Goal: Task Accomplishment & Management: Manage account settings

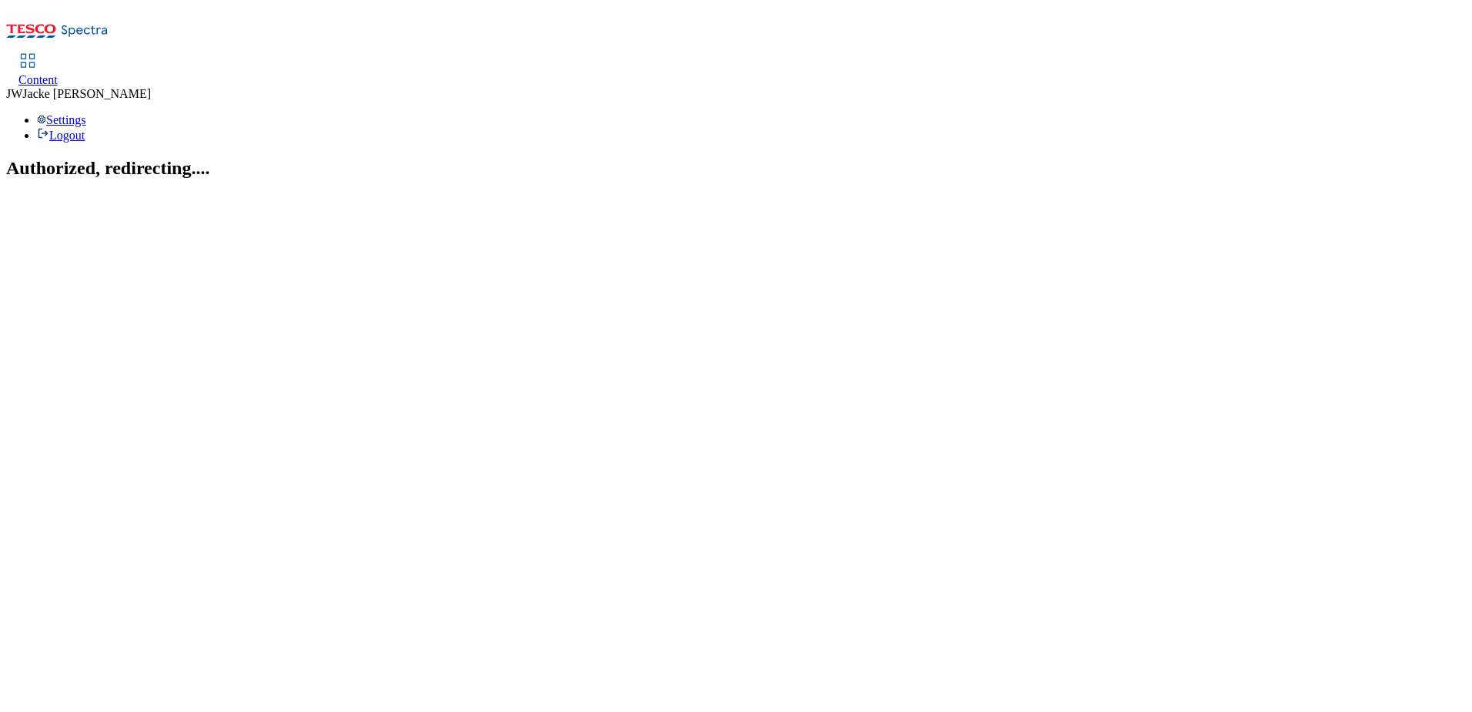
click at [58, 73] on span "Content" at bounding box center [37, 79] width 39 height 13
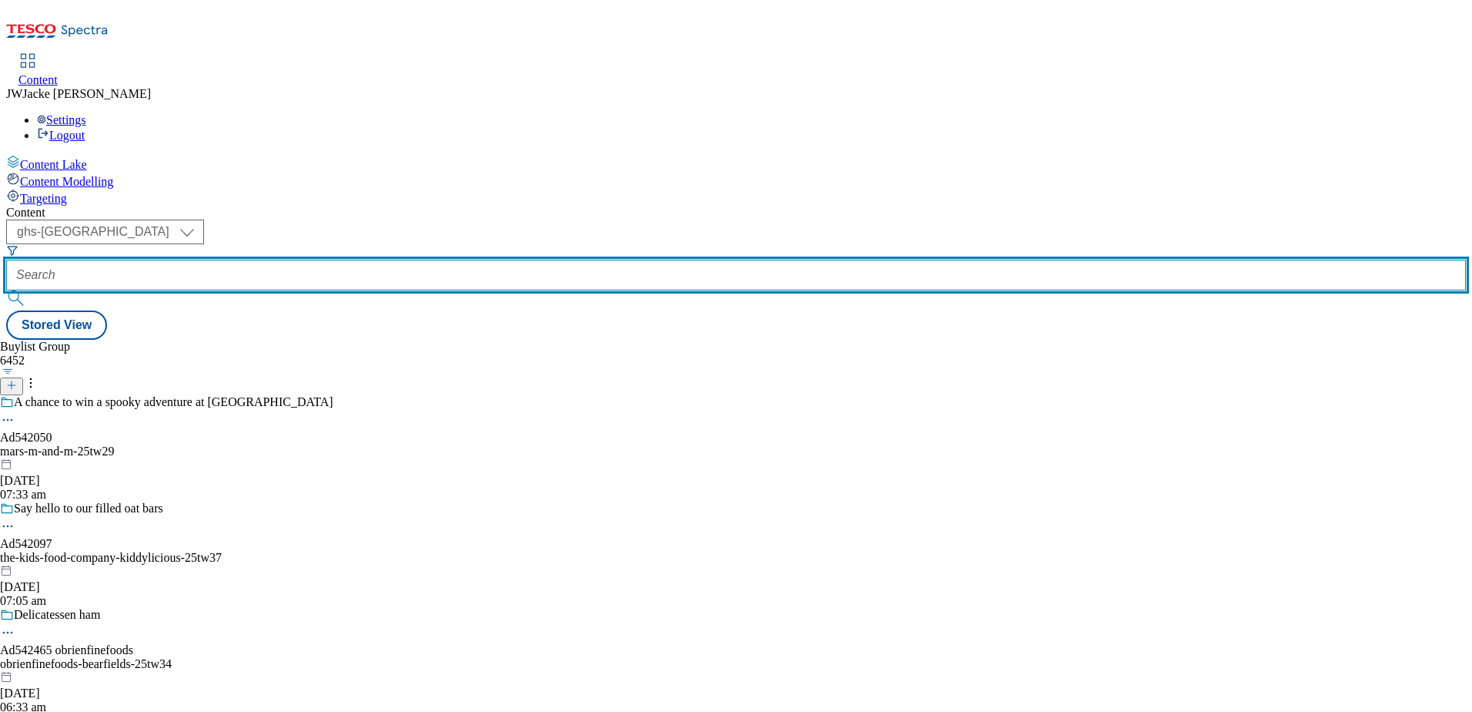
click at [420, 260] on input "text" at bounding box center [736, 275] width 1460 height 31
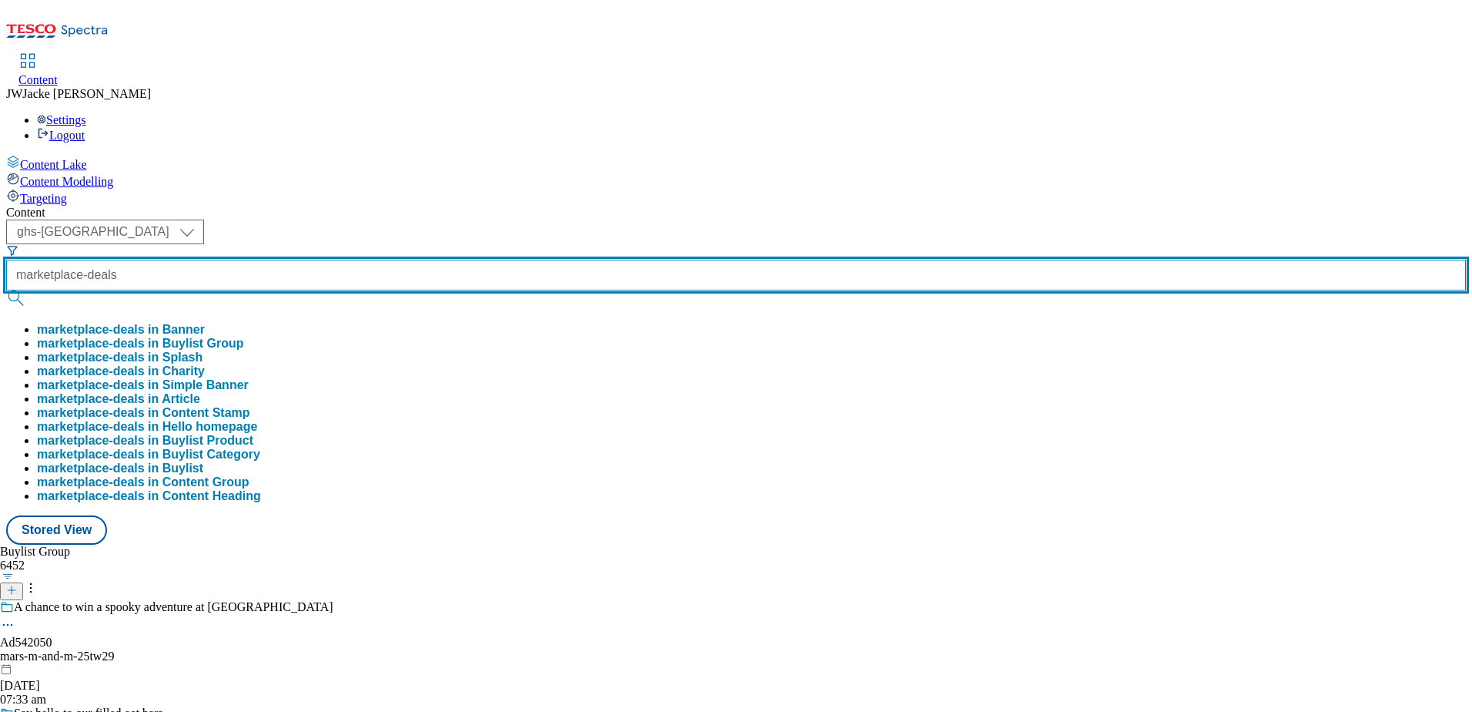
type input "marketplace-deals"
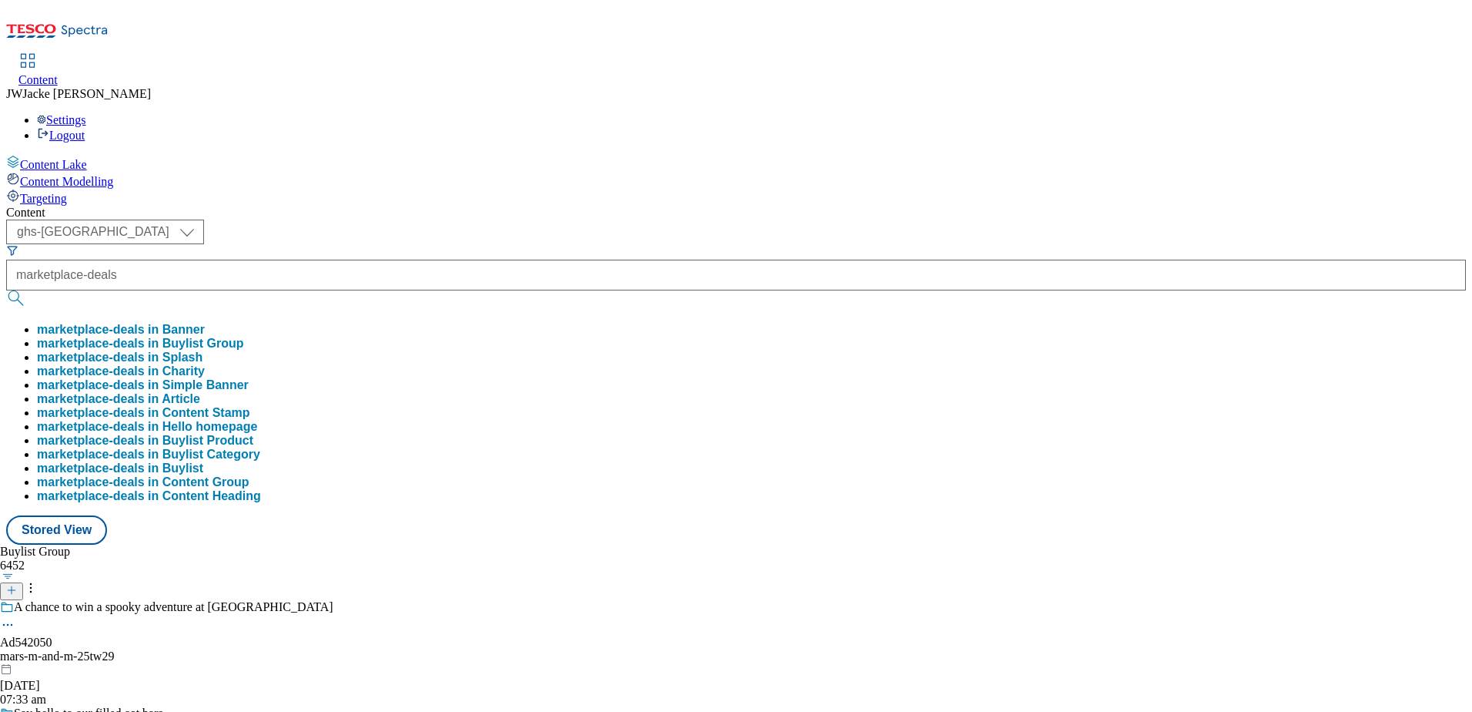
click at [244, 337] on button "marketplace-deals in Buylist Group" at bounding box center [140, 344] width 207 height 14
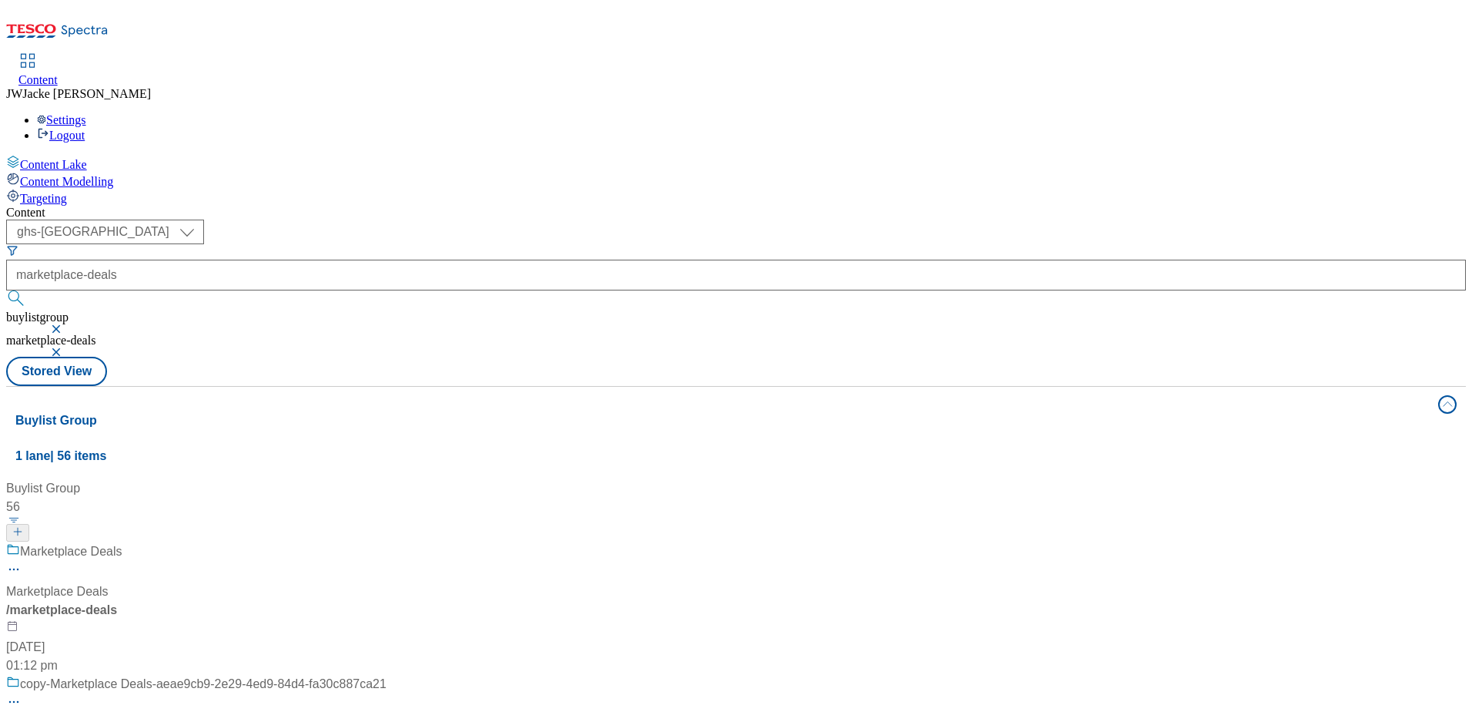
click at [199, 601] on div "/ marketplace-deals" at bounding box center [102, 610] width 193 height 18
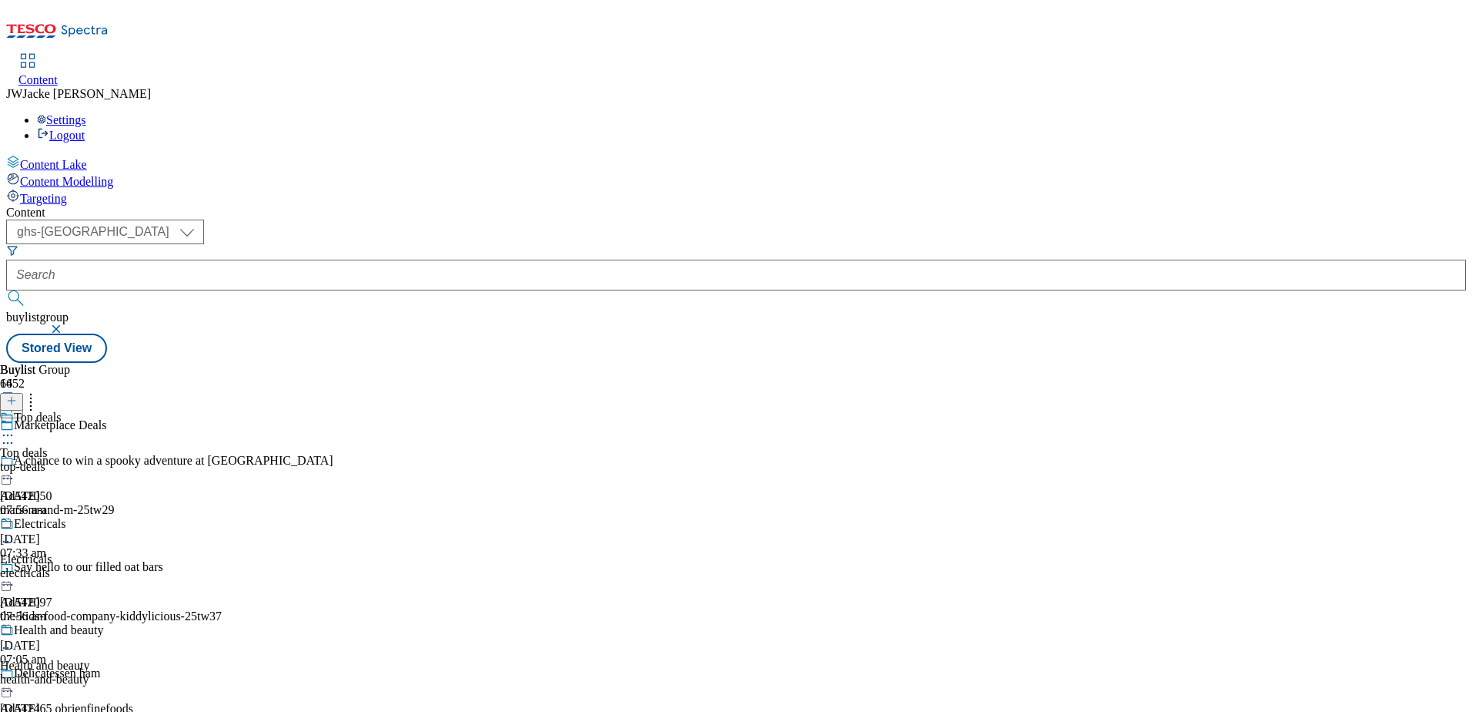
scroll to position [154, 0]
click at [121, 672] on div "health-and-beauty" at bounding box center [60, 679] width 121 height 14
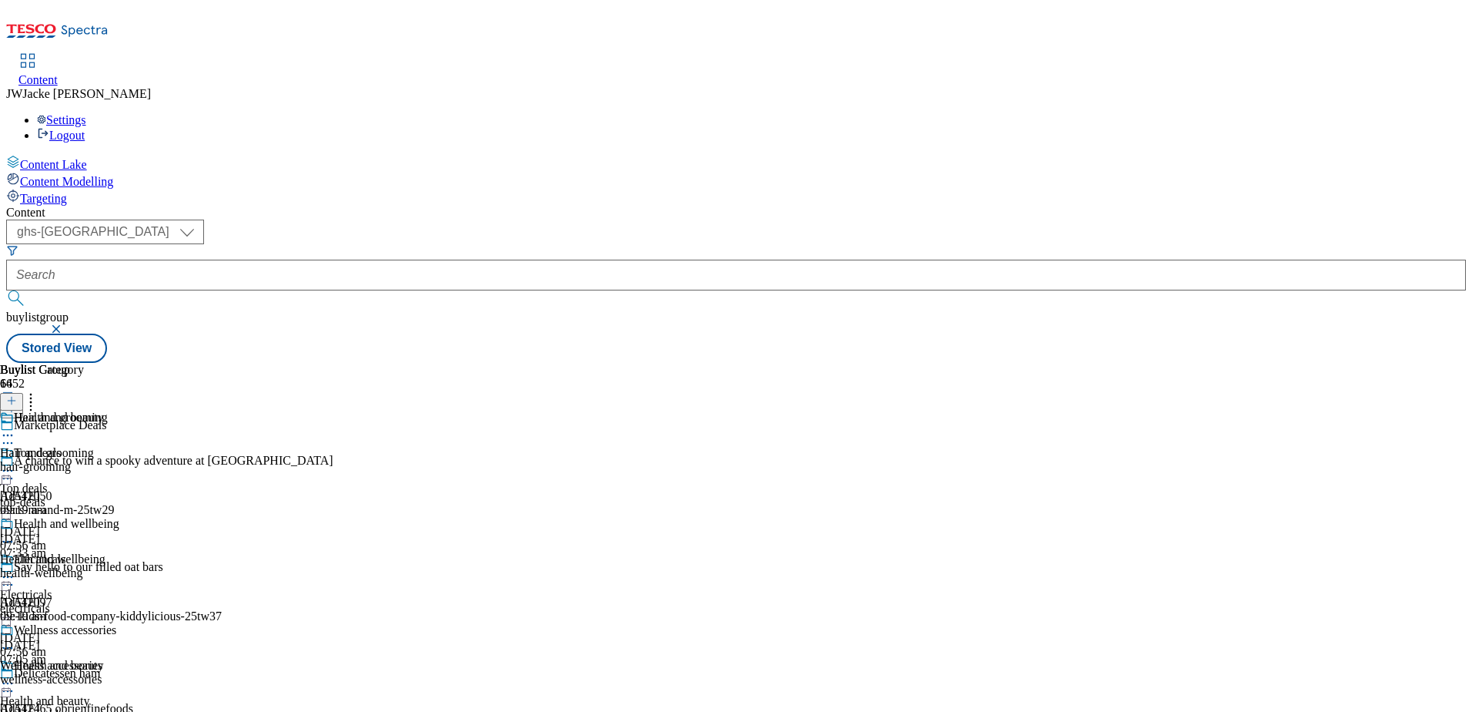
click at [134, 517] on div "Health and wellbeing Health and wellbeing health-wellbeing [DATE] 09:19 am" at bounding box center [67, 570] width 134 height 106
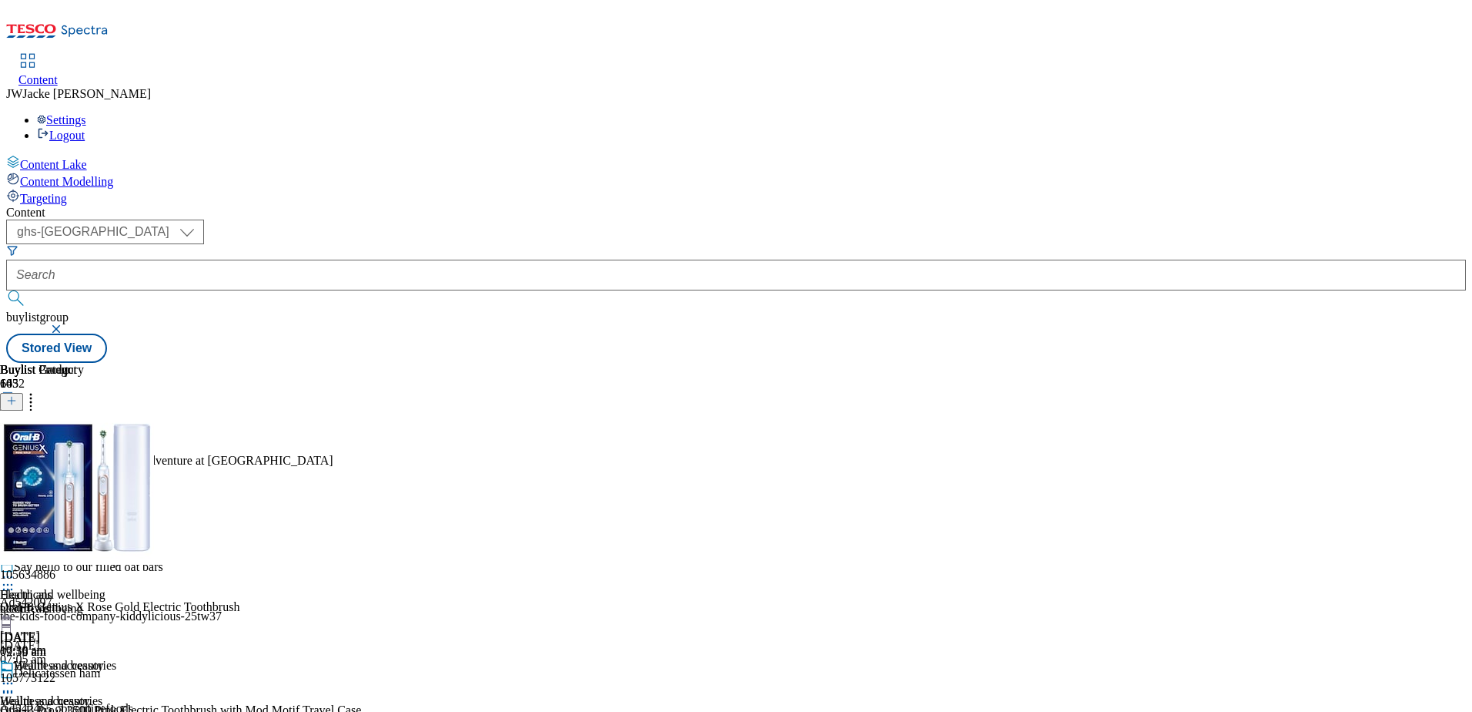
scroll to position [12735, 0]
click at [39, 390] on icon at bounding box center [30, 397] width 15 height 15
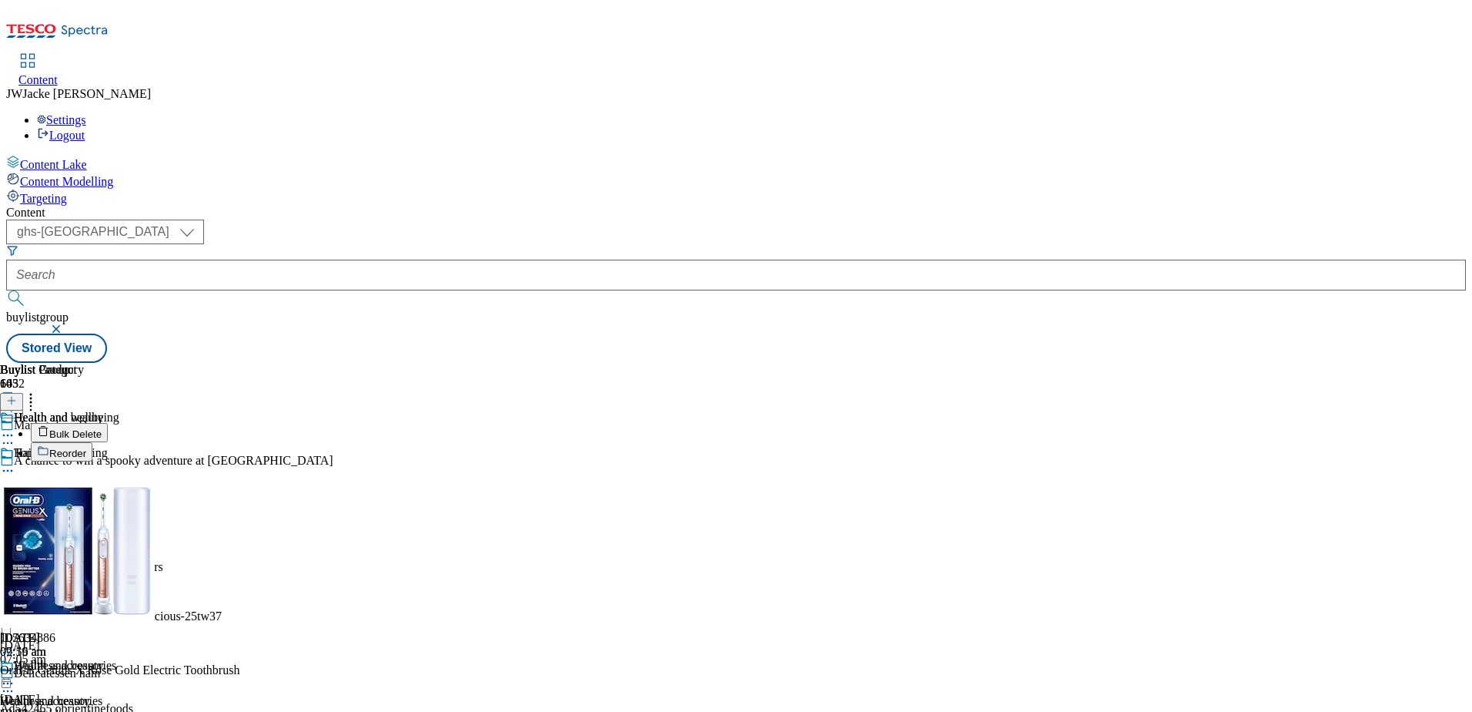
click at [102, 428] on span "Bulk Delete" at bounding box center [75, 434] width 52 height 12
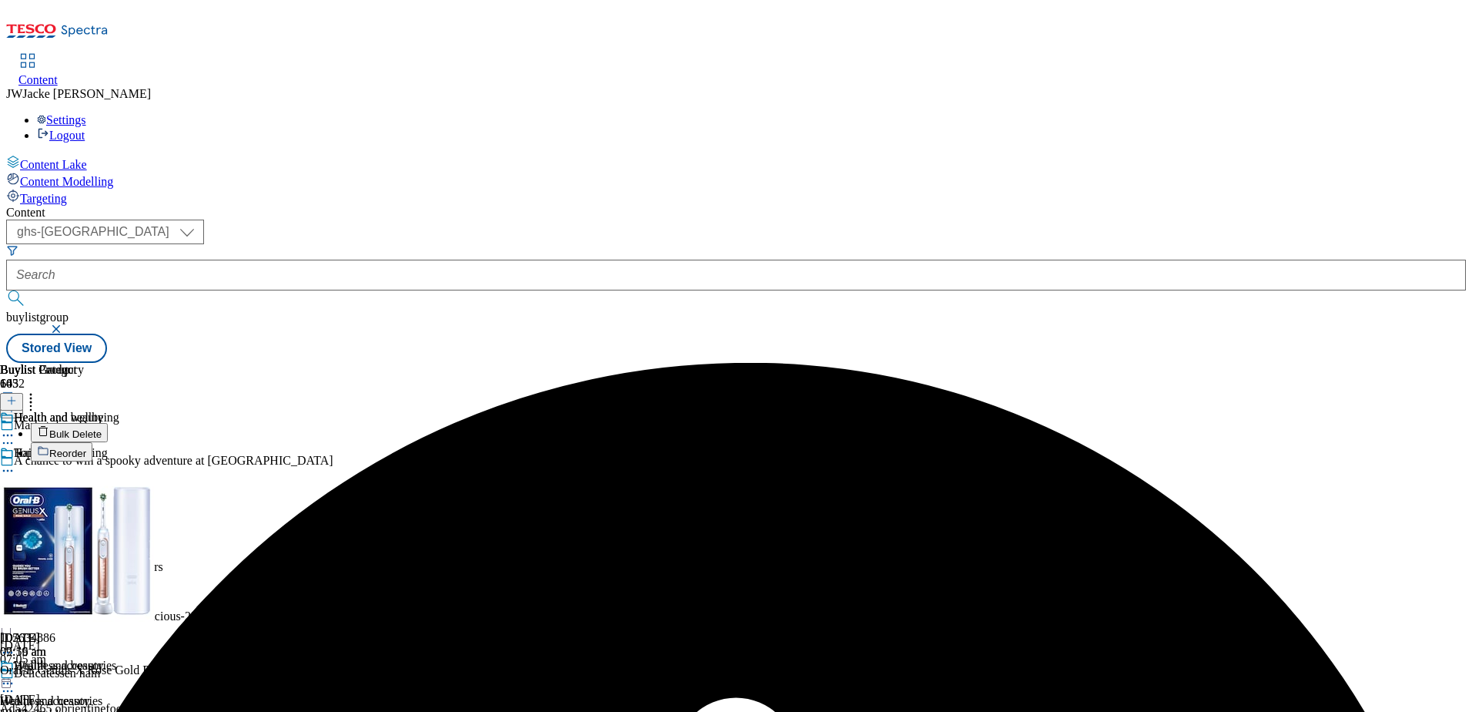
click at [1355, 363] on div "Buylist Group 6452 Marketplace Deals A chance to win a spooky adventure at [GEO…" at bounding box center [736, 363] width 1460 height 0
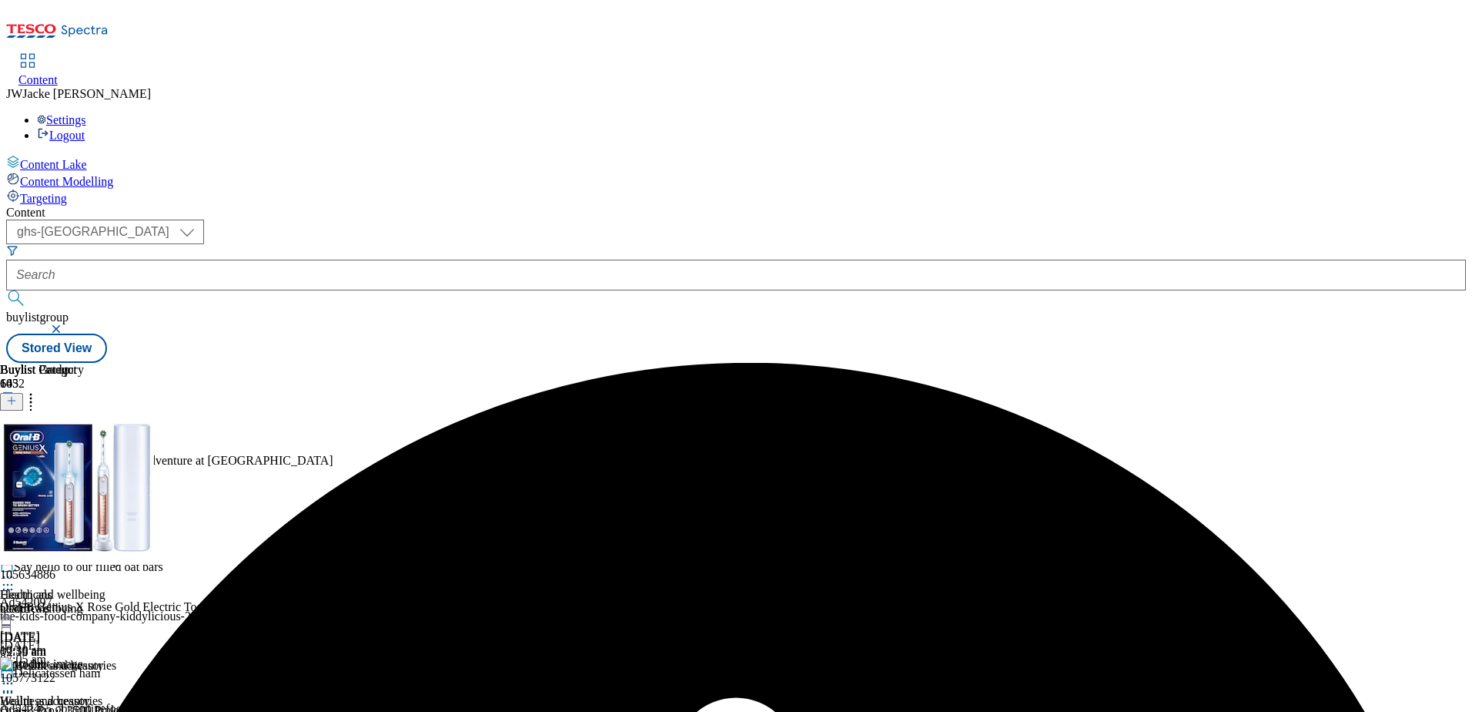
click at [15, 569] on icon at bounding box center [7, 576] width 15 height 15
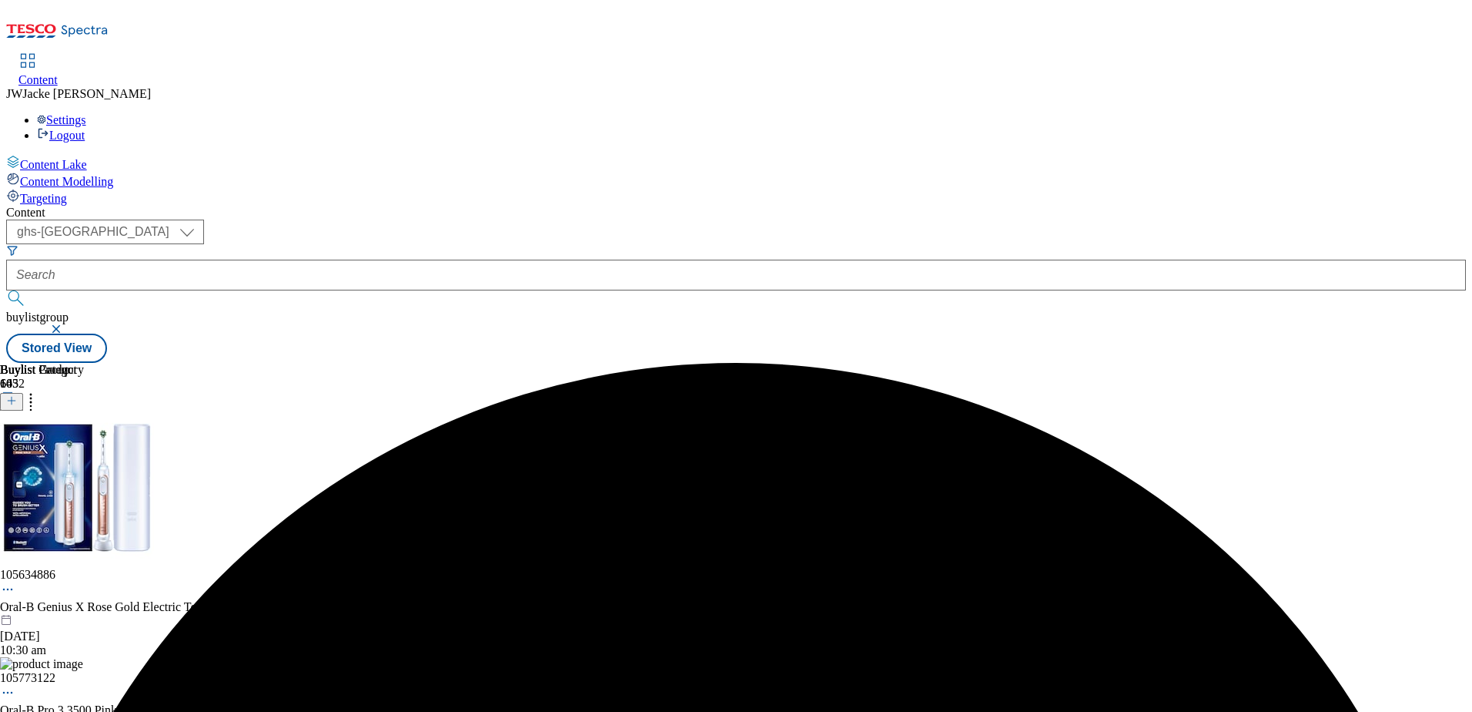
scroll to position [0, 0]
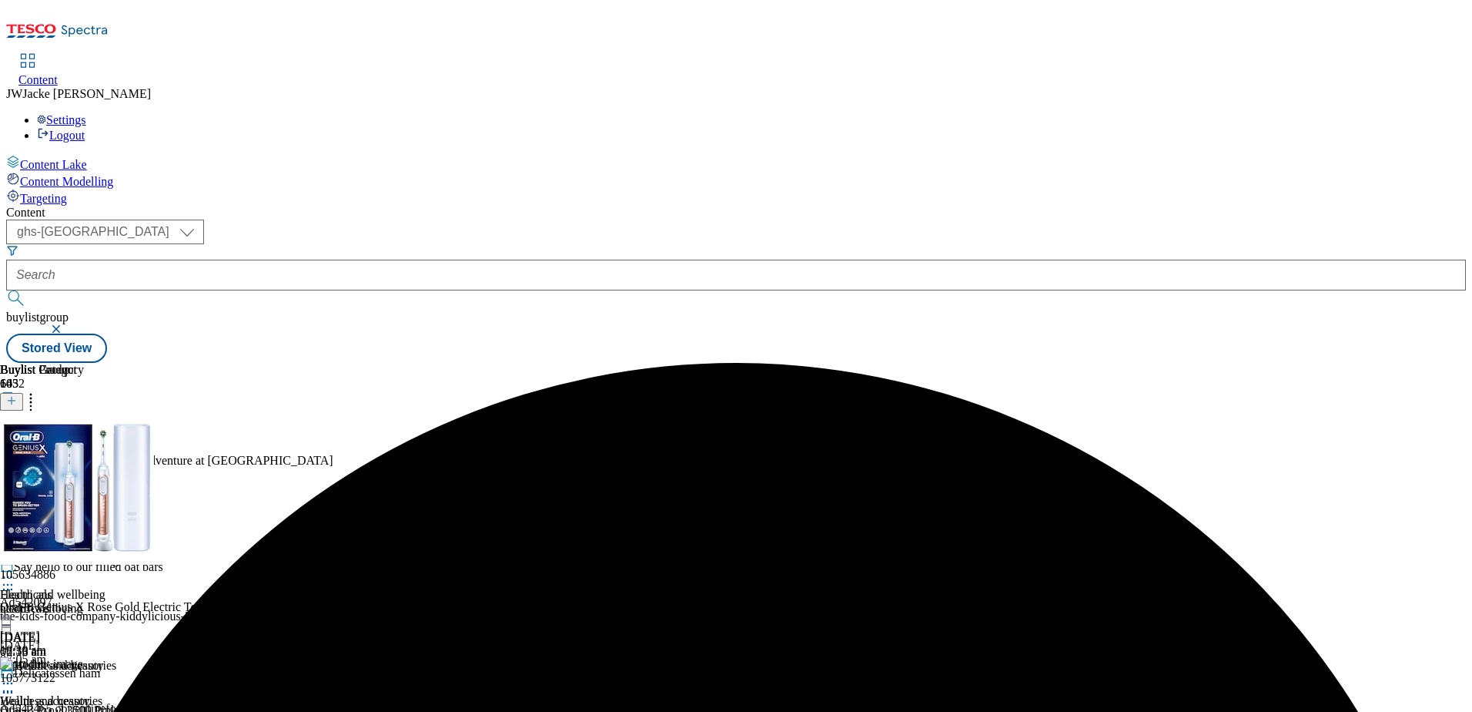
click at [9, 576] on circle at bounding box center [8, 577] width 2 height 2
click at [99, 692] on span "Un-preview" at bounding box center [74, 698] width 52 height 12
click at [39, 390] on icon at bounding box center [30, 397] width 15 height 15
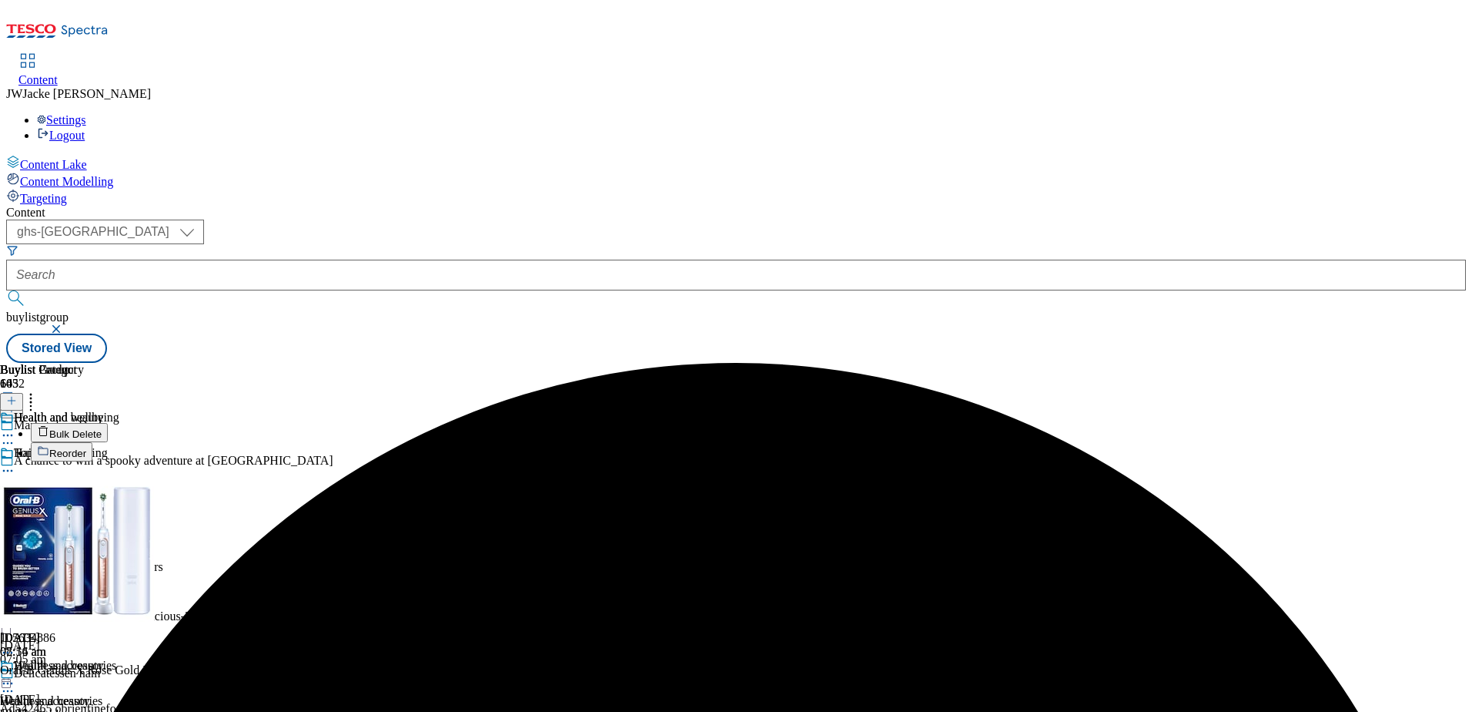
click at [102, 428] on span "Bulk Delete" at bounding box center [75, 434] width 52 height 12
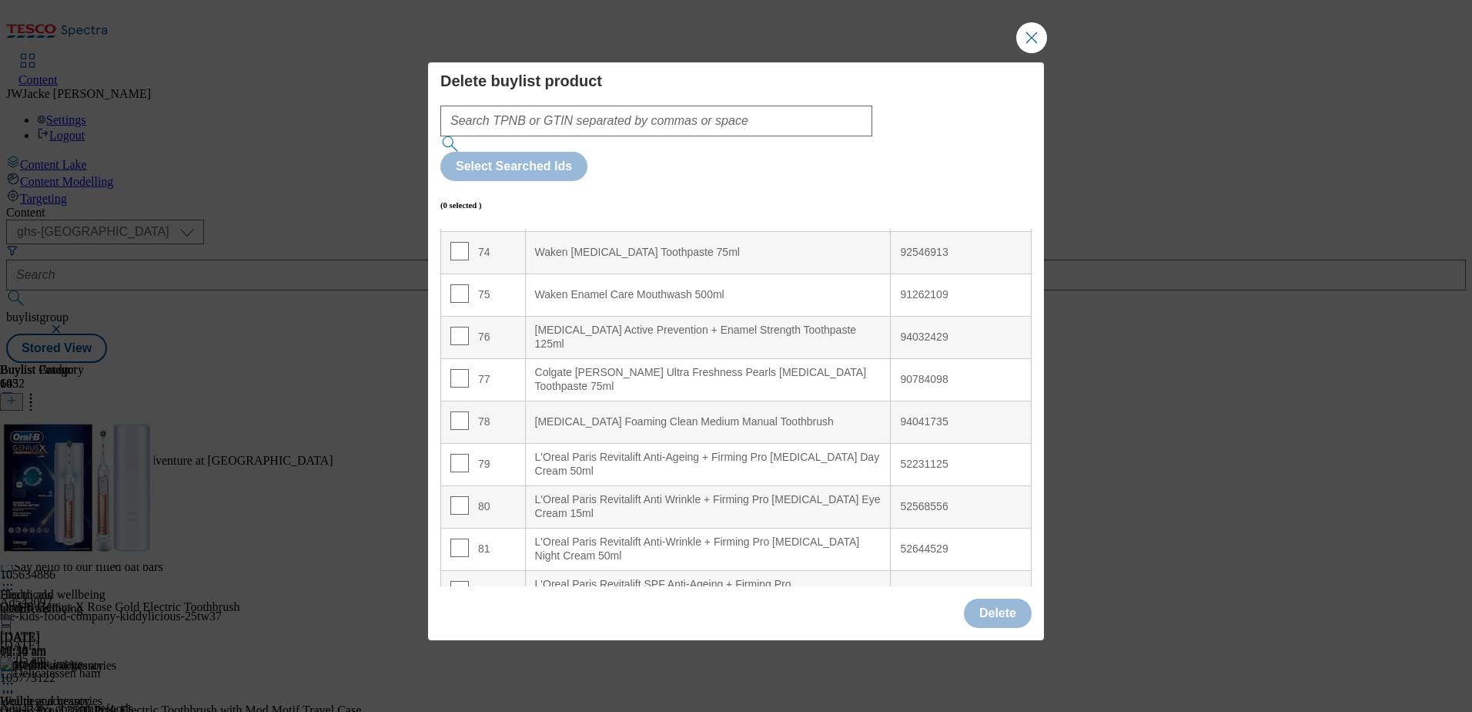
scroll to position [3124, 0]
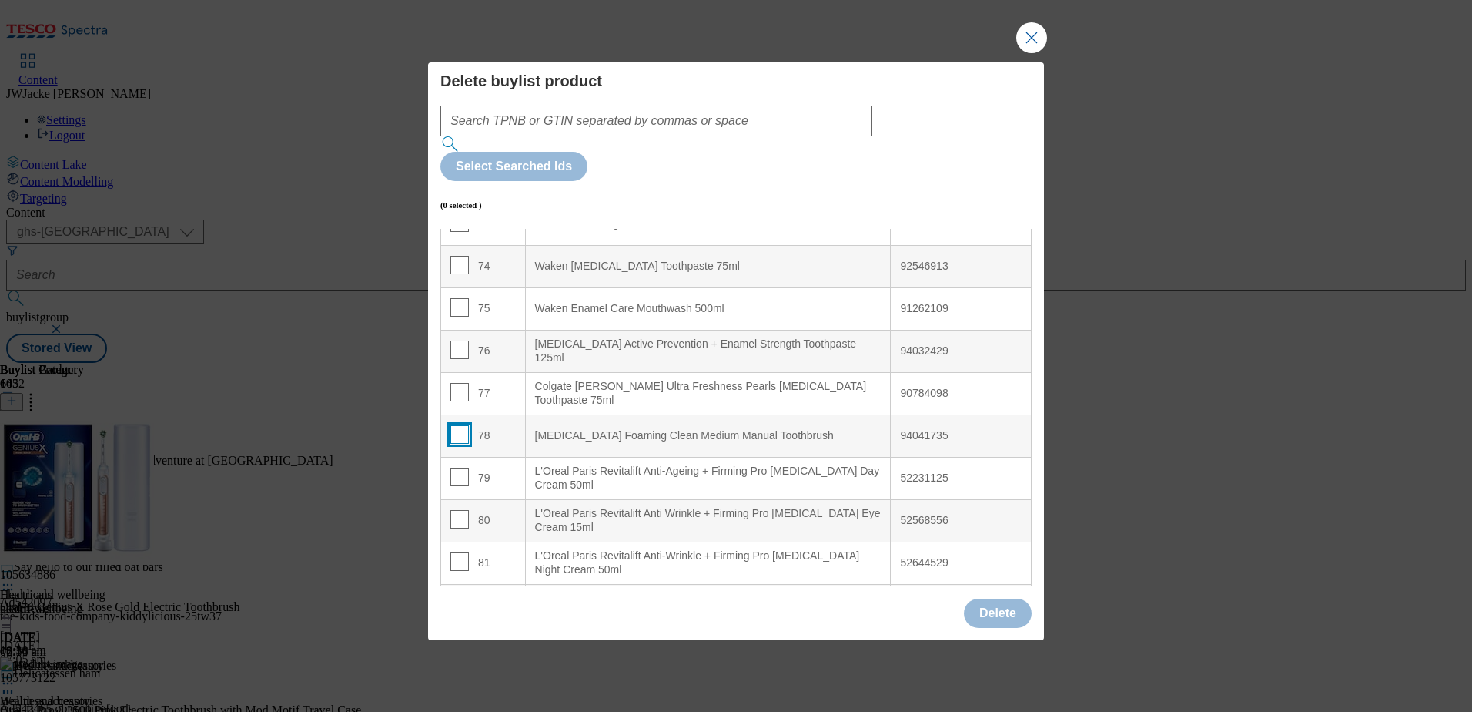
click at [458, 425] on input "Modal" at bounding box center [459, 434] width 18 height 18
checkbox input "true"
click at [457, 383] on input "Modal" at bounding box center [459, 392] width 18 height 18
checkbox input "true"
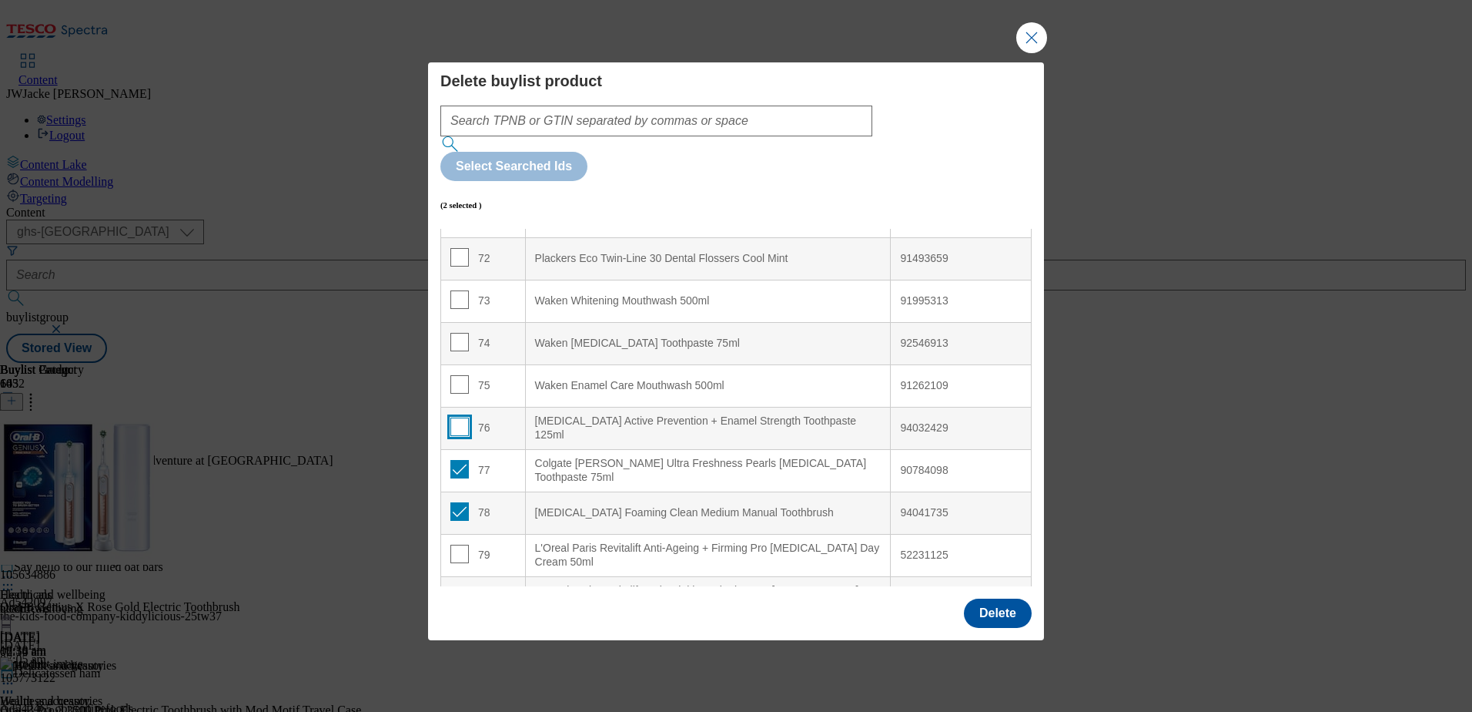
click at [456, 417] on input "Modal" at bounding box center [459, 426] width 18 height 18
checkbox input "true"
click at [461, 375] on input "Modal" at bounding box center [459, 384] width 18 height 18
checkbox input "true"
click at [461, 333] on input "Modal" at bounding box center [459, 342] width 18 height 18
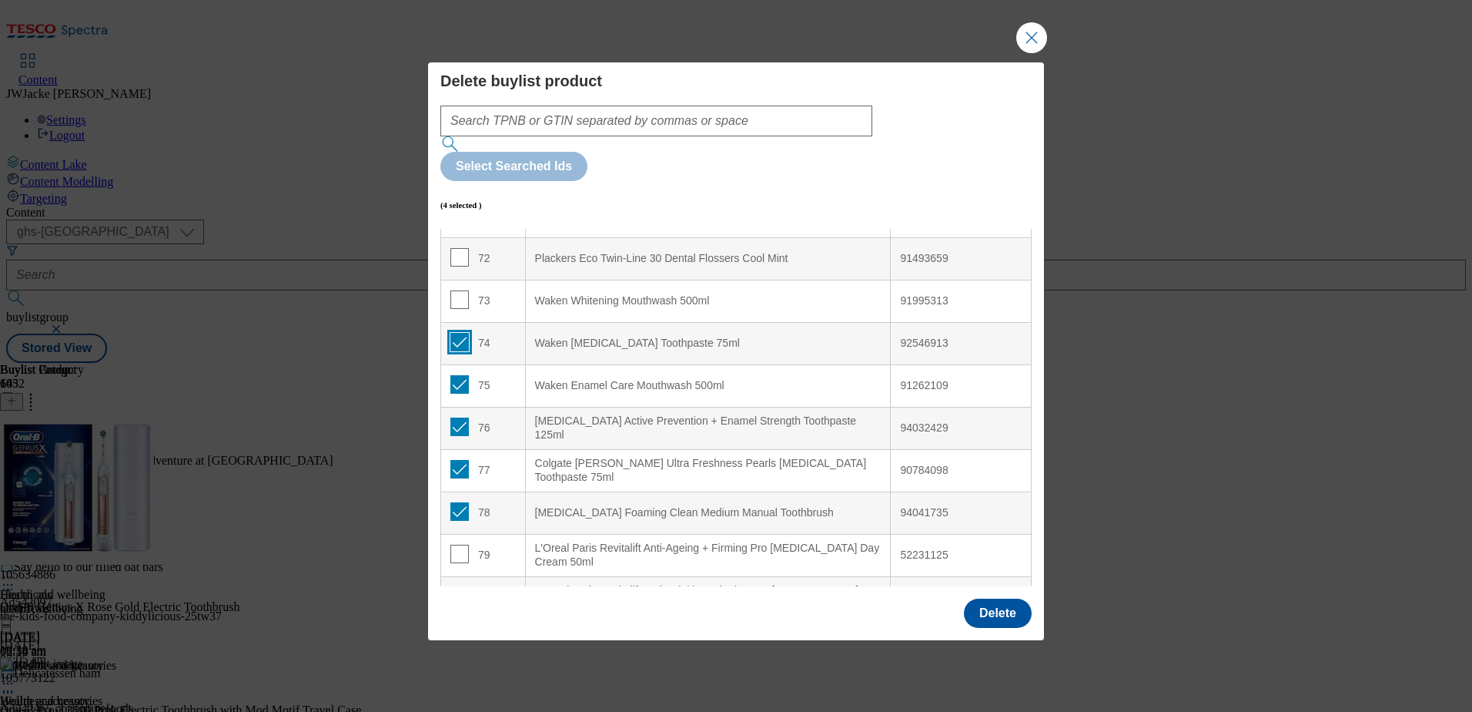
checkbox input "true"
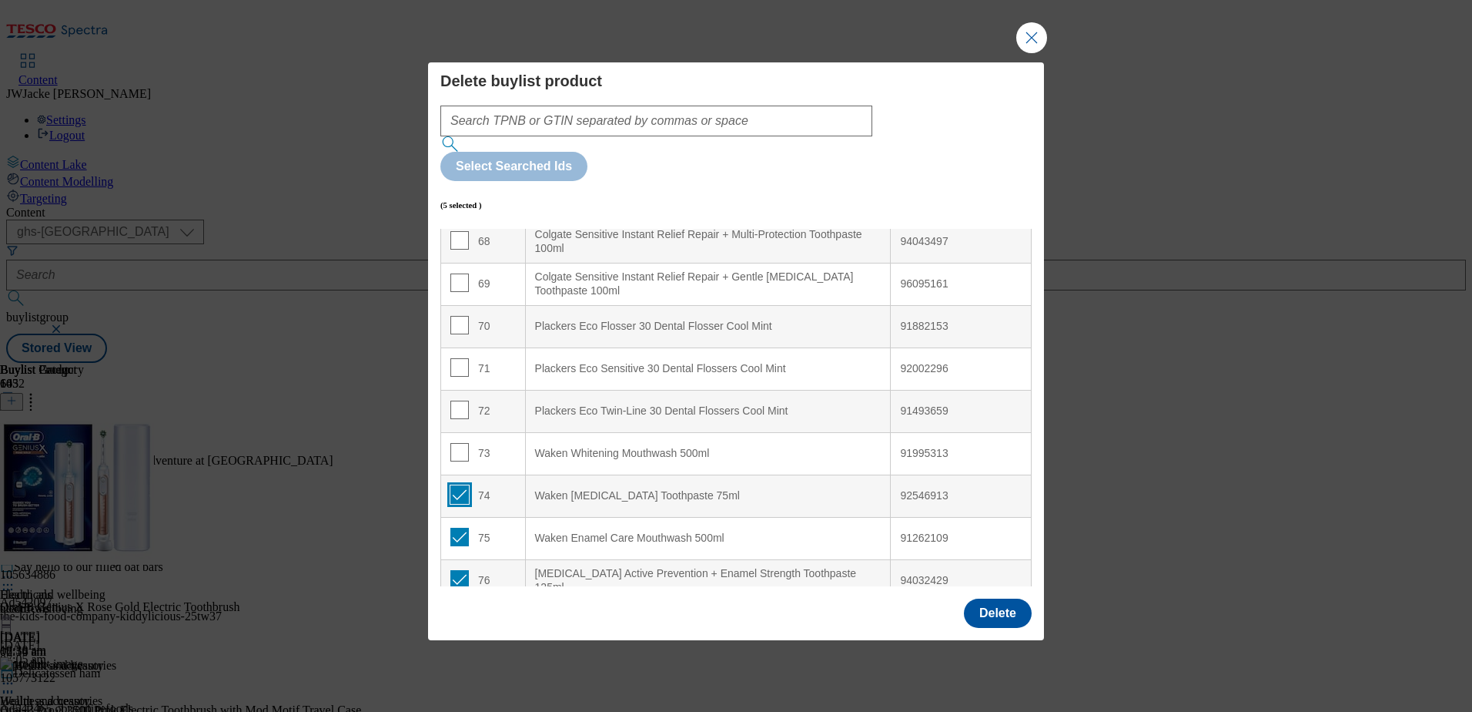
scroll to position [2893, 0]
click at [456, 444] on input "Modal" at bounding box center [459, 453] width 18 height 18
checkbox input "true"
click at [462, 402] on input "Modal" at bounding box center [459, 411] width 18 height 18
checkbox input "true"
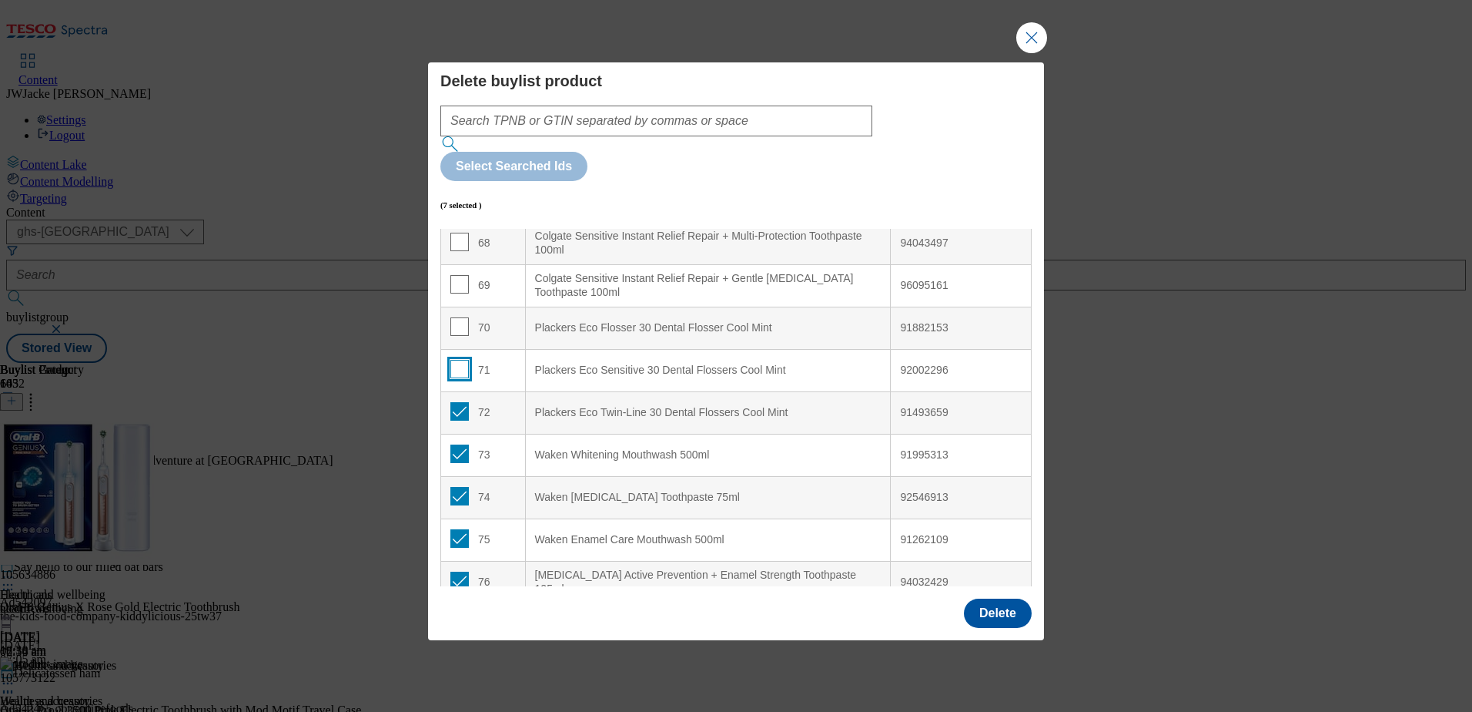
click at [462, 360] on input "Modal" at bounding box center [459, 369] width 18 height 18
checkbox input "true"
click at [459, 317] on input "Modal" at bounding box center [459, 326] width 18 height 18
checkbox input "true"
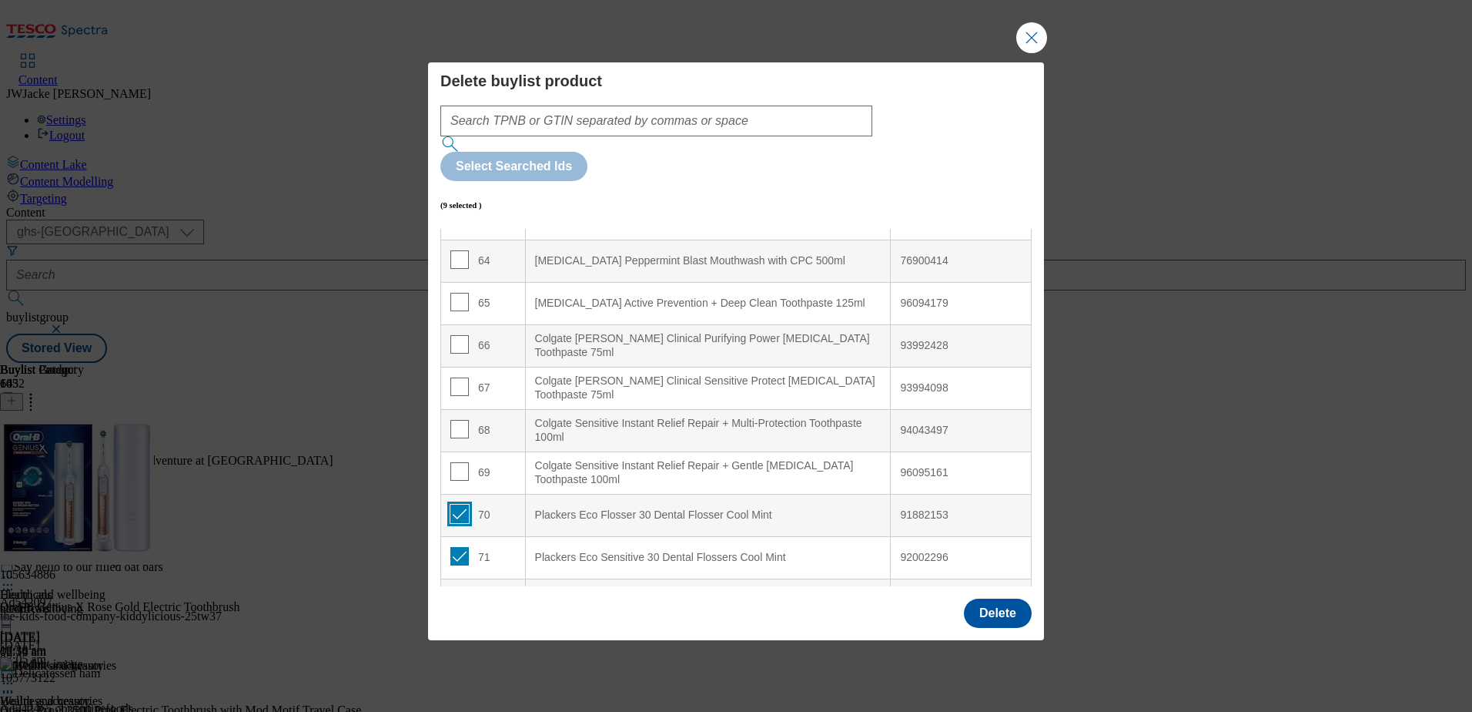
scroll to position [2662, 0]
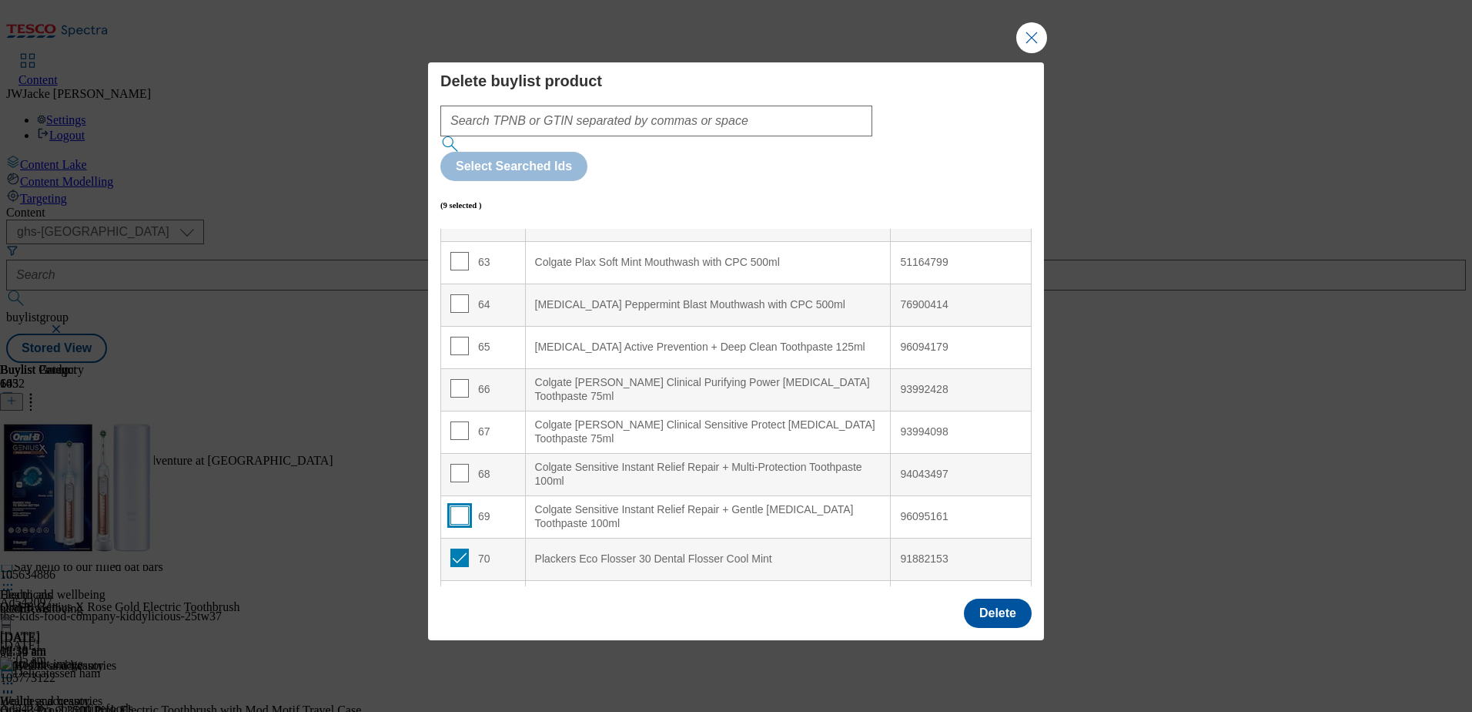
click at [457, 506] on input "Modal" at bounding box center [459, 515] width 18 height 18
checkbox input "true"
click at [459, 464] on input "Modal" at bounding box center [459, 473] width 18 height 18
checkbox input "true"
click at [459, 421] on input "Modal" at bounding box center [459, 430] width 18 height 18
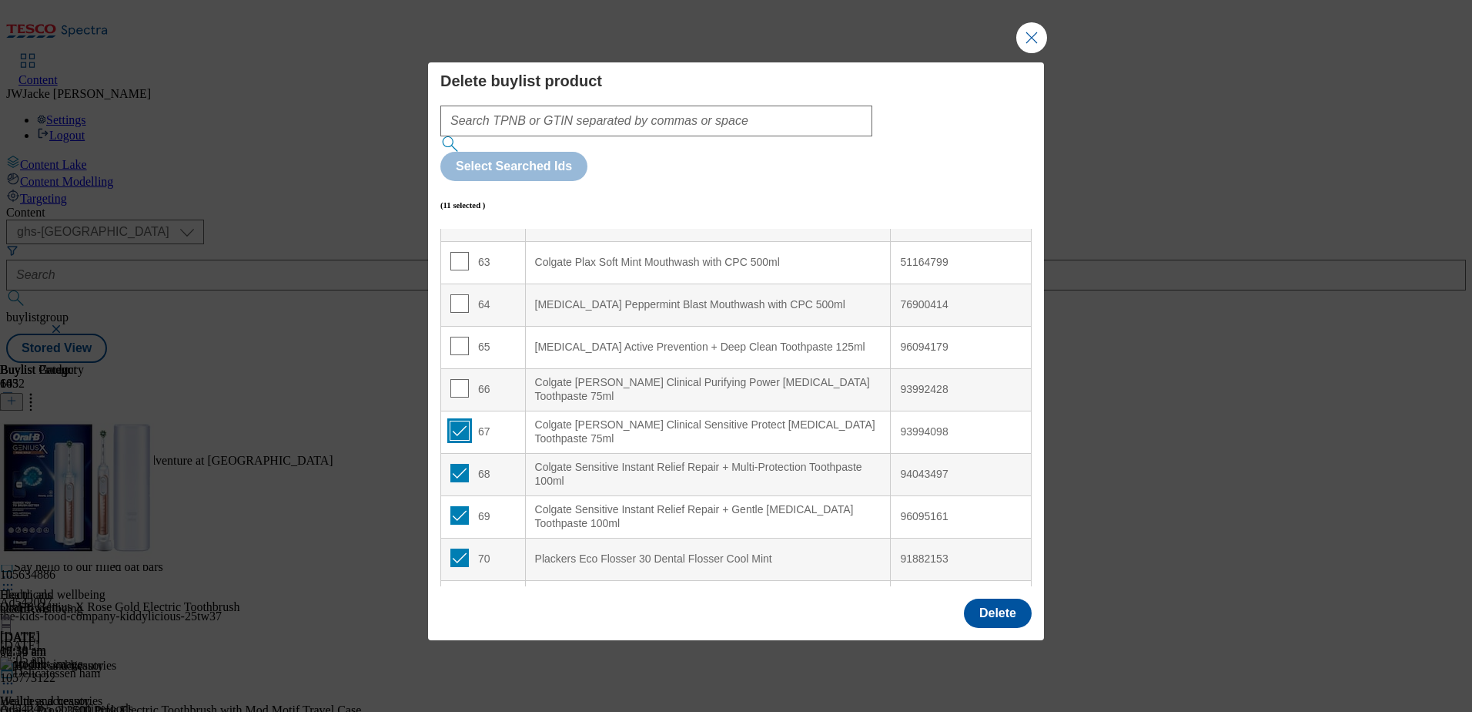
checkbox input "true"
click at [464, 379] on input "Modal" at bounding box center [459, 388] width 18 height 18
checkbox input "true"
click at [458, 337] on input "Modal" at bounding box center [459, 346] width 18 height 18
checkbox input "true"
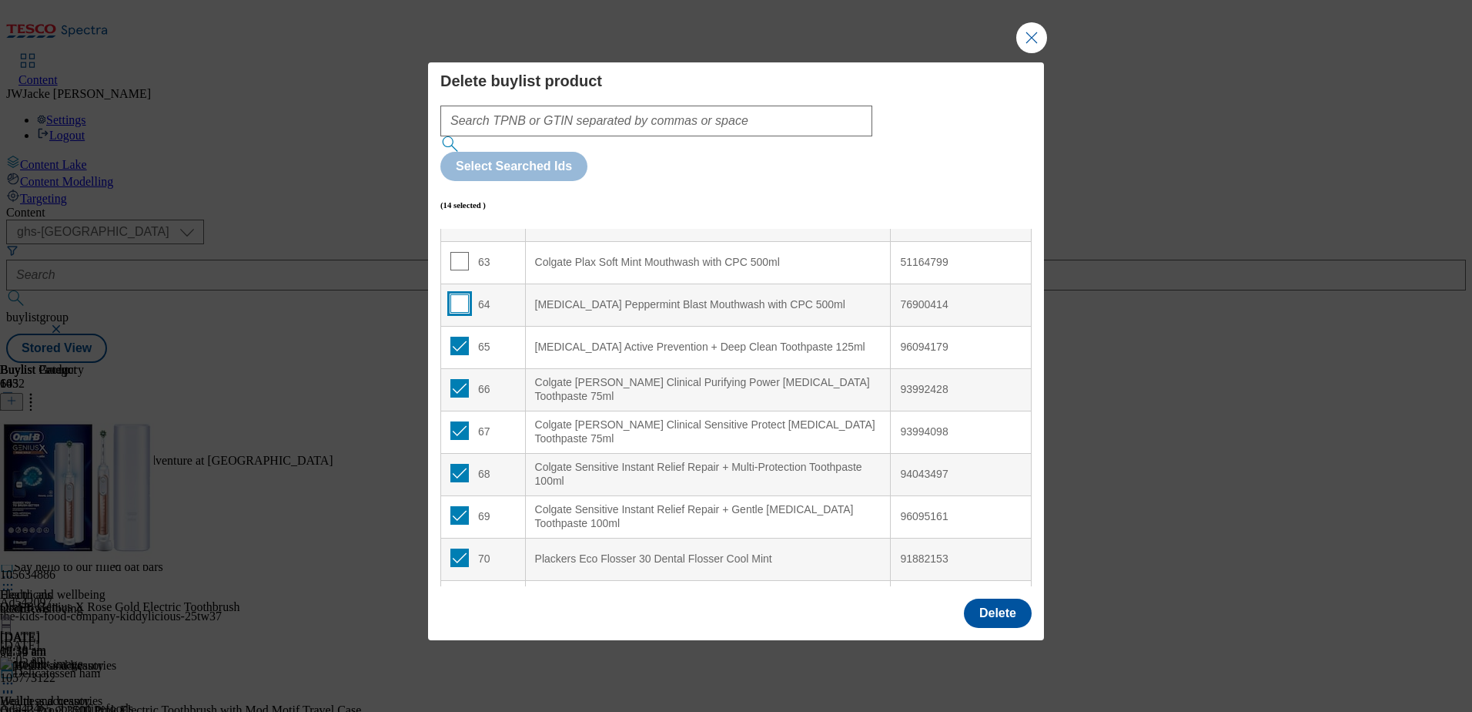
click at [455, 294] on input "Modal" at bounding box center [459, 303] width 18 height 18
checkbox input "true"
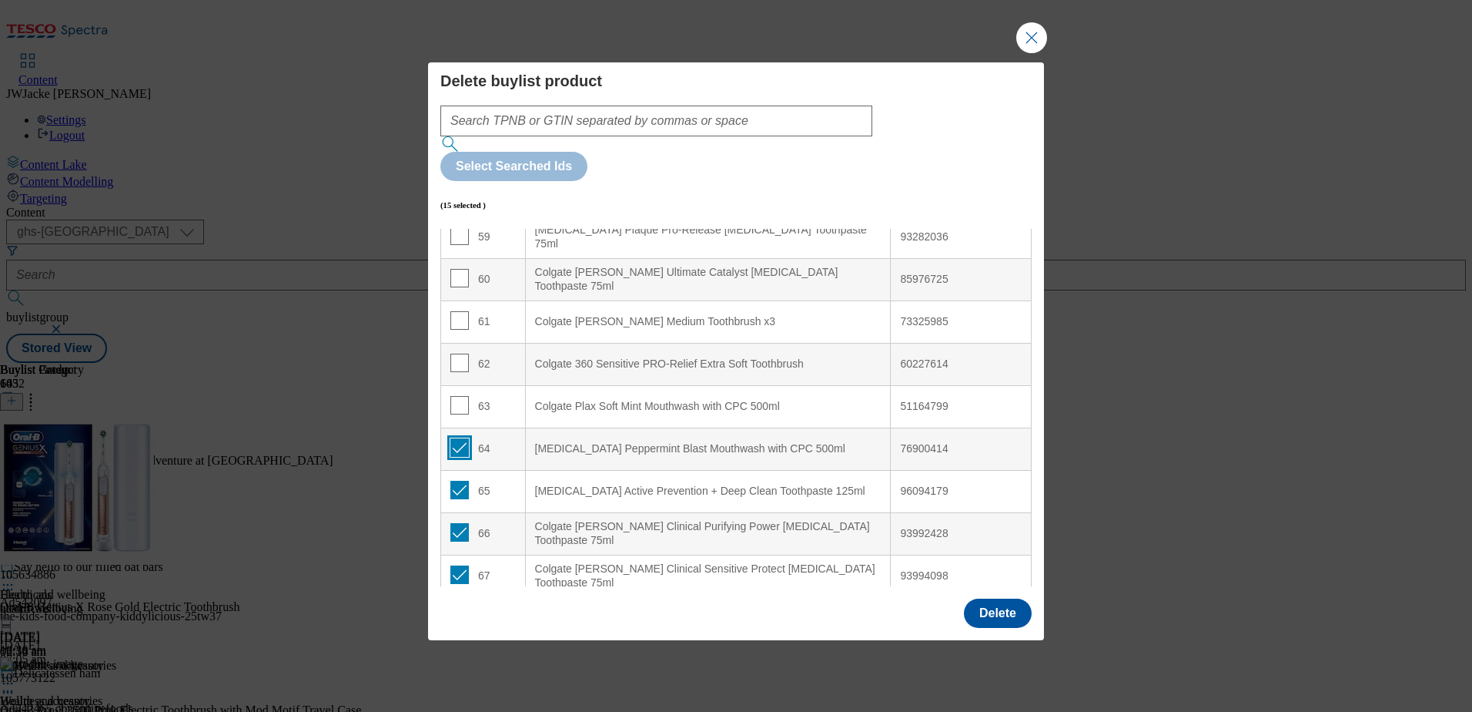
scroll to position [2508, 0]
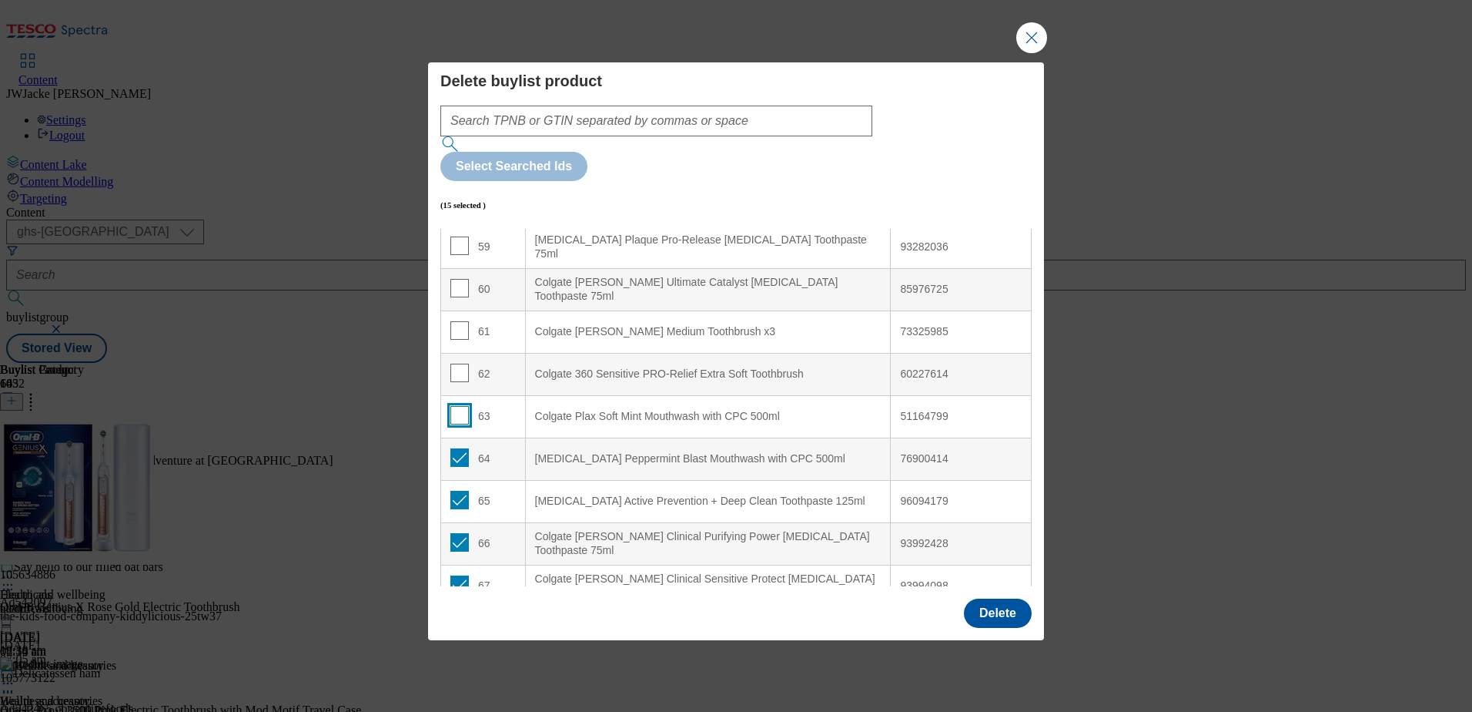
click at [456, 406] on input "Modal" at bounding box center [459, 415] width 18 height 18
checkbox input "true"
click at [464, 363] on input "Modal" at bounding box center [459, 372] width 18 height 18
checkbox input "true"
click at [461, 321] on input "Modal" at bounding box center [459, 330] width 18 height 18
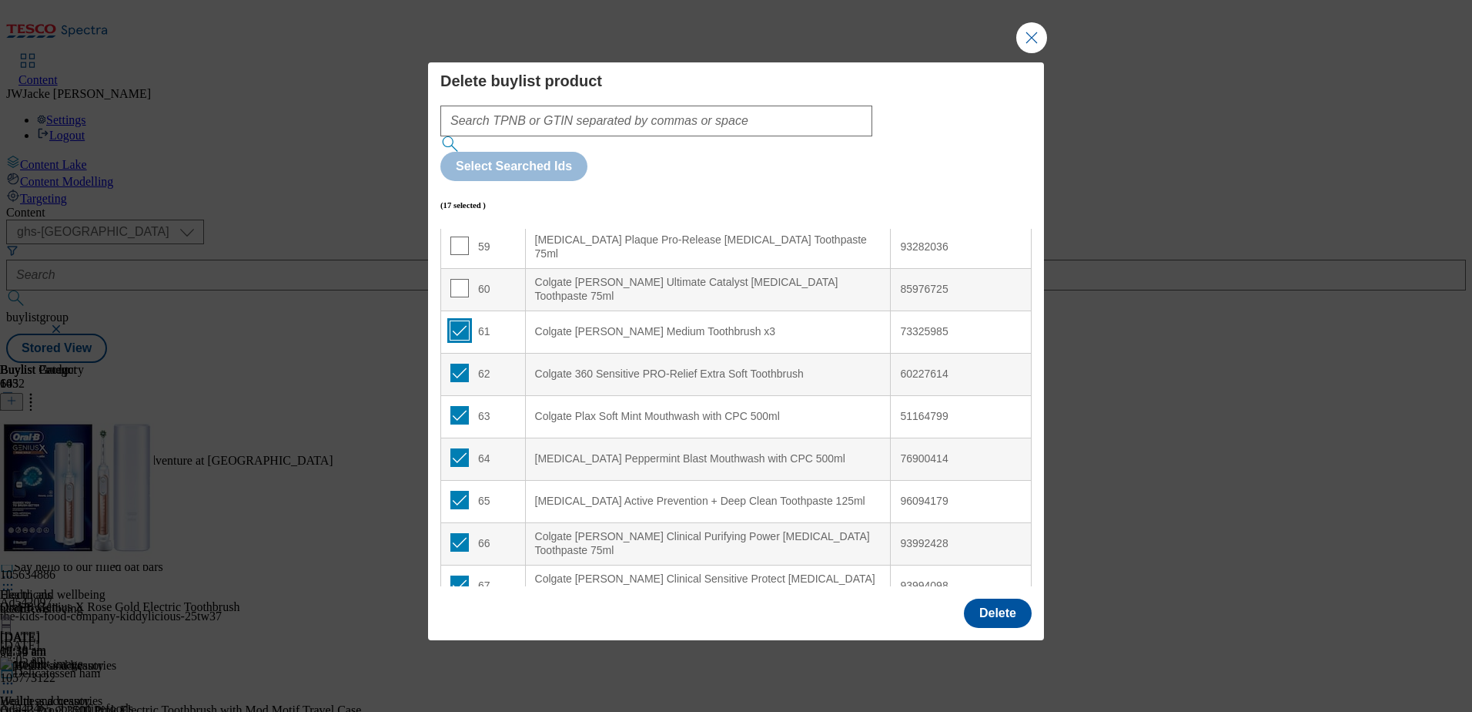
checkbox input "true"
click at [459, 279] on input "Modal" at bounding box center [459, 288] width 18 height 18
checkbox input "true"
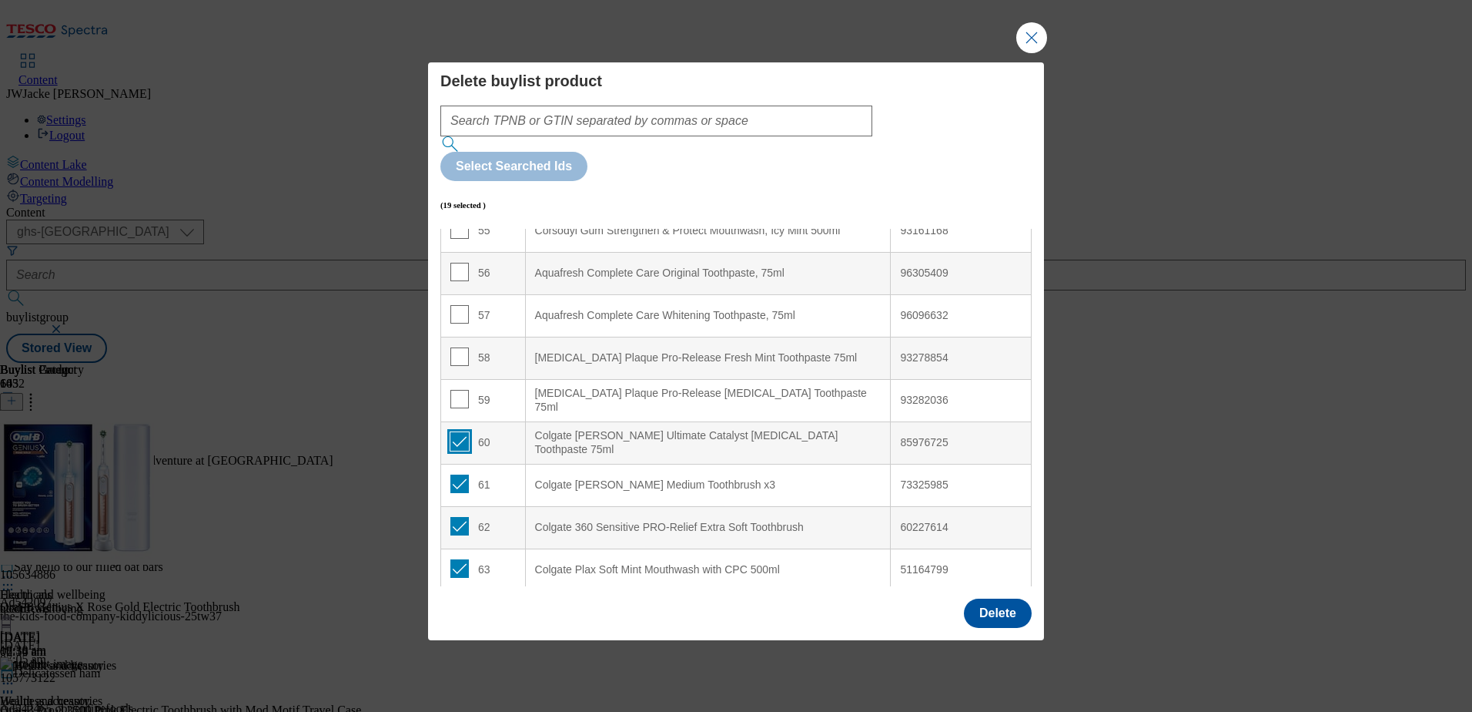
scroll to position [2354, 0]
click at [458, 390] on input "Modal" at bounding box center [459, 399] width 18 height 18
checkbox input "true"
click at [457, 348] on input "Modal" at bounding box center [459, 357] width 18 height 18
checkbox input "true"
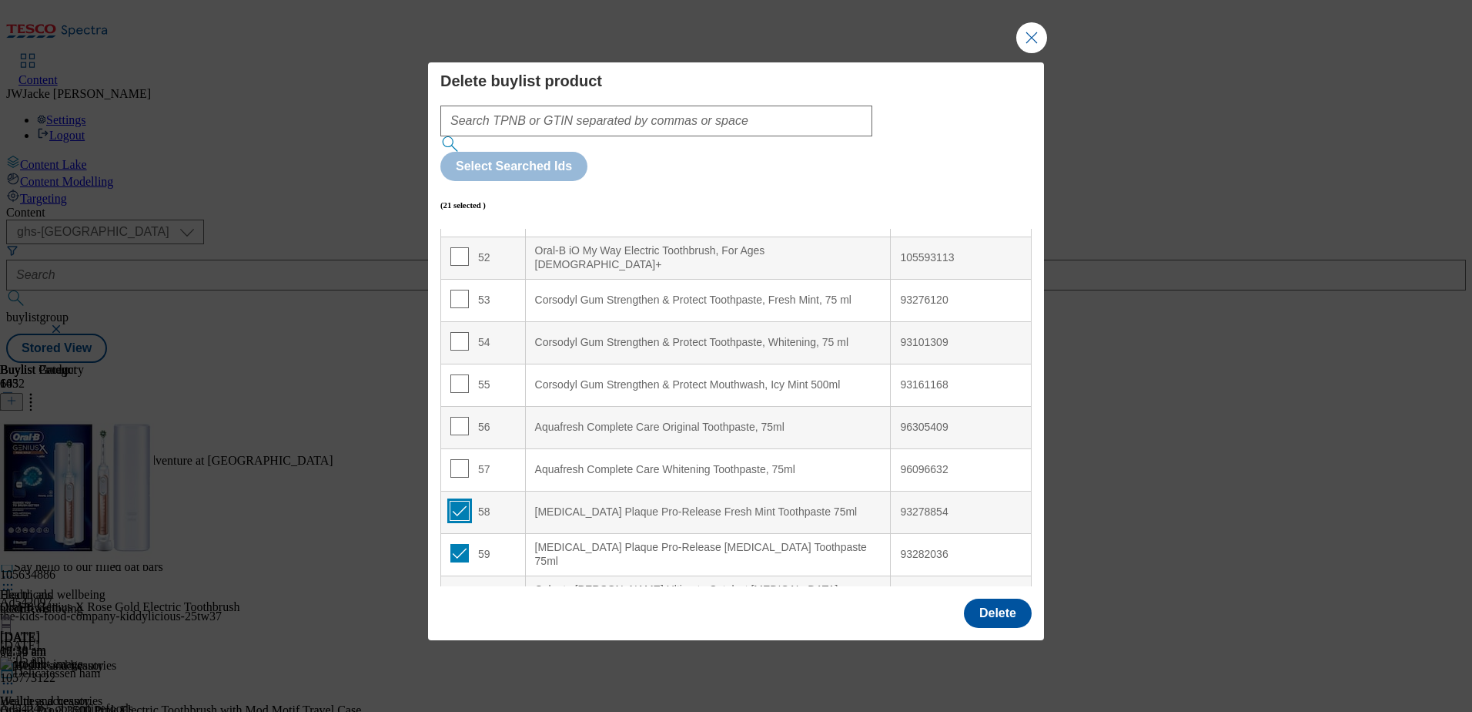
scroll to position [2200, 0]
click at [457, 460] on input "Modal" at bounding box center [459, 469] width 18 height 18
checkbox input "true"
click at [457, 417] on input "Modal" at bounding box center [459, 426] width 18 height 18
checkbox input "true"
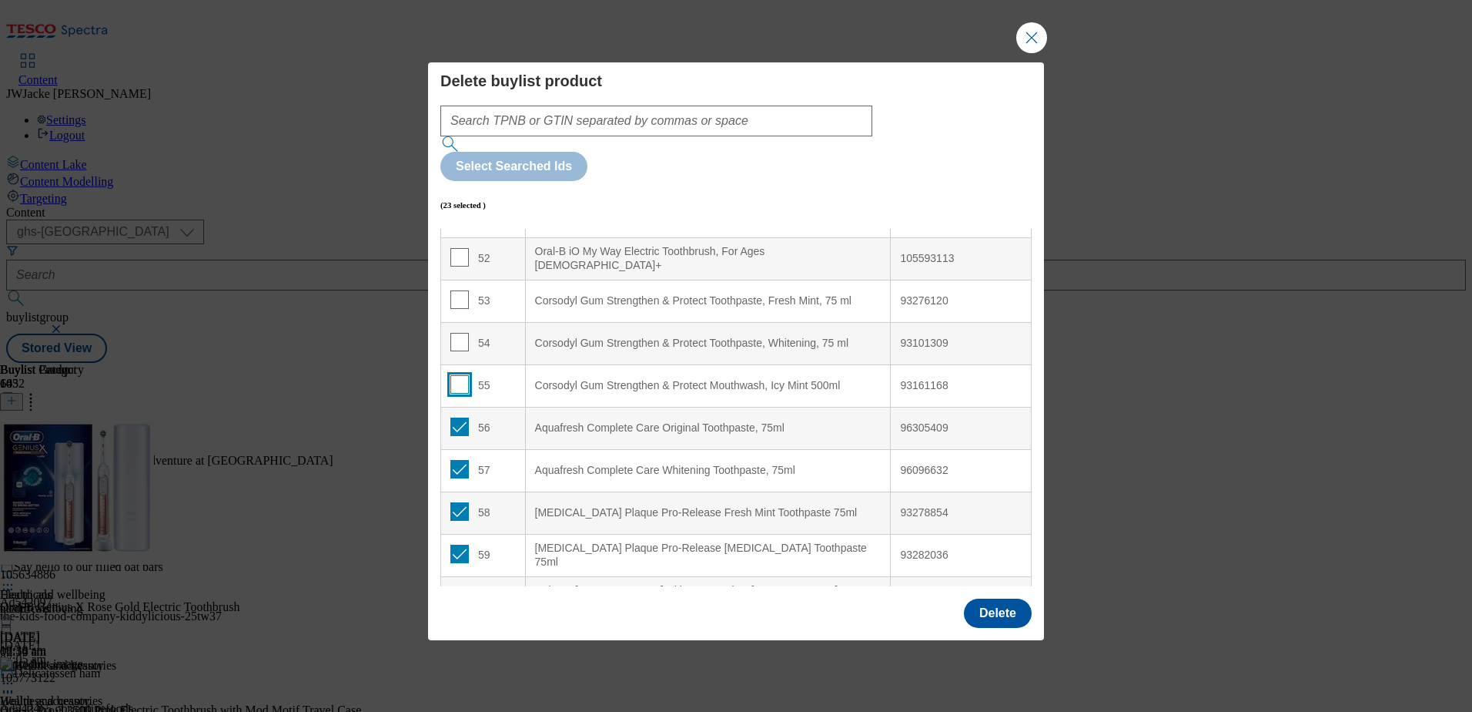
click at [458, 375] on input "Modal" at bounding box center [459, 384] width 18 height 18
checkbox input "true"
click at [462, 333] on input "Modal" at bounding box center [459, 342] width 18 height 18
checkbox input "true"
click at [463, 290] on input "Modal" at bounding box center [459, 299] width 18 height 18
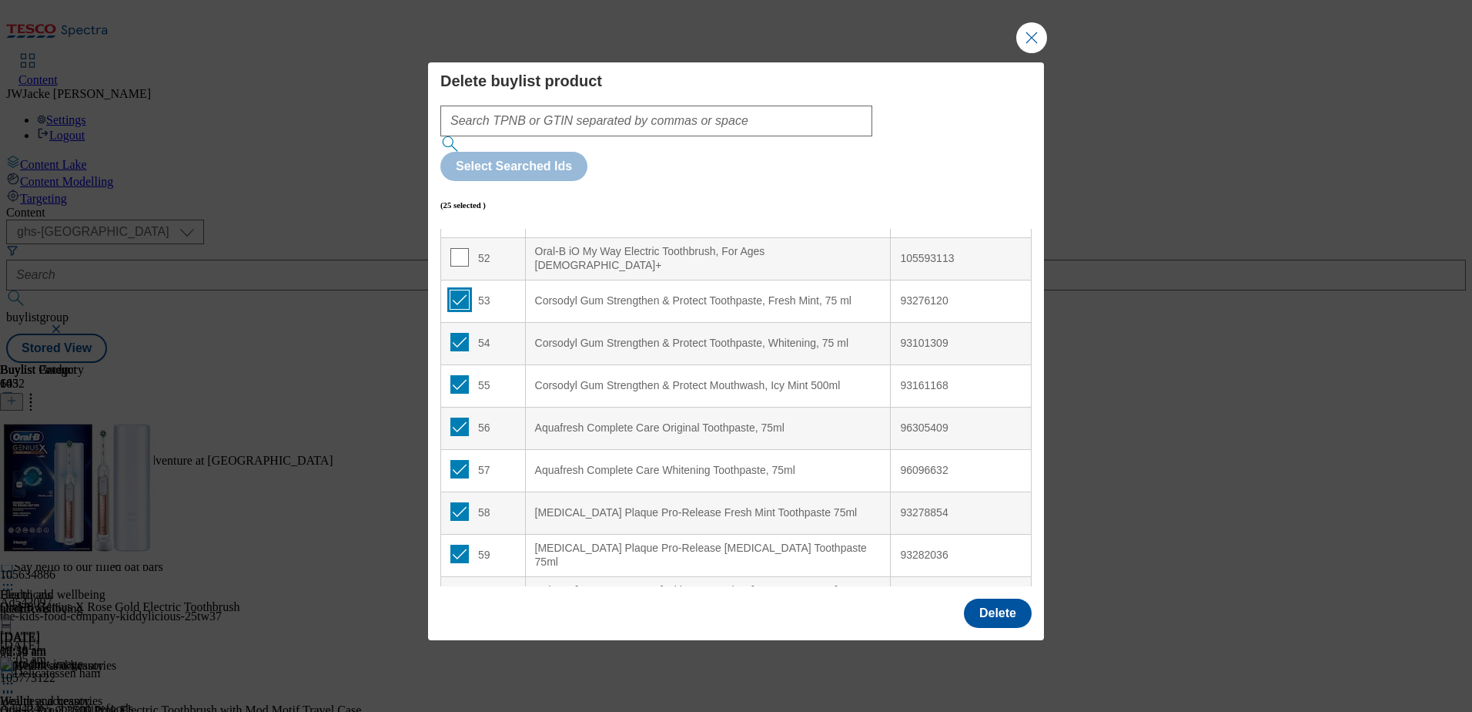
checkbox input "true"
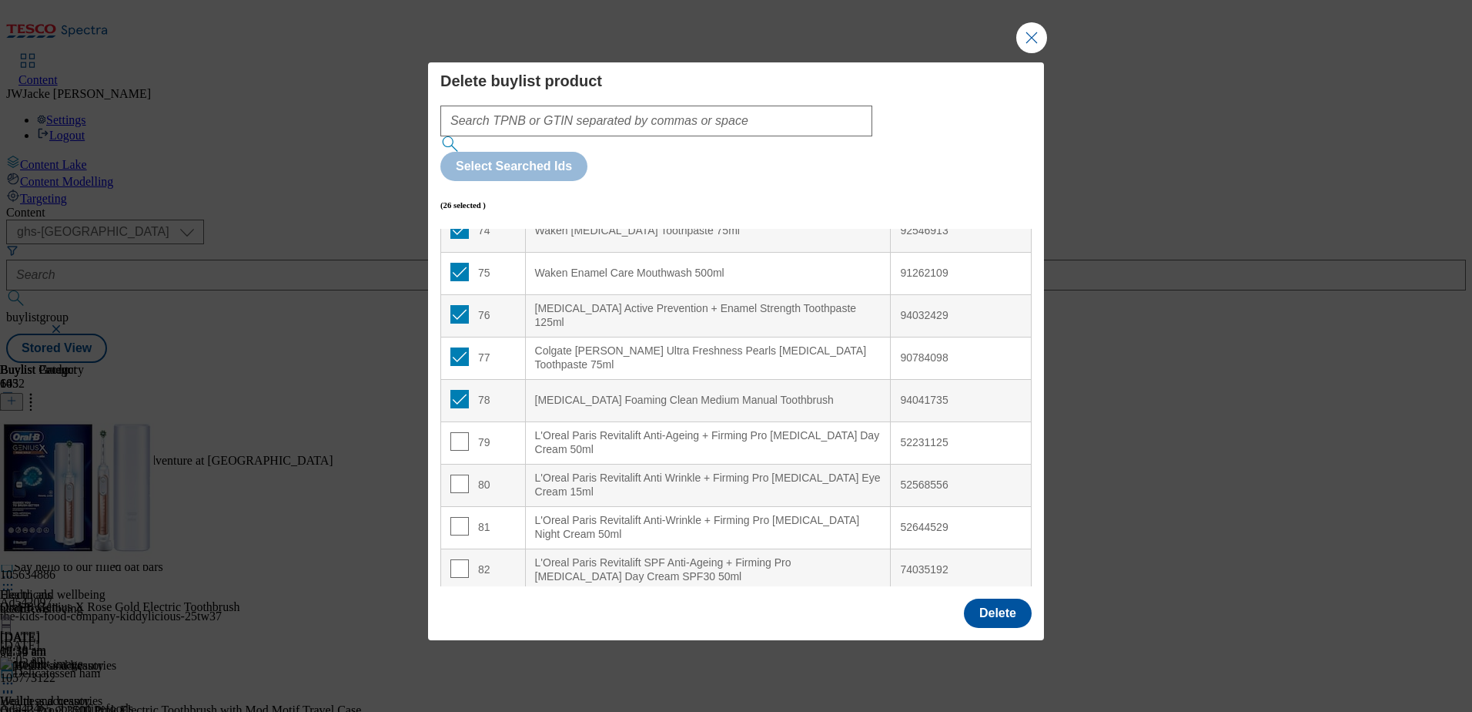
scroll to position [3201, 0]
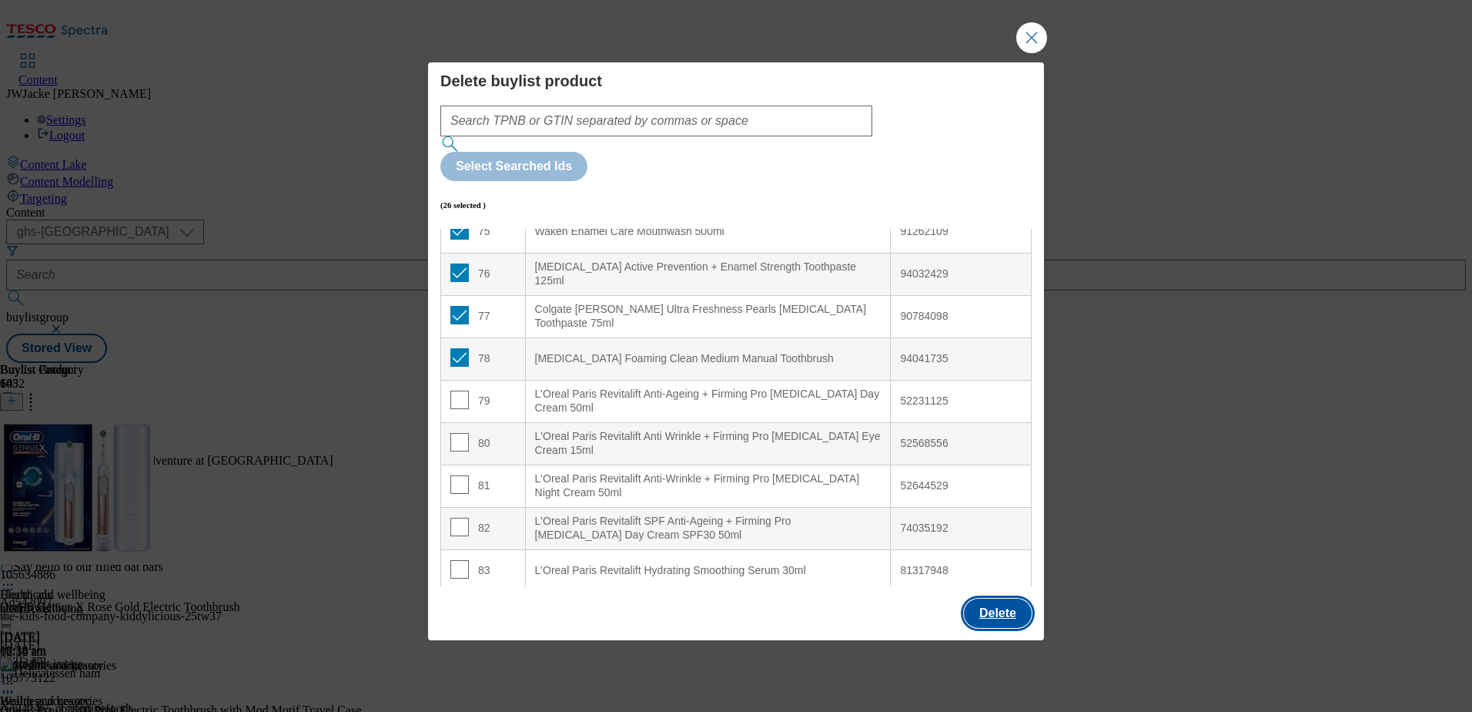
click at [986, 598] on button "Delete" at bounding box center [998, 612] width 68 height 29
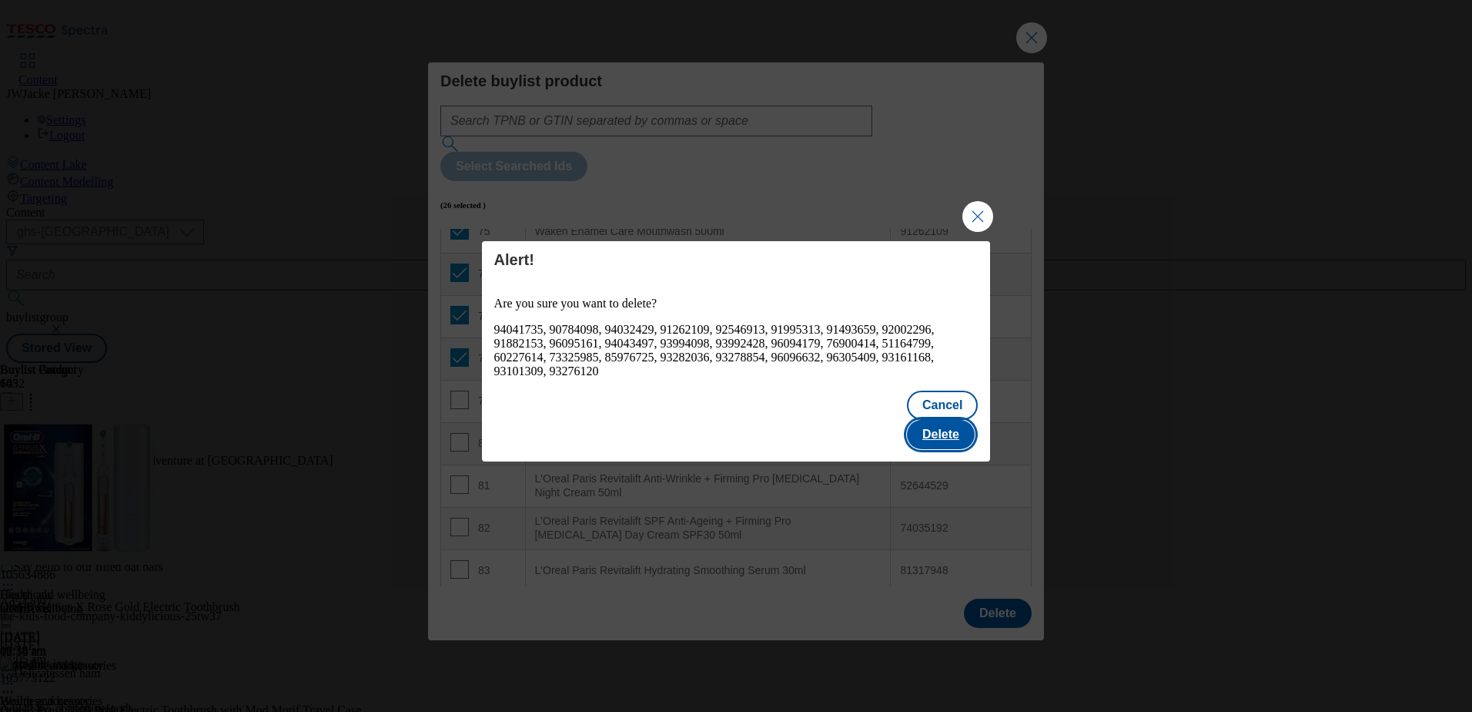
click at [943, 426] on button "Delete" at bounding box center [941, 434] width 68 height 29
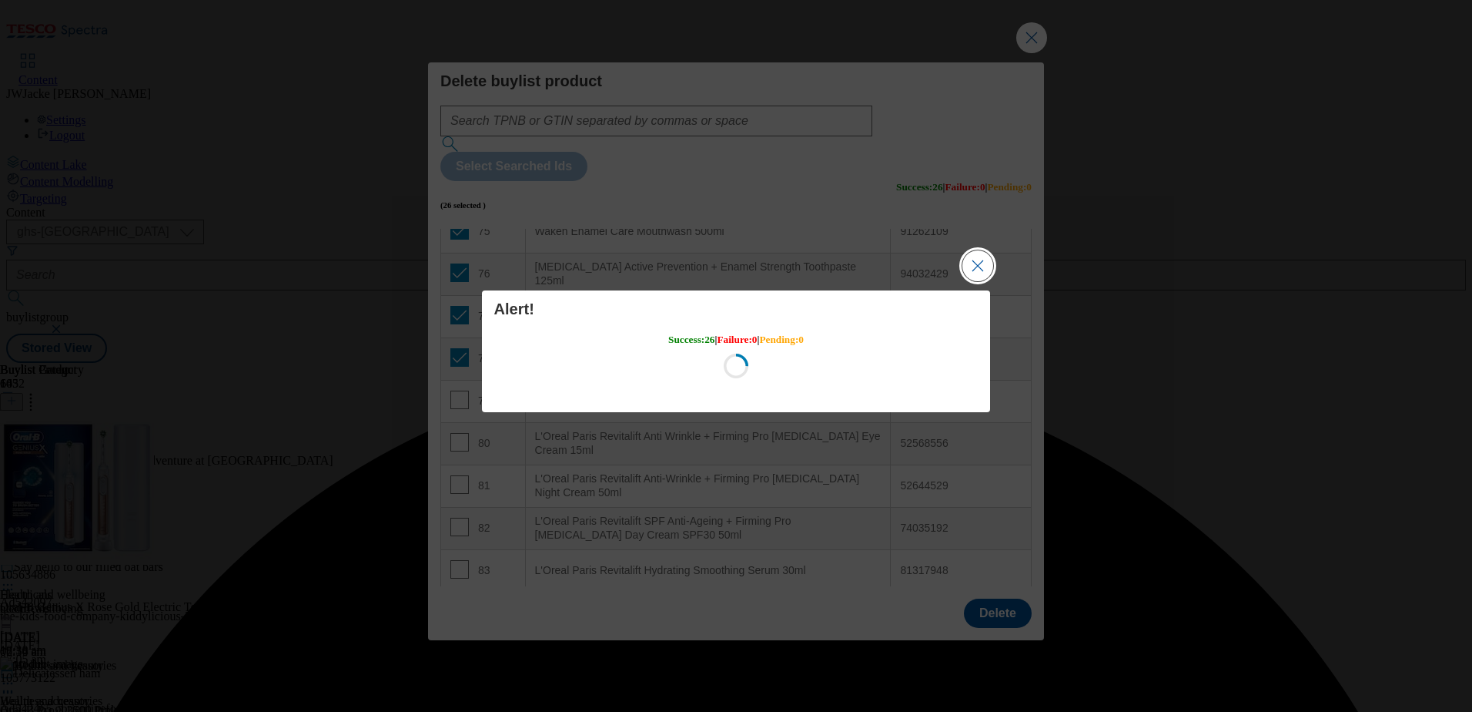
scroll to position [0, 0]
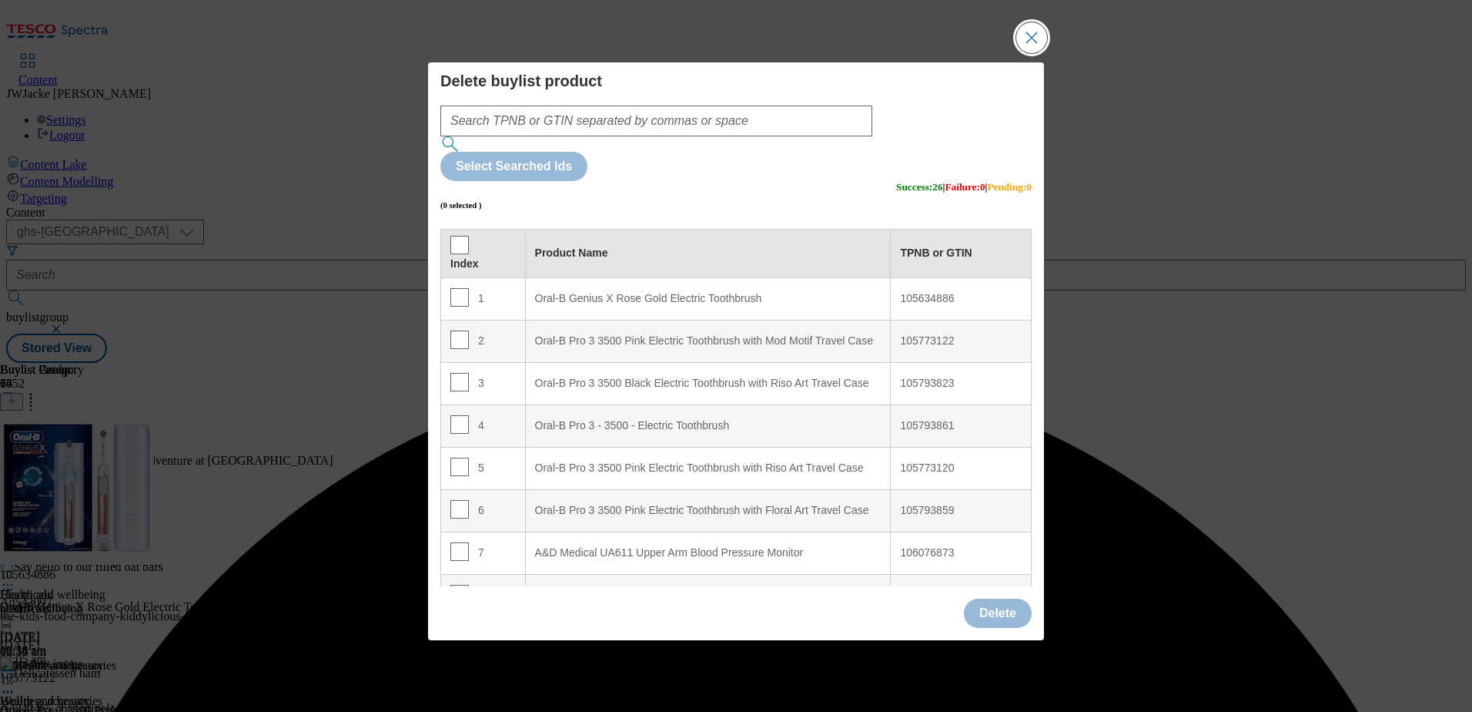
click at [1032, 53] on button "Close Modal" at bounding box center [1032, 37] width 31 height 31
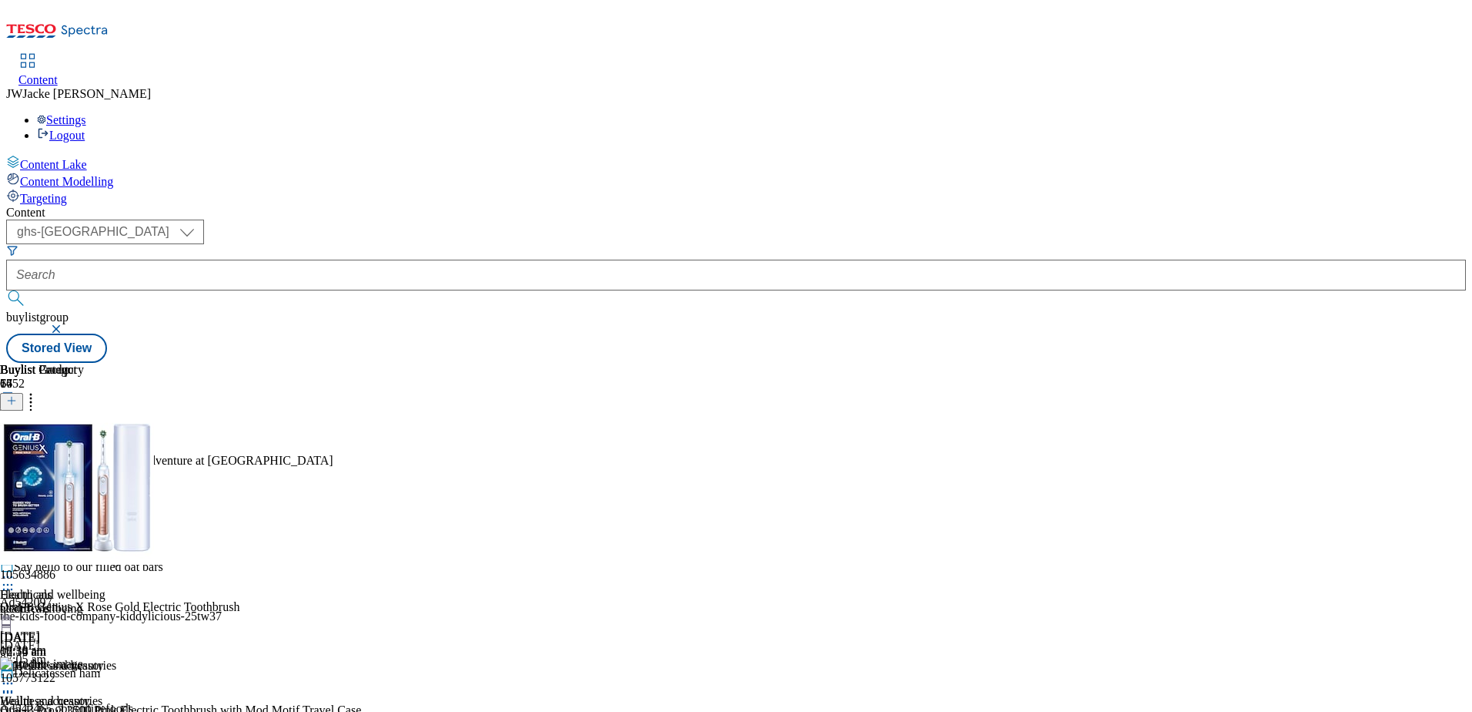
click at [15, 569] on icon at bounding box center [7, 576] width 15 height 15
click at [84, 675] on span "Preview" at bounding box center [66, 681] width 36 height 12
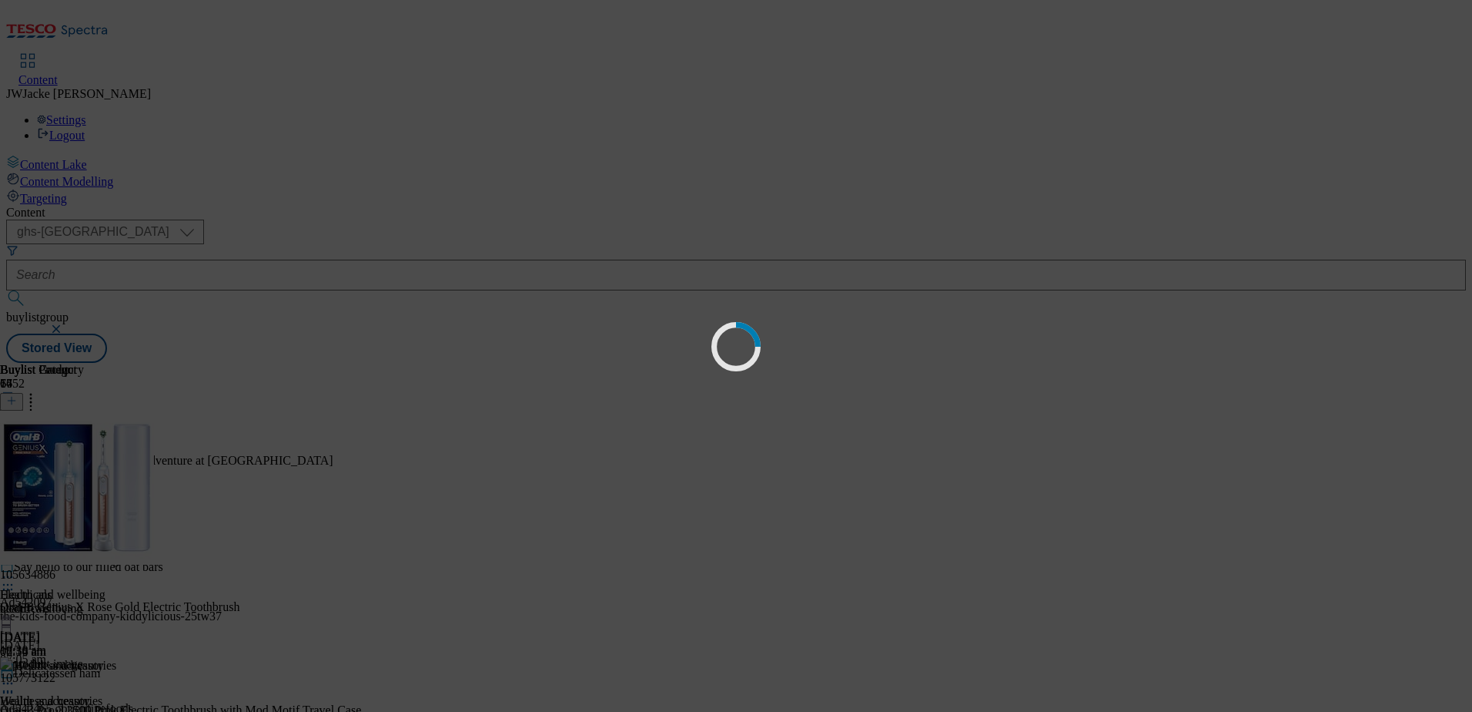
scroll to position [72, 0]
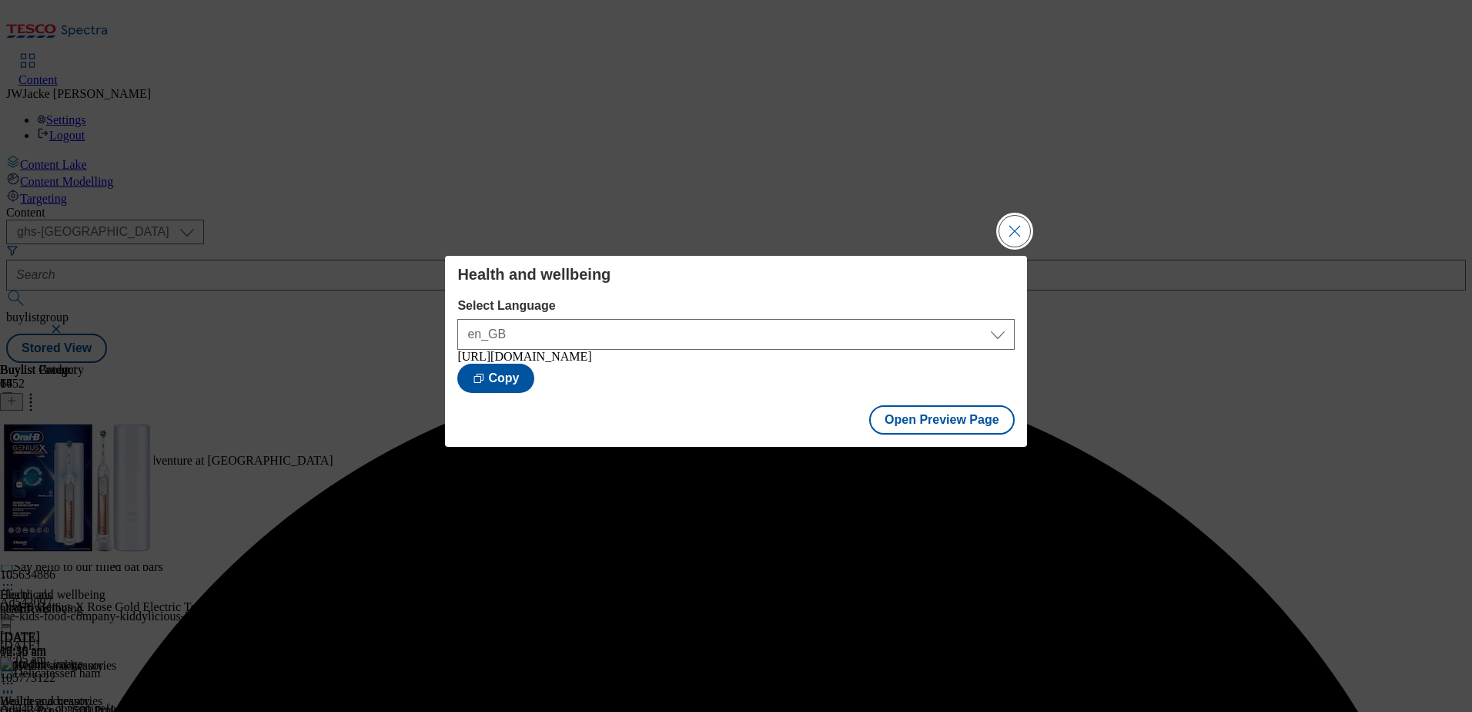
click at [1016, 227] on button "Close Modal" at bounding box center [1015, 231] width 31 height 31
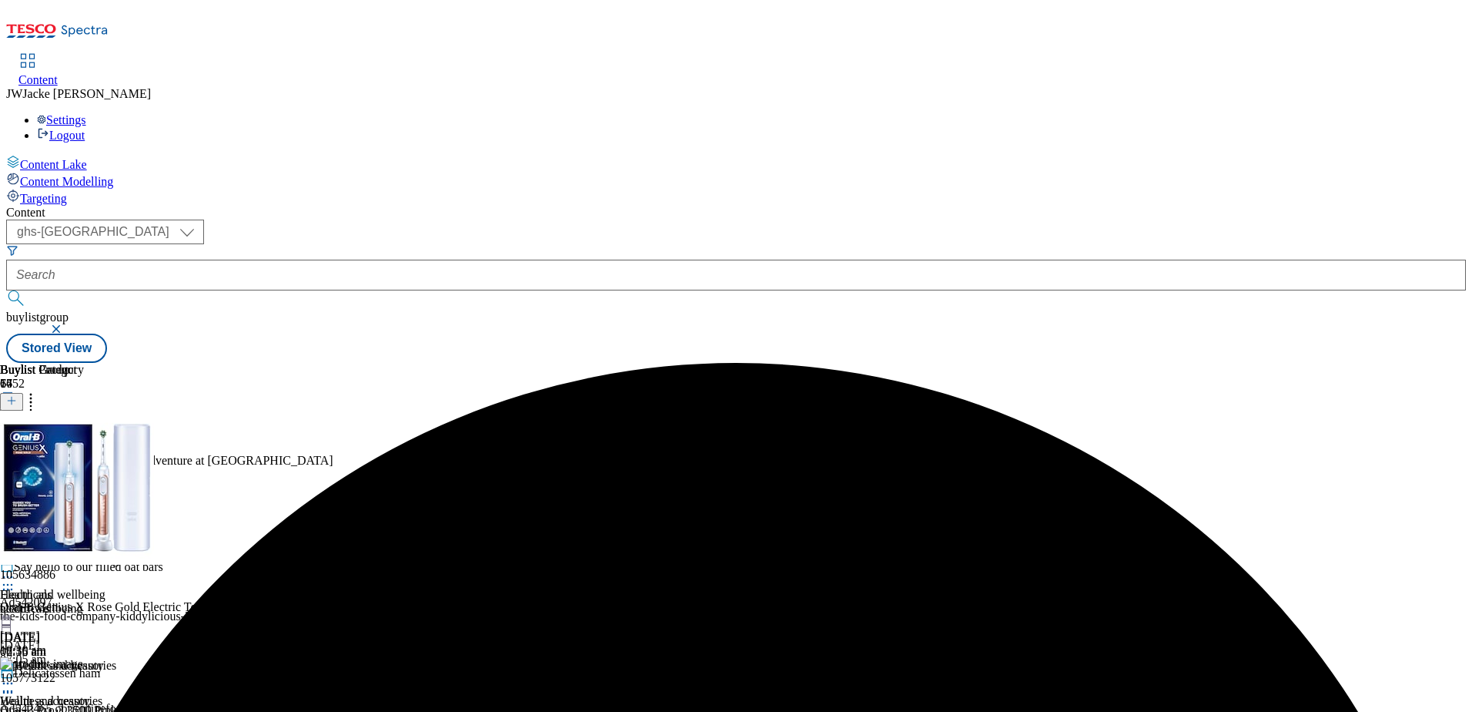
click at [13, 576] on circle at bounding box center [12, 577] width 2 height 2
click at [121, 495] on div "top-deals" at bounding box center [60, 502] width 121 height 14
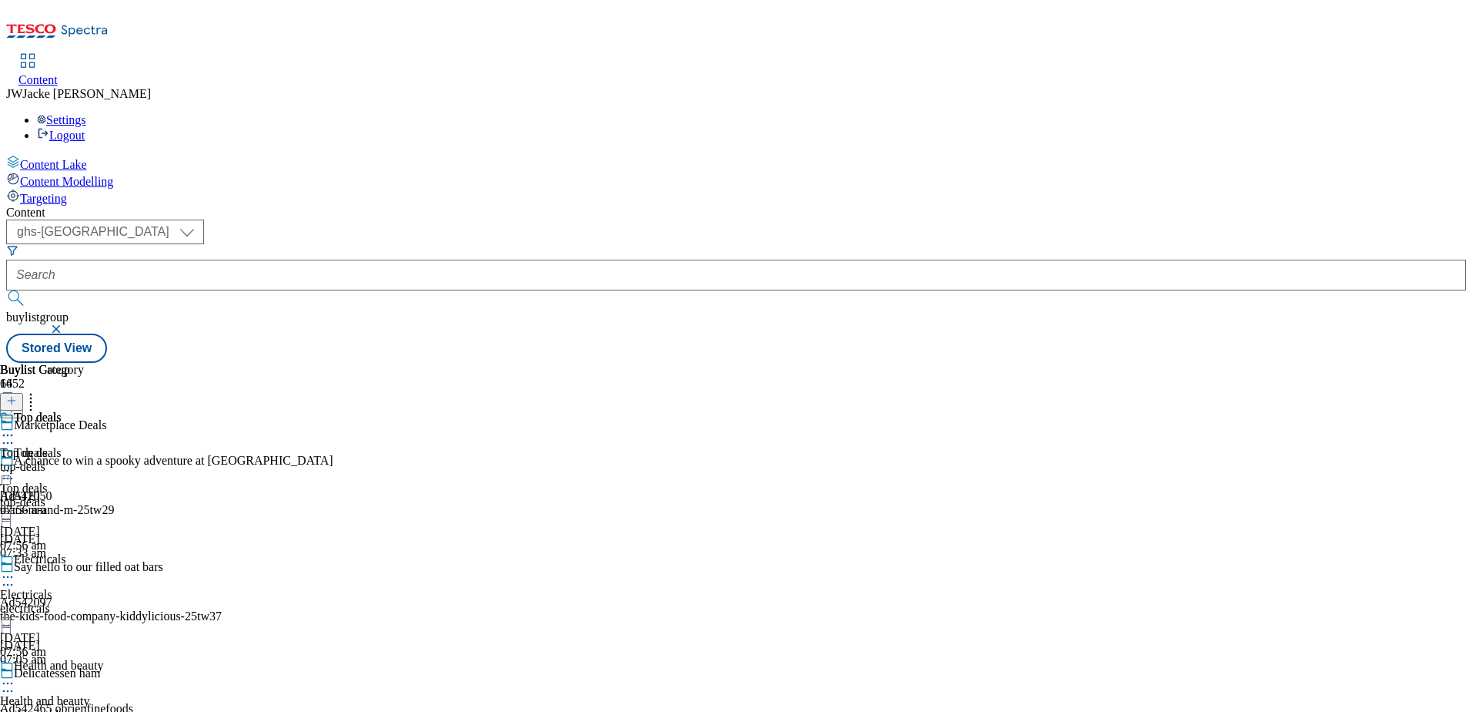
click at [15, 427] on icon at bounding box center [7, 434] width 15 height 15
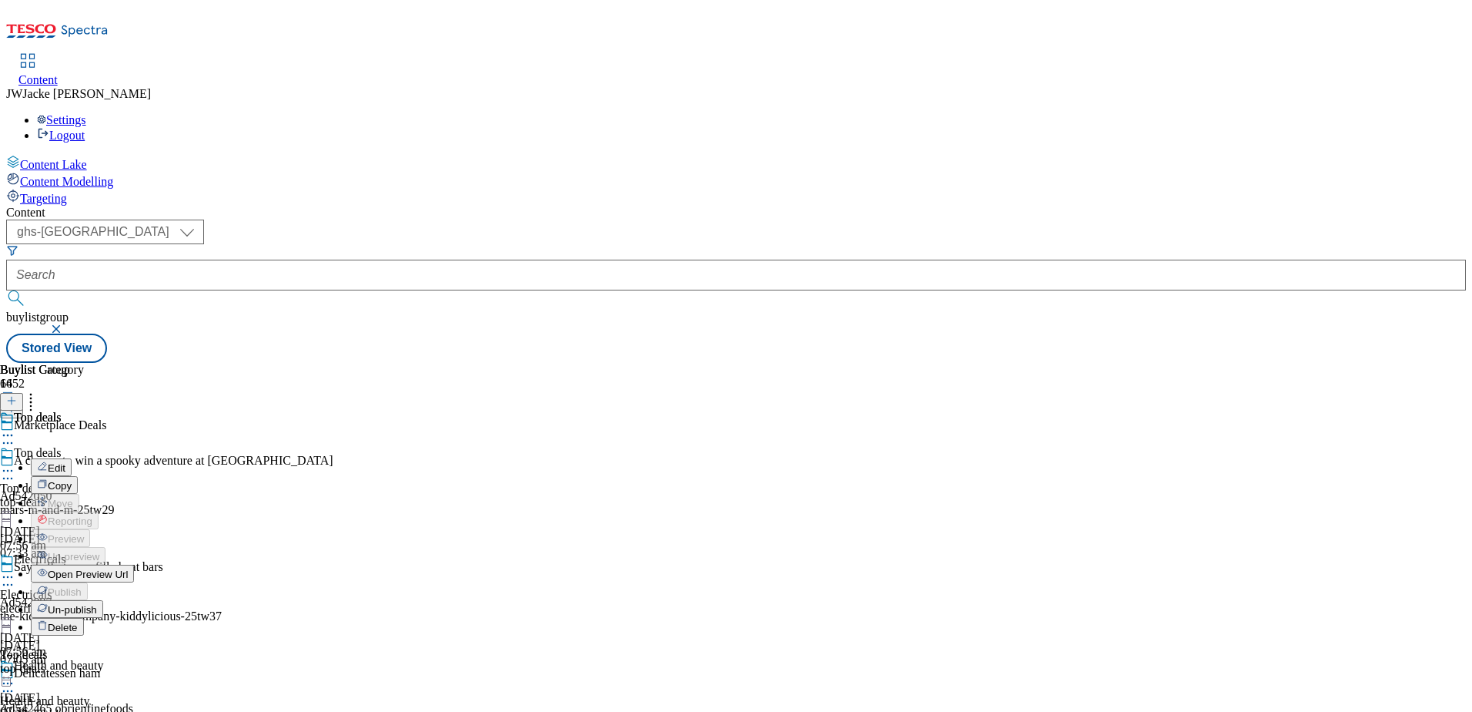
click at [134, 450] on div "Top deals Edit Copy Move Reporting Preview Un-preview Open Preview Url Publish …" at bounding box center [67, 564] width 134 height 308
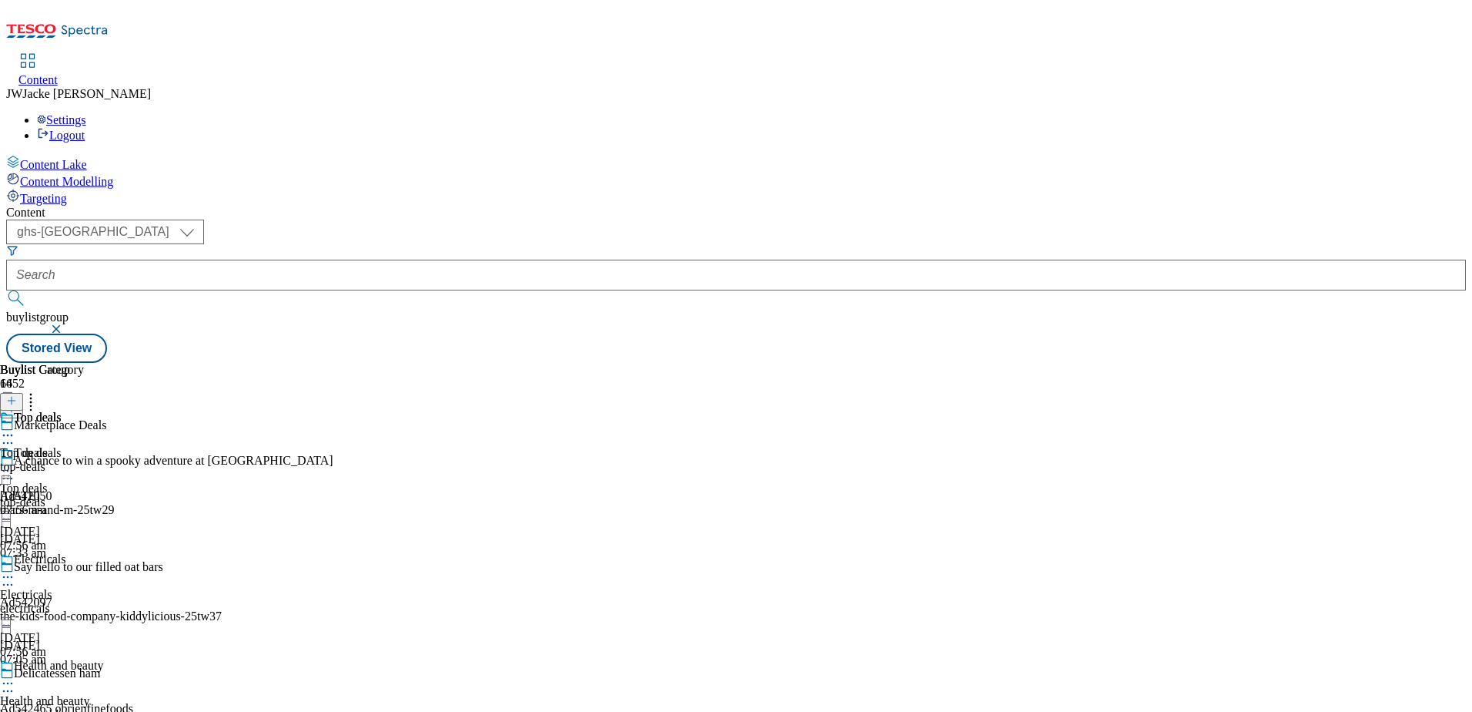
click at [84, 460] on div "top-deals" at bounding box center [42, 467] width 84 height 14
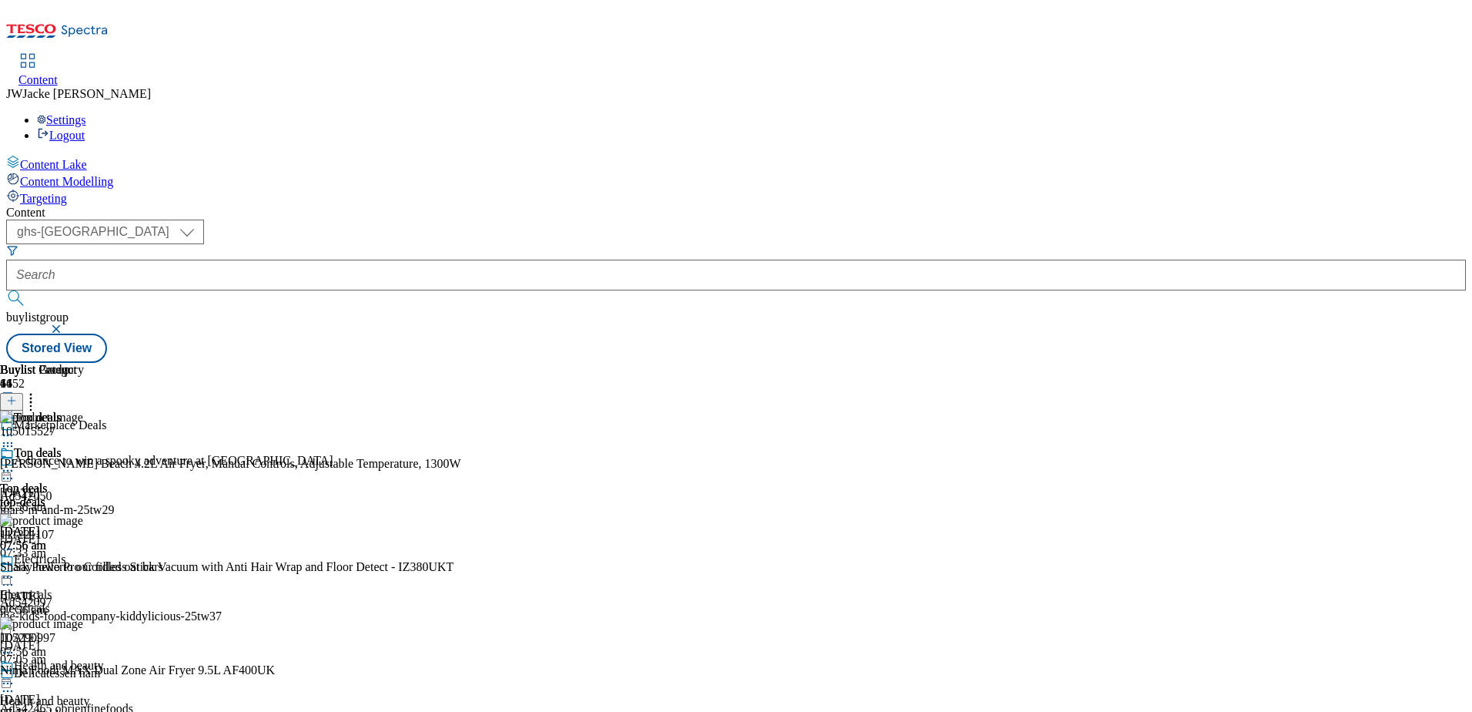
click at [15, 463] on icon at bounding box center [7, 470] width 15 height 15
click at [97, 639] on span "Un-publish" at bounding box center [72, 645] width 49 height 12
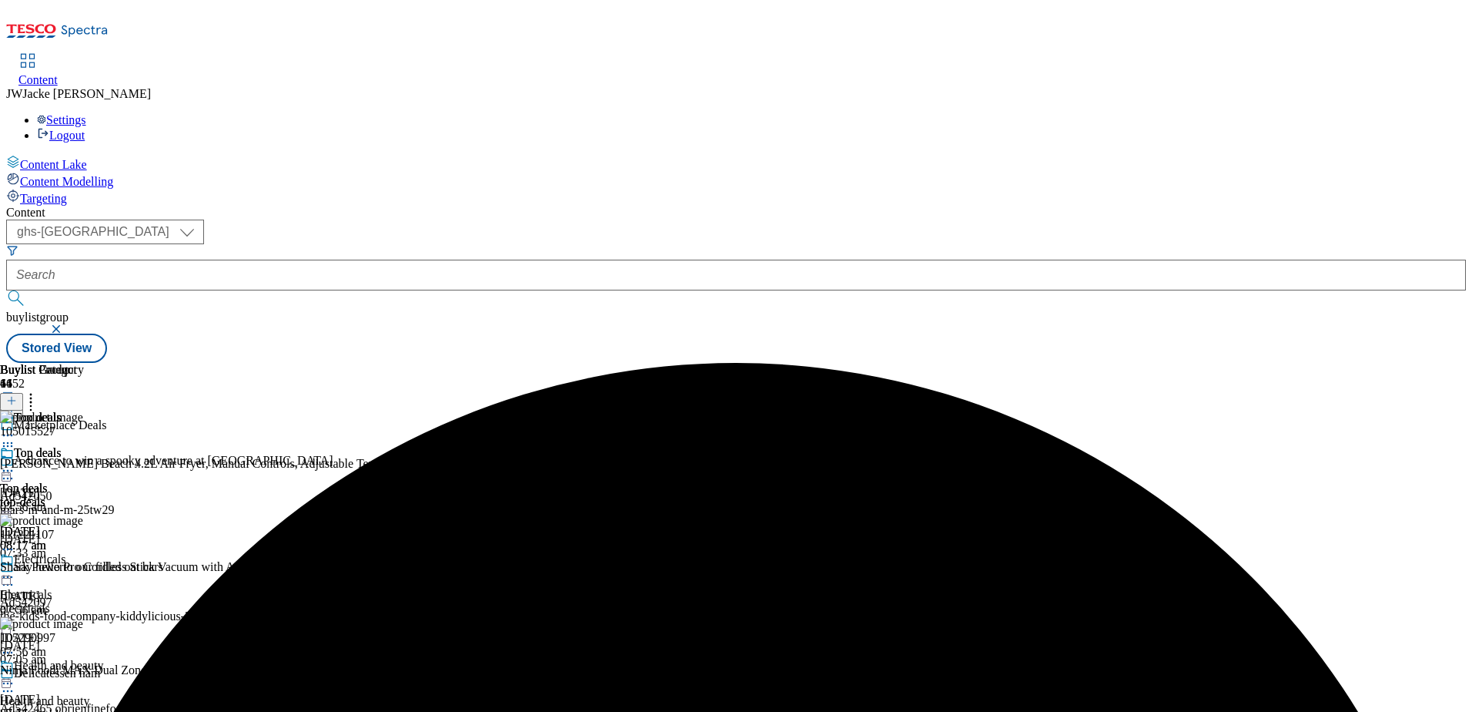
click at [15, 463] on icon at bounding box center [7, 470] width 15 height 15
click at [99, 586] on span "Un-preview" at bounding box center [74, 592] width 52 height 12
click at [15, 541] on icon at bounding box center [7, 548] width 15 height 15
click at [78, 647] on span "Delete" at bounding box center [63, 653] width 30 height 12
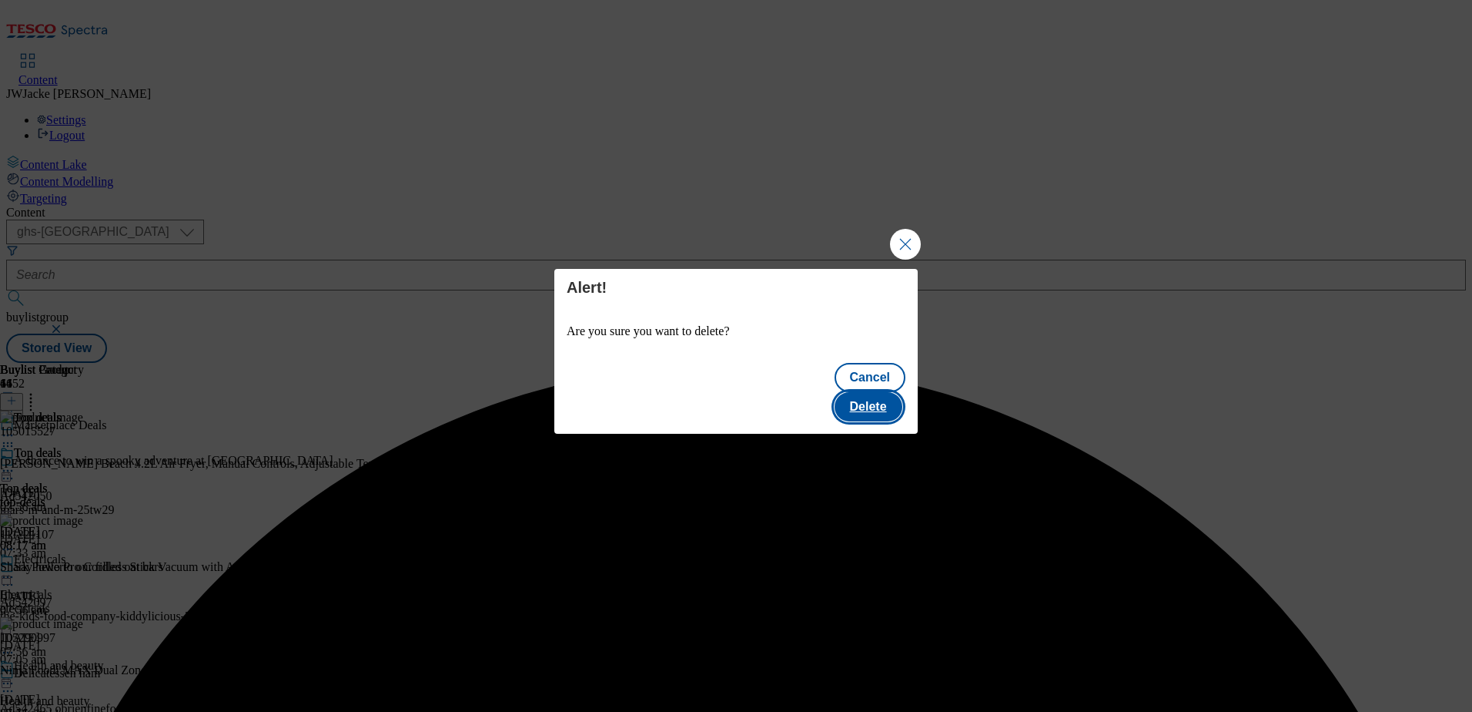
click at [881, 404] on button "Delete" at bounding box center [869, 406] width 68 height 29
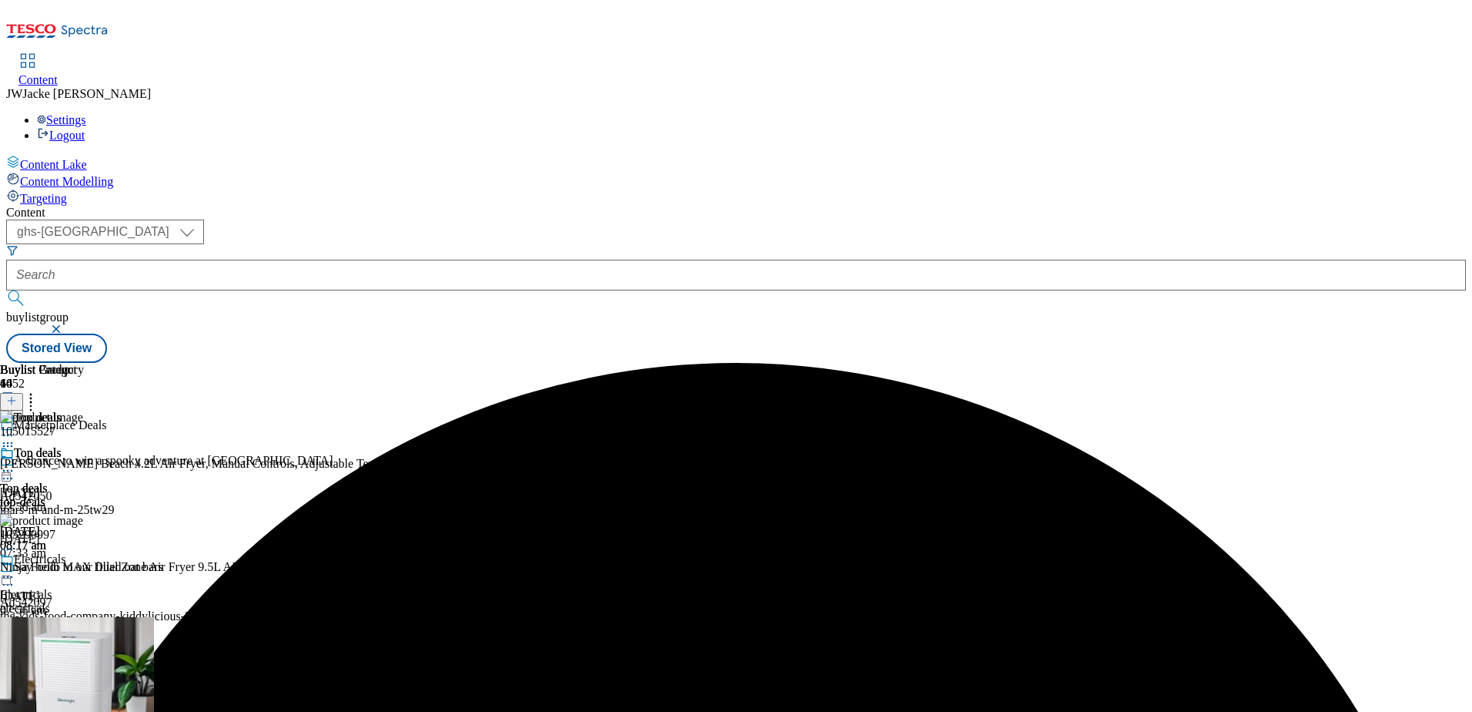
click at [15, 463] on icon at bounding box center [7, 470] width 15 height 15
click at [84, 568] on span "Preview" at bounding box center [66, 574] width 36 height 12
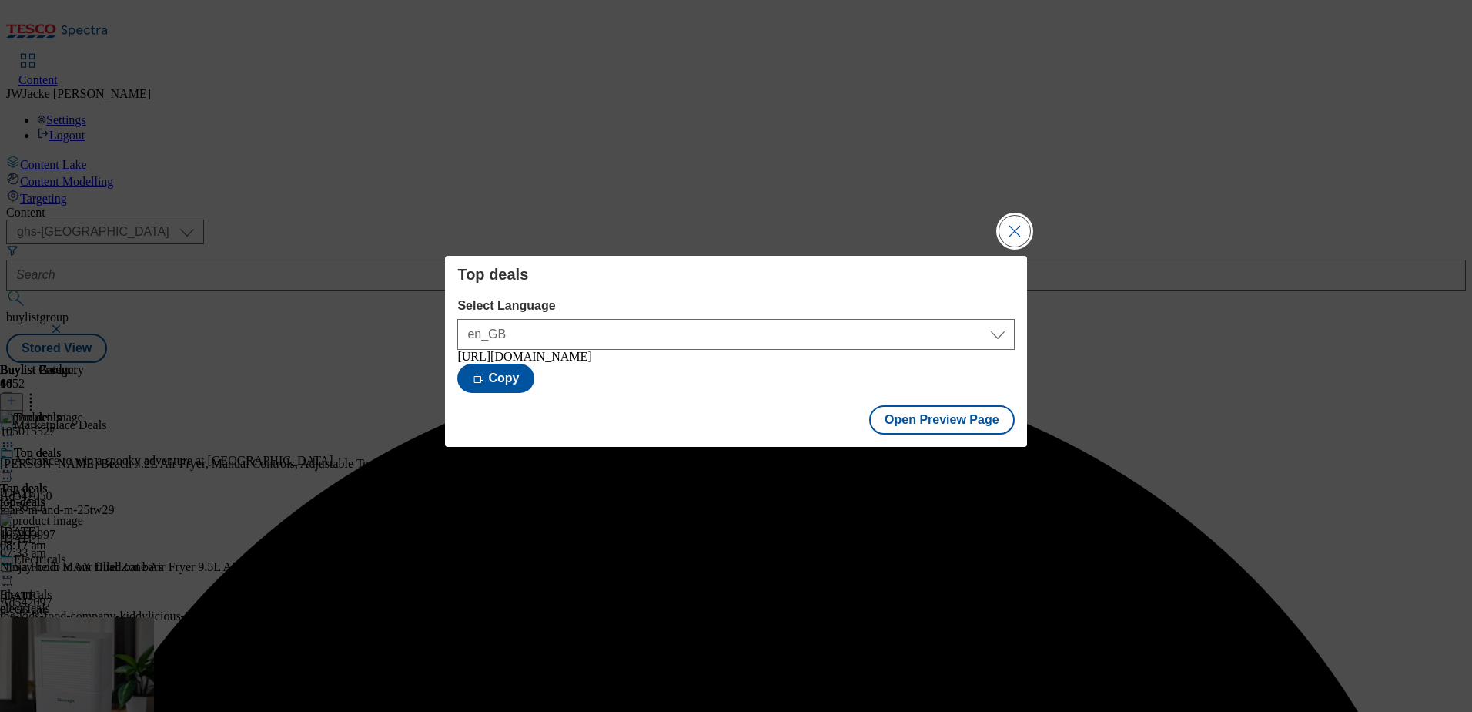
click at [1013, 235] on button "Close Modal" at bounding box center [1015, 231] width 31 height 31
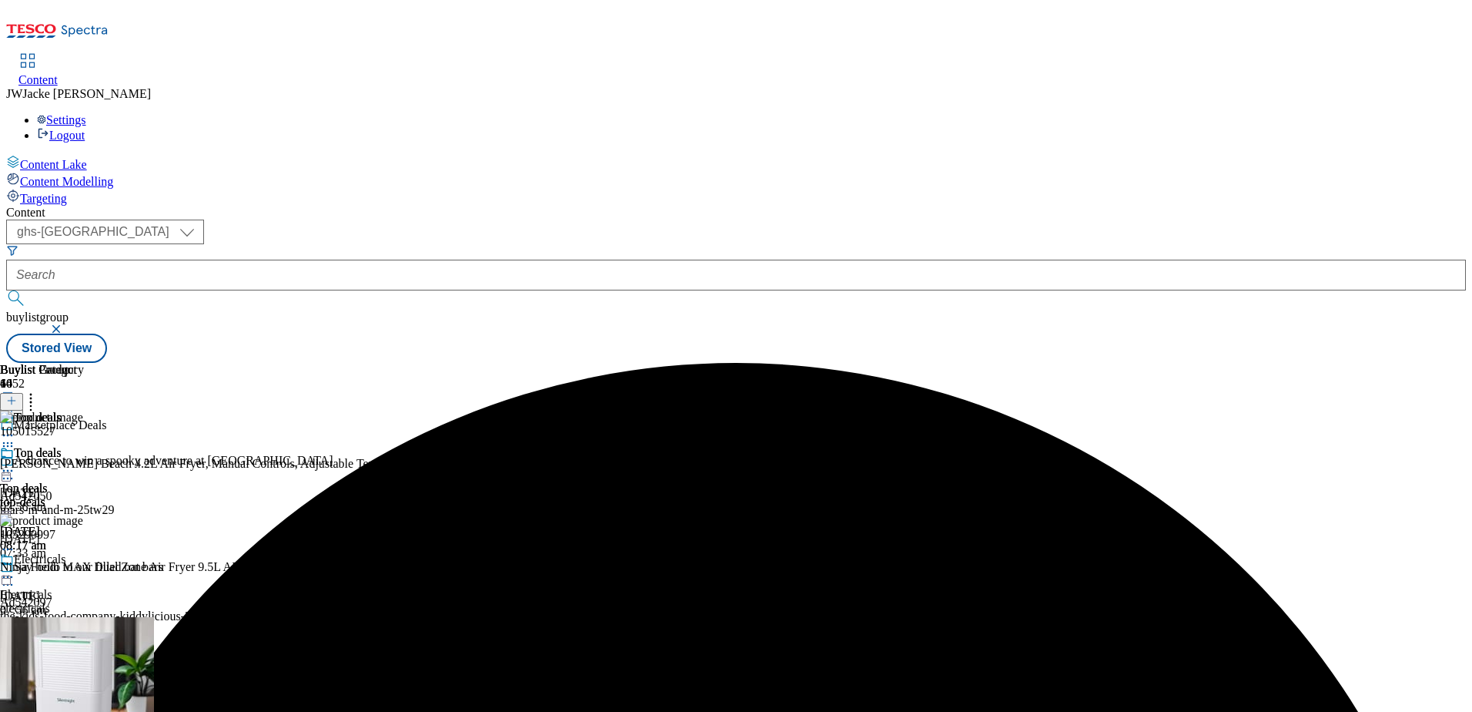
click at [84, 446] on div "Top deals Top deals top-deals [DATE] 08:17 am" at bounding box center [42, 499] width 84 height 106
click at [15, 463] on icon at bounding box center [7, 470] width 15 height 15
click at [82, 621] on span "Publish" at bounding box center [65, 627] width 34 height 12
click at [121, 601] on div "electricals" at bounding box center [60, 608] width 121 height 14
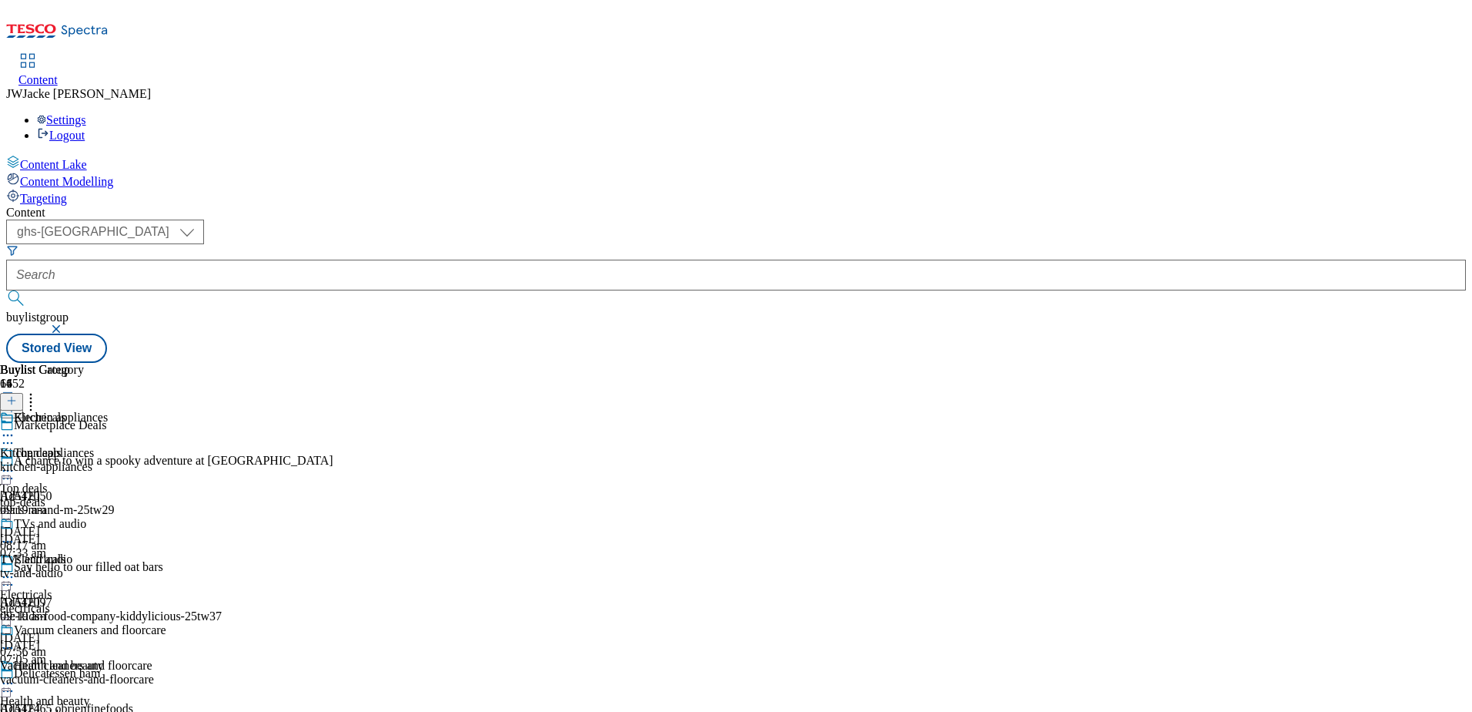
scroll to position [154, 0]
click at [166, 672] on div "vacuum-cleaners-and-floorcare" at bounding box center [83, 679] width 166 height 14
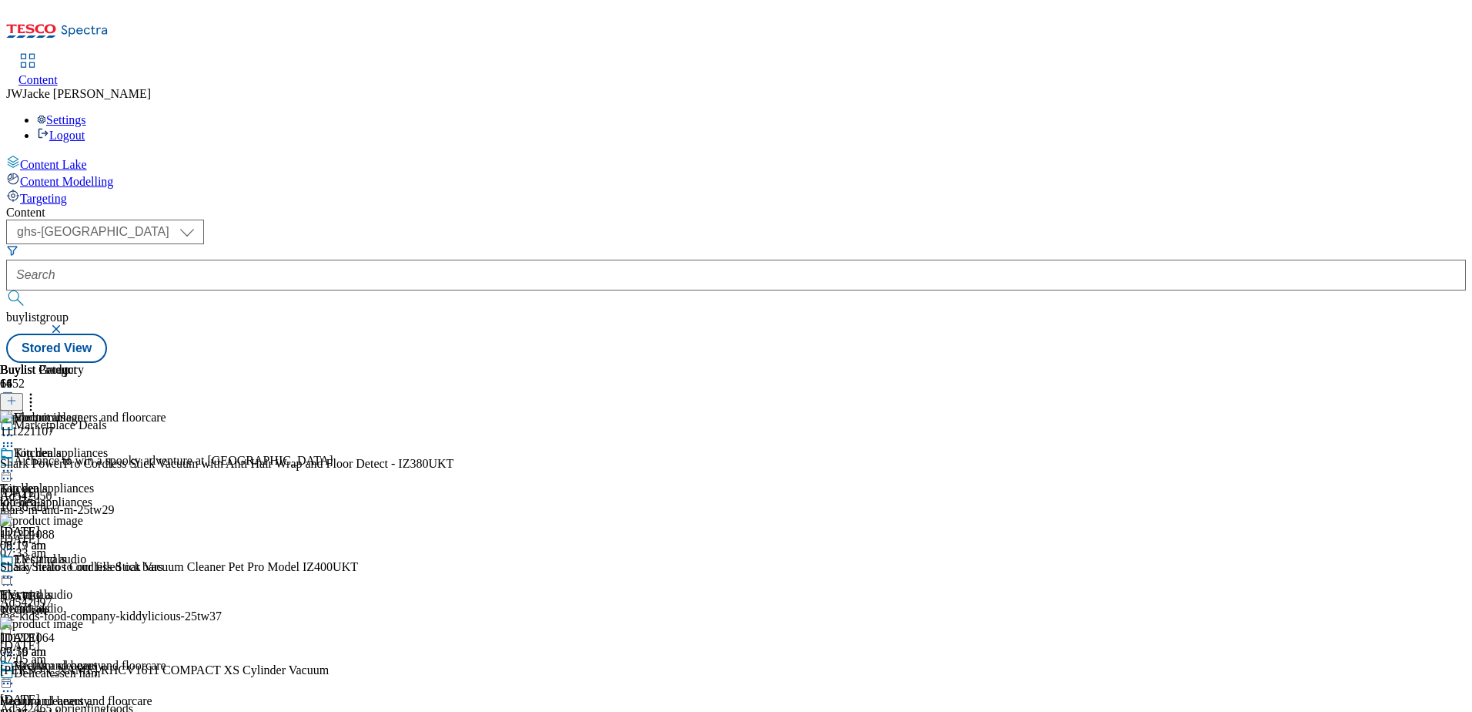
click at [15, 438] on icon at bounding box center [7, 445] width 15 height 15
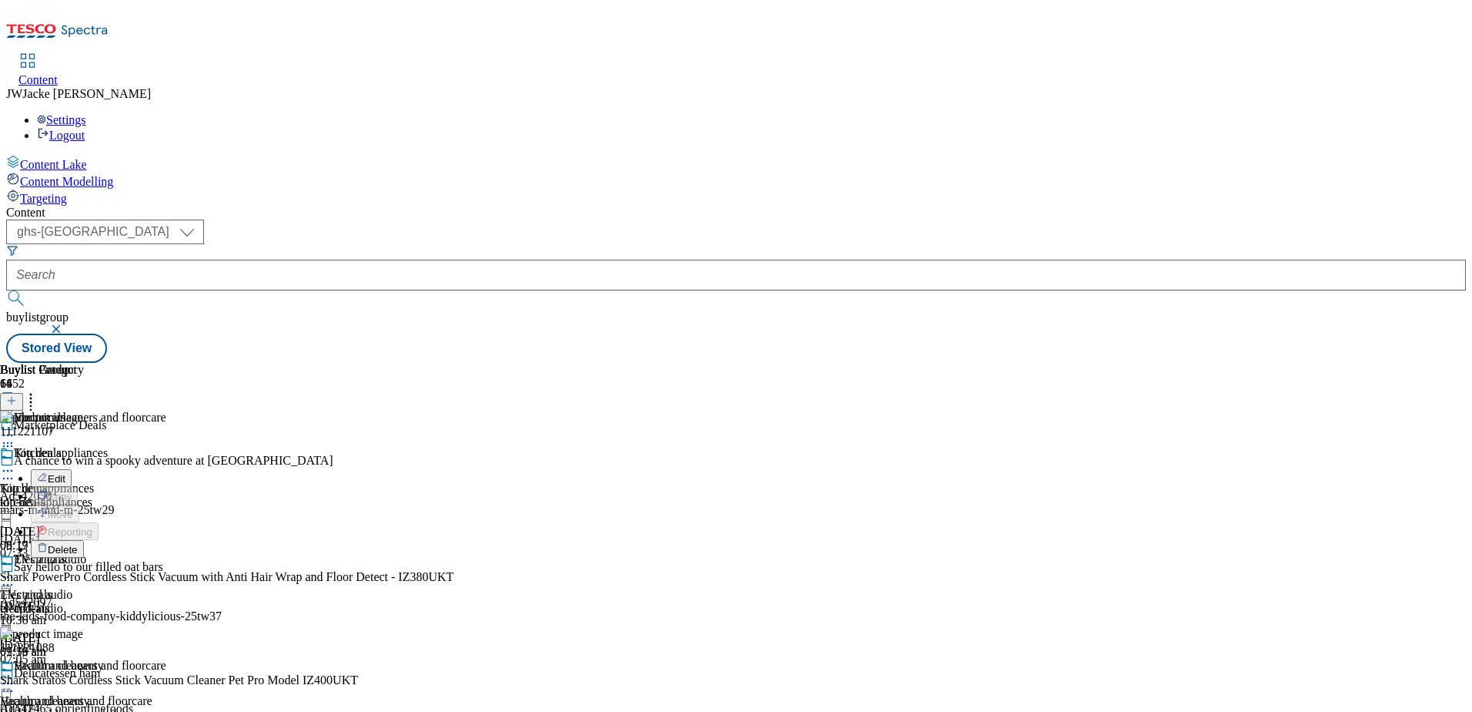
click at [78, 544] on span "Delete" at bounding box center [63, 550] width 30 height 12
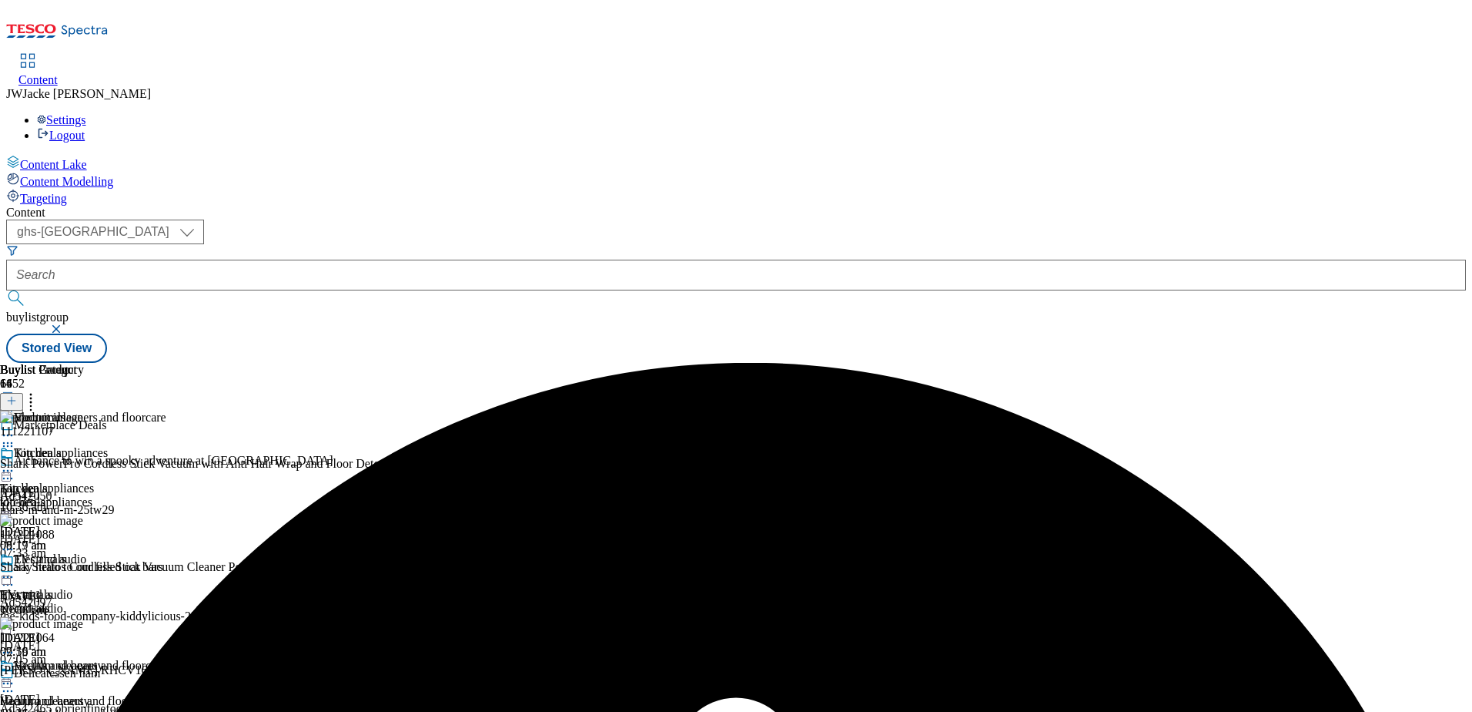
click at [1405, 363] on div "Buylist Group 6452 Marketplace Deals A chance to win a spooky adventure at [GEO…" at bounding box center [736, 363] width 1460 height 0
click at [9, 682] on circle at bounding box center [8, 683] width 2 height 2
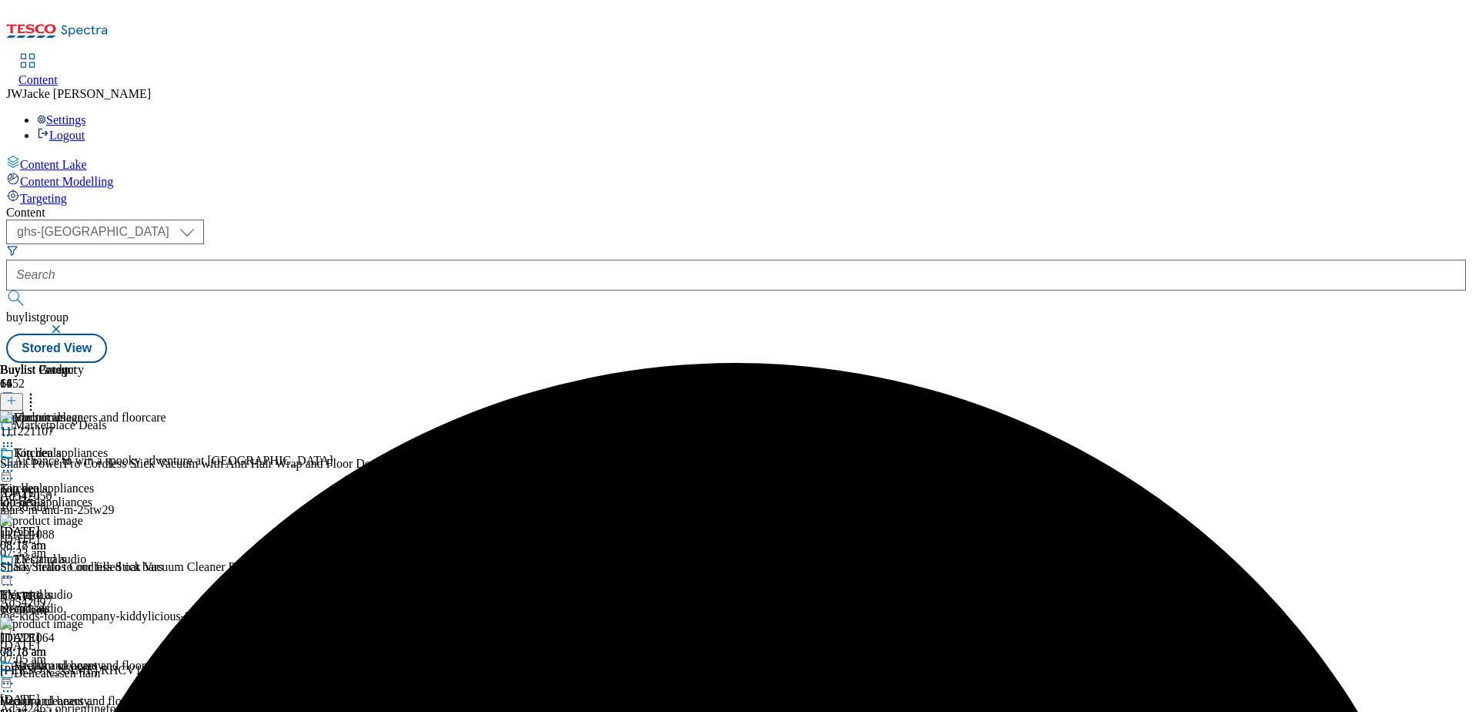
scroll to position [154, 0]
click at [15, 675] on icon at bounding box center [7, 682] width 15 height 15
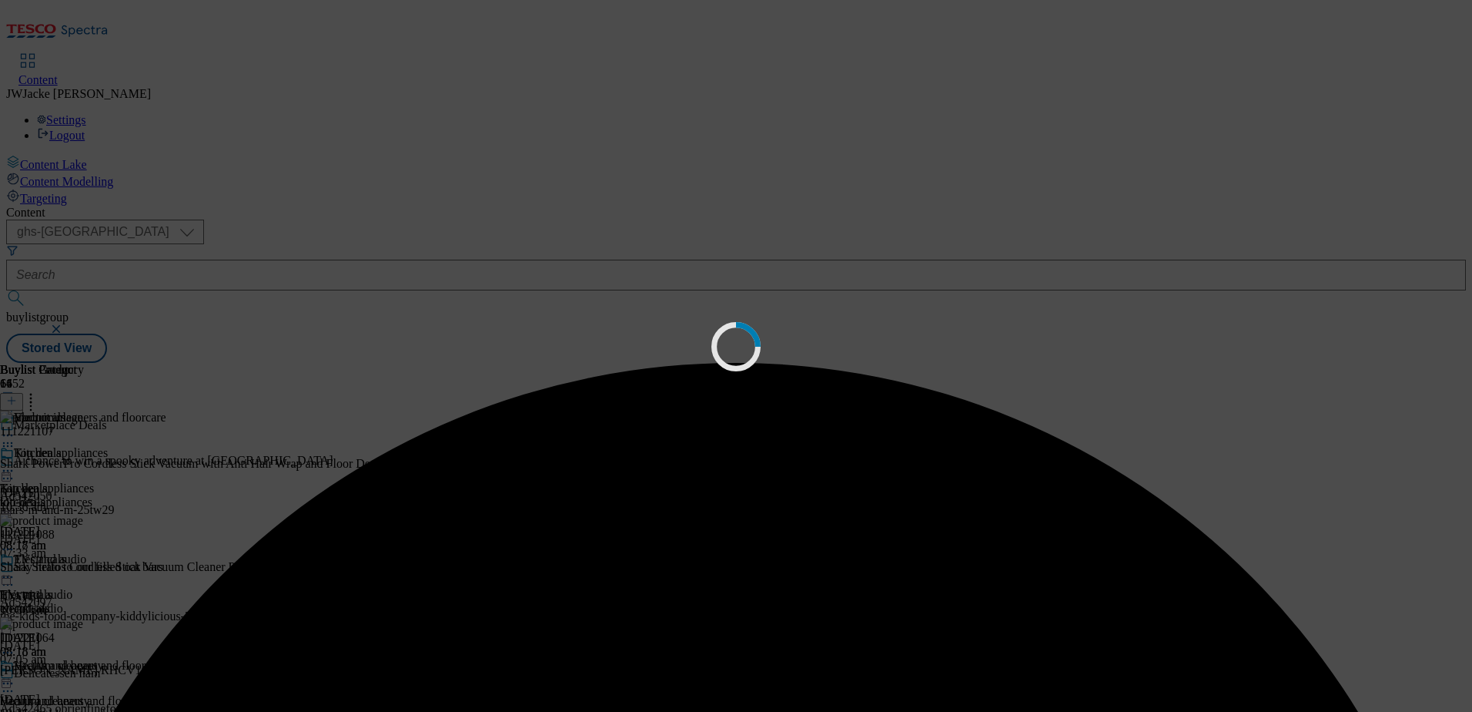
scroll to position [0, 0]
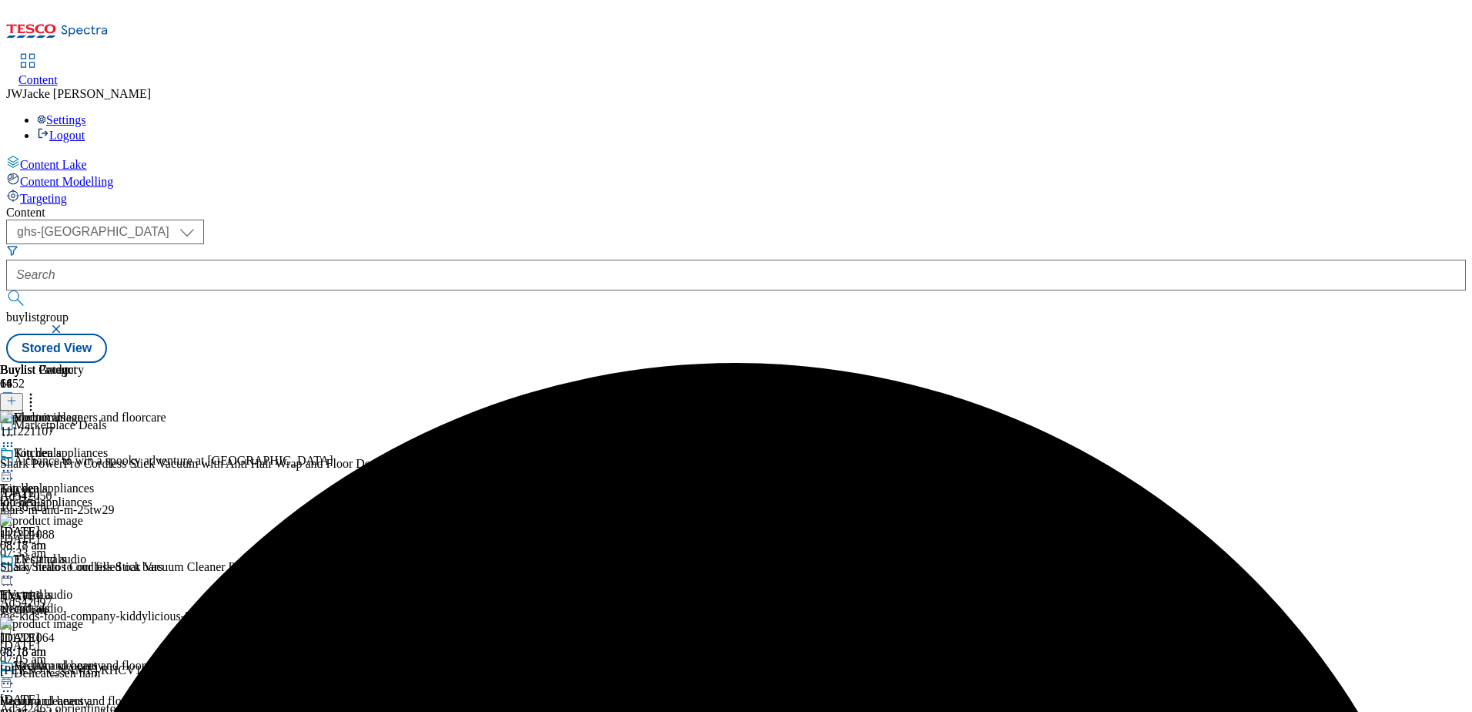
click at [15, 438] on icon at bounding box center [7, 445] width 15 height 15
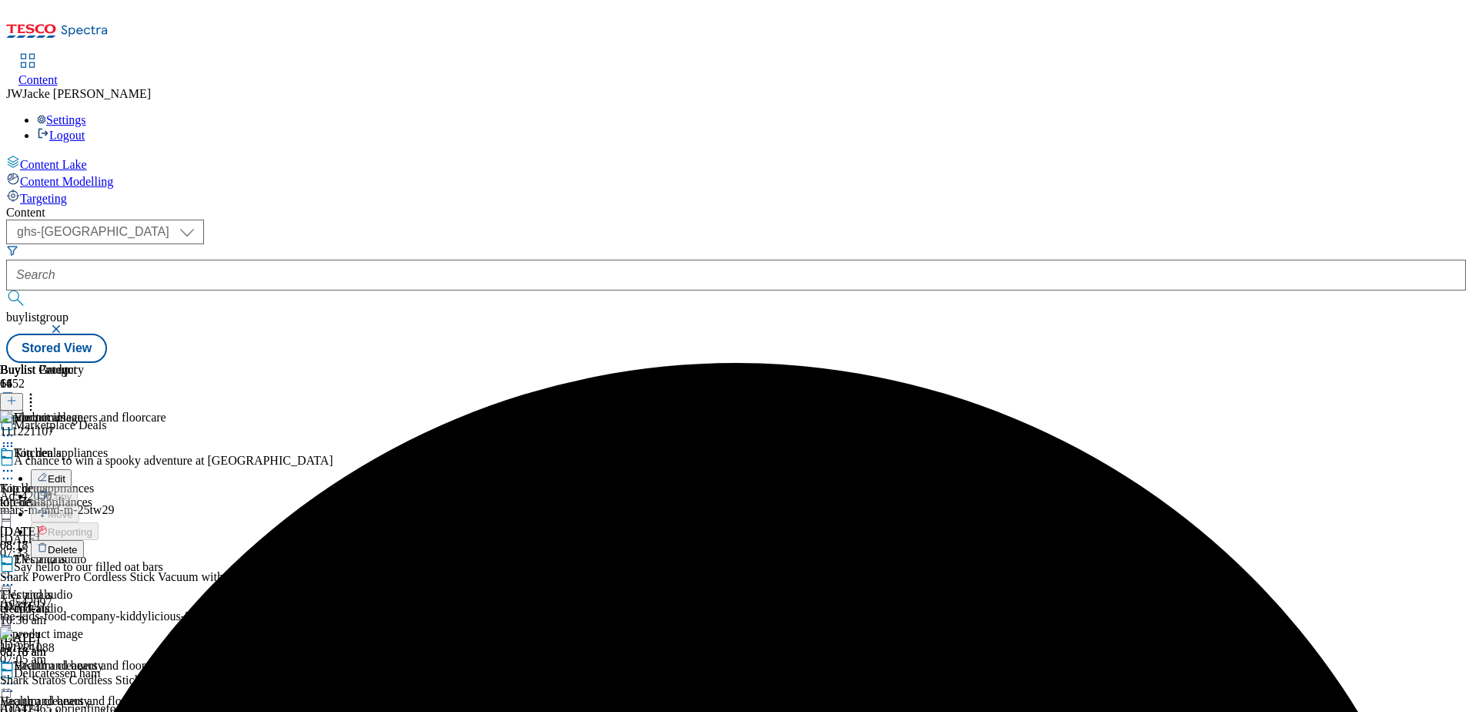
click at [78, 544] on span "Delete" at bounding box center [63, 550] width 30 height 12
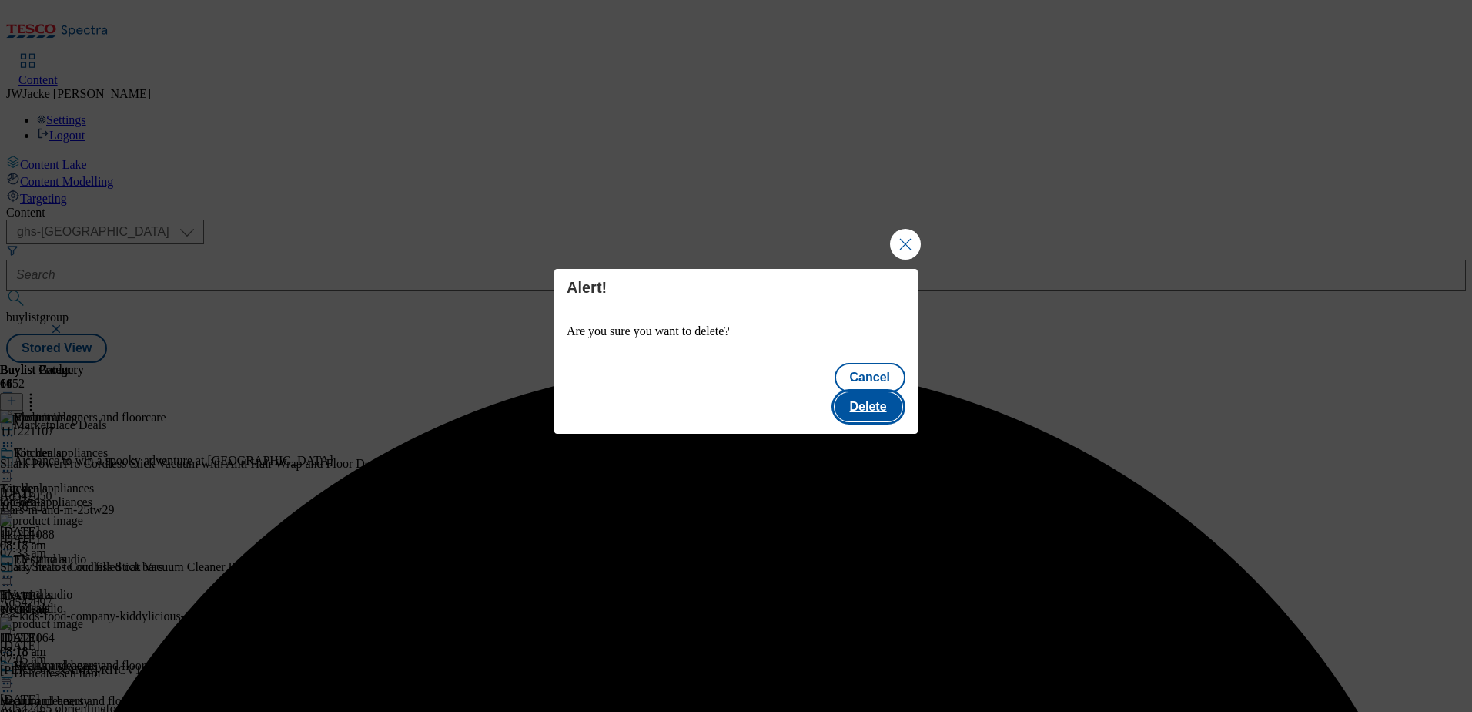
click at [873, 394] on button "Delete" at bounding box center [869, 406] width 68 height 29
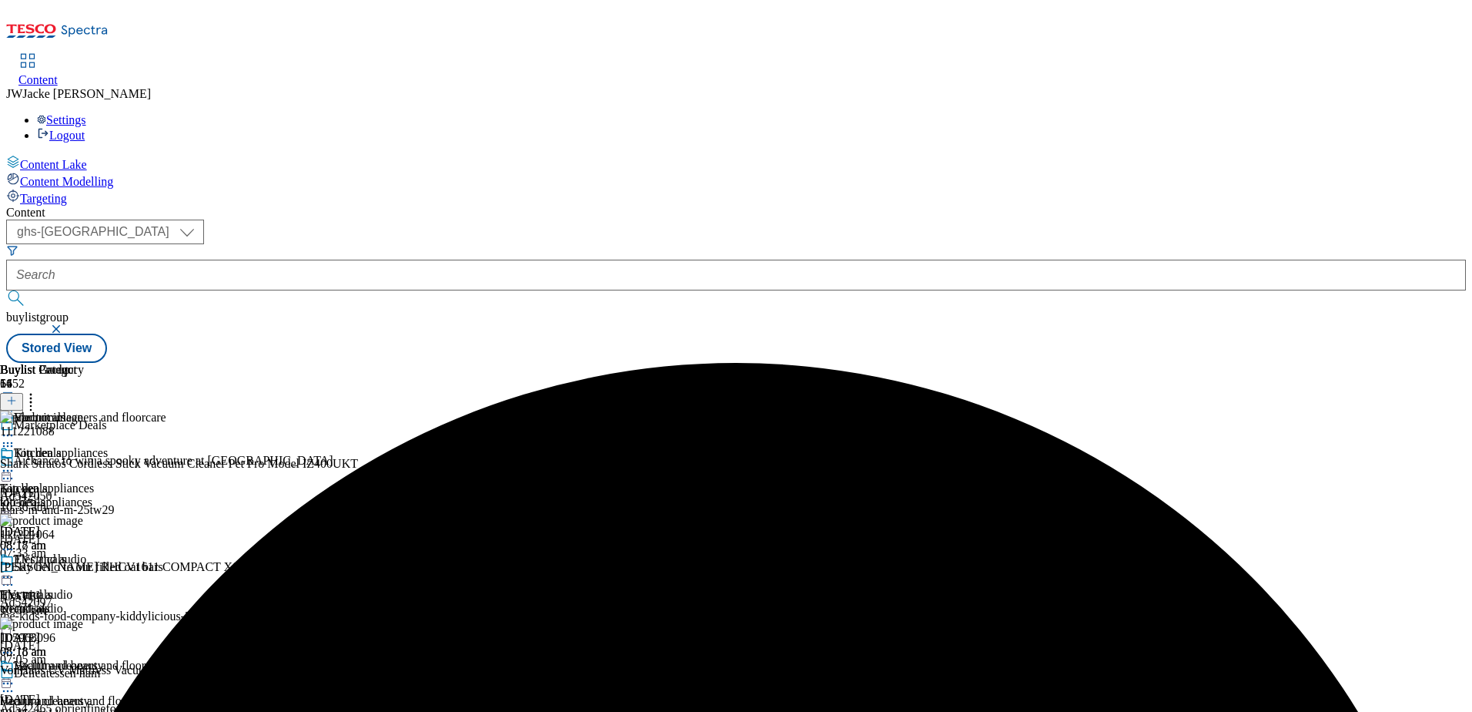
click at [15, 438] on icon at bounding box center [7, 445] width 15 height 15
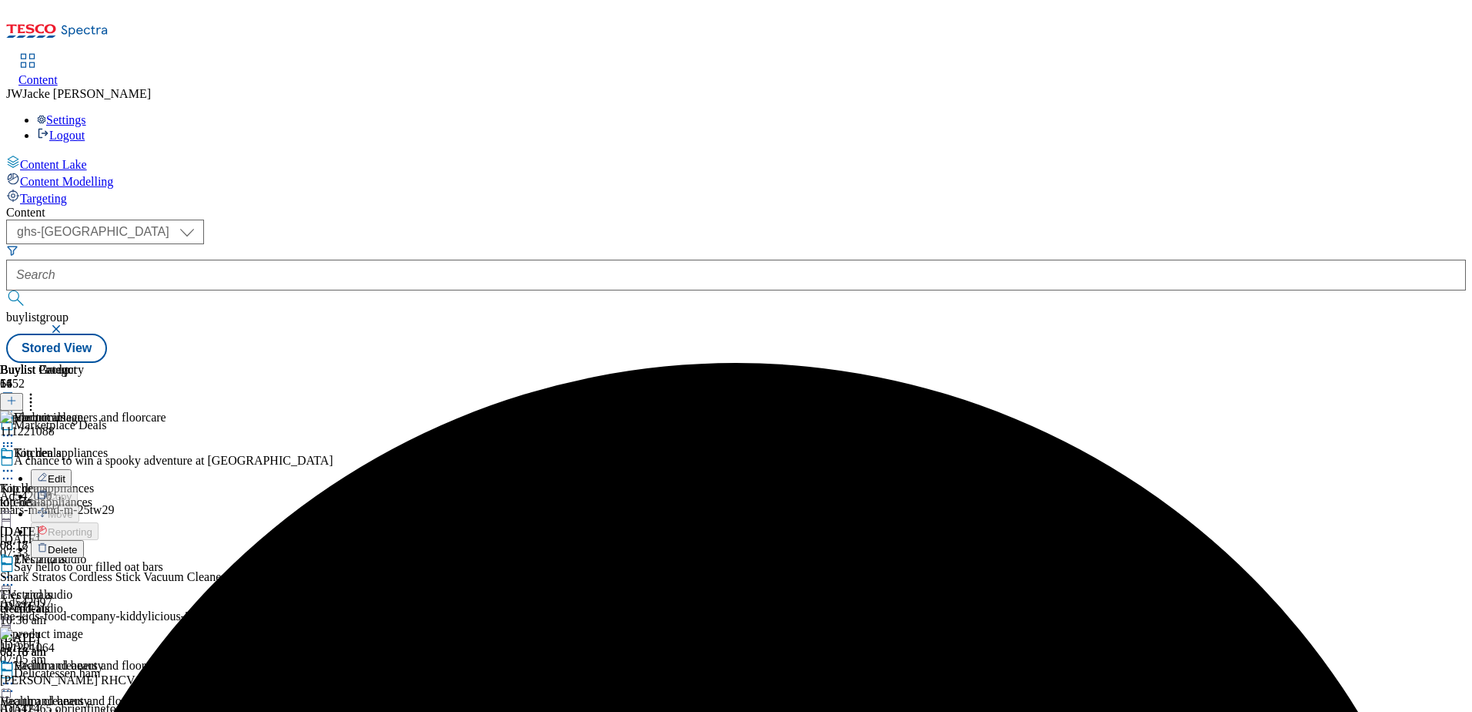
click at [78, 544] on span "Delete" at bounding box center [63, 550] width 30 height 12
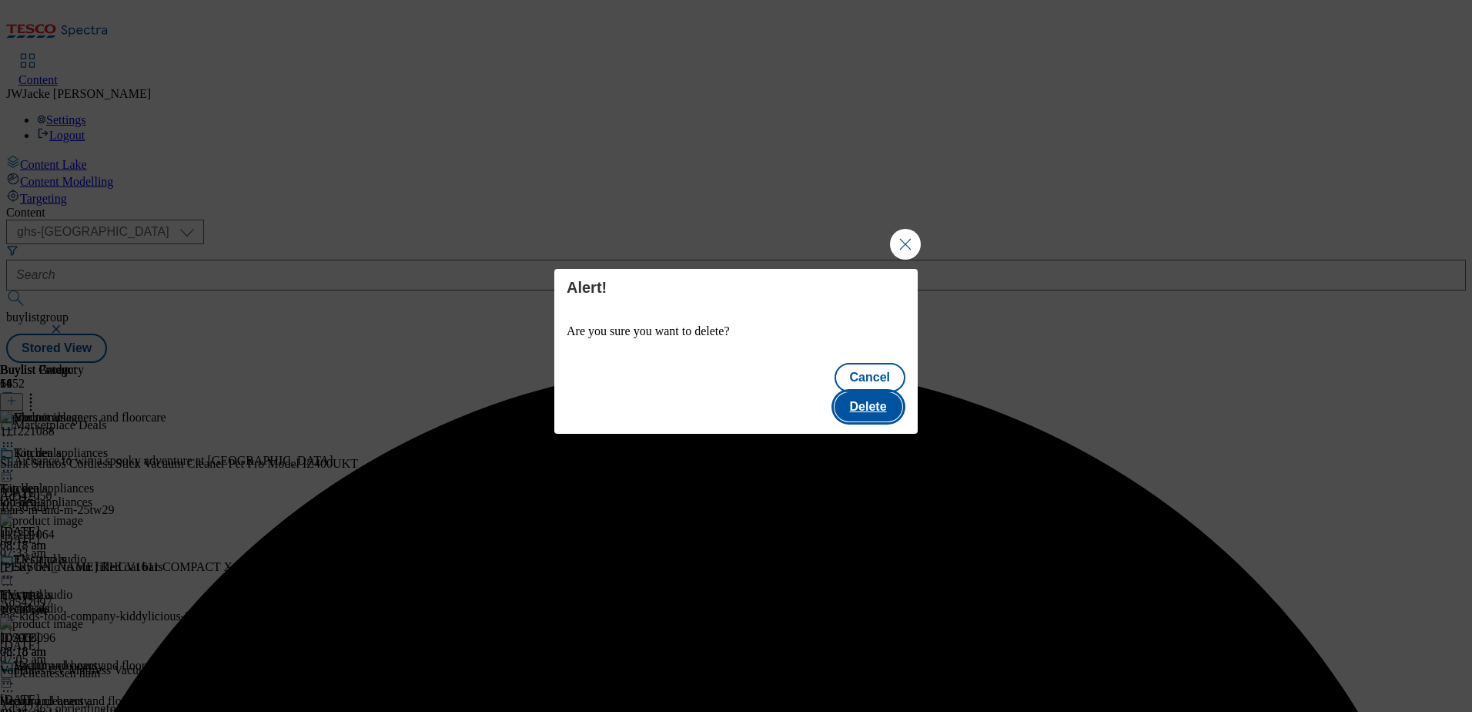
click at [878, 392] on button "Delete" at bounding box center [869, 406] width 68 height 29
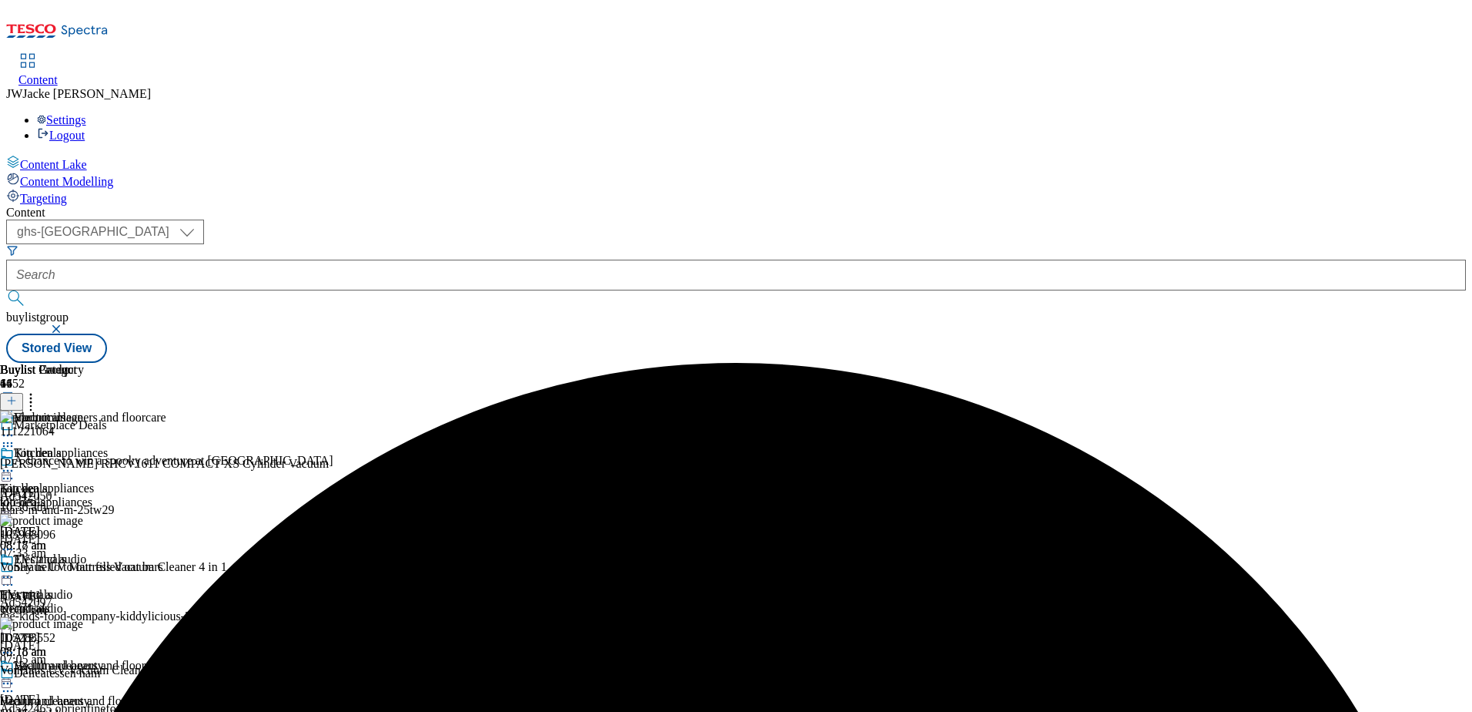
scroll to position [154, 0]
click at [15, 675] on icon at bounding box center [7, 682] width 15 height 15
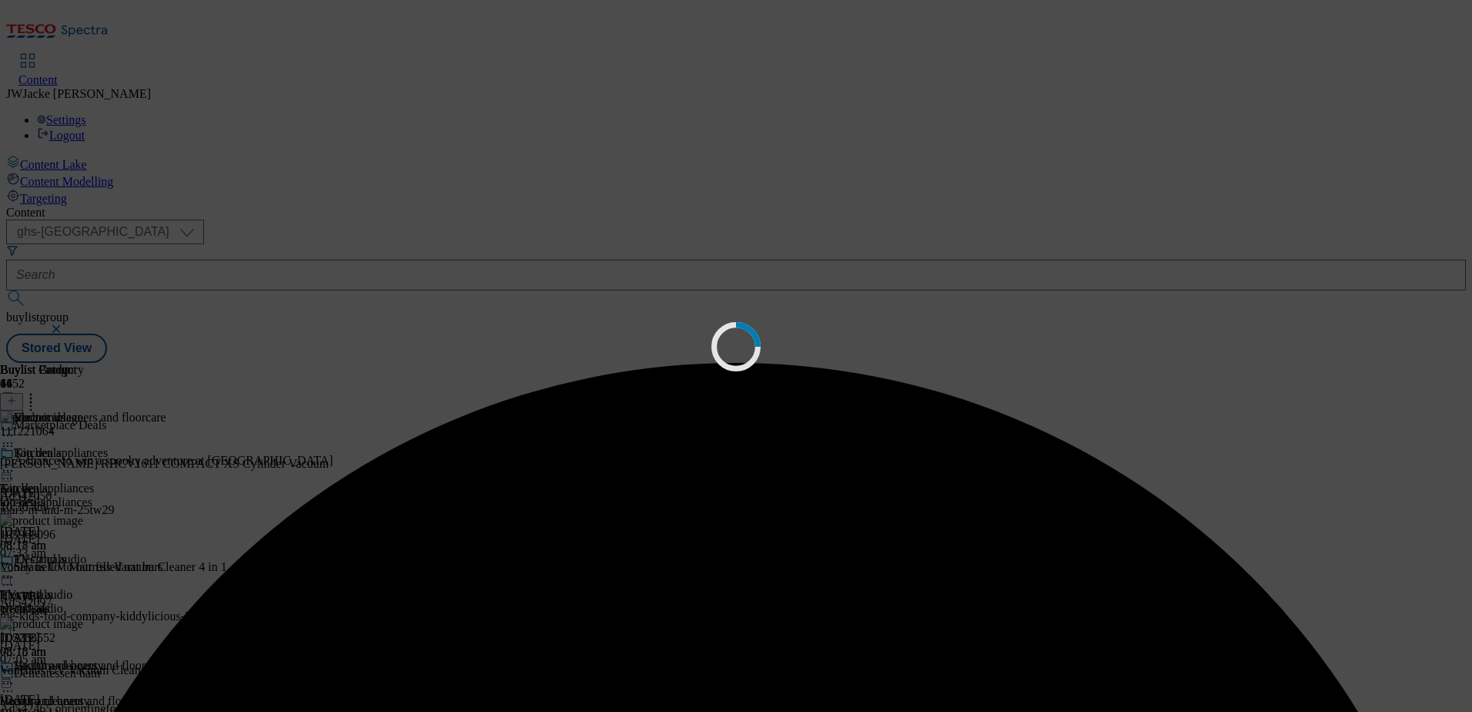
scroll to position [0, 0]
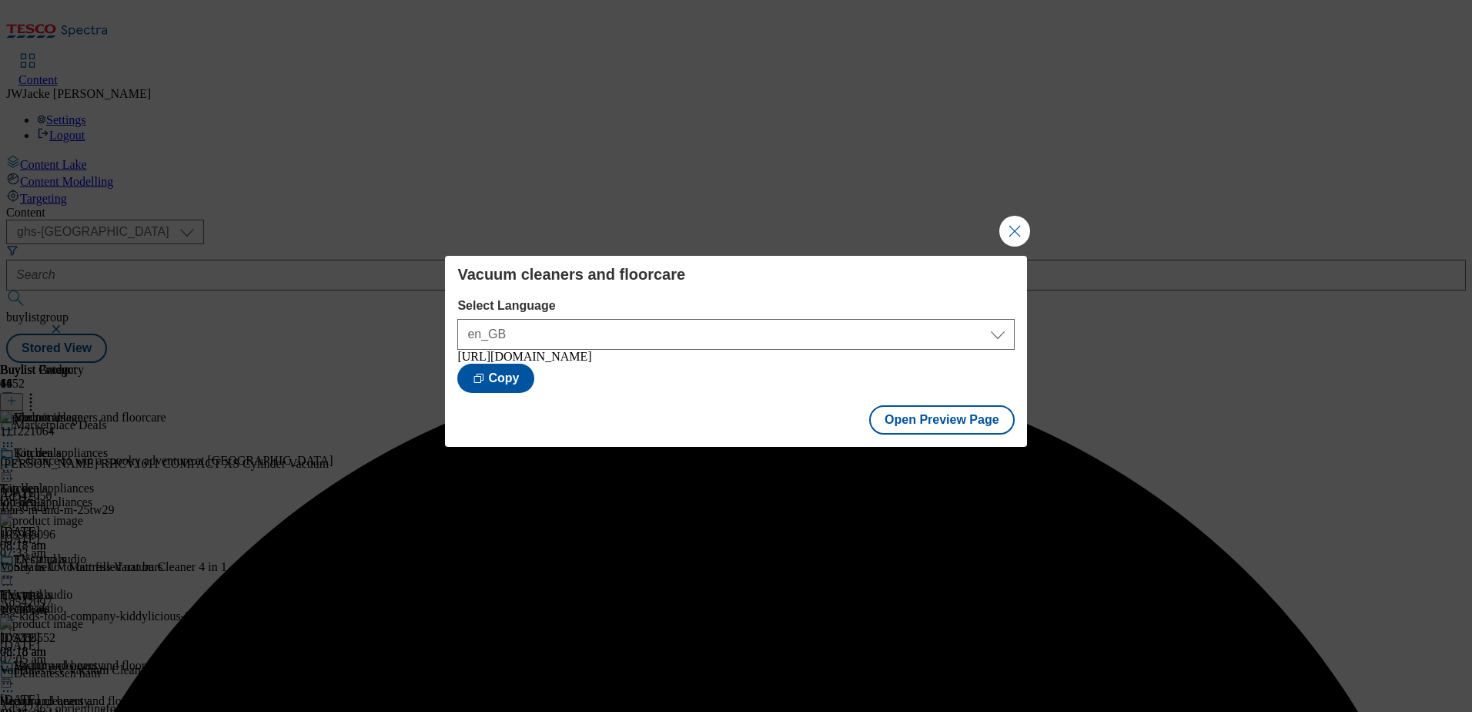
click at [1017, 221] on button "Close Modal" at bounding box center [1015, 231] width 31 height 31
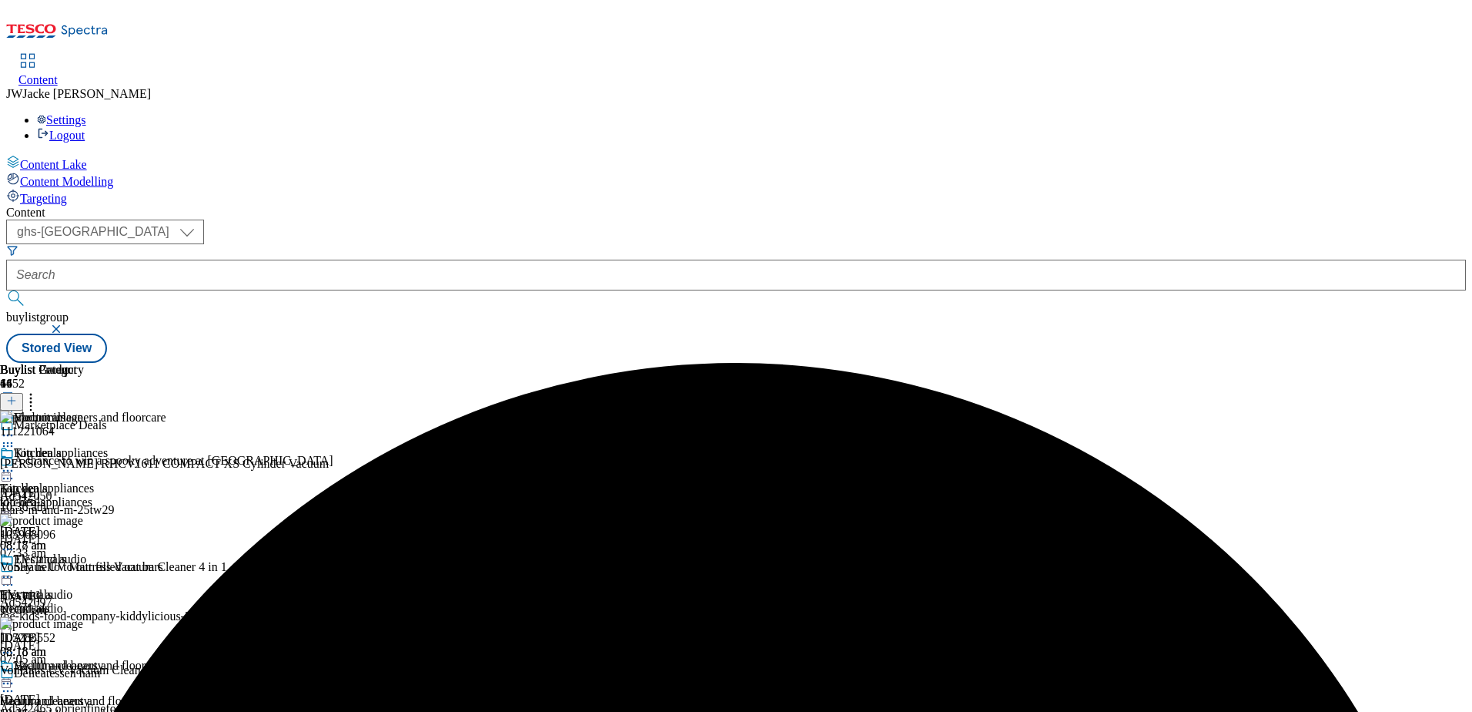
scroll to position [77, 0]
click at [15, 675] on icon at bounding box center [7, 682] width 15 height 15
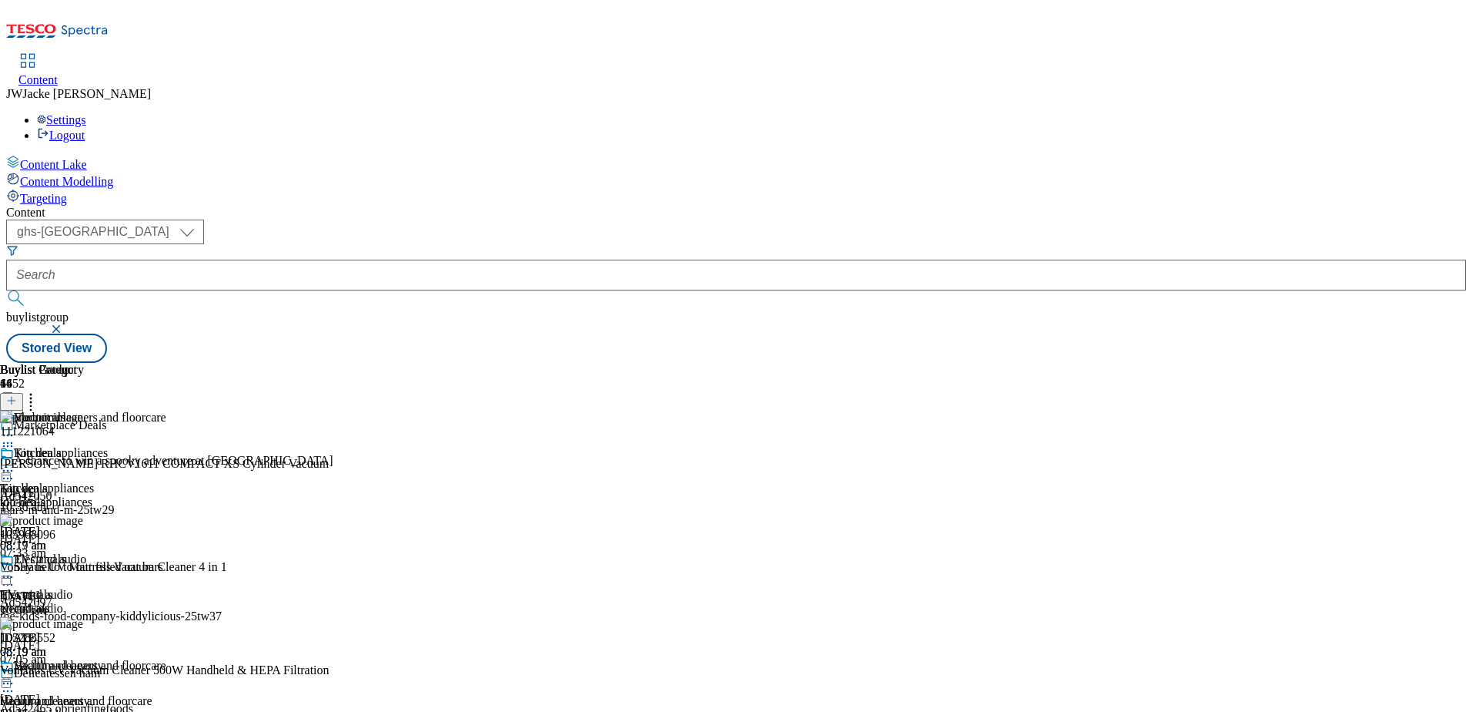
scroll to position [1309, 0]
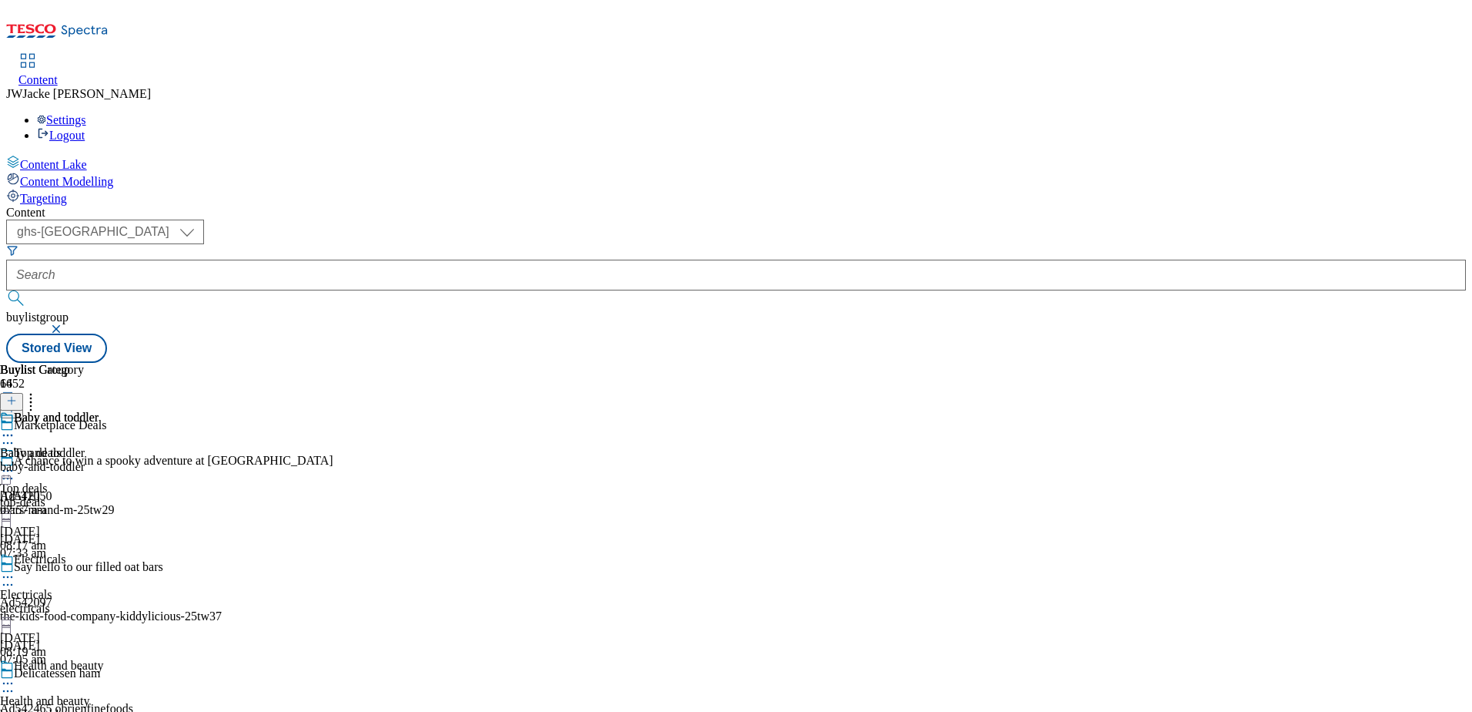
click at [99, 460] on div "baby-and-toddler" at bounding box center [49, 467] width 99 height 14
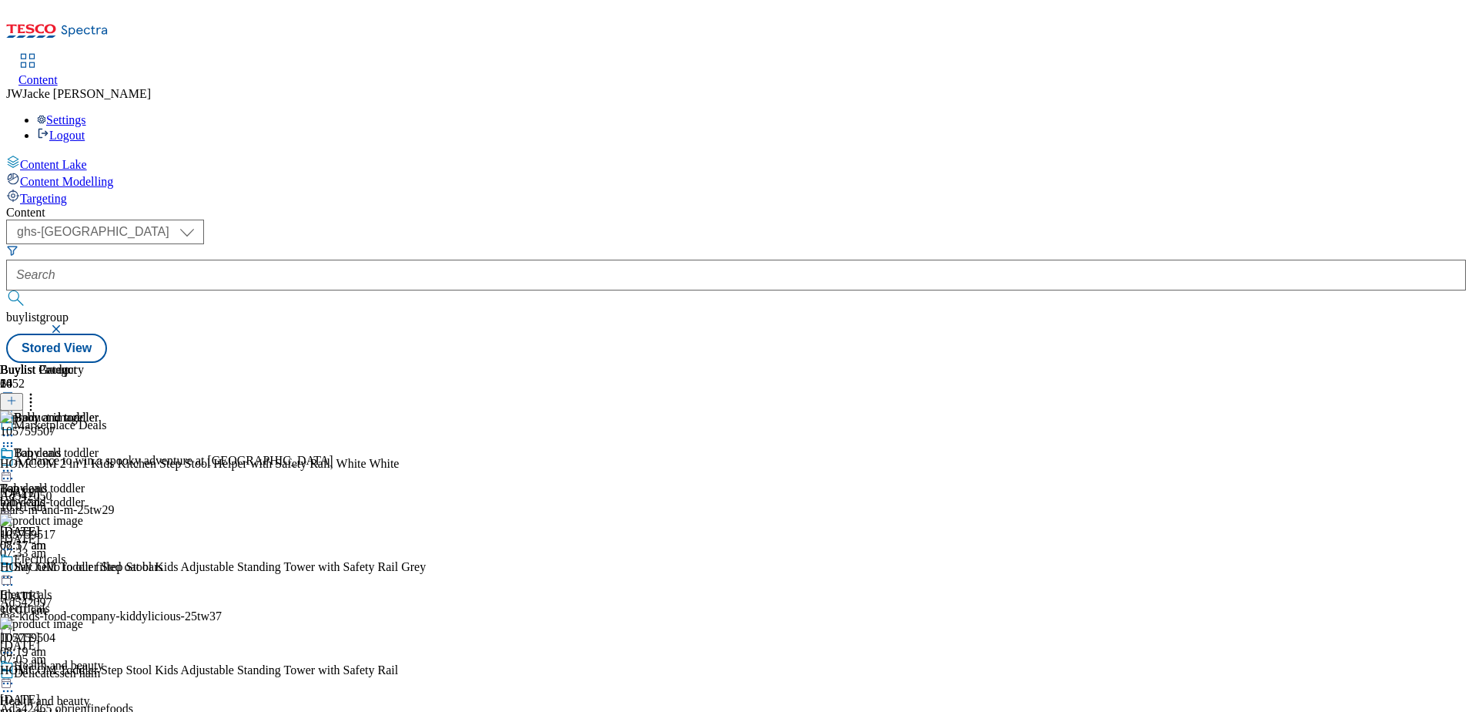
scroll to position [802, 0]
click at [15, 463] on icon at bounding box center [7, 470] width 15 height 15
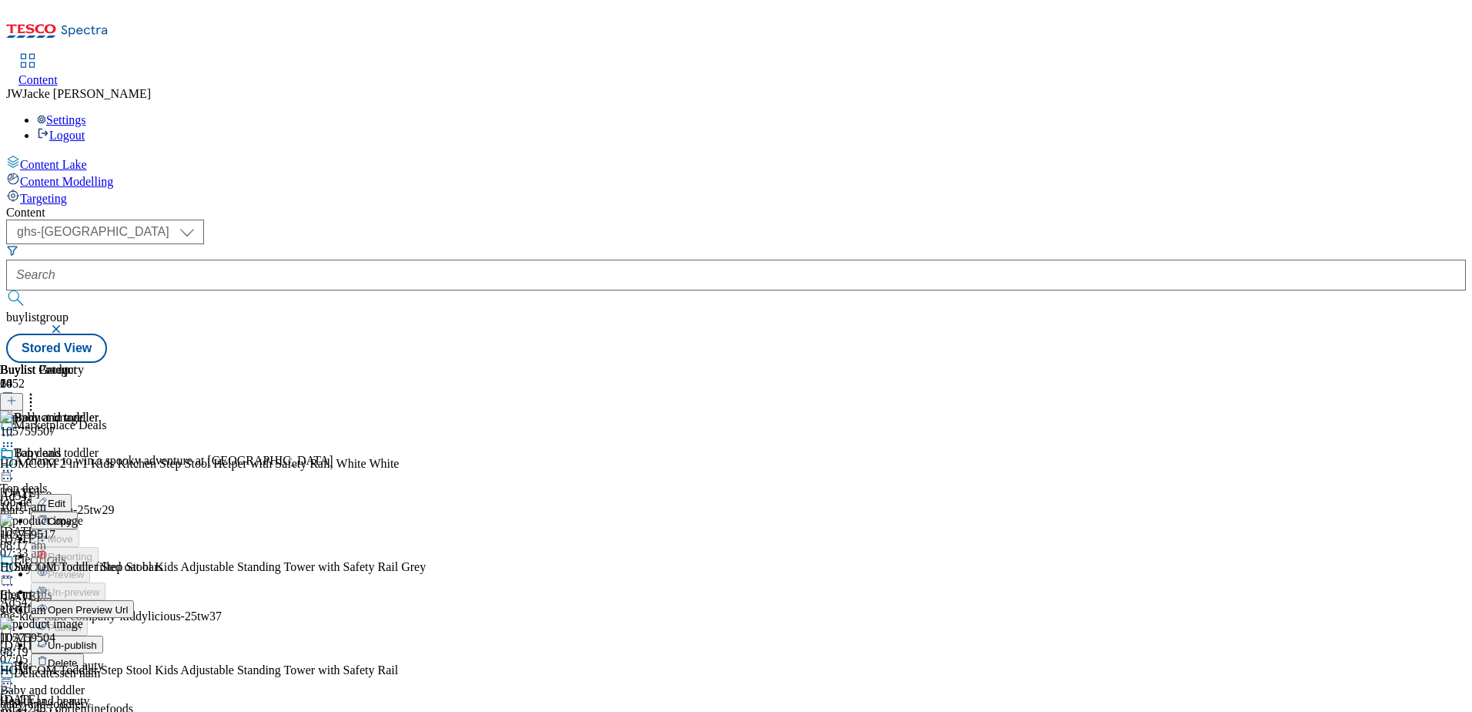
click at [97, 639] on span "Un-publish" at bounding box center [72, 645] width 49 height 12
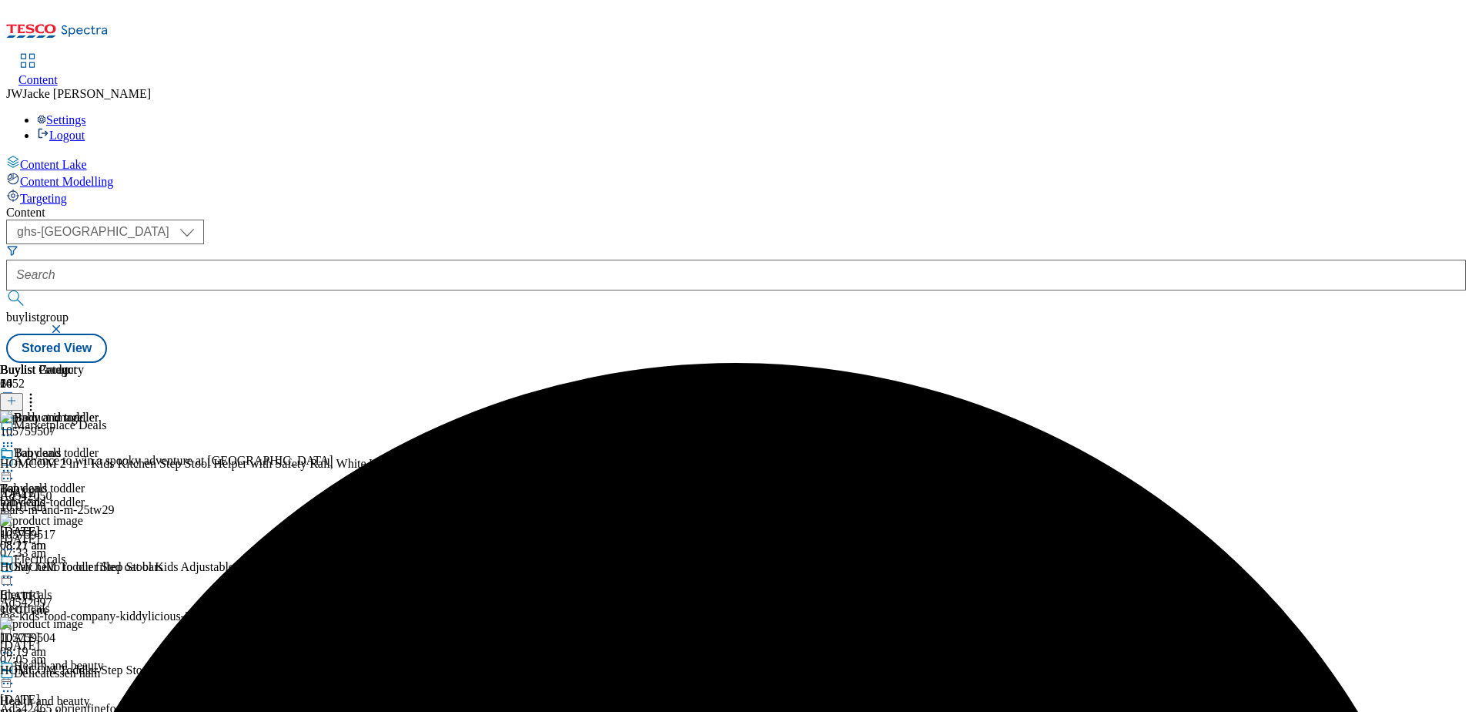
click at [15, 463] on icon at bounding box center [7, 470] width 15 height 15
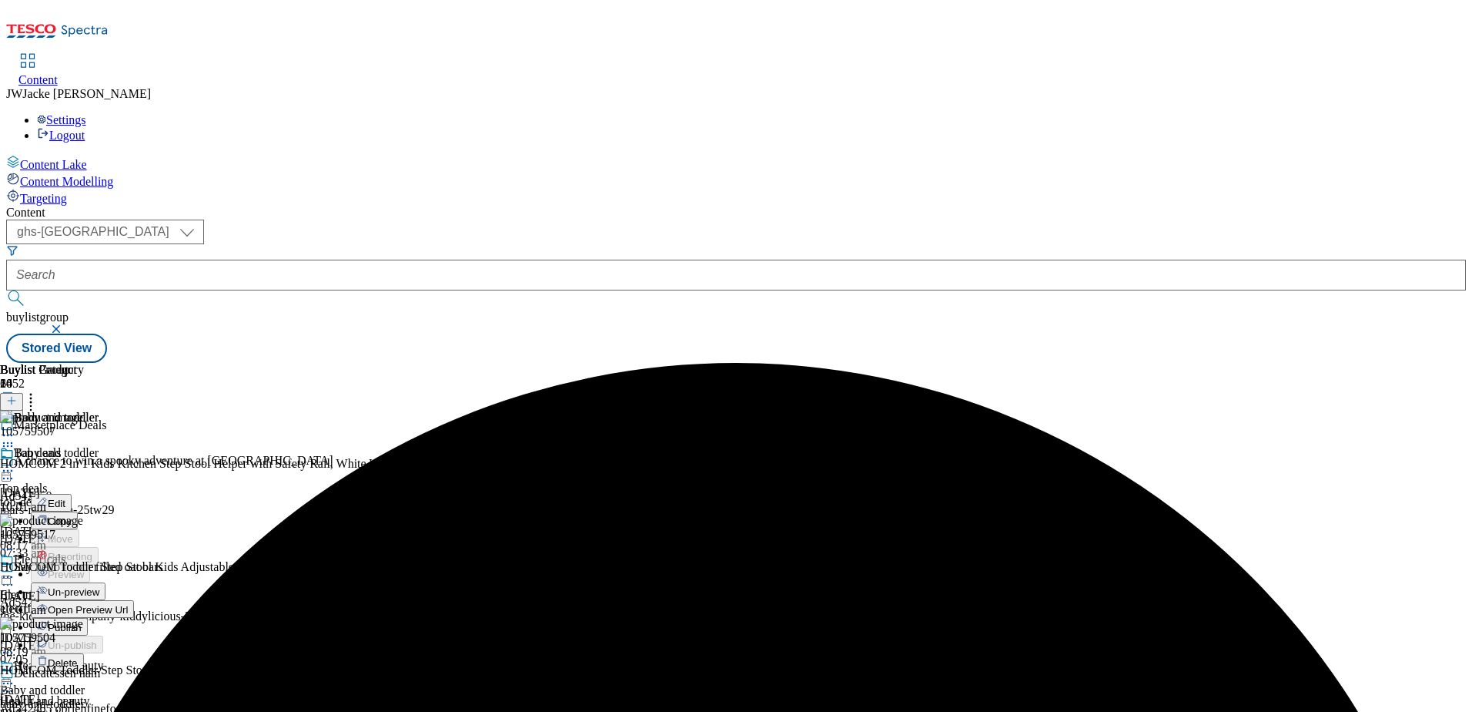
click at [99, 586] on span "Un-preview" at bounding box center [74, 592] width 52 height 12
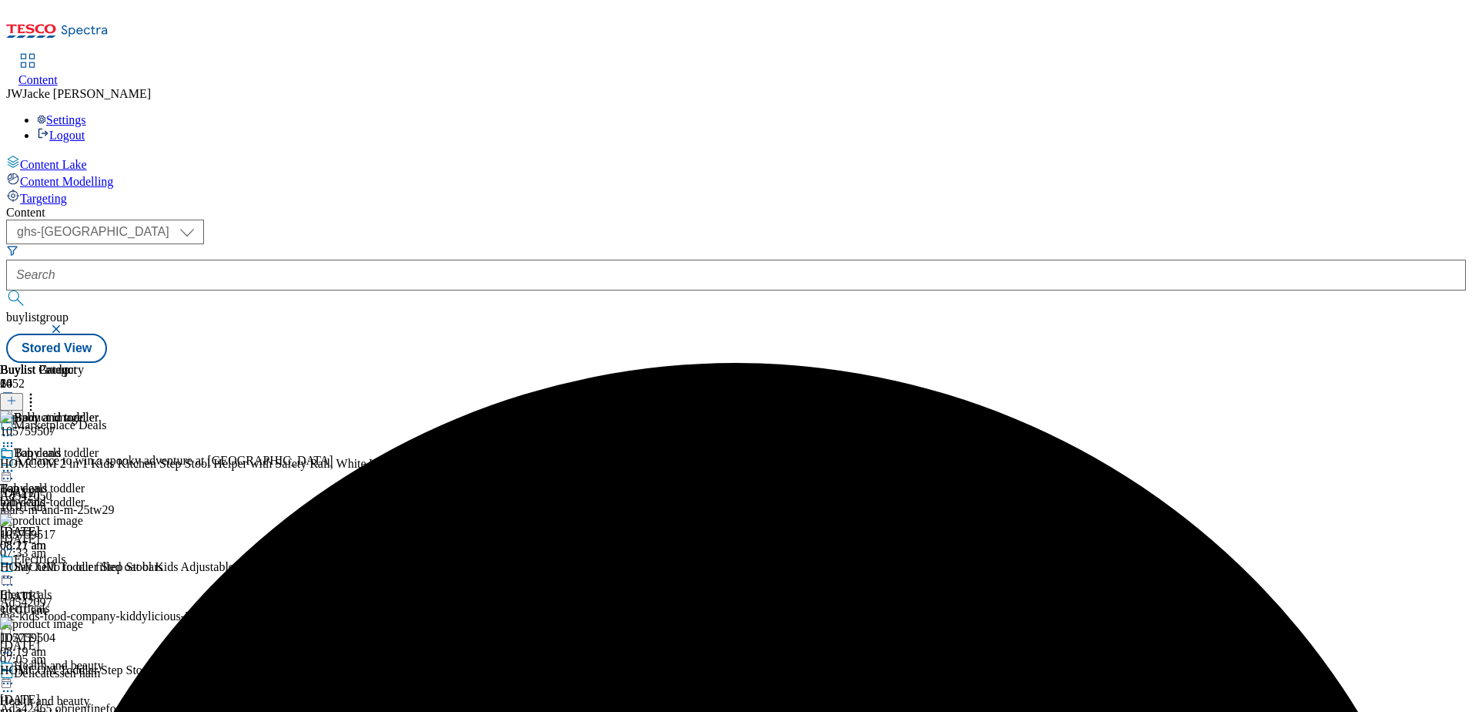
click at [39, 390] on icon at bounding box center [30, 397] width 15 height 15
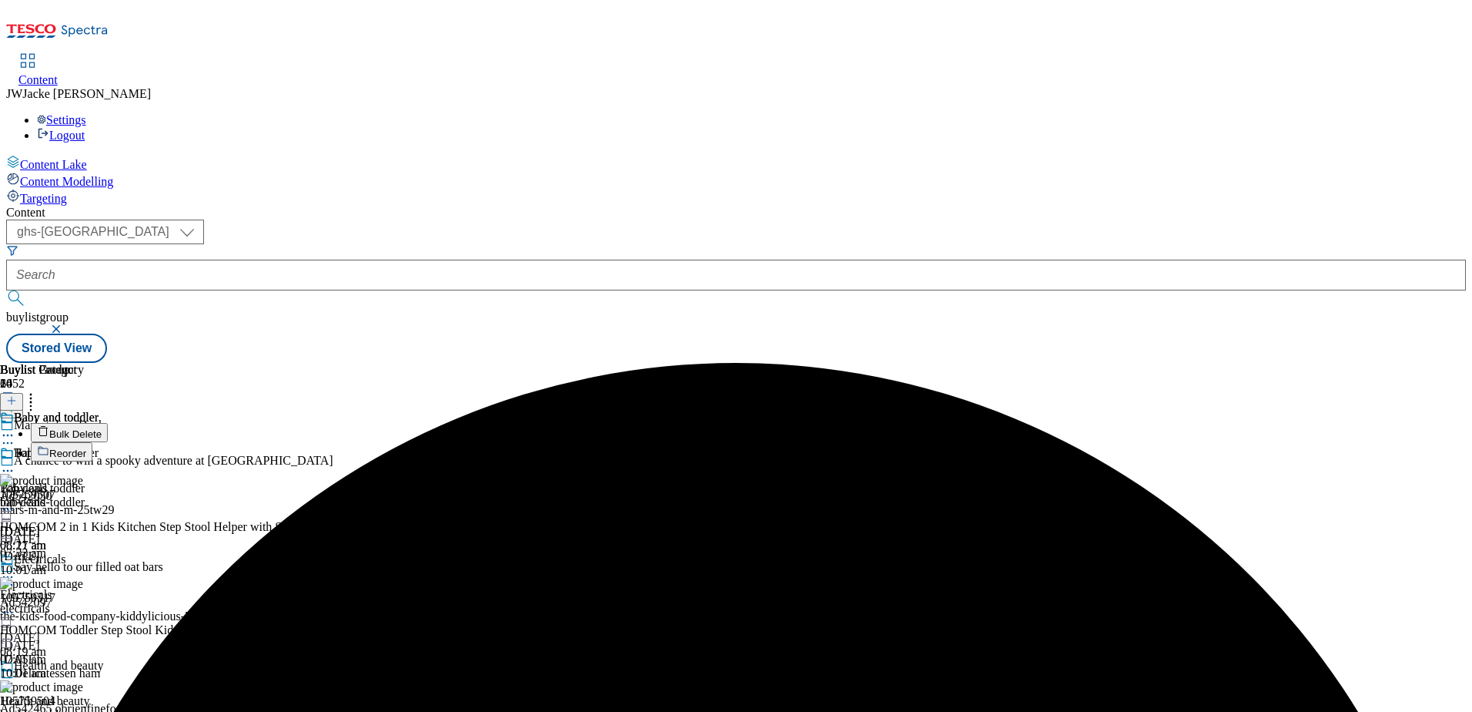
click at [102, 428] on span "Bulk Delete" at bounding box center [75, 434] width 52 height 12
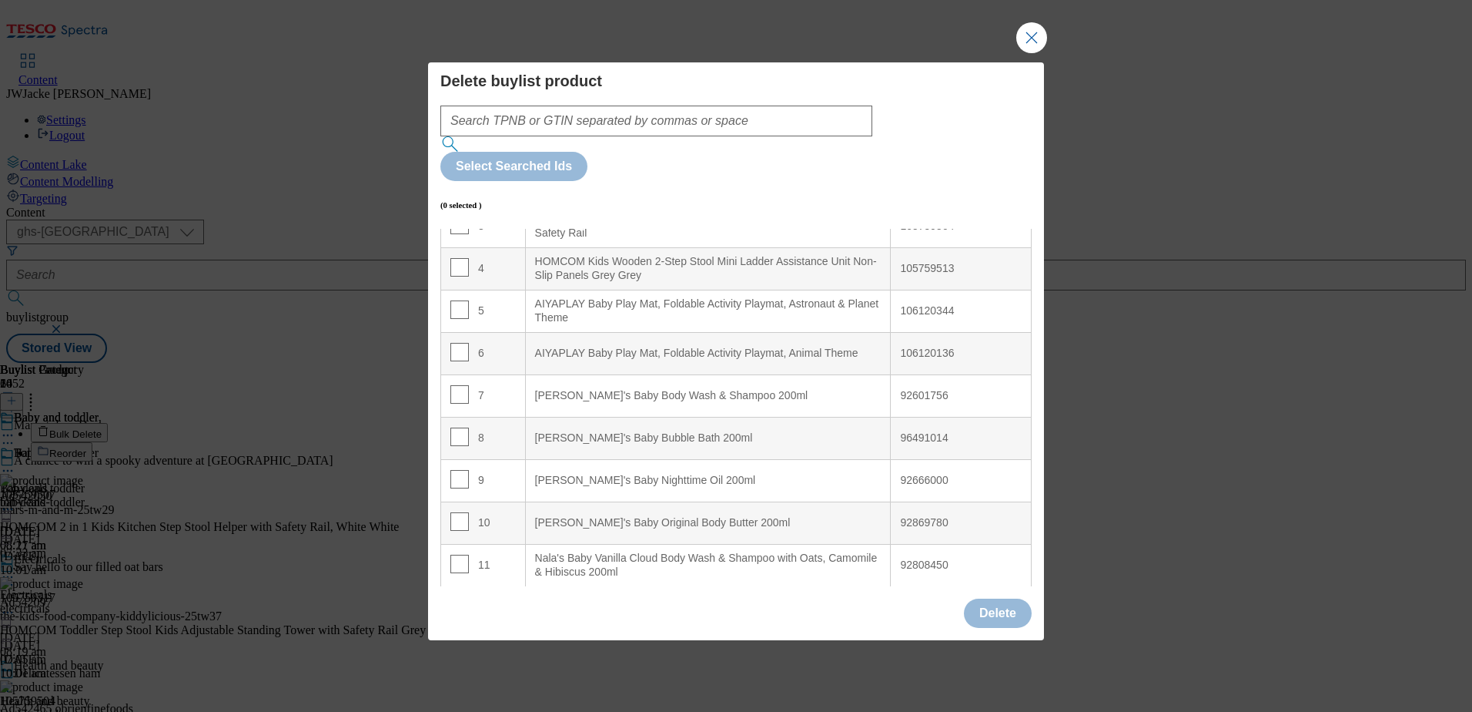
scroll to position [231, 0]
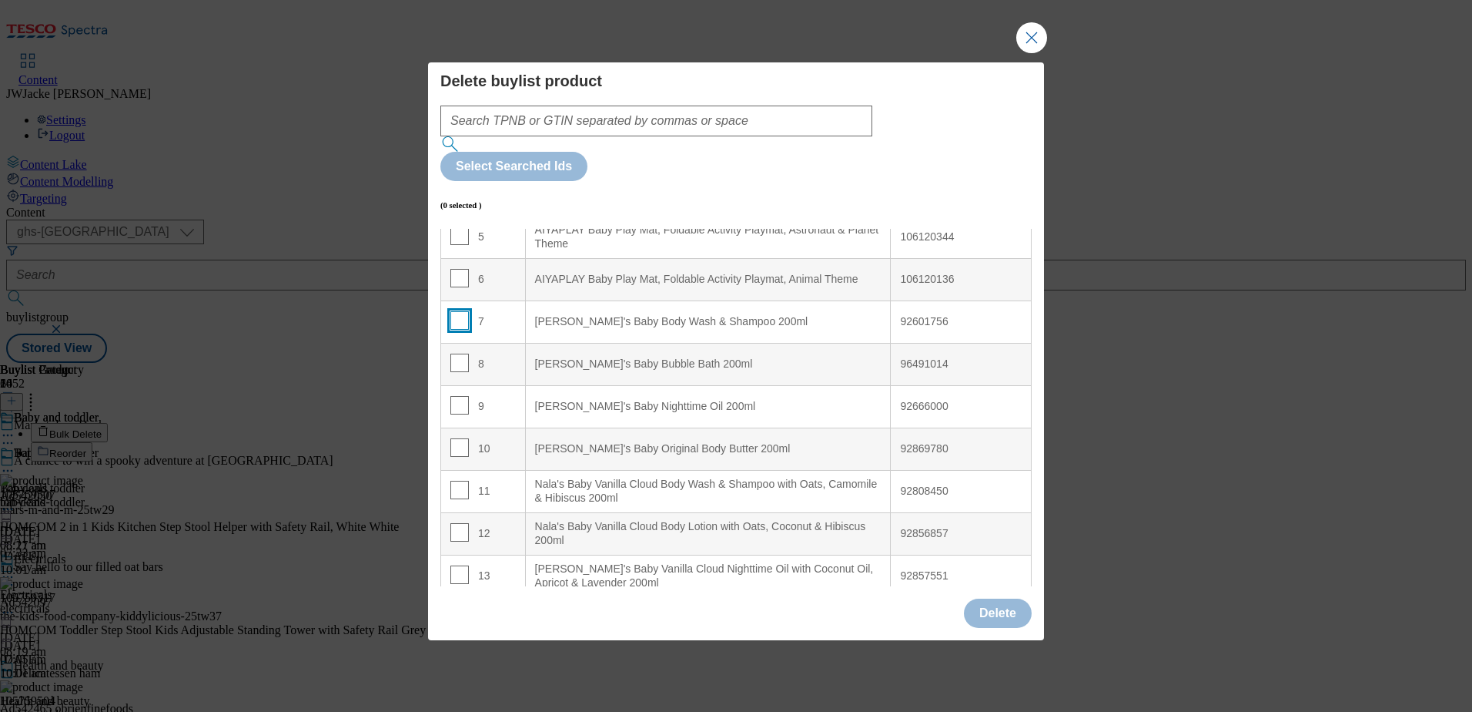
click at [461, 311] on input "Modal" at bounding box center [459, 320] width 18 height 18
checkbox input "true"
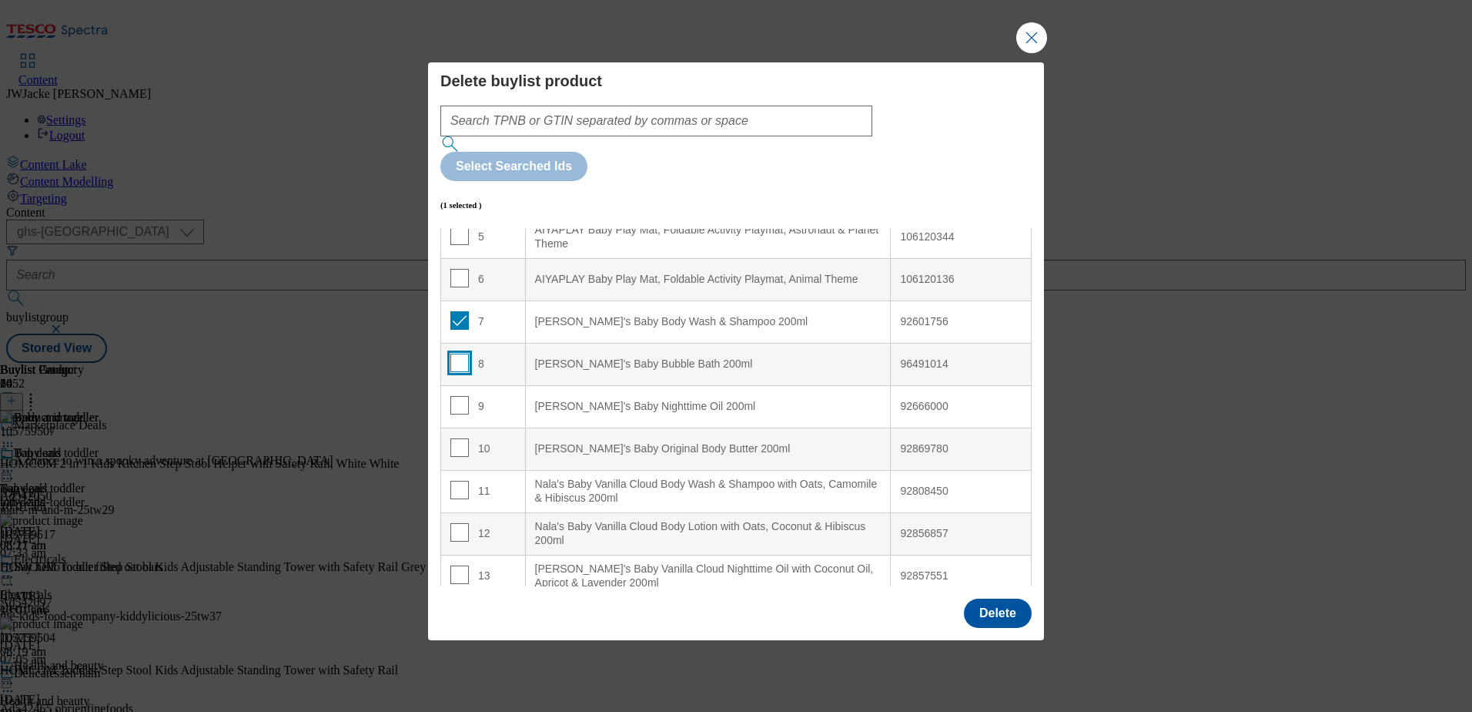
click at [454, 353] on input "Modal" at bounding box center [459, 362] width 18 height 18
checkbox input "true"
click at [455, 396] on input "Modal" at bounding box center [459, 405] width 18 height 18
checkbox input "true"
click at [464, 438] on input "Modal" at bounding box center [459, 447] width 18 height 18
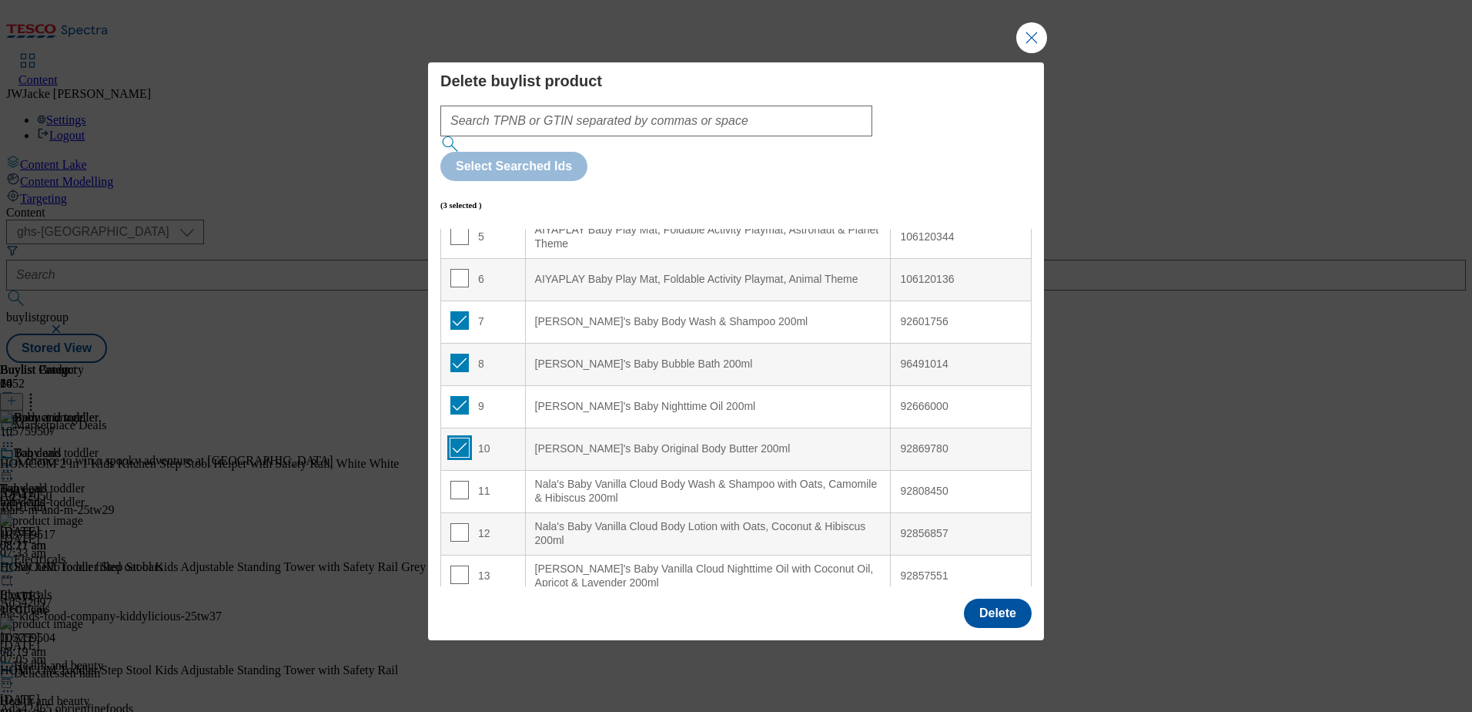
checkbox input "true"
click at [460, 481] on input "Modal" at bounding box center [459, 490] width 18 height 18
checkbox input "true"
click at [454, 523] on input "Modal" at bounding box center [459, 532] width 18 height 18
checkbox input "true"
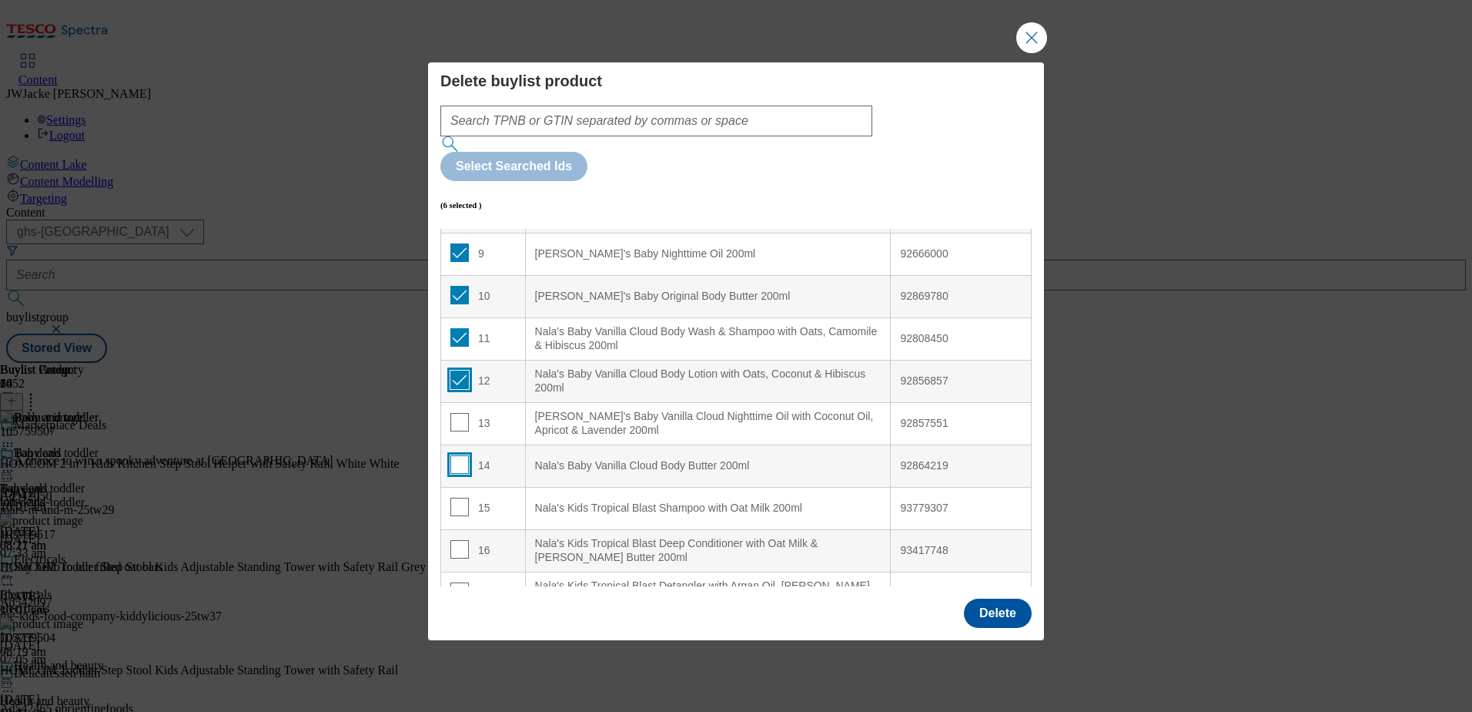
scroll to position [385, 0]
click at [456, 411] on input "Modal" at bounding box center [459, 420] width 18 height 18
checkbox input "true"
click at [457, 454] on span "Modal" at bounding box center [459, 463] width 18 height 18
click at [458, 496] on input "Modal" at bounding box center [459, 505] width 18 height 18
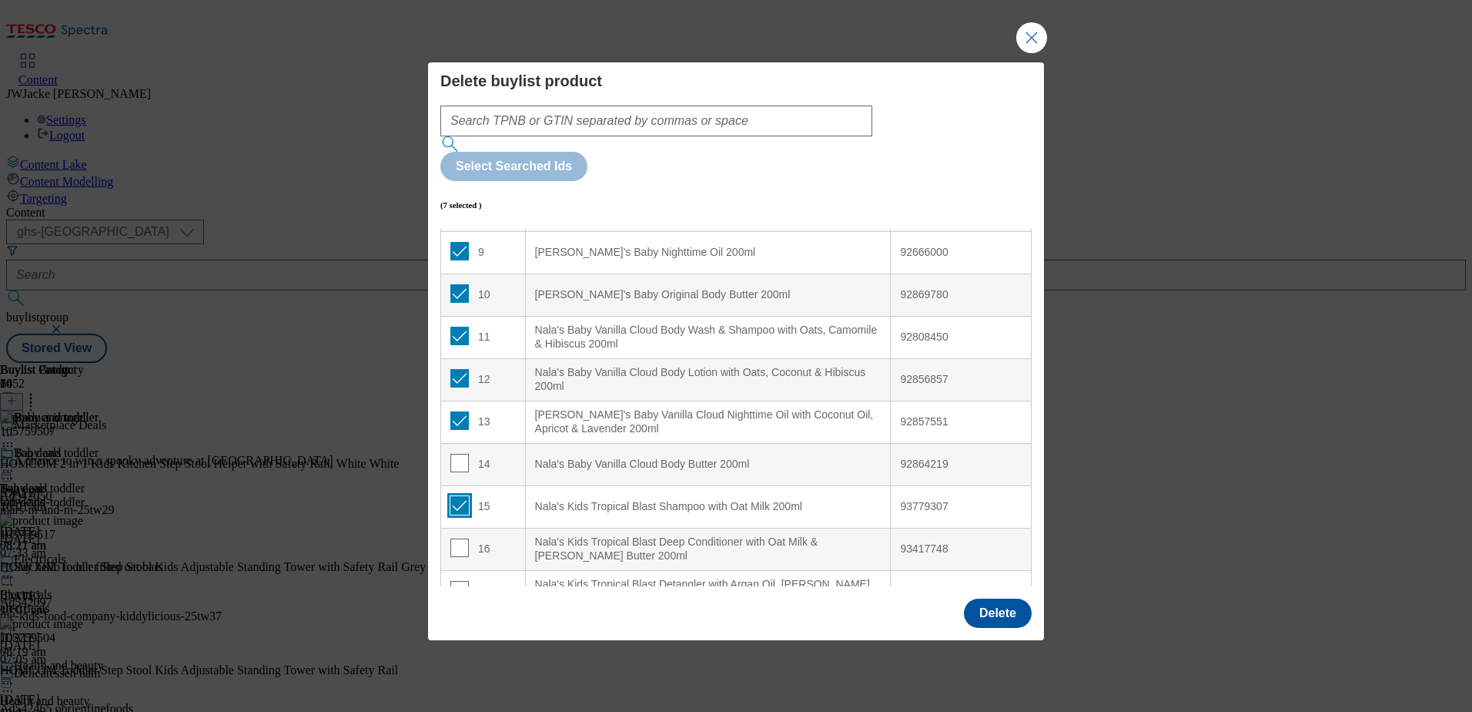
checkbox input "true"
click at [458, 454] on input "Modal" at bounding box center [459, 463] width 18 height 18
checkbox input "true"
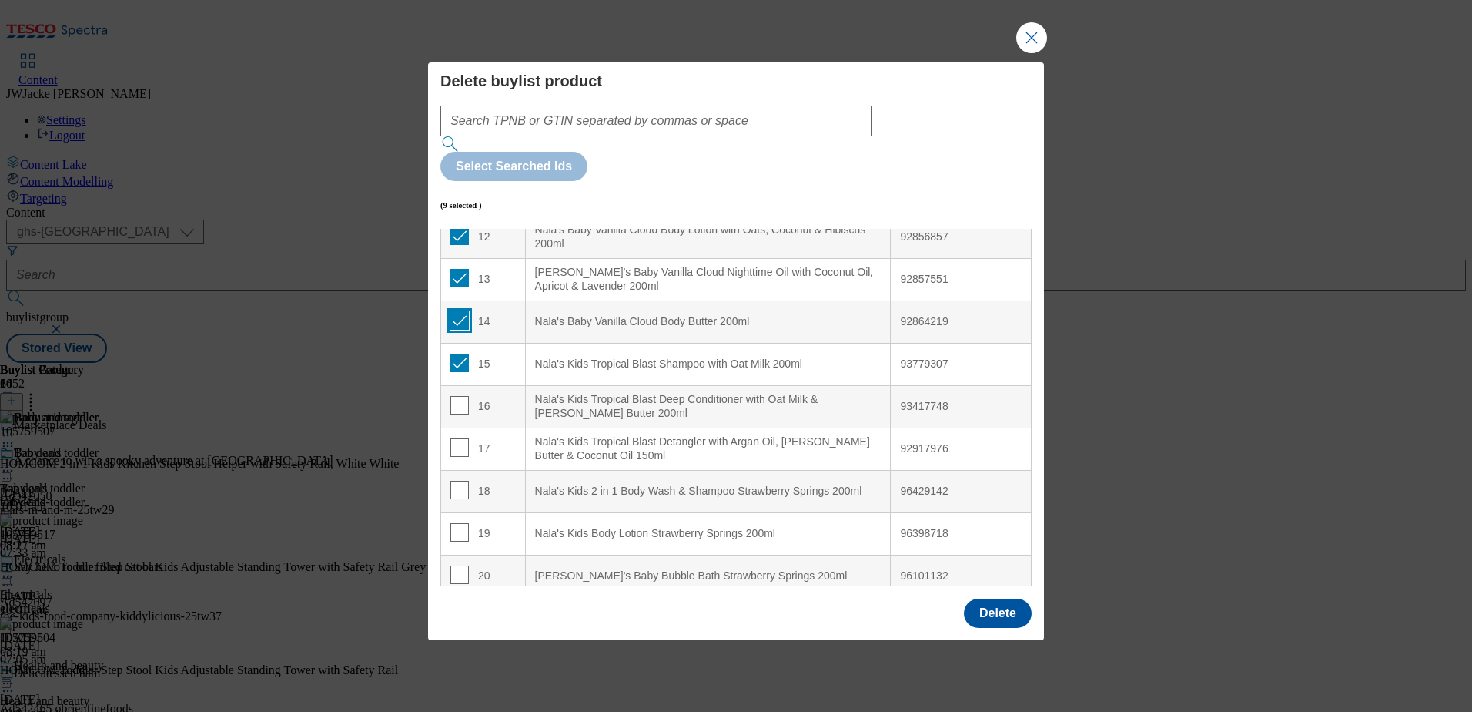
scroll to position [533, 0]
click at [459, 390] on input "Modal" at bounding box center [459, 399] width 18 height 18
checkbox input "true"
click at [458, 433] on input "Modal" at bounding box center [459, 442] width 18 height 18
checkbox input "true"
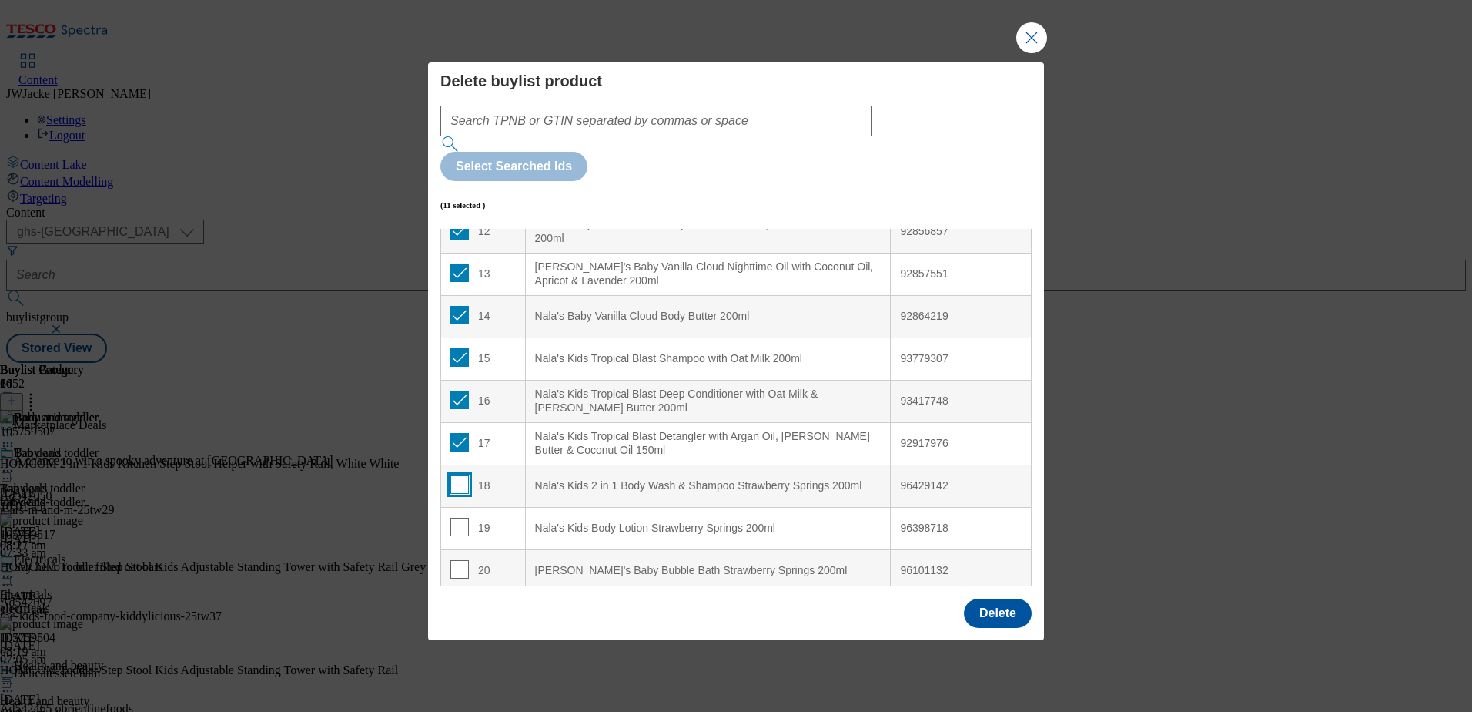
click at [457, 475] on input "Modal" at bounding box center [459, 484] width 18 height 18
checkbox input "true"
click at [457, 517] on input "Modal" at bounding box center [459, 526] width 18 height 18
checkbox input "true"
click at [458, 560] on input "Modal" at bounding box center [459, 569] width 18 height 18
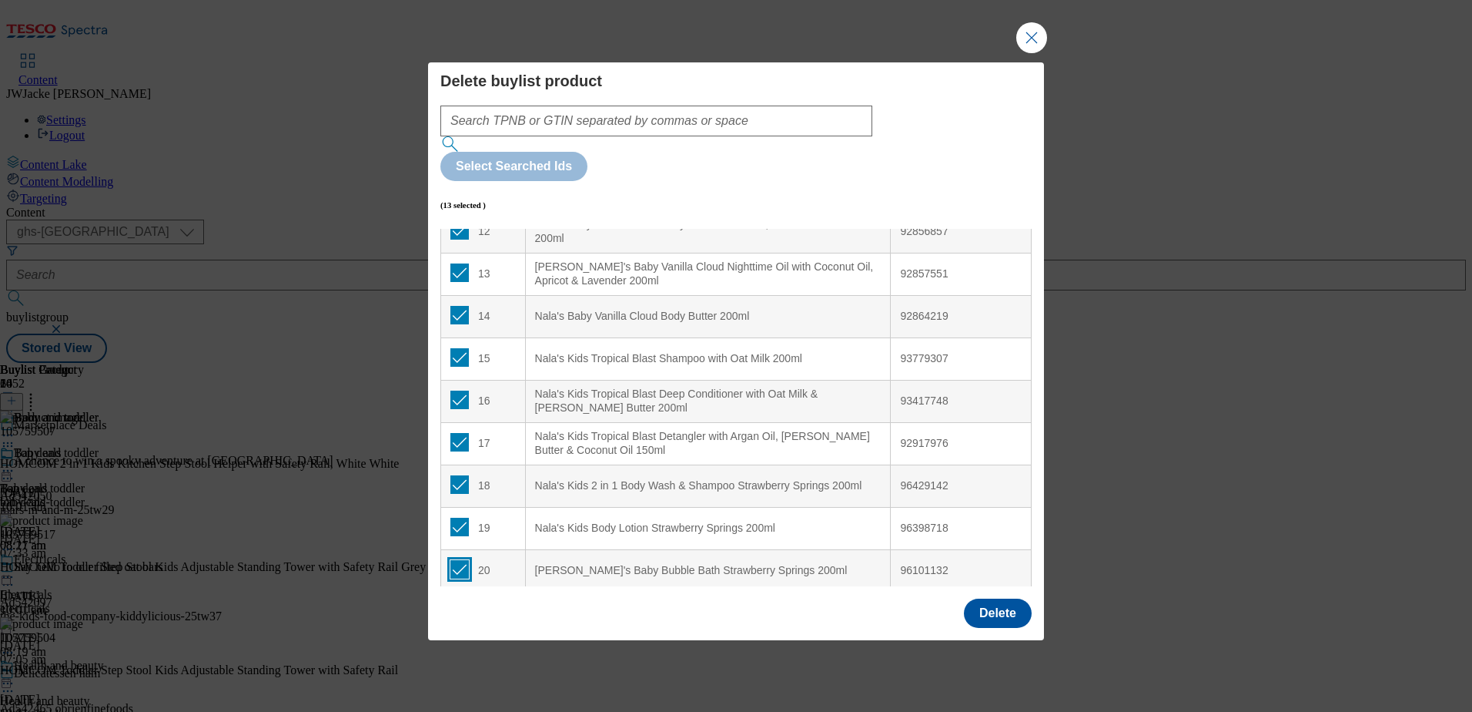
checkbox input "true"
click at [1000, 598] on button "Delete" at bounding box center [998, 612] width 68 height 29
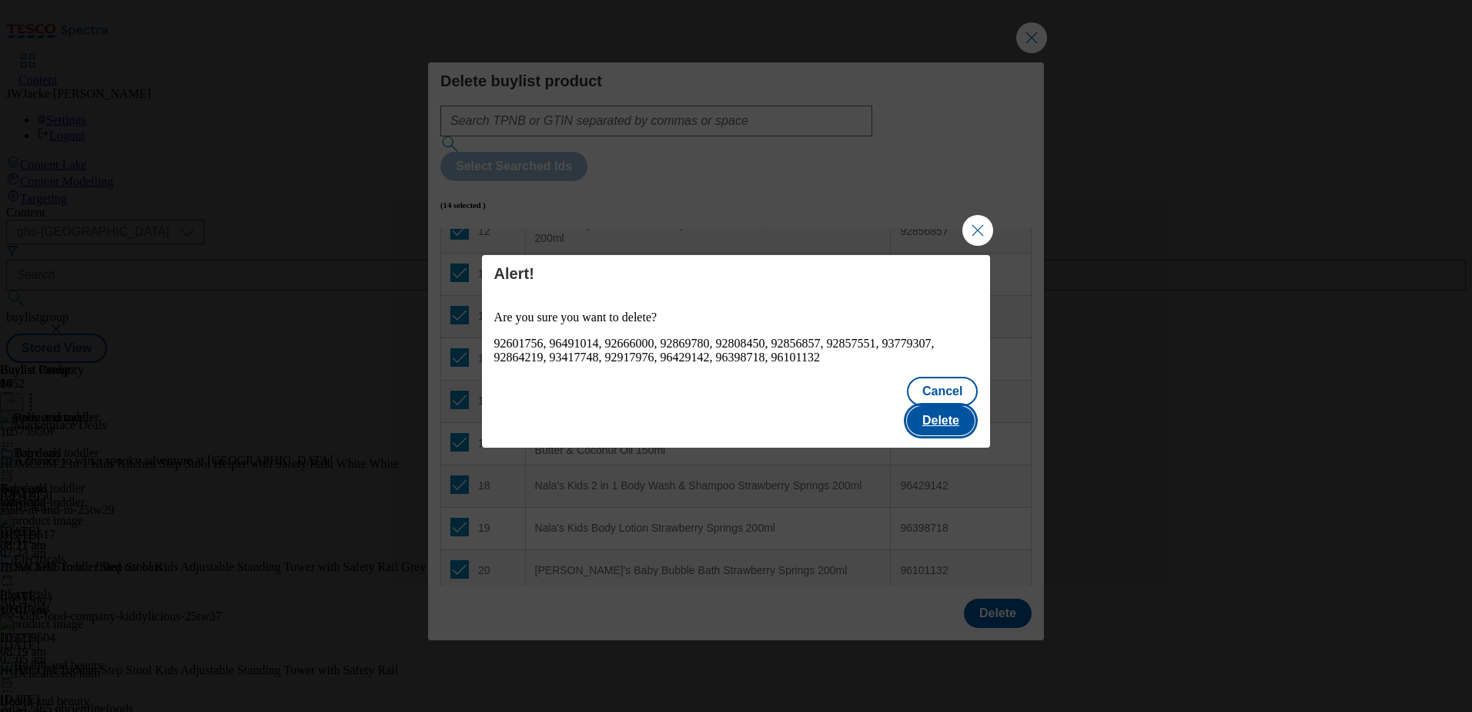
click at [937, 406] on button "Delete" at bounding box center [941, 420] width 68 height 29
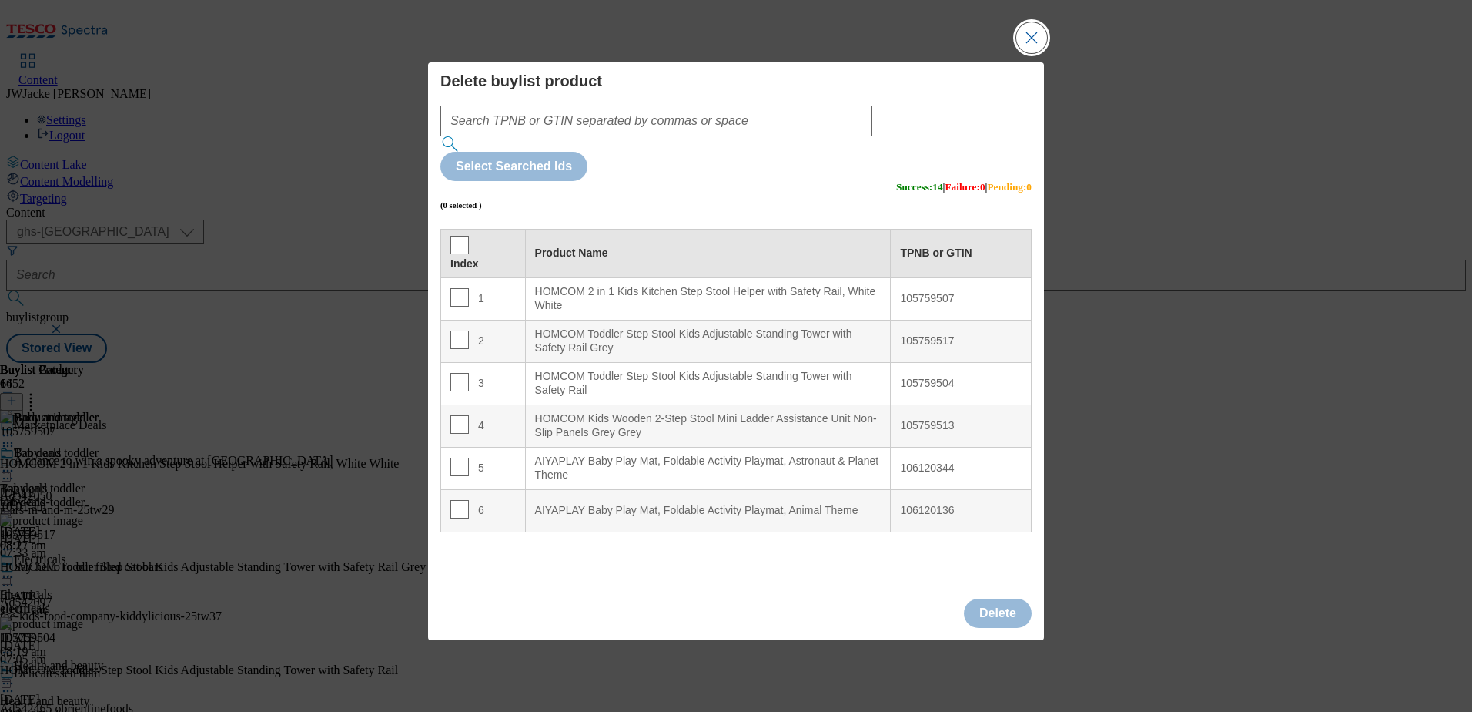
click at [1031, 53] on button "Close Modal" at bounding box center [1032, 37] width 31 height 31
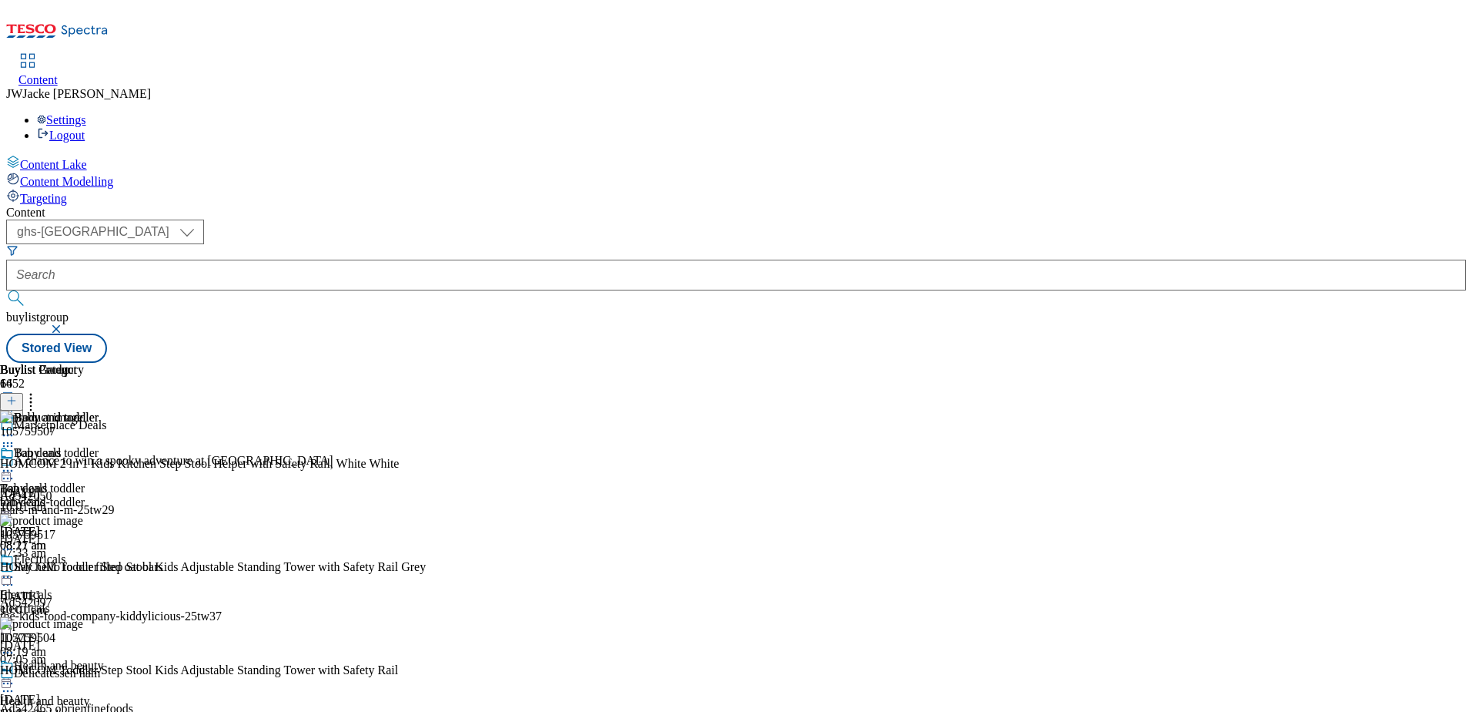
click at [15, 463] on icon at bounding box center [7, 470] width 15 height 15
click at [84, 568] on span "Preview" at bounding box center [66, 574] width 36 height 12
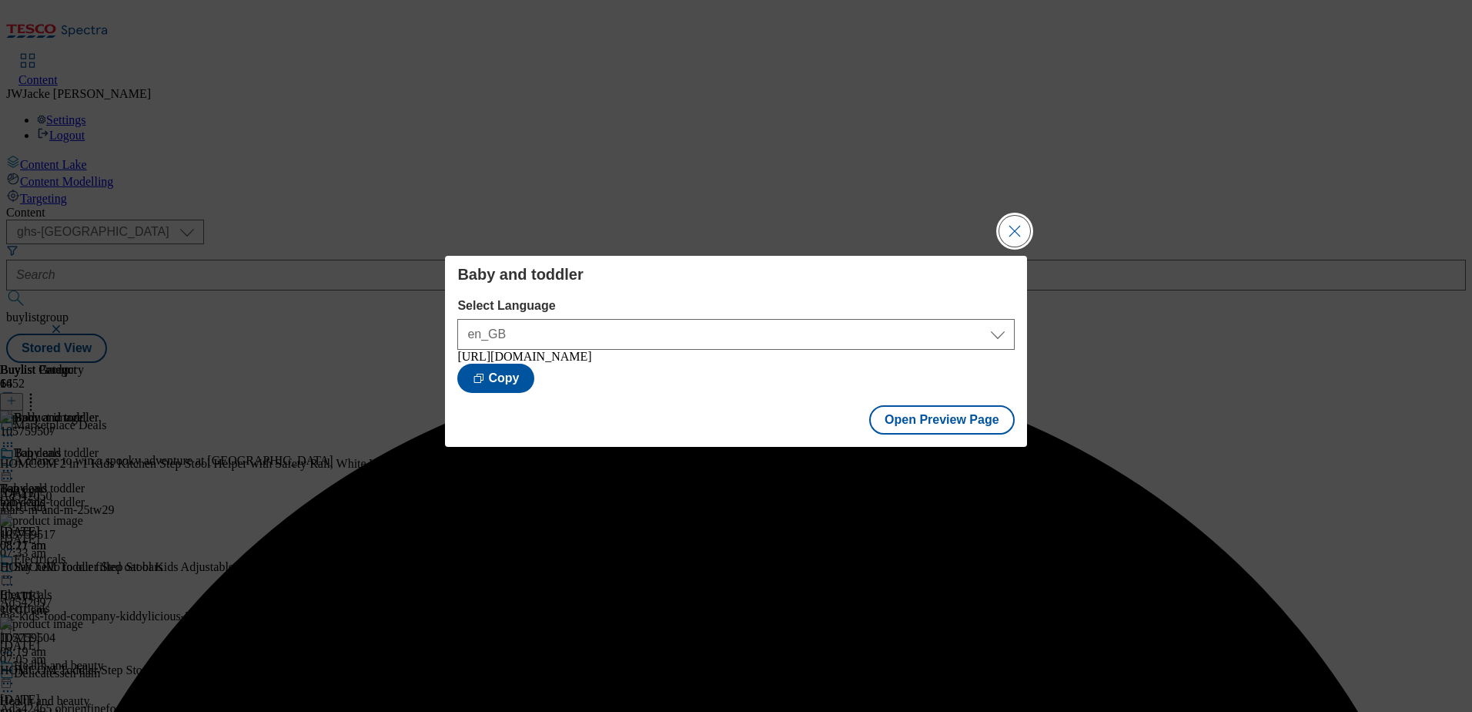
click at [1016, 218] on button "Close Modal" at bounding box center [1015, 231] width 31 height 31
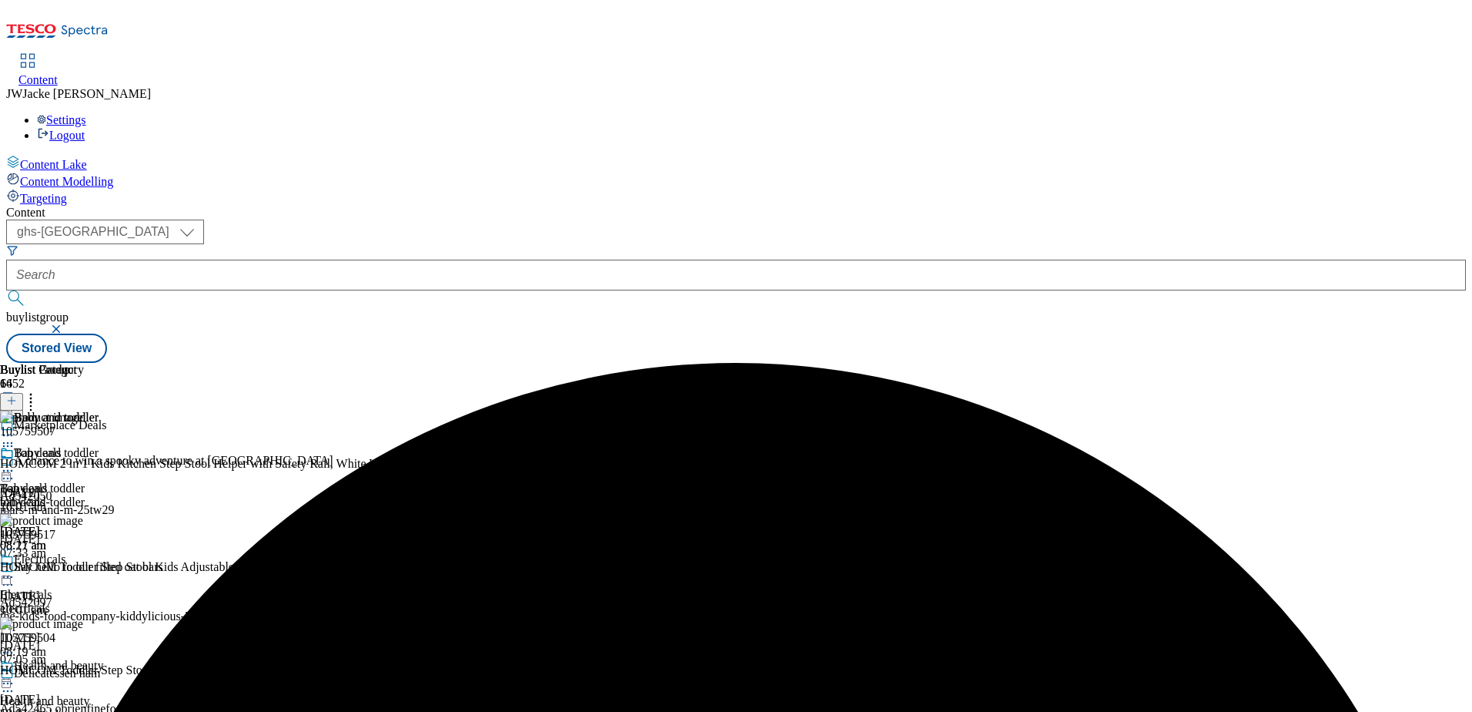
click at [15, 463] on icon at bounding box center [7, 470] width 15 height 15
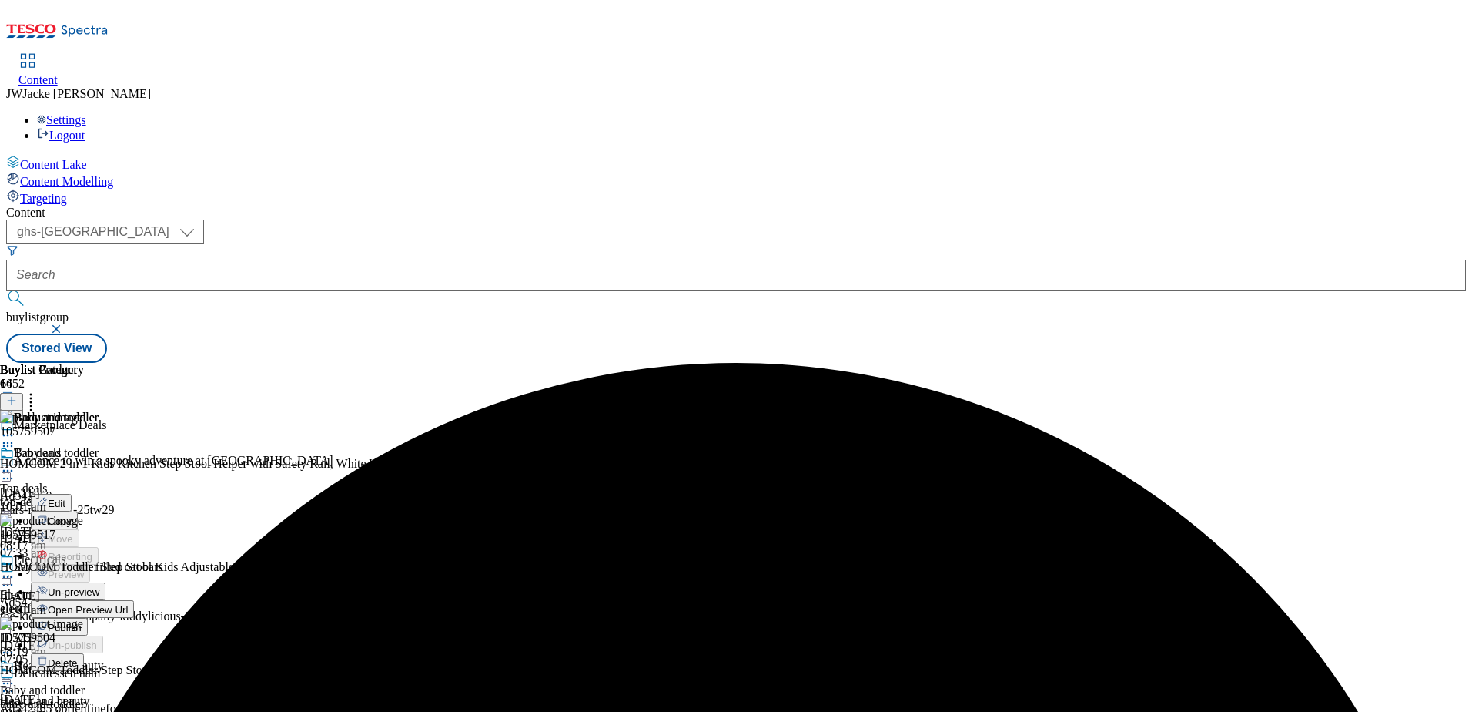
click at [82, 621] on span "Publish" at bounding box center [65, 627] width 34 height 12
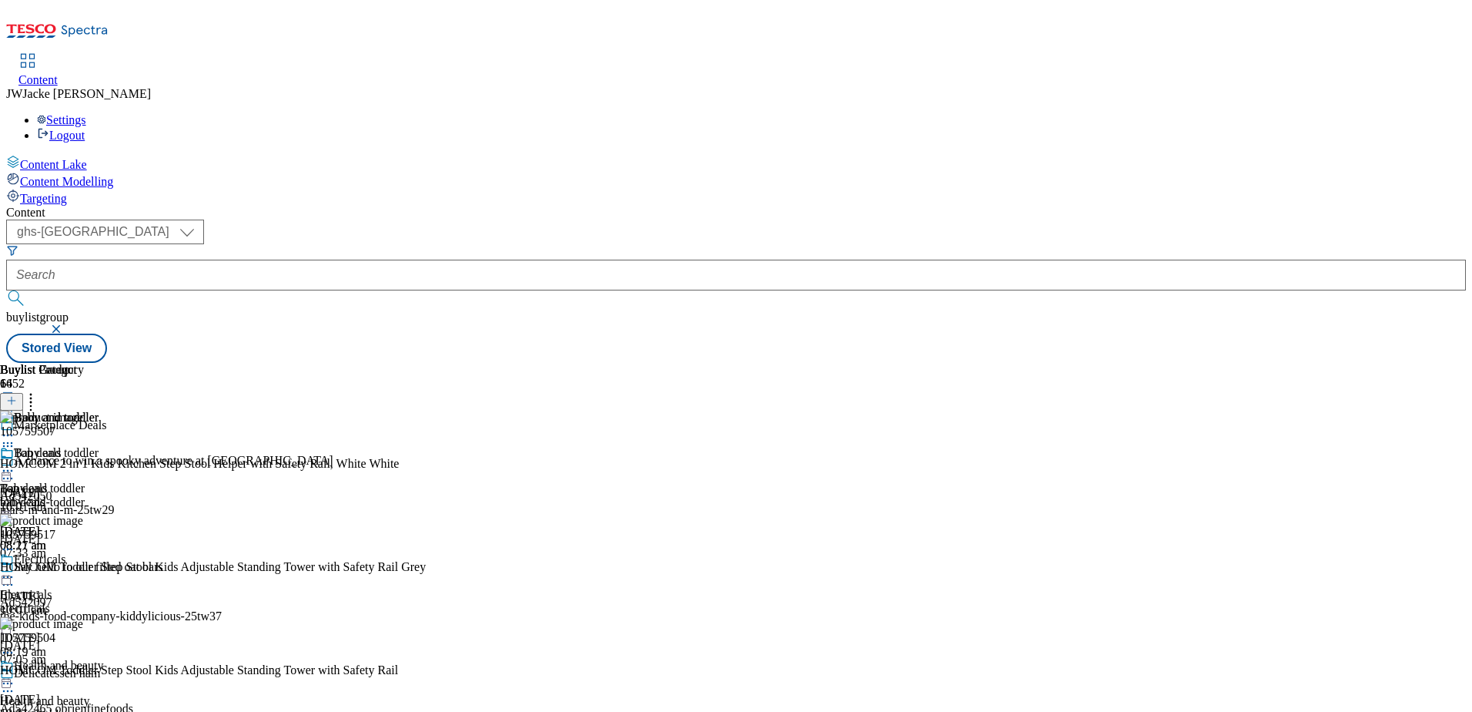
scroll to position [154, 0]
click at [121, 708] on div "health-and-beauty" at bounding box center [60, 715] width 121 height 14
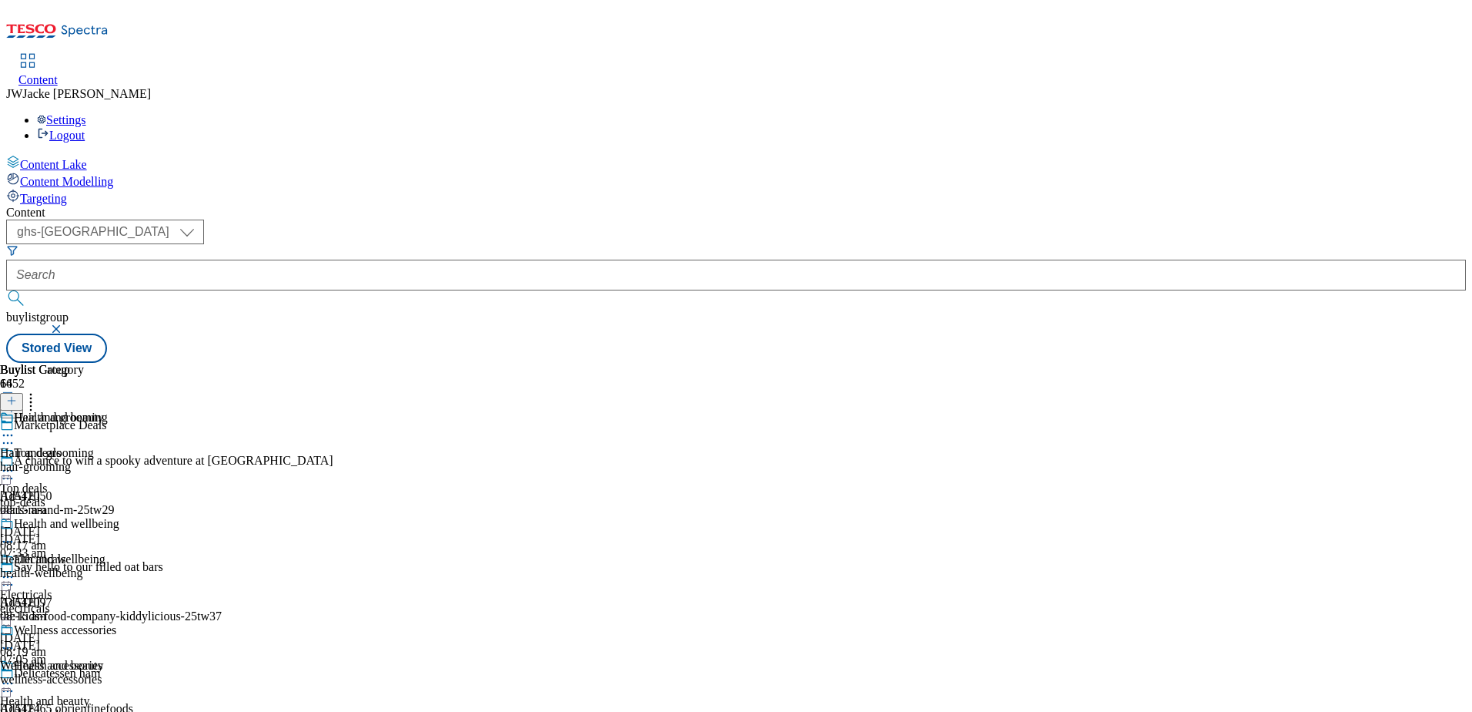
click at [134, 566] on div "health-wellbeing" at bounding box center [67, 573] width 134 height 14
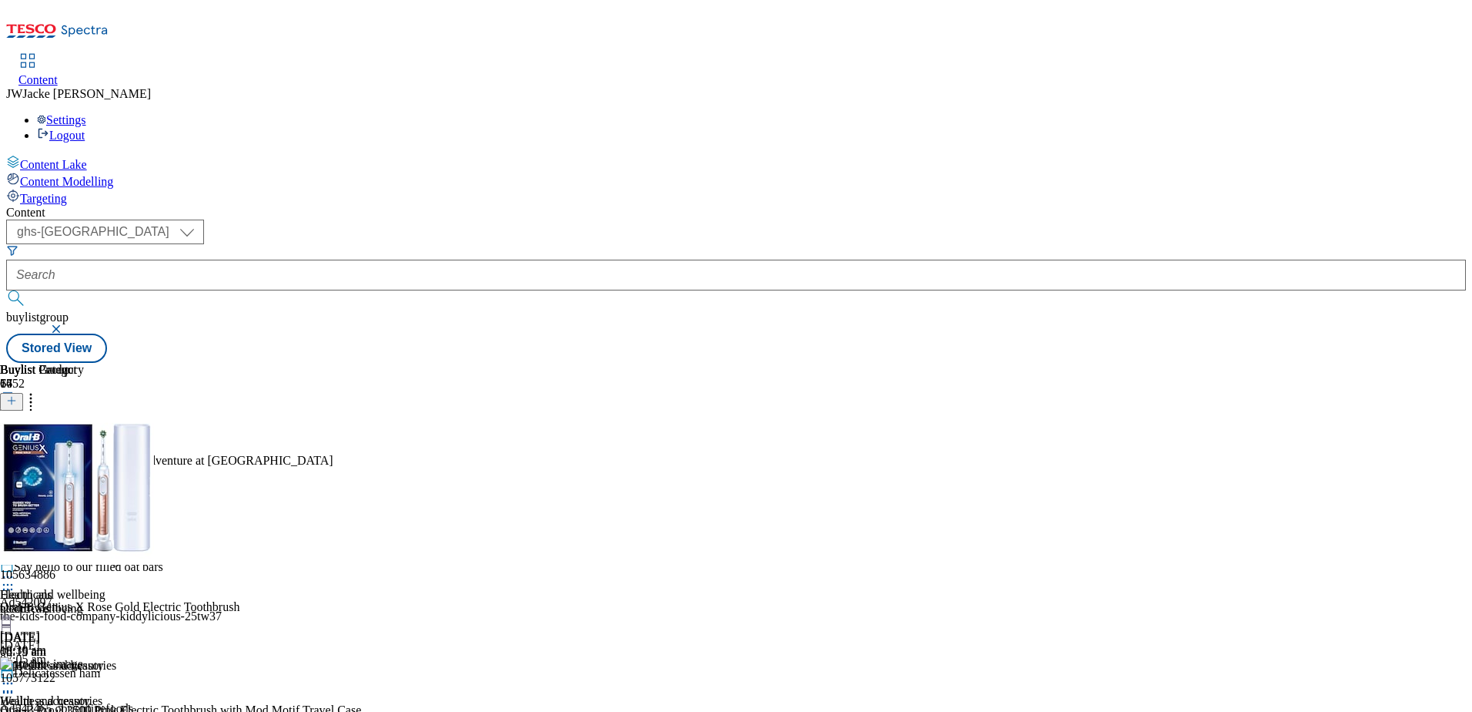
click at [39, 390] on icon at bounding box center [30, 397] width 15 height 15
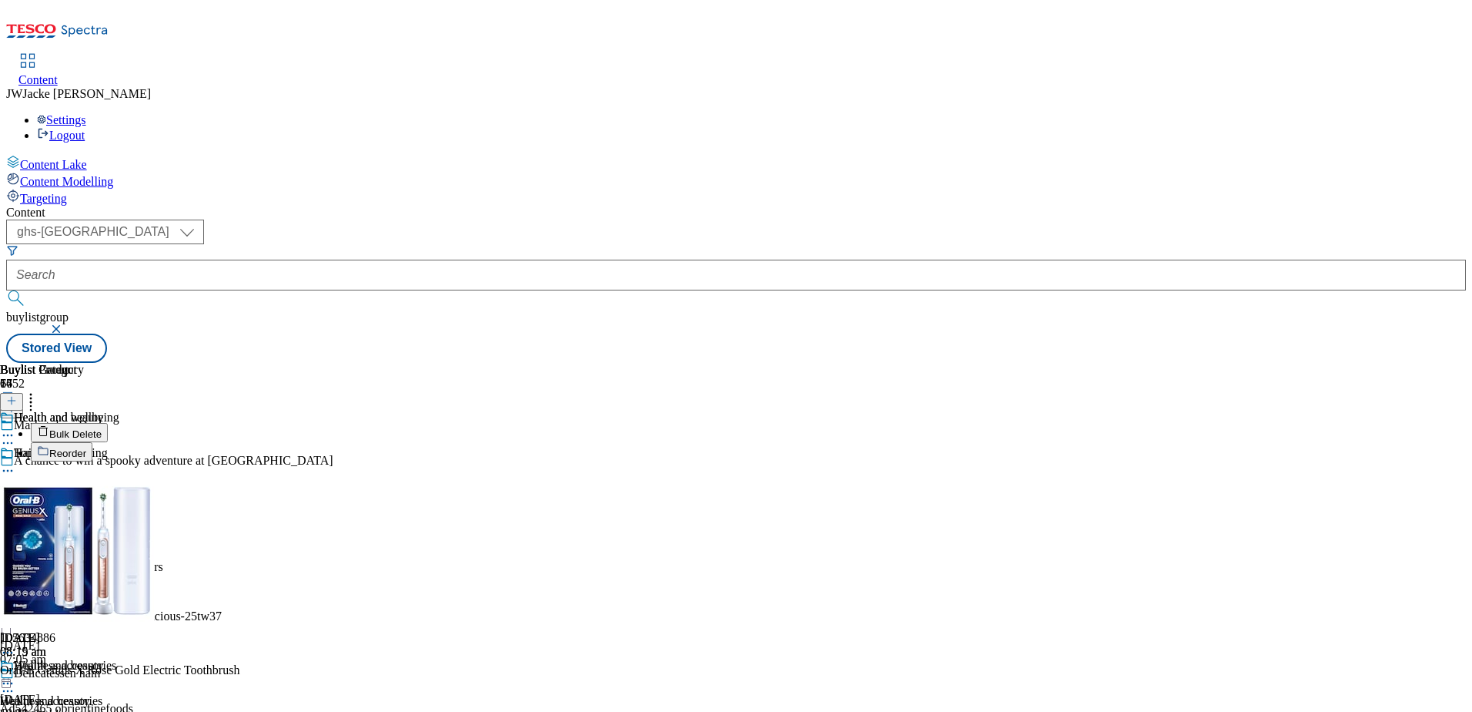
click at [86, 447] on span "Reorder" at bounding box center [67, 453] width 37 height 12
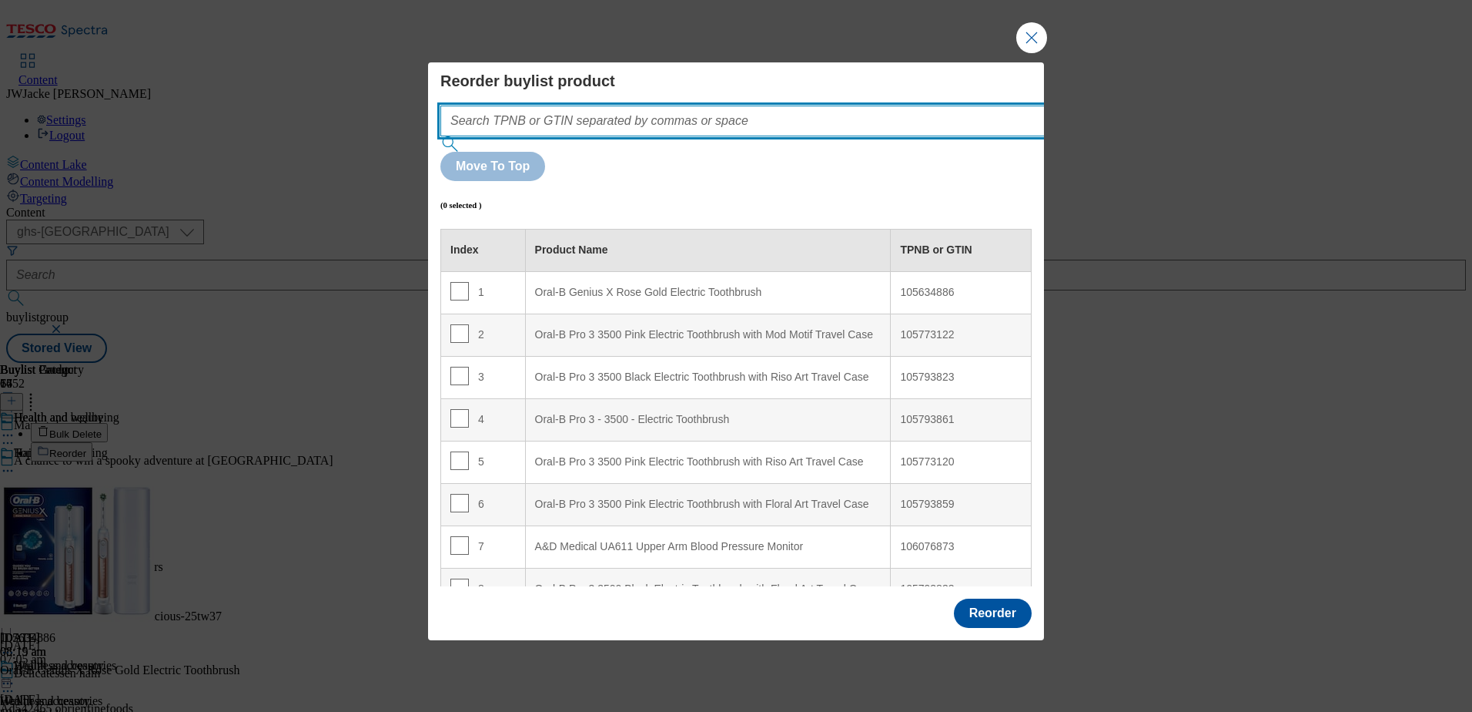
click at [578, 136] on input "Modal" at bounding box center [765, 121] width 651 height 31
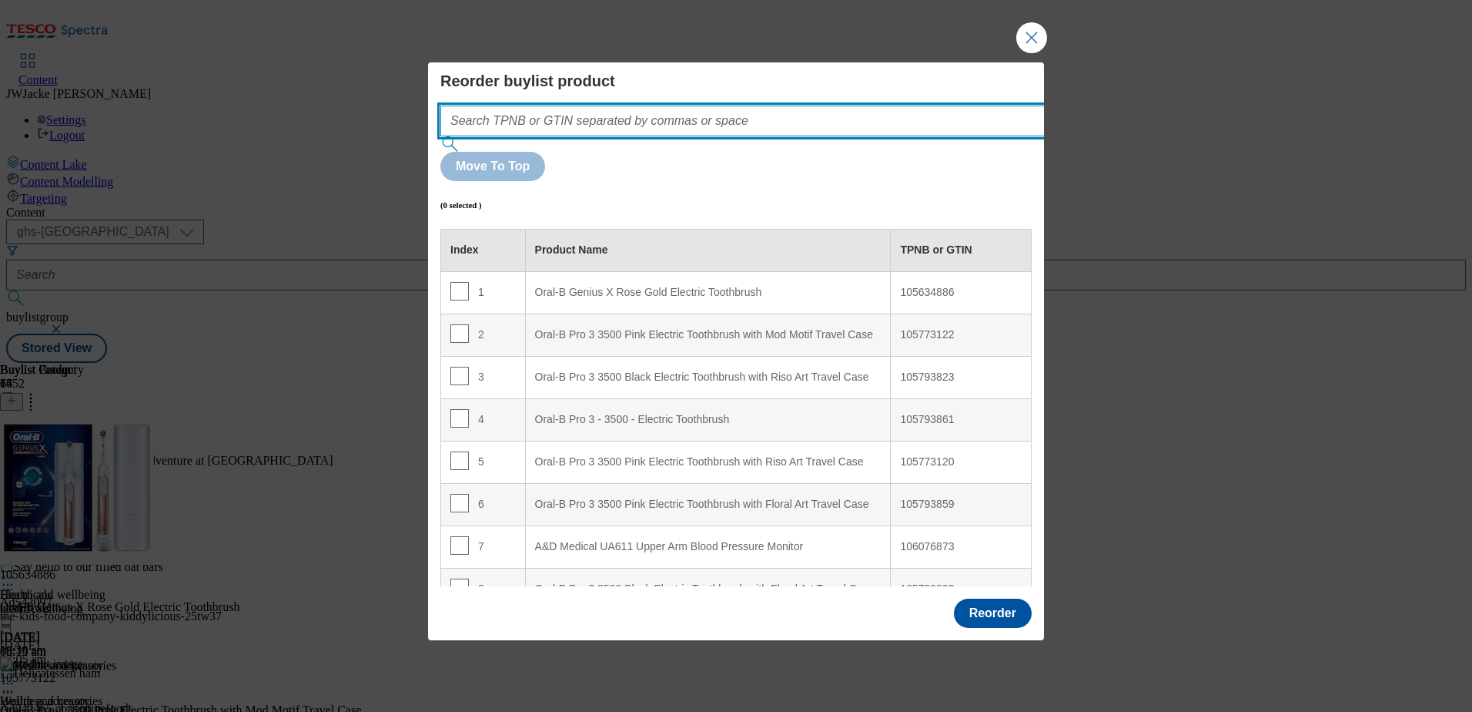
paste input "105183336"
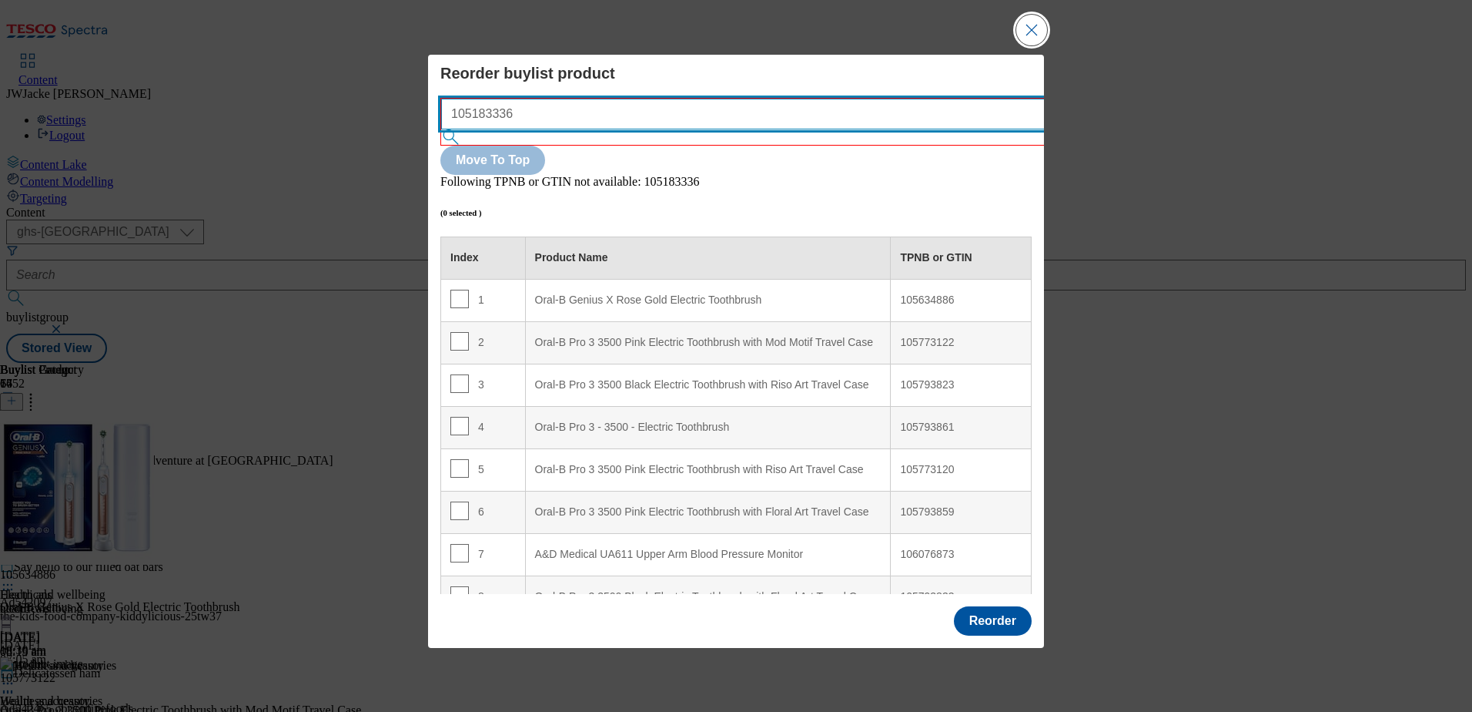
type input "105183336"
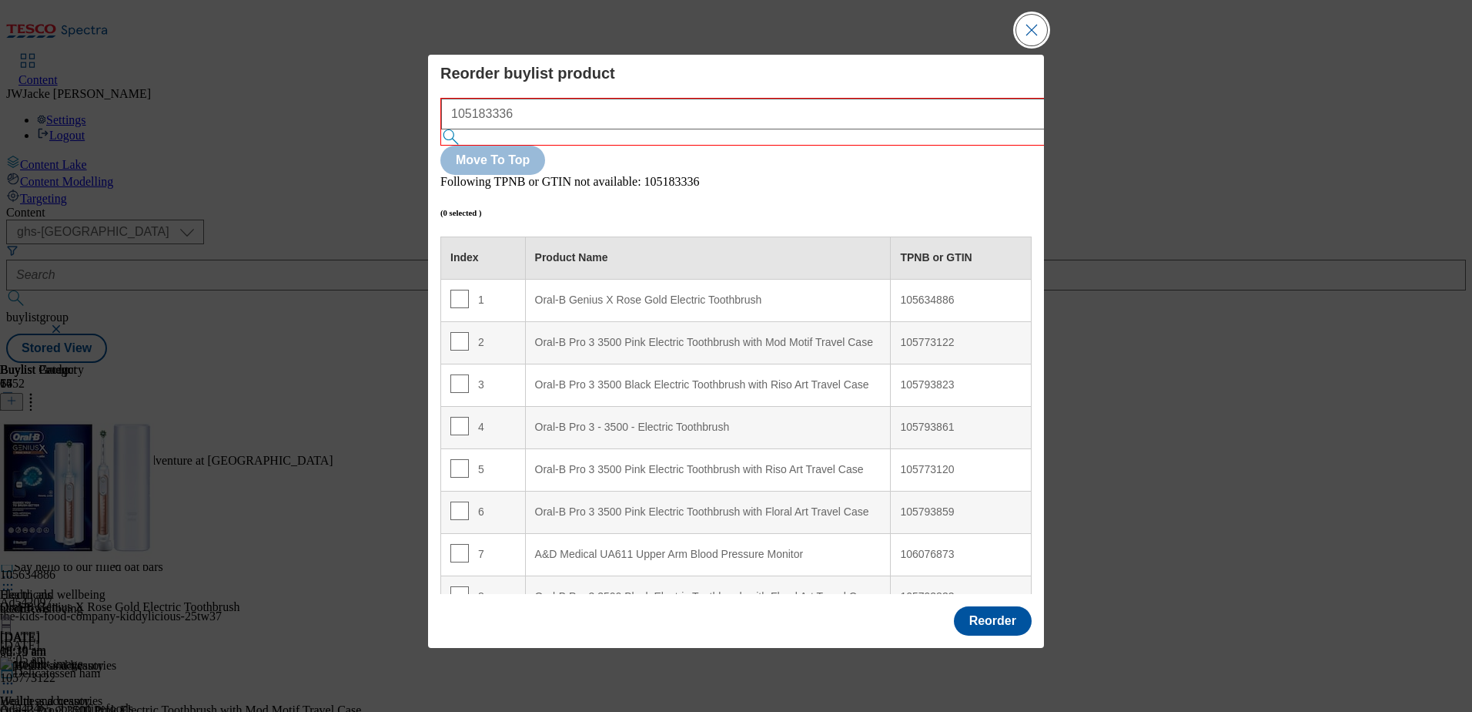
click at [1033, 45] on button "Close Modal" at bounding box center [1032, 30] width 31 height 31
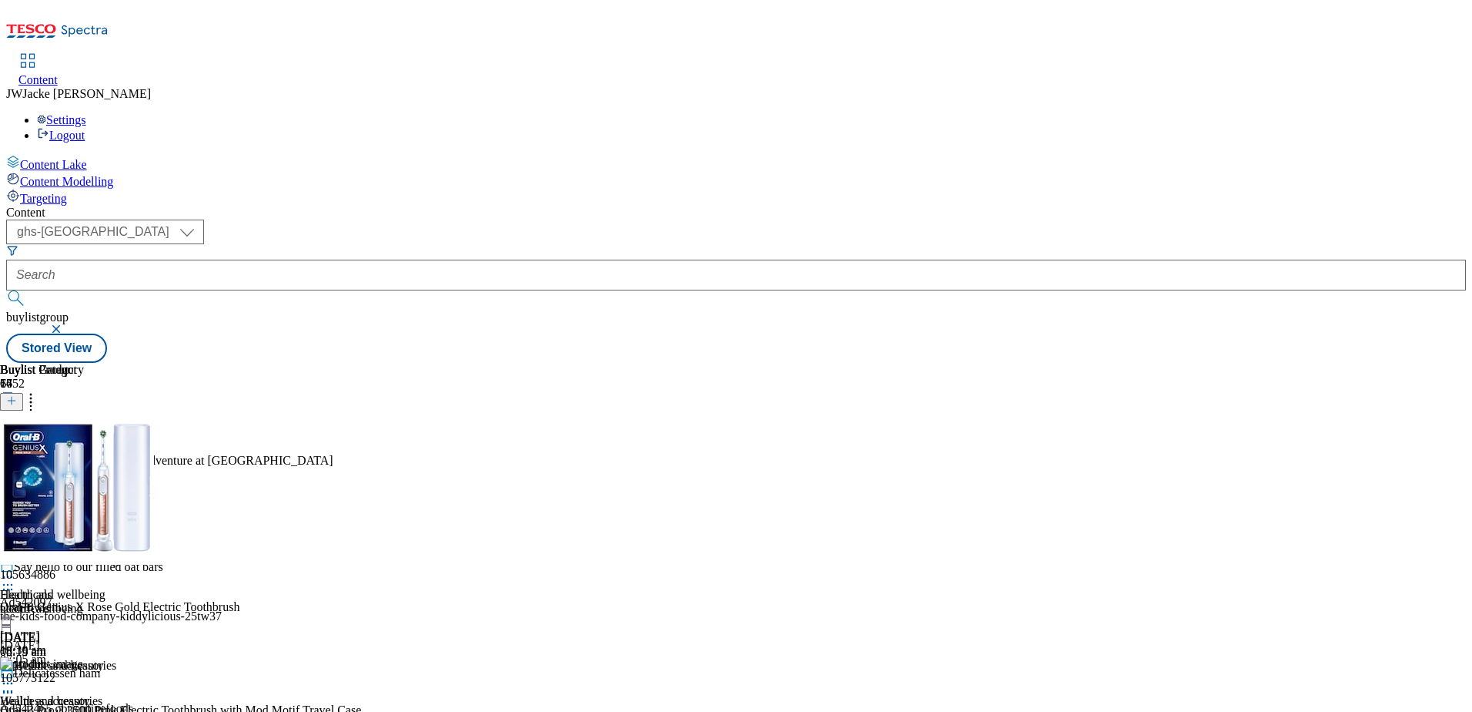
click at [121, 601] on div "electricals" at bounding box center [60, 608] width 121 height 14
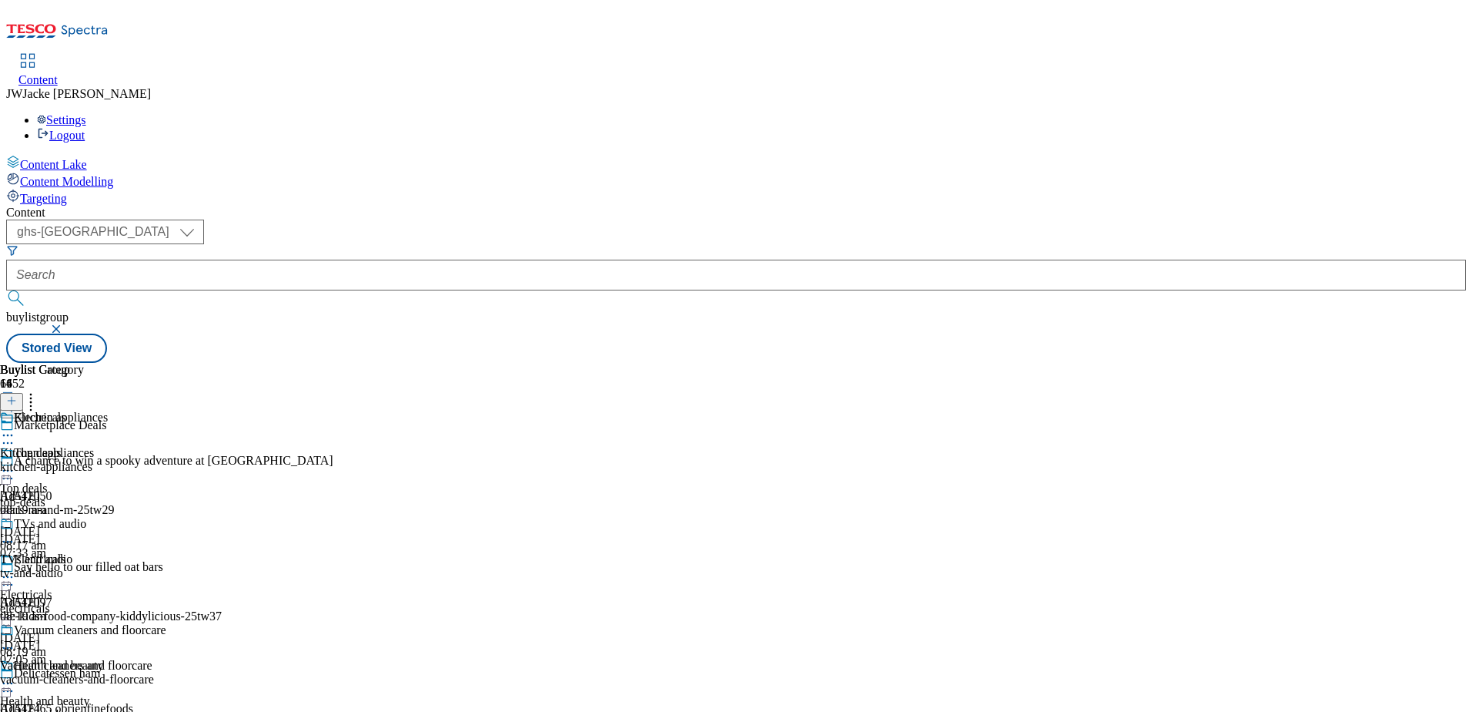
scroll to position [231, 0]
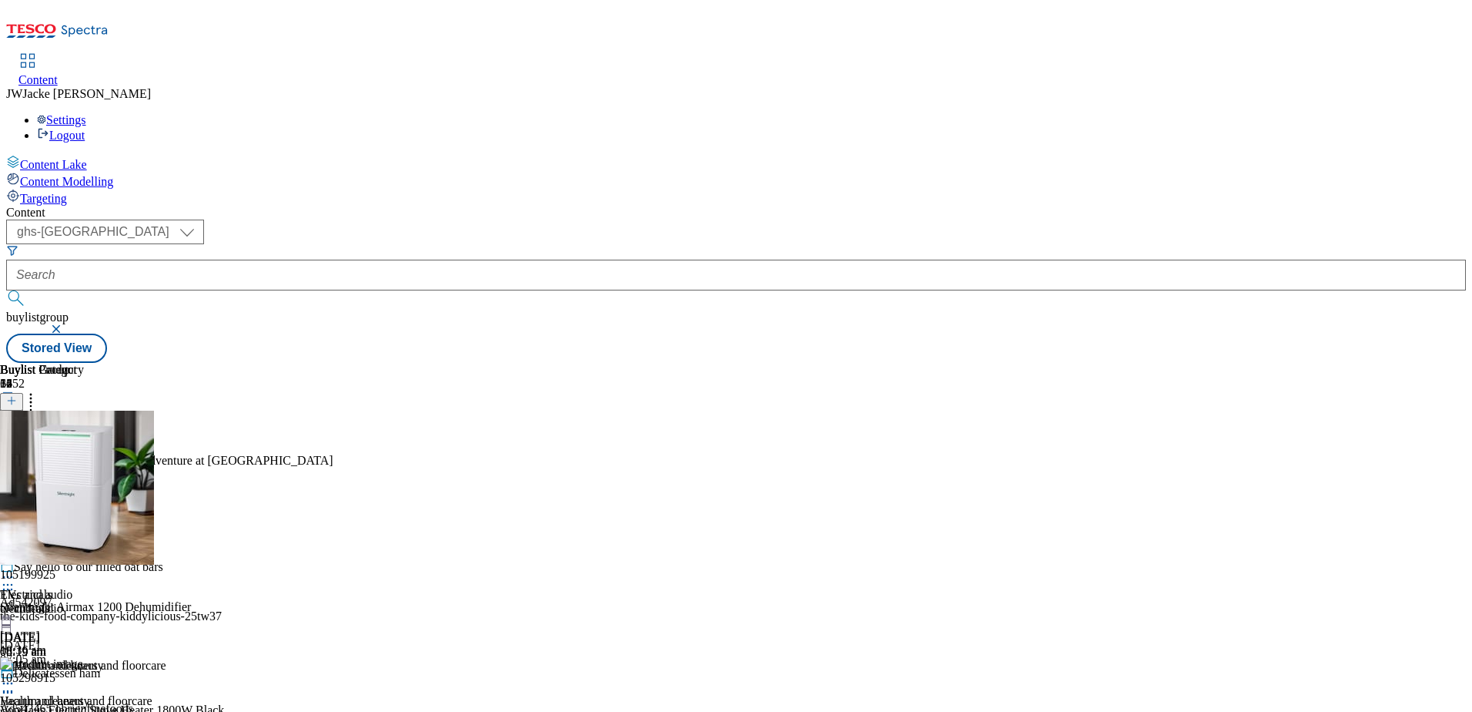
click at [39, 390] on icon at bounding box center [30, 397] width 15 height 15
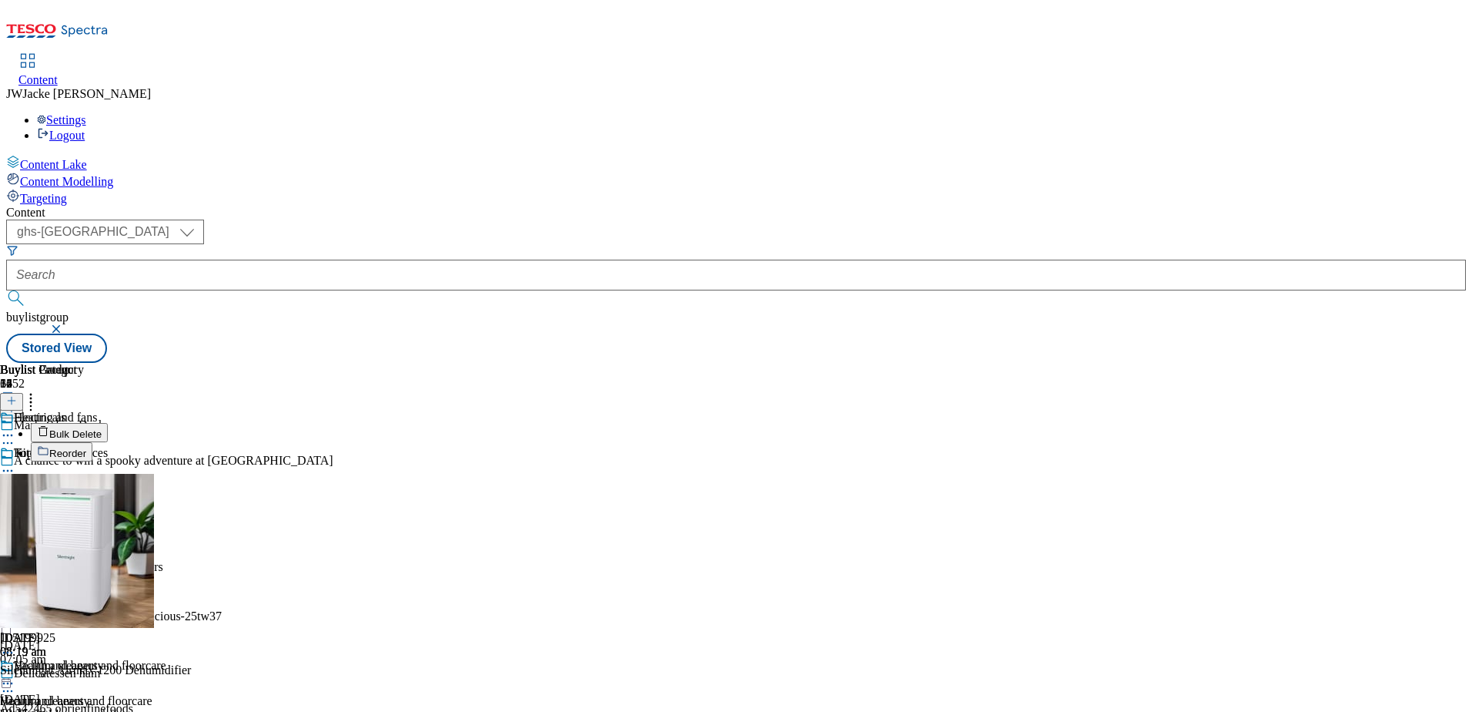
click at [86, 447] on span "Reorder" at bounding box center [67, 453] width 37 height 12
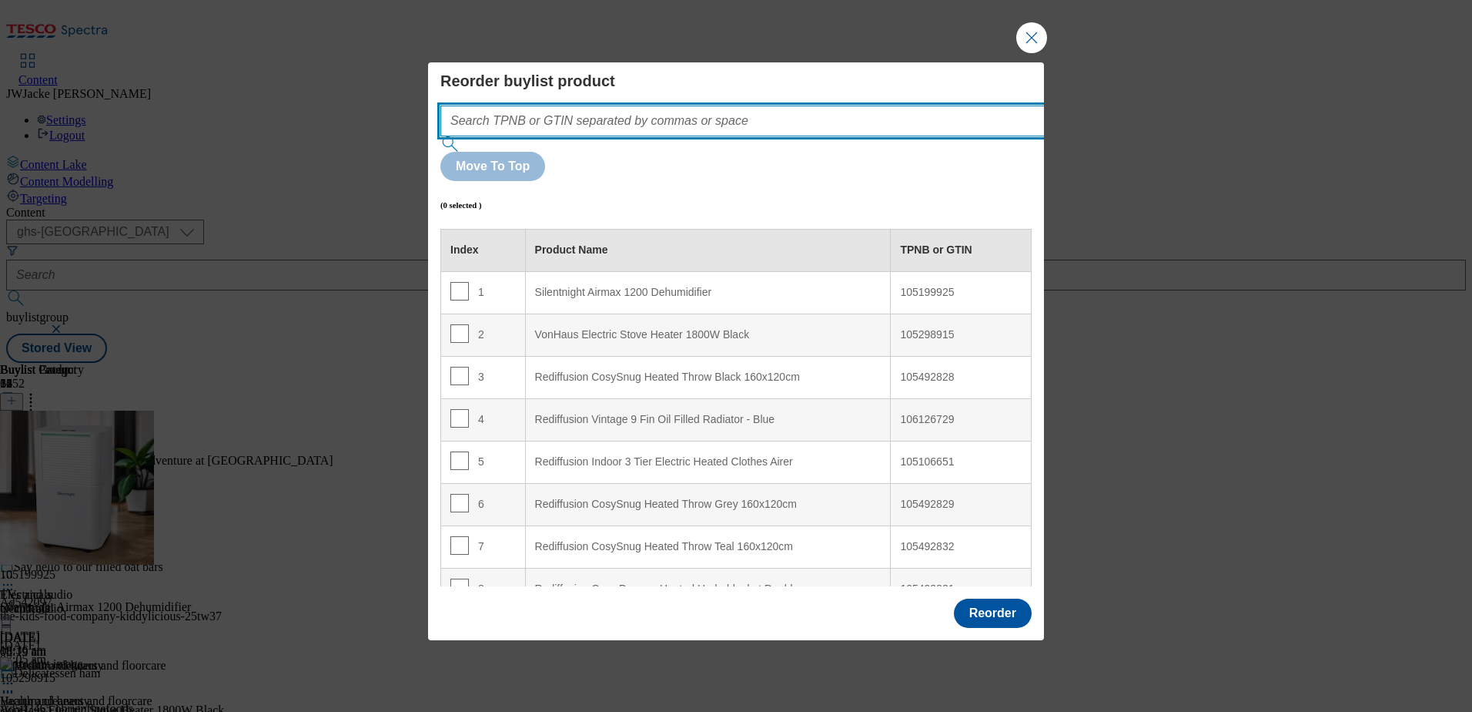
click at [658, 136] on input "Modal" at bounding box center [765, 121] width 651 height 31
paste input "105171456"
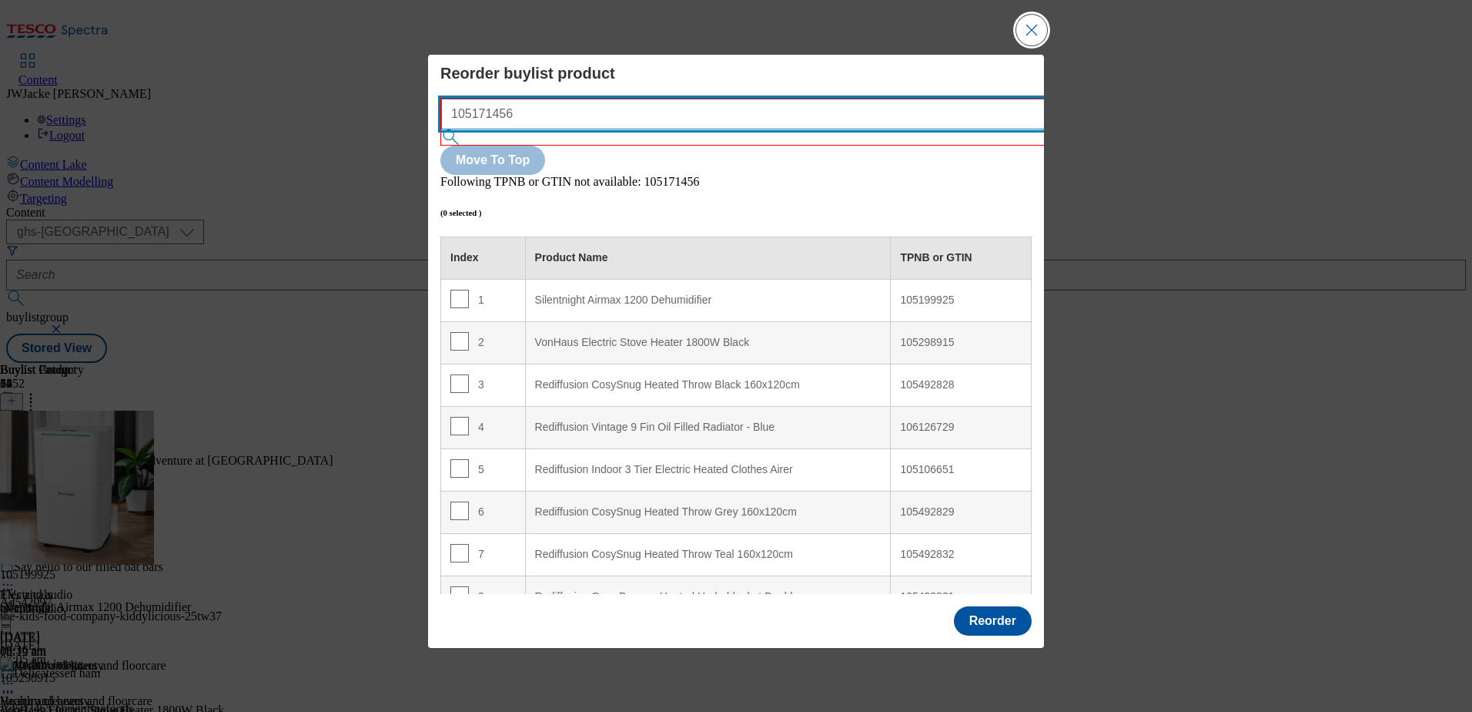
type input "105171456"
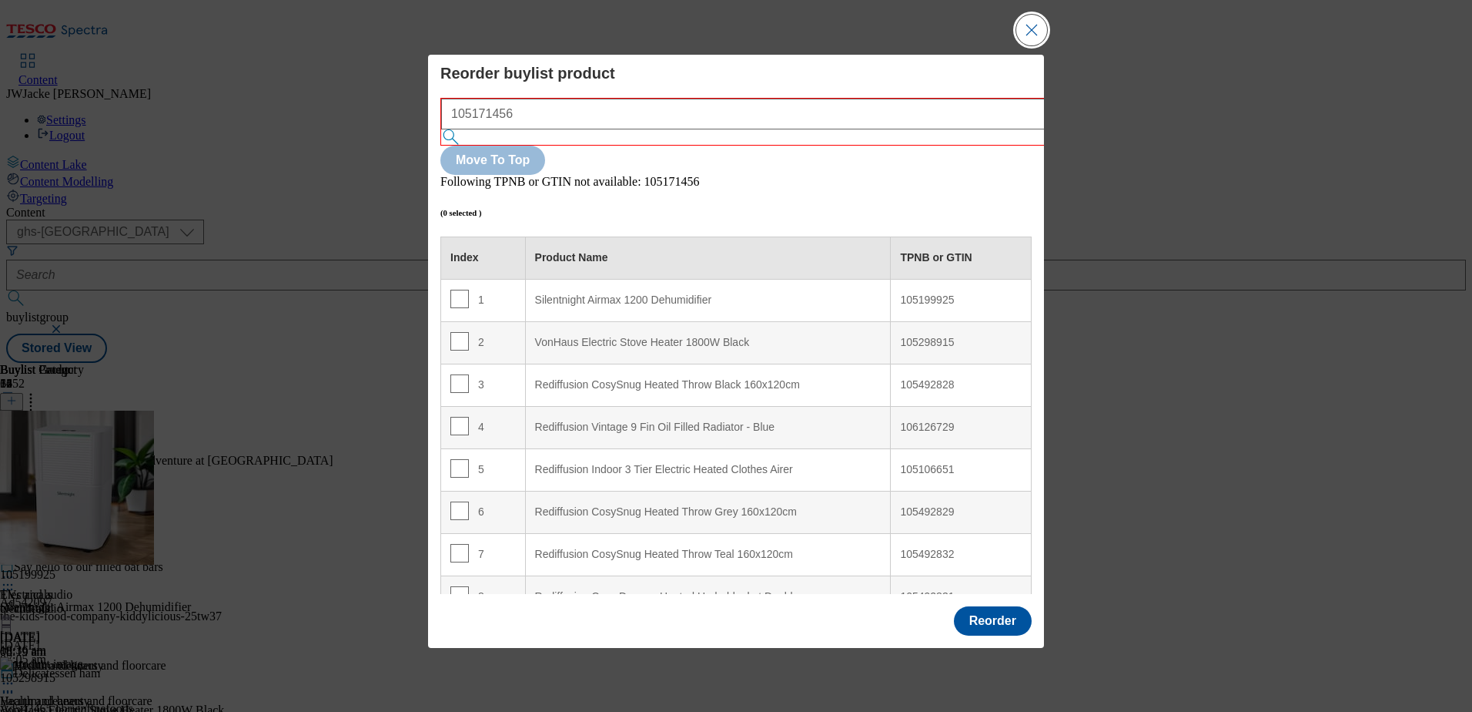
click at [1032, 45] on button "Close Modal" at bounding box center [1032, 30] width 31 height 31
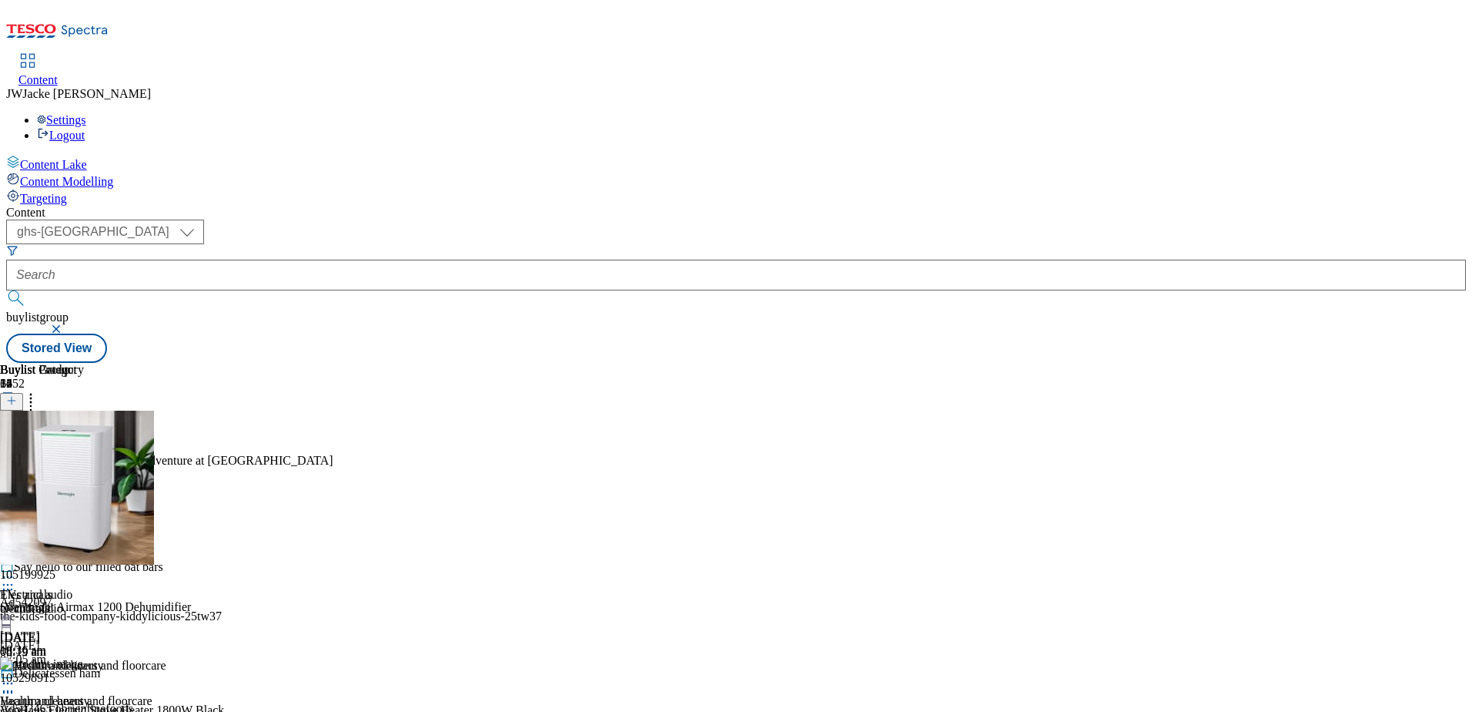
scroll to position [616, 0]
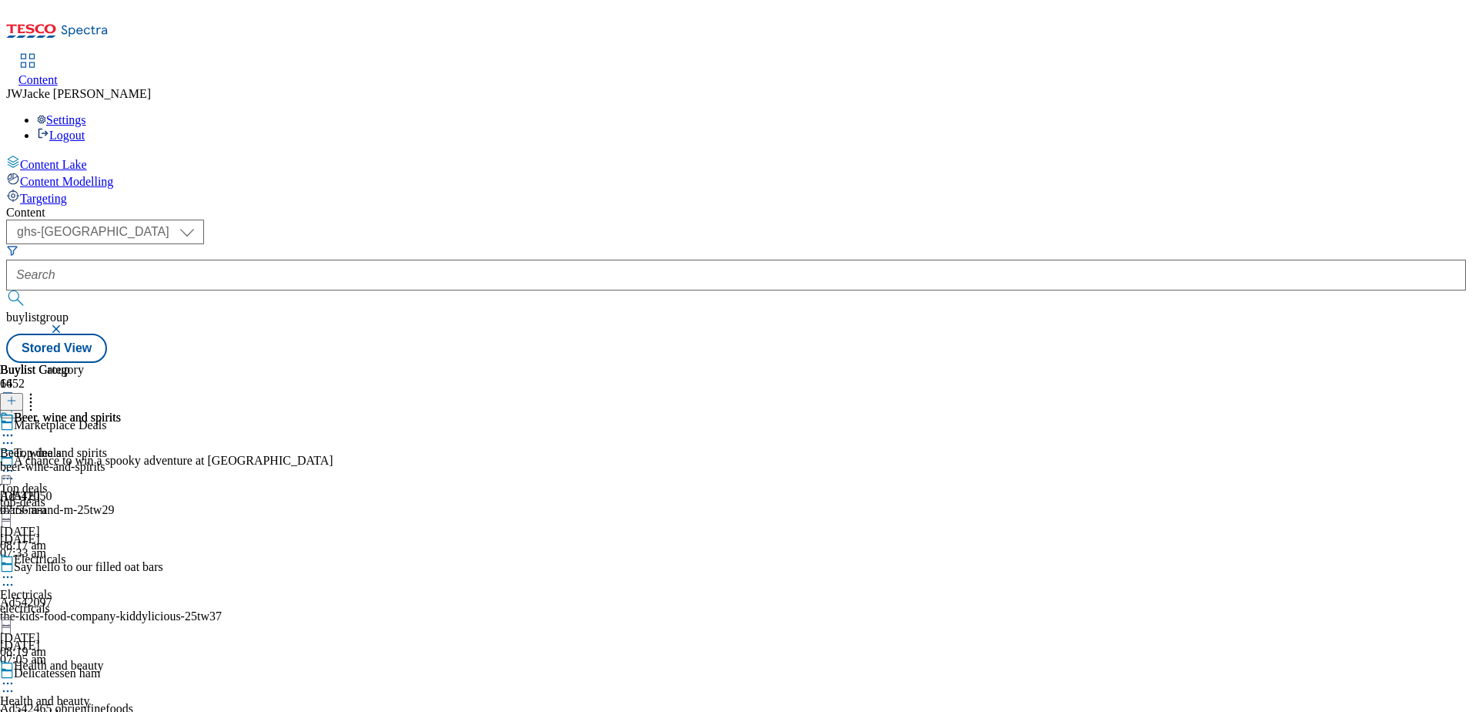
click at [121, 460] on div "beer-wine-and-spirits" at bounding box center [60, 467] width 121 height 14
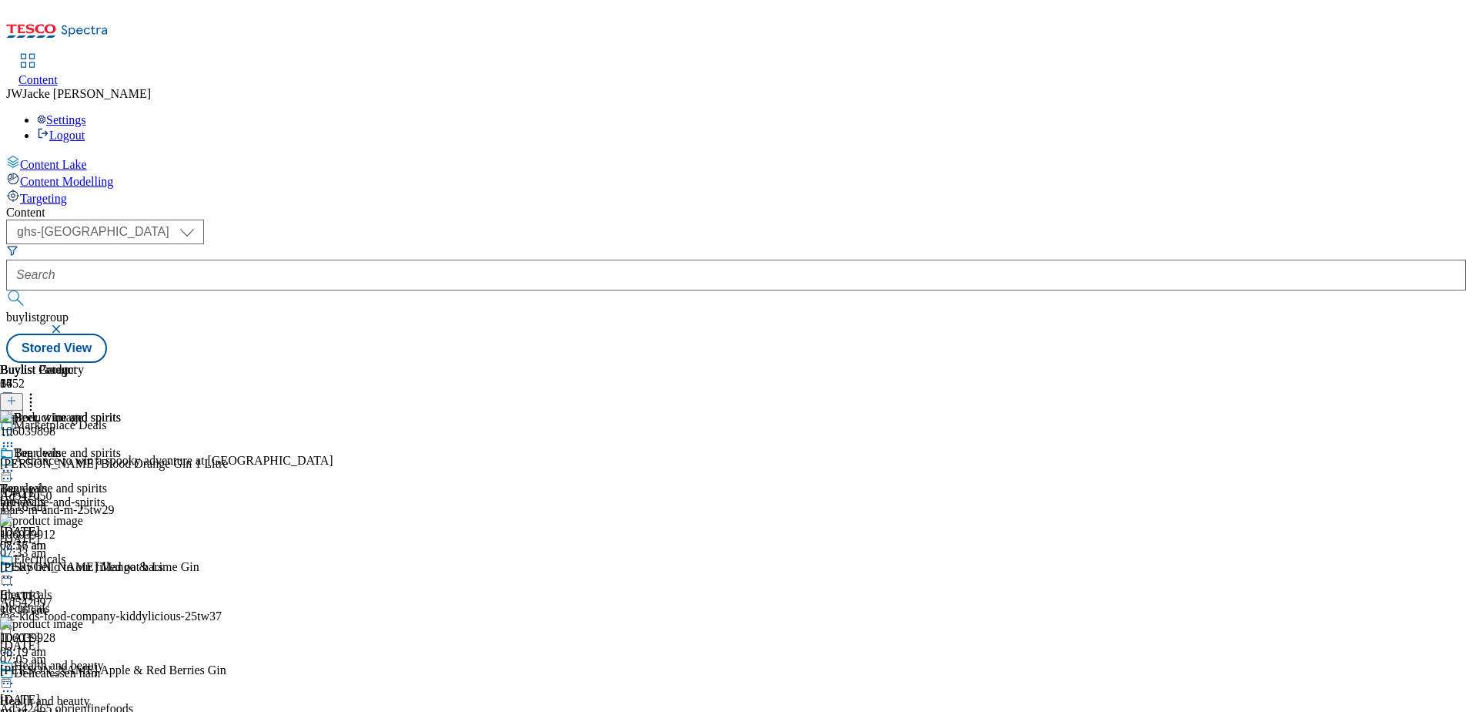
click at [15, 463] on icon at bounding box center [7, 470] width 15 height 15
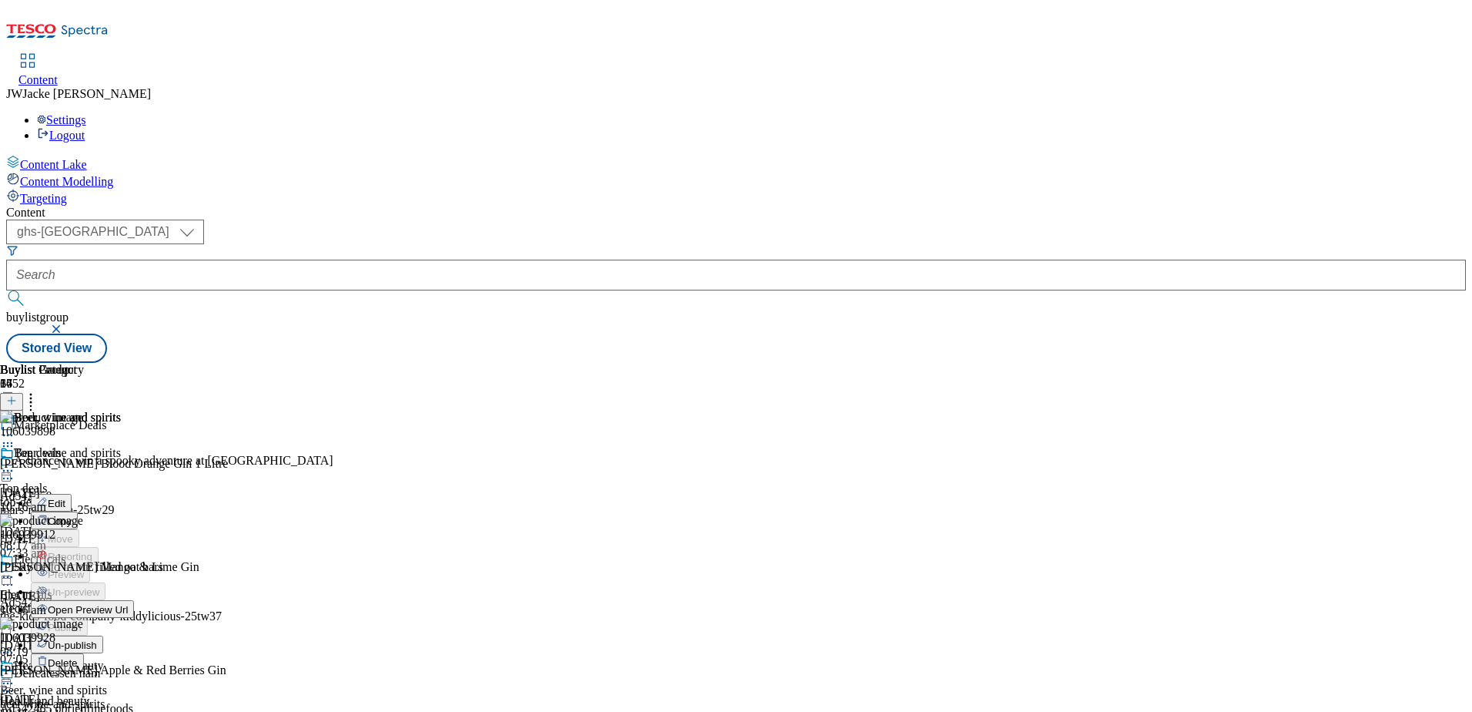
click at [97, 639] on span "Un-publish" at bounding box center [72, 645] width 49 height 12
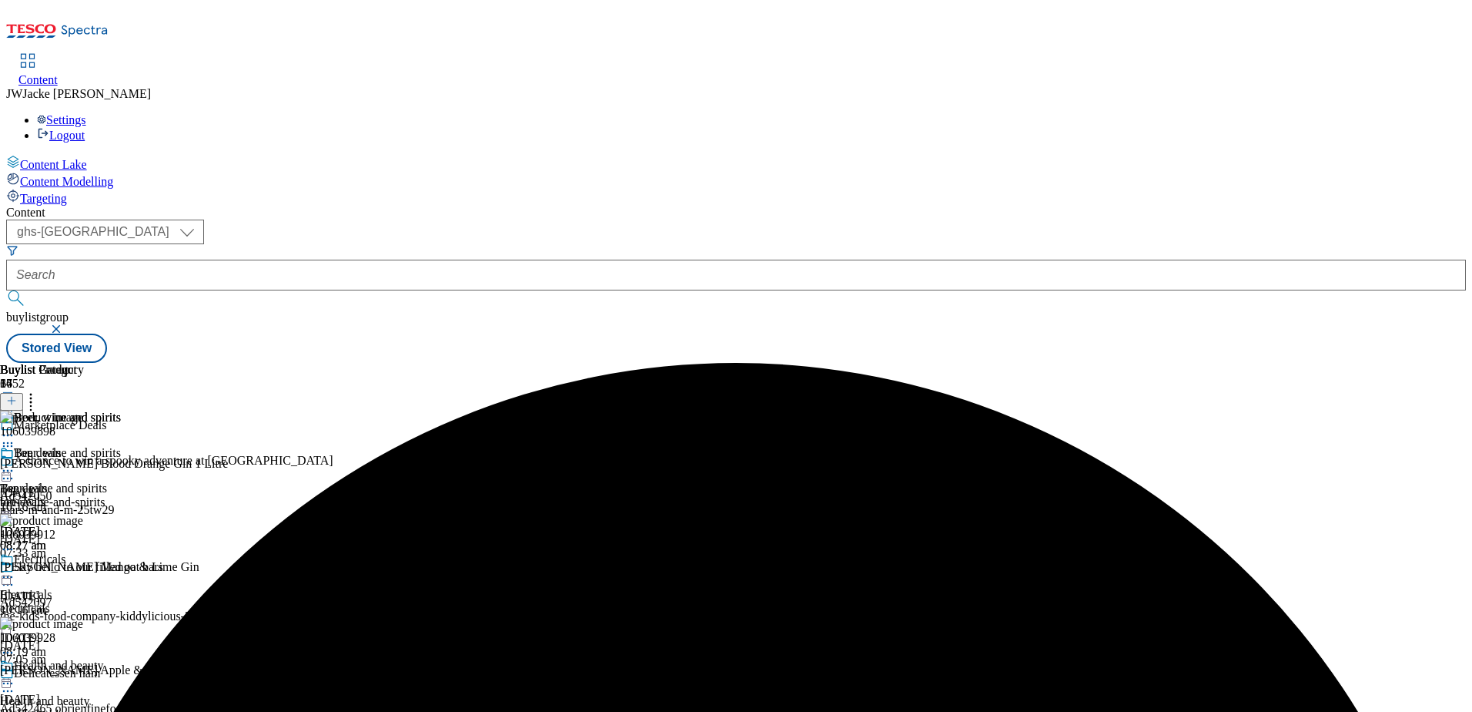
click at [15, 463] on icon at bounding box center [7, 470] width 15 height 15
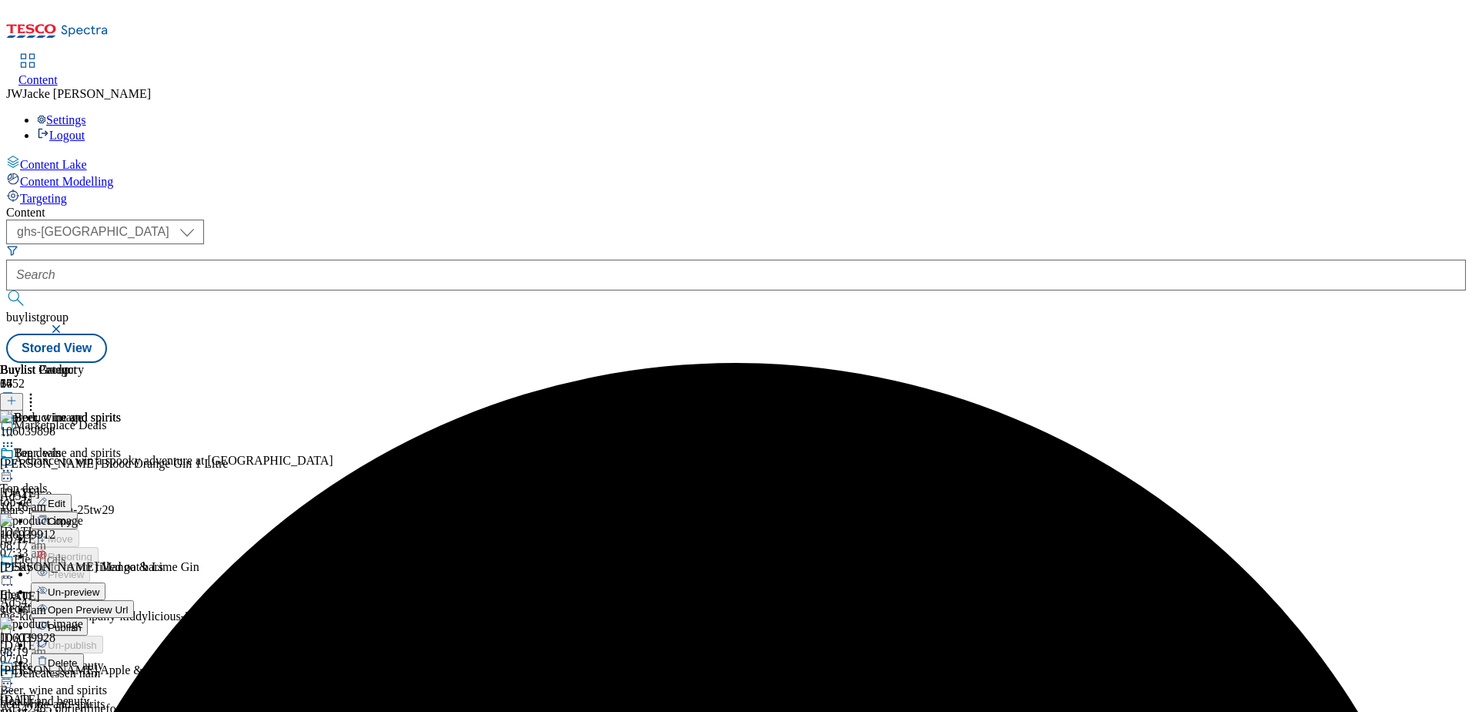
click at [99, 586] on span "Un-preview" at bounding box center [74, 592] width 52 height 12
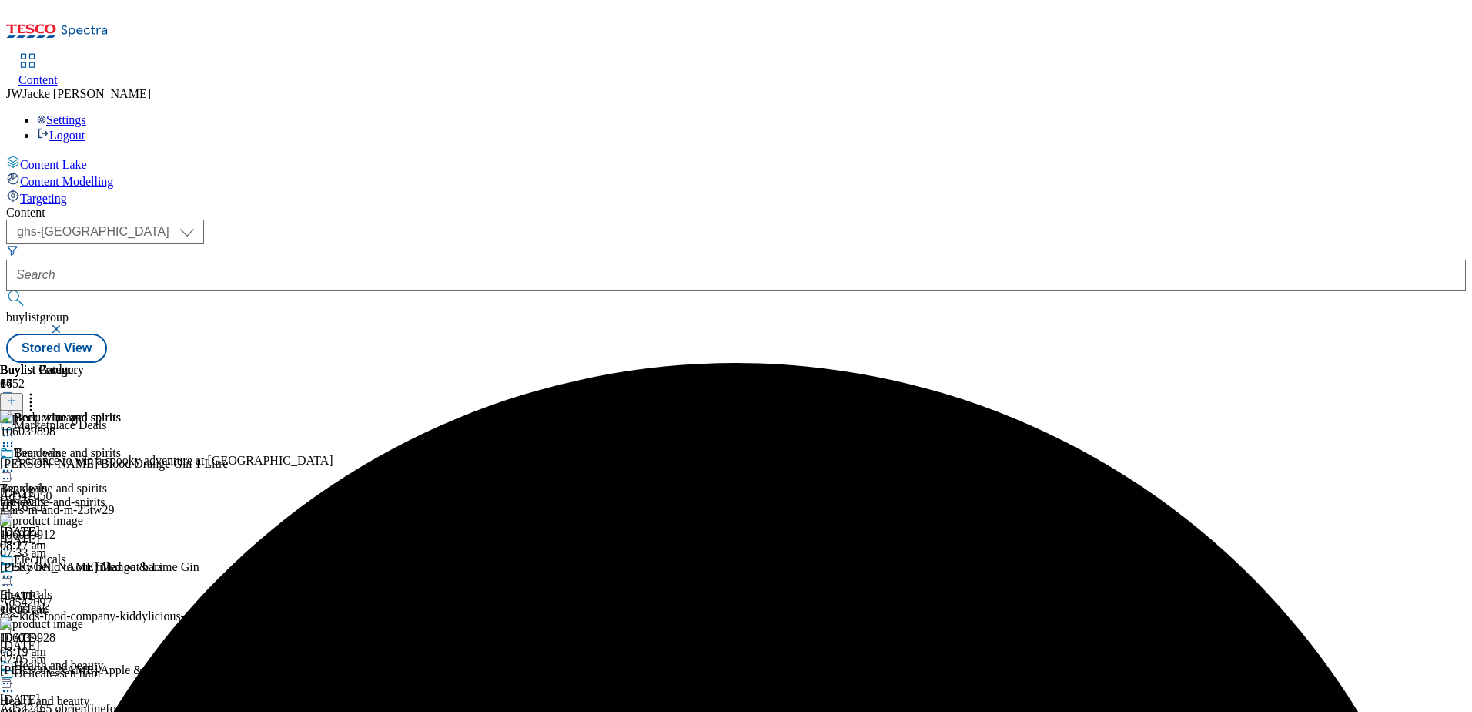
click at [39, 390] on icon at bounding box center [30, 397] width 15 height 15
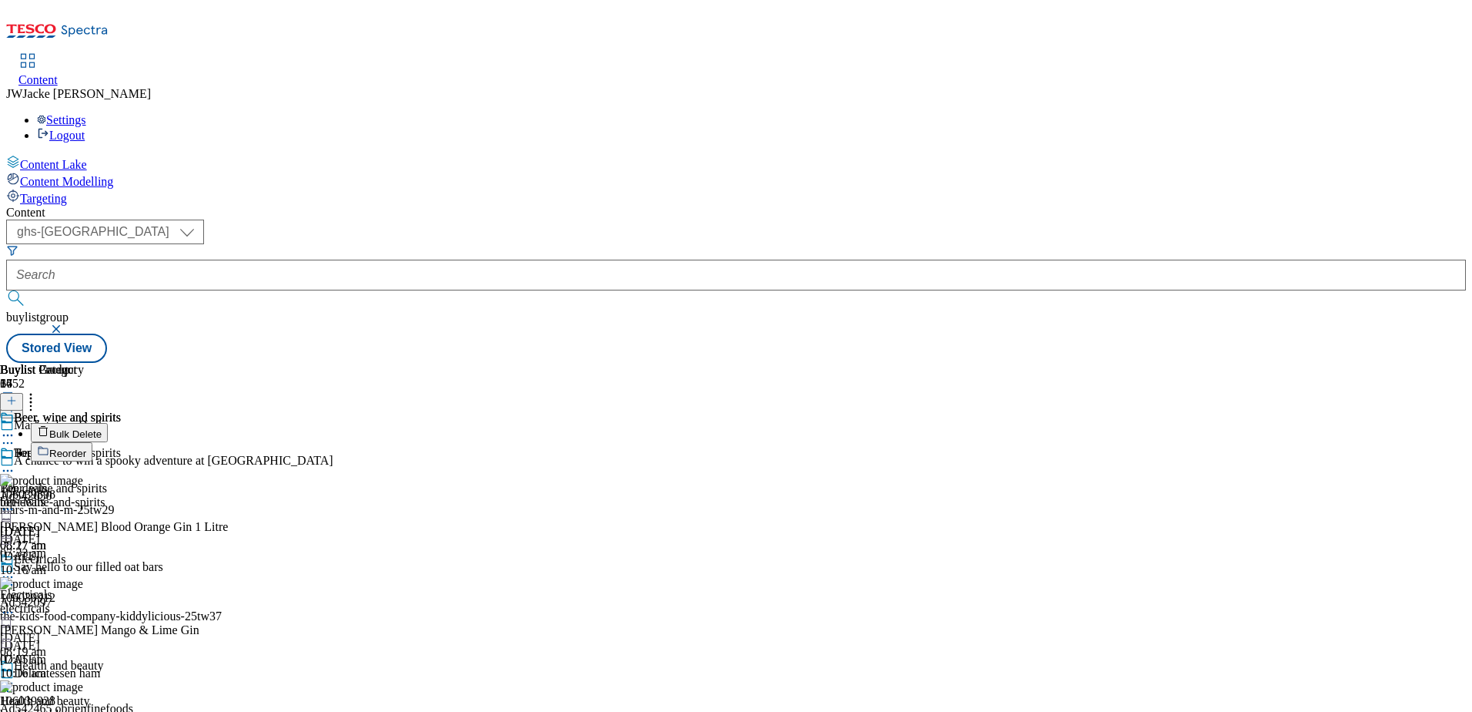
click at [102, 428] on span "Bulk Delete" at bounding box center [75, 434] width 52 height 12
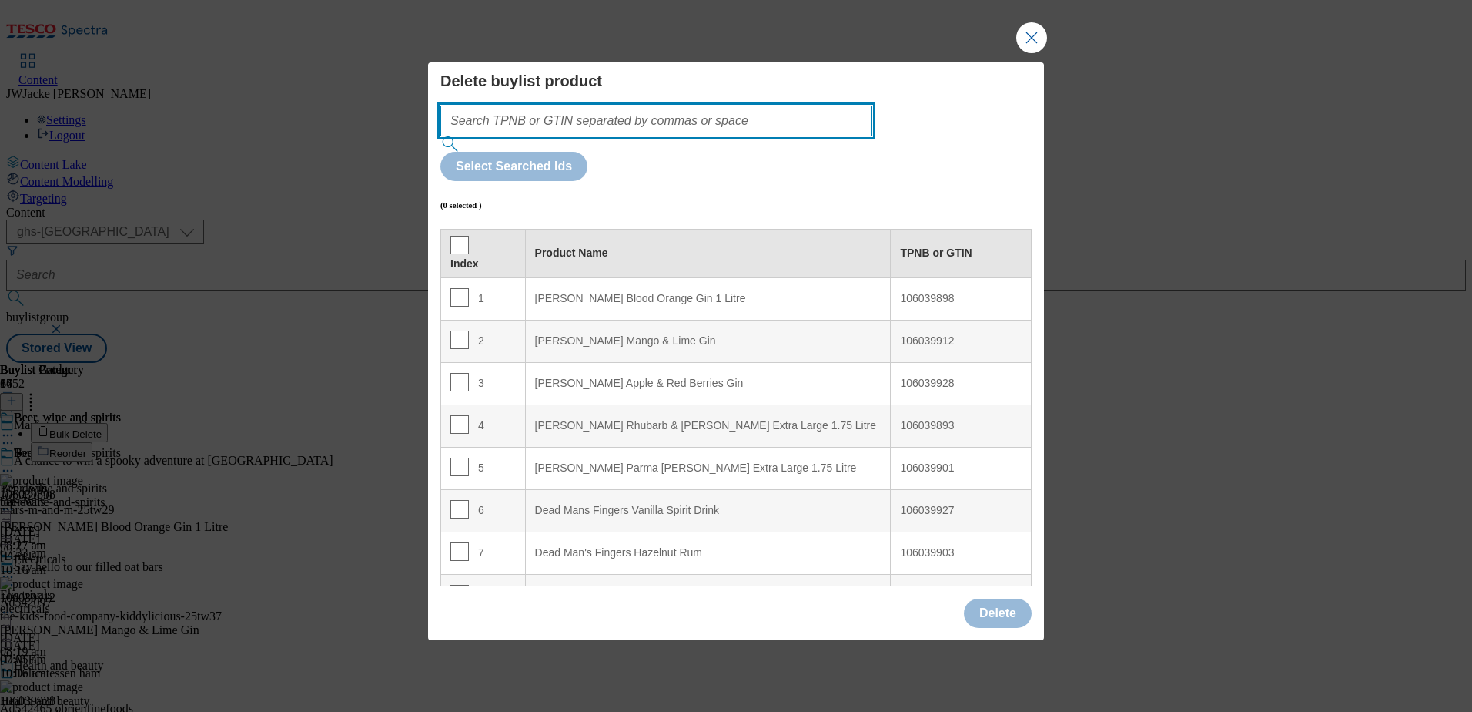
click at [597, 136] on input "Modal" at bounding box center [656, 121] width 432 height 31
paste input "106039891"
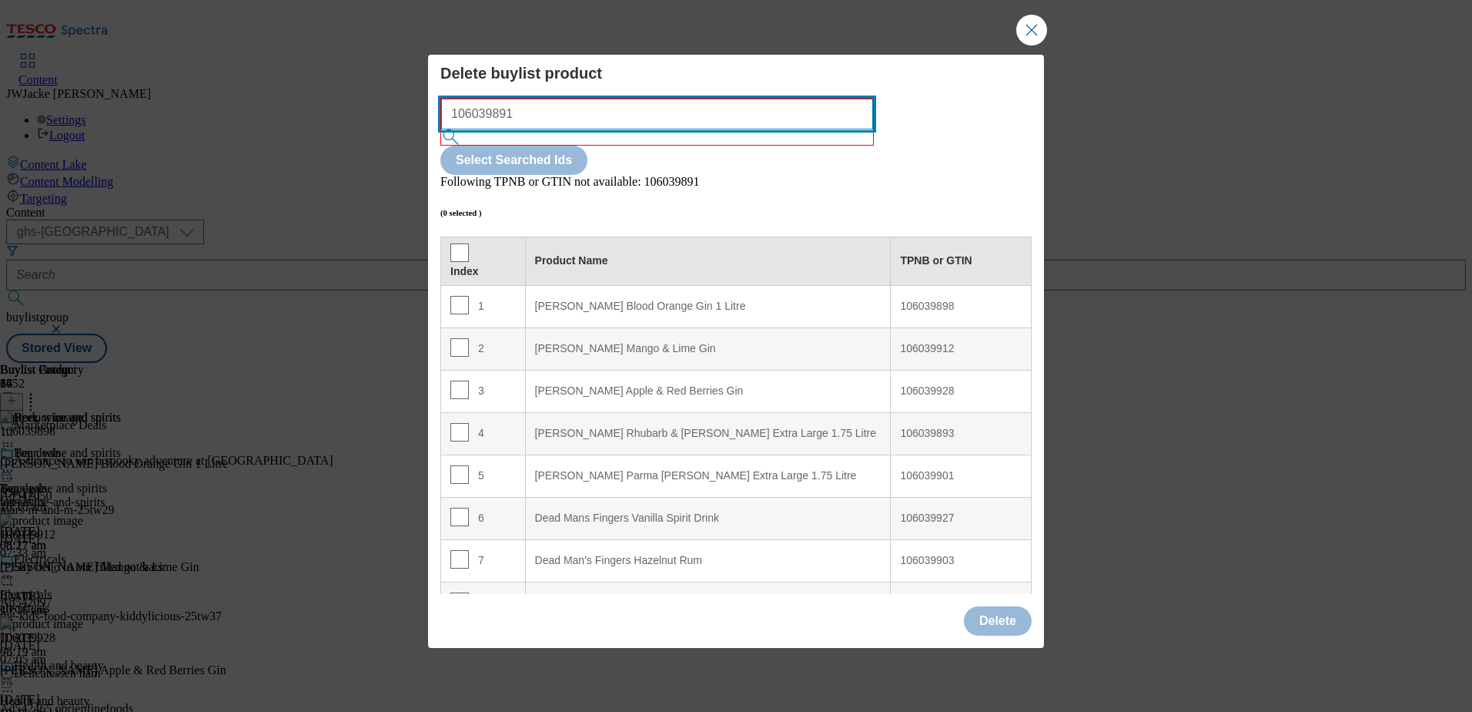
drag, startPoint x: 541, startPoint y: 136, endPoint x: 407, endPoint y: 136, distance: 134.0
click at [407, 136] on div "Delete buylist product 106039891 Select Searched Ids Following TPNB or GTIN not…" at bounding box center [736, 356] width 1472 height 712
paste input "93"
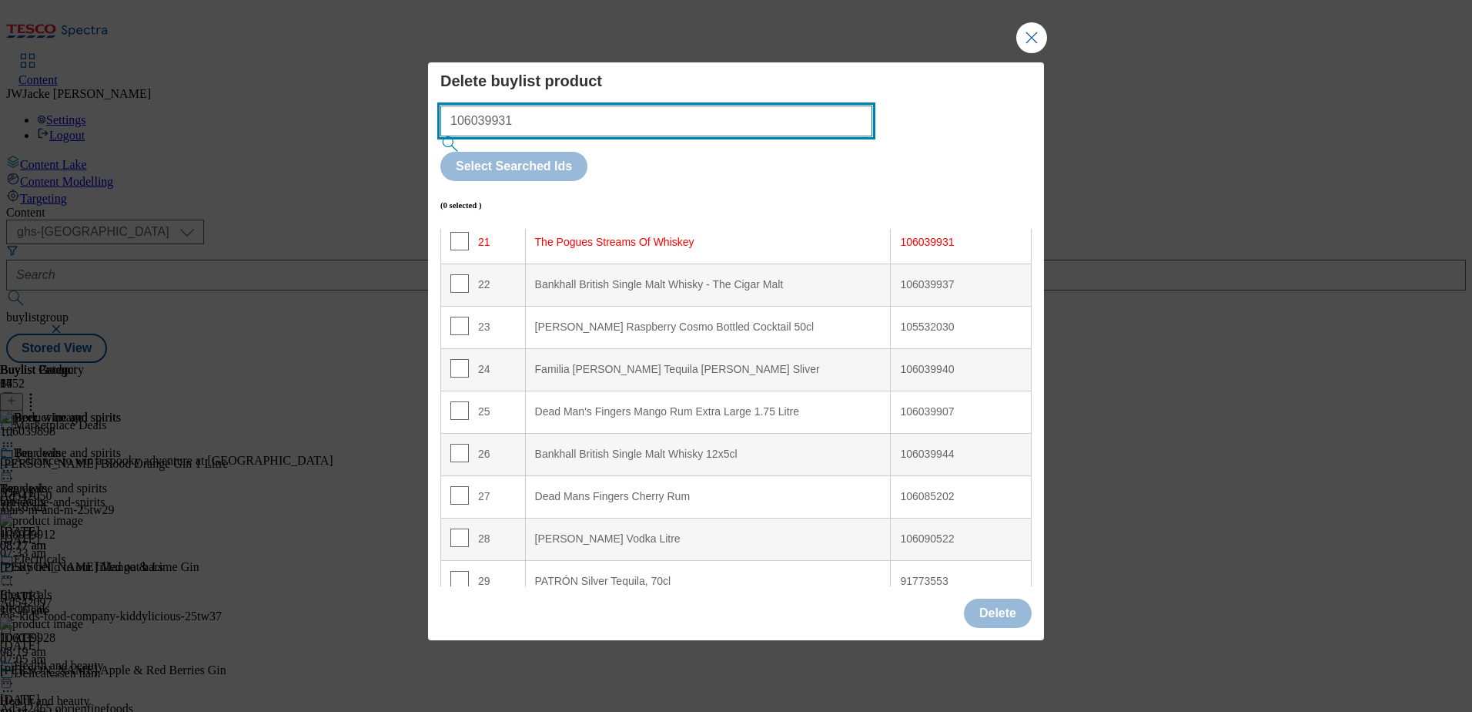
scroll to position [826, 0]
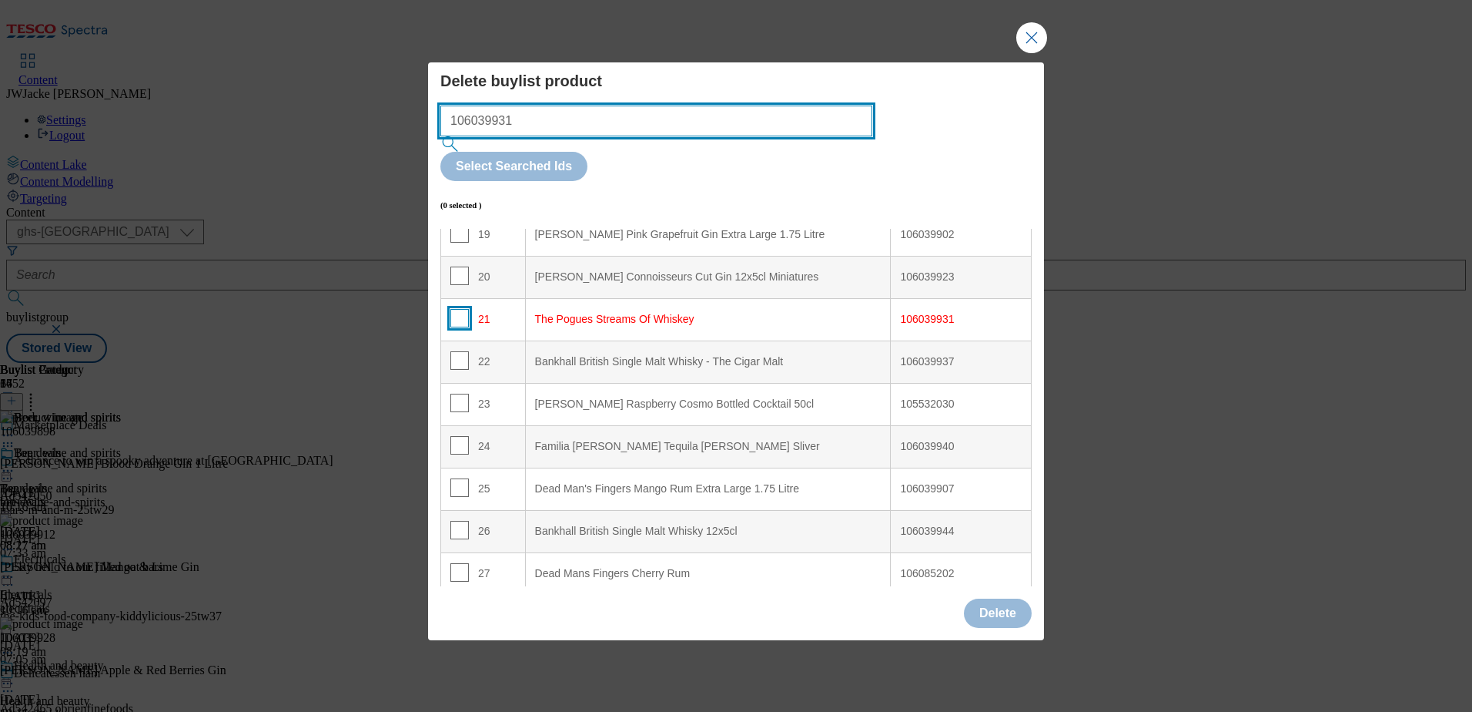
type input "106039931"
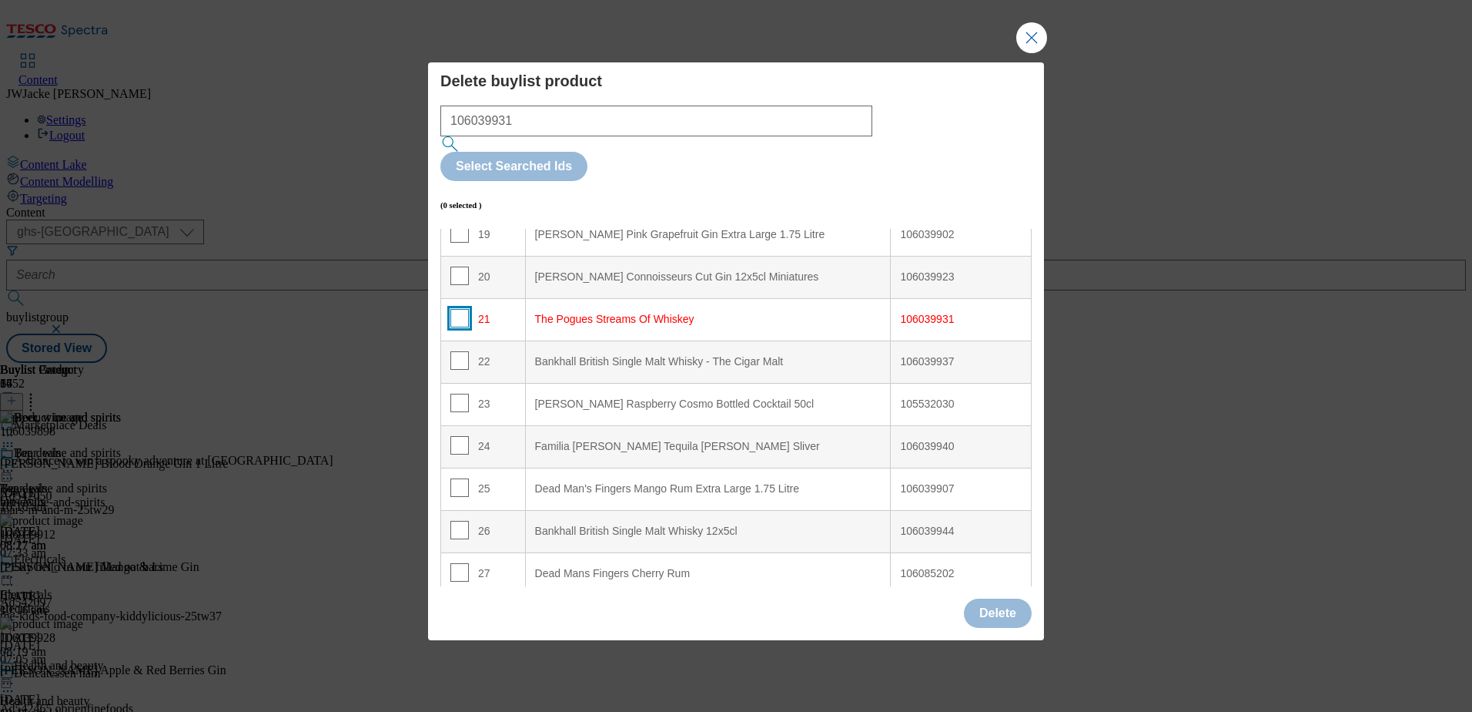
click at [461, 309] on input "Modal" at bounding box center [459, 318] width 18 height 18
checkbox input "true"
click at [983, 598] on button "Delete" at bounding box center [998, 612] width 68 height 29
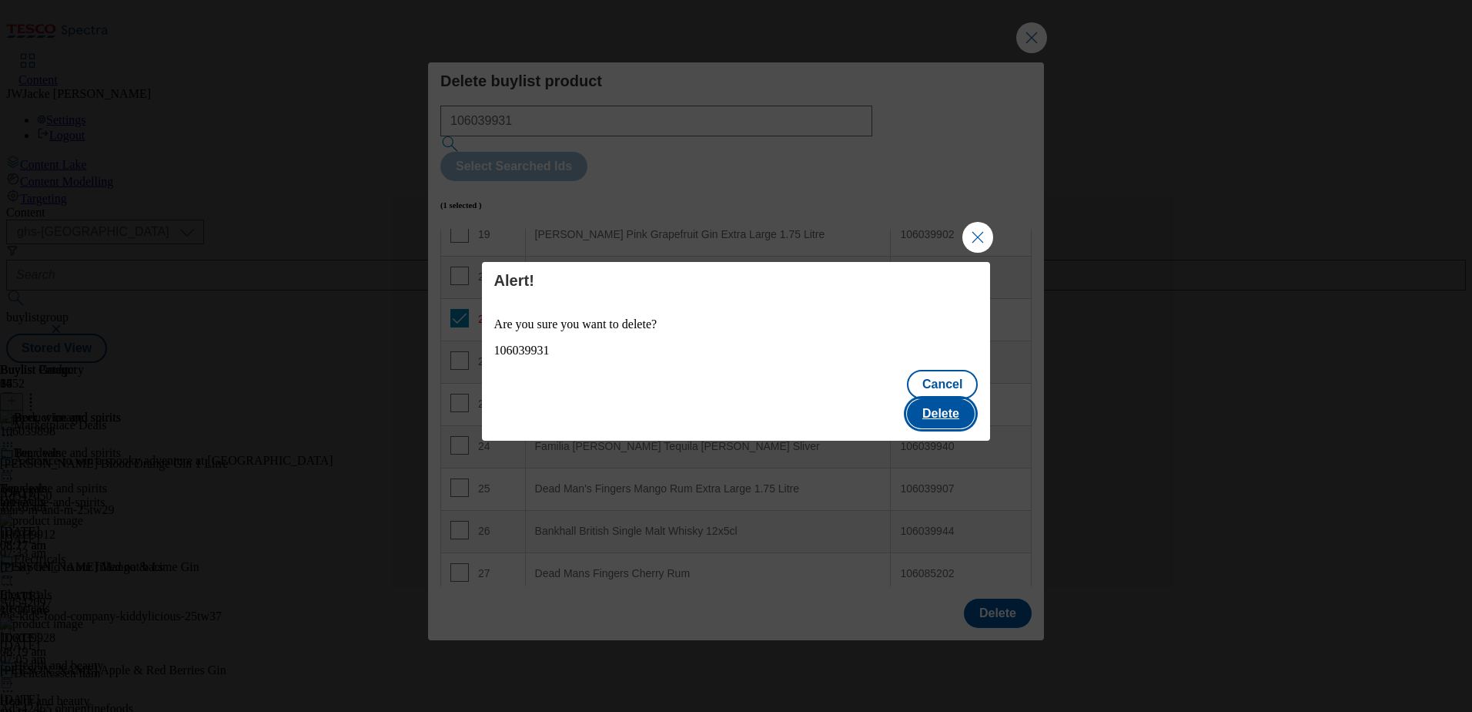
click at [936, 407] on button "Delete" at bounding box center [941, 413] width 68 height 29
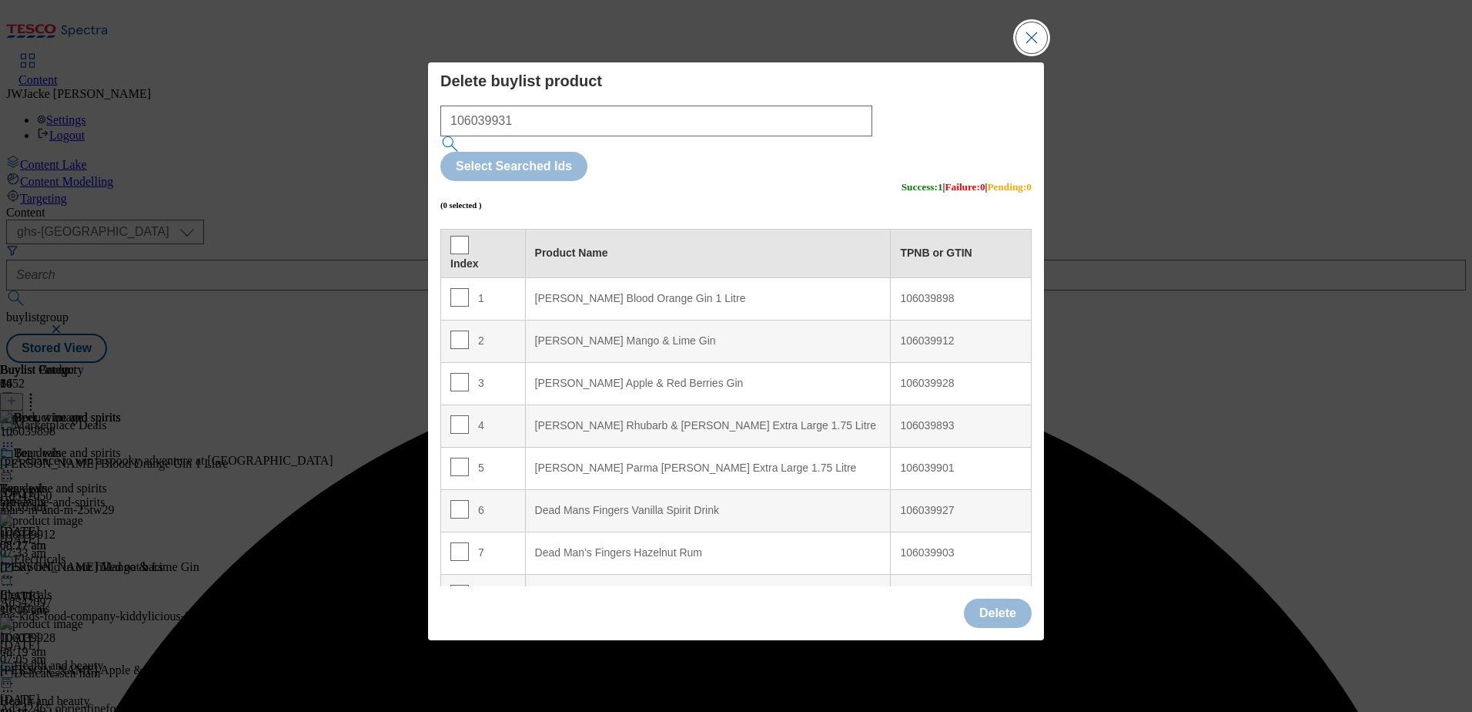
click at [1028, 53] on button "Close Modal" at bounding box center [1032, 37] width 31 height 31
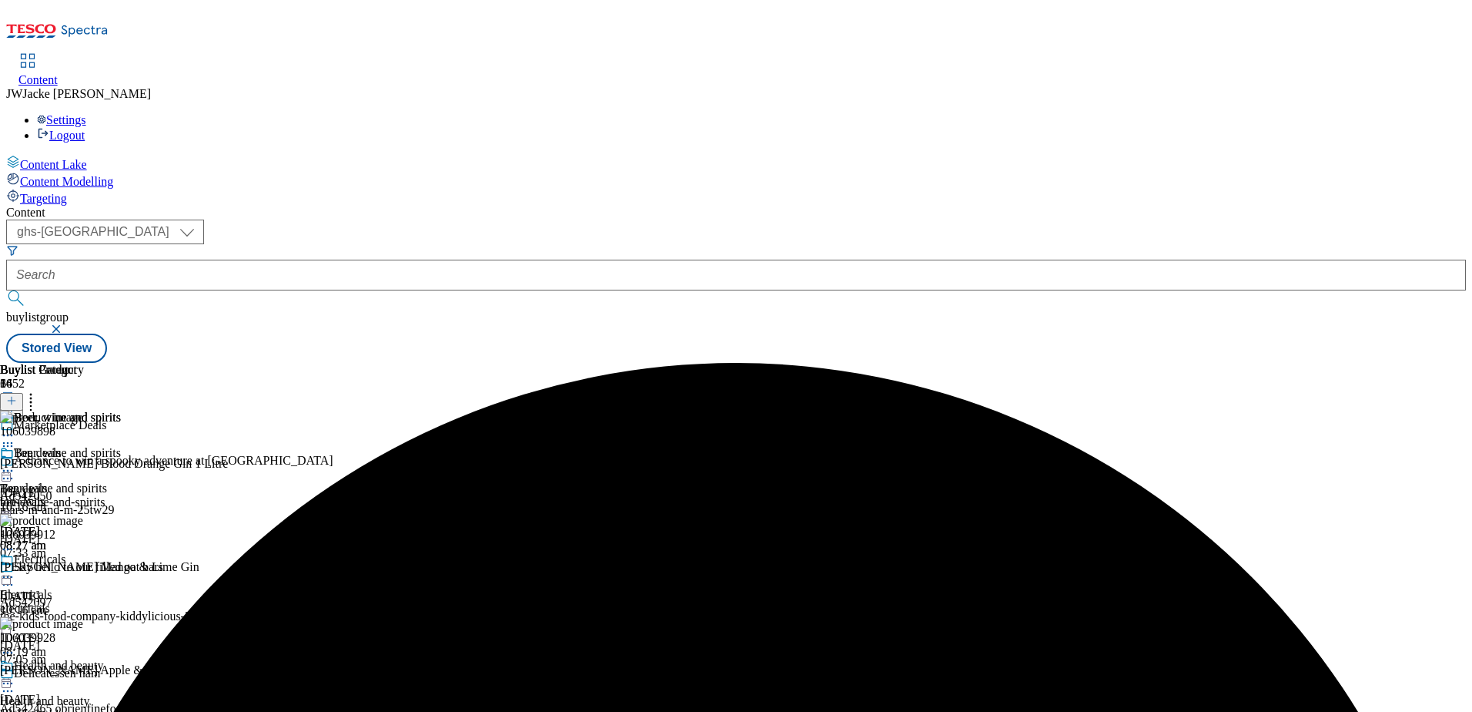
click at [39, 390] on icon at bounding box center [30, 397] width 15 height 15
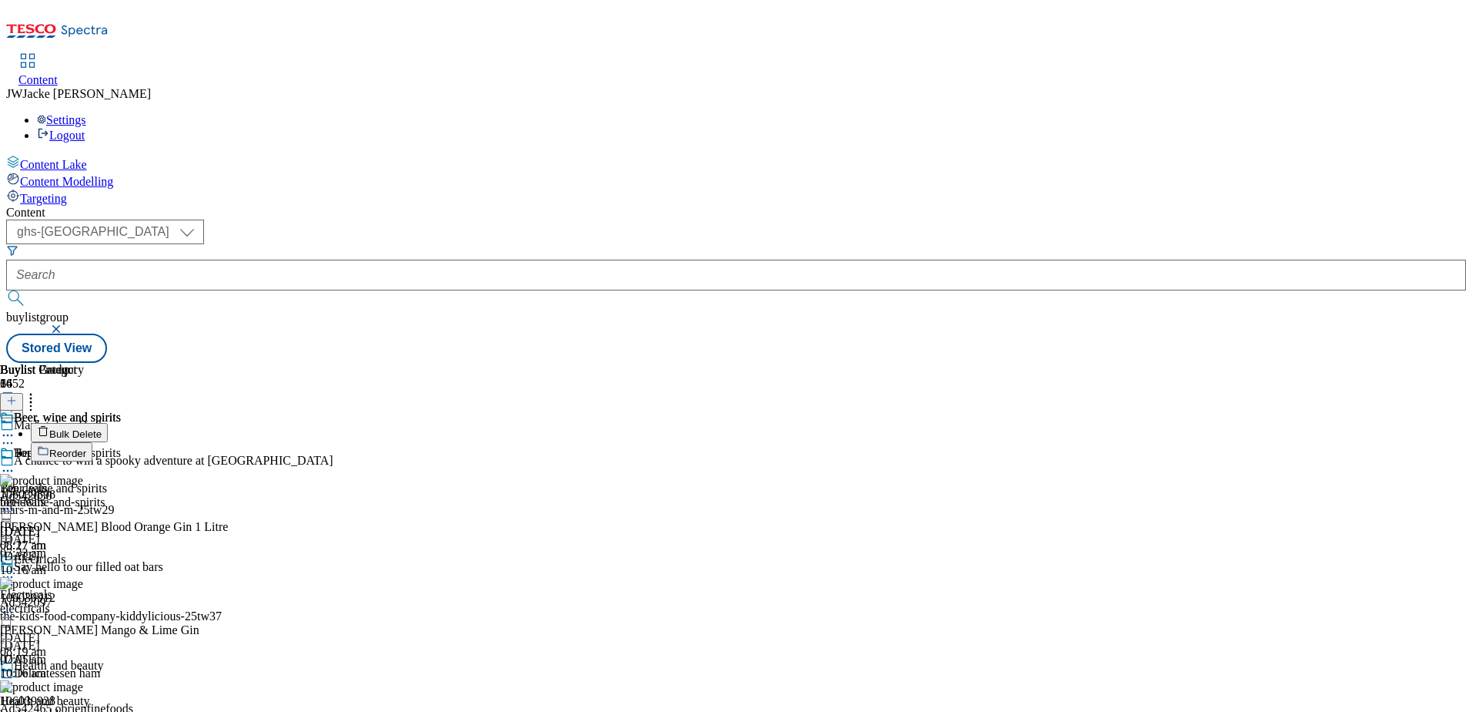
click at [1392, 363] on div "Buylist Group 6452 Marketplace Deals A chance to win a spooky adventure at [GEO…" at bounding box center [736, 363] width 1460 height 0
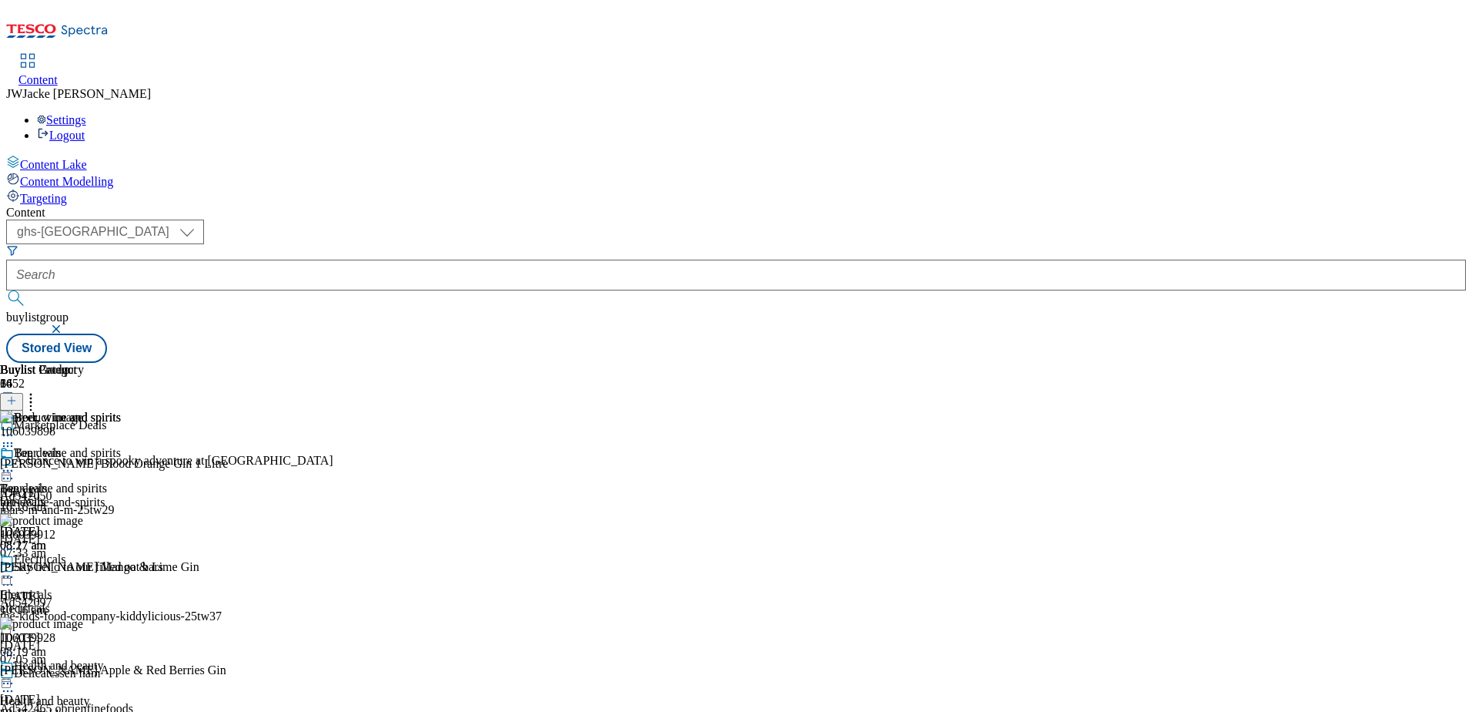
click at [15, 463] on icon at bounding box center [7, 470] width 15 height 15
click at [84, 568] on span "Preview" at bounding box center [66, 574] width 36 height 12
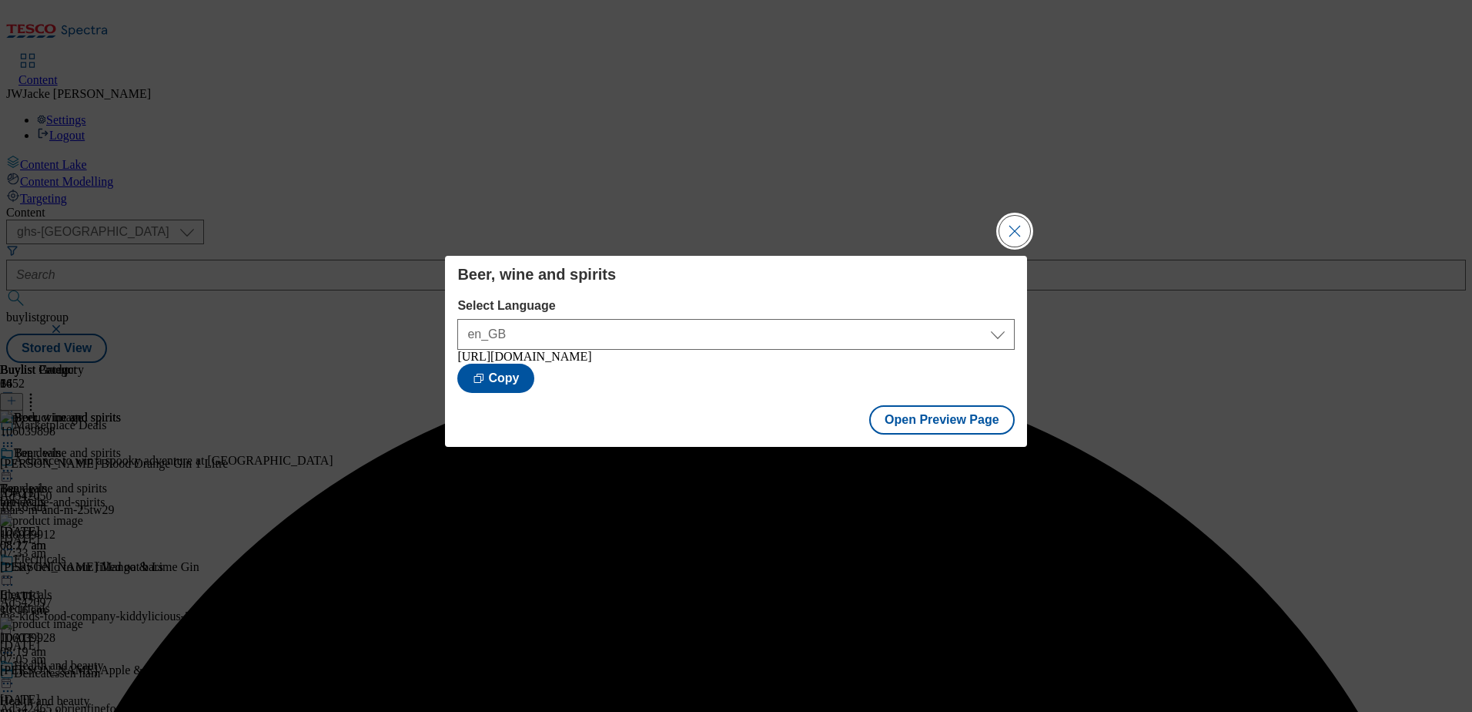
click at [1013, 216] on button "Close Modal" at bounding box center [1015, 231] width 31 height 31
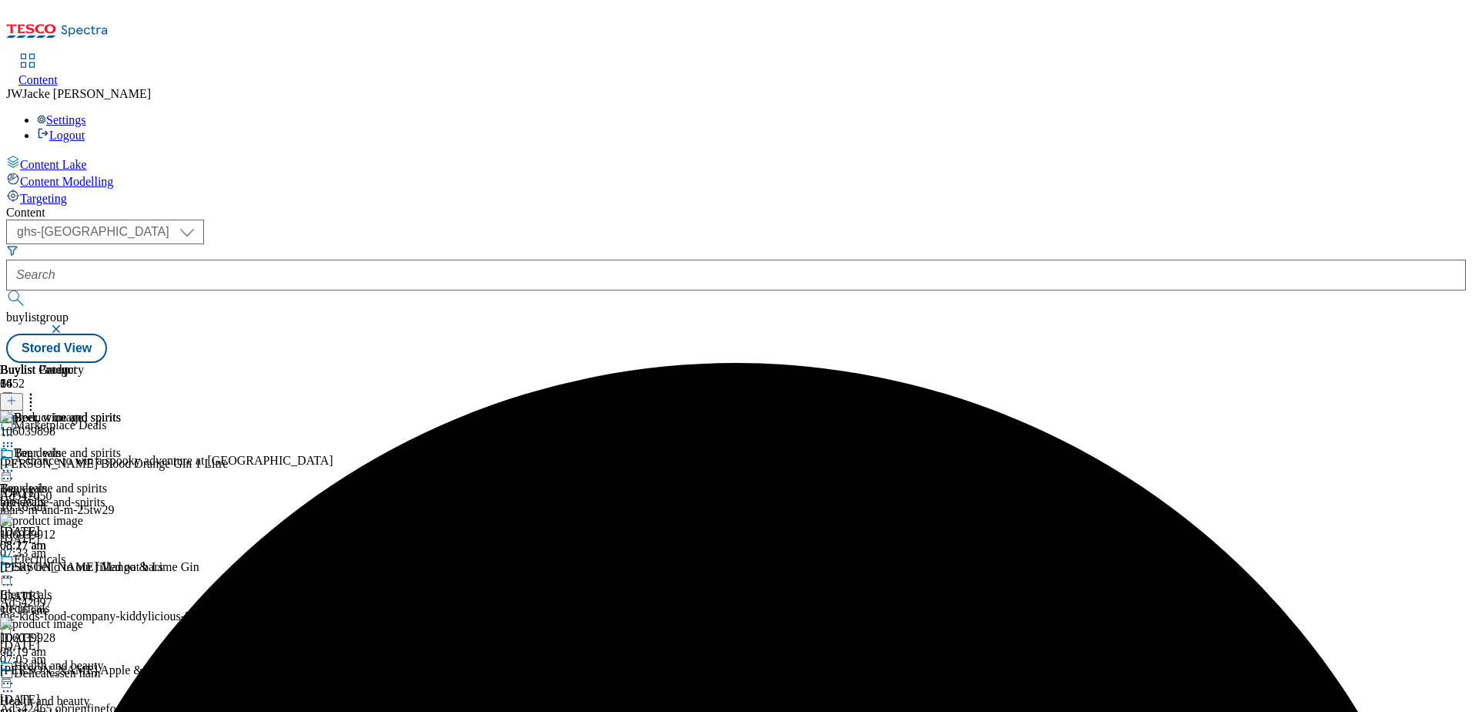
click at [9, 470] on circle at bounding box center [8, 471] width 2 height 2
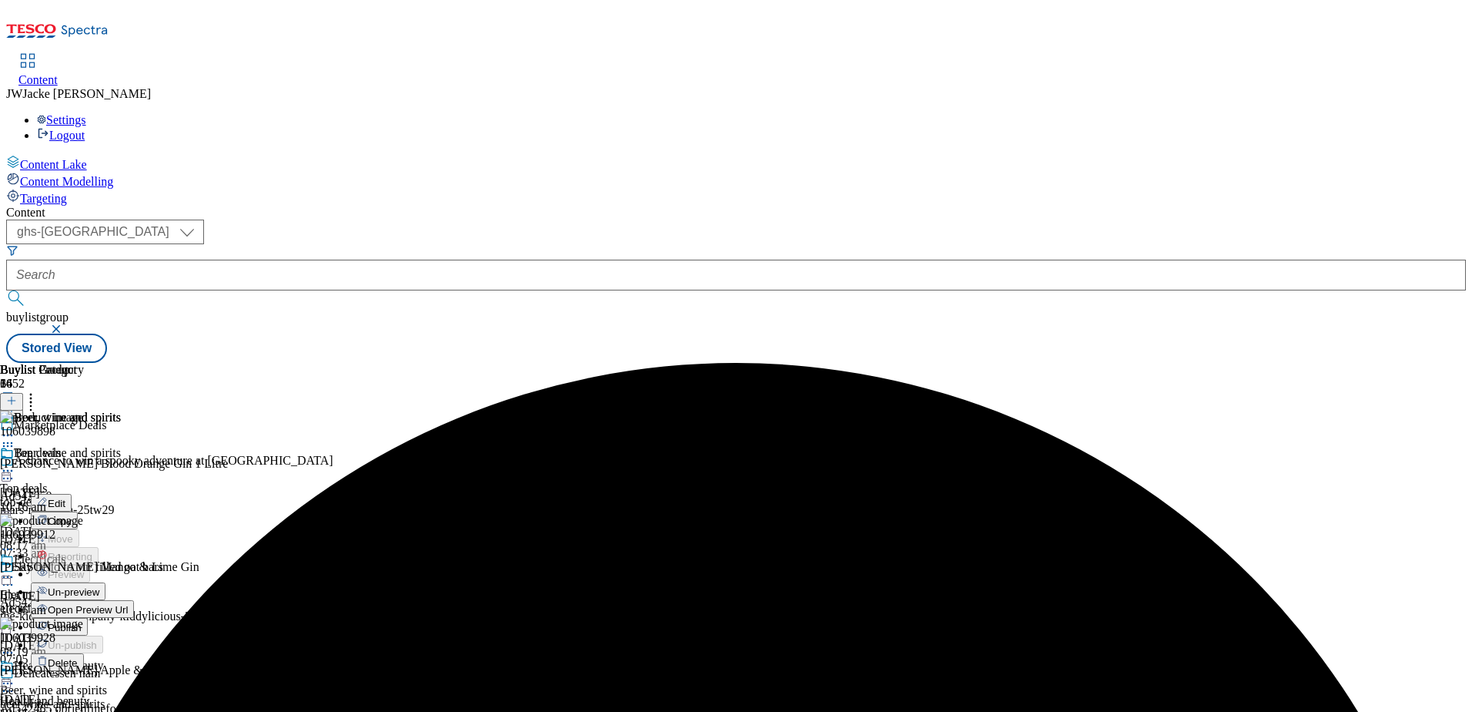
click at [82, 621] on span "Publish" at bounding box center [65, 627] width 34 height 12
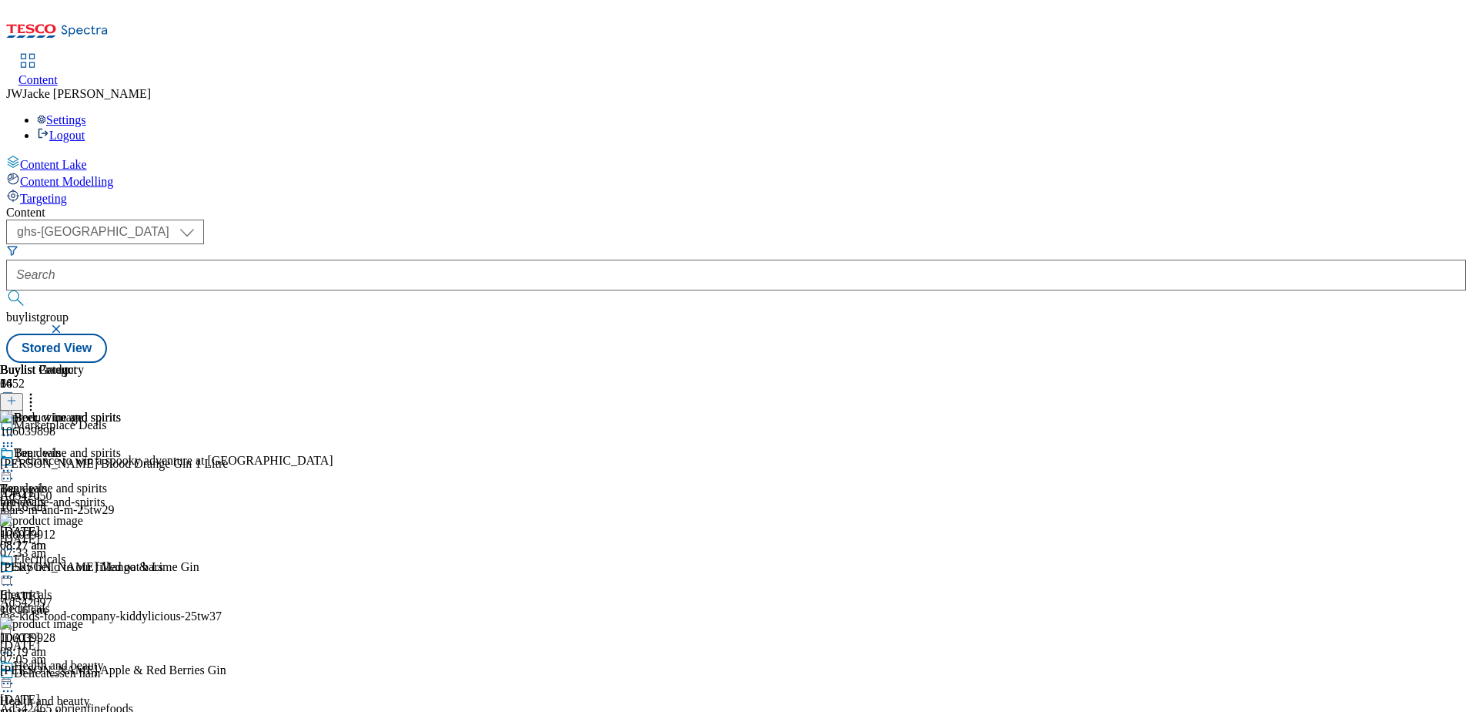
scroll to position [20, 0]
click at [121, 552] on div "Electricals" at bounding box center [60, 569] width 121 height 35
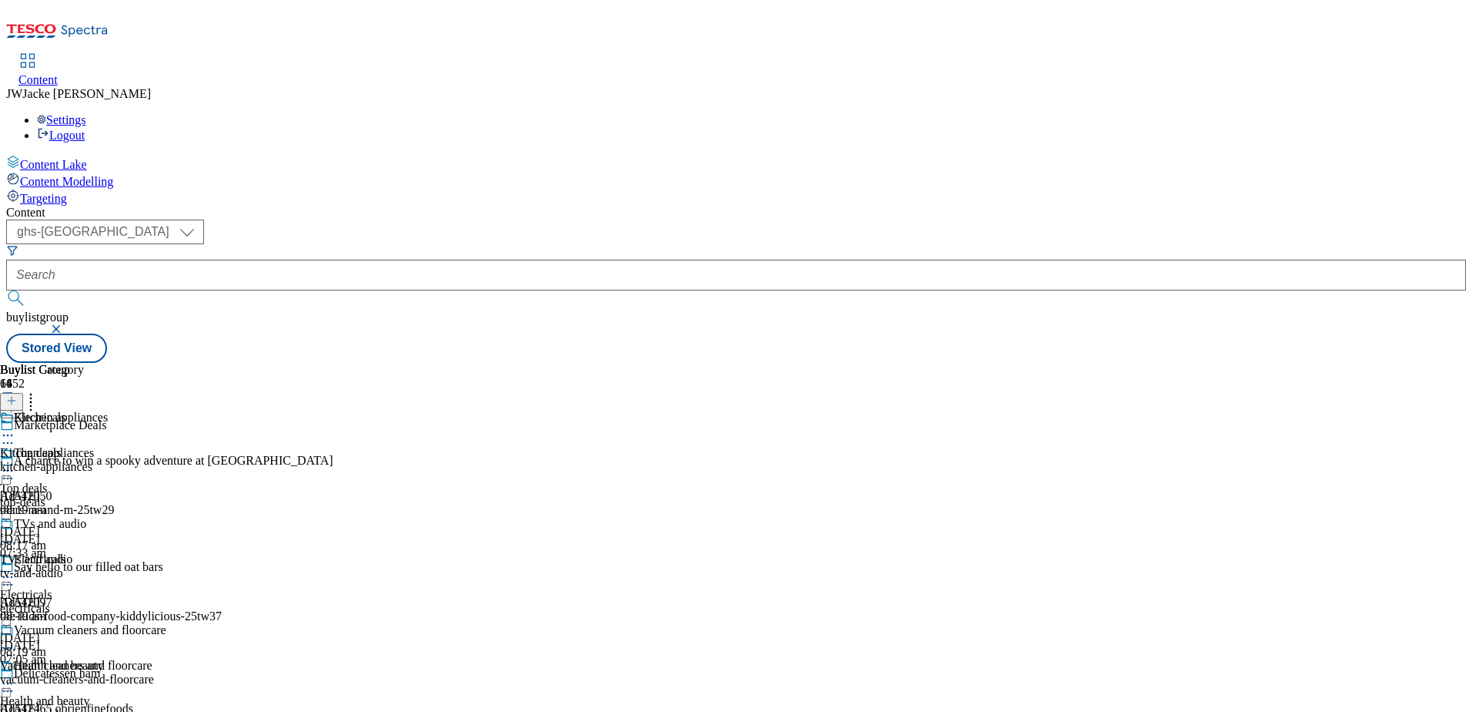
click at [166, 460] on div "kitchen-appliances" at bounding box center [83, 467] width 166 height 14
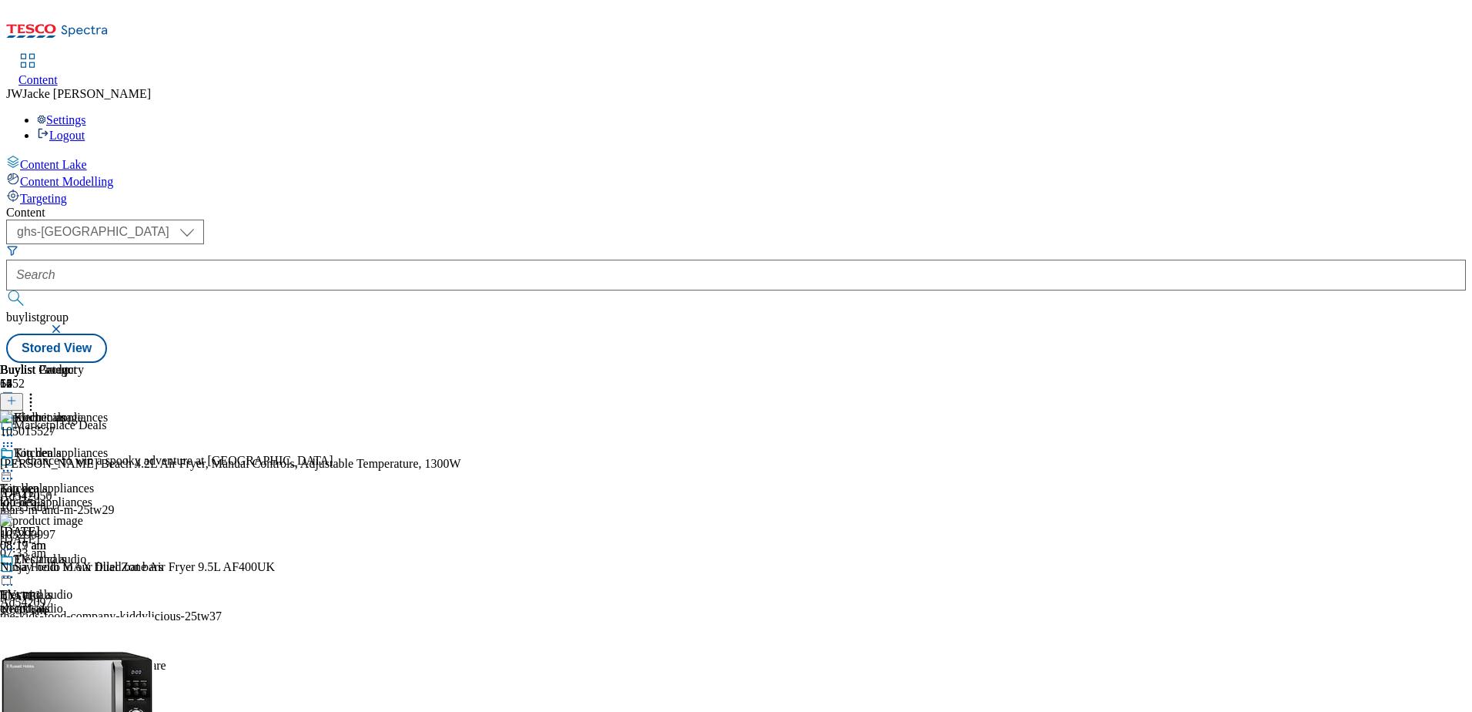
click at [15, 463] on icon at bounding box center [7, 470] width 15 height 15
click at [97, 639] on span "Un-publish" at bounding box center [72, 645] width 49 height 12
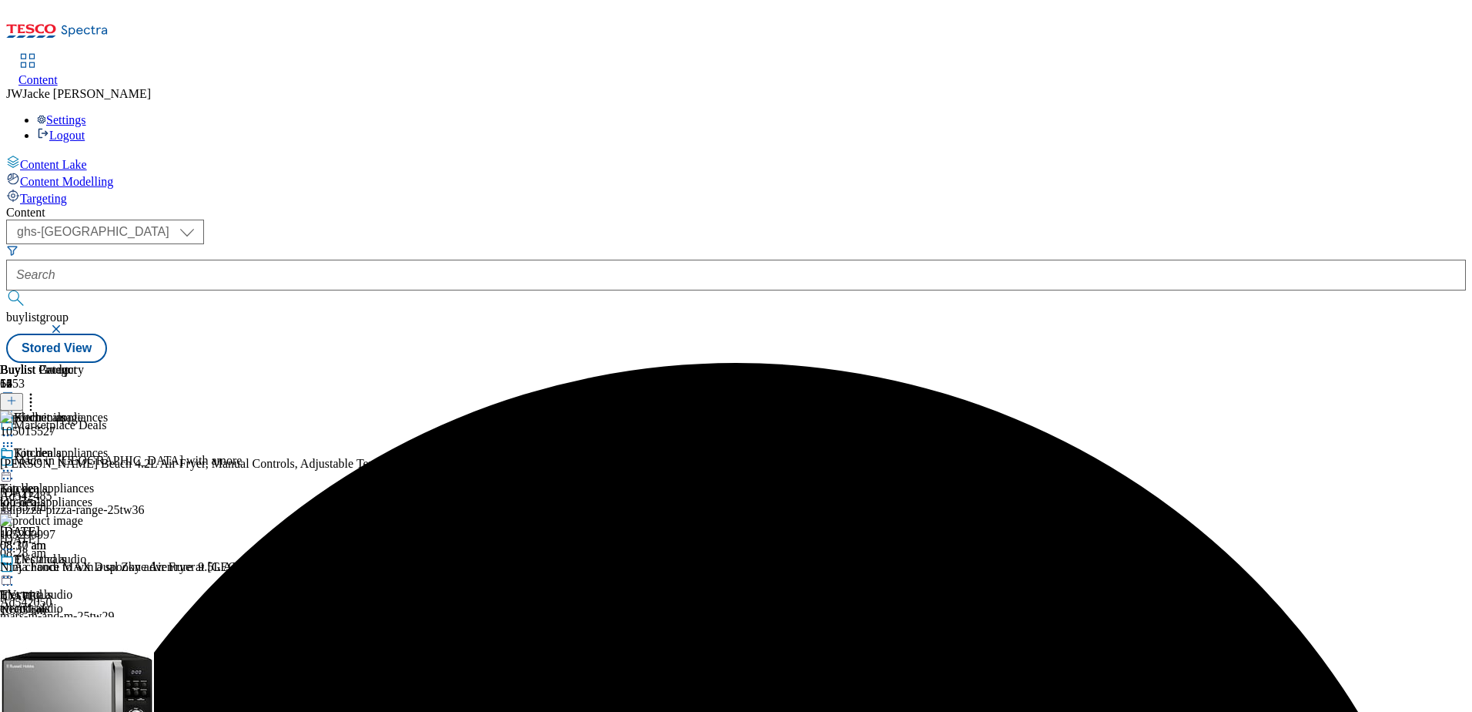
click at [15, 463] on icon at bounding box center [7, 470] width 15 height 15
click at [99, 586] on span "Un-preview" at bounding box center [74, 592] width 52 height 12
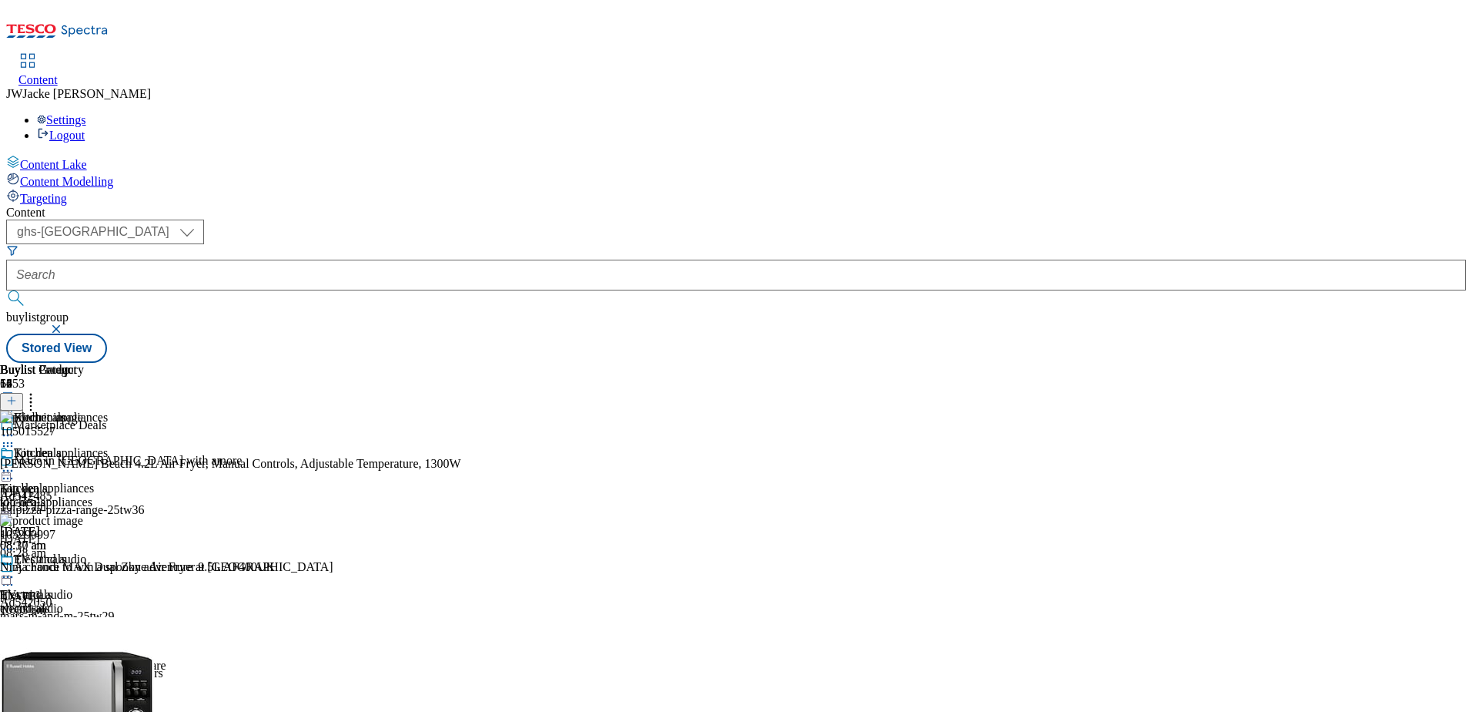
click at [39, 390] on icon at bounding box center [30, 397] width 15 height 15
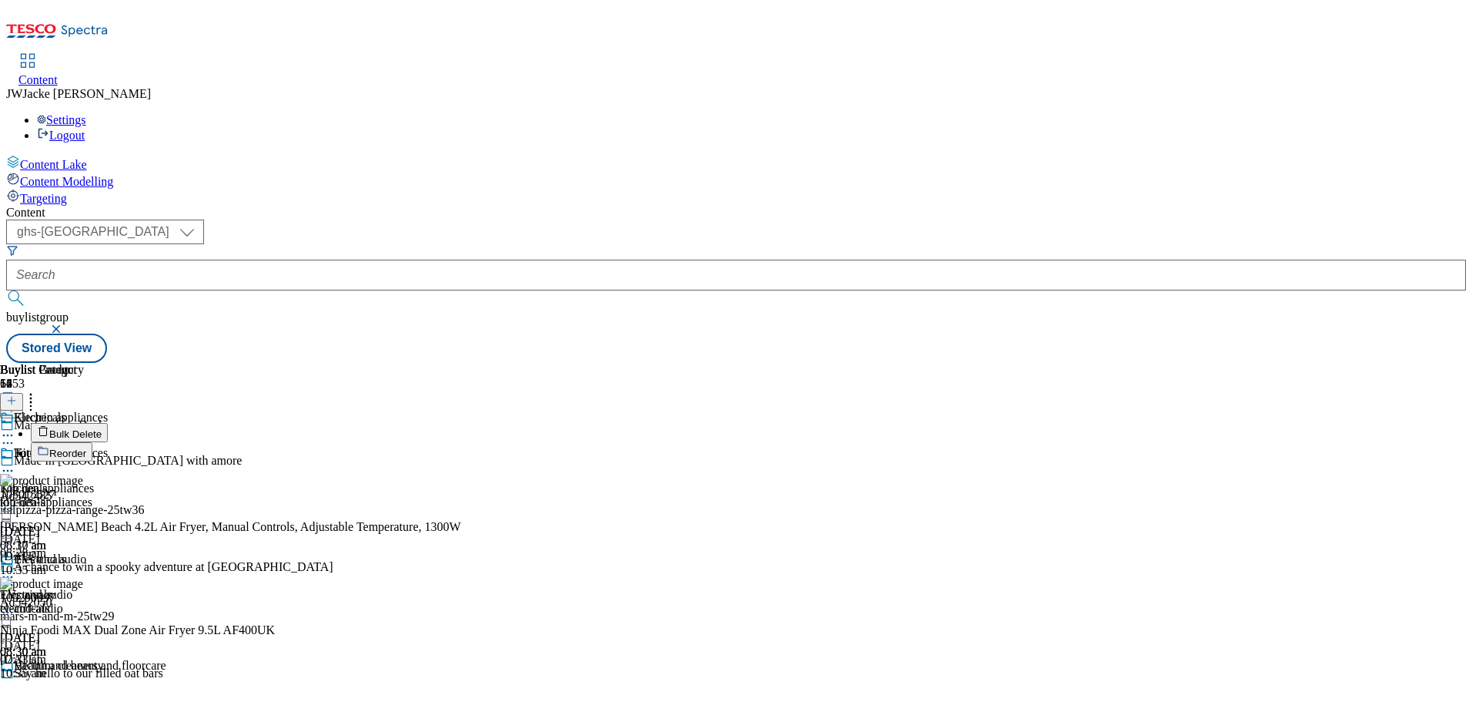
click at [102, 428] on span "Bulk Delete" at bounding box center [75, 434] width 52 height 12
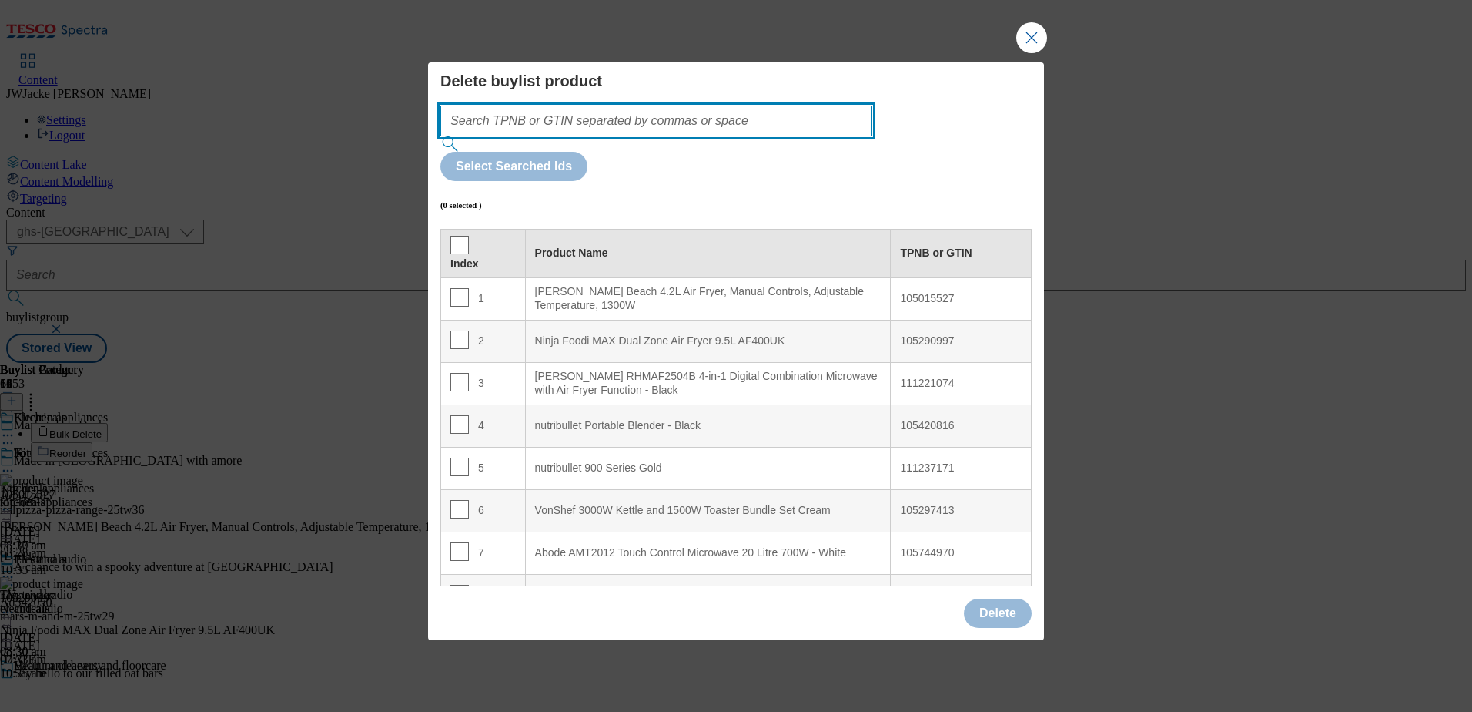
click at [548, 136] on input "Modal" at bounding box center [656, 121] width 432 height 31
paste input "105420827"
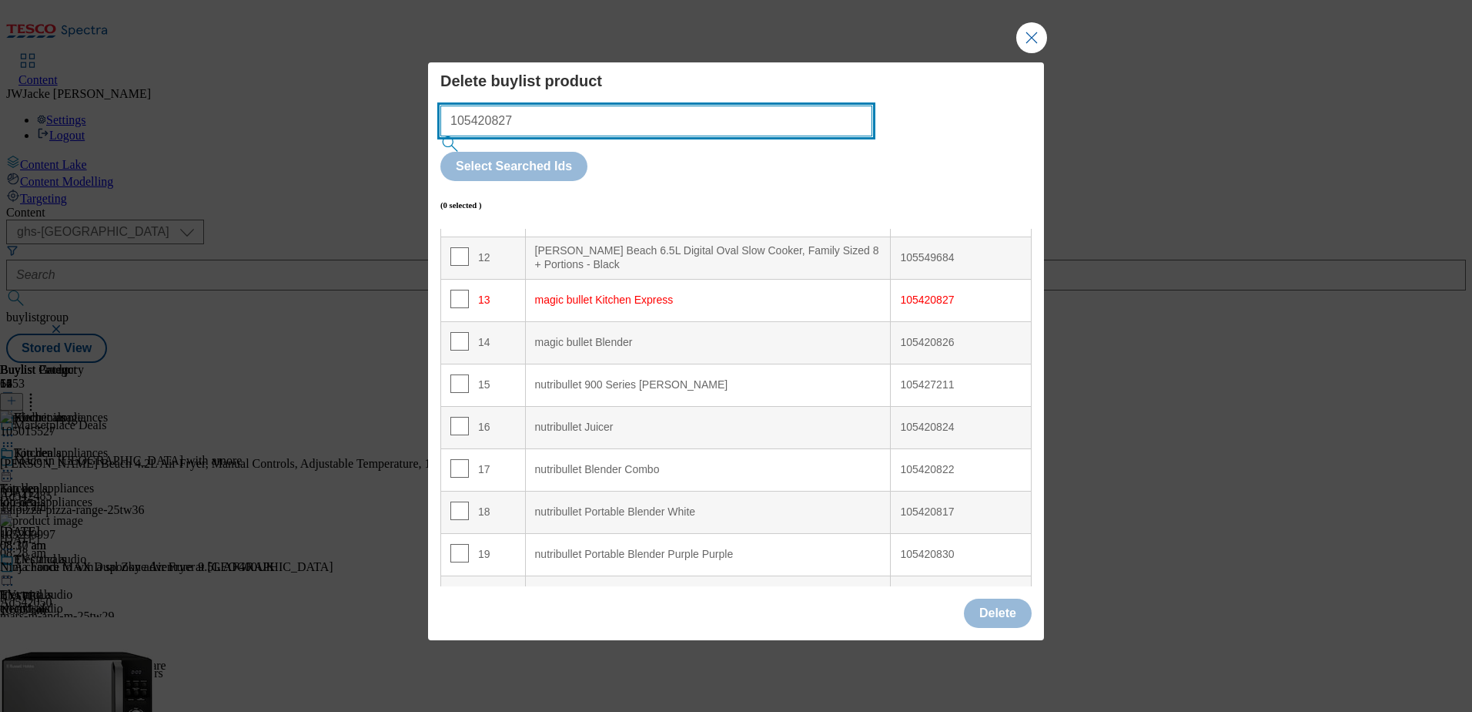
scroll to position [564, 0]
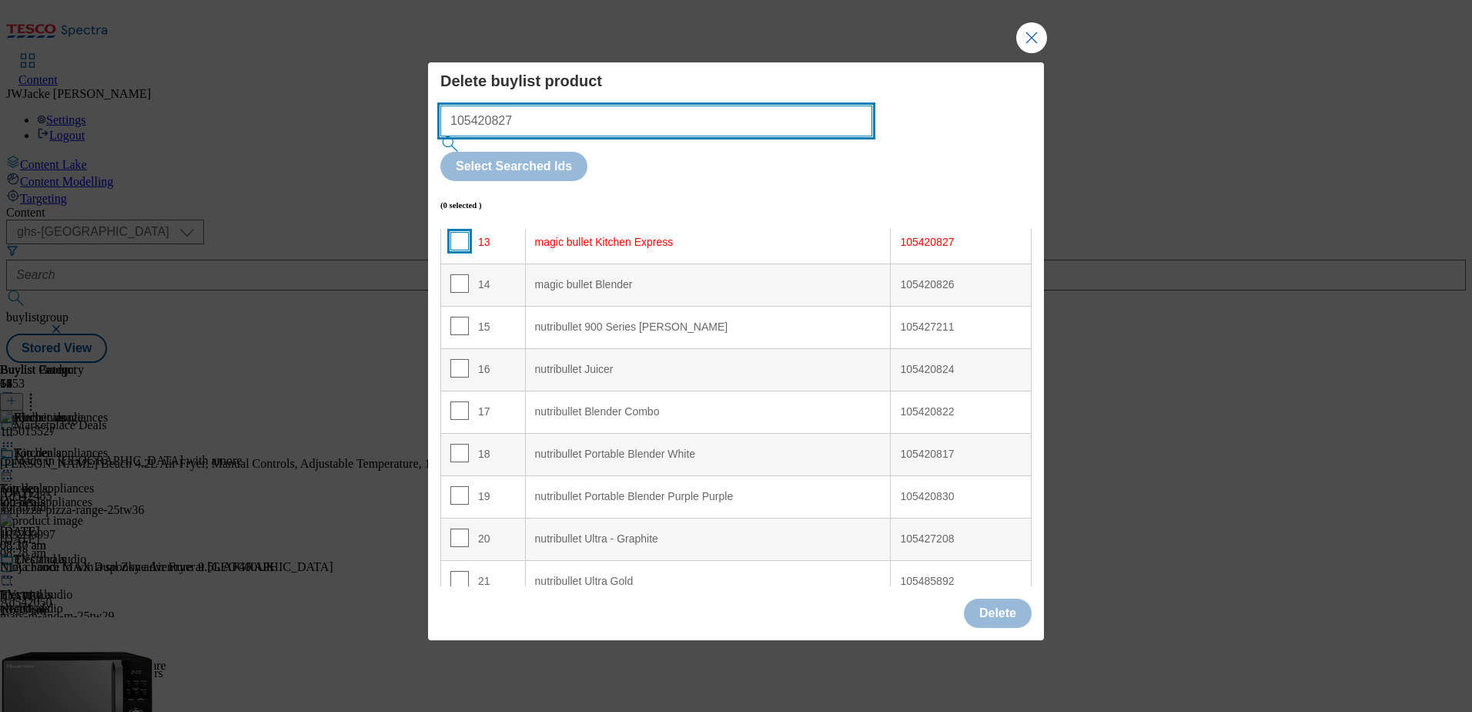
type input "105420827"
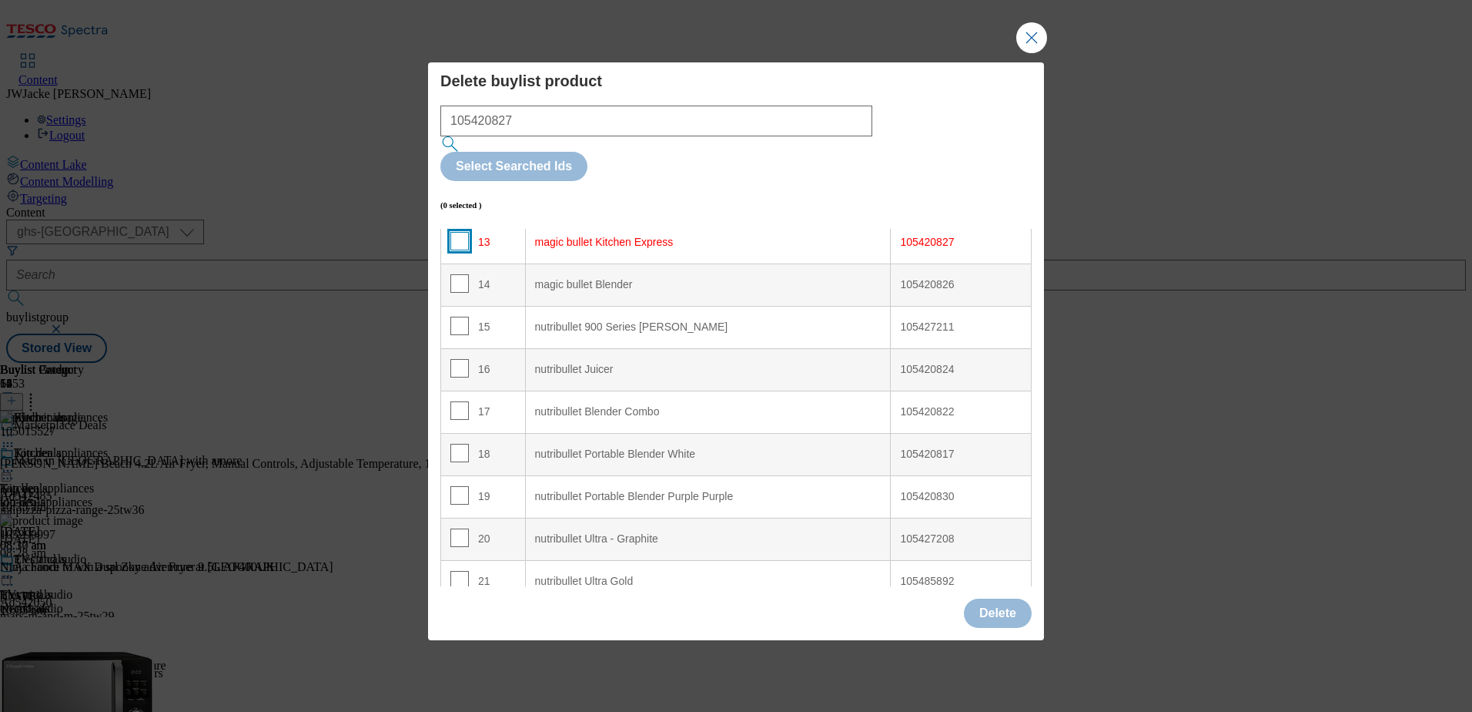
click at [460, 232] on input "Modal" at bounding box center [459, 241] width 18 height 18
checkbox input "true"
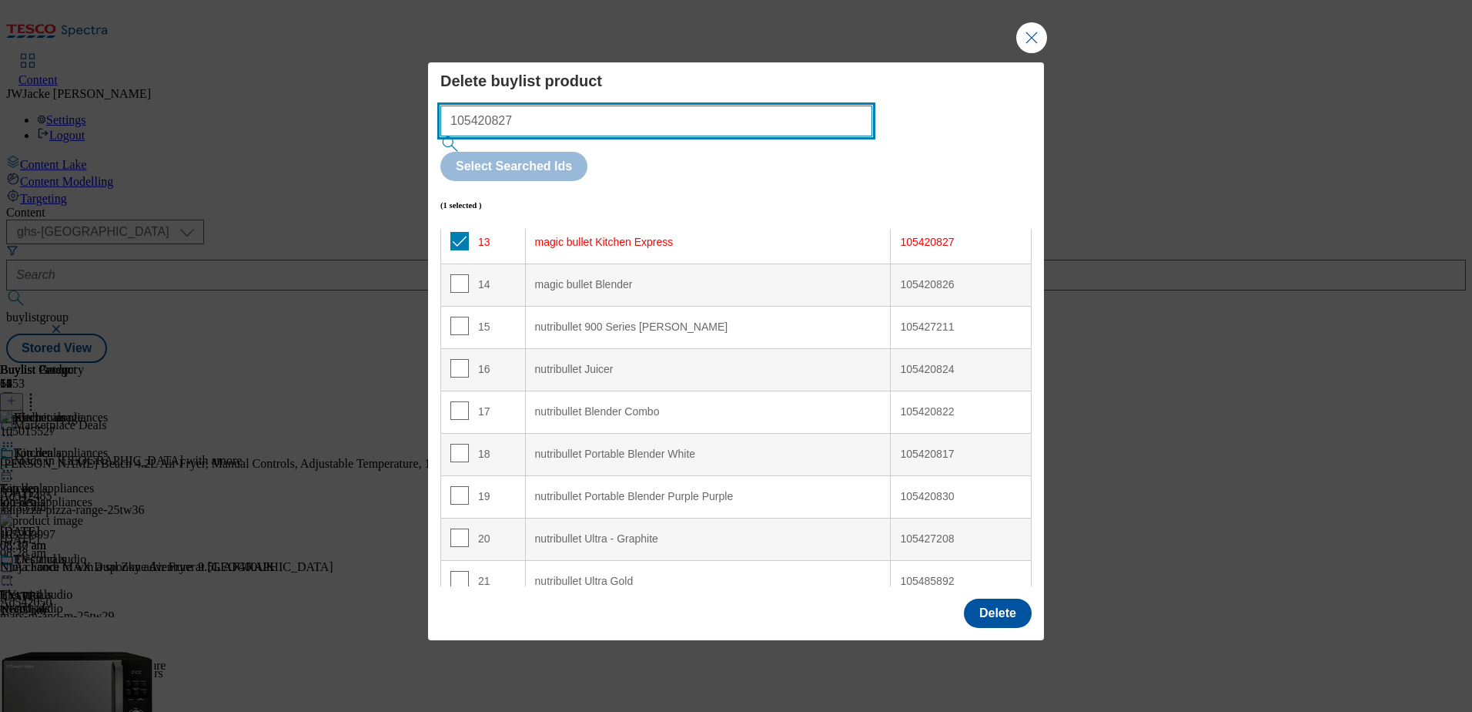
drag, startPoint x: 626, startPoint y: 153, endPoint x: 414, endPoint y: 138, distance: 212.3
click at [414, 138] on div "Delete buylist product 105420827 Select Searched Ids (1 selected ) Index Produc…" at bounding box center [736, 356] width 1472 height 712
paste input "7208"
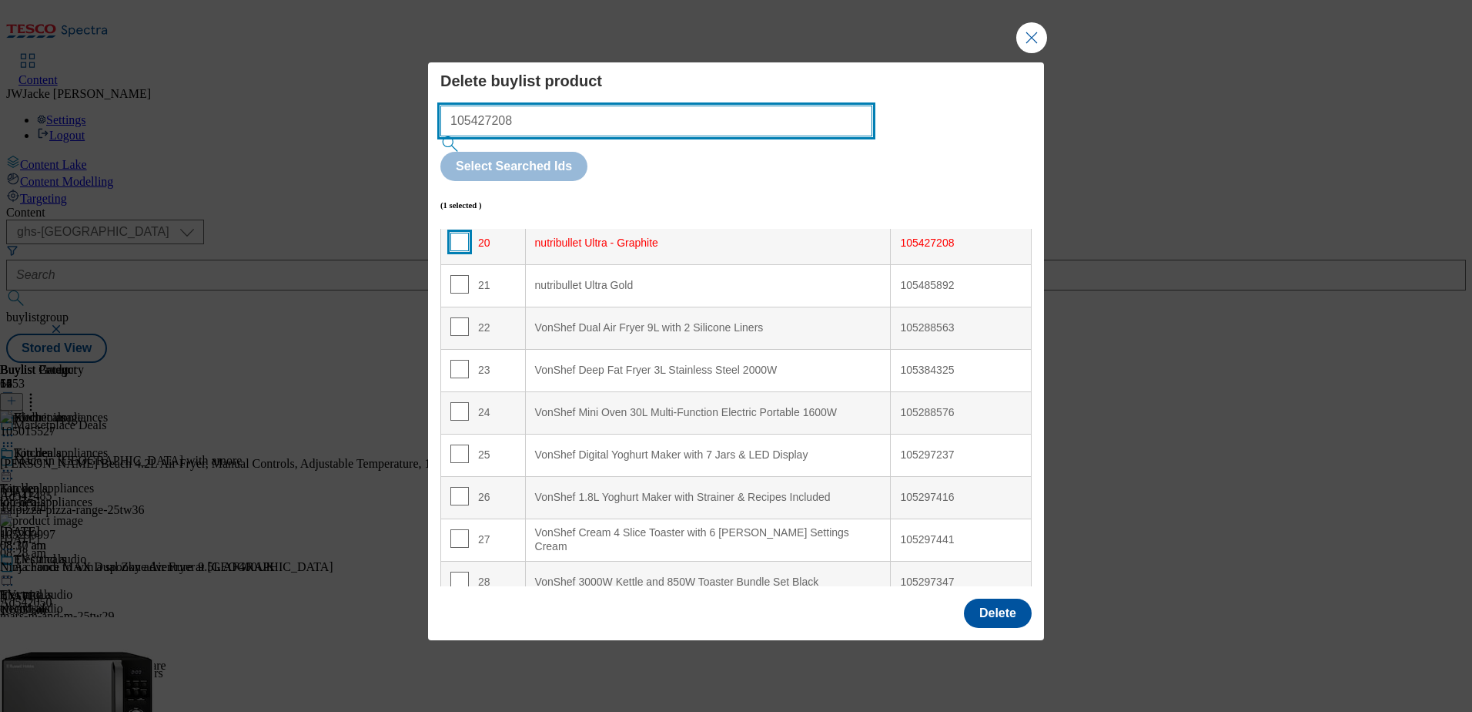
scroll to position [861, 0]
type input "105427208"
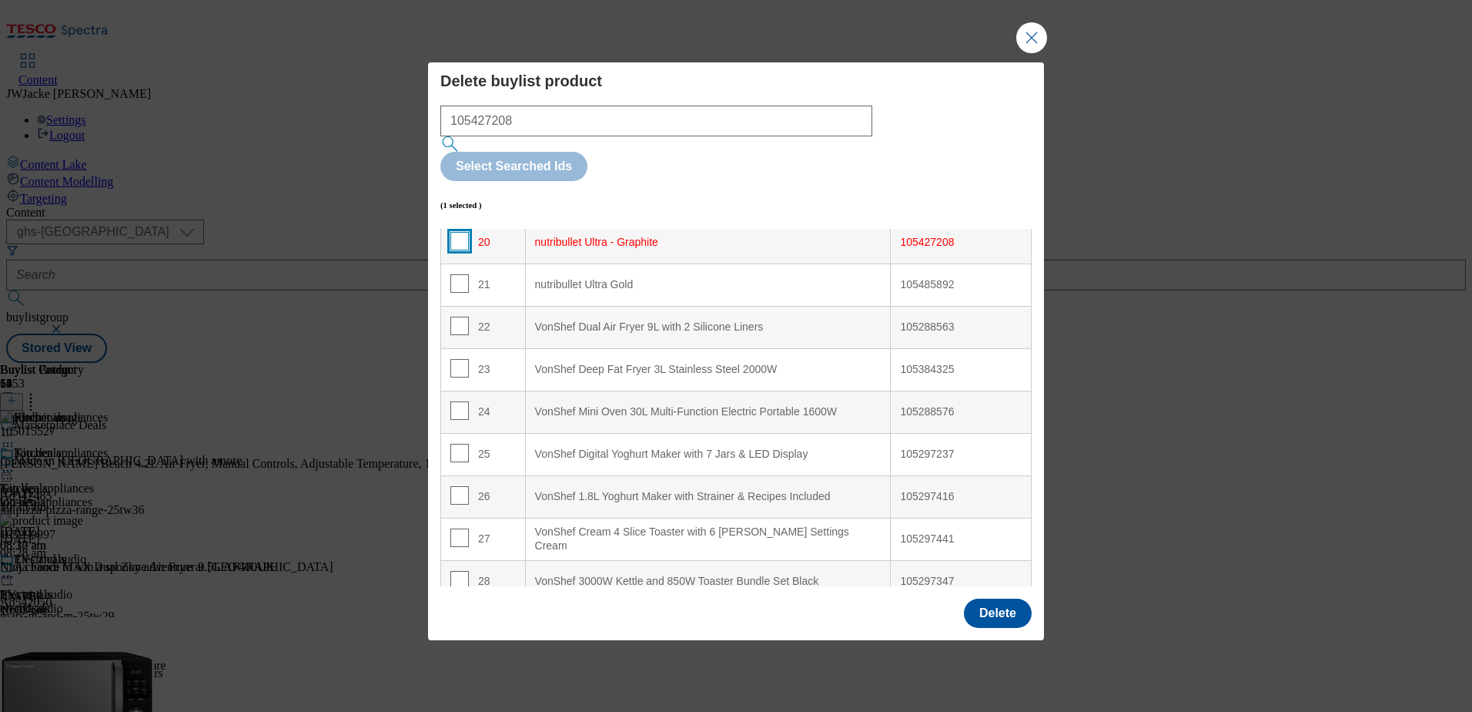
click at [458, 232] on input "Modal" at bounding box center [459, 241] width 18 height 18
checkbox input "true"
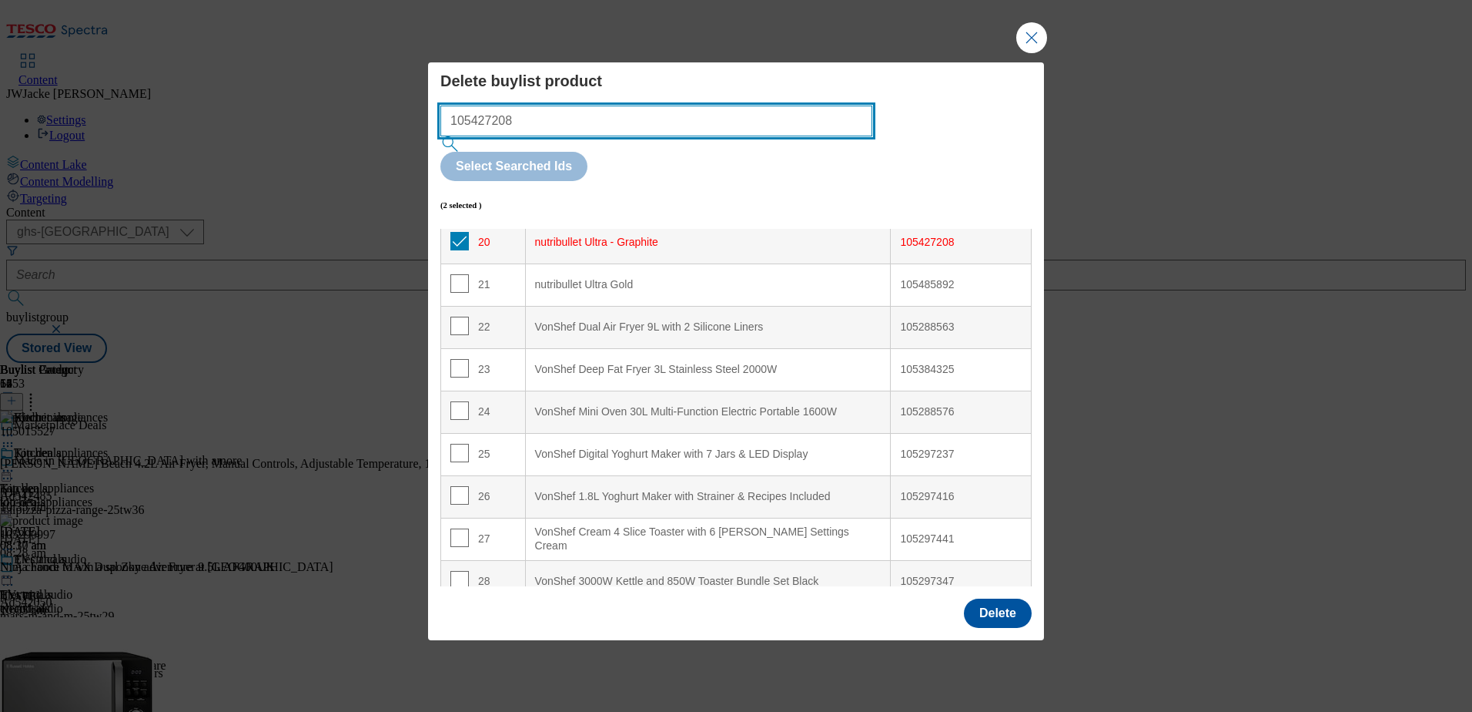
drag, startPoint x: 531, startPoint y: 158, endPoint x: 408, endPoint y: 157, distance: 123.2
click at [408, 157] on div "Delete buylist product 105427208 Select Searched Ids (2 selected ) Index Produc…" at bounding box center [736, 356] width 1472 height 712
paste input "581937"
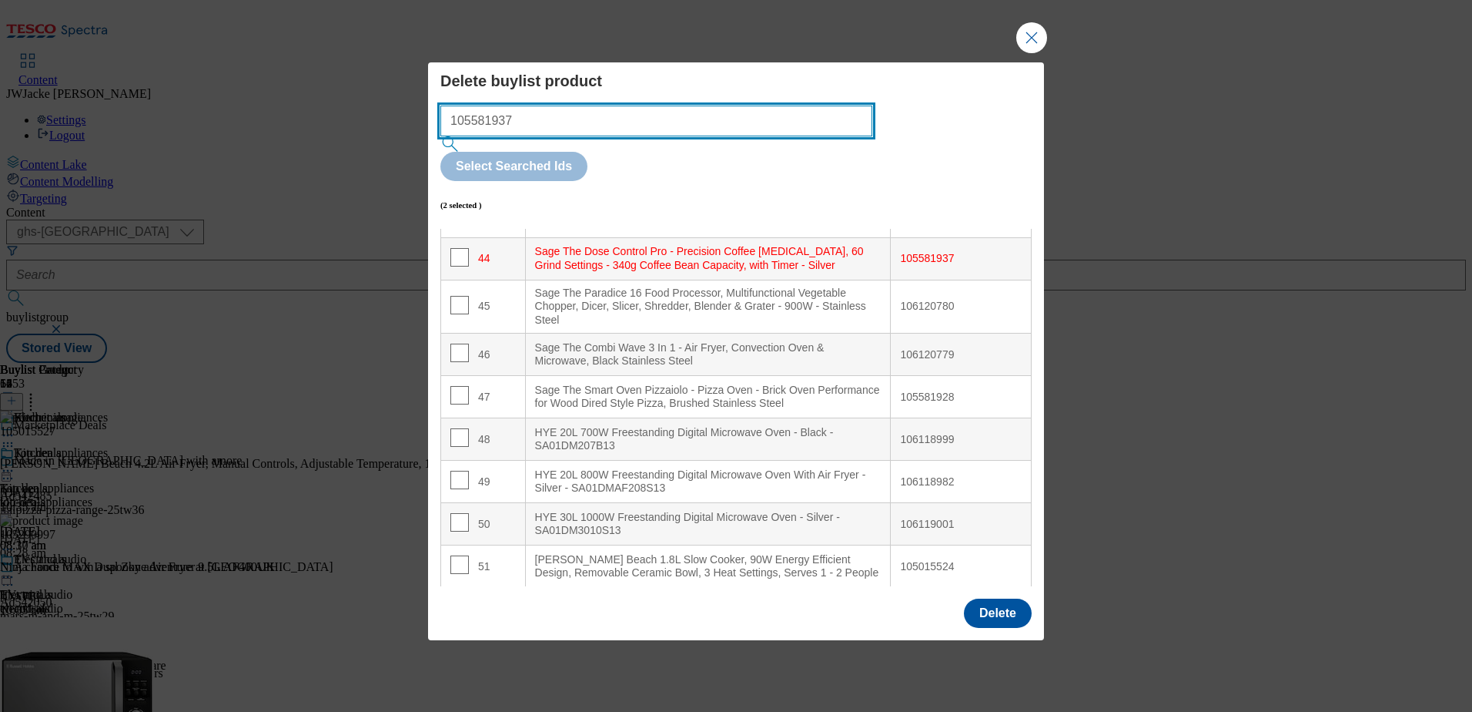
scroll to position [1877, 0]
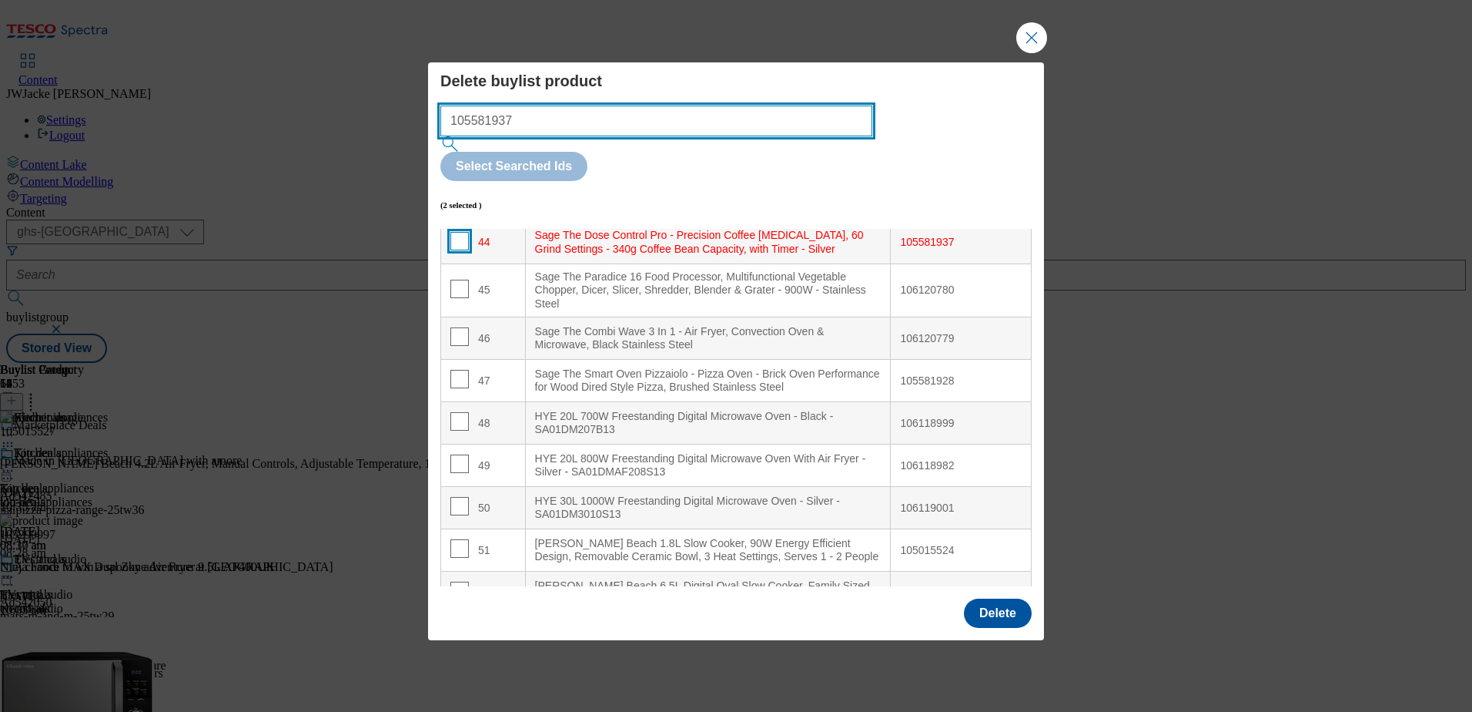
type input "105581937"
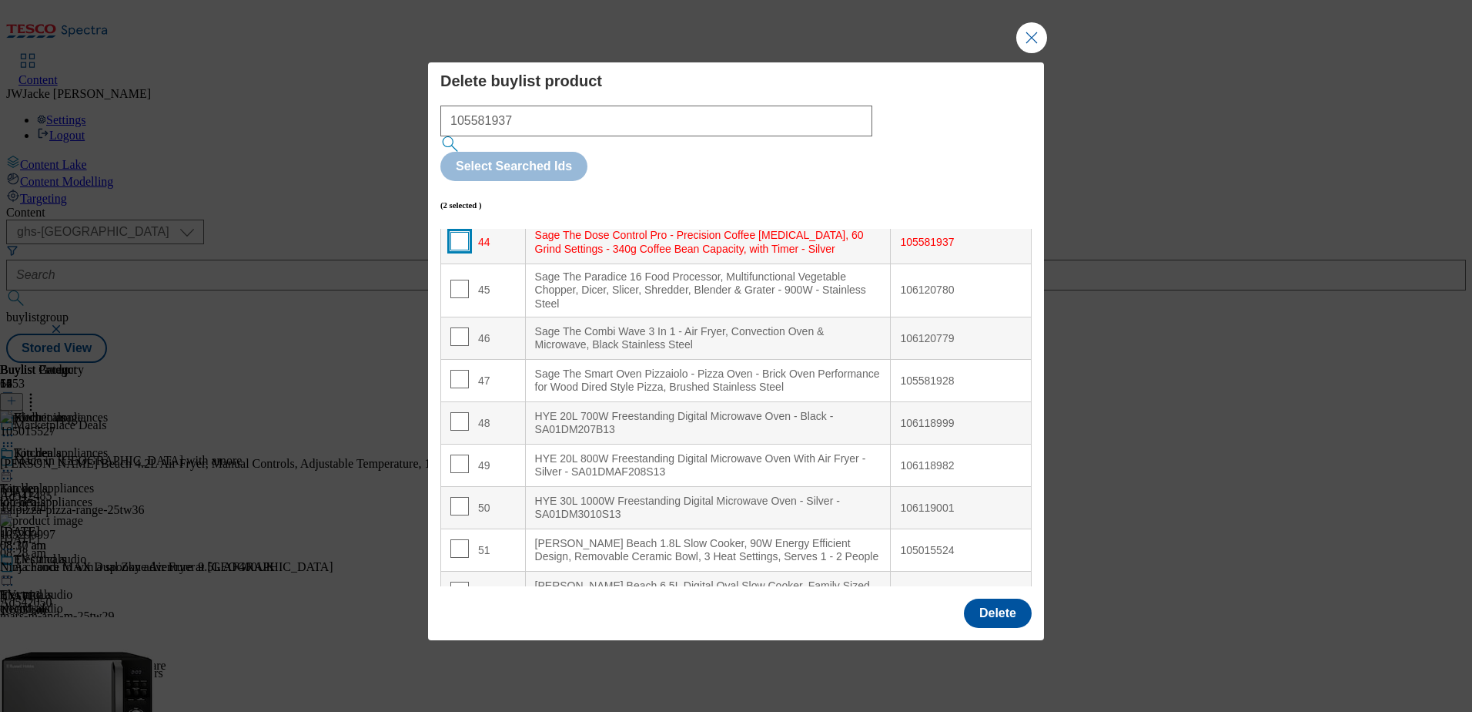
click at [457, 232] on input "Modal" at bounding box center [459, 241] width 18 height 18
checkbox input "true"
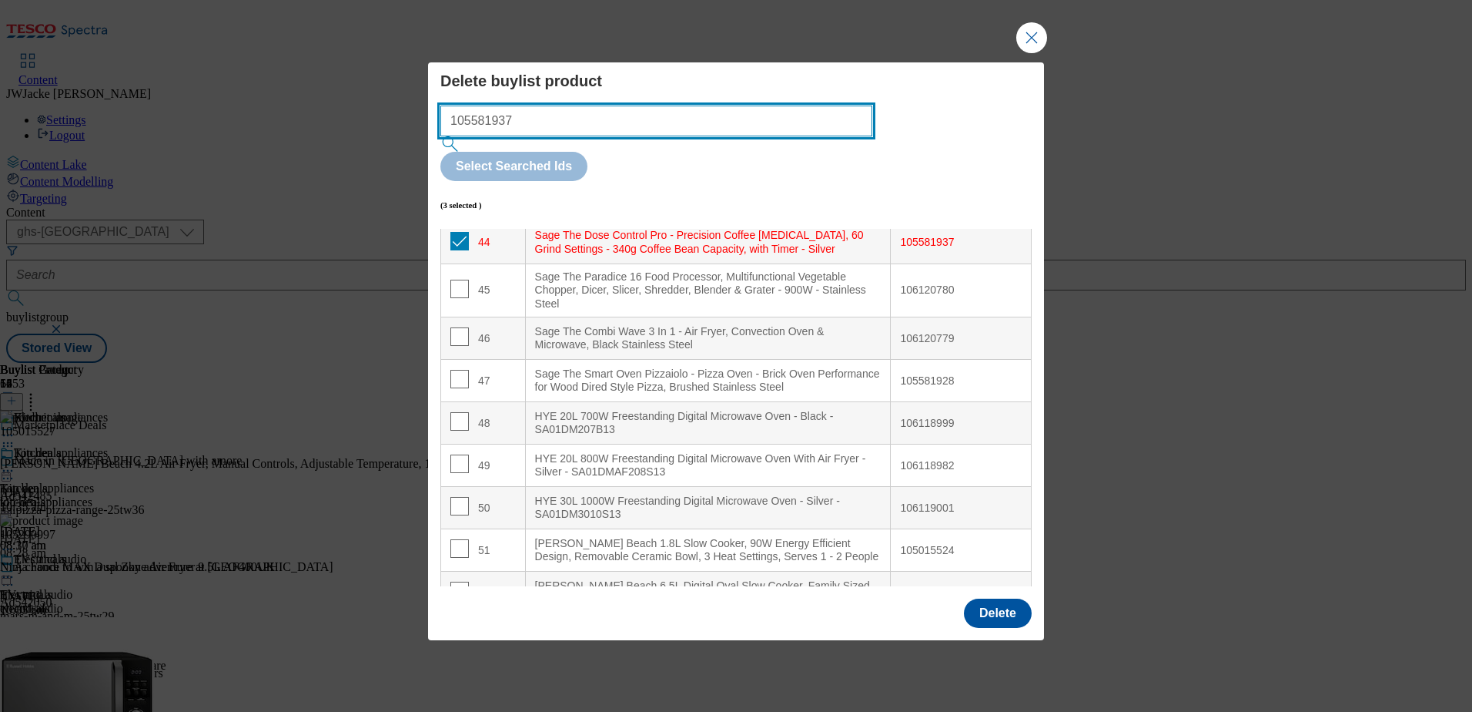
drag, startPoint x: 539, startPoint y: 154, endPoint x: 361, endPoint y: 162, distance: 178.1
click at [361, 162] on div "Delete buylist product 105581937 Select Searched Ids (3 selected ) Index Produc…" at bounding box center [736, 356] width 1472 height 712
paste input "420824"
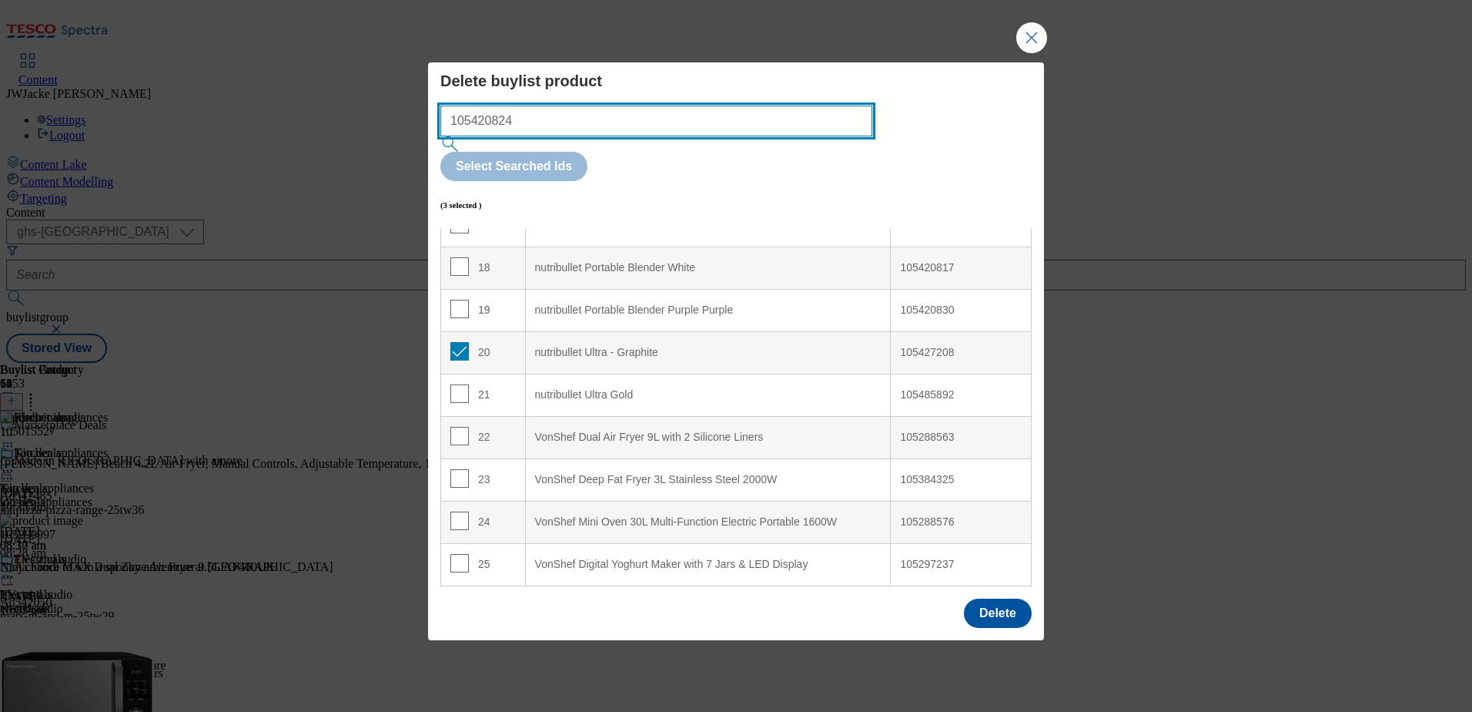
scroll to position [692, 0]
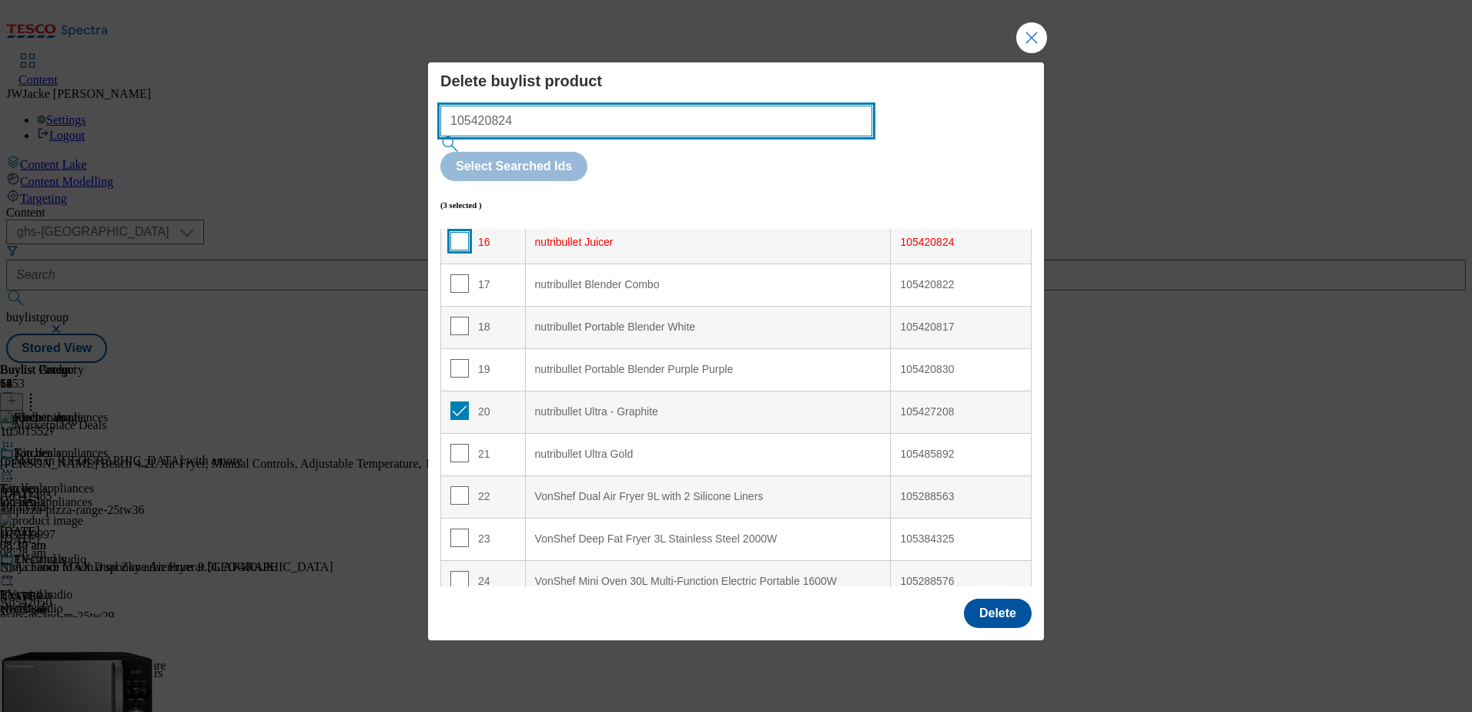
type input "105420824"
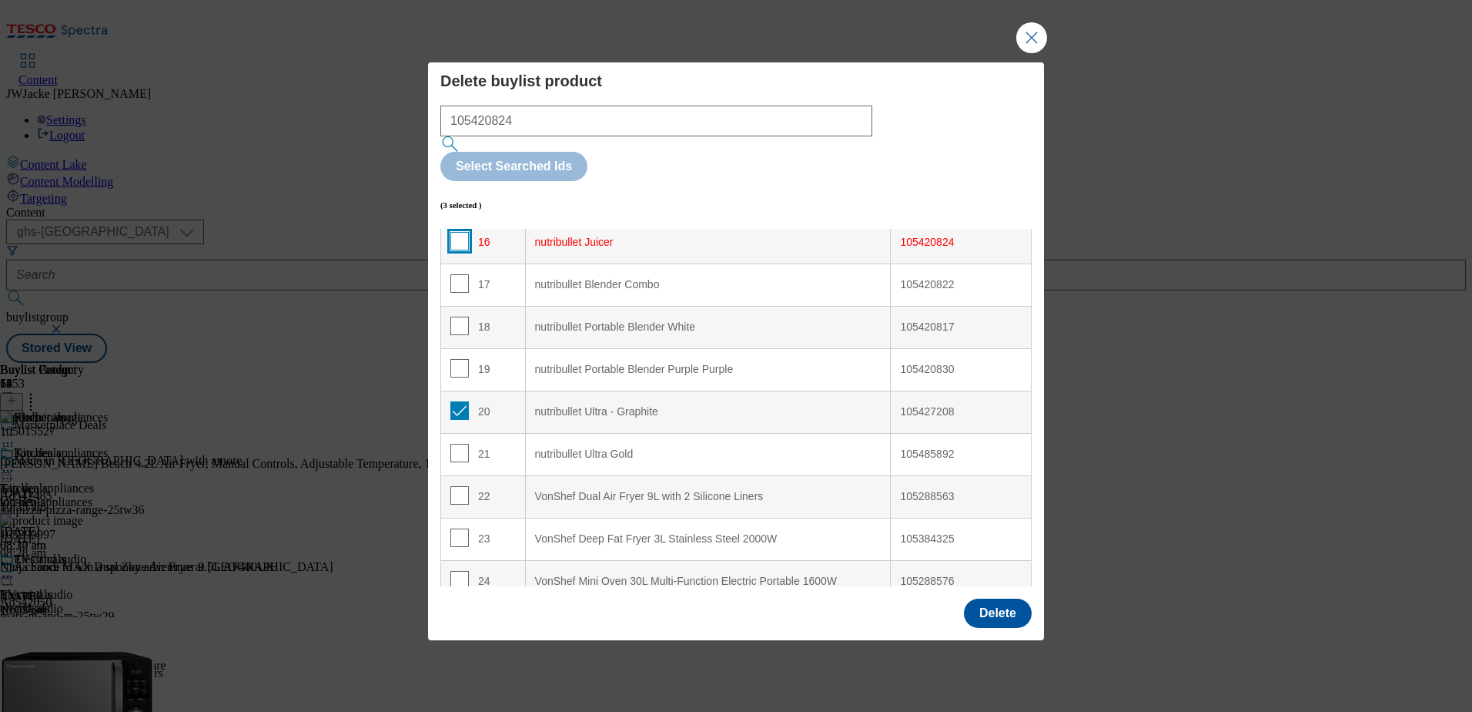
click at [457, 232] on input "Modal" at bounding box center [459, 241] width 18 height 18
checkbox input "true"
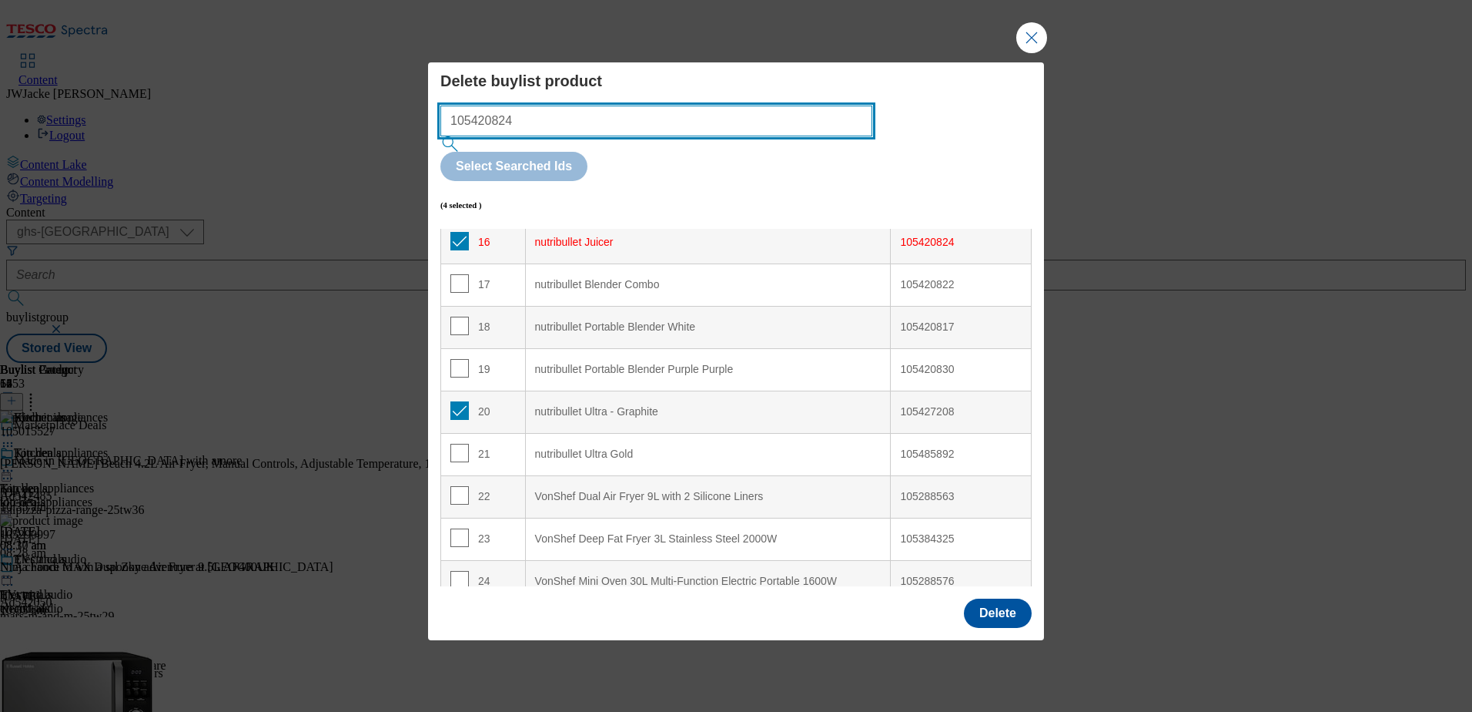
drag, startPoint x: 502, startPoint y: 149, endPoint x: 404, endPoint y: 149, distance: 98.6
click at [404, 149] on div "Delete buylist product 105420824 Select Searched Ids (4 selected ) Index Produc…" at bounding box center [736, 356] width 1472 height 712
paste input "6136788"
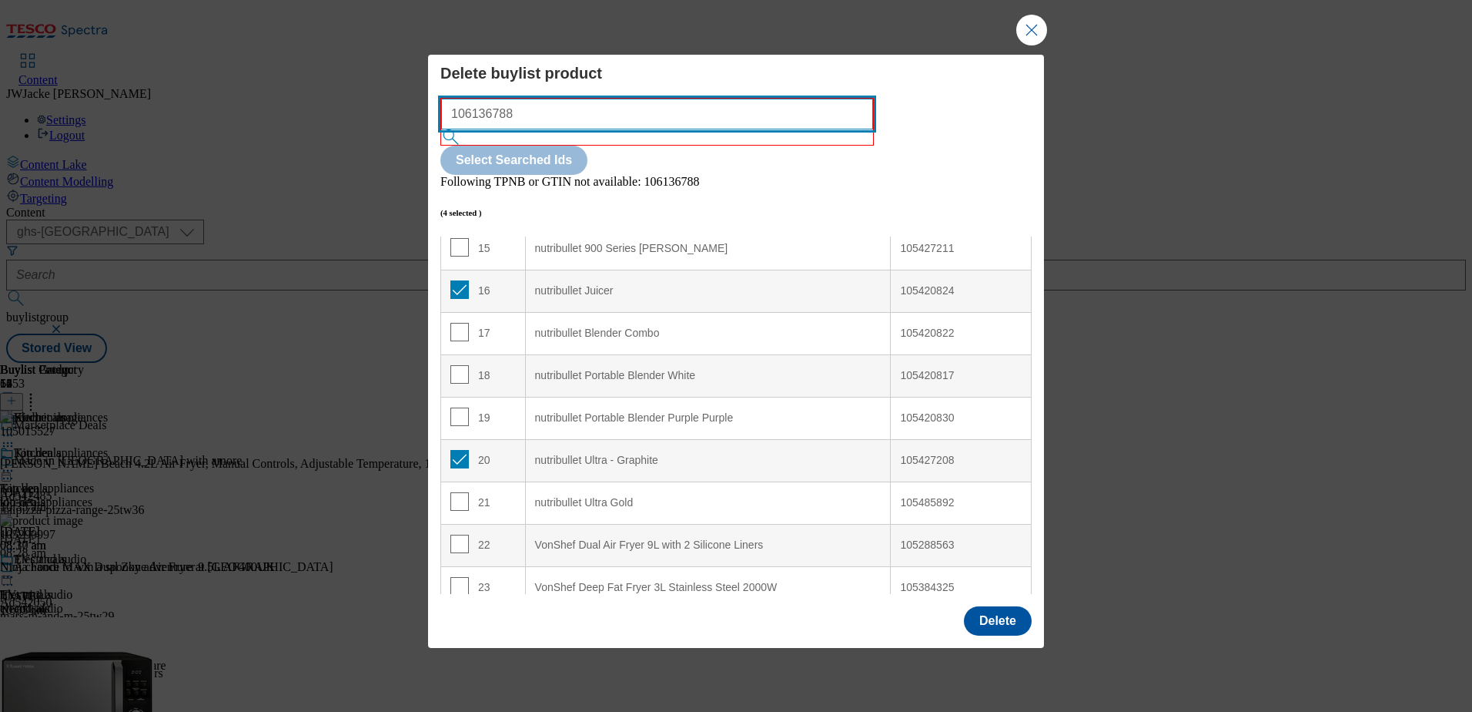
scroll to position [615, 0]
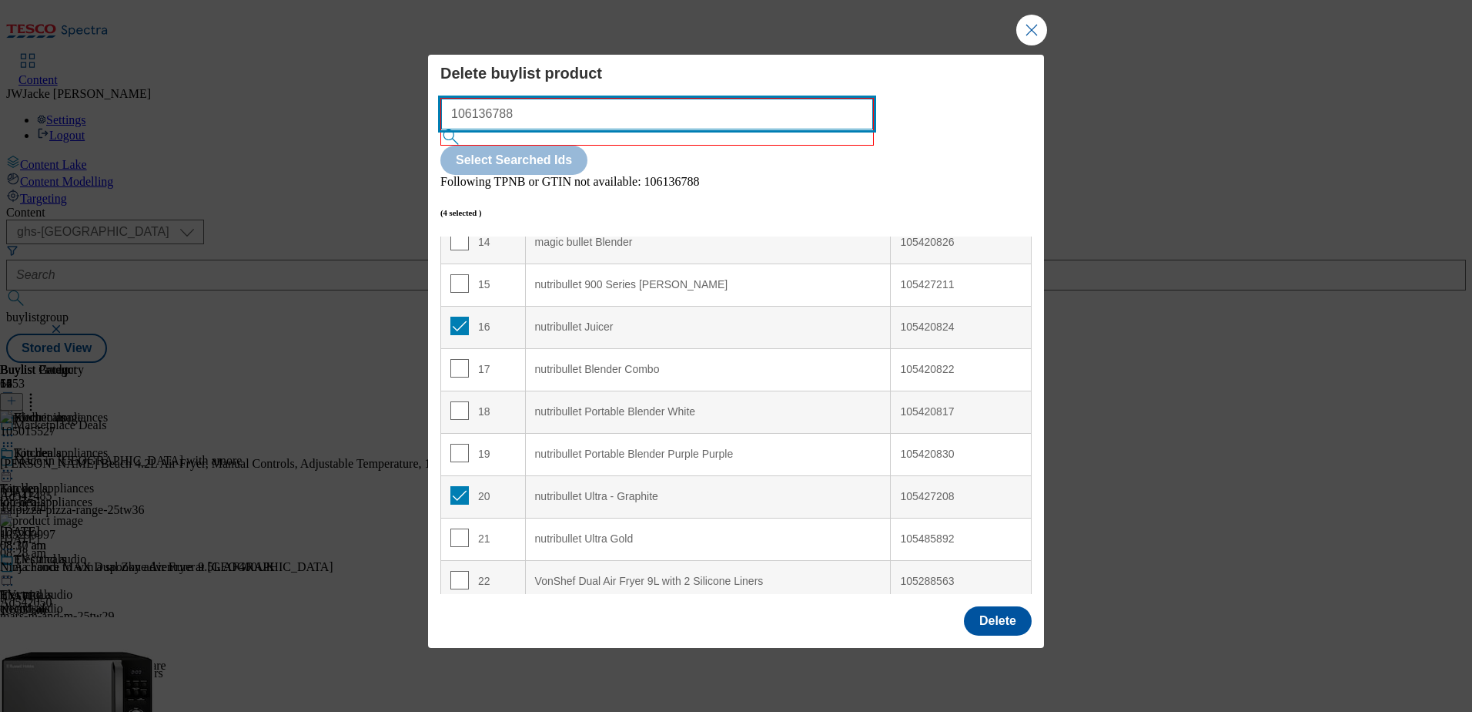
drag, startPoint x: 488, startPoint y: 142, endPoint x: 397, endPoint y: 149, distance: 91.8
click at [397, 149] on div "Delete buylist product 106136788 Select Searched Ids Following TPNB or GTIN not…" at bounding box center [736, 356] width 1472 height 712
paste input "" 105291069""
drag, startPoint x: 477, startPoint y: 139, endPoint x: 417, endPoint y: 143, distance: 60.2
click at [417, 143] on div "Delete buylist product " 105291069" Select Searched Ids Following TPNB or GTIN …" at bounding box center [736, 356] width 1472 height 712
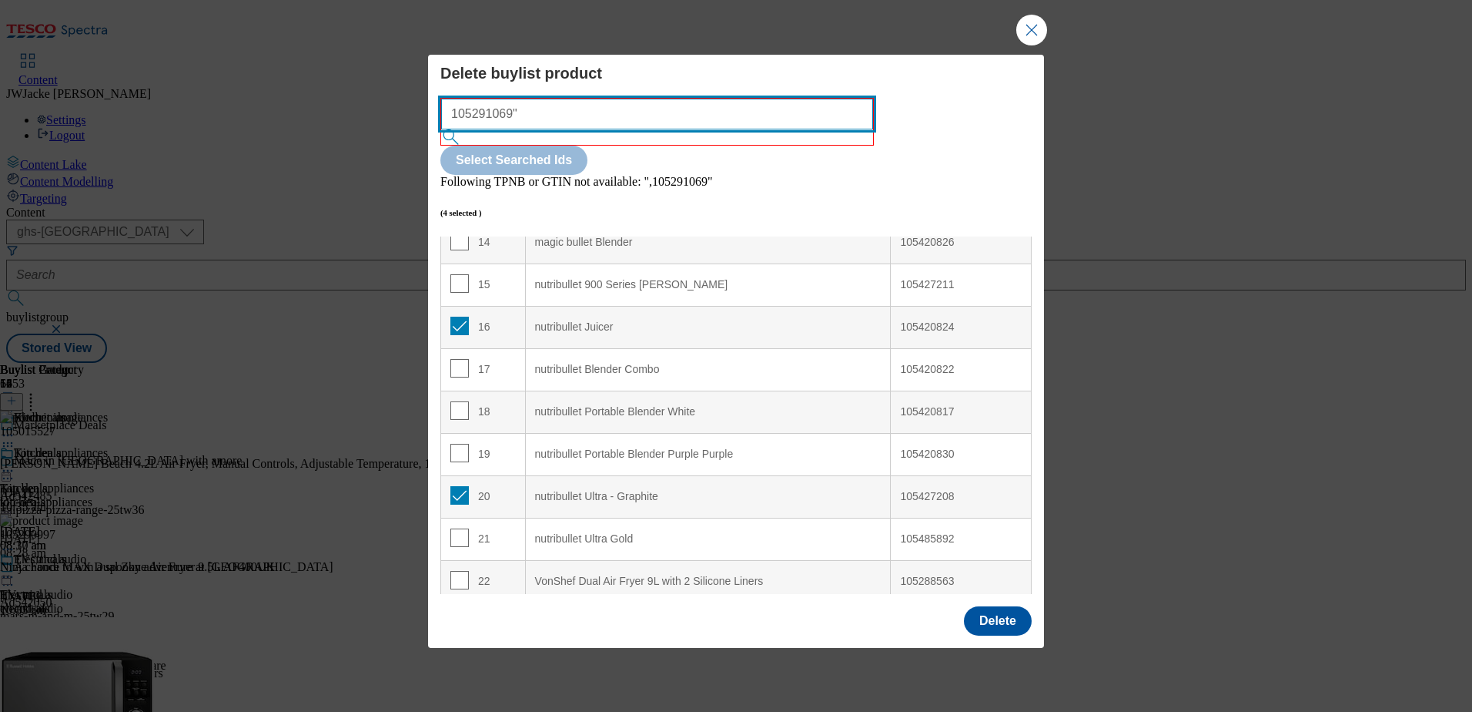
click at [552, 129] on input "105291069"" at bounding box center [657, 114] width 432 height 31
drag, startPoint x: 531, startPoint y: 140, endPoint x: 414, endPoint y: 144, distance: 117.9
click at [414, 144] on div "Delete buylist product 105291069 Select Searched Ids Following TPNB or GTIN not…" at bounding box center [736, 356] width 1472 height 712
paste input "236"
drag, startPoint x: 504, startPoint y: 143, endPoint x: 416, endPoint y: 152, distance: 88.3
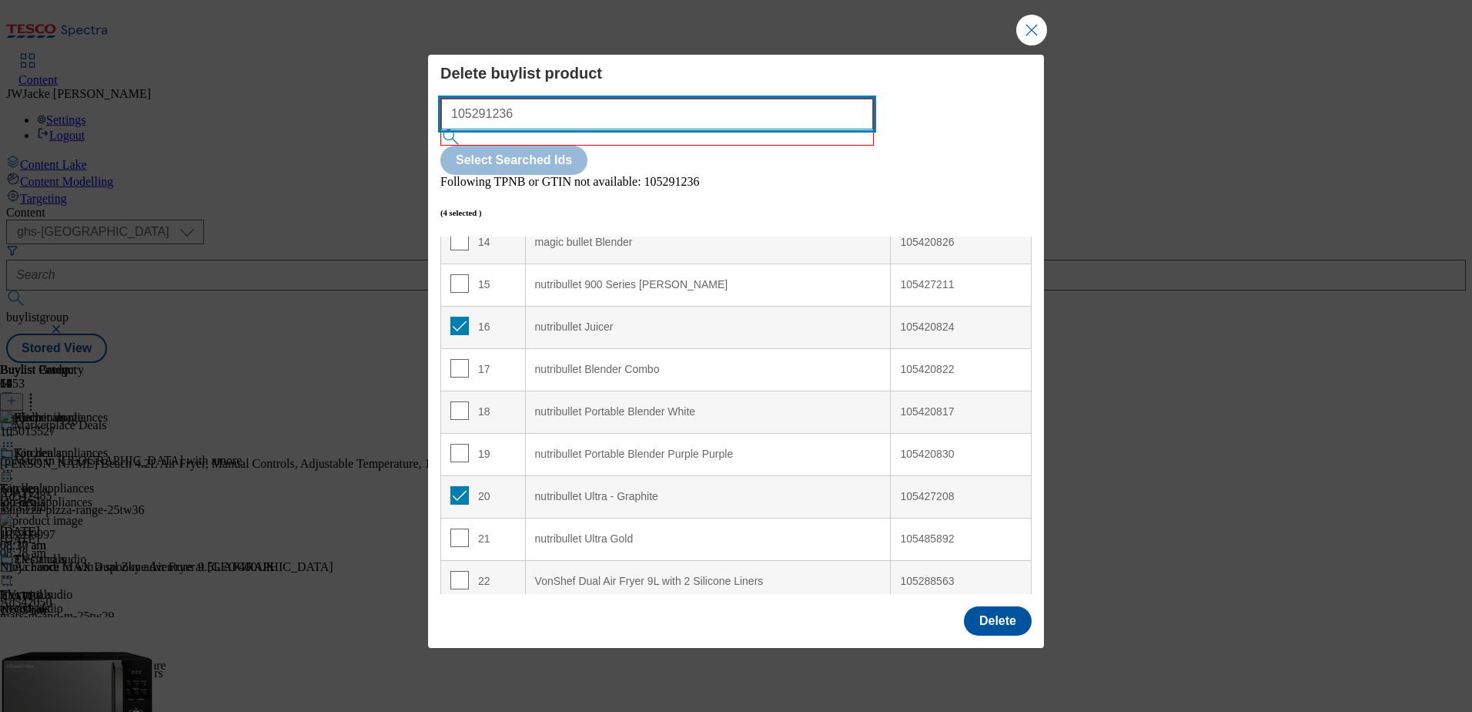
click at [416, 152] on div "Delete buylist product 105291236 Select Searched Ids Following TPNB or GTIN not…" at bounding box center [736, 356] width 1472 height 712
paste input "581928"
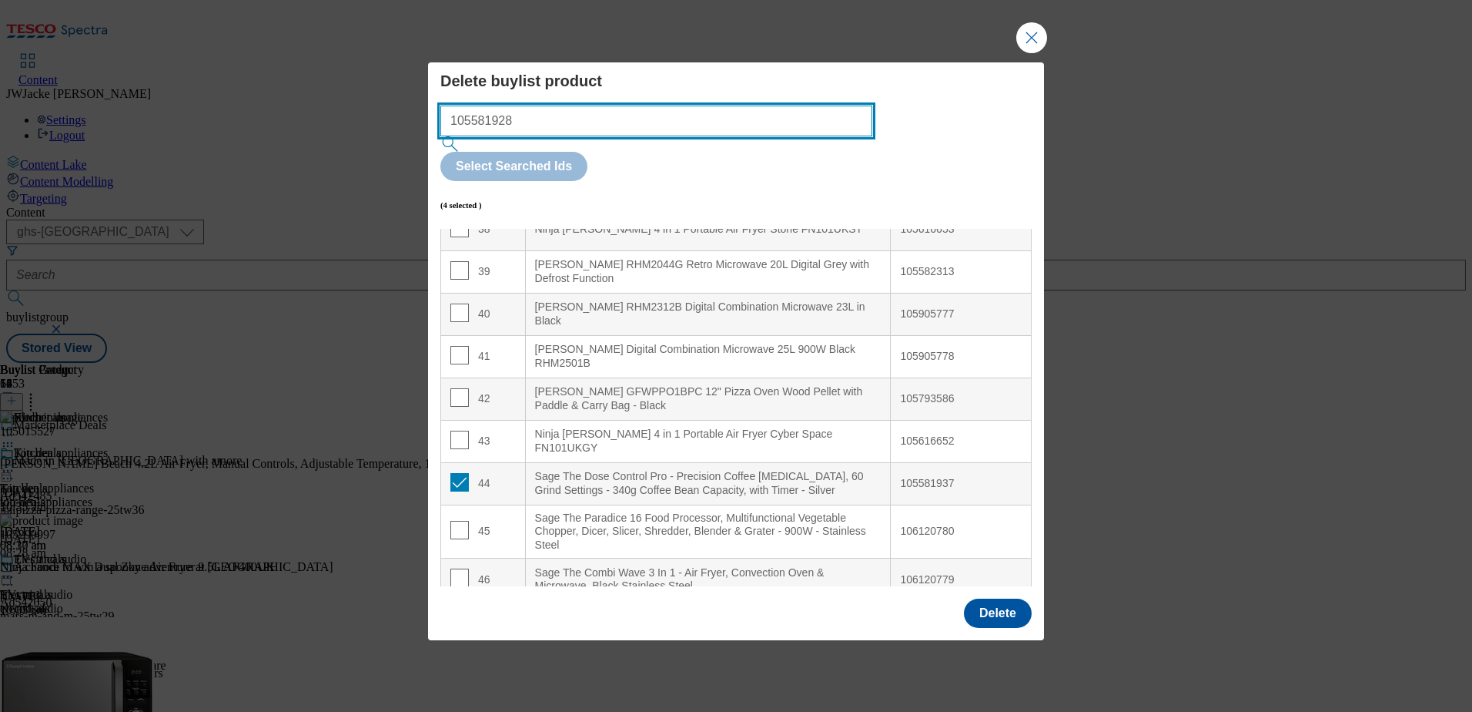
scroll to position [1899, 0]
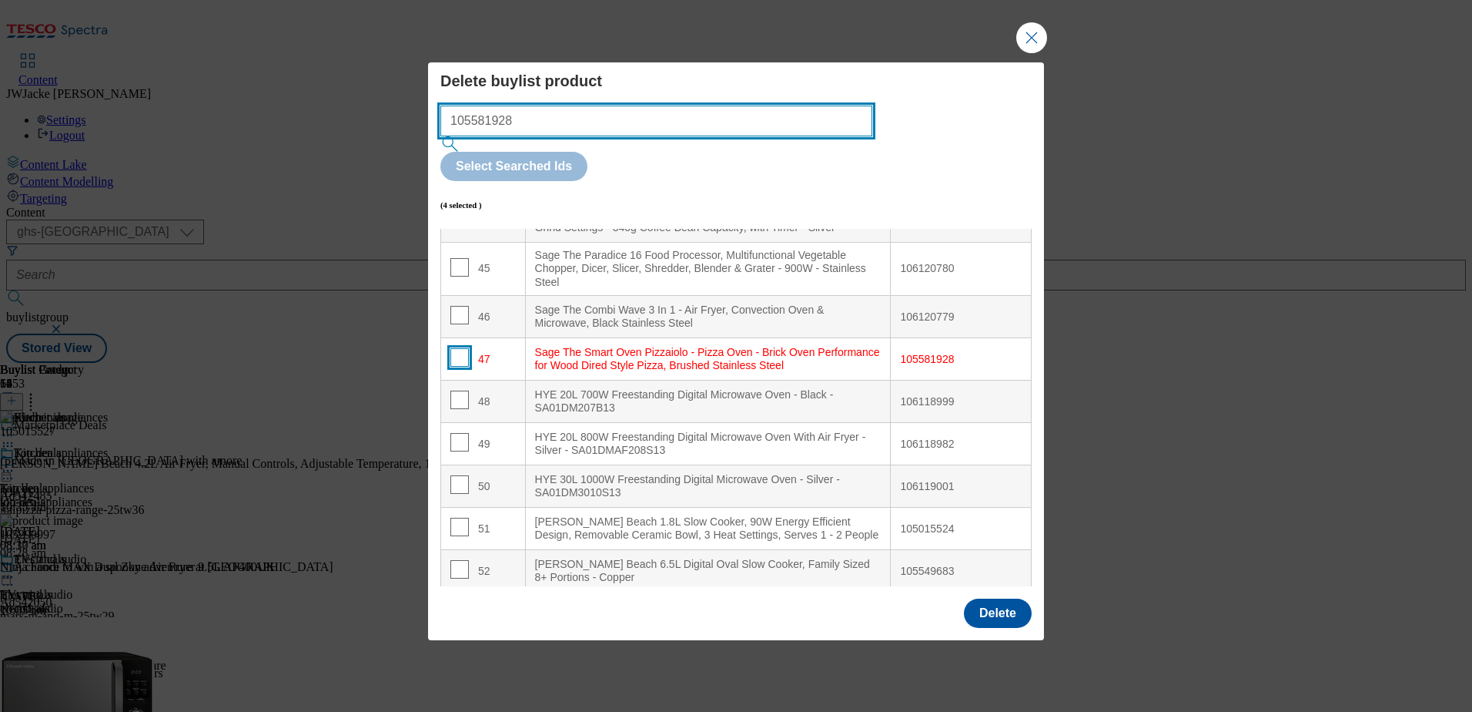
type input "105581928"
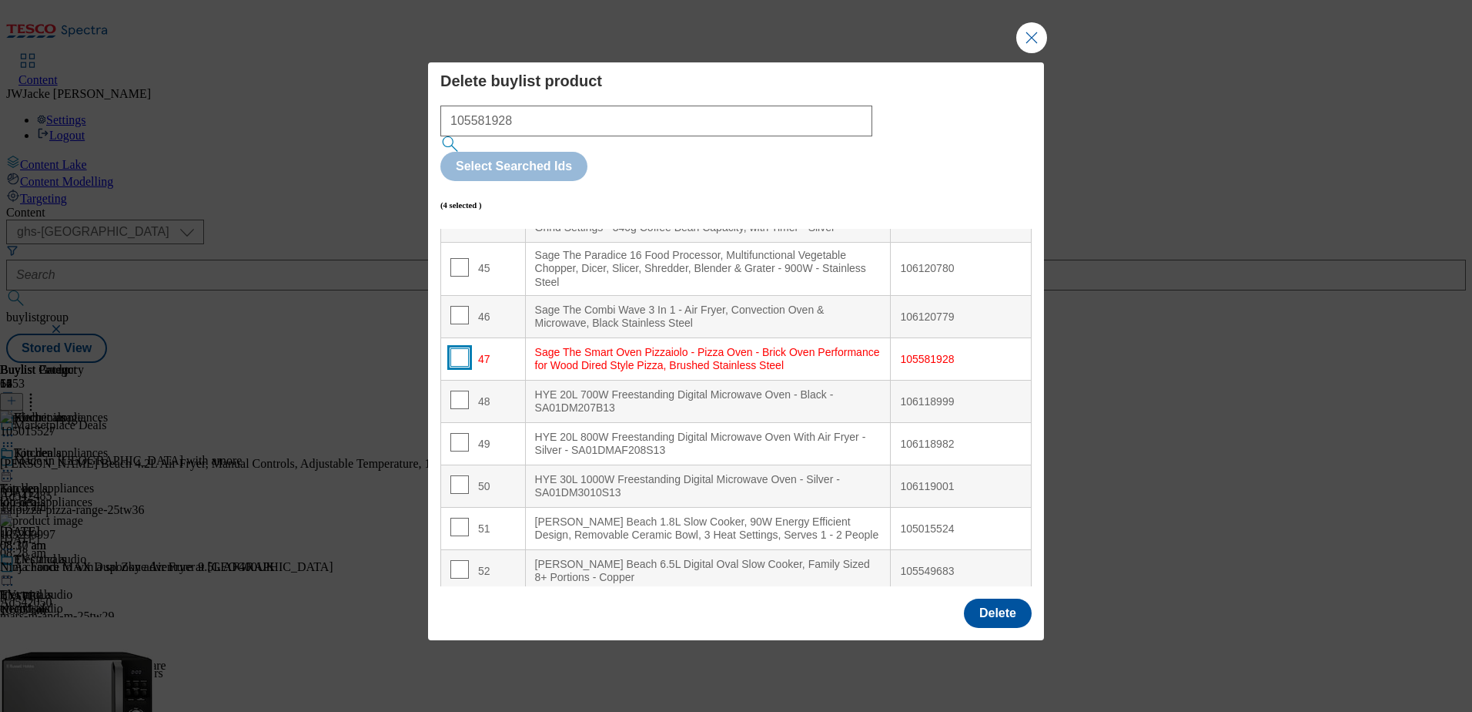
click at [455, 348] on input "Modal" at bounding box center [459, 357] width 18 height 18
checkbox input "true"
click at [1005, 598] on button "Delete" at bounding box center [998, 612] width 68 height 29
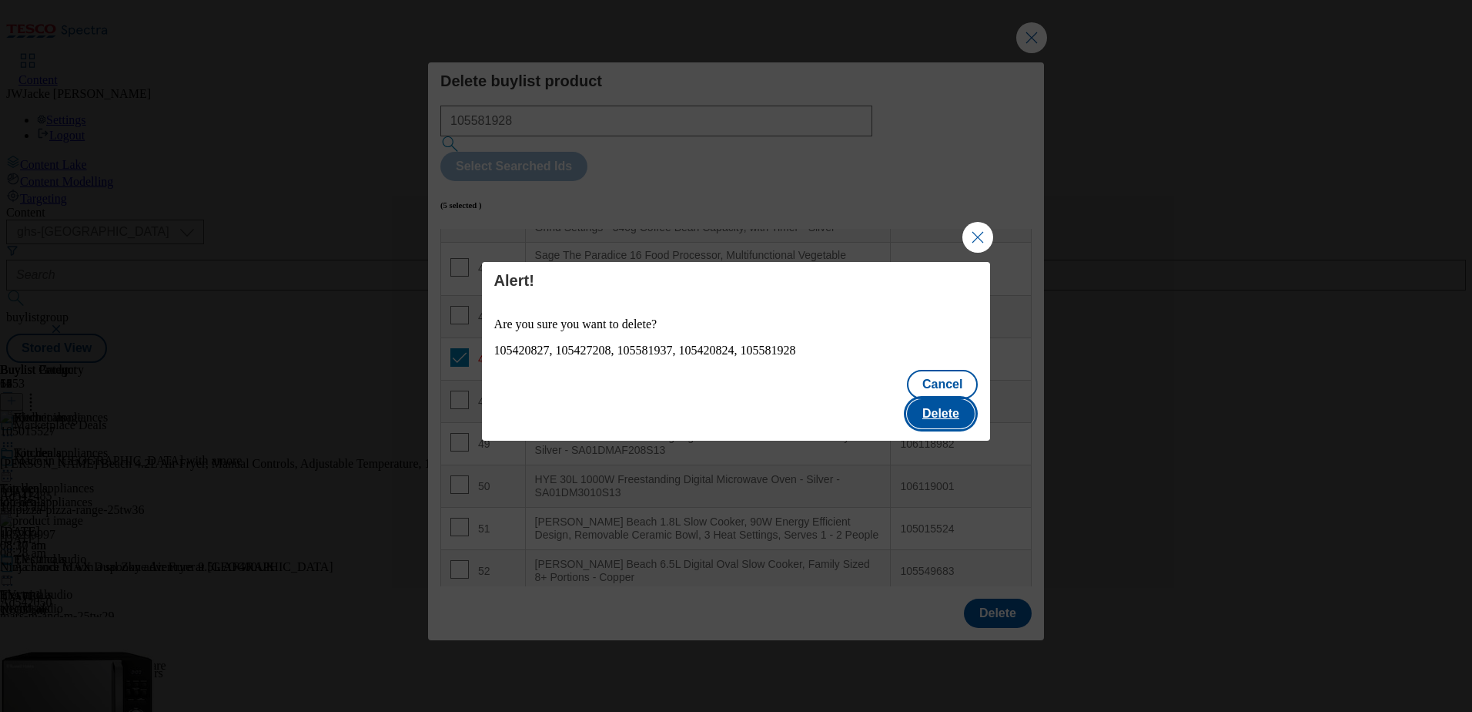
click at [946, 399] on button "Delete" at bounding box center [941, 413] width 68 height 29
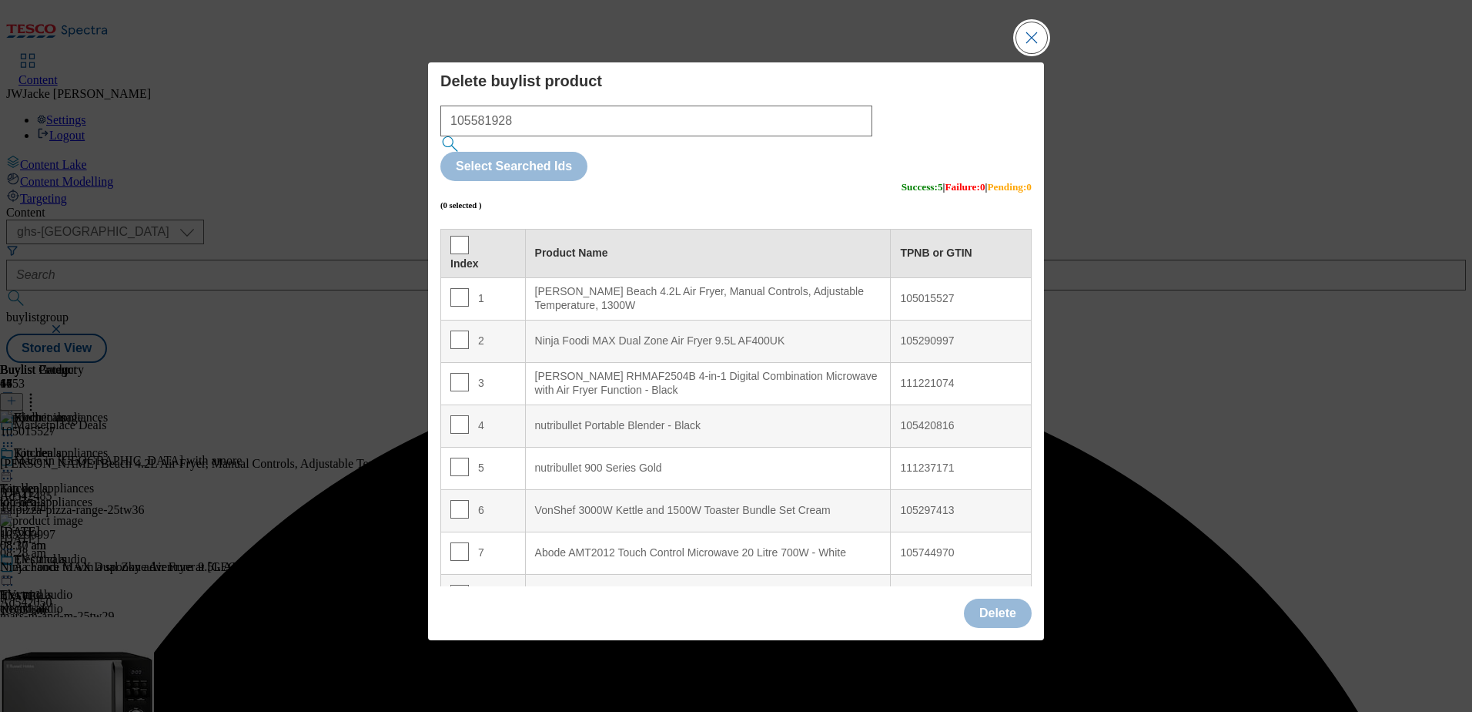
click at [1032, 53] on button "Close Modal" at bounding box center [1032, 37] width 31 height 31
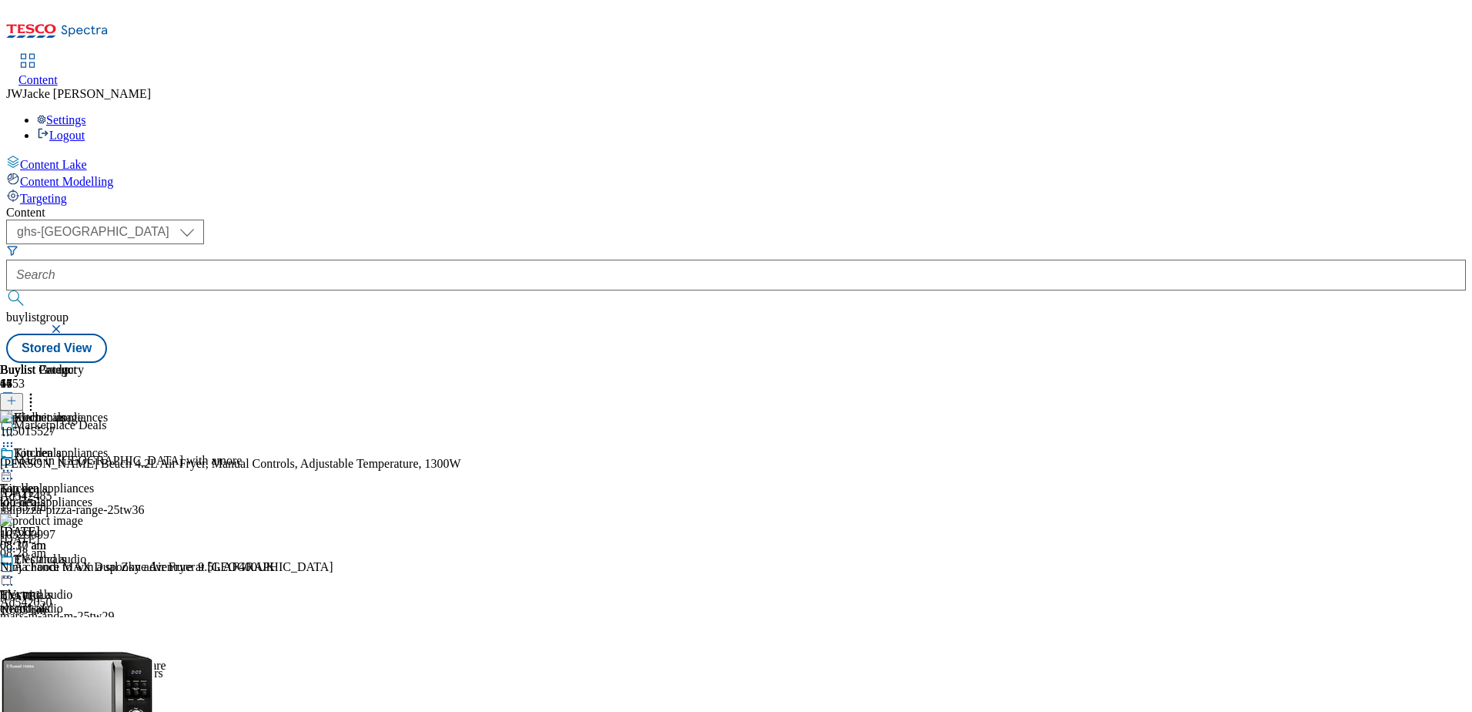
click at [15, 463] on icon at bounding box center [7, 470] width 15 height 15
click at [84, 568] on span "Preview" at bounding box center [66, 574] width 36 height 12
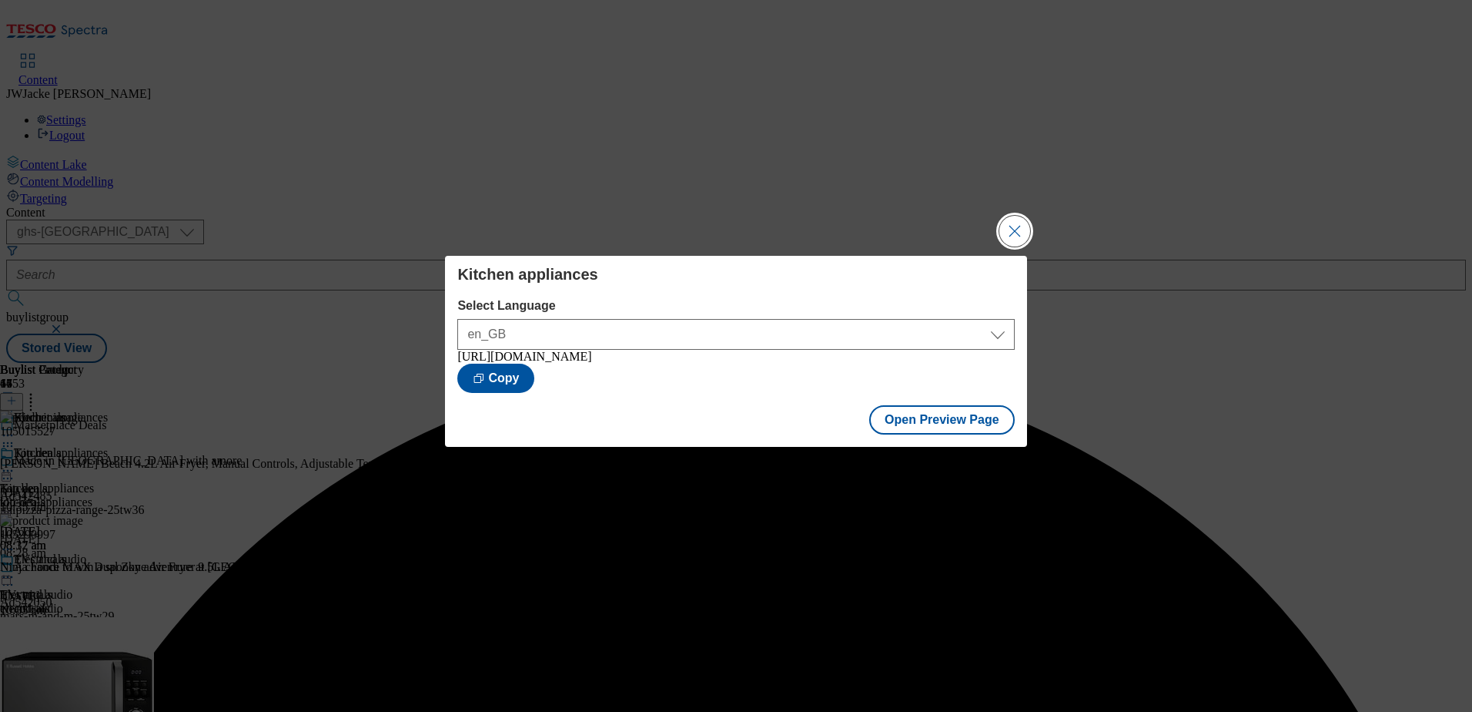
click at [1014, 228] on button "Close Modal" at bounding box center [1015, 231] width 31 height 31
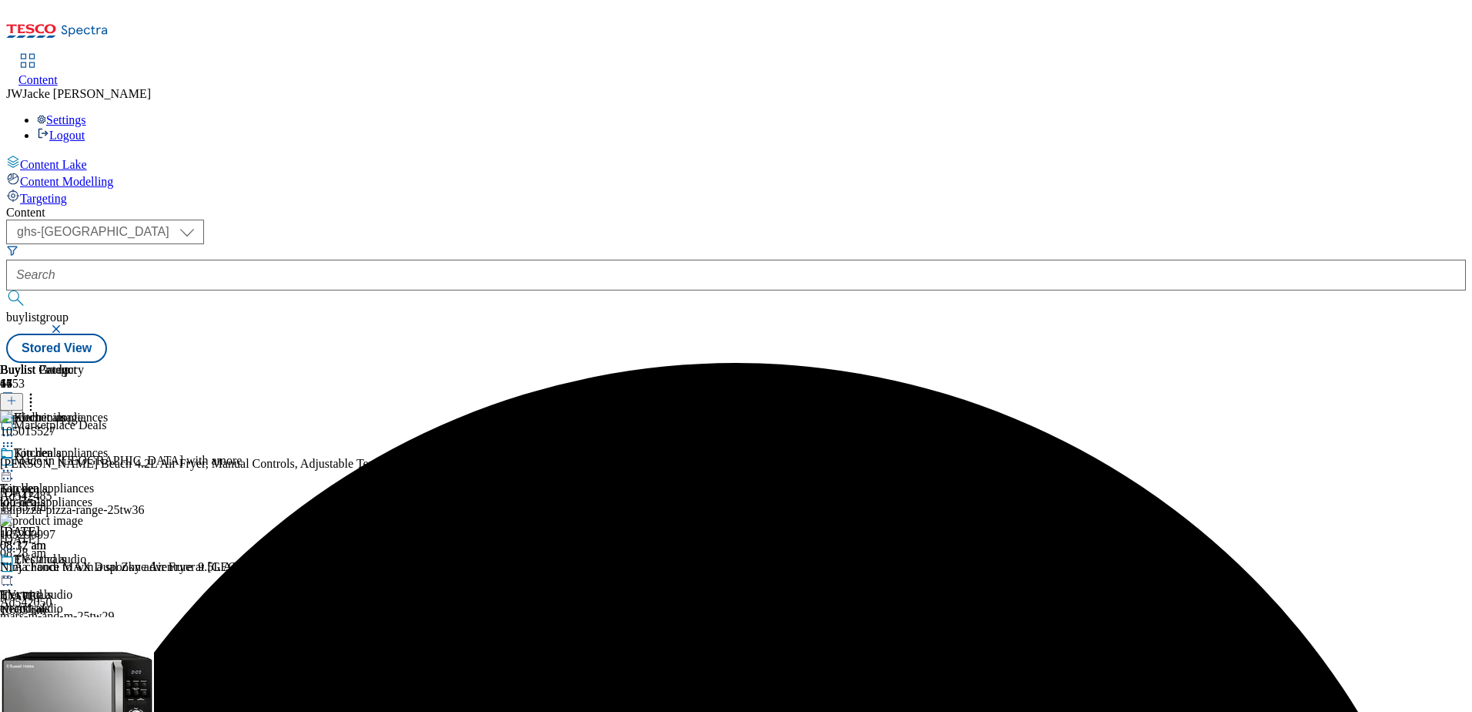
click at [15, 463] on icon at bounding box center [7, 470] width 15 height 15
click at [82, 621] on span "Publish" at bounding box center [65, 627] width 34 height 12
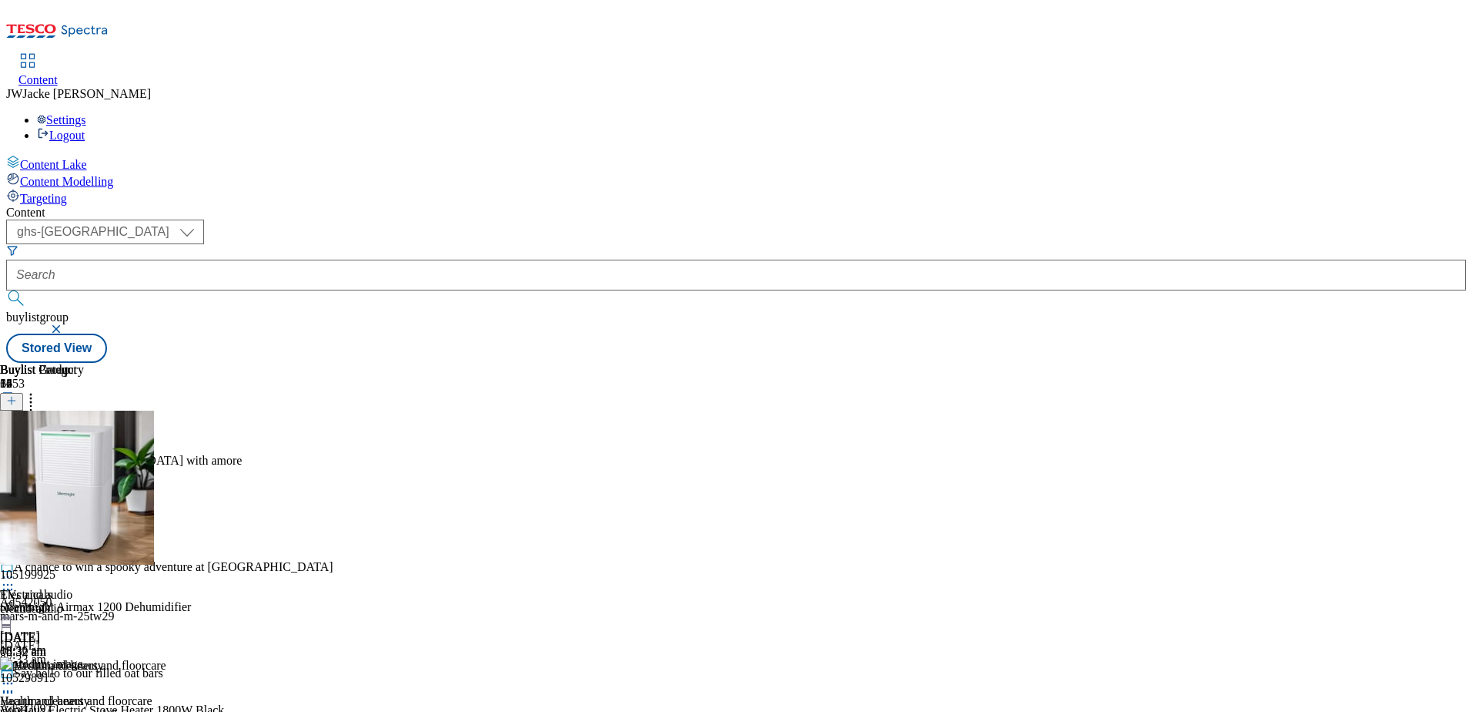
click at [39, 390] on icon at bounding box center [30, 397] width 15 height 15
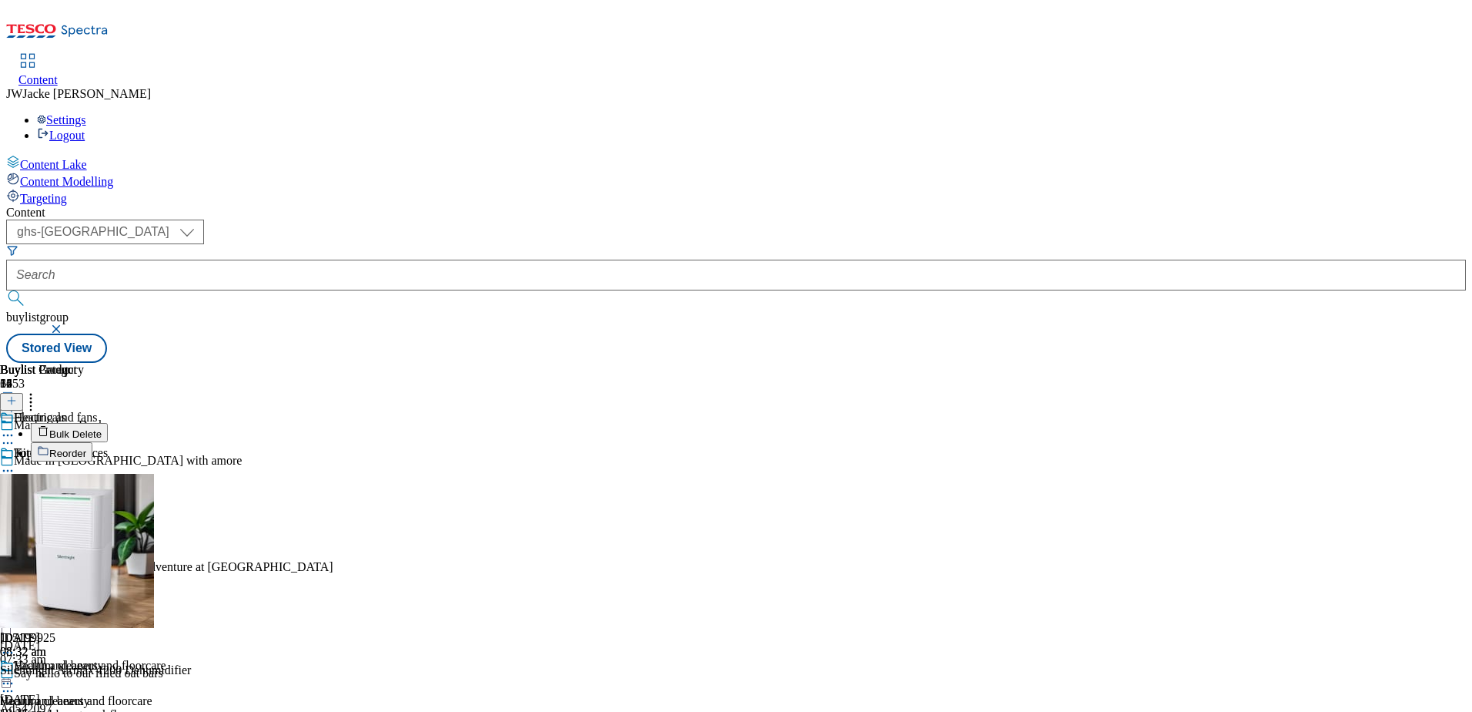
click at [86, 447] on span "Reorder" at bounding box center [67, 453] width 37 height 12
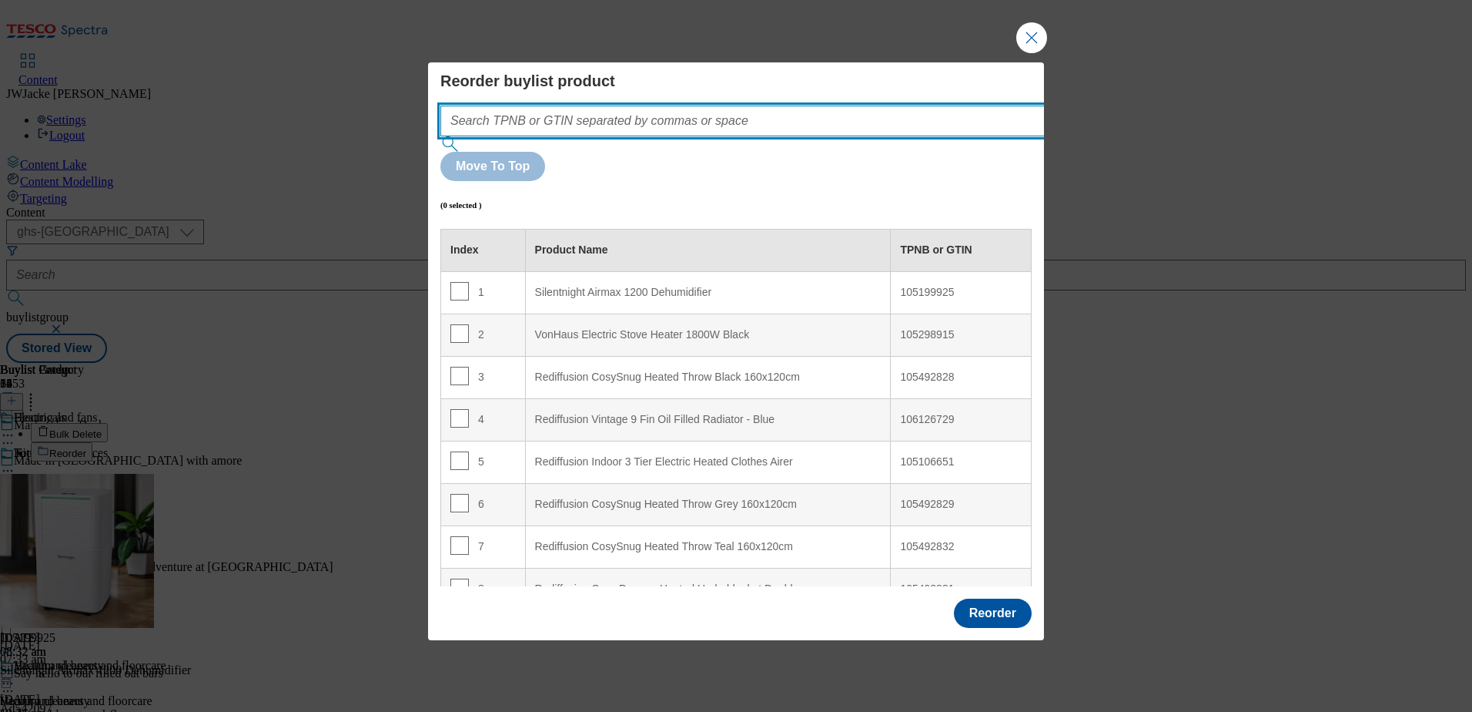
click at [625, 136] on input "Modal" at bounding box center [765, 121] width 651 height 31
paste input "105297210"
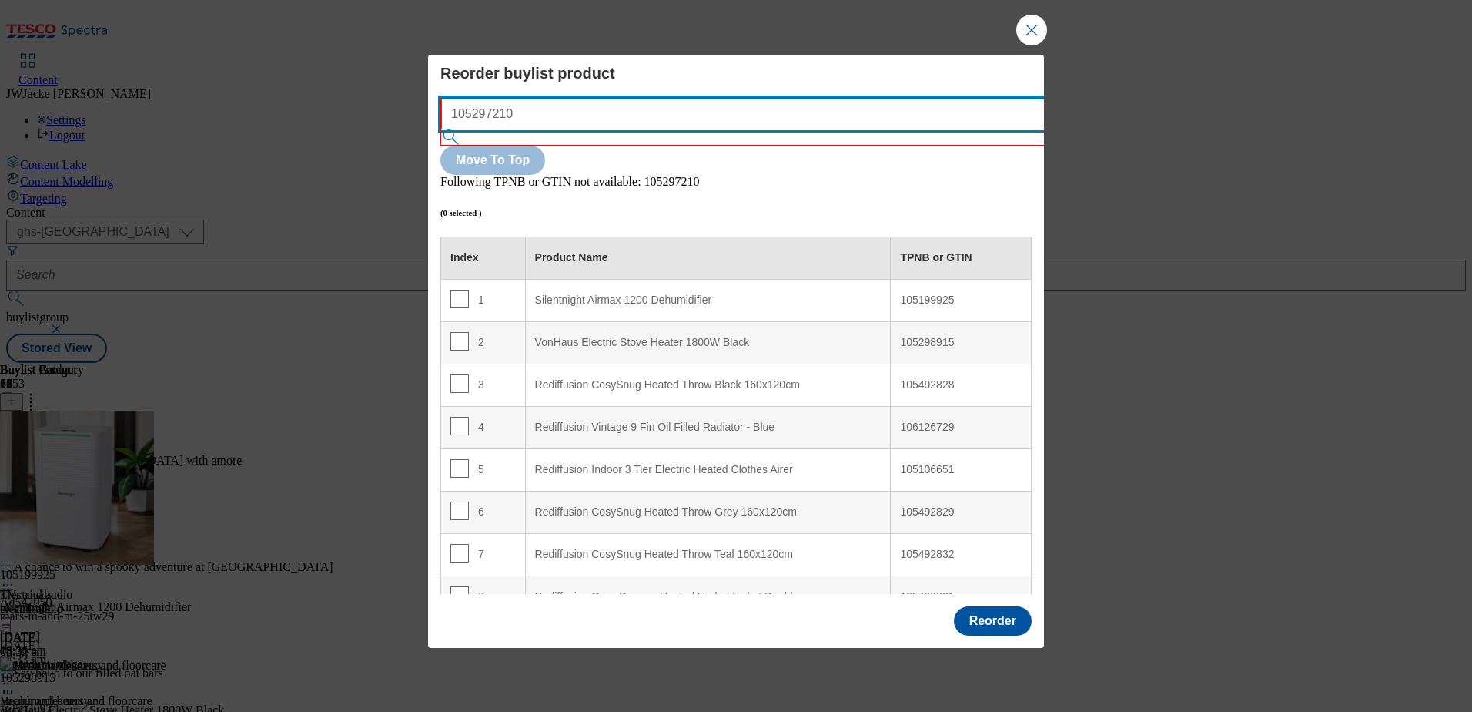
paste input "6136786"
drag, startPoint x: 557, startPoint y: 150, endPoint x: 437, endPoint y: 154, distance: 119.4
click at [437, 154] on div "Reorder buylist product 105297210 Move To Top Following TPNB or GTIN not availa…" at bounding box center [736, 326] width 616 height 542
type input "106136786"
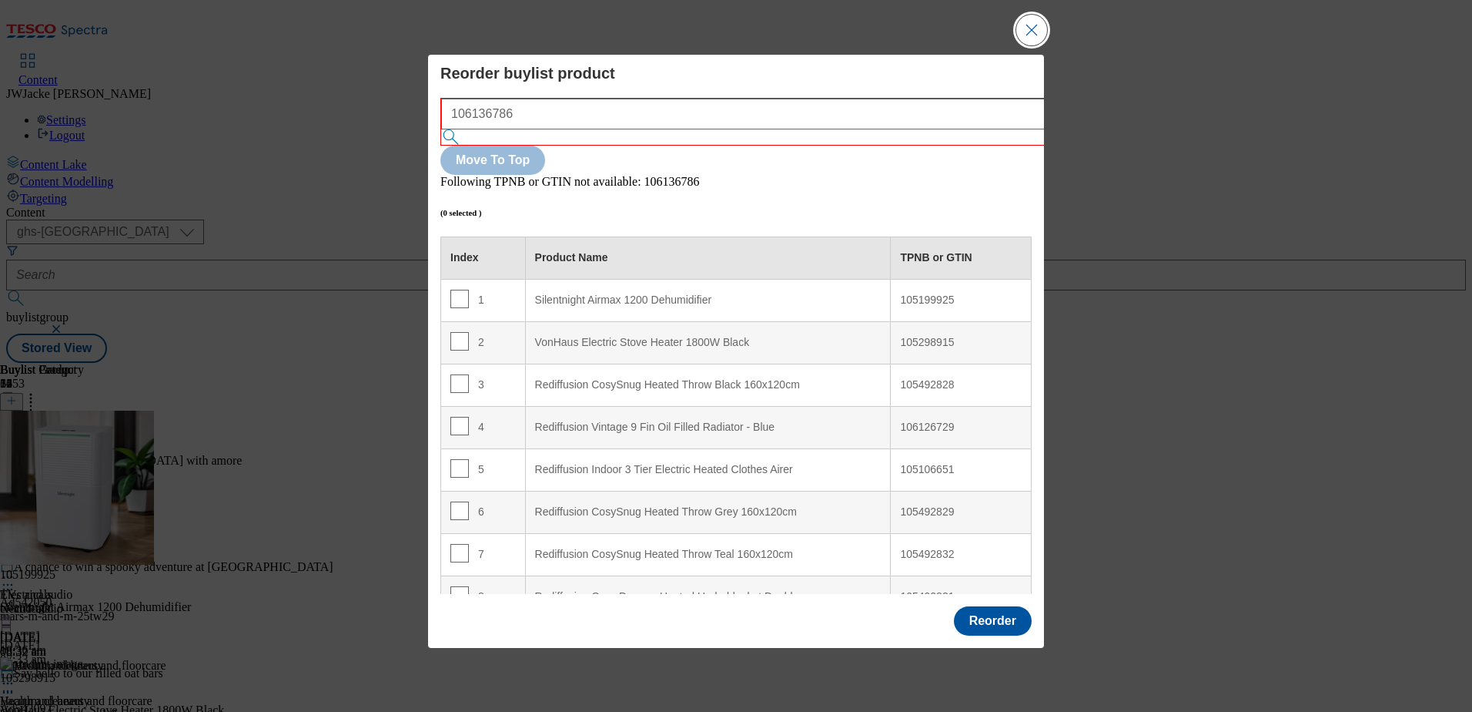
click at [1033, 45] on button "Close Modal" at bounding box center [1032, 30] width 31 height 31
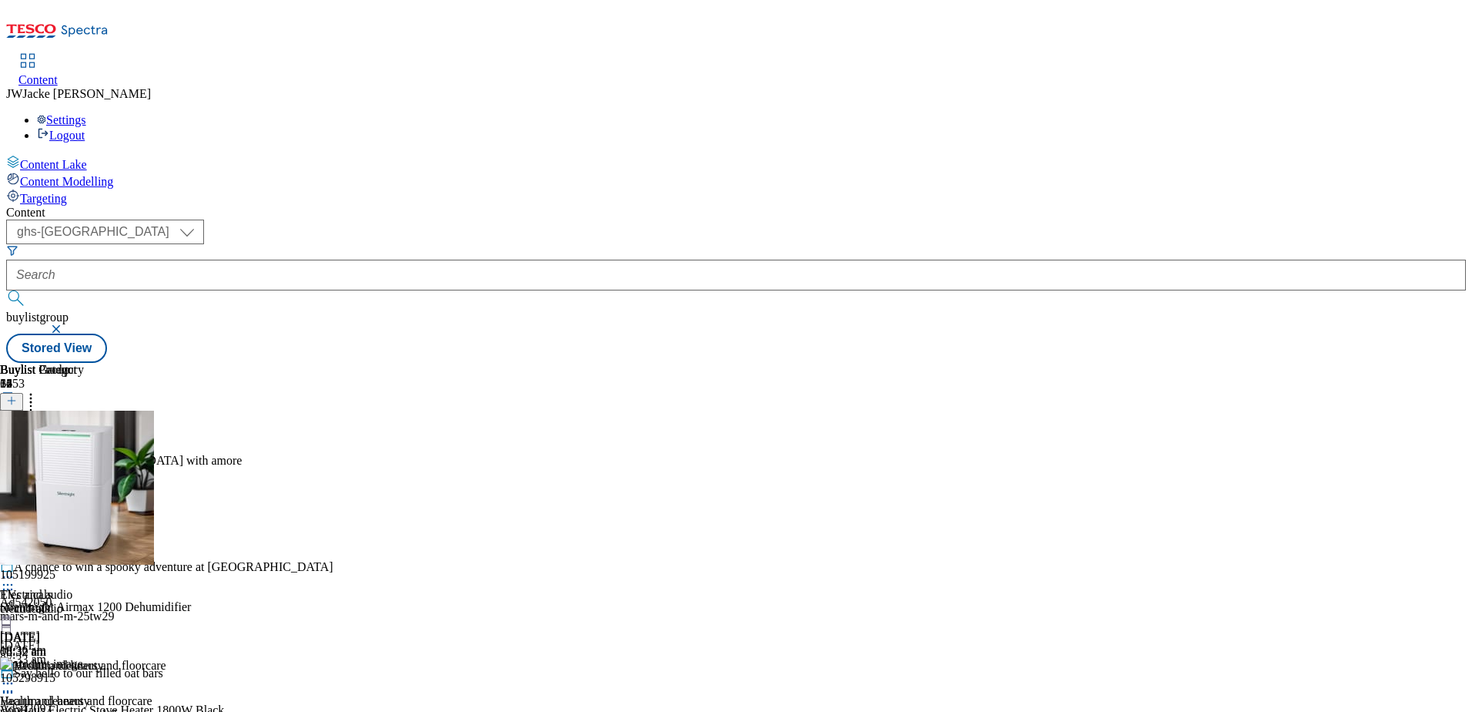
scroll to position [231, 0]
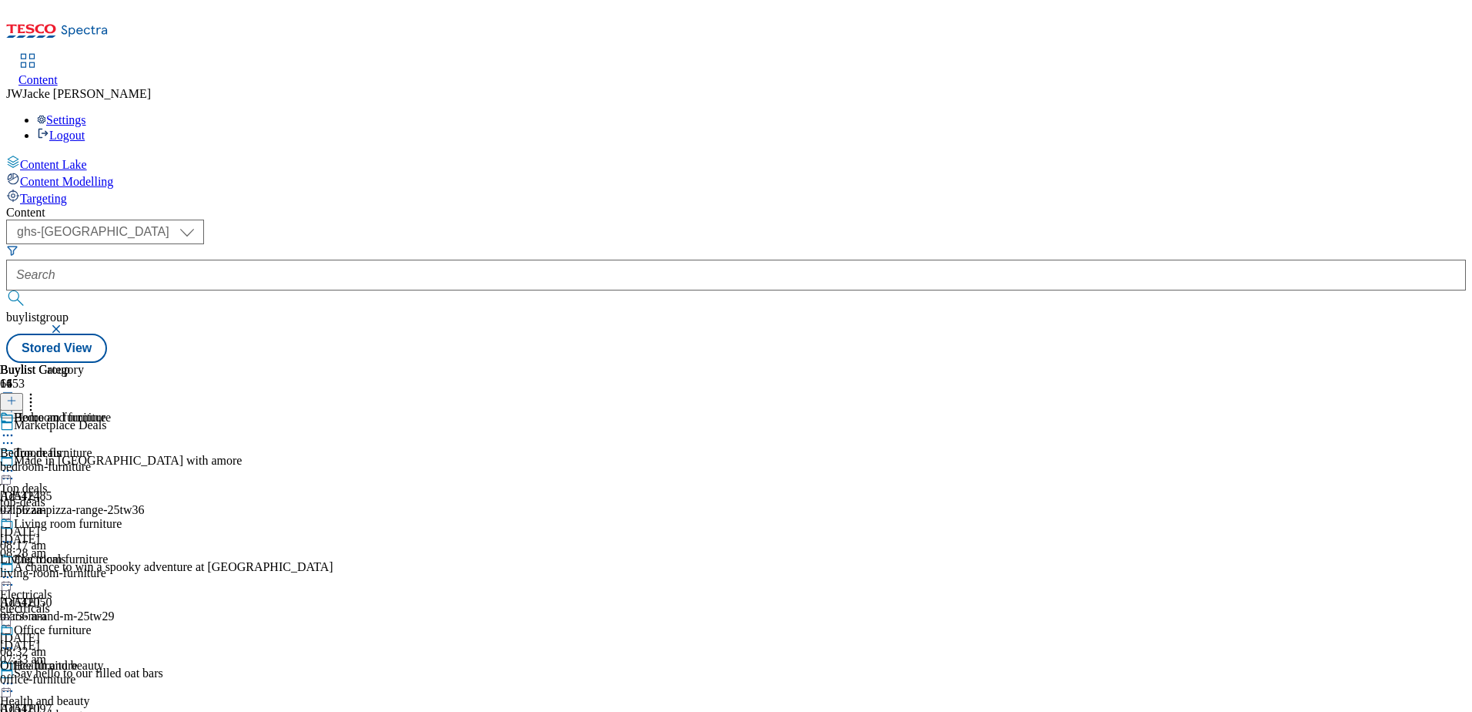
scroll to position [924, 0]
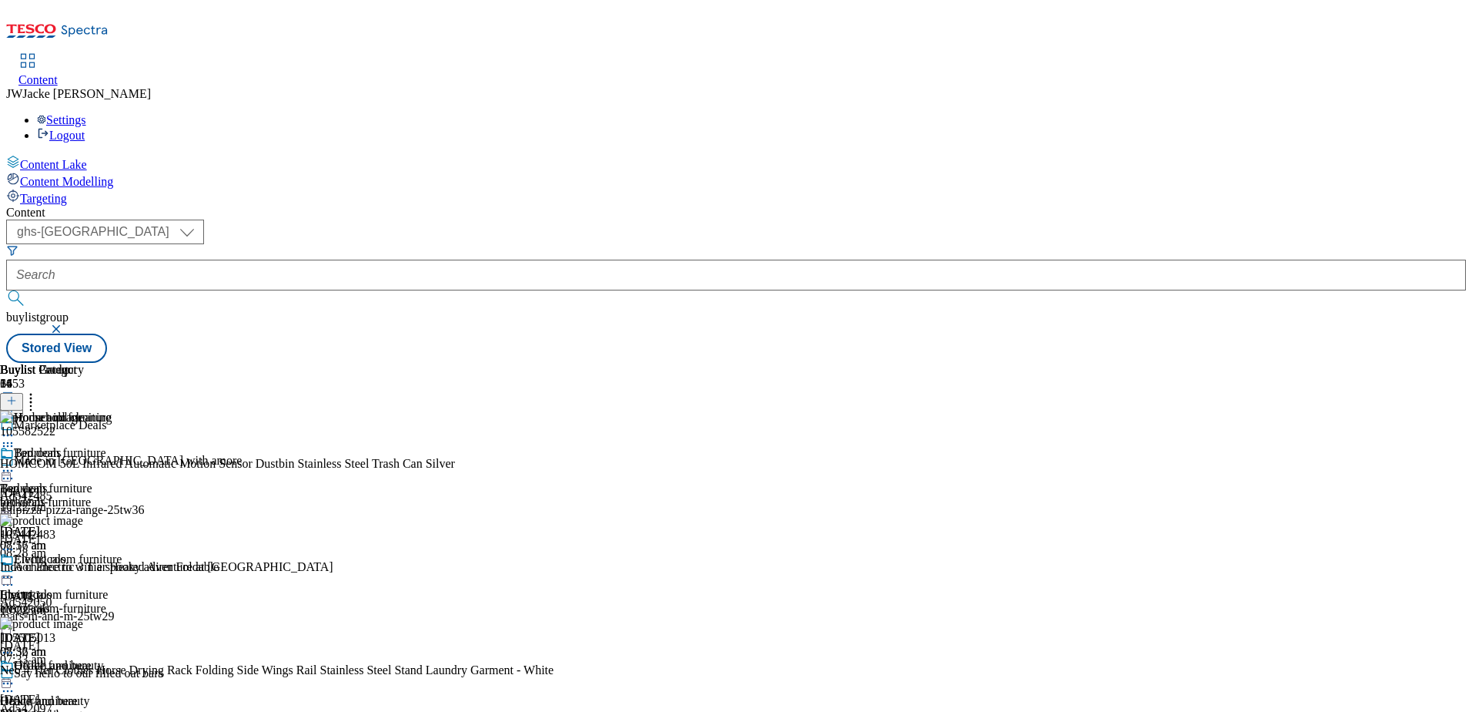
click at [39, 390] on icon at bounding box center [30, 397] width 15 height 15
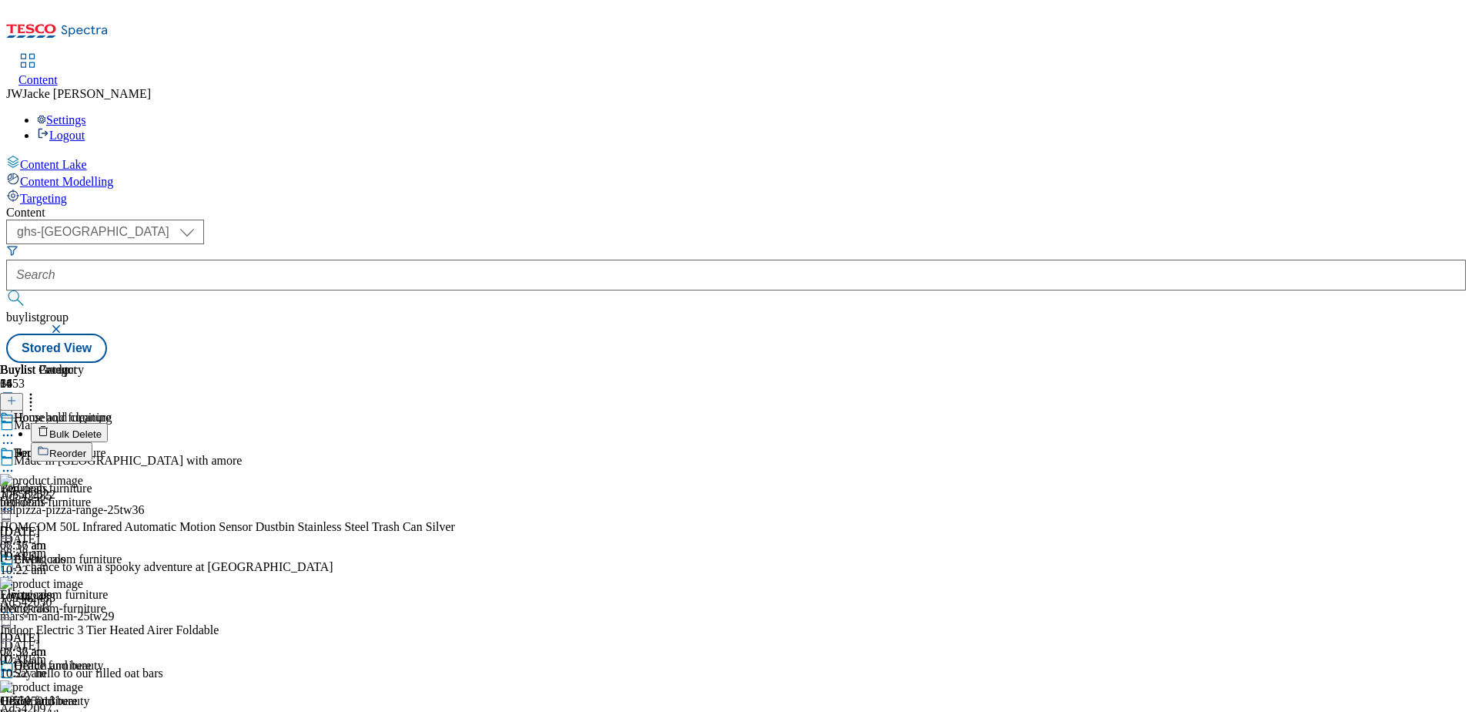
click at [86, 447] on span "Reorder" at bounding box center [67, 453] width 37 height 12
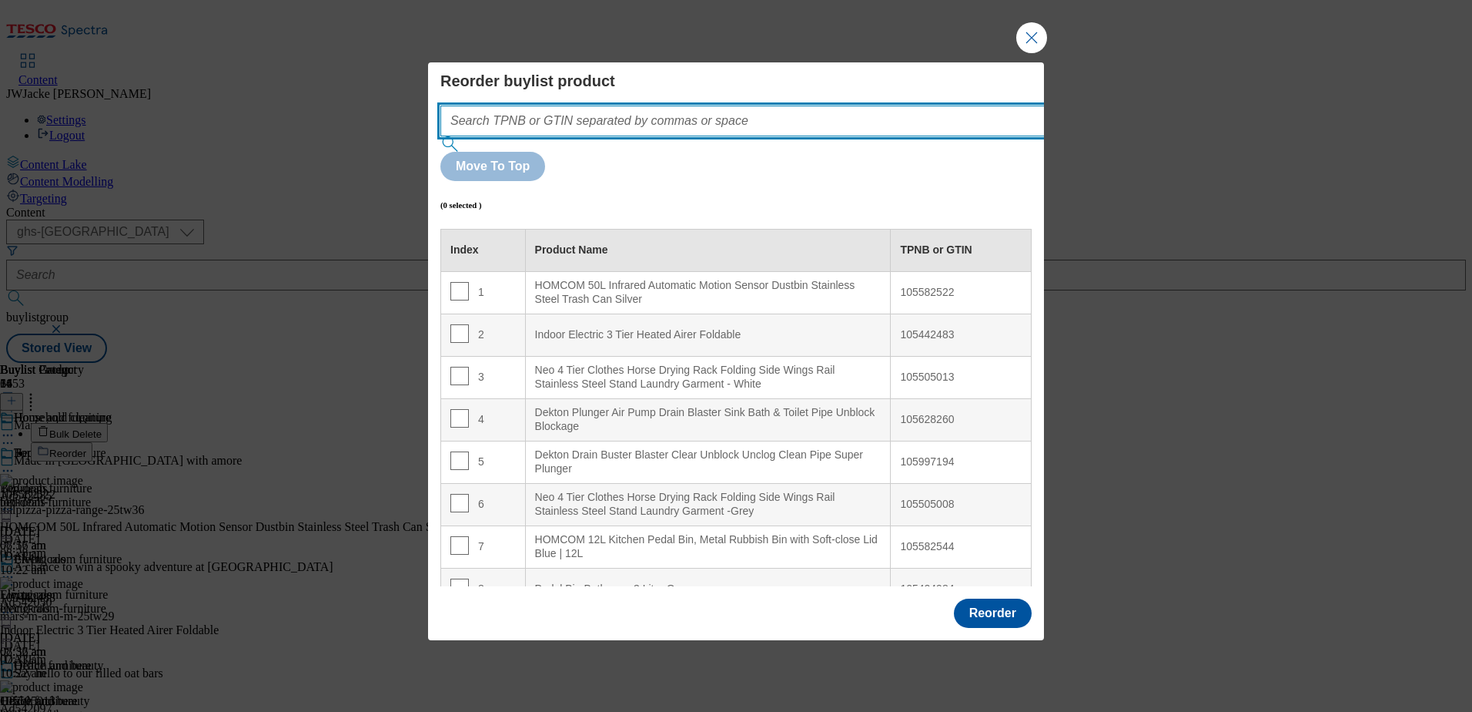
click at [677, 136] on input "Modal" at bounding box center [765, 121] width 651 height 31
paste input "105614974"
type input "105614974"
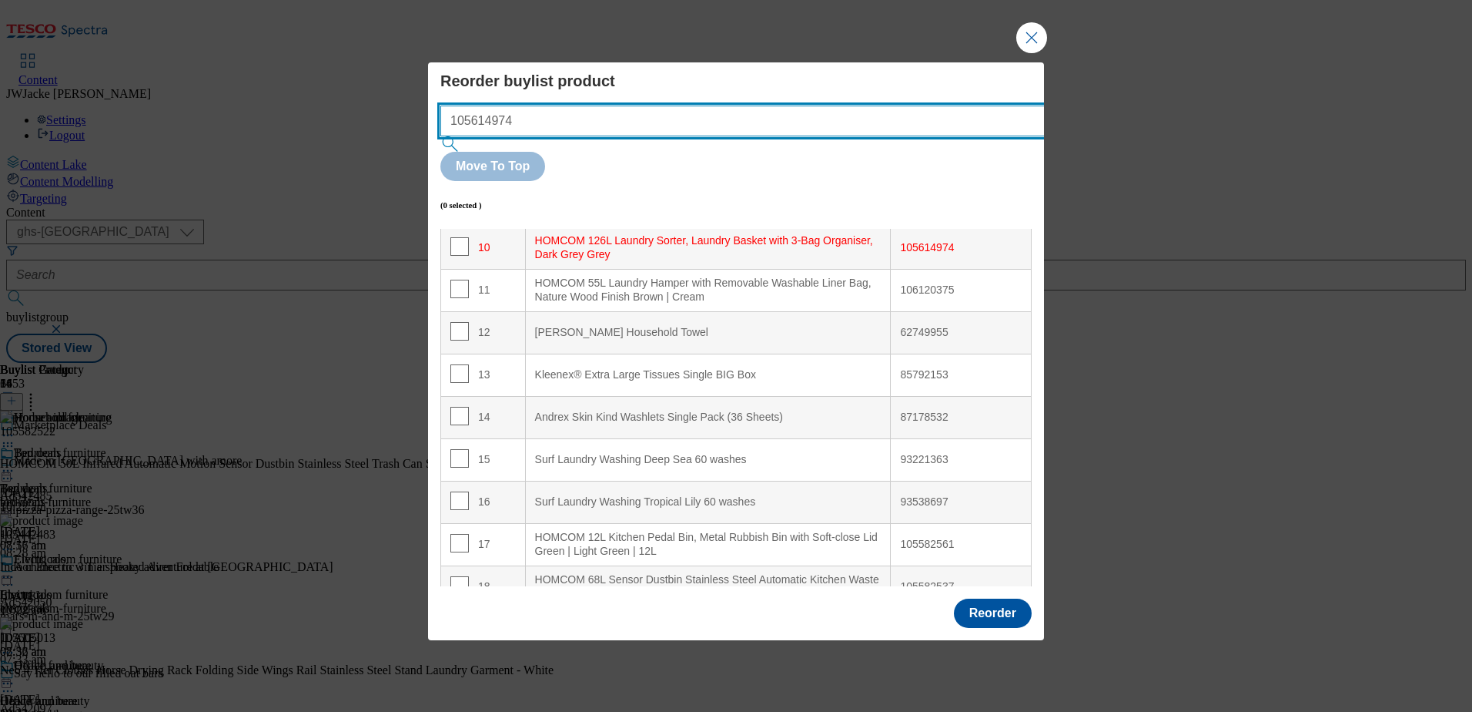
scroll to position [437, 0]
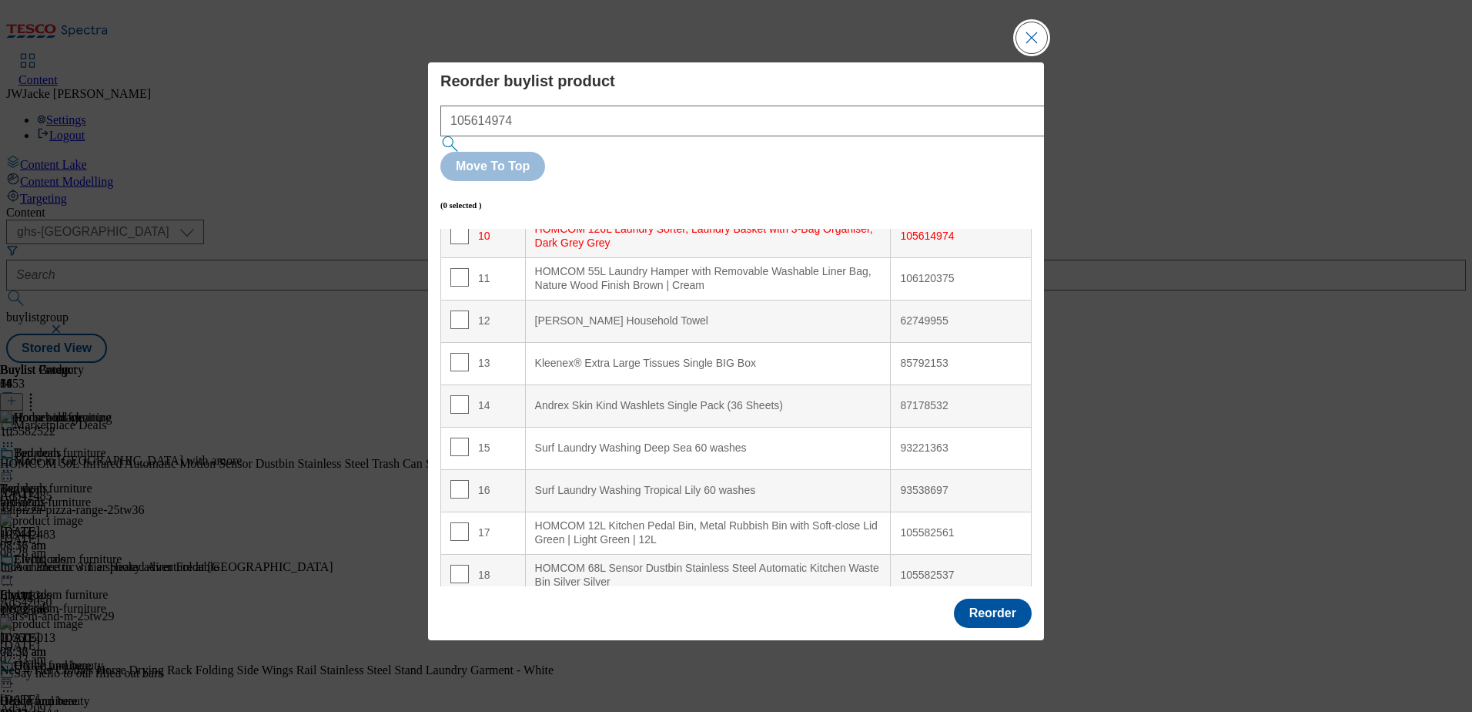
click at [1040, 53] on button "Close Modal" at bounding box center [1032, 37] width 31 height 31
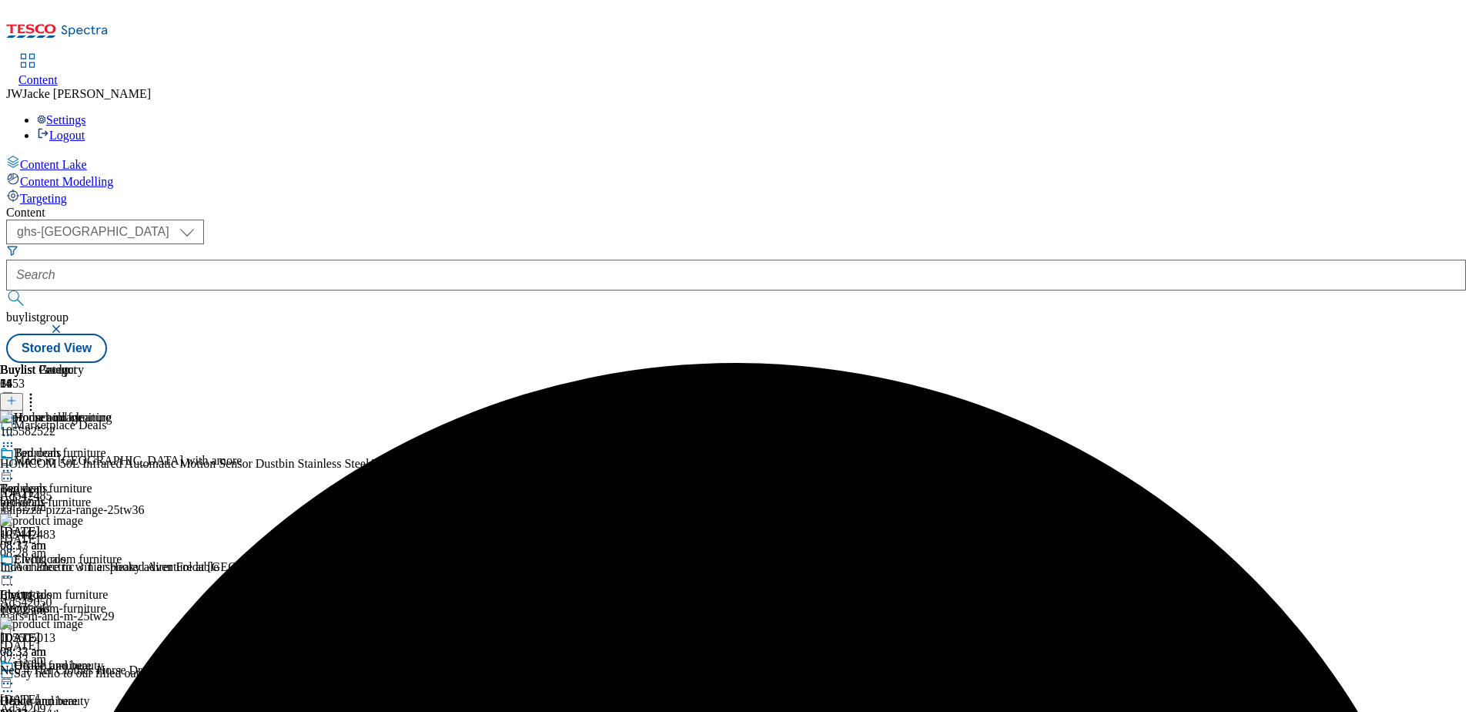
scroll to position [1001, 0]
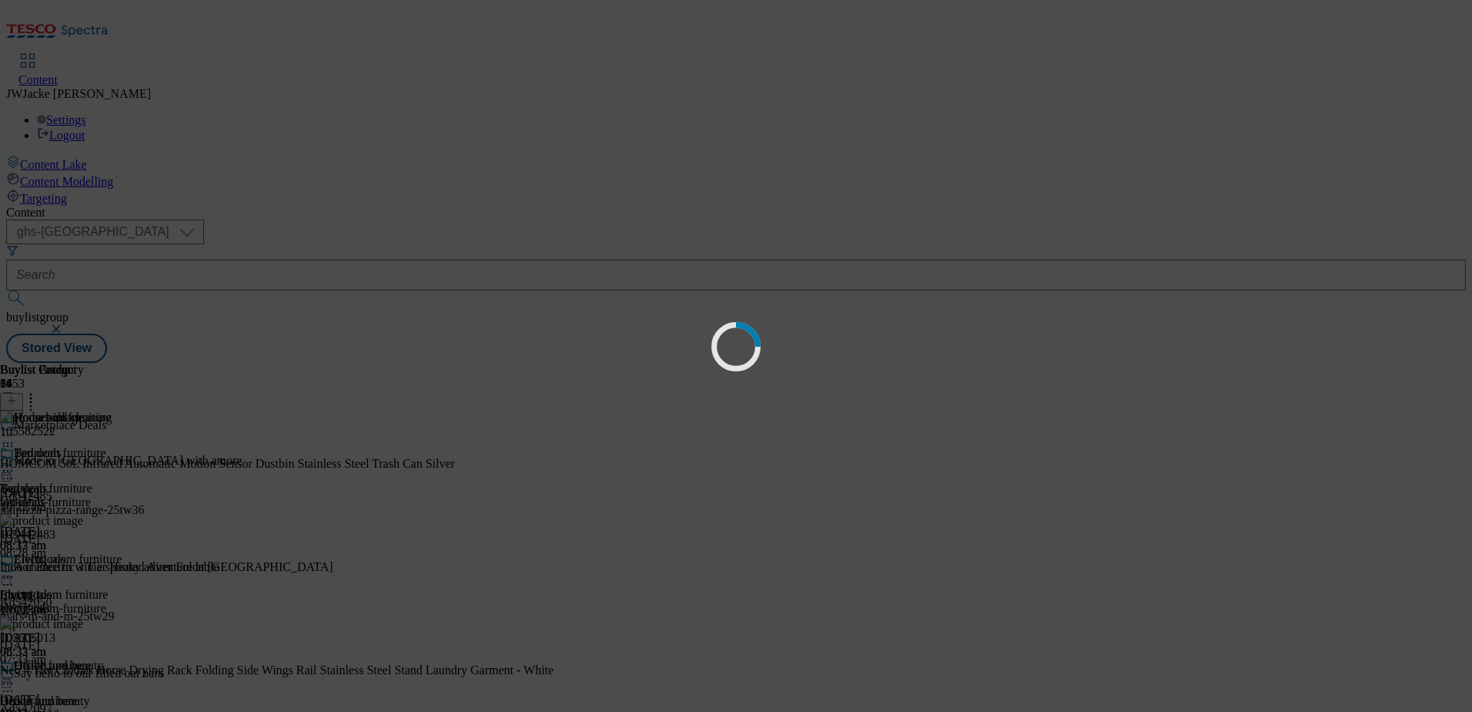
scroll to position [0, 0]
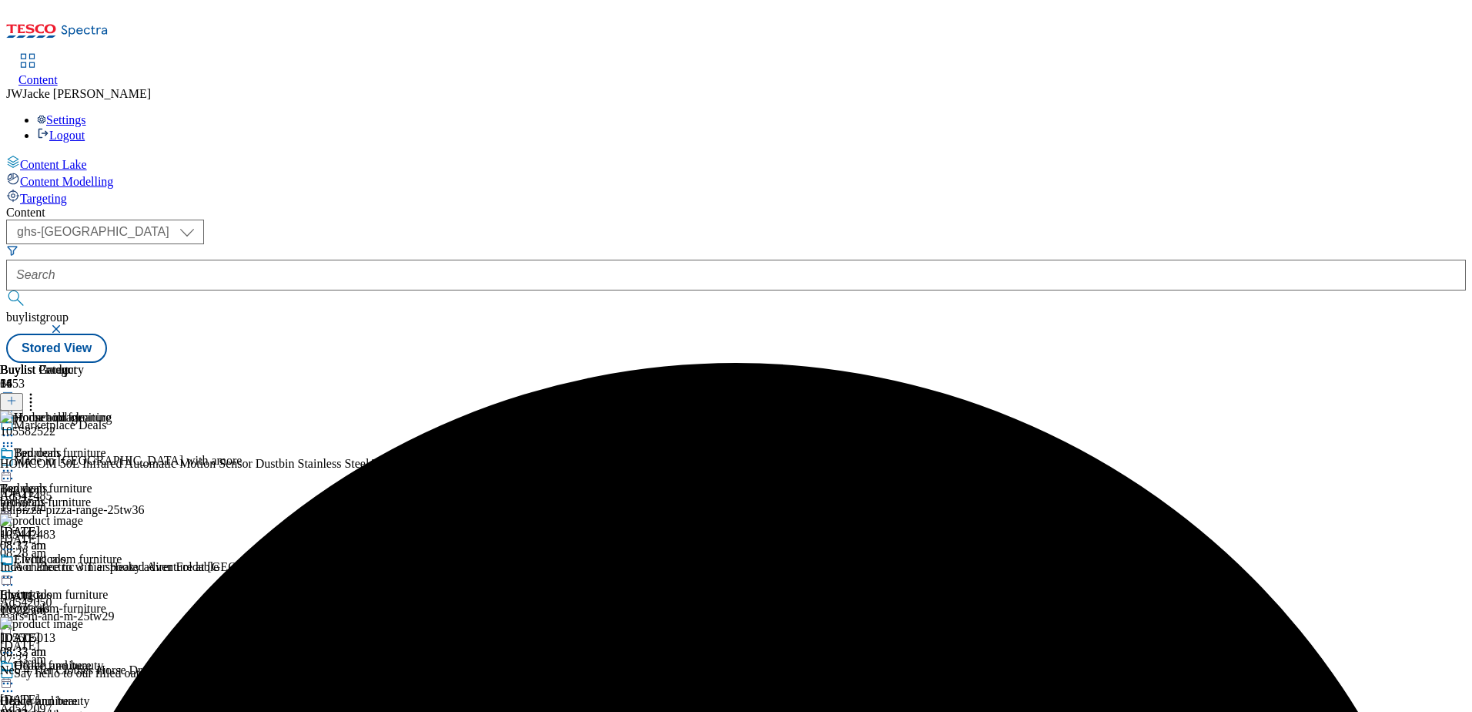
drag, startPoint x: 1303, startPoint y: 177, endPoint x: 1298, endPoint y: 188, distance: 11.7
click at [39, 390] on icon at bounding box center [30, 397] width 15 height 15
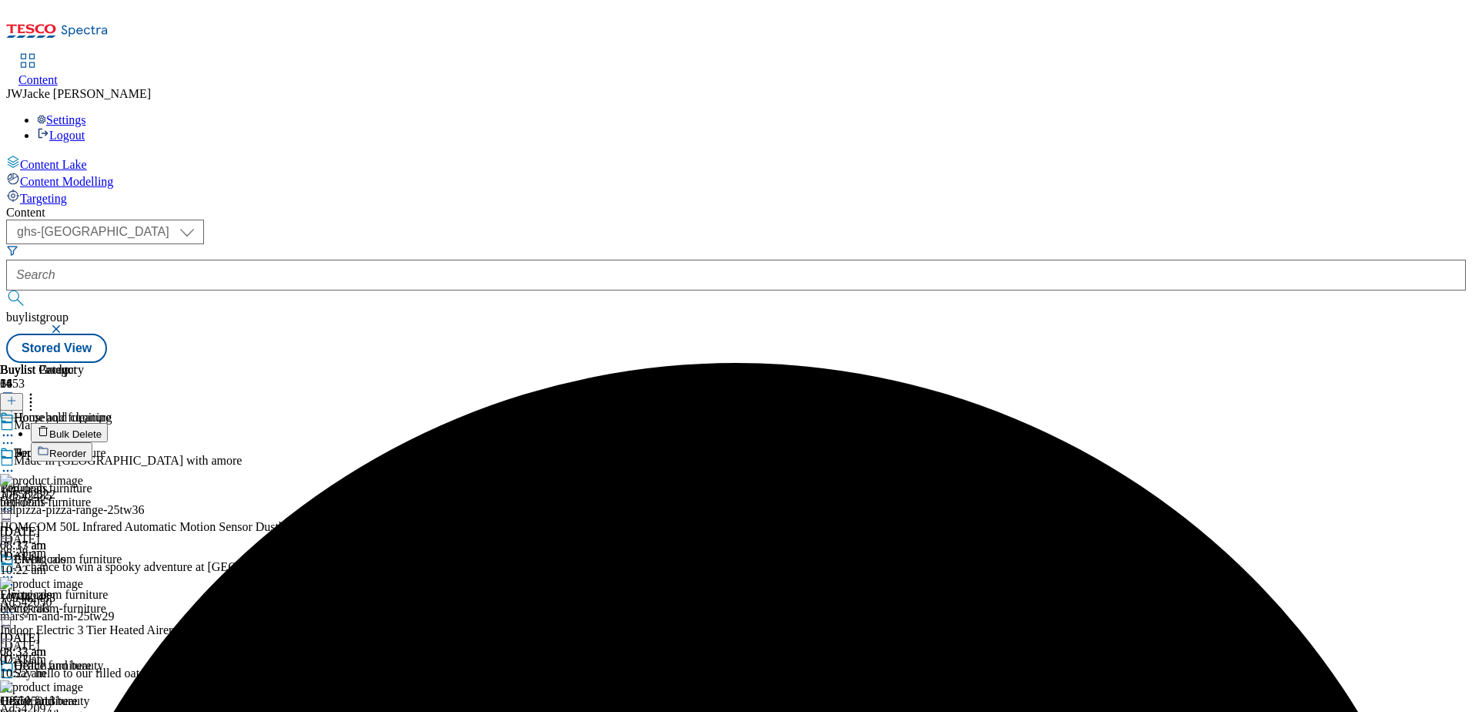
click at [102, 428] on span "Bulk Delete" at bounding box center [75, 434] width 52 height 12
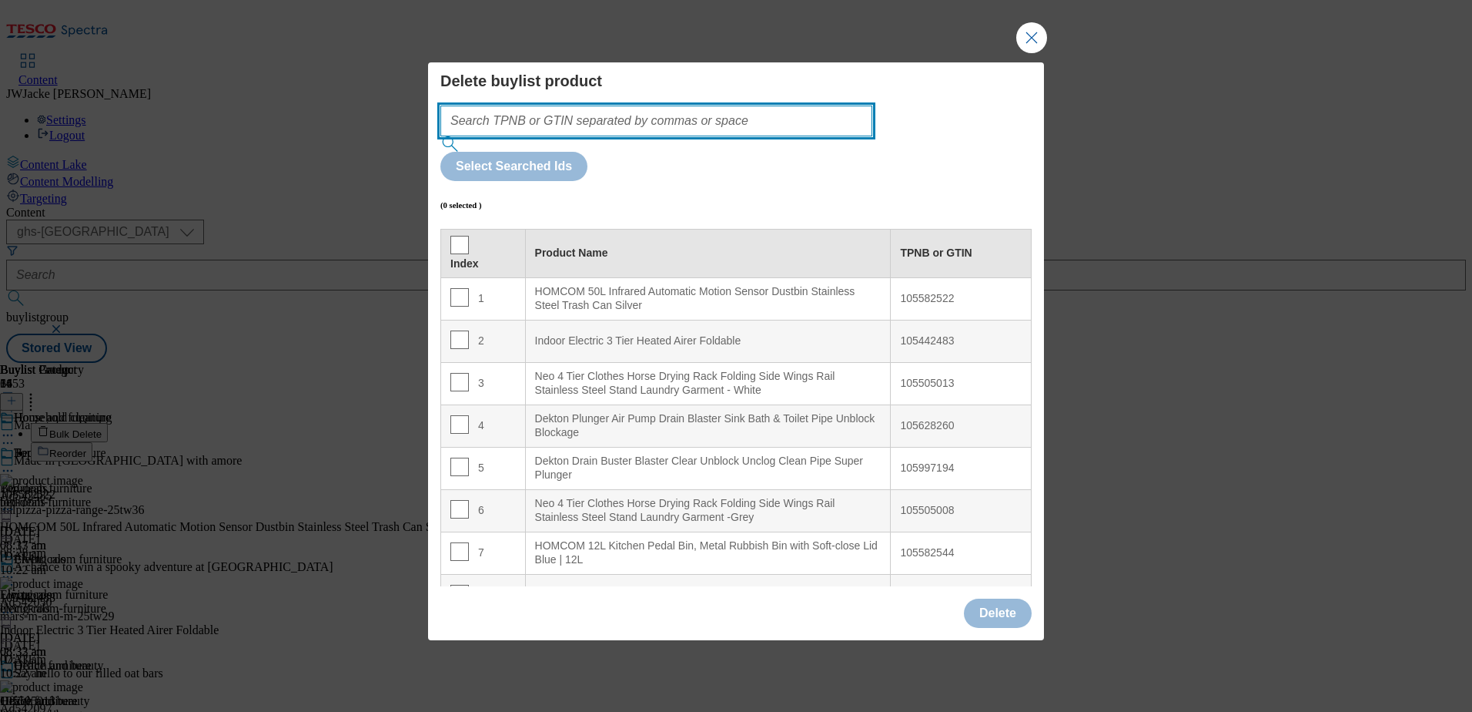
click at [759, 136] on input "Modal" at bounding box center [656, 121] width 432 height 31
paste input "105614974"
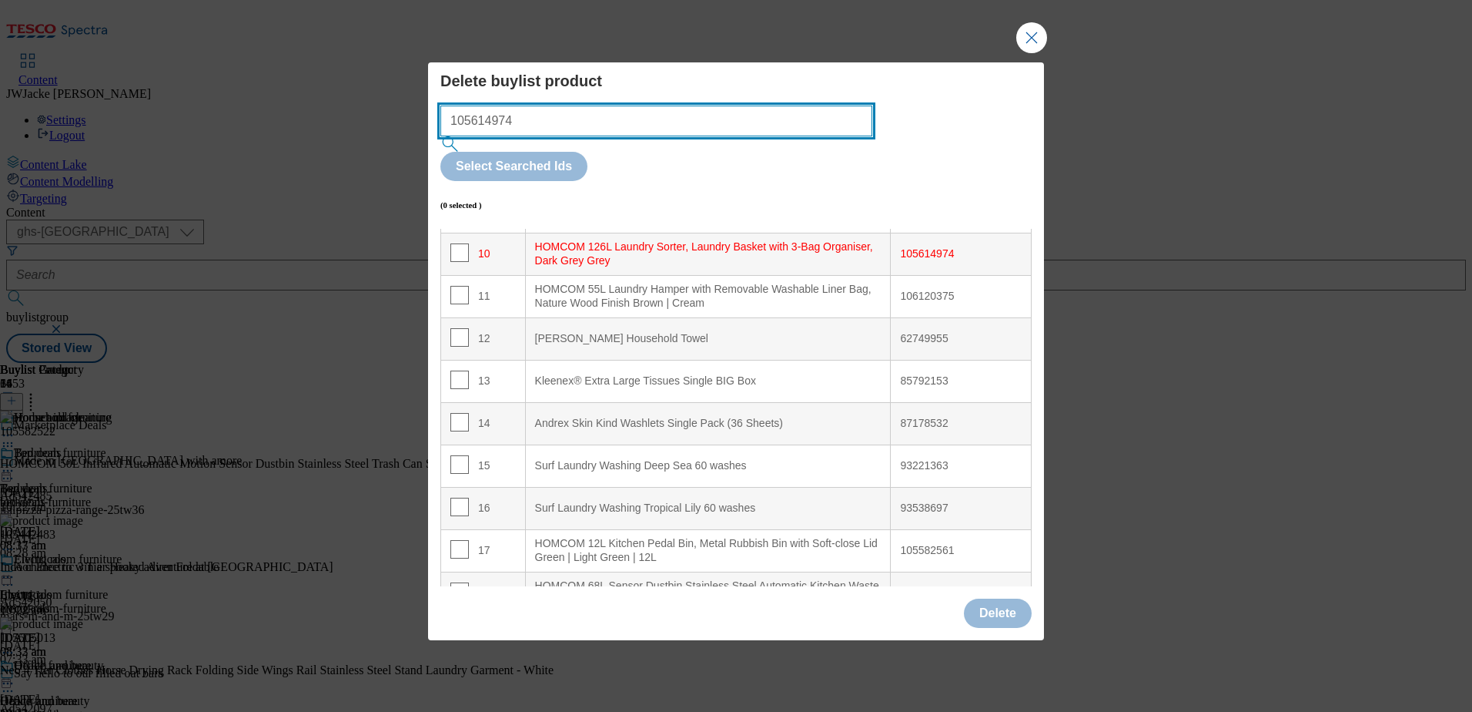
scroll to position [437, 0]
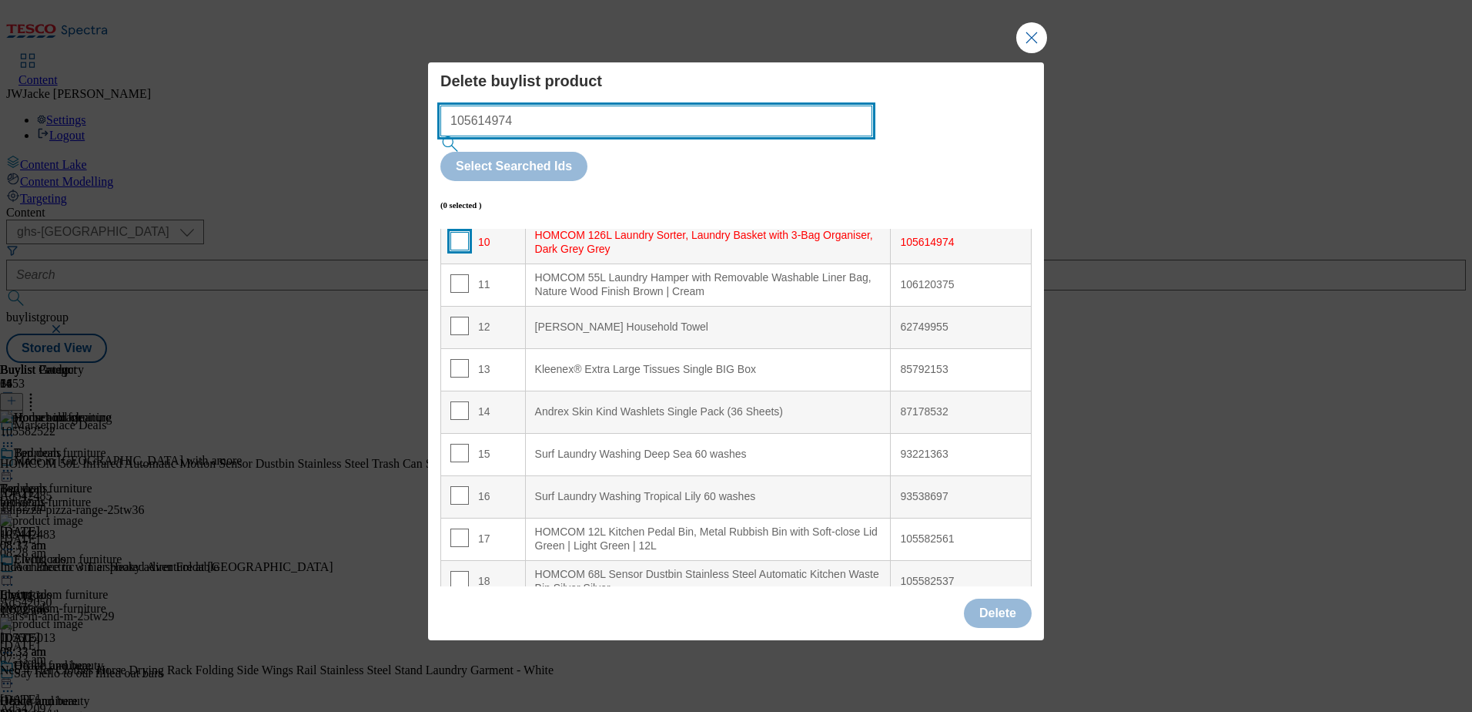
type input "105614974"
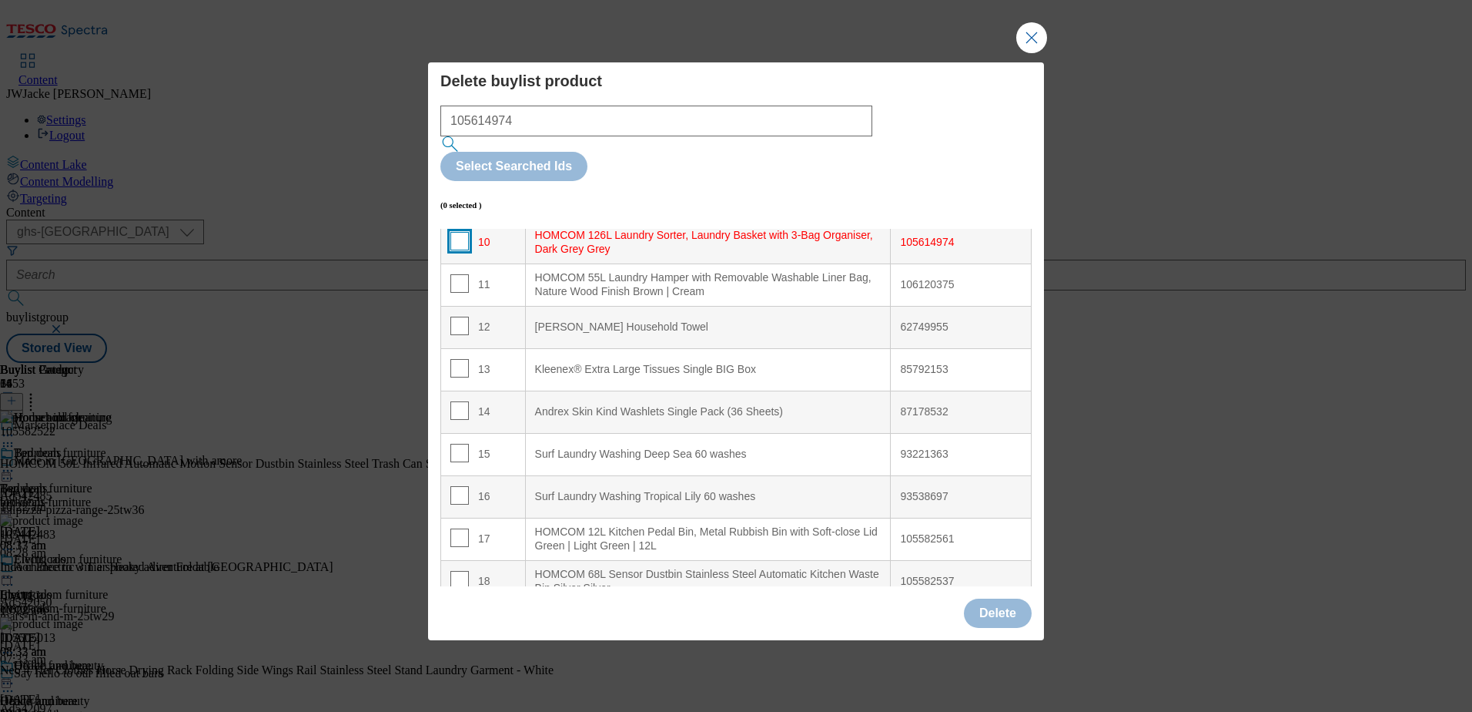
click at [460, 232] on input "Modal" at bounding box center [459, 241] width 18 height 18
checkbox input "true"
click at [1012, 598] on button "Delete" at bounding box center [998, 612] width 68 height 29
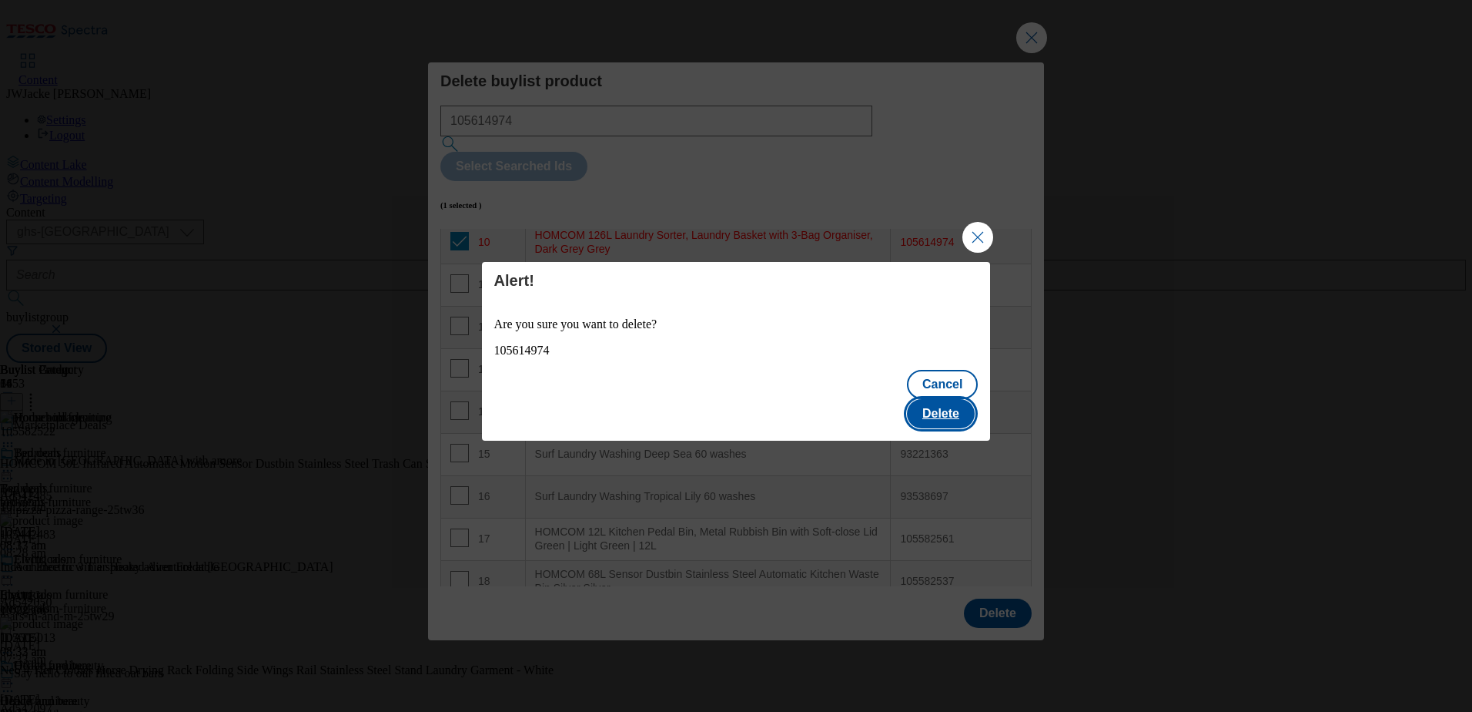
click at [939, 399] on button "Delete" at bounding box center [941, 413] width 68 height 29
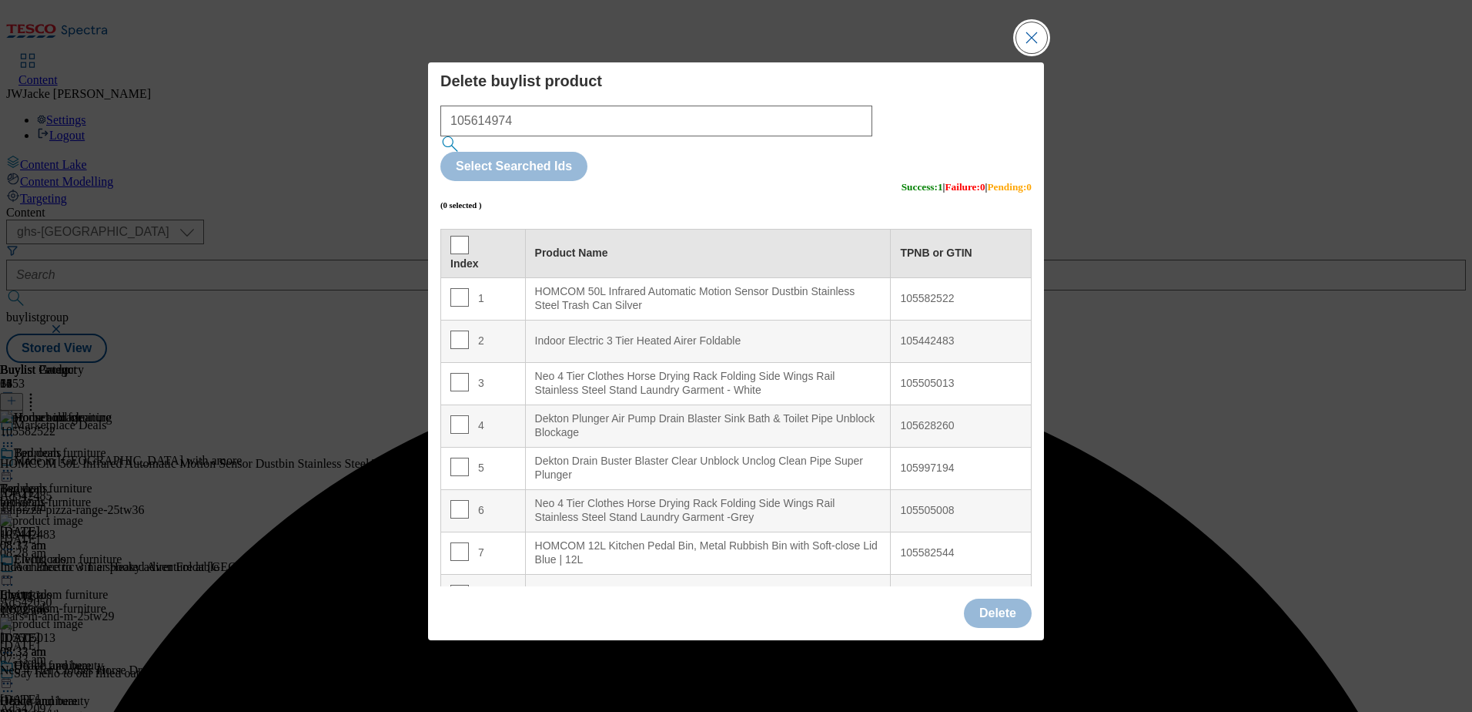
click at [1029, 53] on button "Close Modal" at bounding box center [1032, 37] width 31 height 31
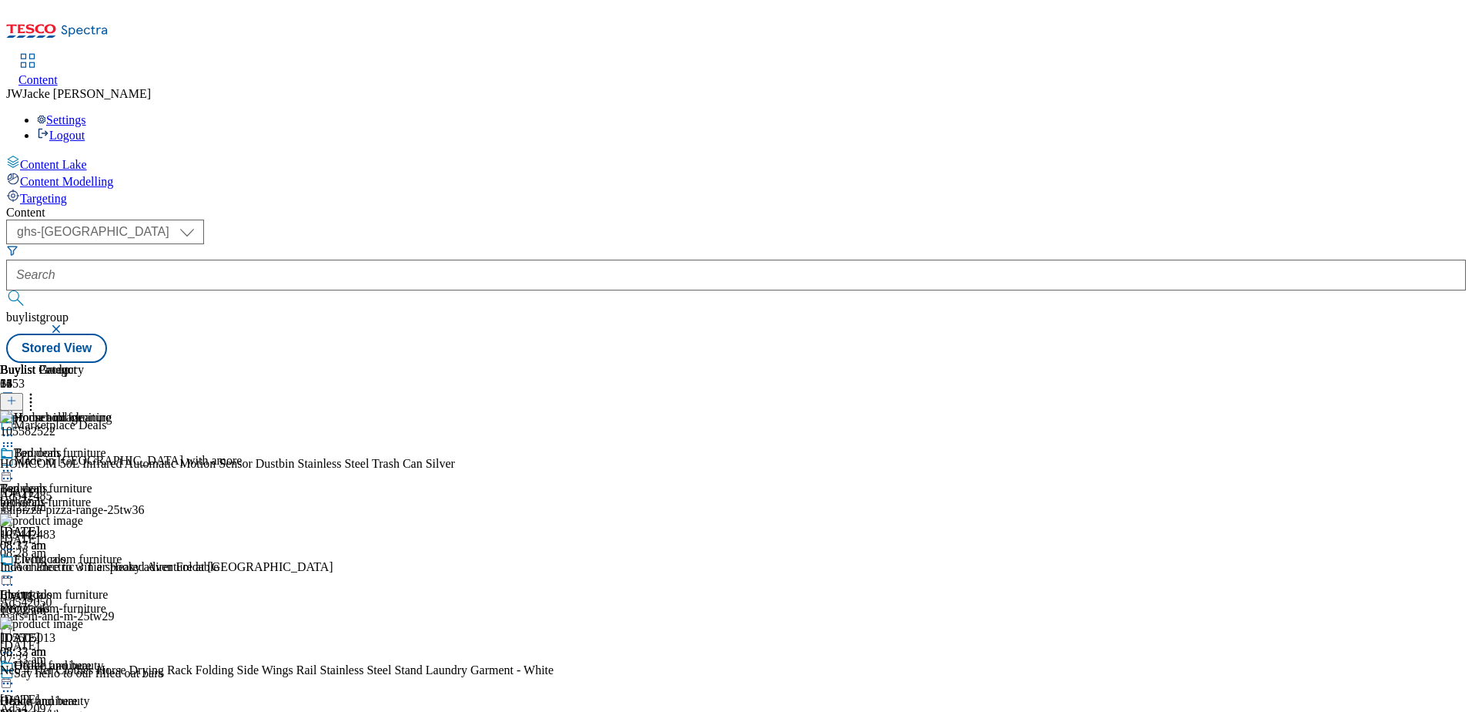
scroll to position [1056, 0]
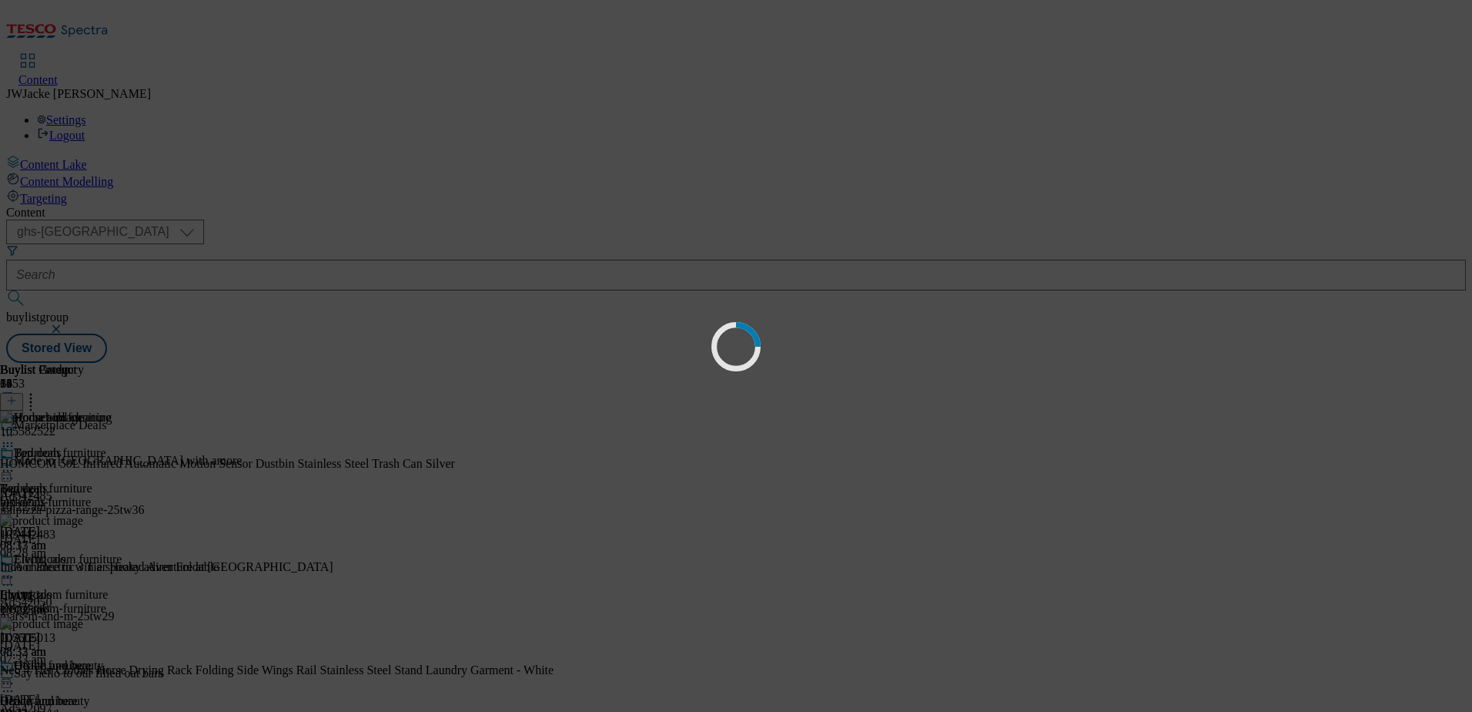
scroll to position [0, 0]
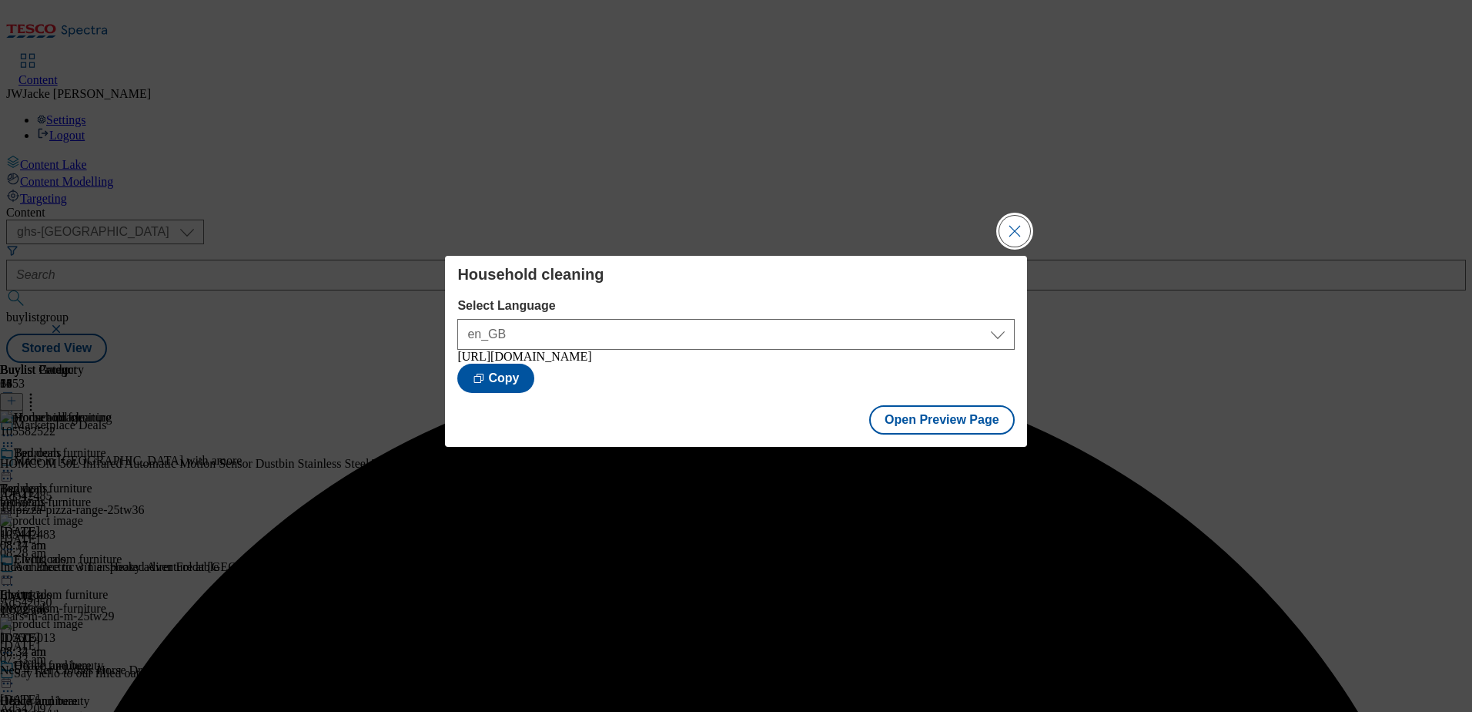
click at [1019, 223] on button "Close Modal" at bounding box center [1015, 231] width 31 height 31
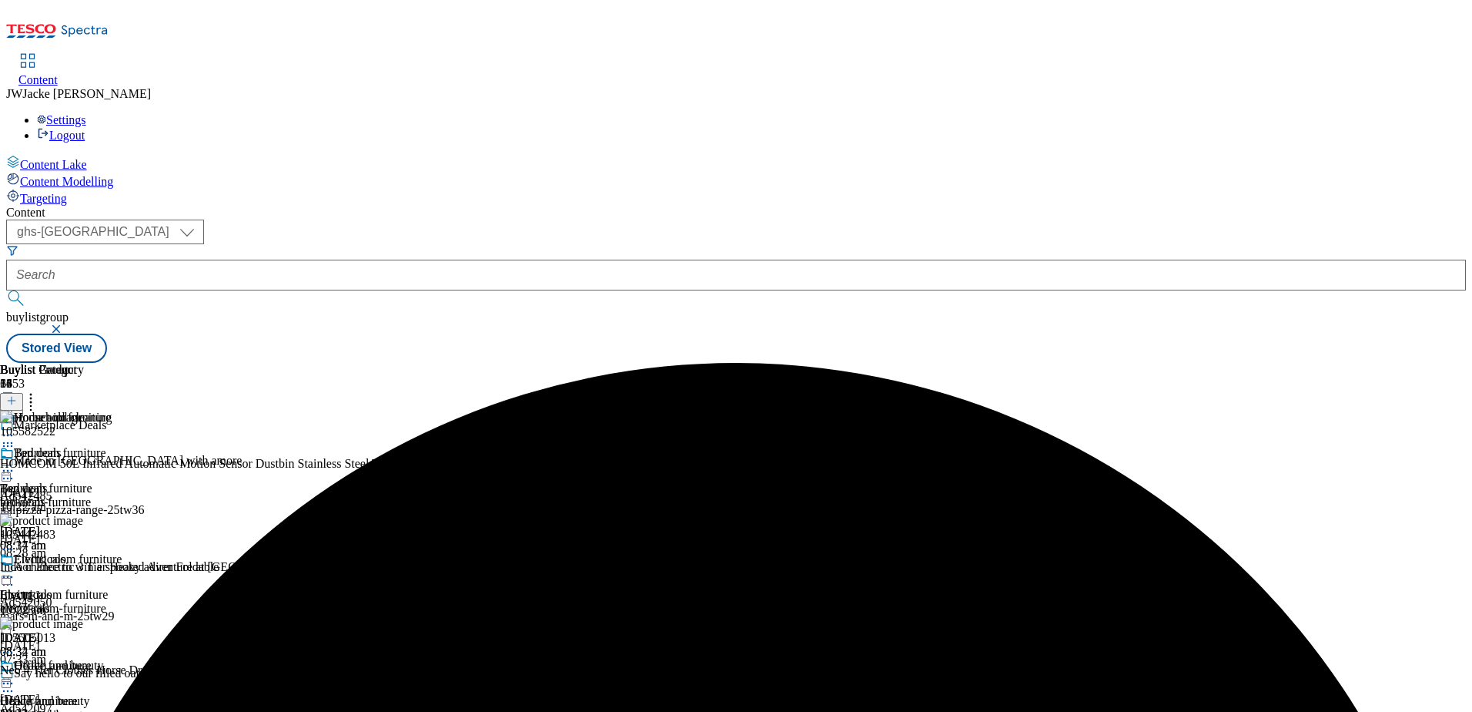
scroll to position [924, 0]
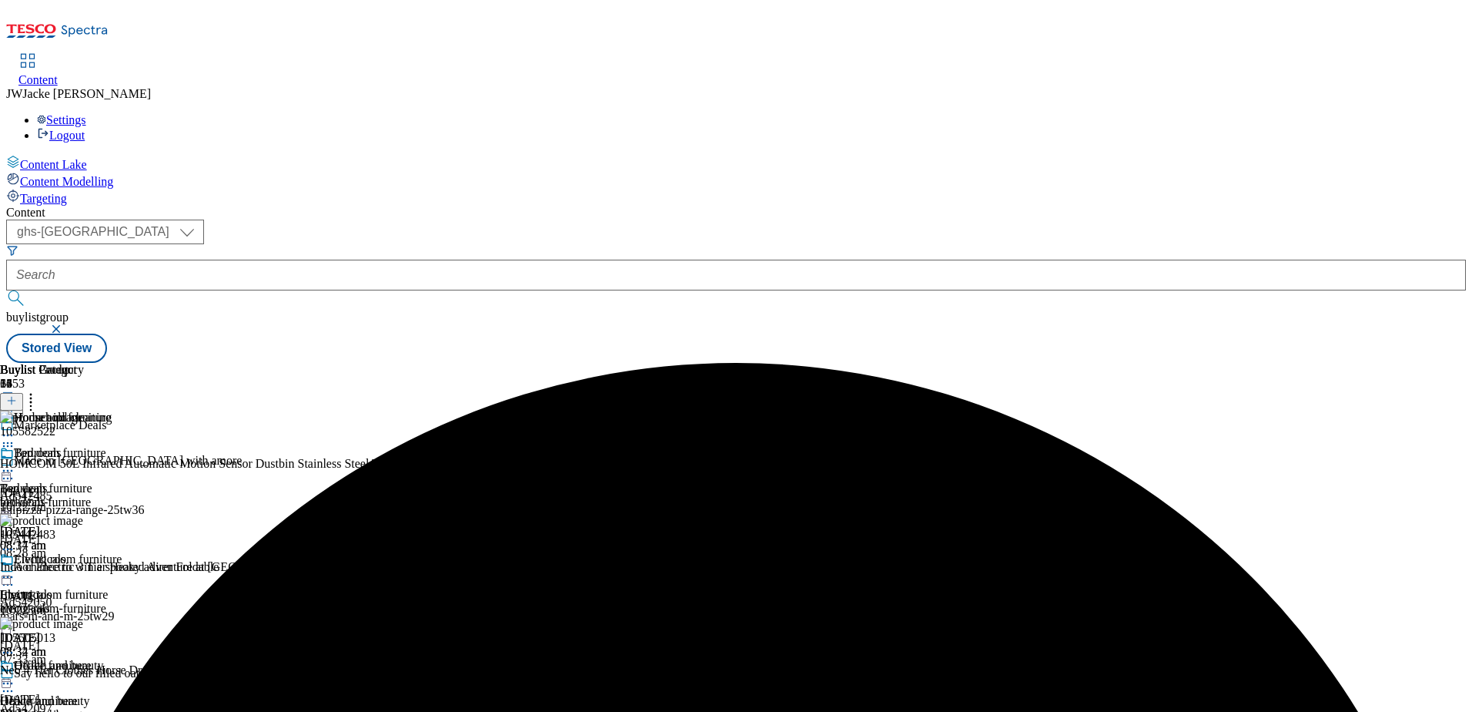
scroll to position [847, 0]
drag, startPoint x: 655, startPoint y: 430, endPoint x: 645, endPoint y: 422, distance: 13.1
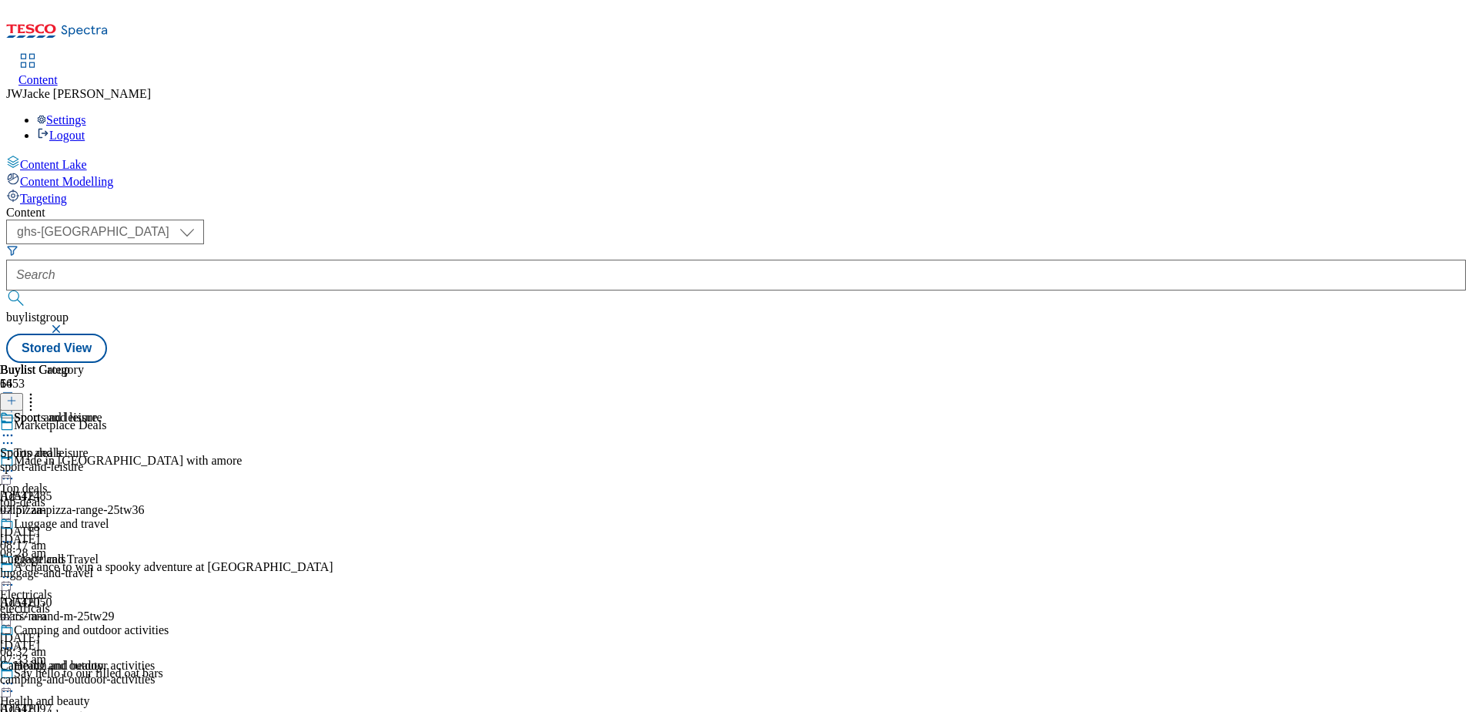
click at [169, 460] on div "sport-and-leisure" at bounding box center [84, 467] width 169 height 14
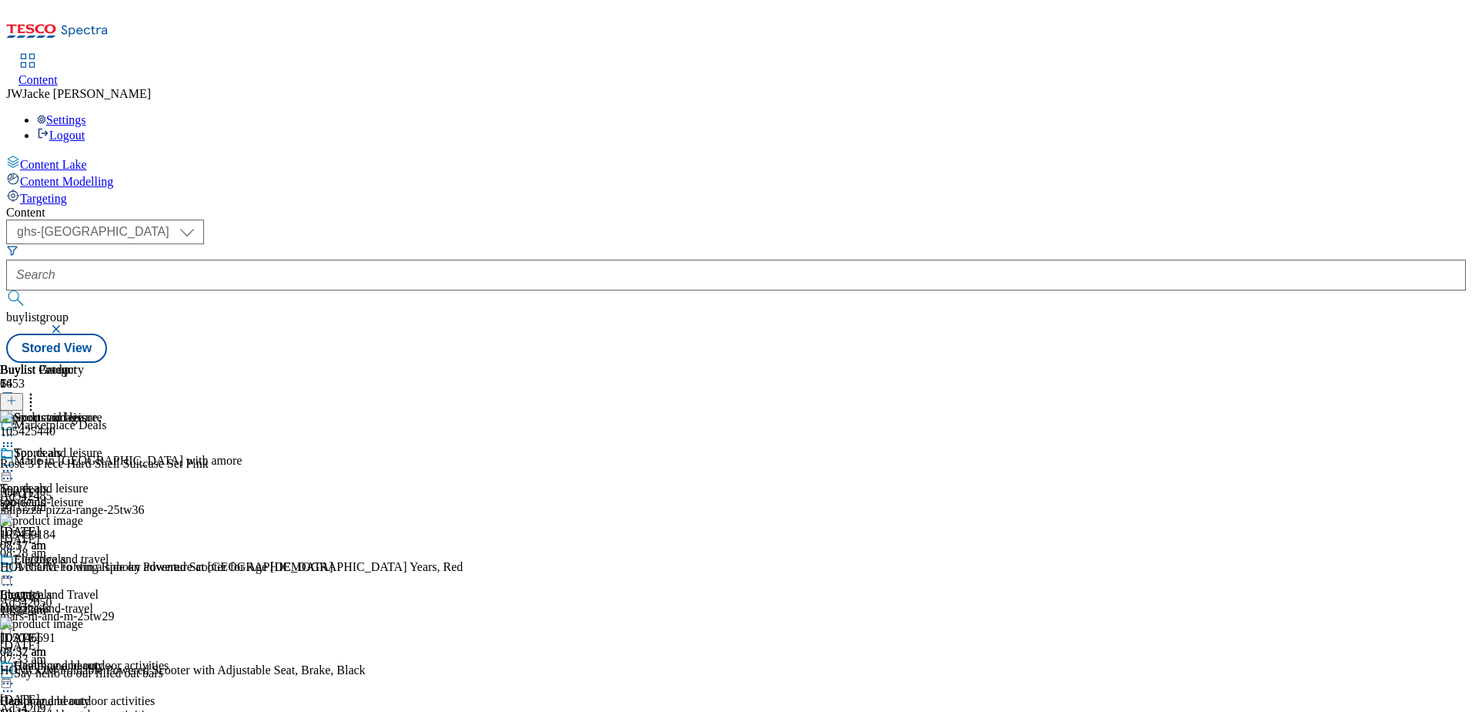
scroll to position [627, 0]
click at [39, 390] on icon at bounding box center [30, 397] width 15 height 15
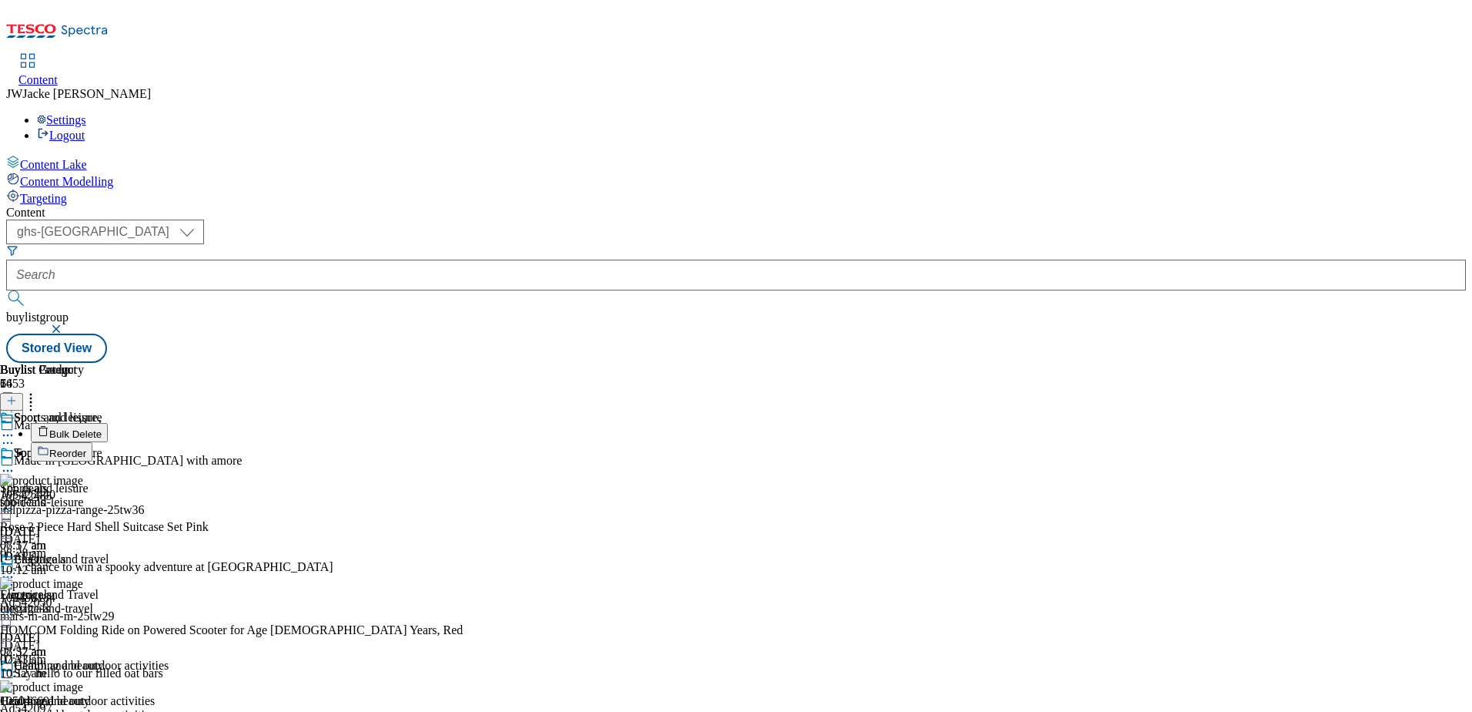
click at [86, 447] on span "Reorder" at bounding box center [67, 453] width 37 height 12
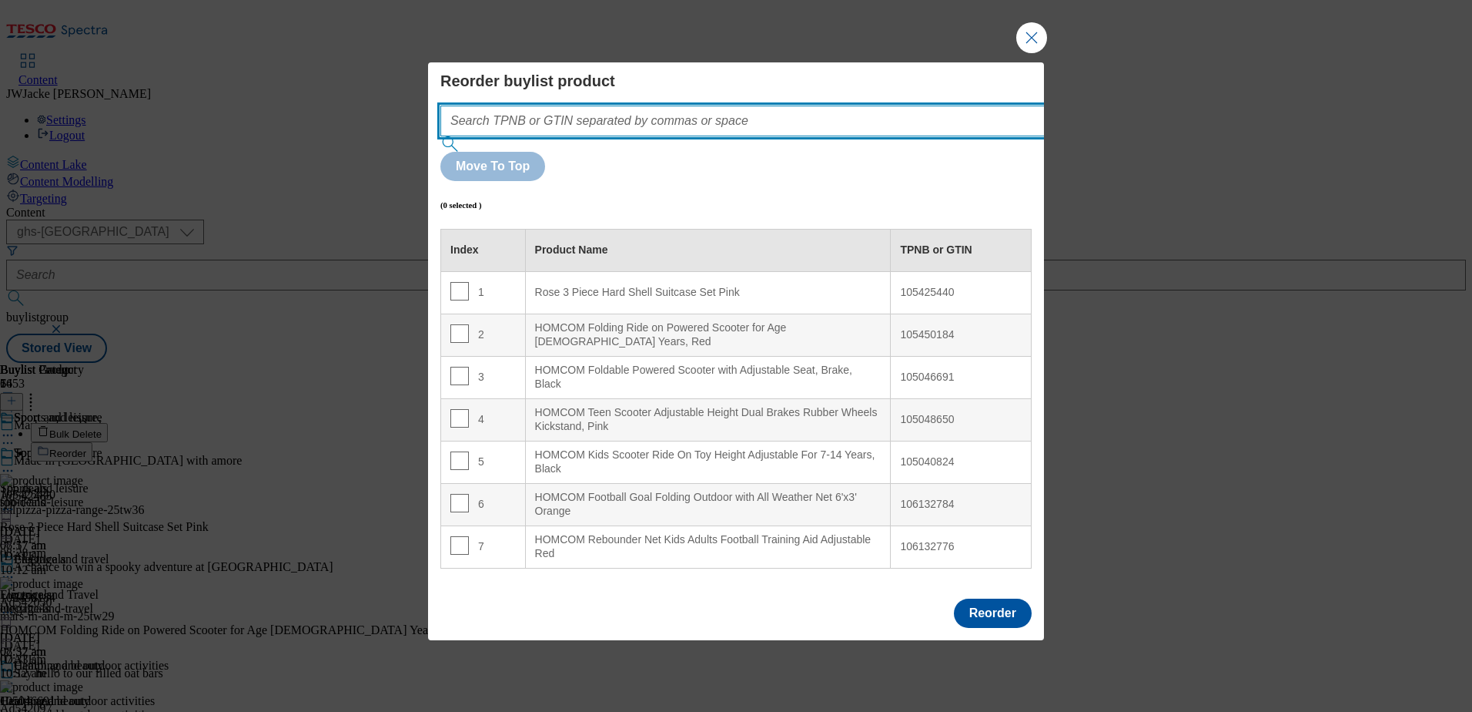
click at [745, 136] on input "Modal" at bounding box center [765, 121] width 651 height 31
paste input "105966650"
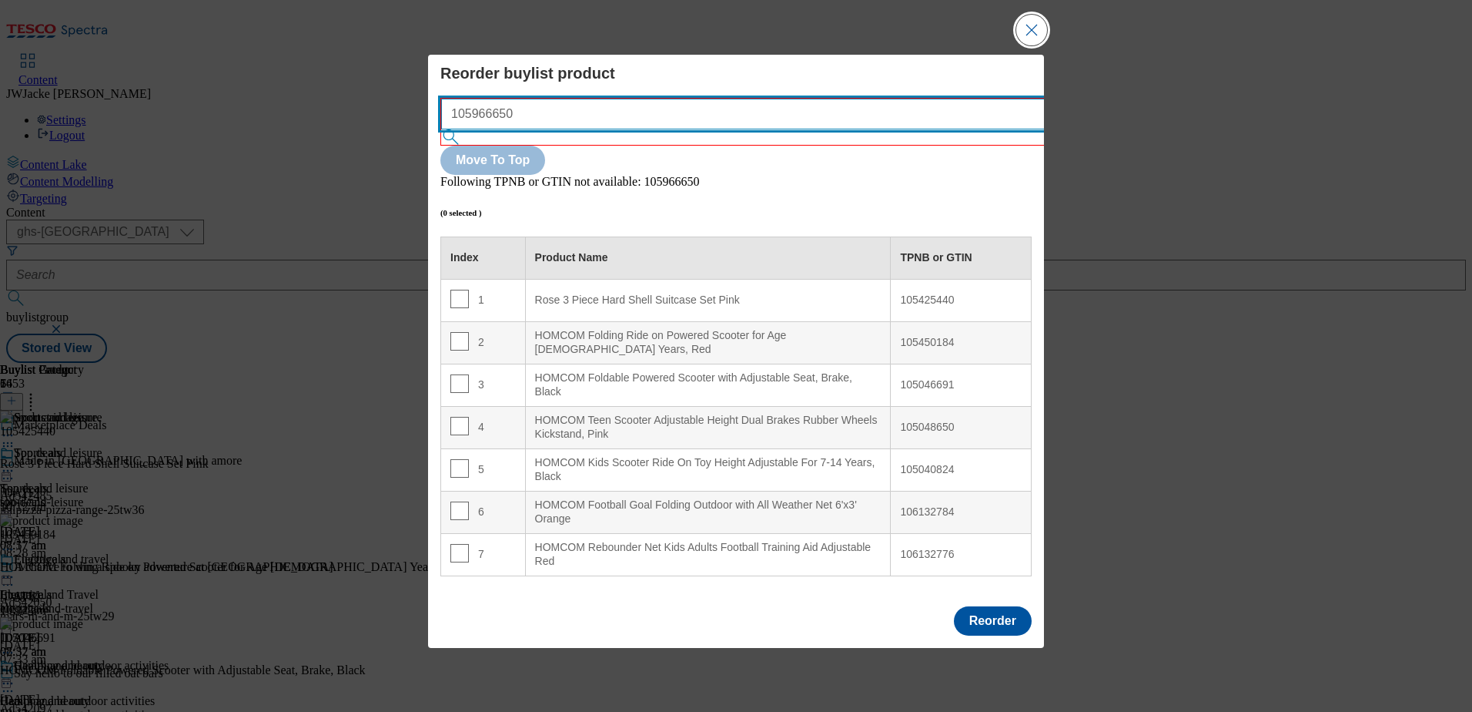
type input "105966650"
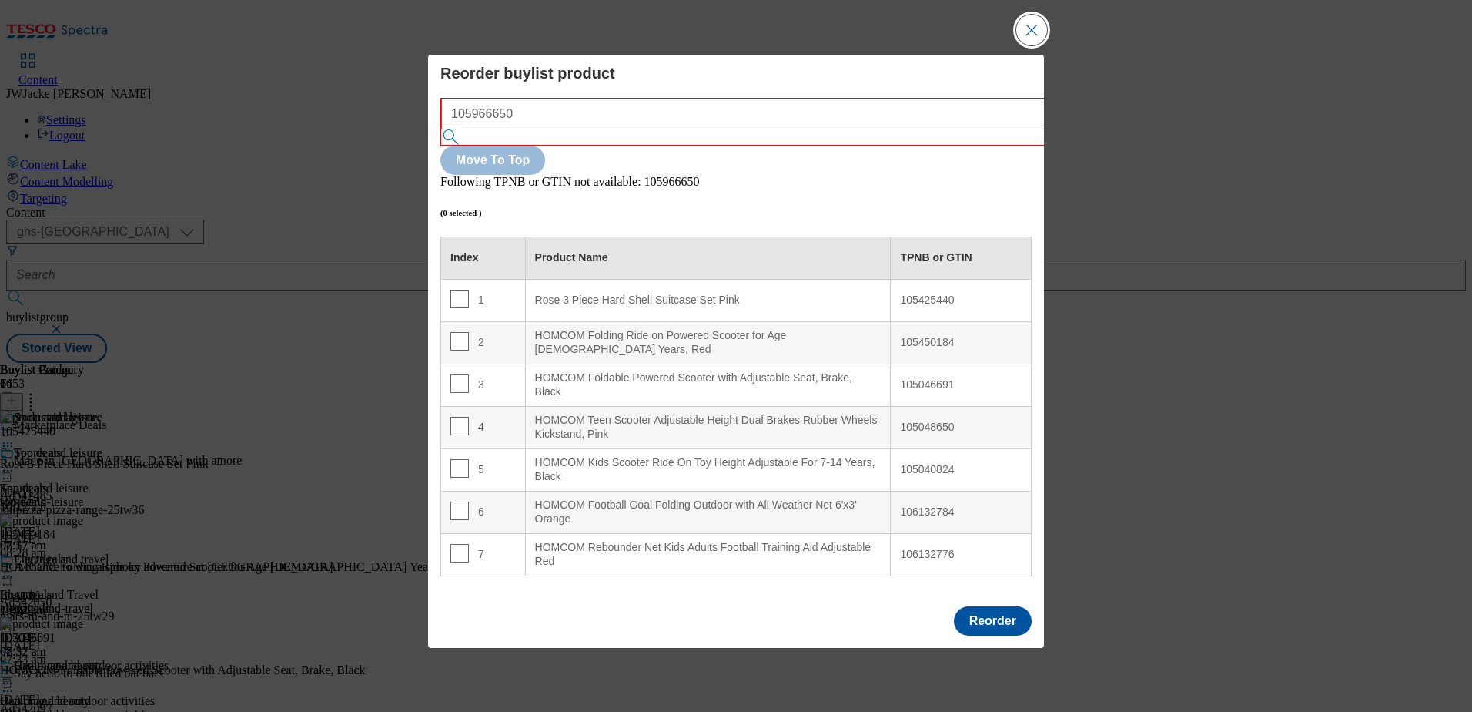
click at [1042, 45] on button "Close Modal" at bounding box center [1032, 30] width 31 height 31
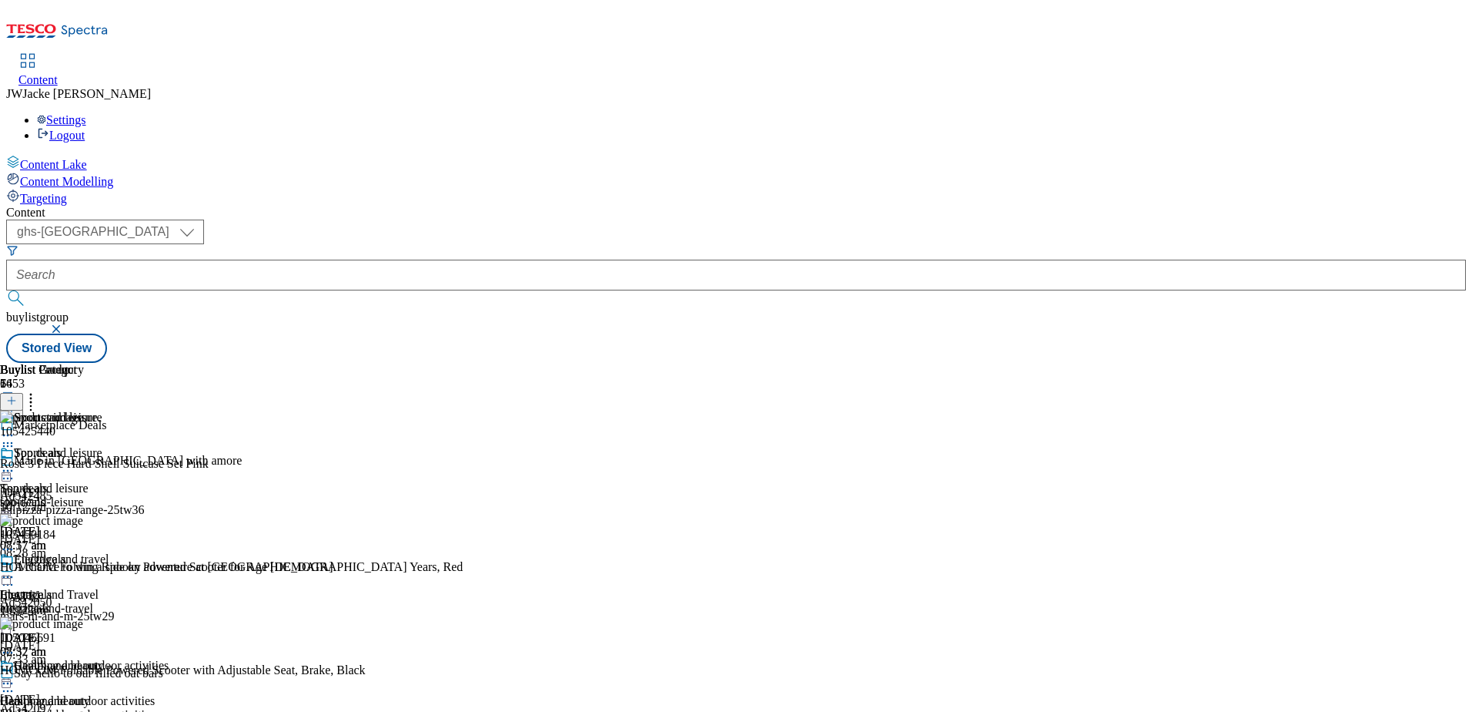
scroll to position [538, 0]
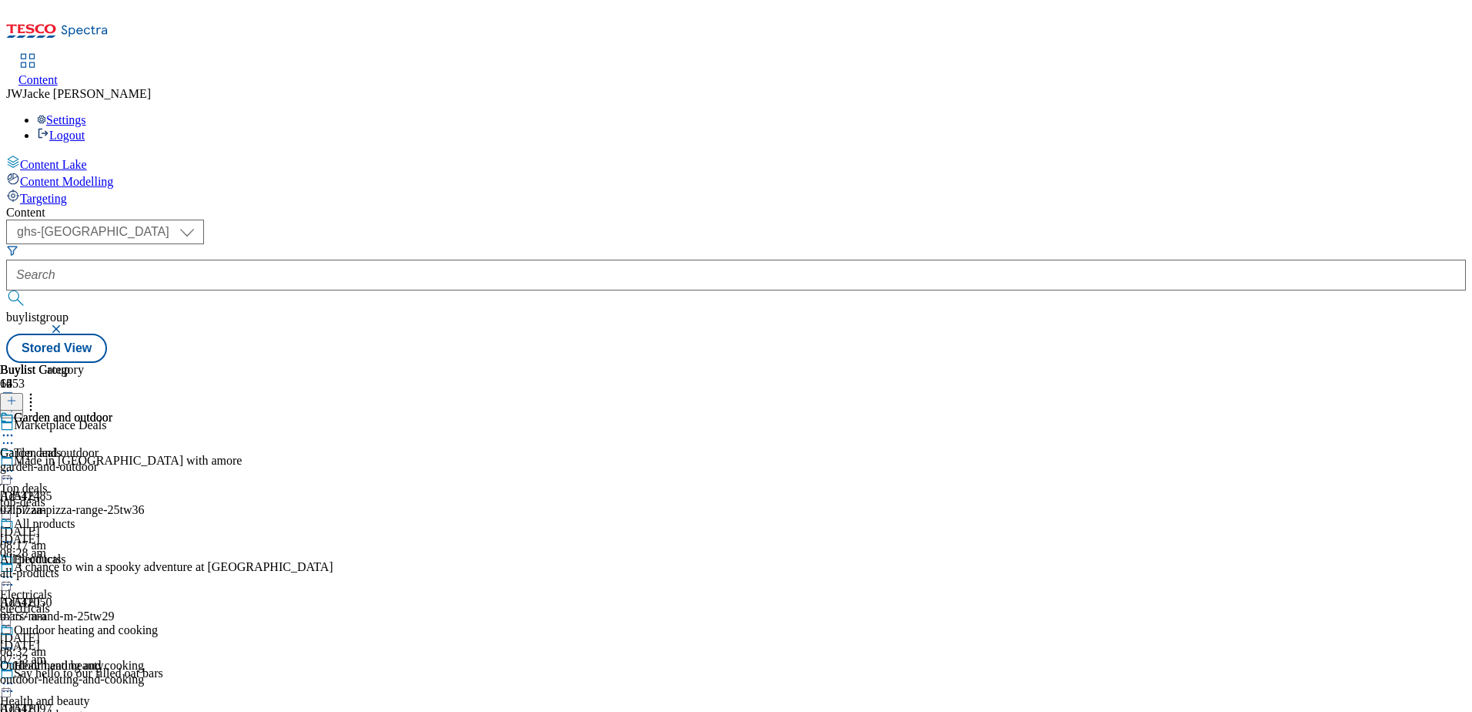
click at [158, 410] on div "Garden and outdoor Garden and outdoor garden-and-outdoor [DATE] 07:57 am" at bounding box center [79, 463] width 158 height 106
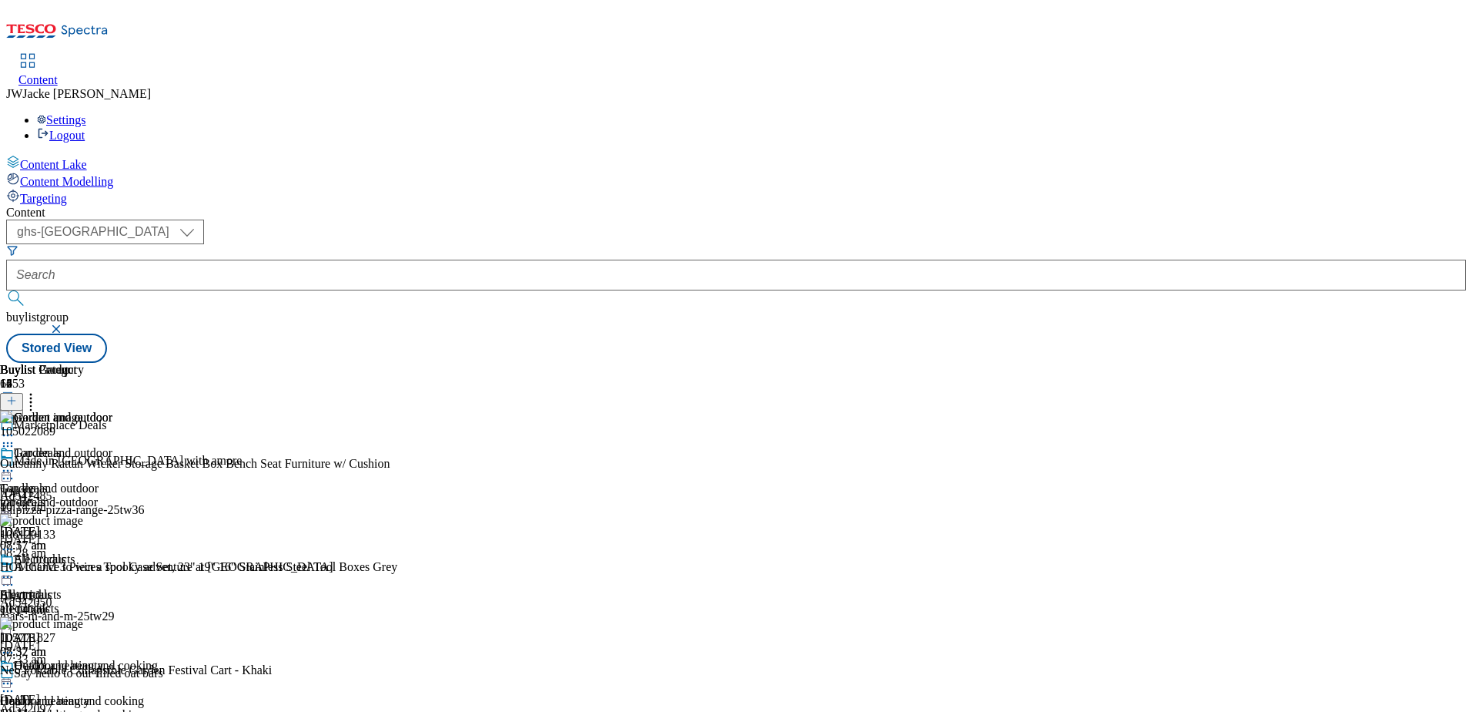
click at [15, 463] on icon at bounding box center [7, 470] width 15 height 15
click at [1399, 363] on div "Buylist Group 6453 Marketplace Deals Made in [GEOGRAPHIC_DATA] with amore Ad542…" at bounding box center [736, 363] width 1460 height 0
click at [15, 463] on icon at bounding box center [7, 470] width 15 height 15
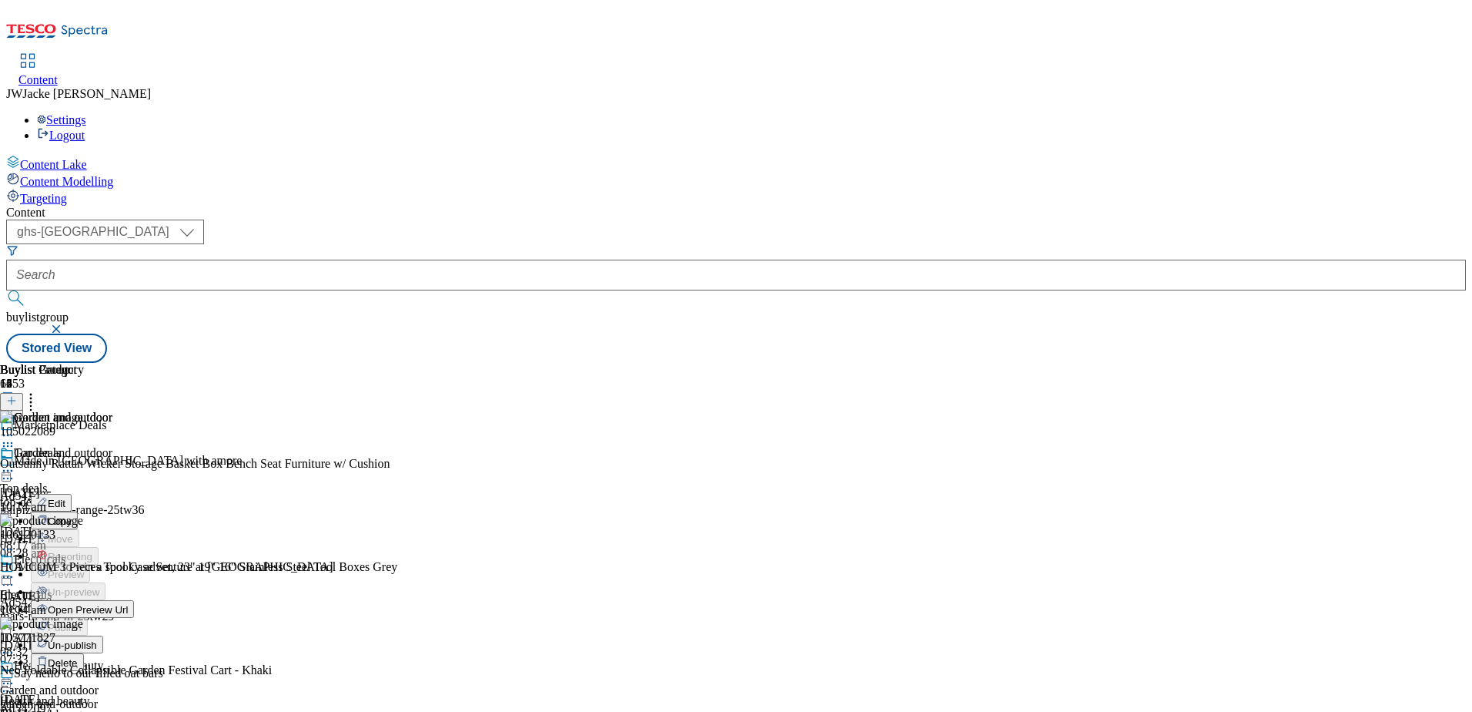
click at [97, 639] on span "Un-publish" at bounding box center [72, 645] width 49 height 12
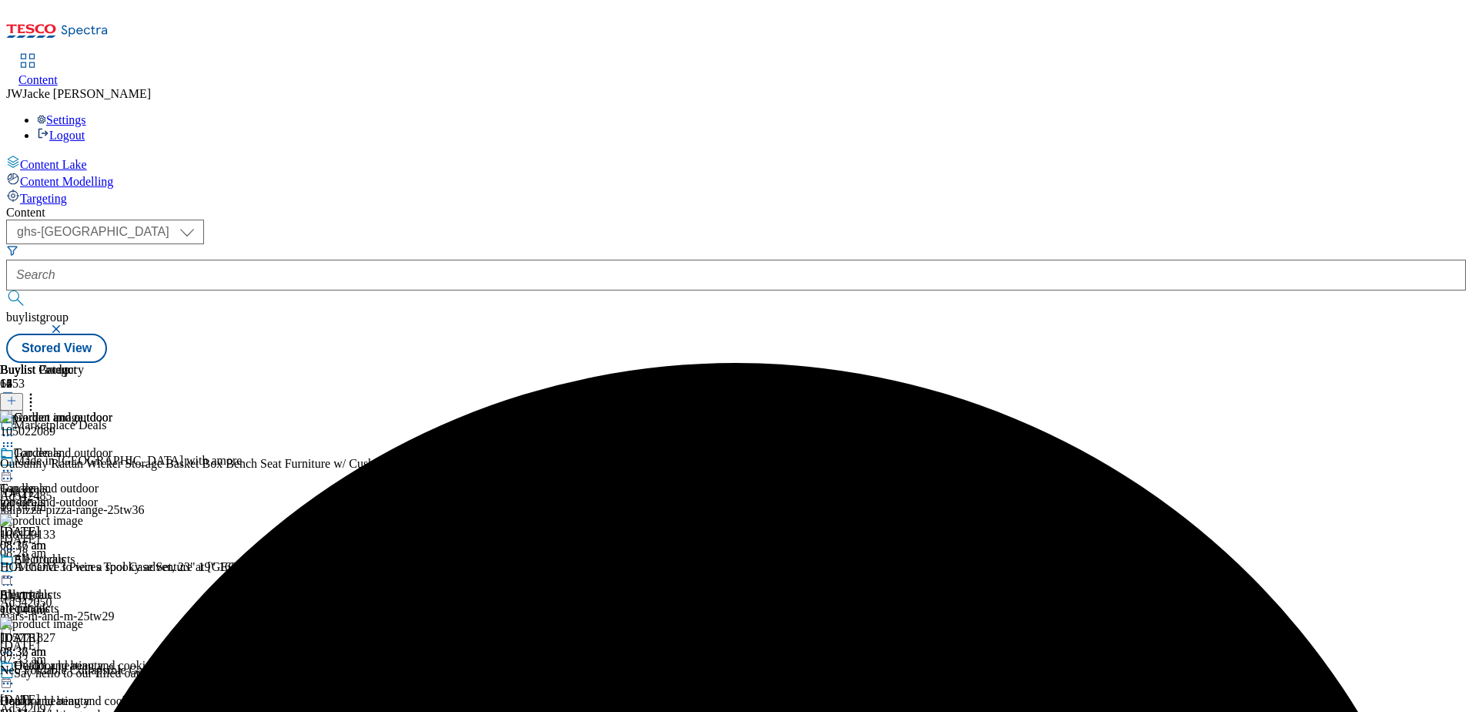
click at [15, 463] on icon at bounding box center [7, 470] width 15 height 15
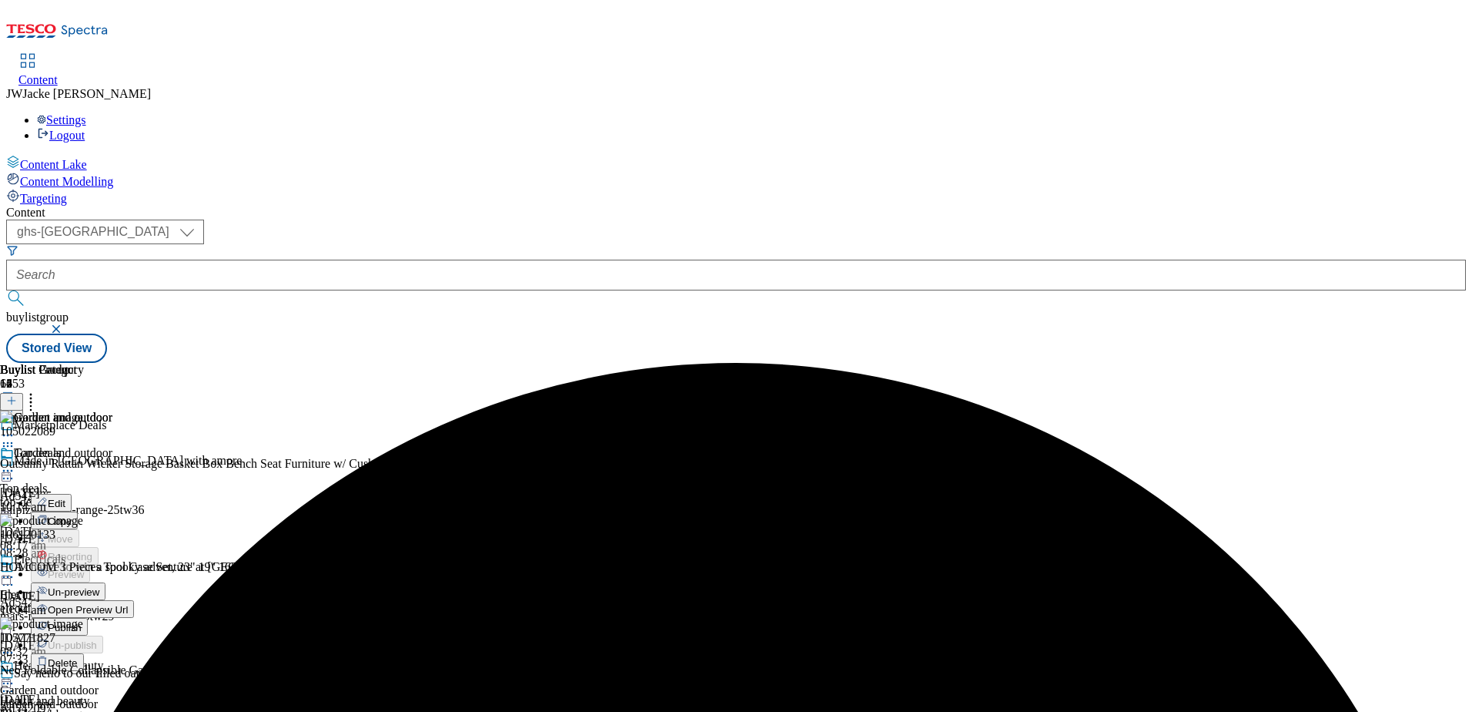
click at [99, 586] on span "Un-preview" at bounding box center [74, 592] width 52 height 12
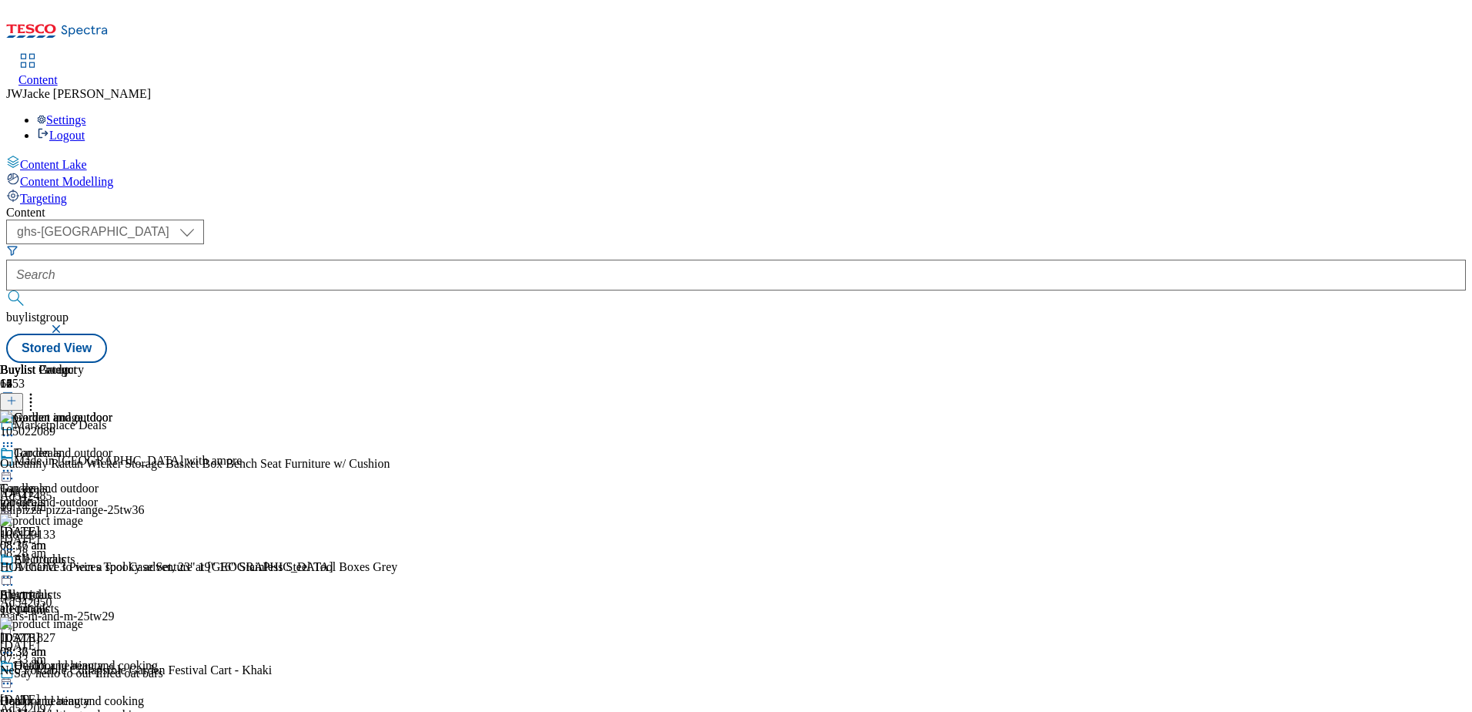
click at [12, 397] on line at bounding box center [12, 401] width 0 height 8
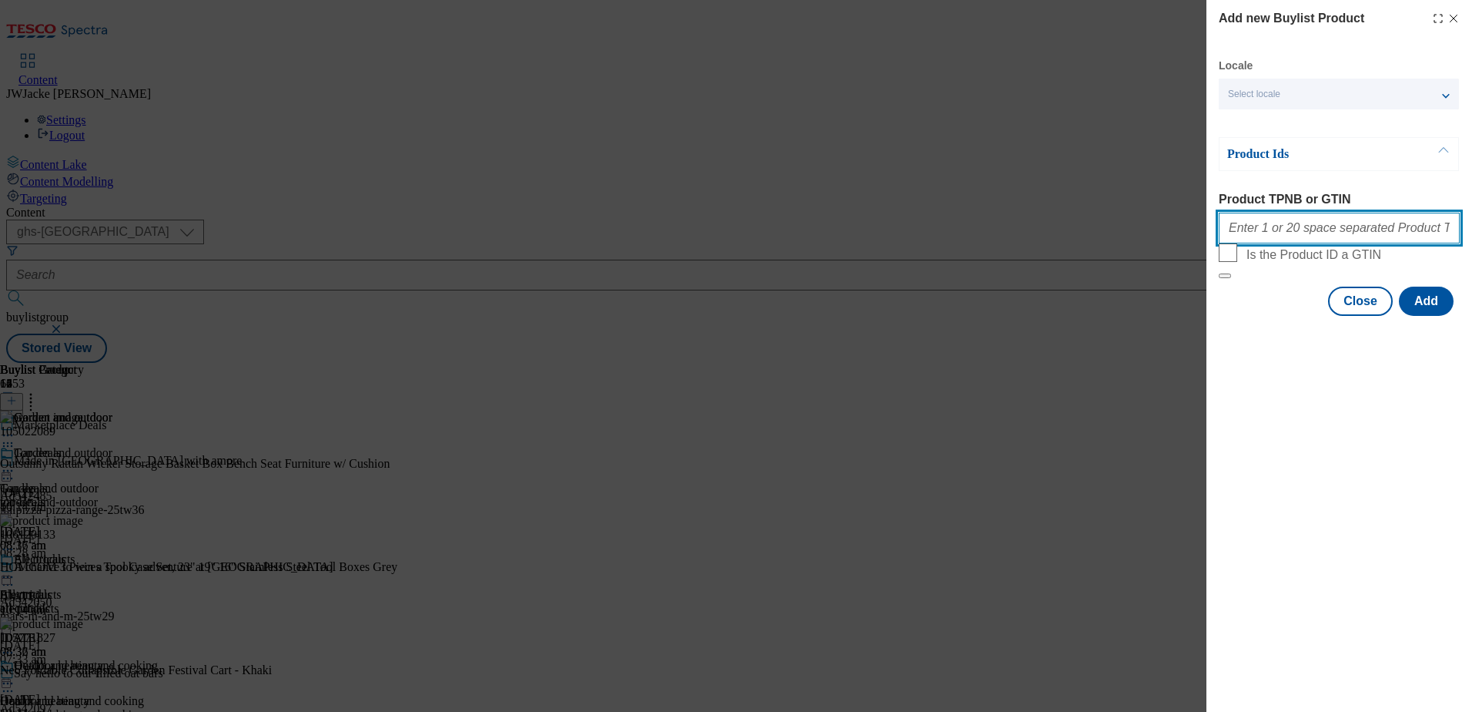
click at [1278, 230] on input "Product TPNB or GTIN" at bounding box center [1339, 228] width 241 height 31
paste input "105382743 105382741 105382780 105608513 105382871 105382768 105383504 105608508…"
type input "105382743 105382741 105382780 105608513 105382871 105382768 105383504 105608508…"
click at [1423, 316] on button "Add" at bounding box center [1426, 300] width 55 height 29
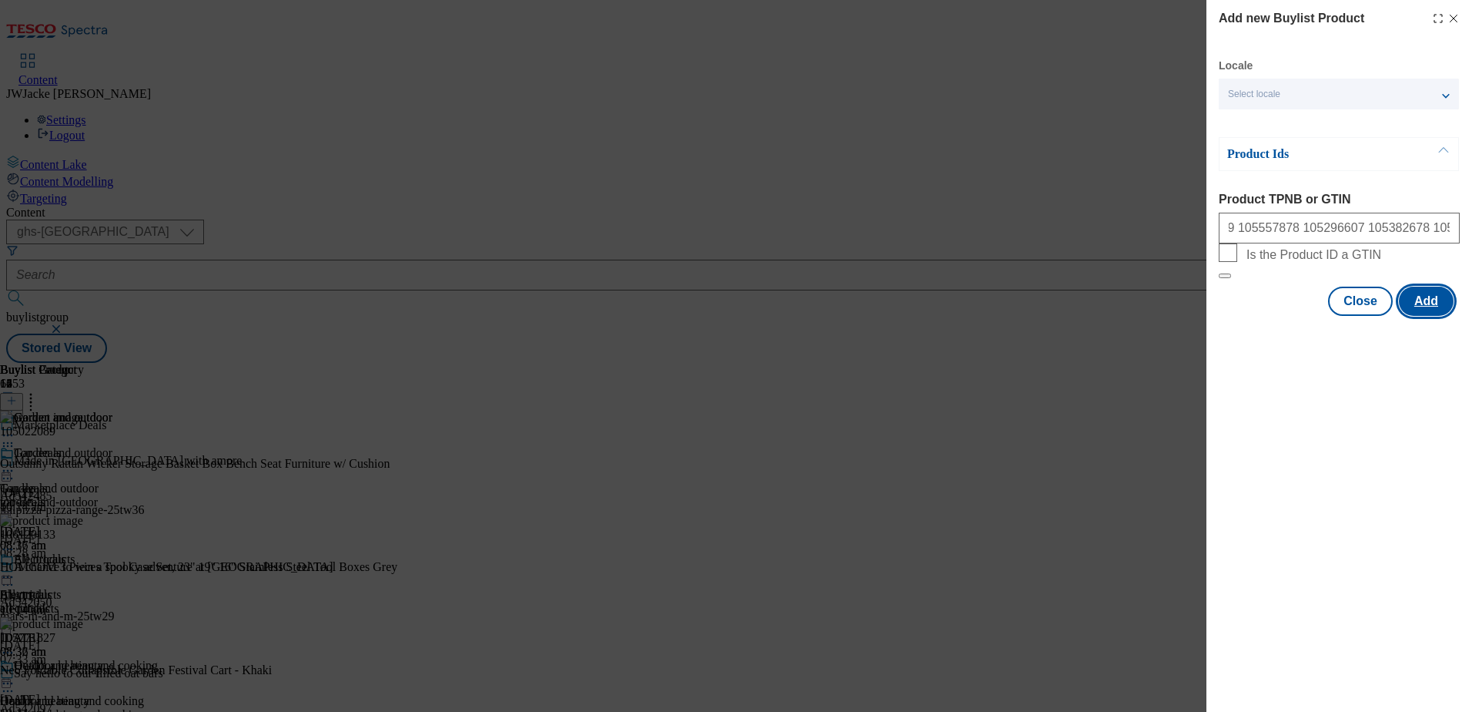
scroll to position [0, 0]
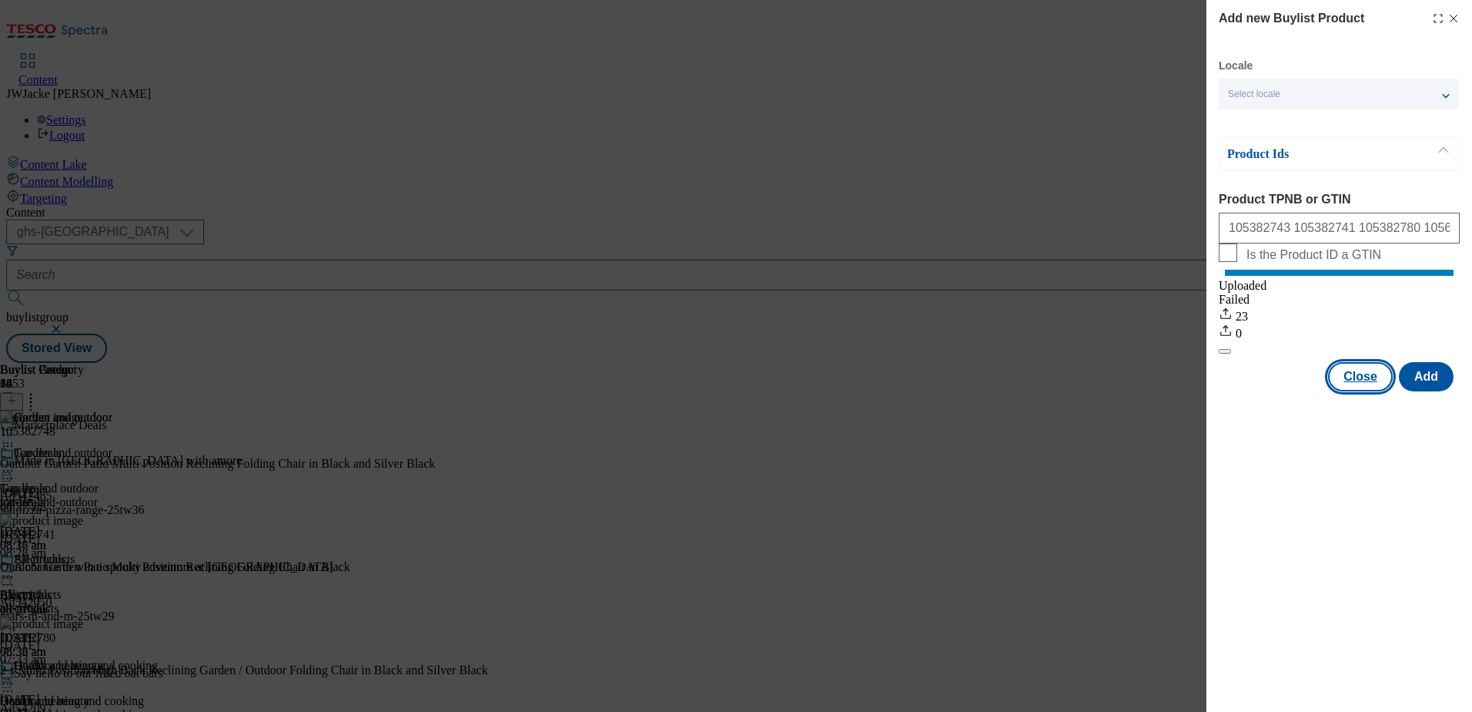
click at [1367, 391] on button "Close" at bounding box center [1360, 376] width 65 height 29
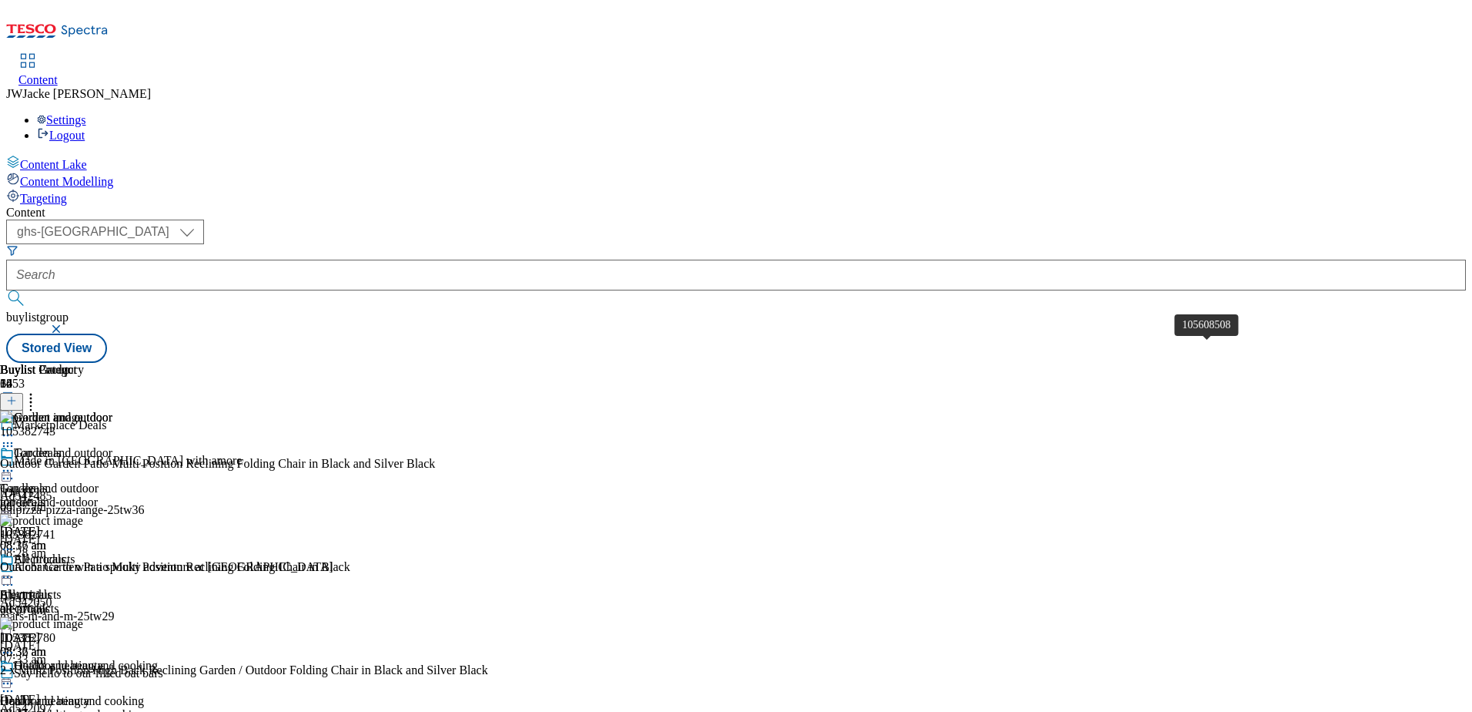
scroll to position [1232, 0]
click at [39, 390] on icon at bounding box center [30, 397] width 15 height 15
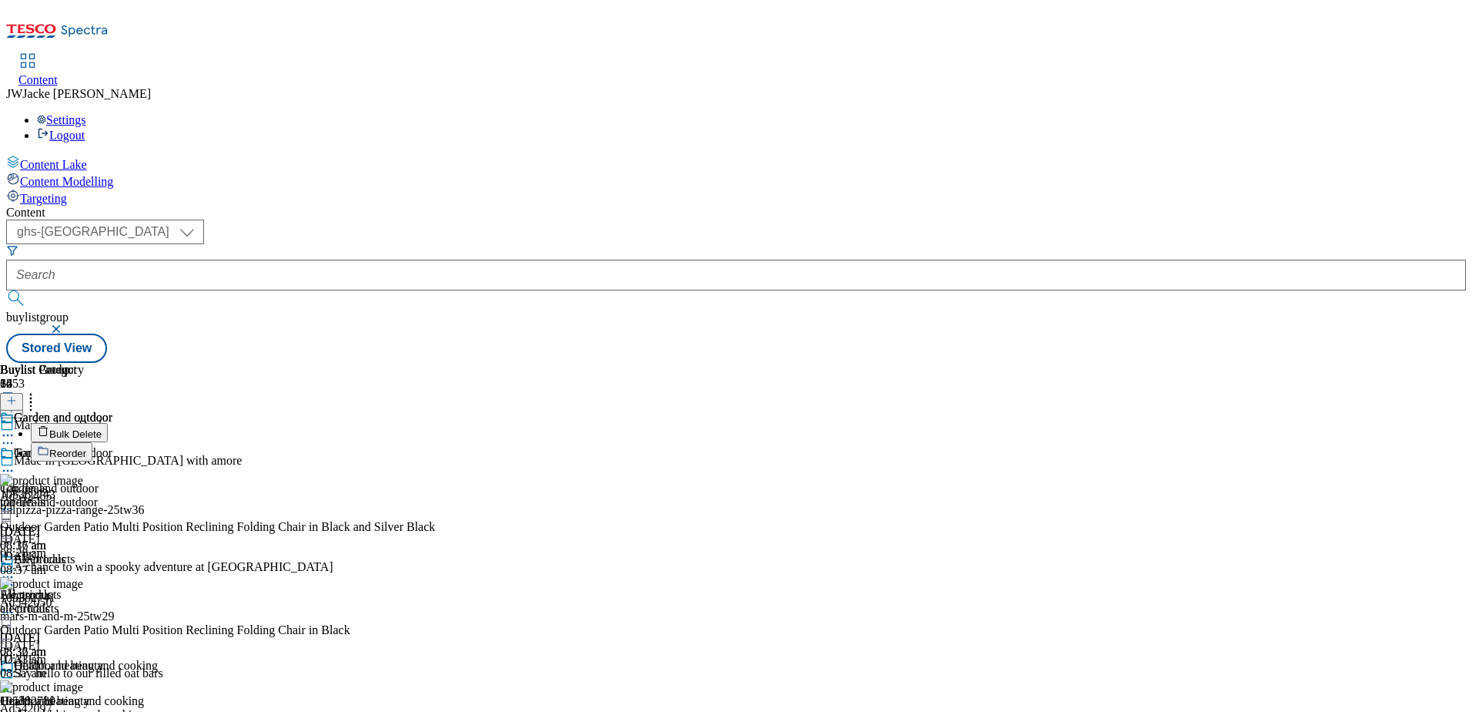
click at [86, 447] on span "Reorder" at bounding box center [67, 453] width 37 height 12
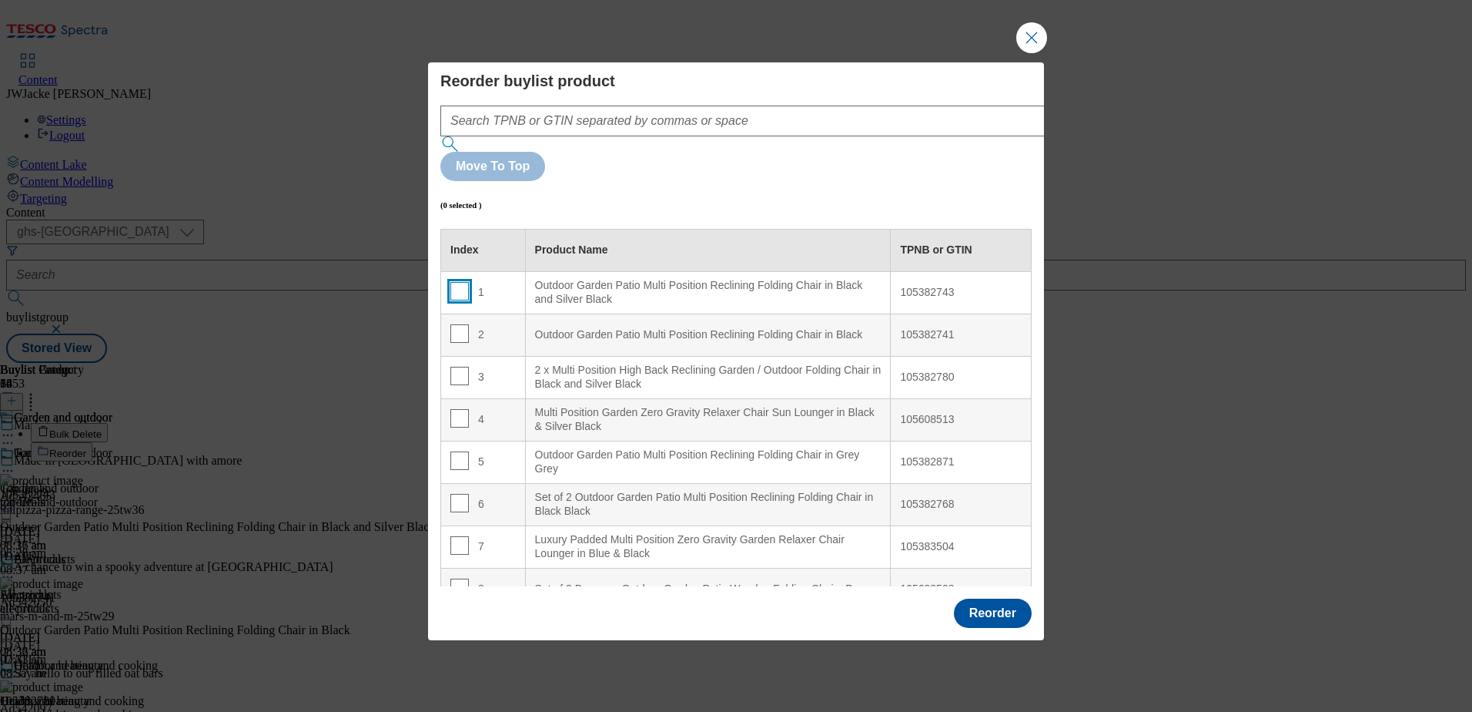
click at [459, 282] on input "Modal" at bounding box center [459, 291] width 18 height 18
checkbox input "true"
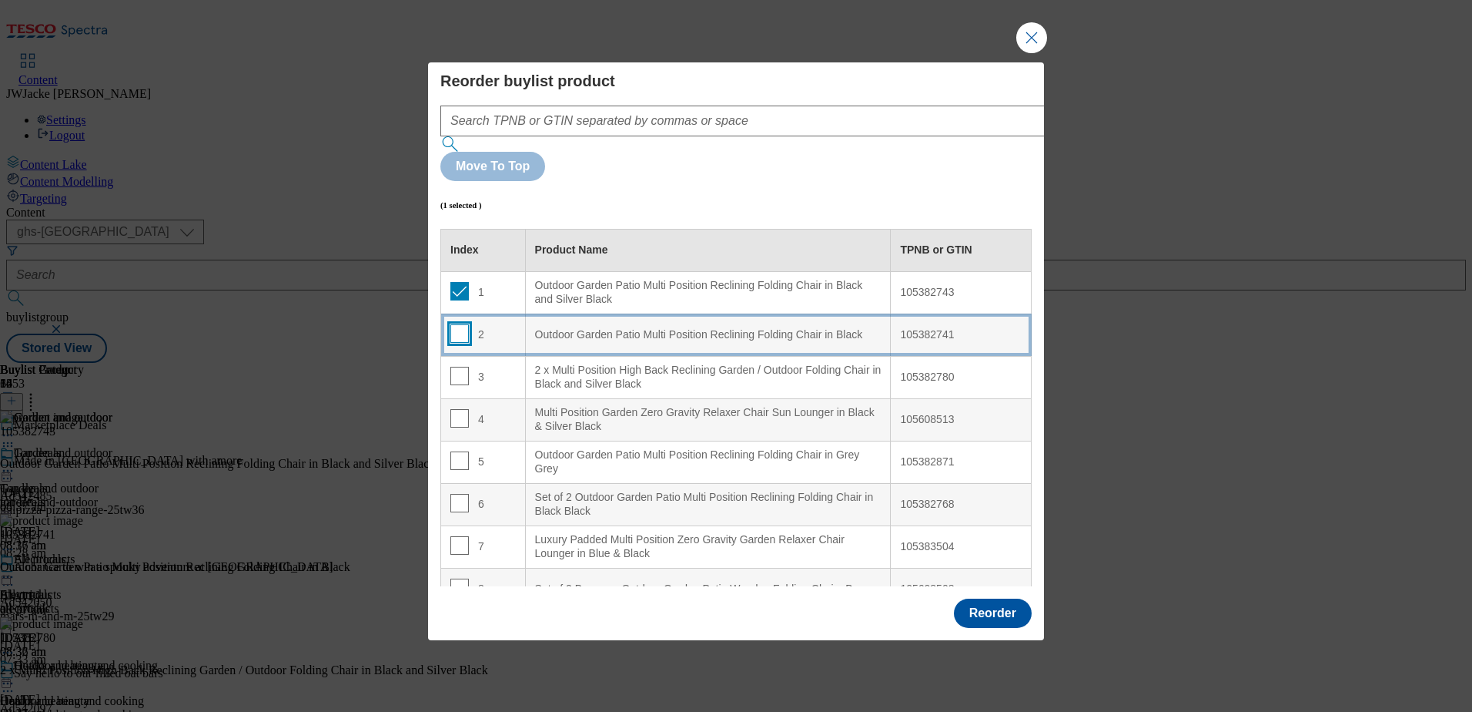
click at [461, 324] on input "Modal" at bounding box center [459, 333] width 18 height 18
checkbox input "true"
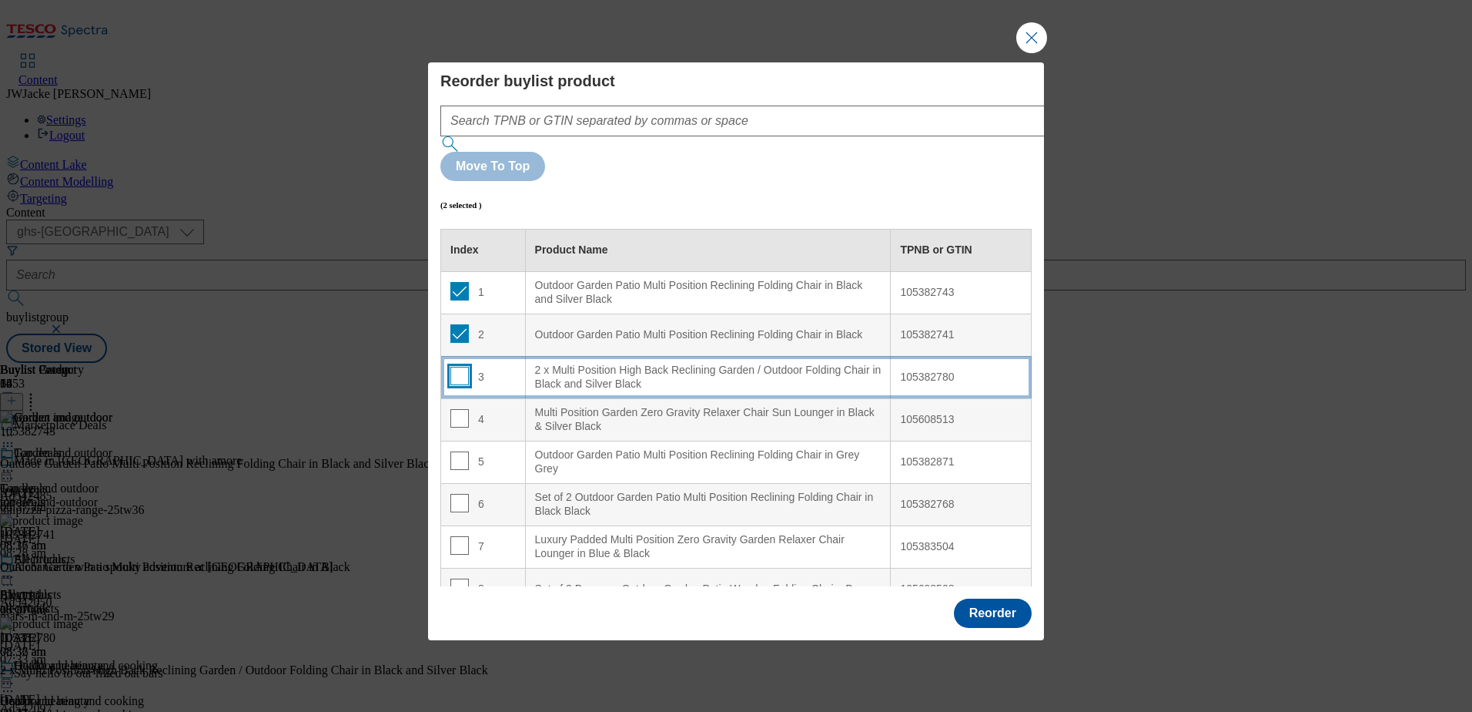
click at [457, 367] on input "Modal" at bounding box center [459, 376] width 18 height 18
checkbox input "true"
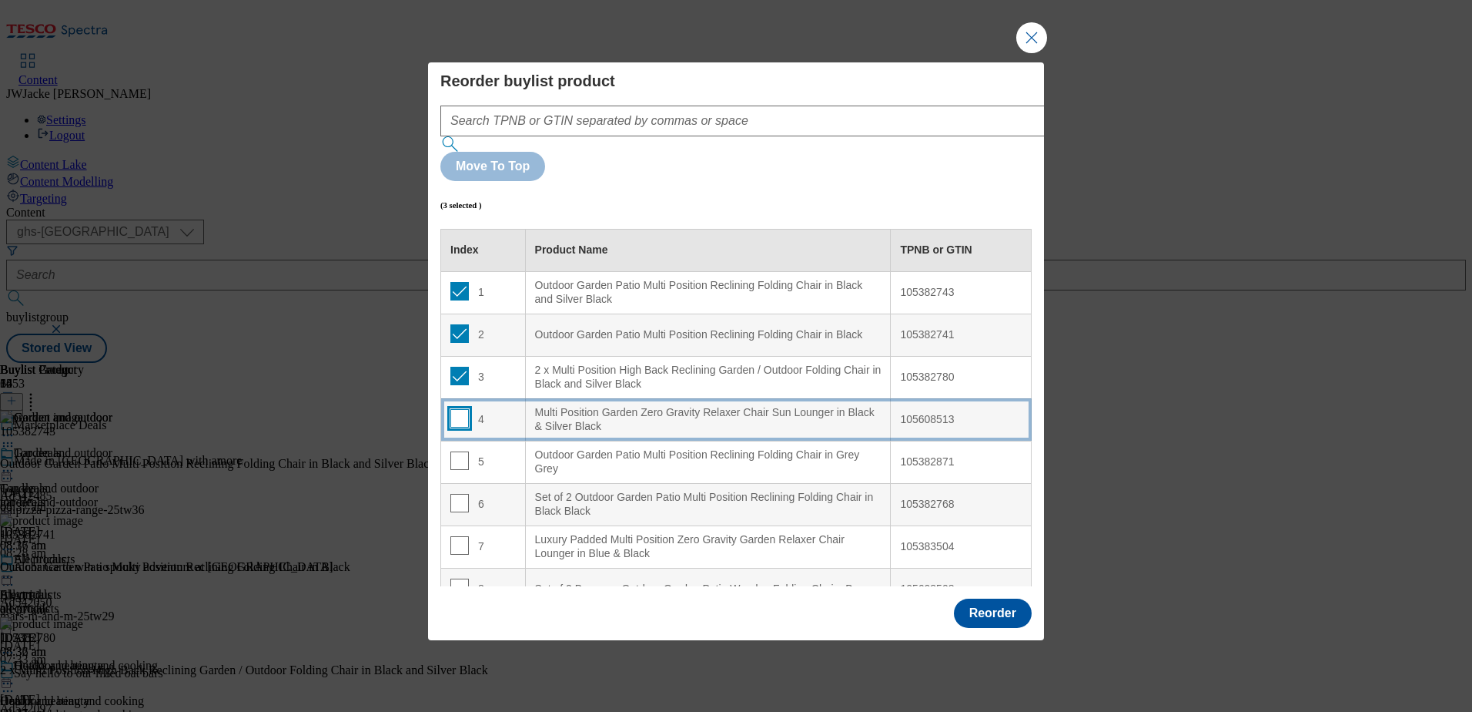
click at [457, 409] on input "Modal" at bounding box center [459, 418] width 18 height 18
checkbox input "true"
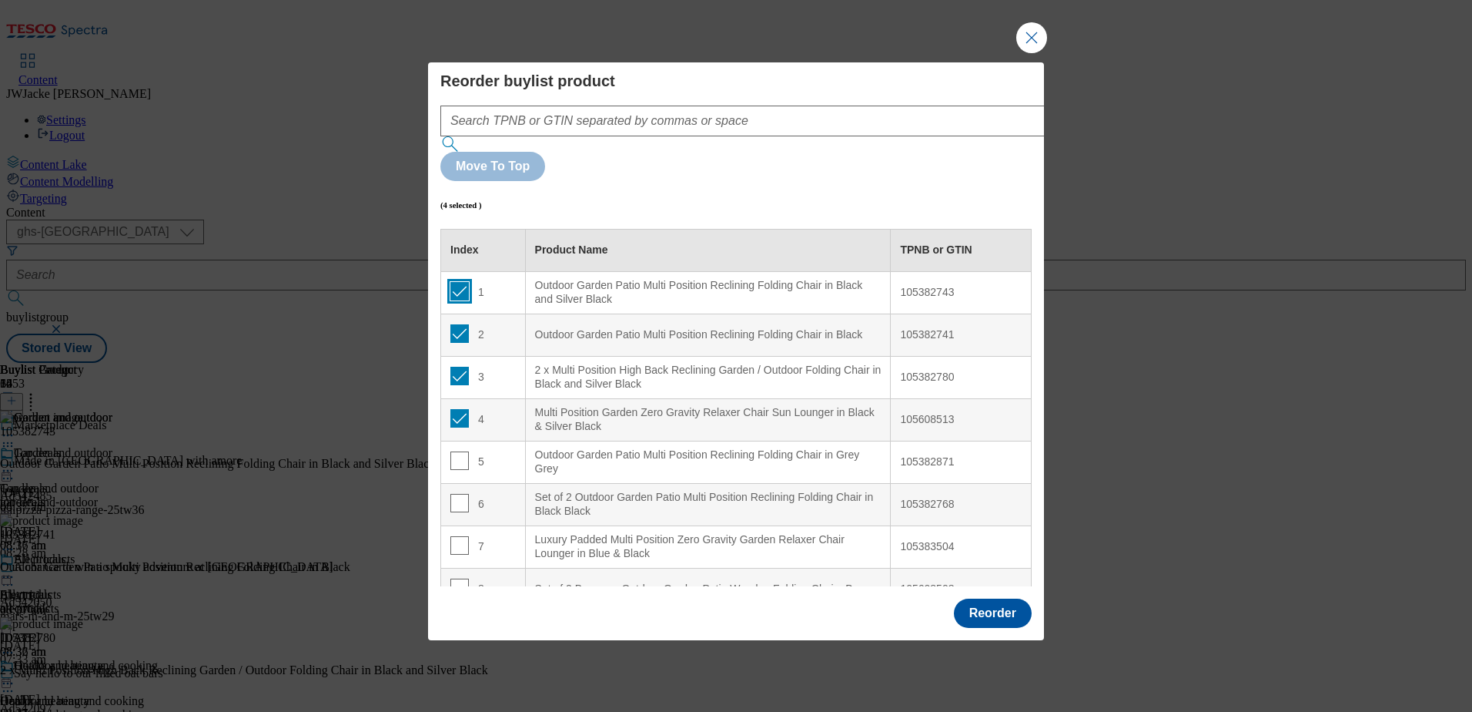
click at [460, 282] on input "Modal" at bounding box center [459, 291] width 18 height 18
checkbox input "false"
click at [457, 324] on input "Modal" at bounding box center [459, 333] width 18 height 18
checkbox input "false"
click at [457, 356] on td "3" at bounding box center [483, 377] width 85 height 42
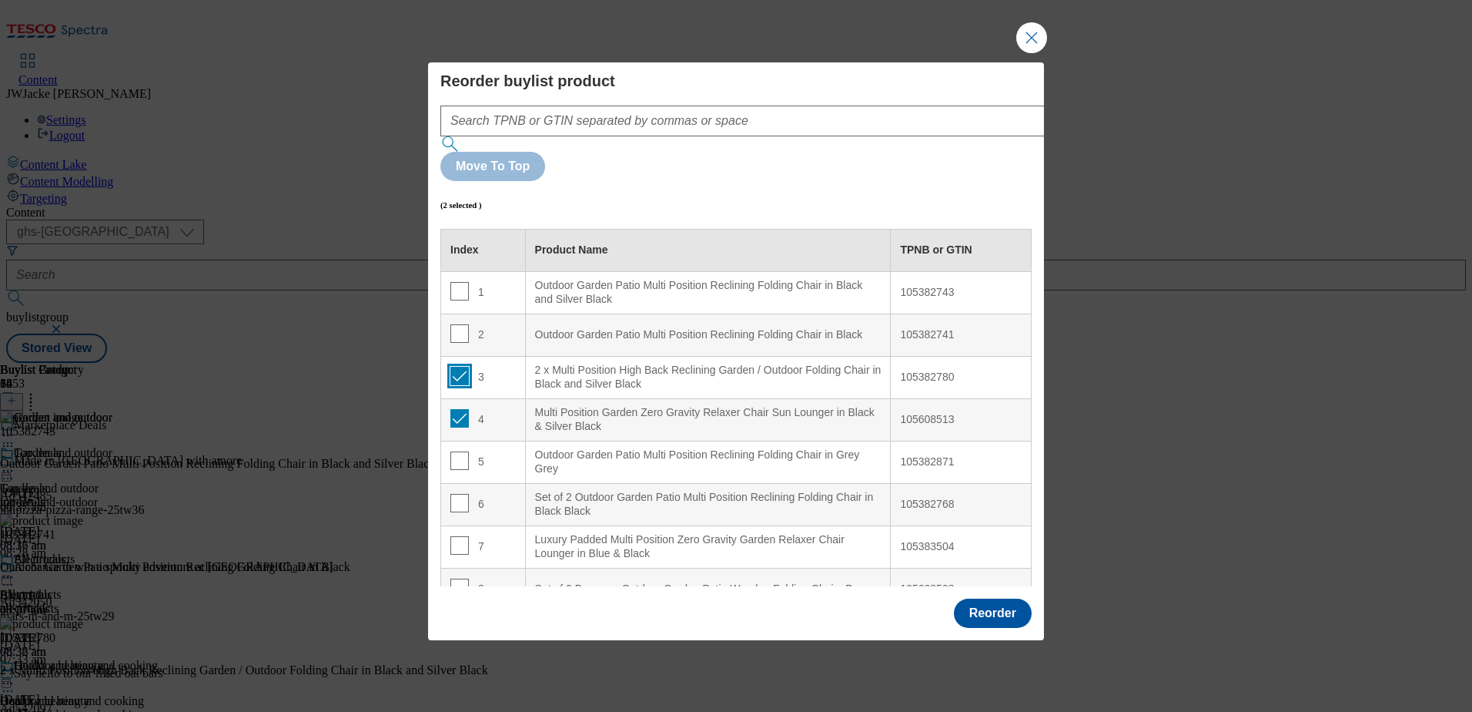
click at [459, 367] on input "Modal" at bounding box center [459, 376] width 18 height 18
checkbox input "false"
click at [459, 409] on input "Modal" at bounding box center [459, 418] width 18 height 18
checkbox input "false"
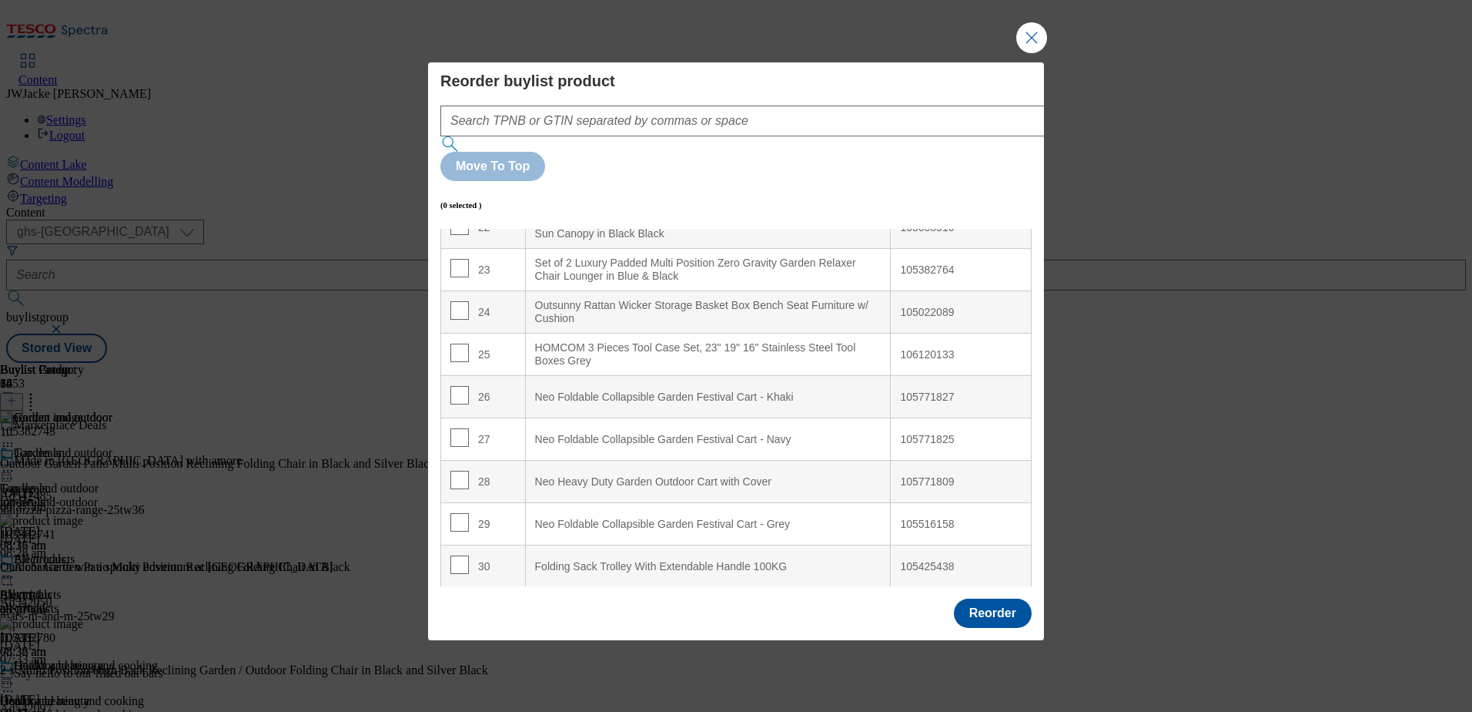
scroll to position [1001, 0]
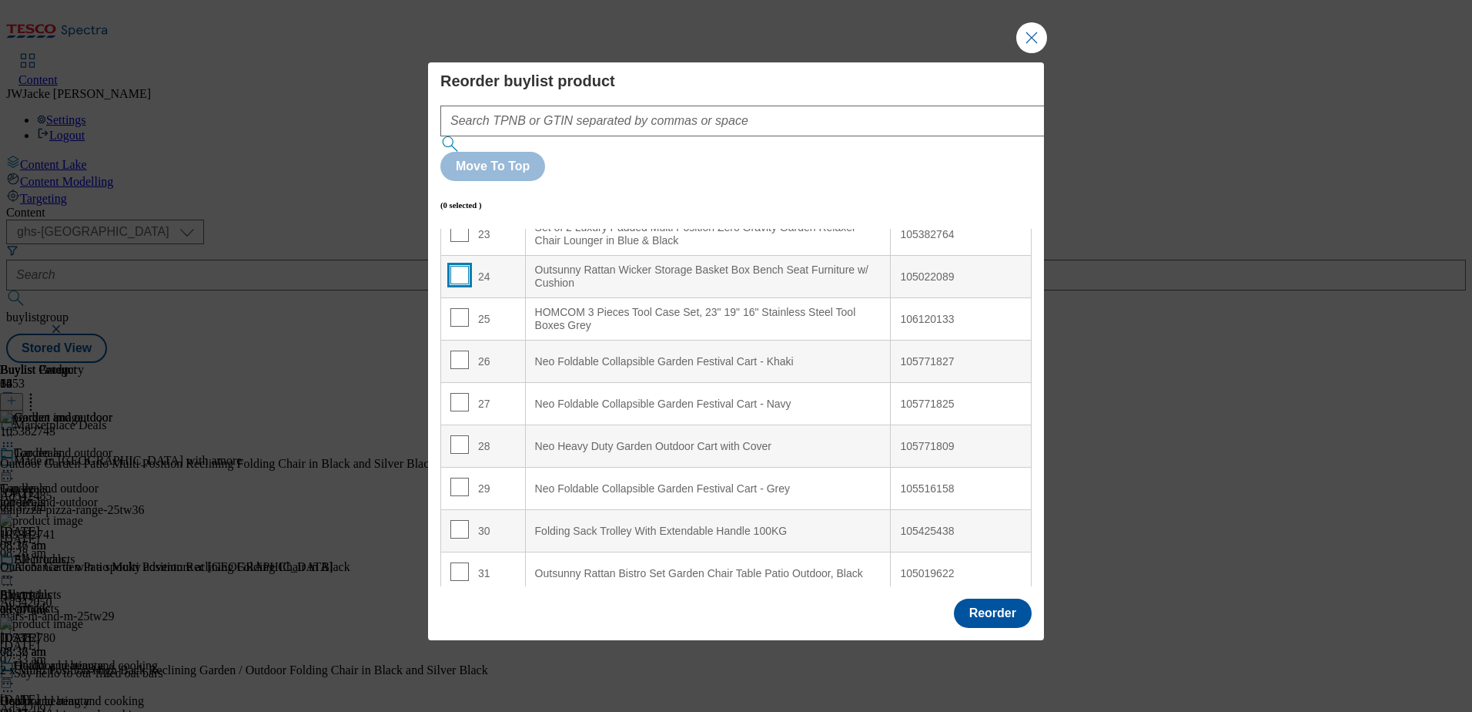
click at [457, 266] on input "Modal" at bounding box center [459, 275] width 18 height 18
checkbox input "true"
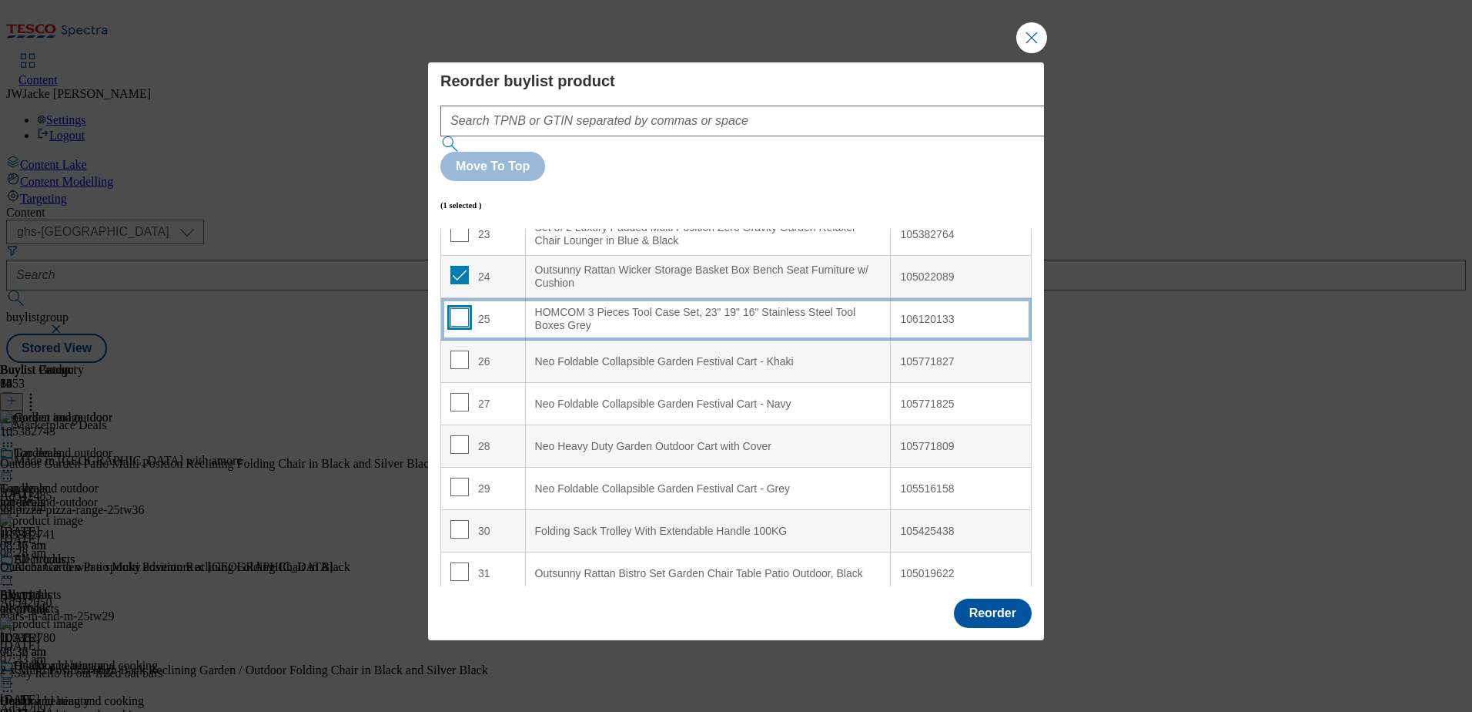
click at [462, 308] on input "Modal" at bounding box center [459, 317] width 18 height 18
checkbox input "true"
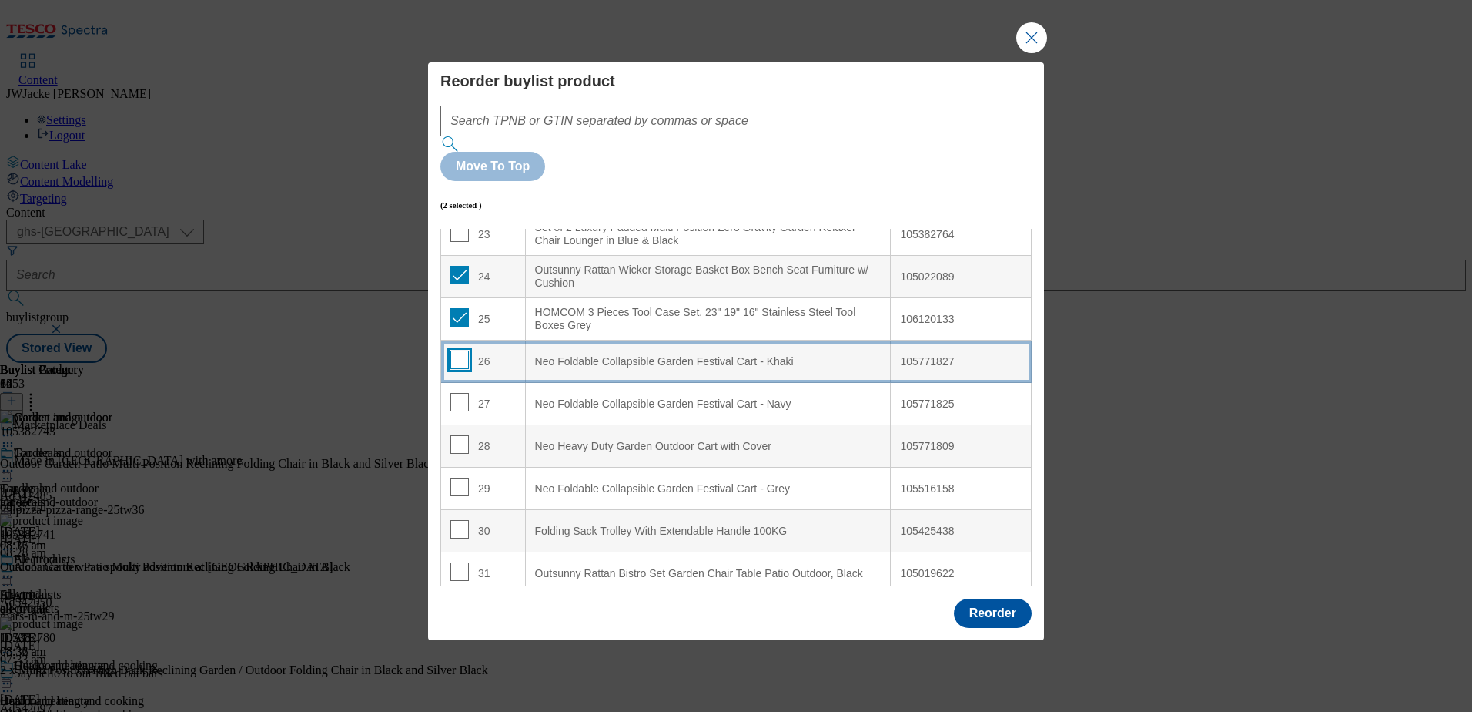
click at [457, 350] on input "Modal" at bounding box center [459, 359] width 18 height 18
checkbox input "true"
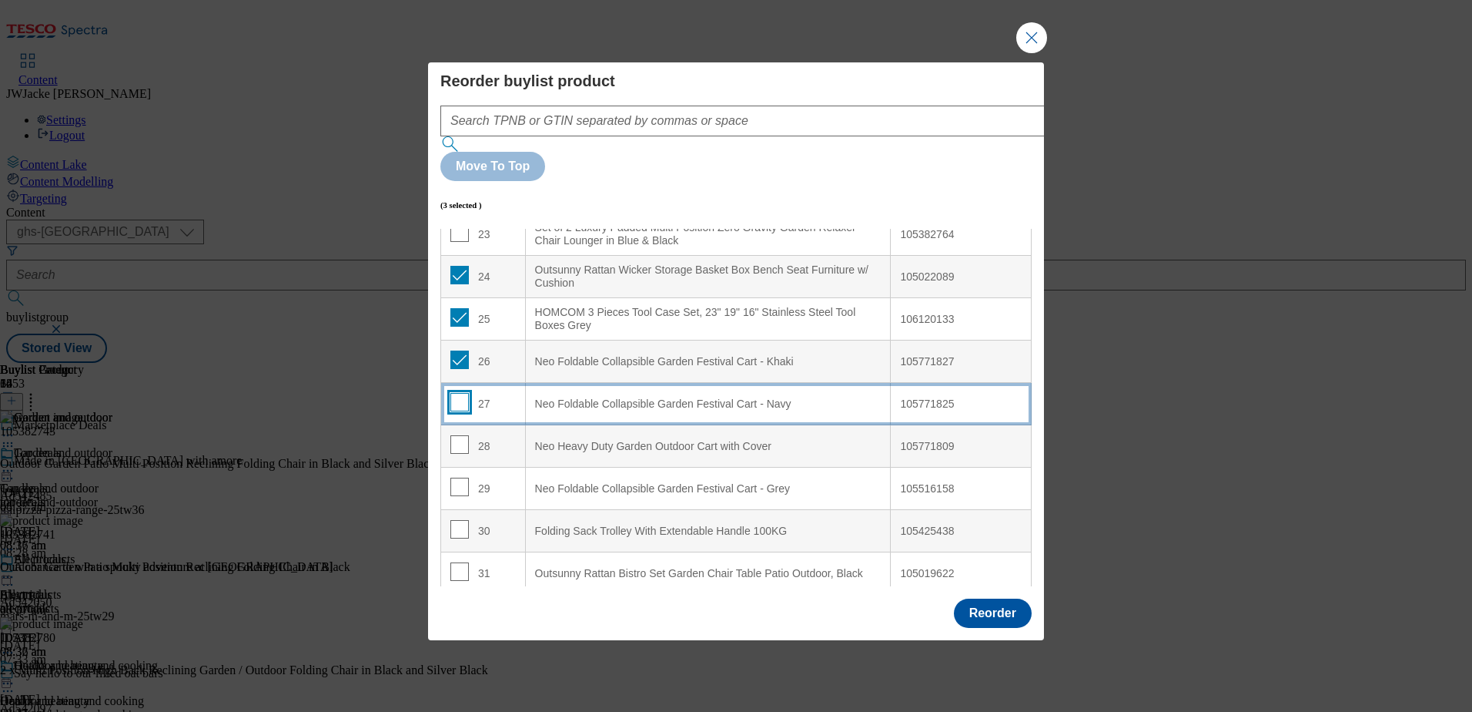
click at [456, 393] on input "Modal" at bounding box center [459, 402] width 18 height 18
checkbox input "true"
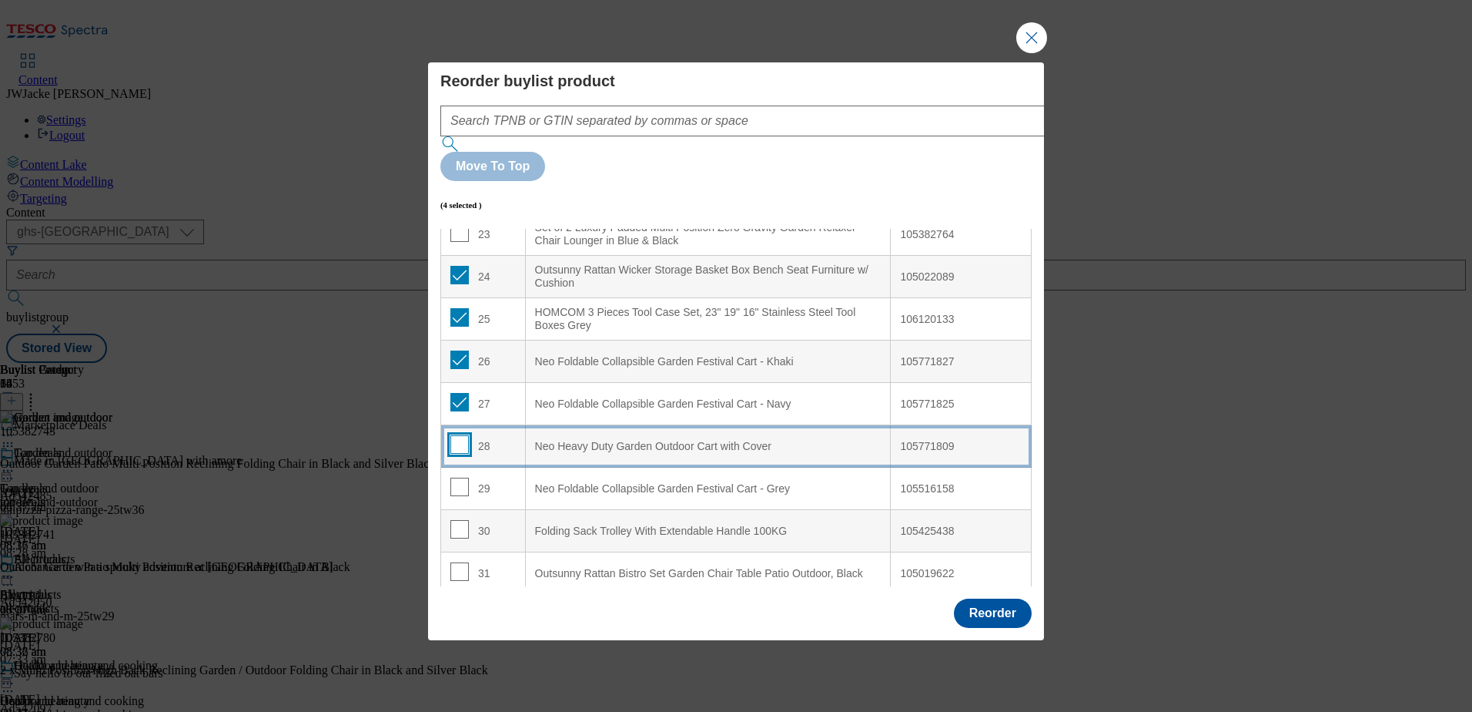
click at [458, 435] on input "Modal" at bounding box center [459, 444] width 18 height 18
checkbox input "true"
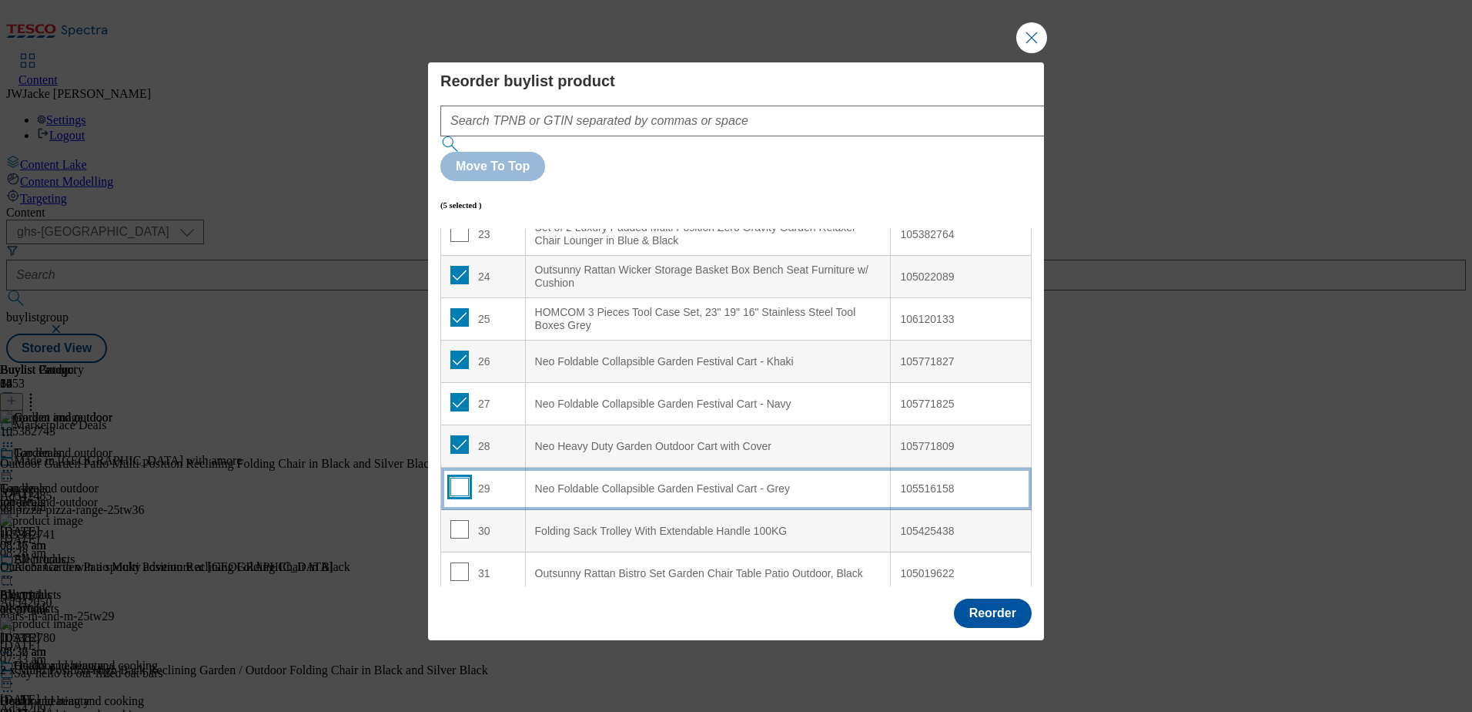
click at [457, 477] on input "Modal" at bounding box center [459, 486] width 18 height 18
checkbox input "true"
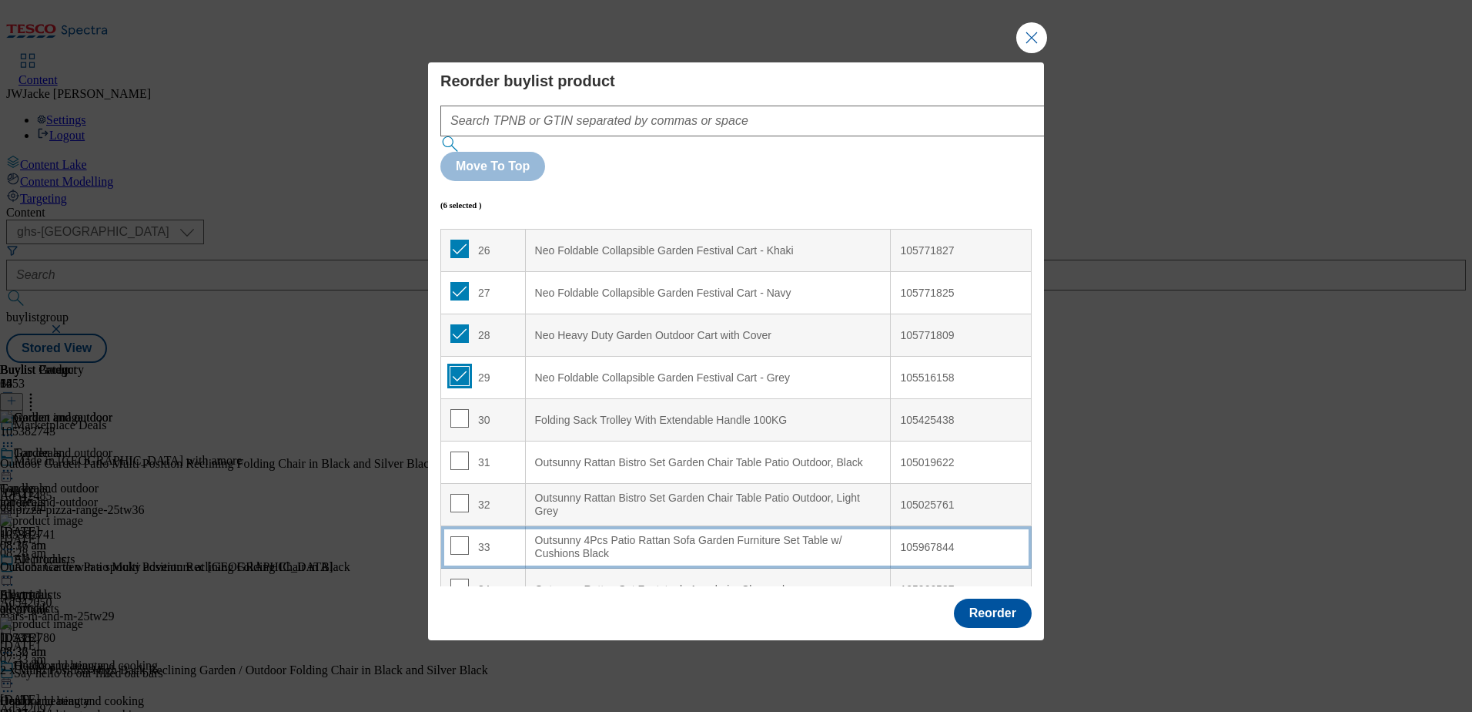
scroll to position [1137, 0]
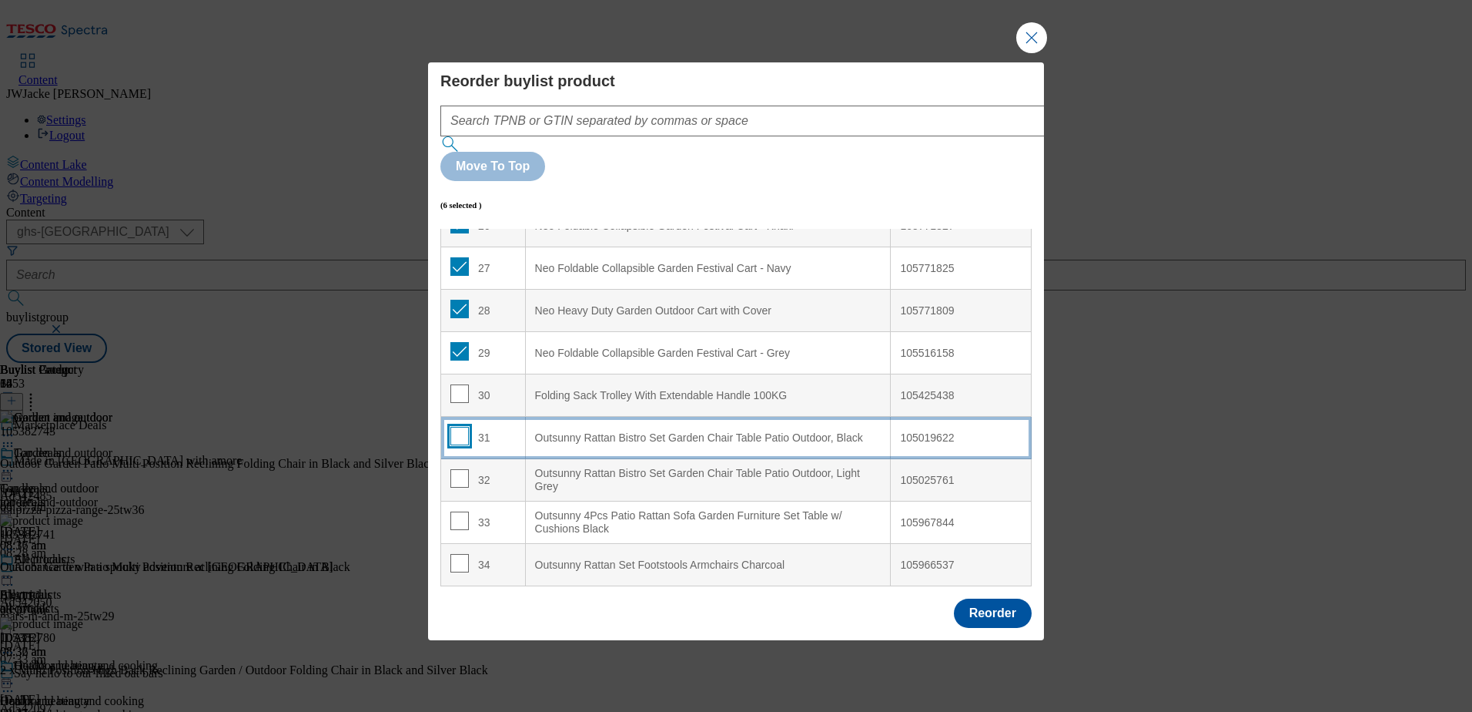
click at [454, 427] on input "Modal" at bounding box center [459, 436] width 18 height 18
checkbox input "true"
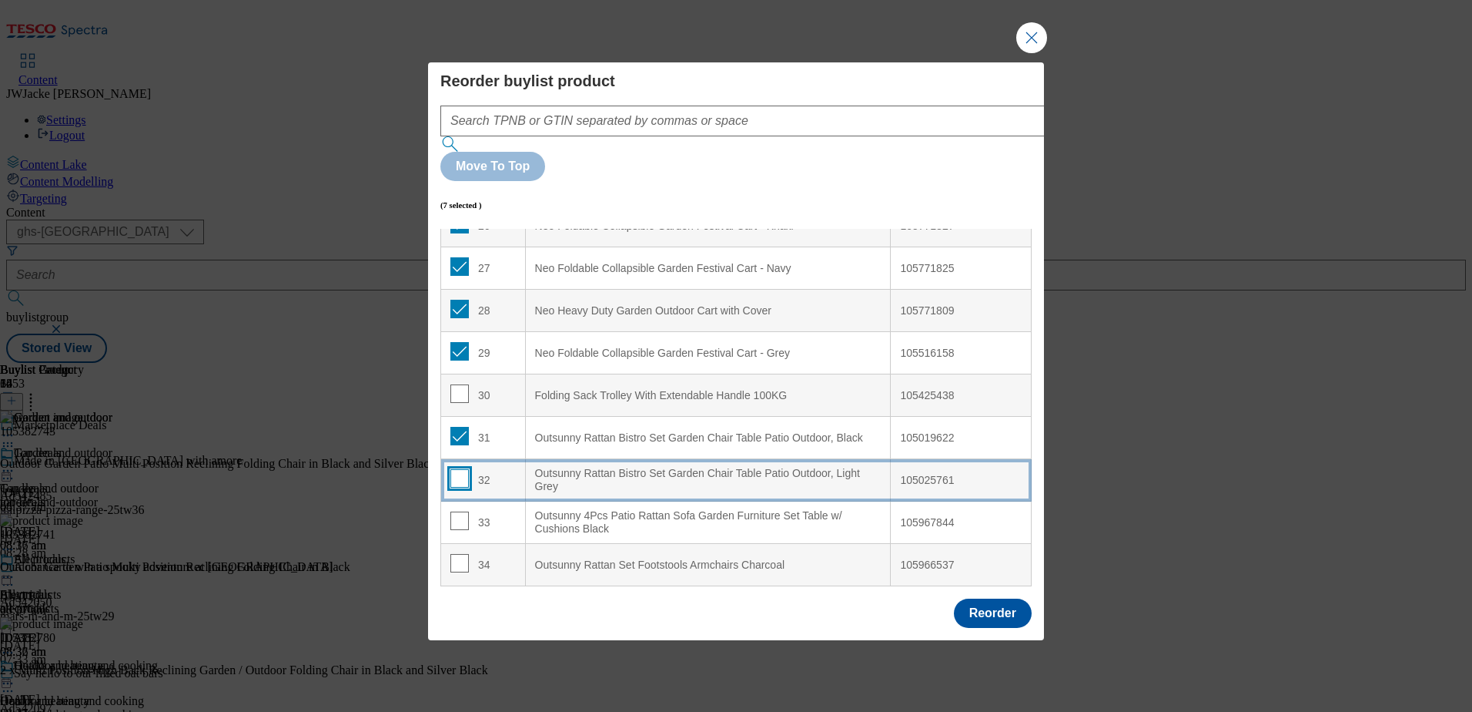
click at [460, 469] on input "Modal" at bounding box center [459, 478] width 18 height 18
checkbox input "true"
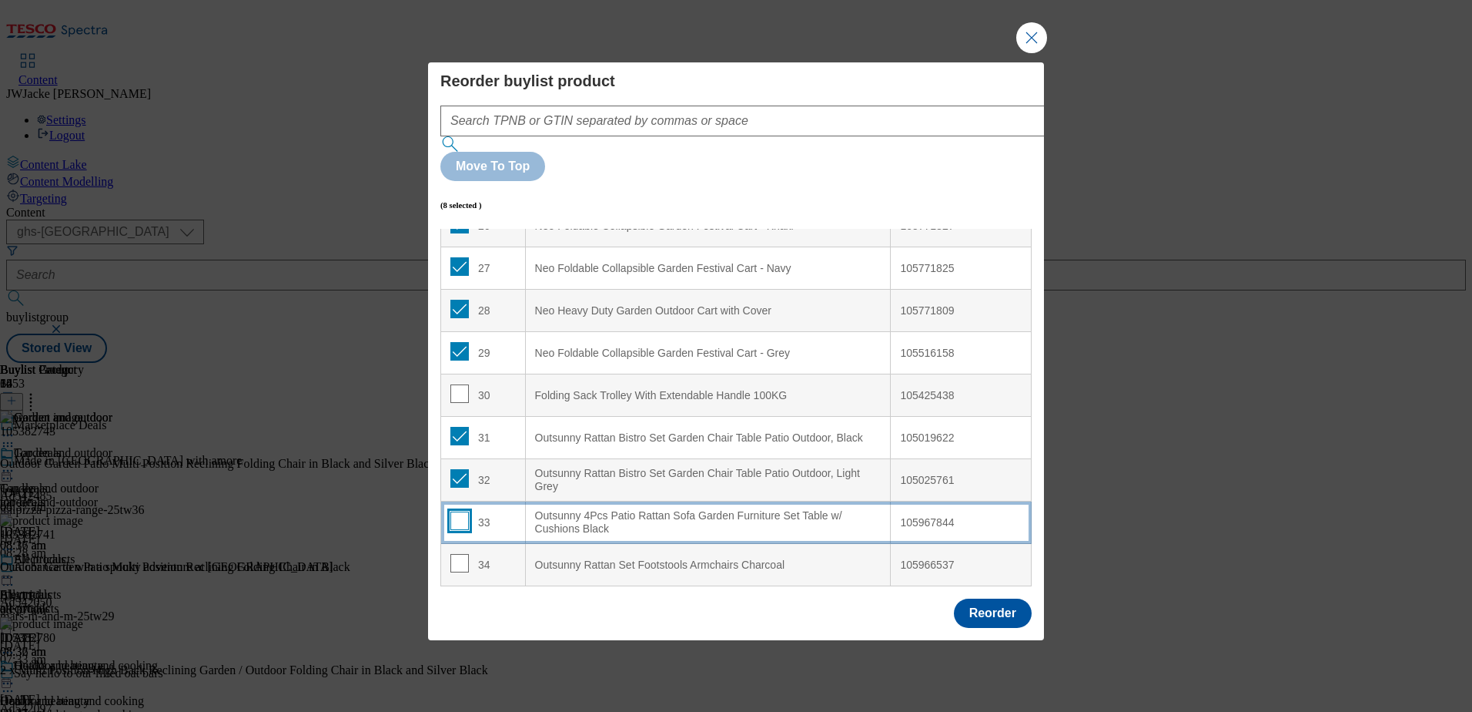
click at [461, 511] on input "Modal" at bounding box center [459, 520] width 18 height 18
checkbox input "true"
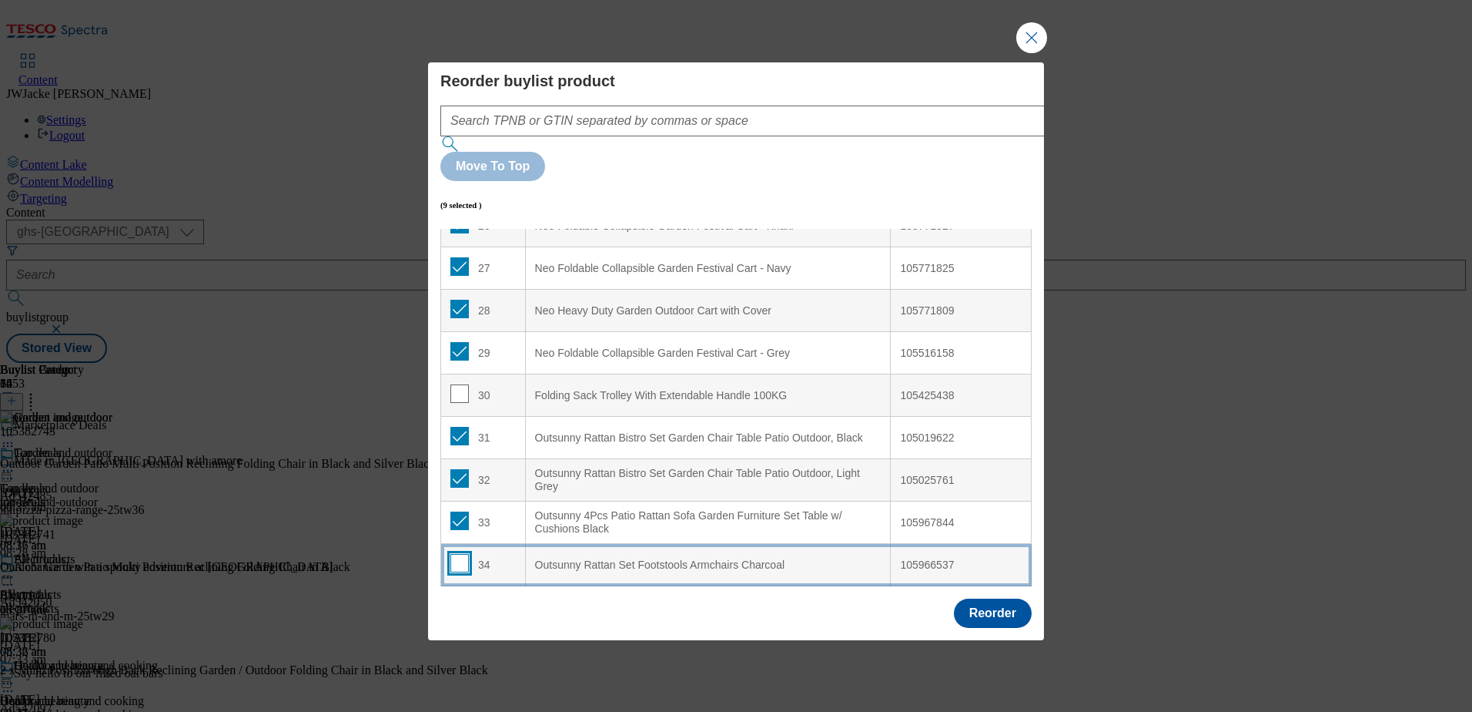
click at [459, 554] on input "Modal" at bounding box center [459, 563] width 18 height 18
checkbox input "true"
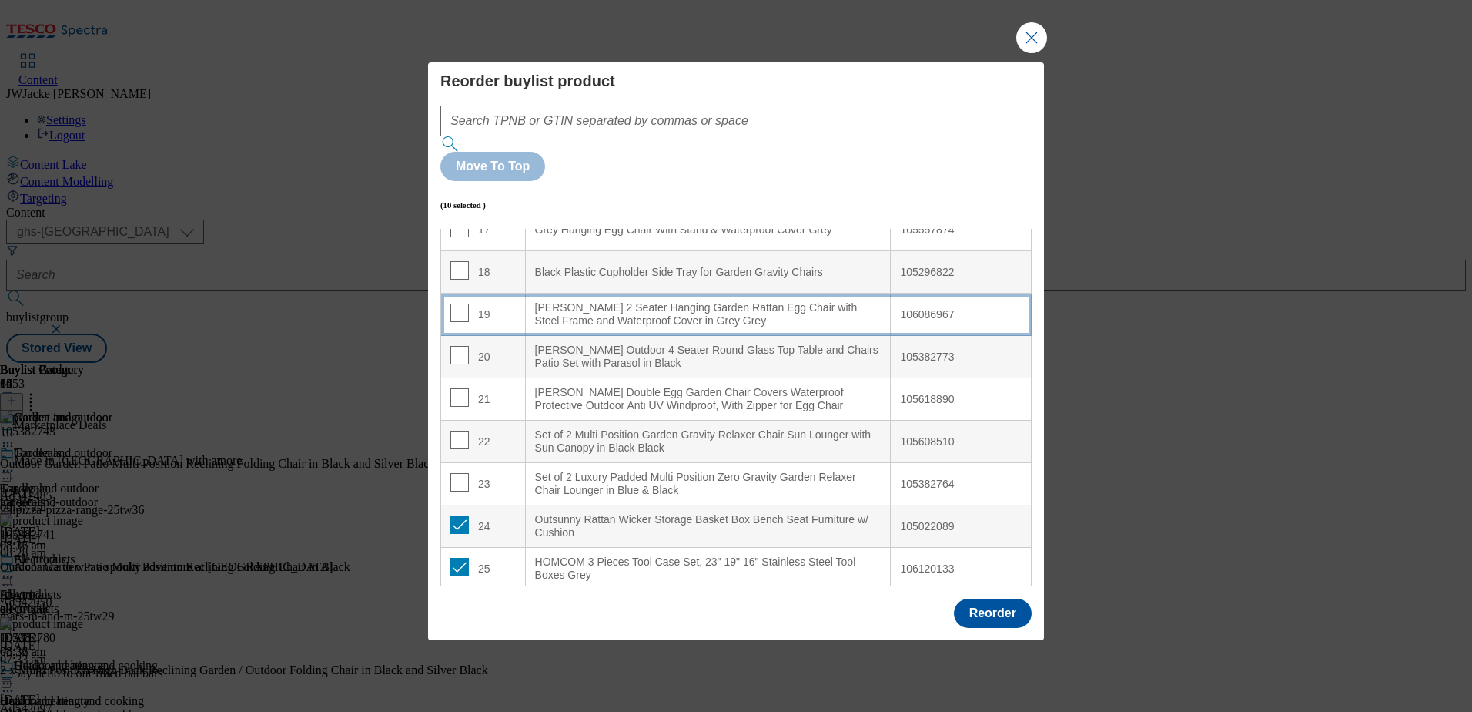
scroll to position [290, 0]
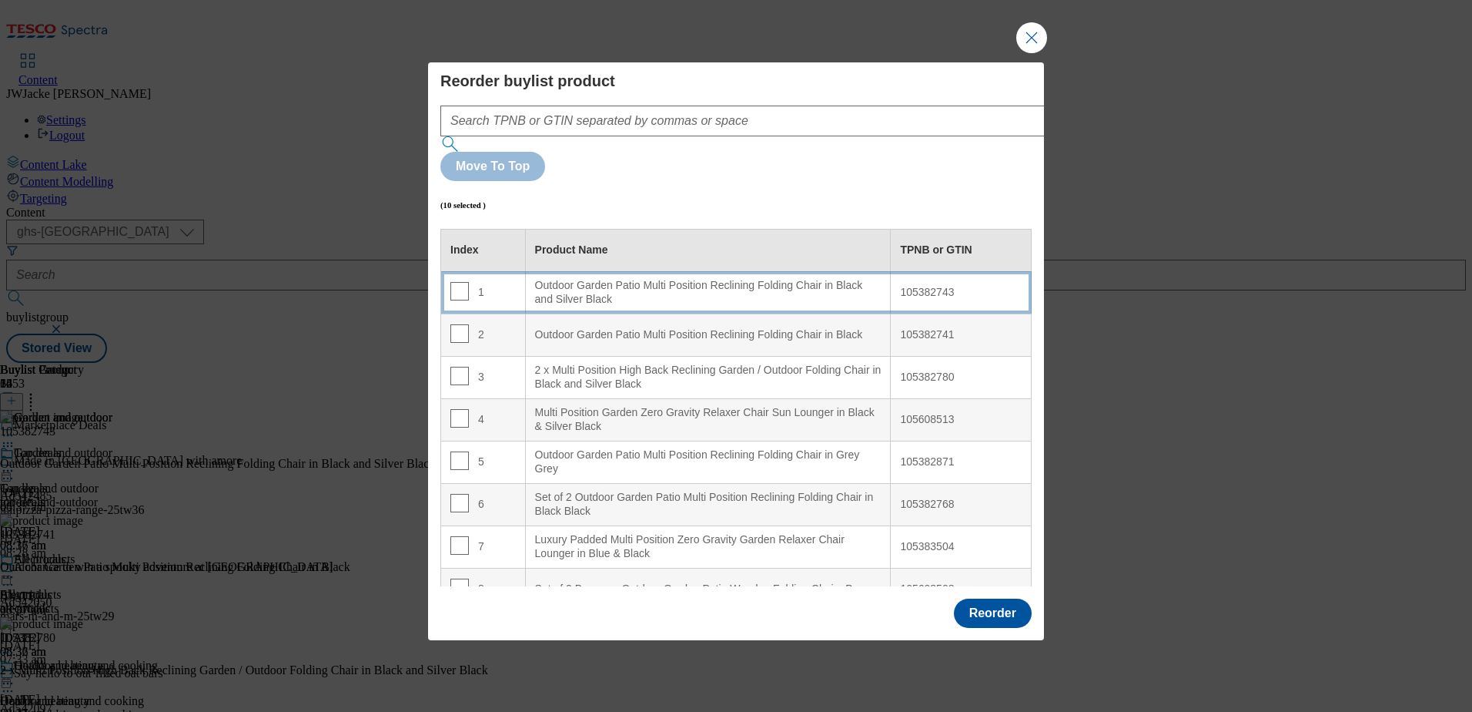
click at [581, 279] on div "Outdoor Garden Patio Multi Position Reclining Folding Chair in Black and Silver…" at bounding box center [708, 292] width 347 height 27
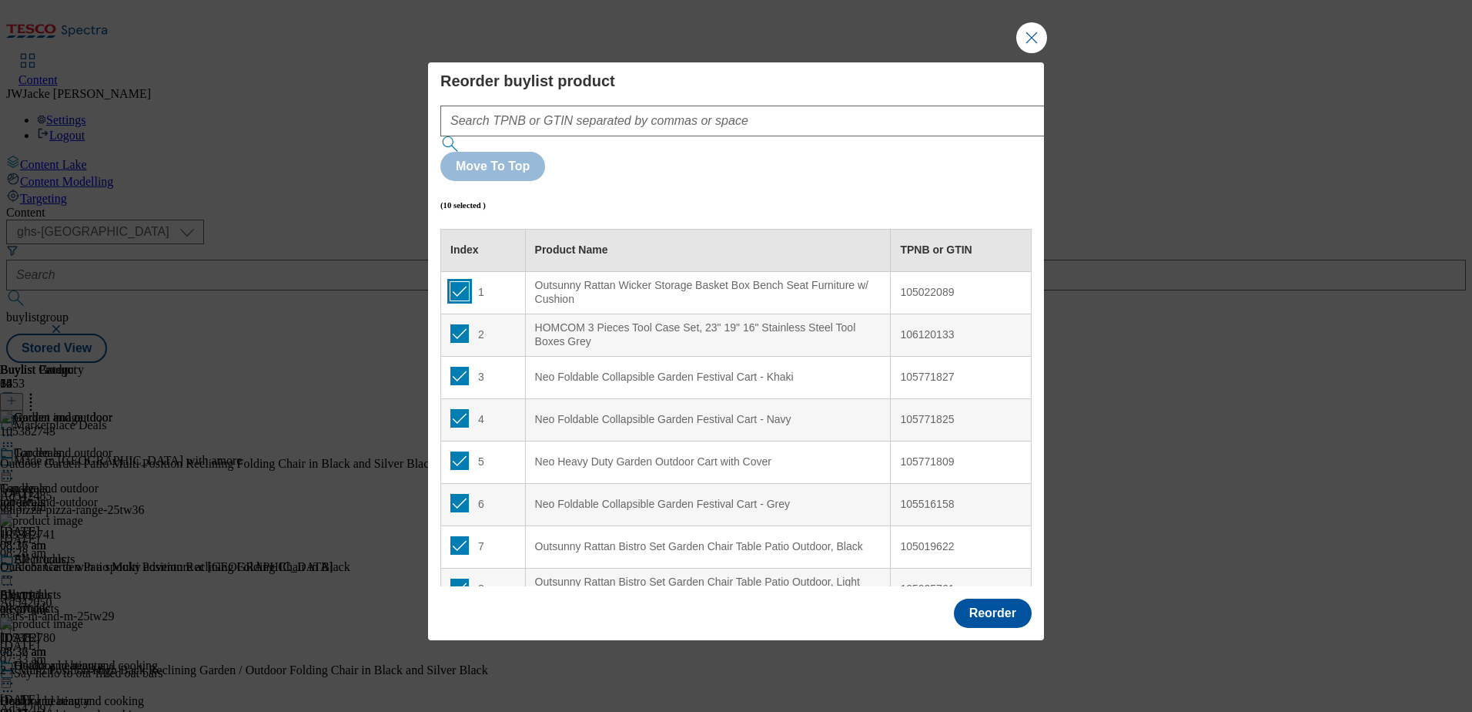
click at [461, 282] on input "Modal" at bounding box center [459, 291] width 18 height 18
checkbox input "false"
click at [461, 324] on input "Modal" at bounding box center [459, 333] width 18 height 18
checkbox input "false"
click at [460, 367] on input "Modal" at bounding box center [459, 376] width 18 height 18
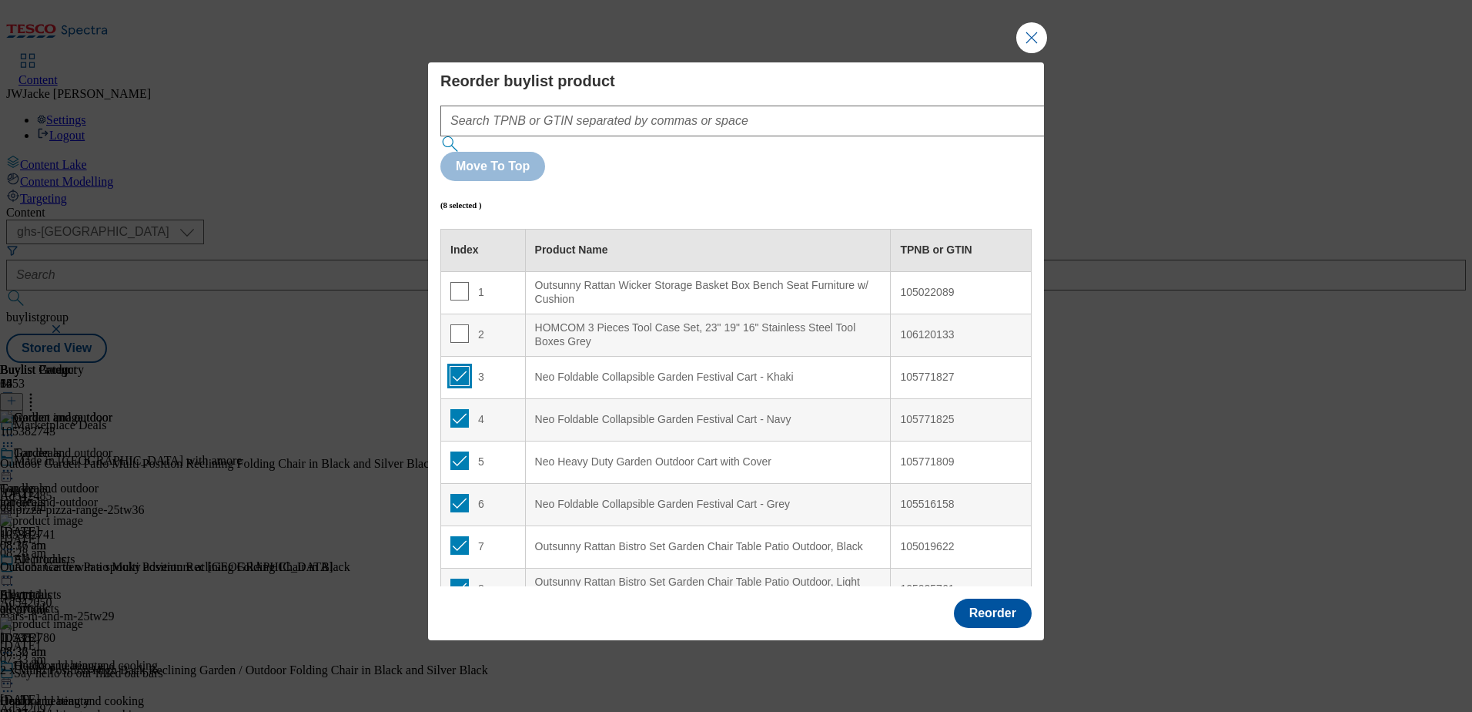
checkbox input "false"
click at [457, 409] on input "Modal" at bounding box center [459, 418] width 18 height 18
checkbox input "false"
click at [458, 451] on input "Modal" at bounding box center [459, 460] width 18 height 18
checkbox input "false"
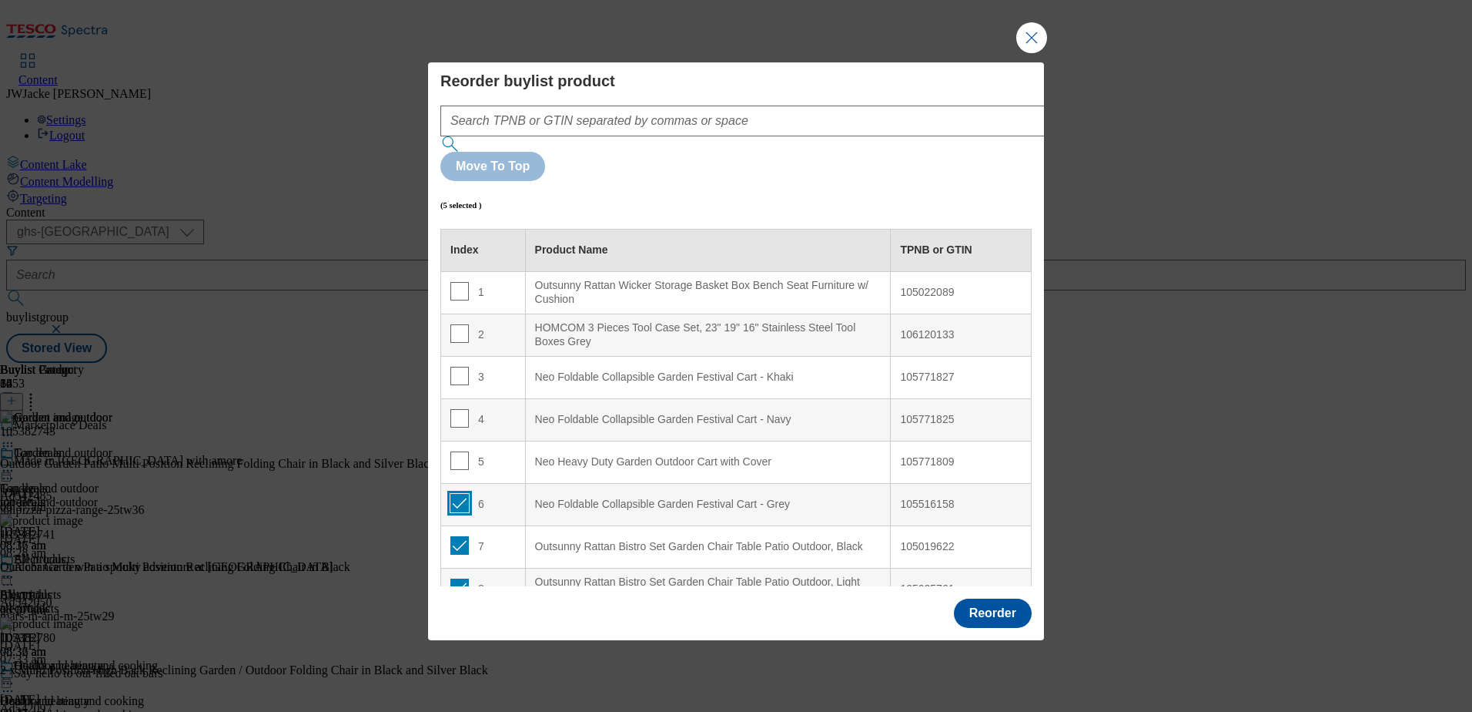
click at [457, 494] on input "Modal" at bounding box center [459, 503] width 18 height 18
checkbox input "false"
click at [461, 536] on input "Modal" at bounding box center [459, 545] width 18 height 18
checkbox input "false"
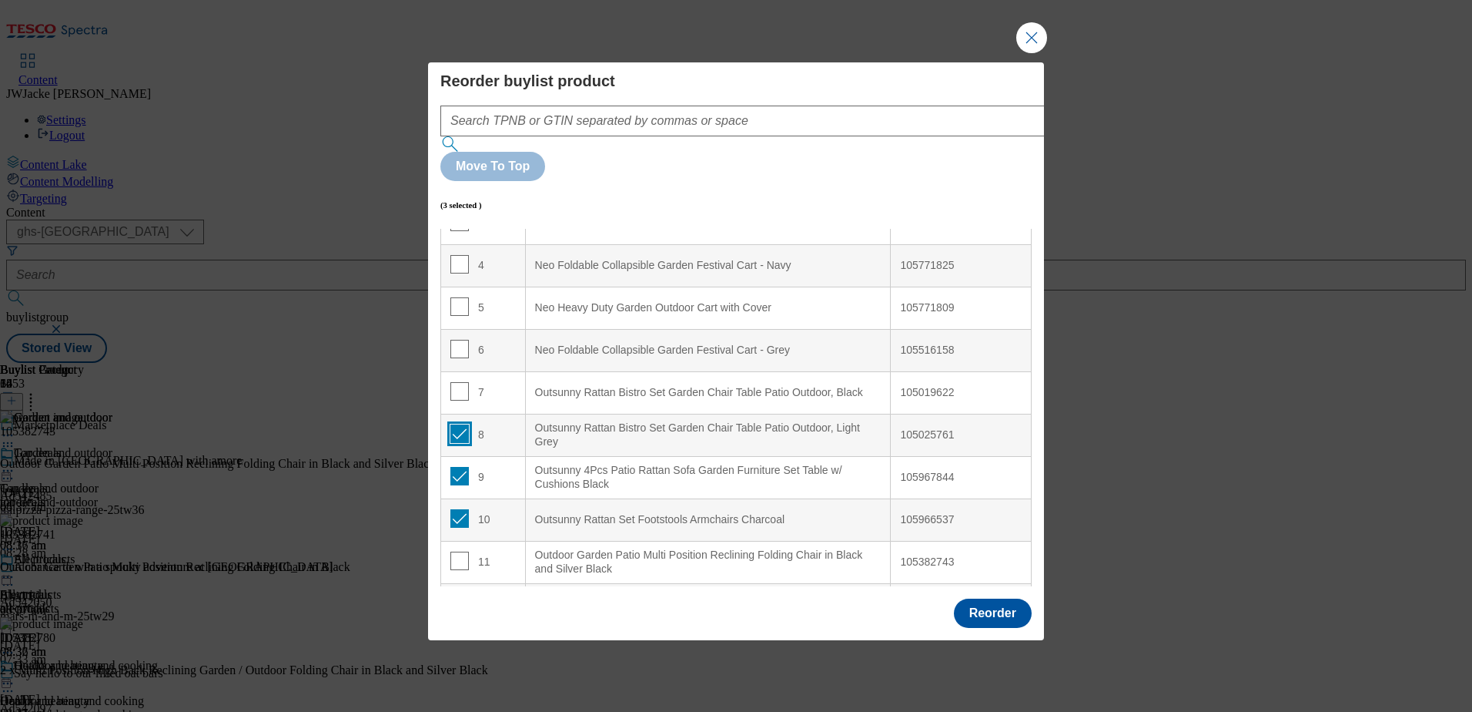
click at [463, 424] on input "Modal" at bounding box center [459, 433] width 18 height 18
checkbox input "false"
click at [461, 467] on input "Modal" at bounding box center [459, 476] width 18 height 18
checkbox input "false"
click at [462, 509] on input "Modal" at bounding box center [459, 518] width 18 height 18
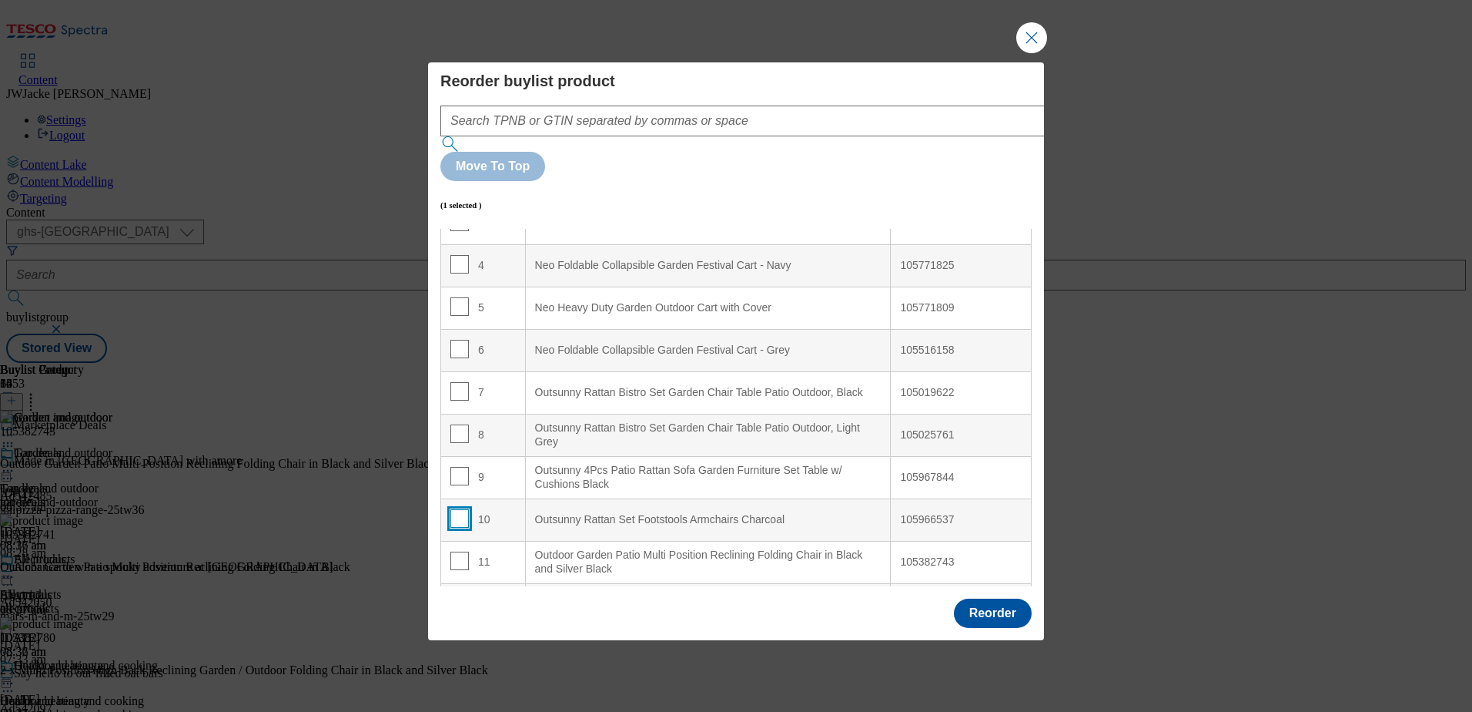
checkbox input "false"
click at [977, 598] on button "Reorder" at bounding box center [993, 612] width 78 height 29
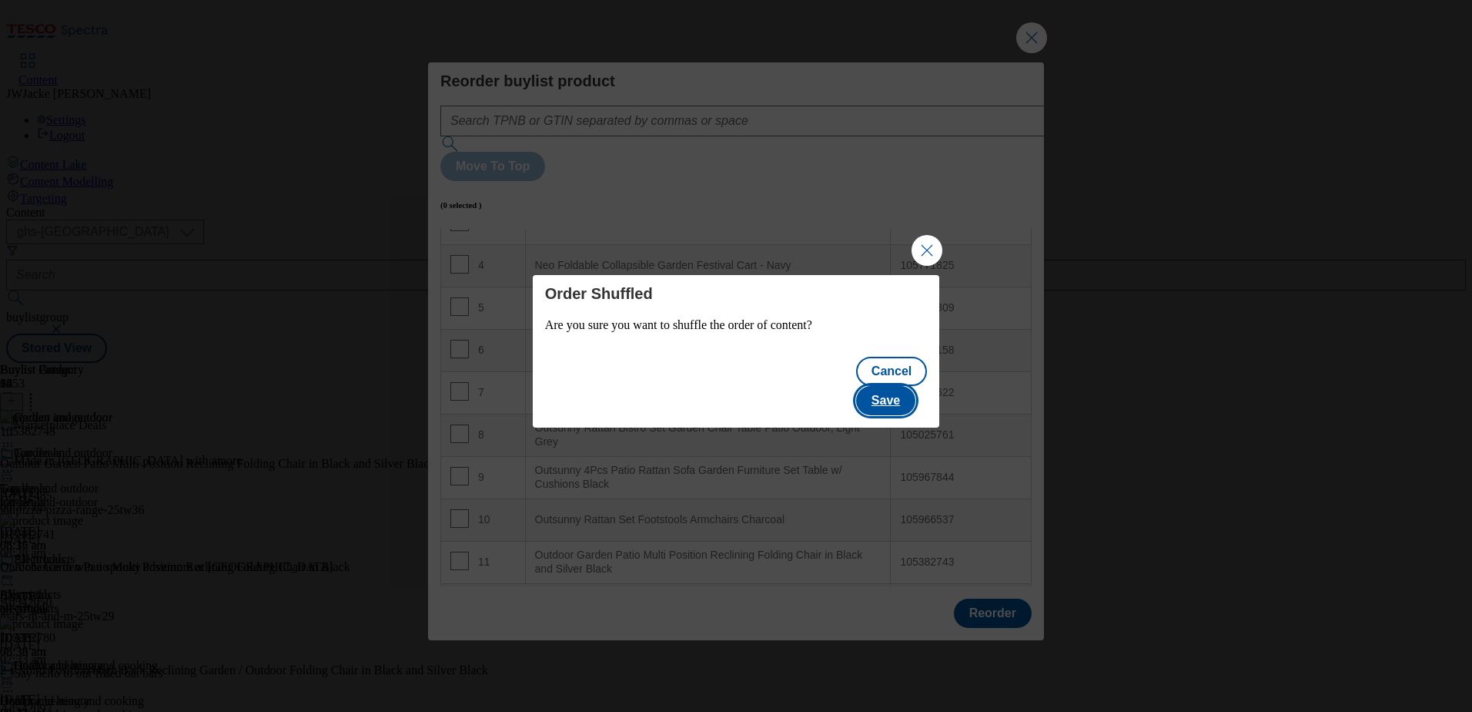
click at [903, 386] on button "Save" at bounding box center [885, 400] width 59 height 29
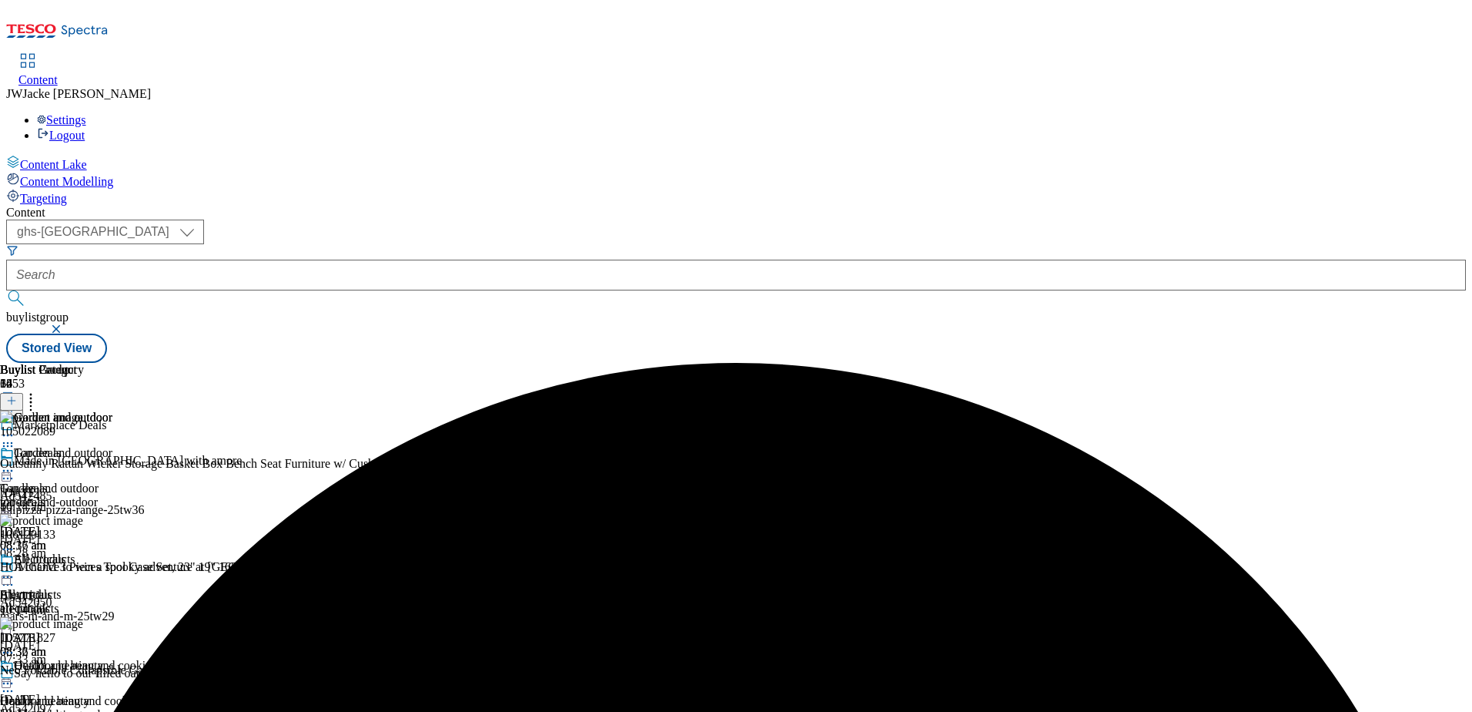
scroll to position [1309, 0]
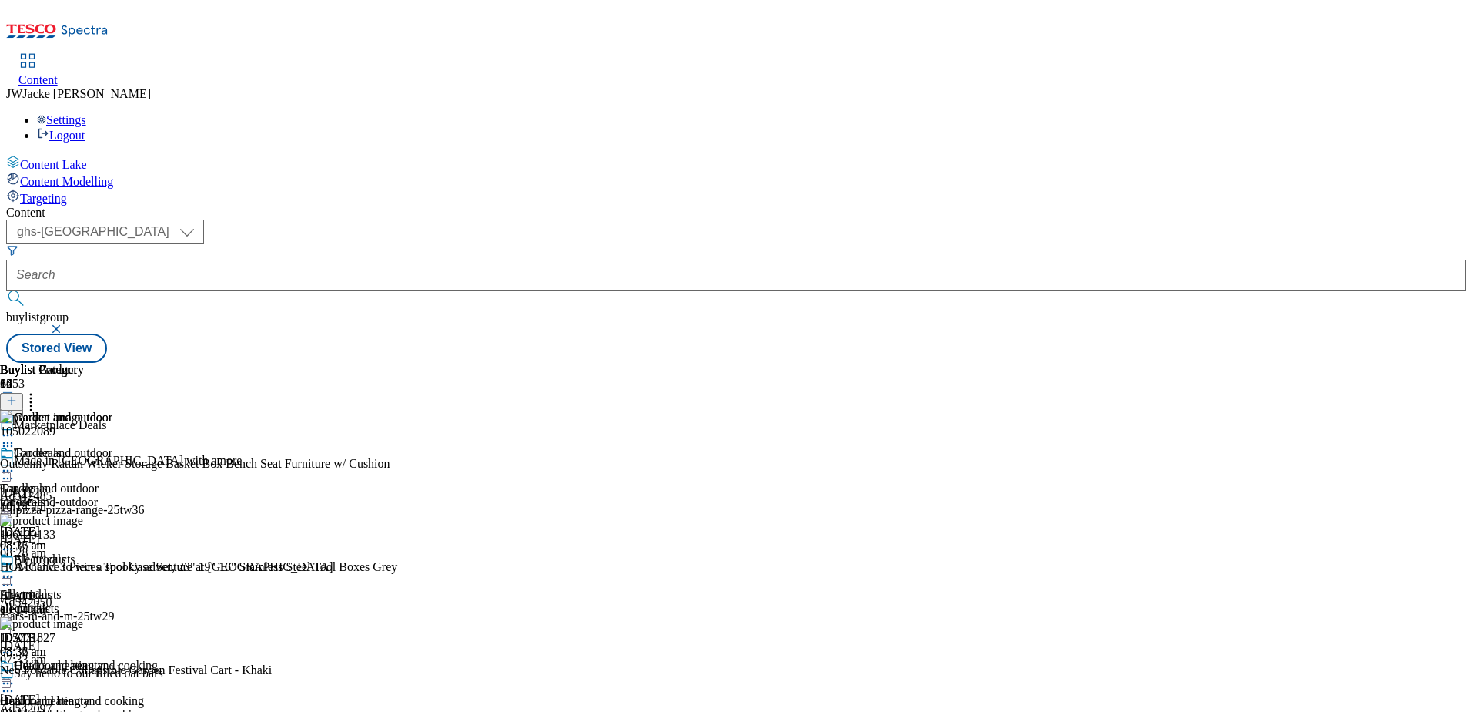
click at [15, 463] on icon at bounding box center [7, 470] width 15 height 15
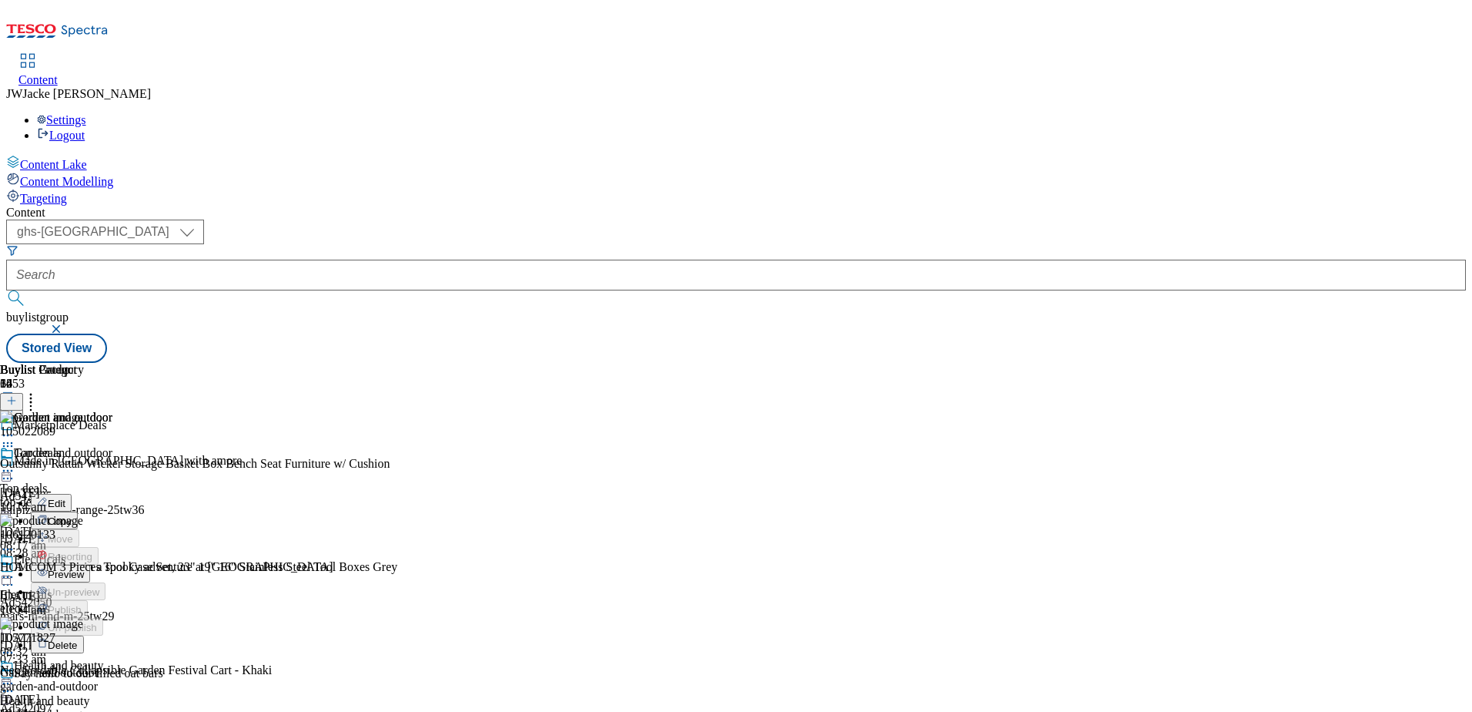
click at [84, 568] on span "Preview" at bounding box center [66, 574] width 36 height 12
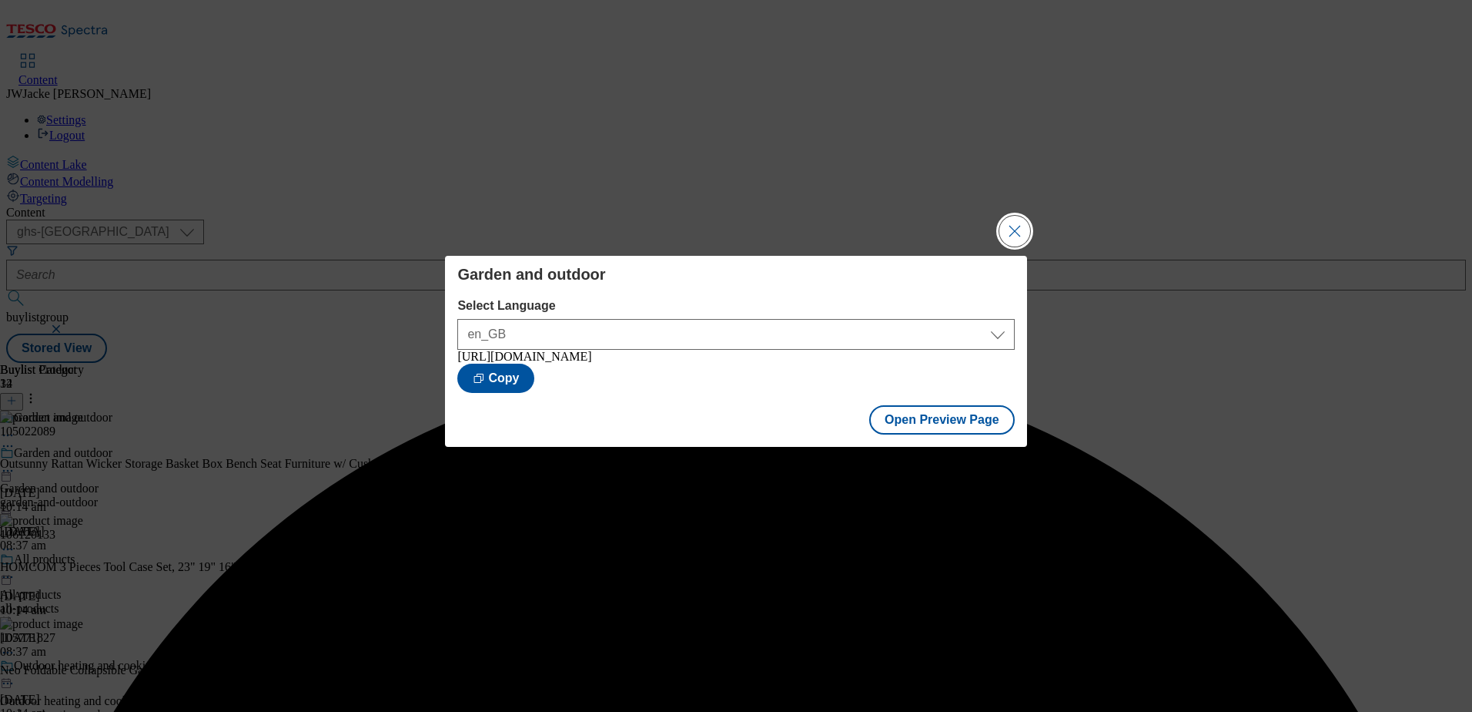
click at [1014, 220] on button "Close Modal" at bounding box center [1015, 231] width 31 height 31
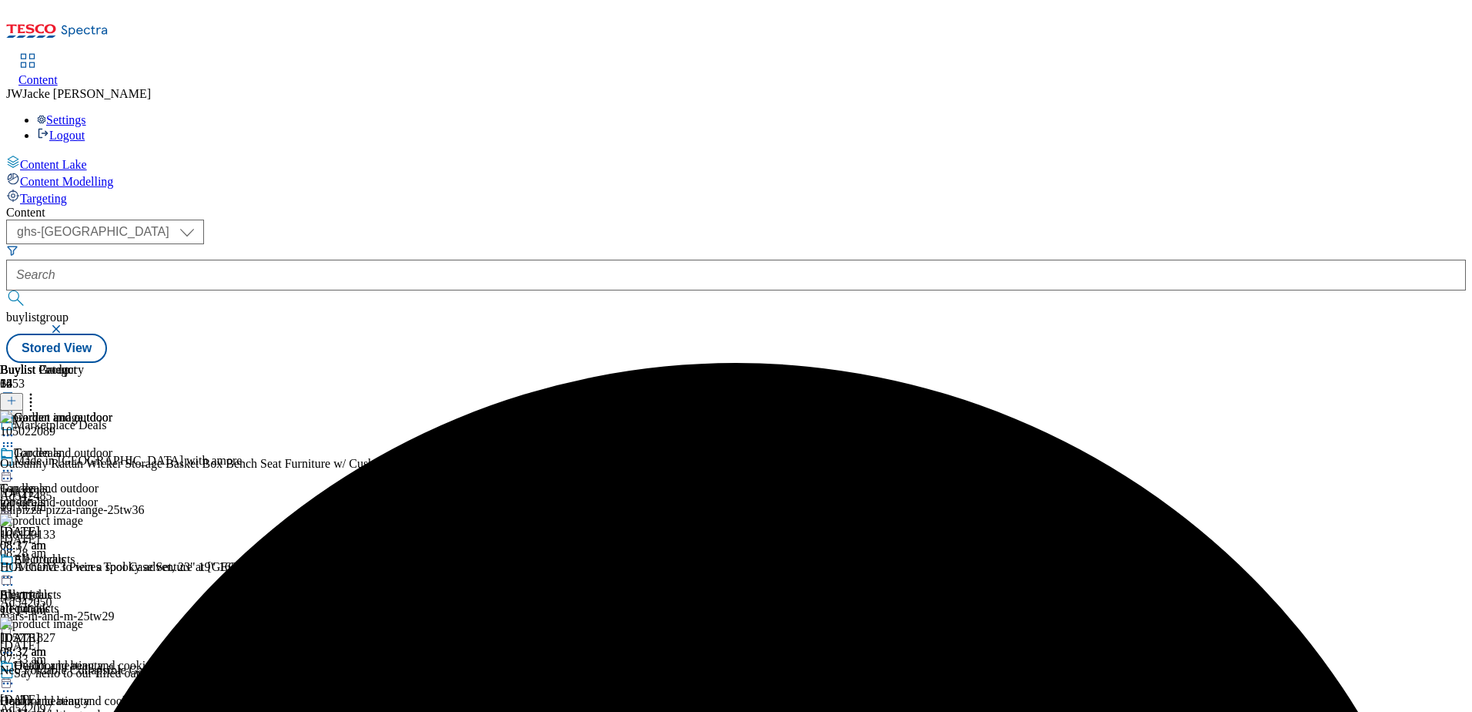
click at [15, 463] on icon at bounding box center [7, 470] width 15 height 15
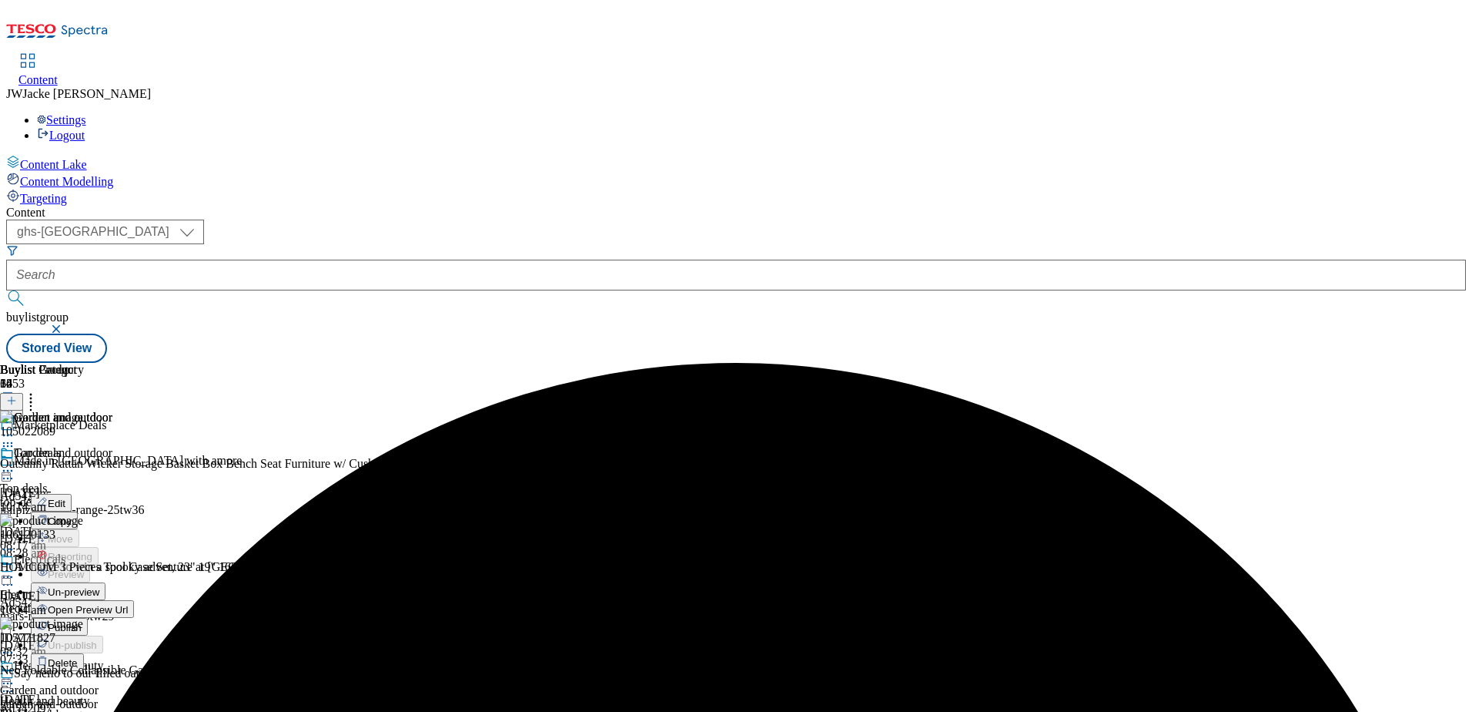
click at [82, 621] on span "Publish" at bounding box center [65, 627] width 34 height 12
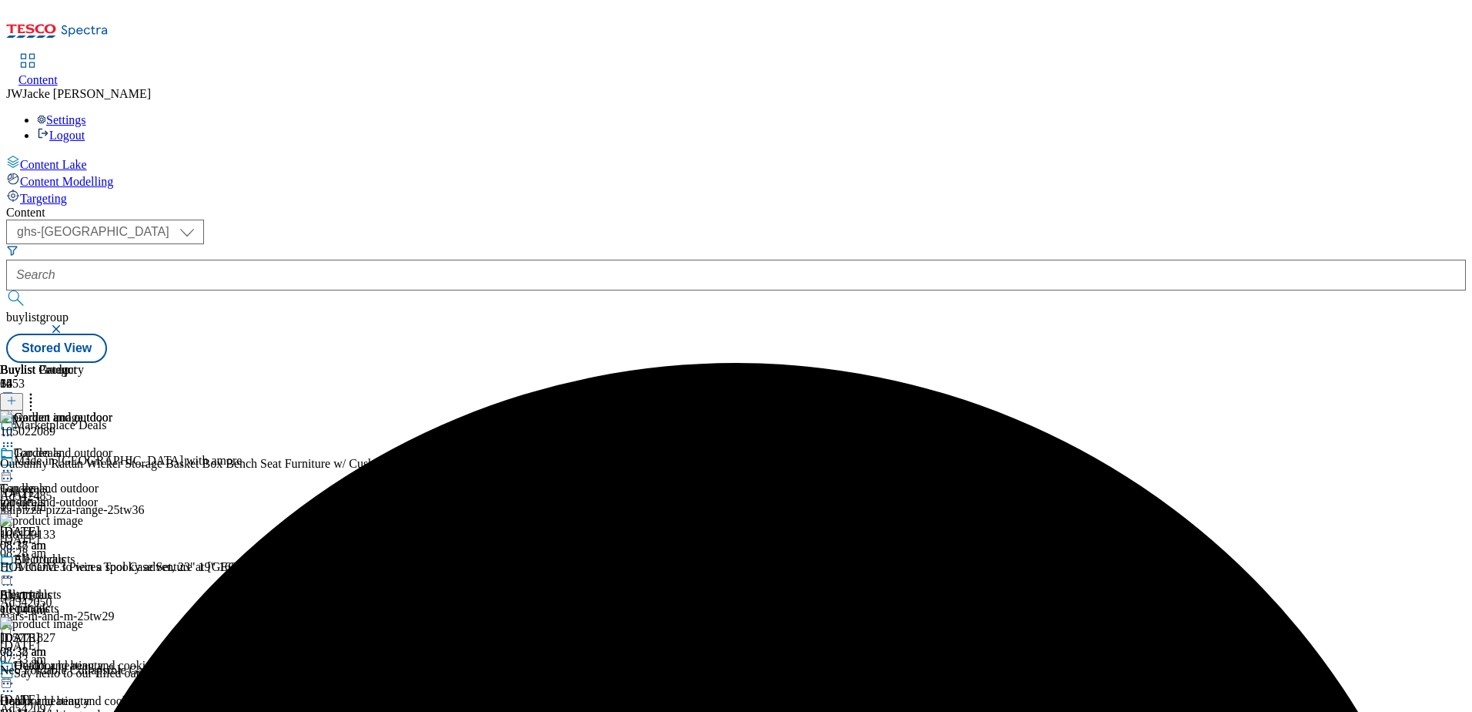
scroll to position [77, 0]
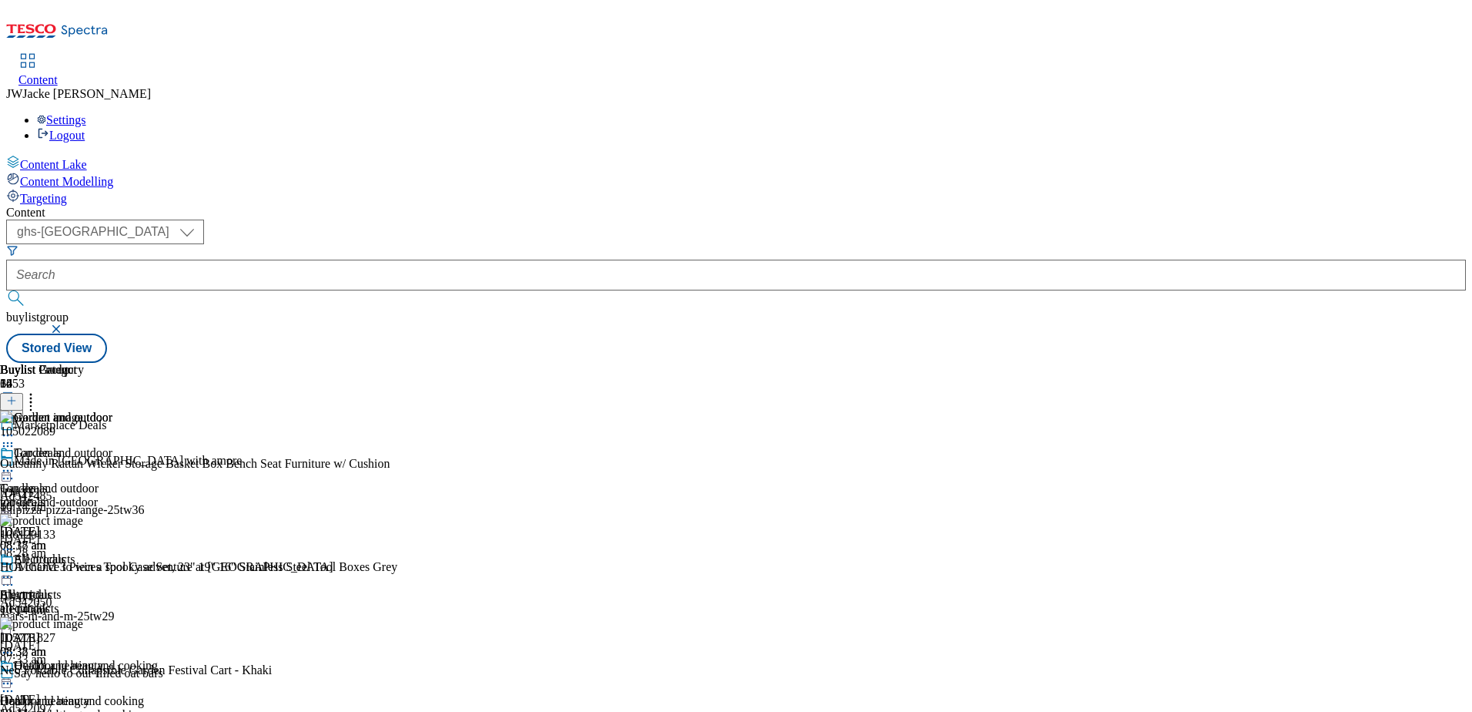
click at [121, 601] on div "electricals" at bounding box center [60, 608] width 121 height 14
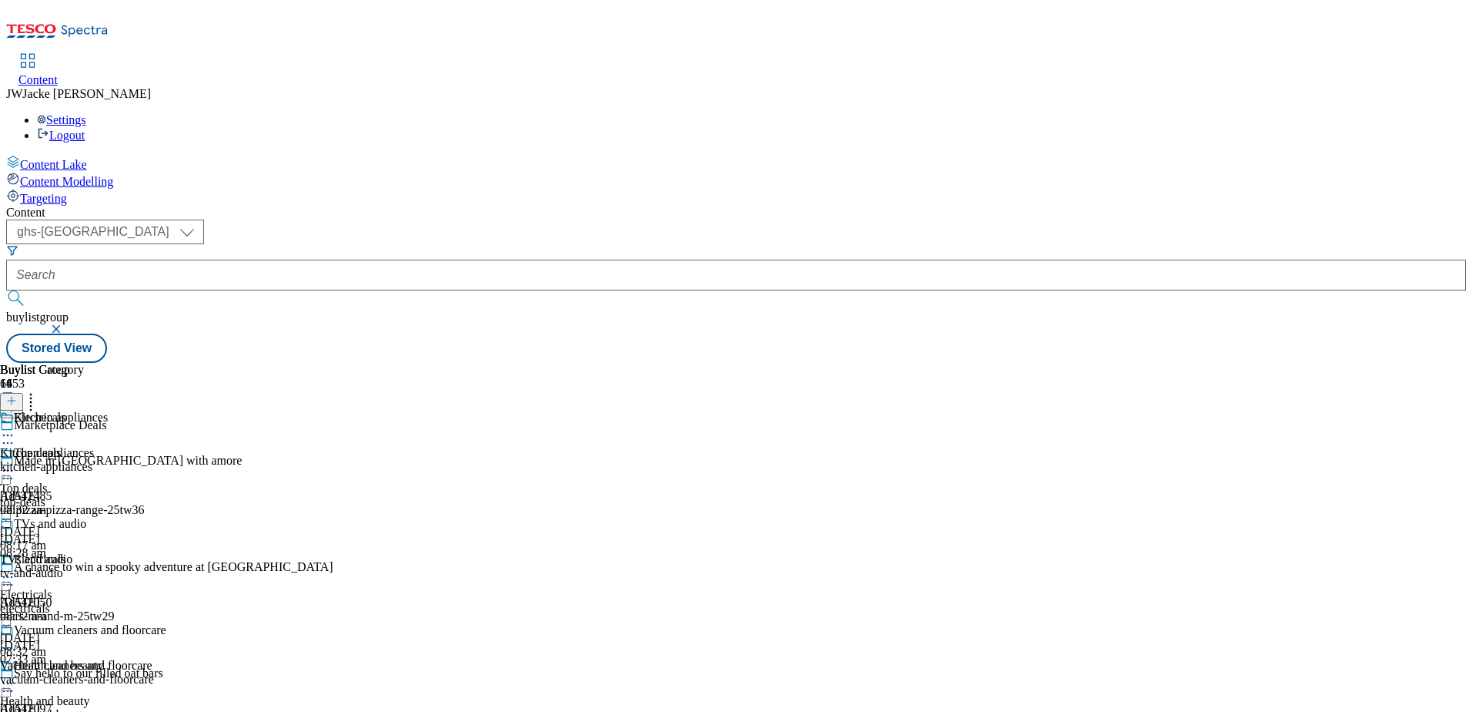
scroll to position [308, 0]
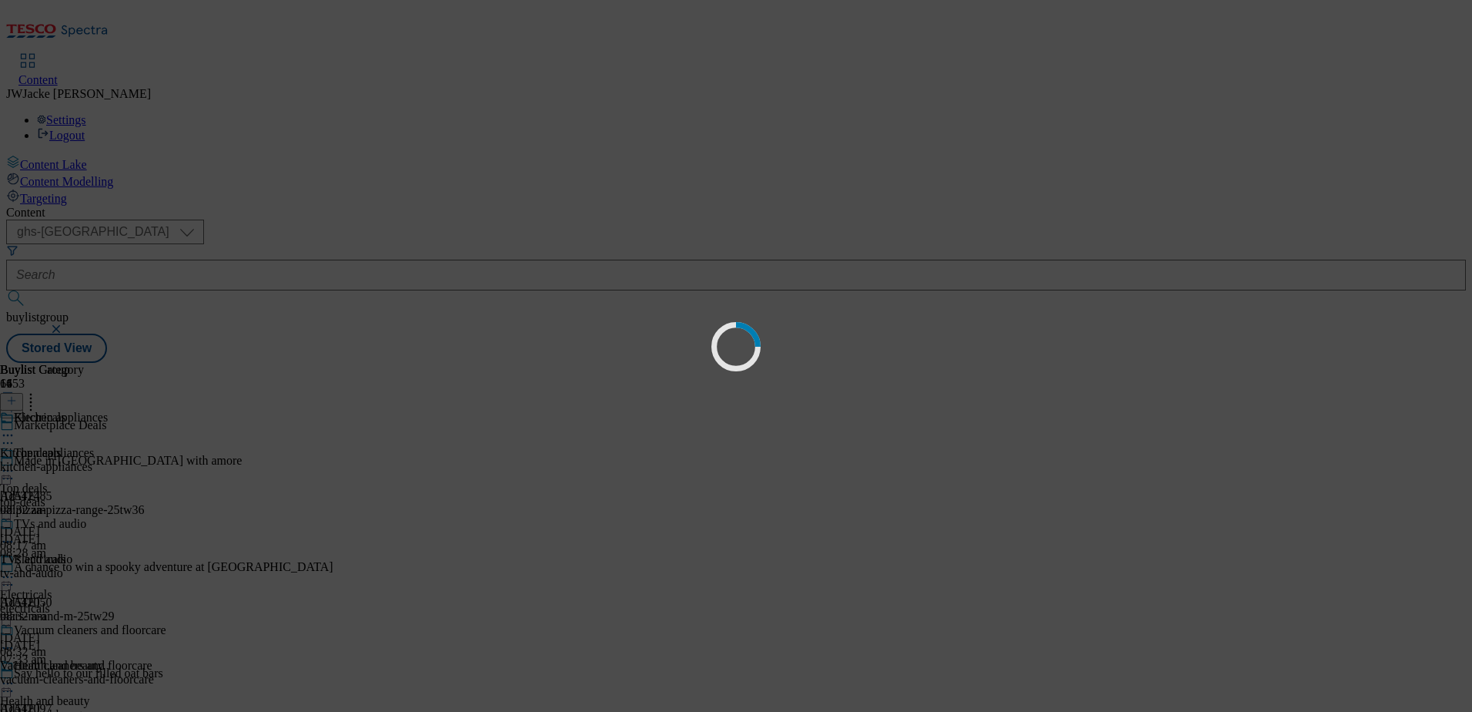
scroll to position [0, 0]
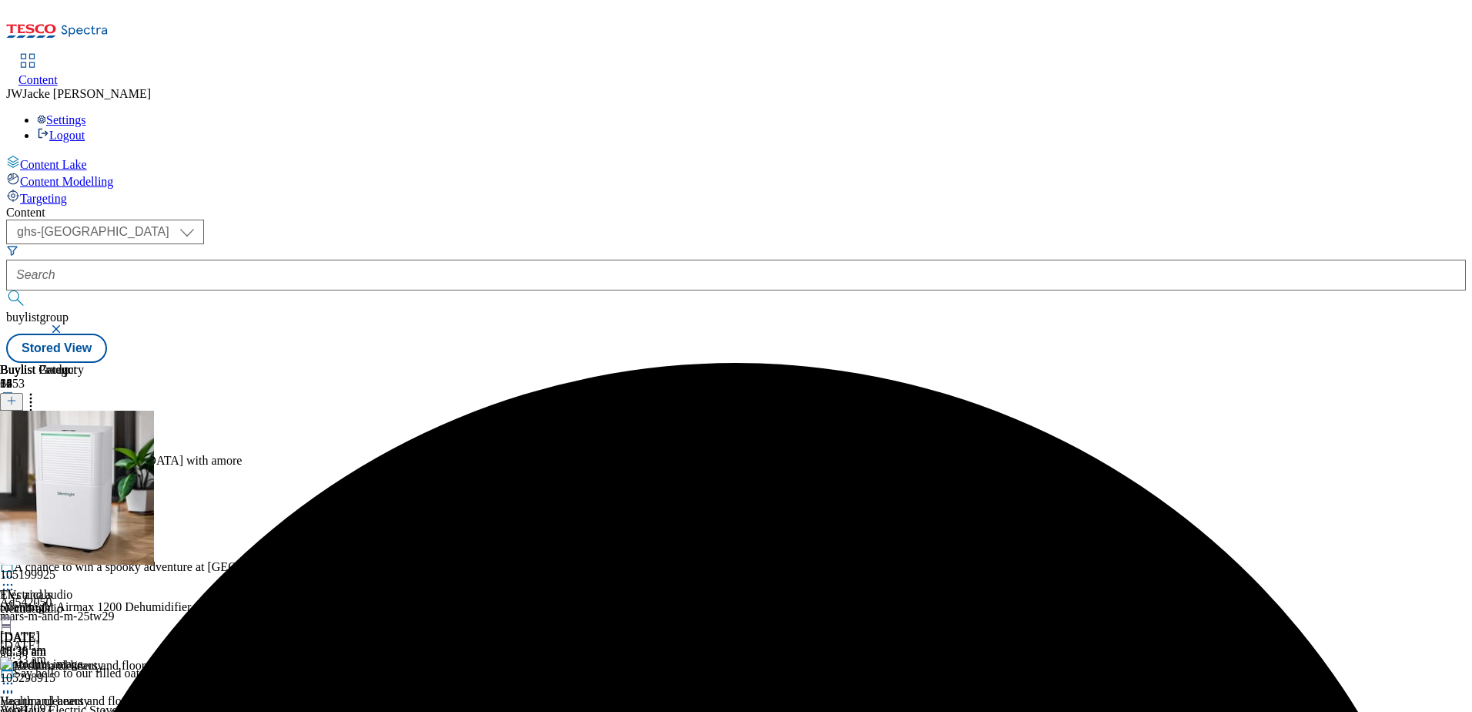
scroll to position [385, 0]
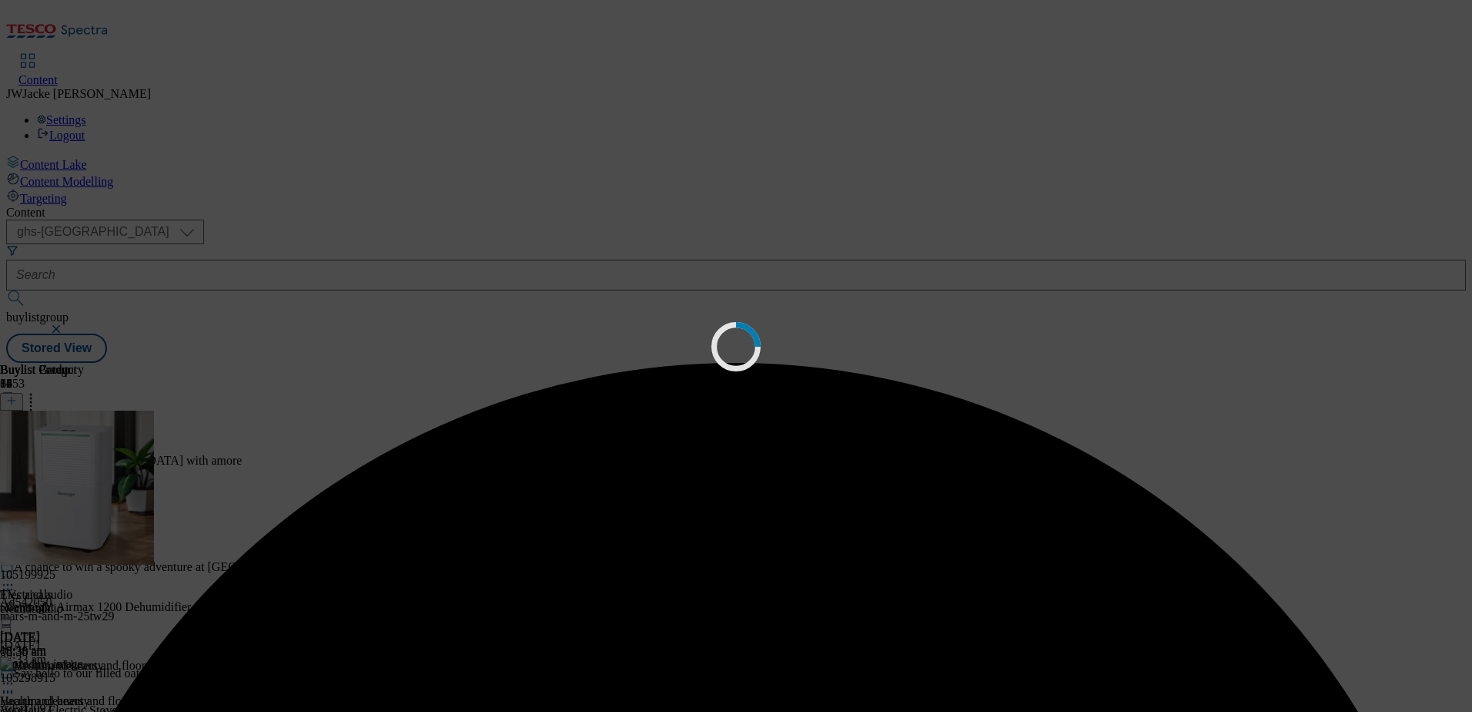
scroll to position [0, 0]
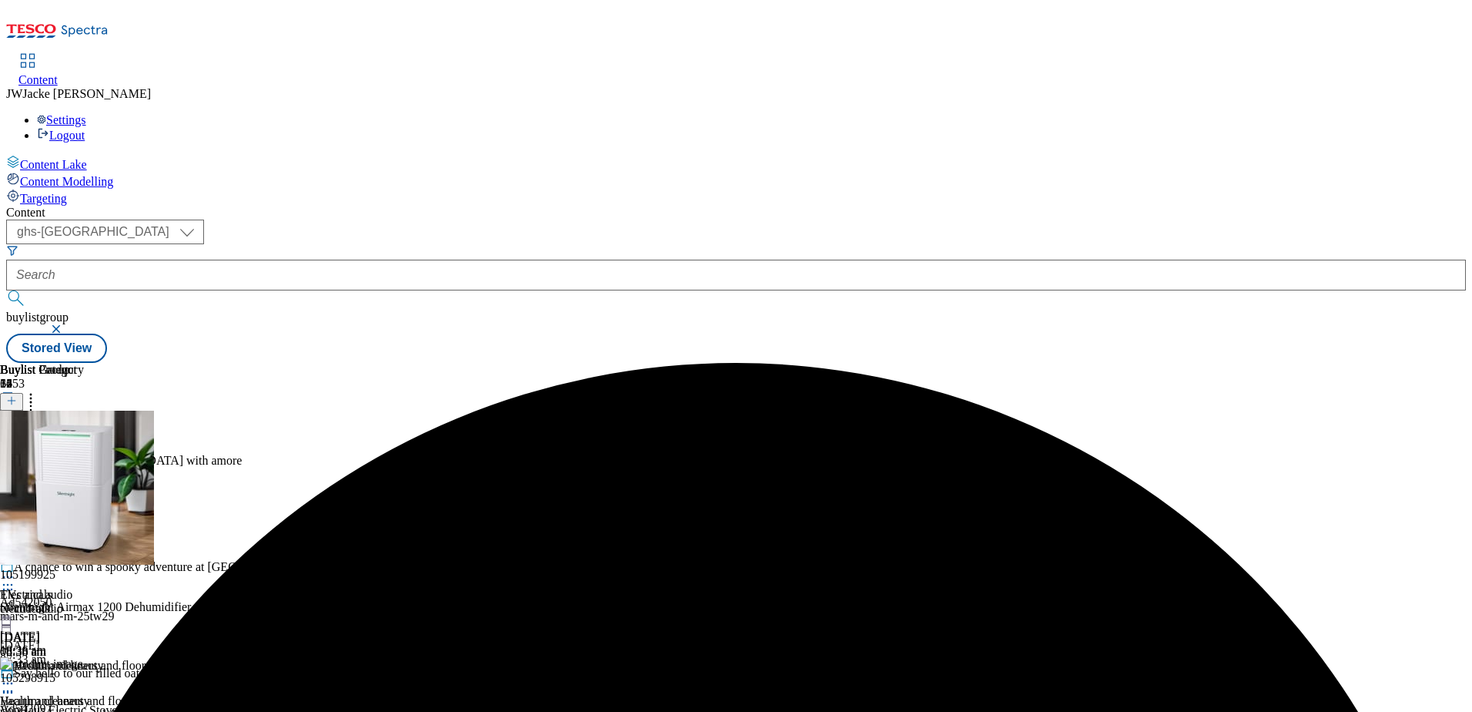
click at [23, 393] on button at bounding box center [11, 402] width 23 height 18
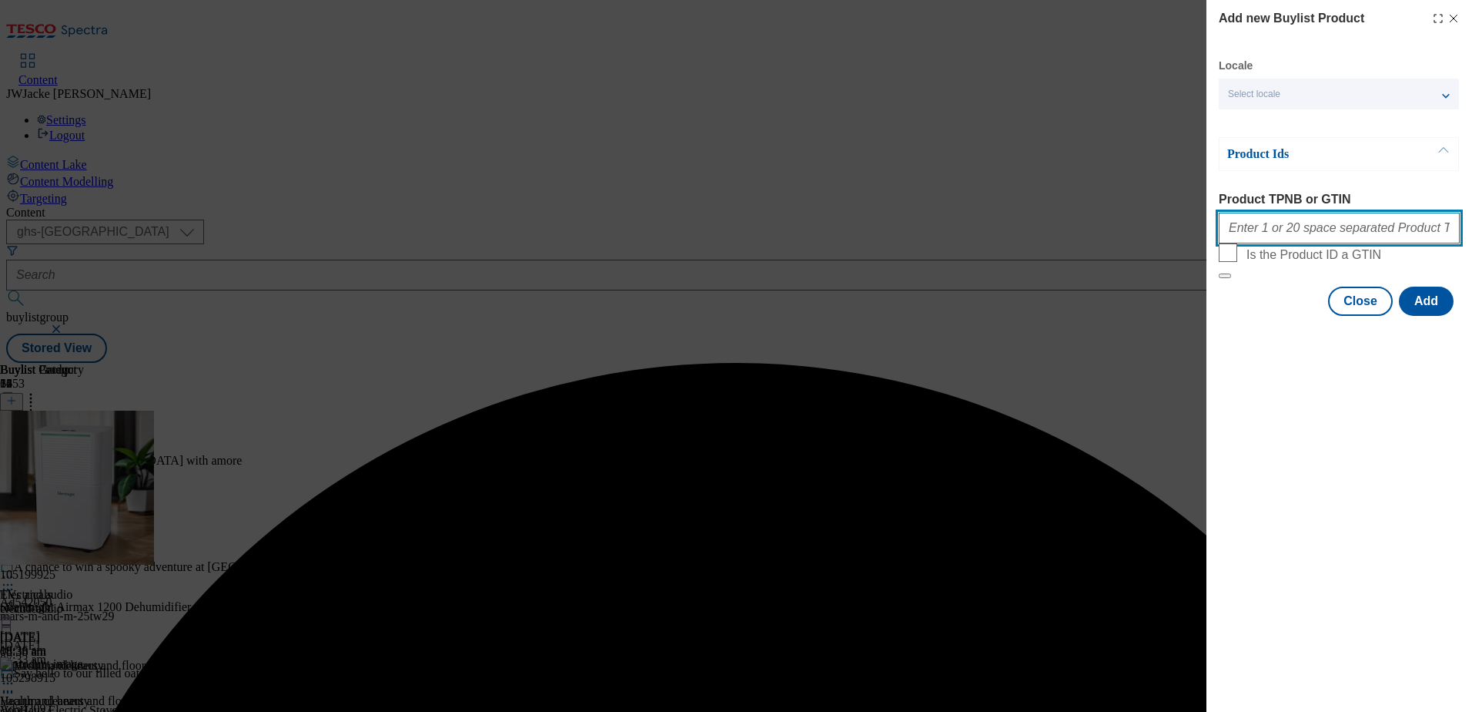
click at [1305, 235] on input "Product TPNB or GTIN" at bounding box center [1339, 228] width 241 height 31
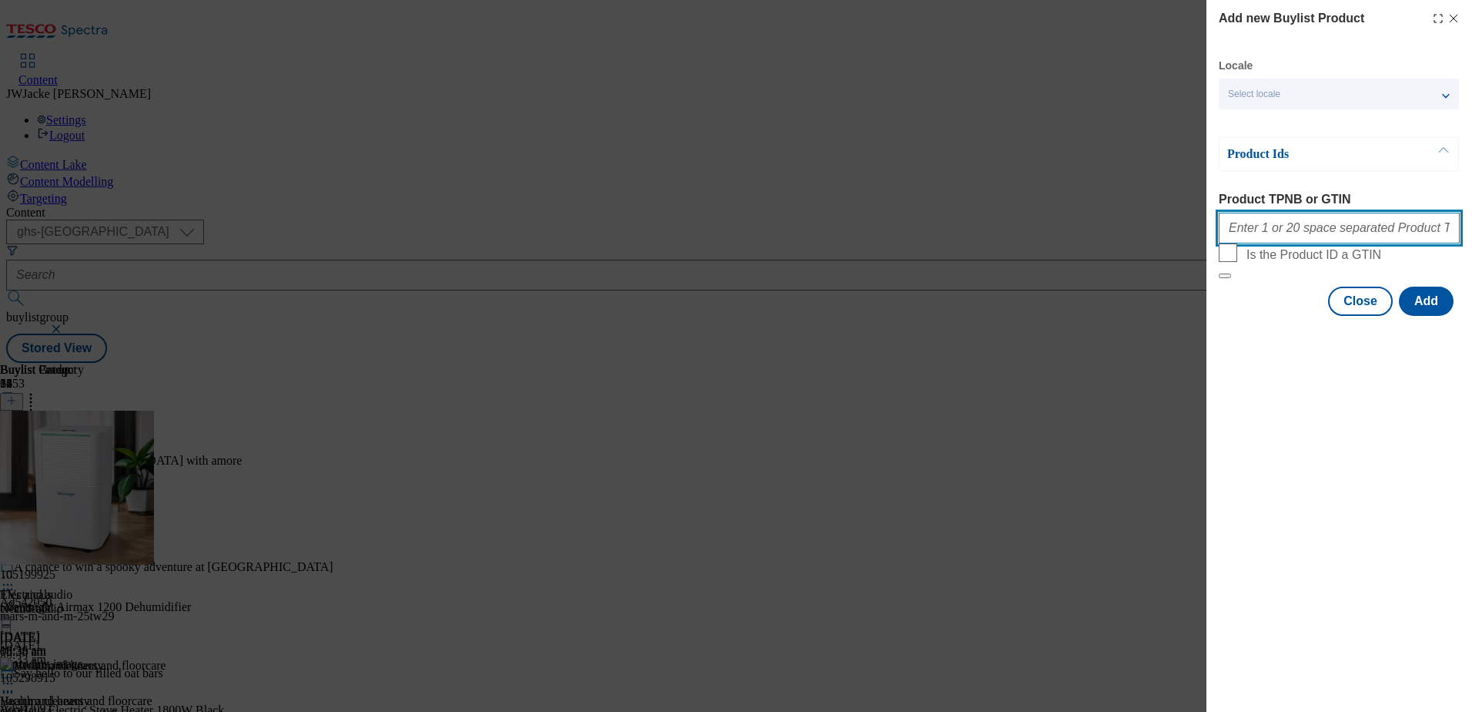
paste input "105045234 105045235 105045236"
type input "105045234 105045235 105045236"
click at [1422, 316] on button "Add" at bounding box center [1426, 300] width 55 height 29
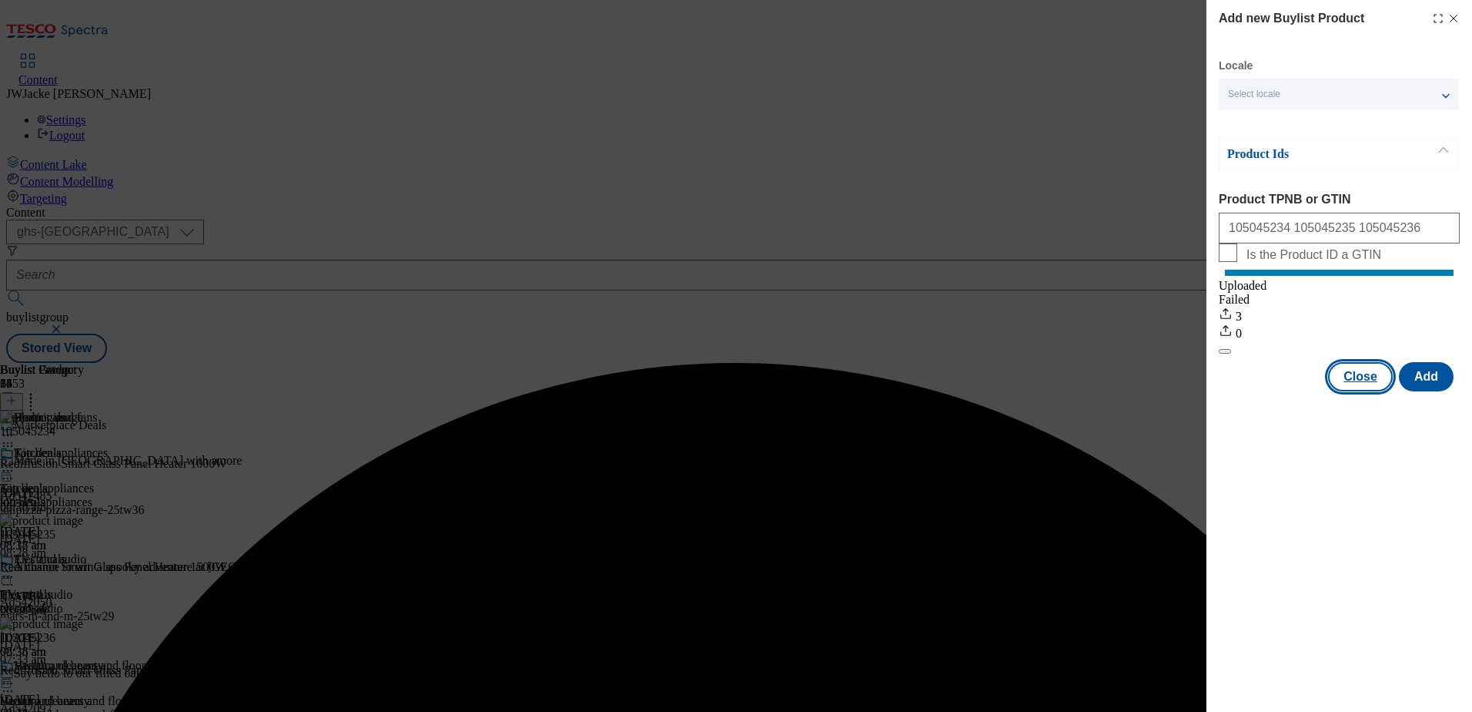
click at [1363, 391] on button "Close" at bounding box center [1360, 376] width 65 height 29
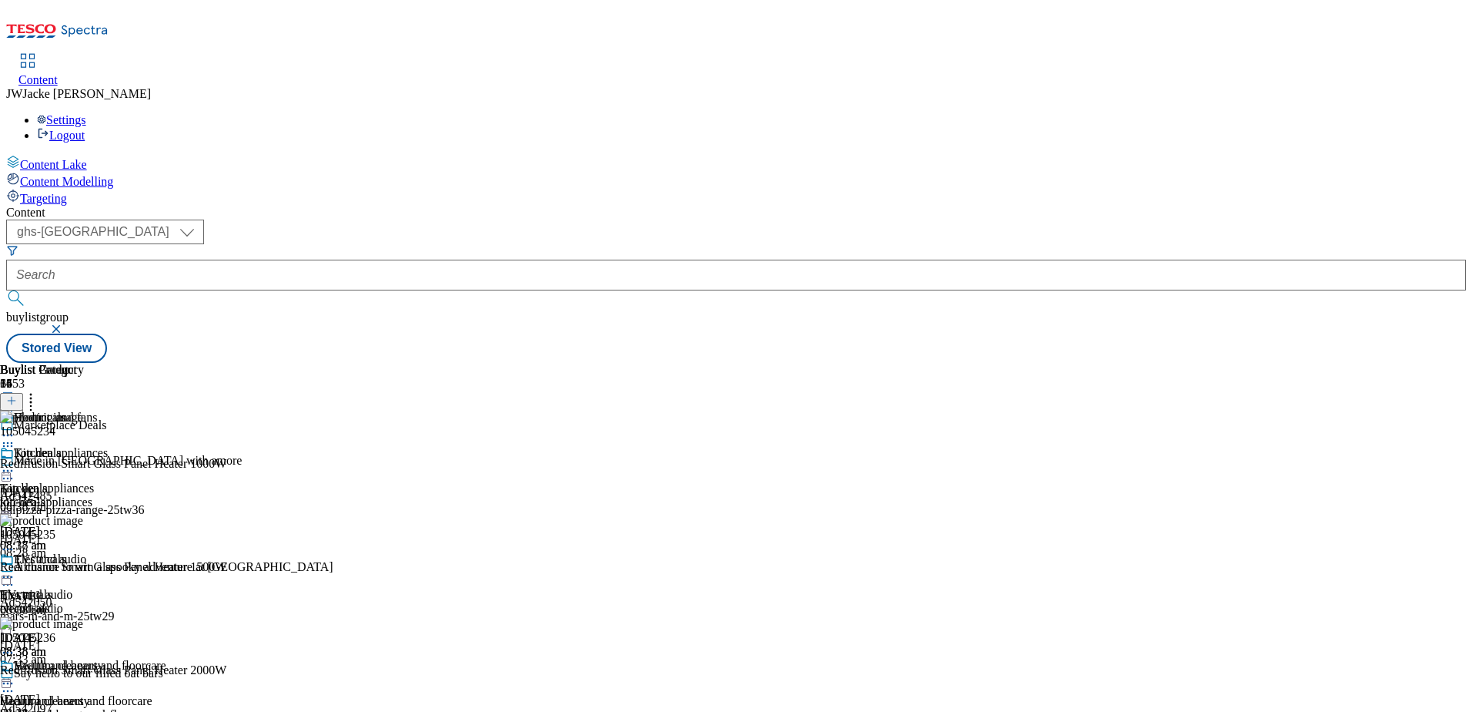
click at [39, 390] on icon at bounding box center [30, 397] width 15 height 15
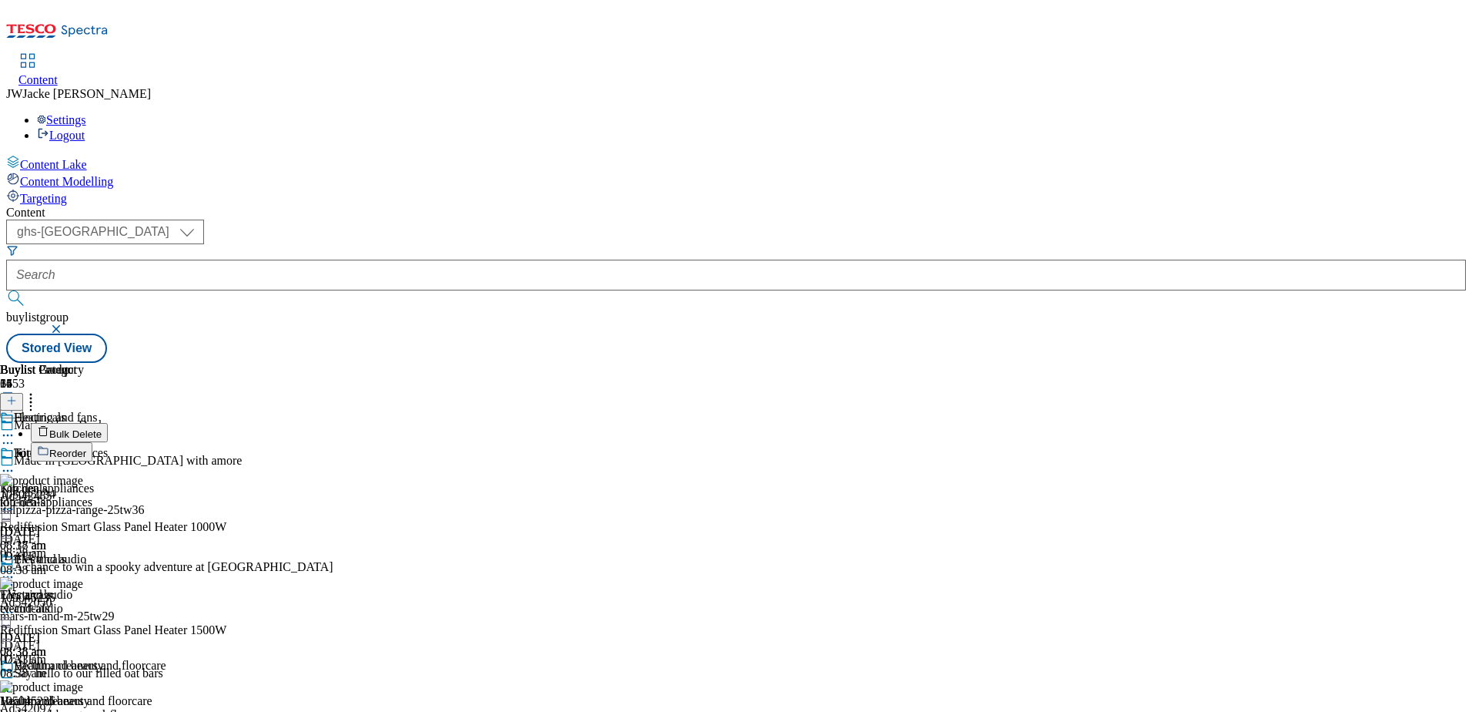
click at [86, 447] on span "Reorder" at bounding box center [67, 453] width 37 height 12
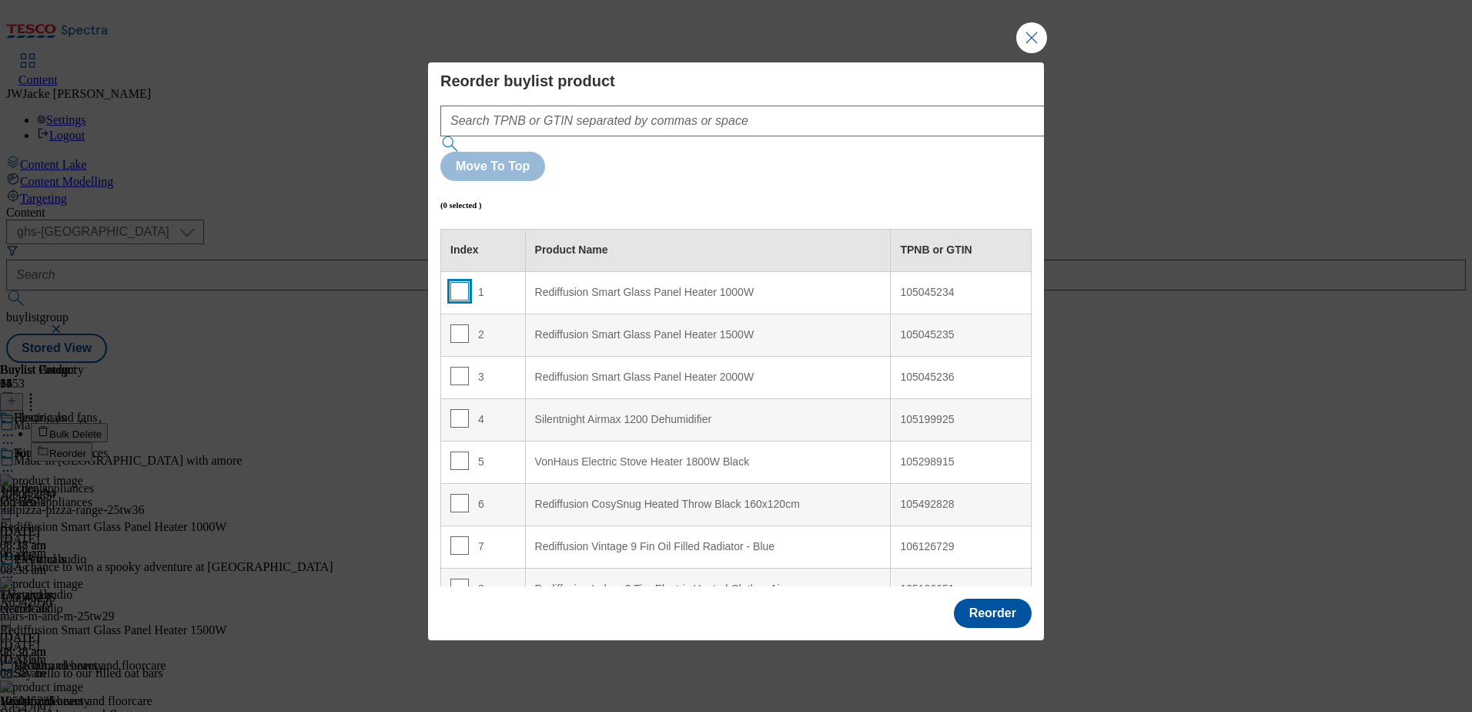
click at [460, 282] on input "Modal" at bounding box center [459, 291] width 18 height 18
checkbox input "true"
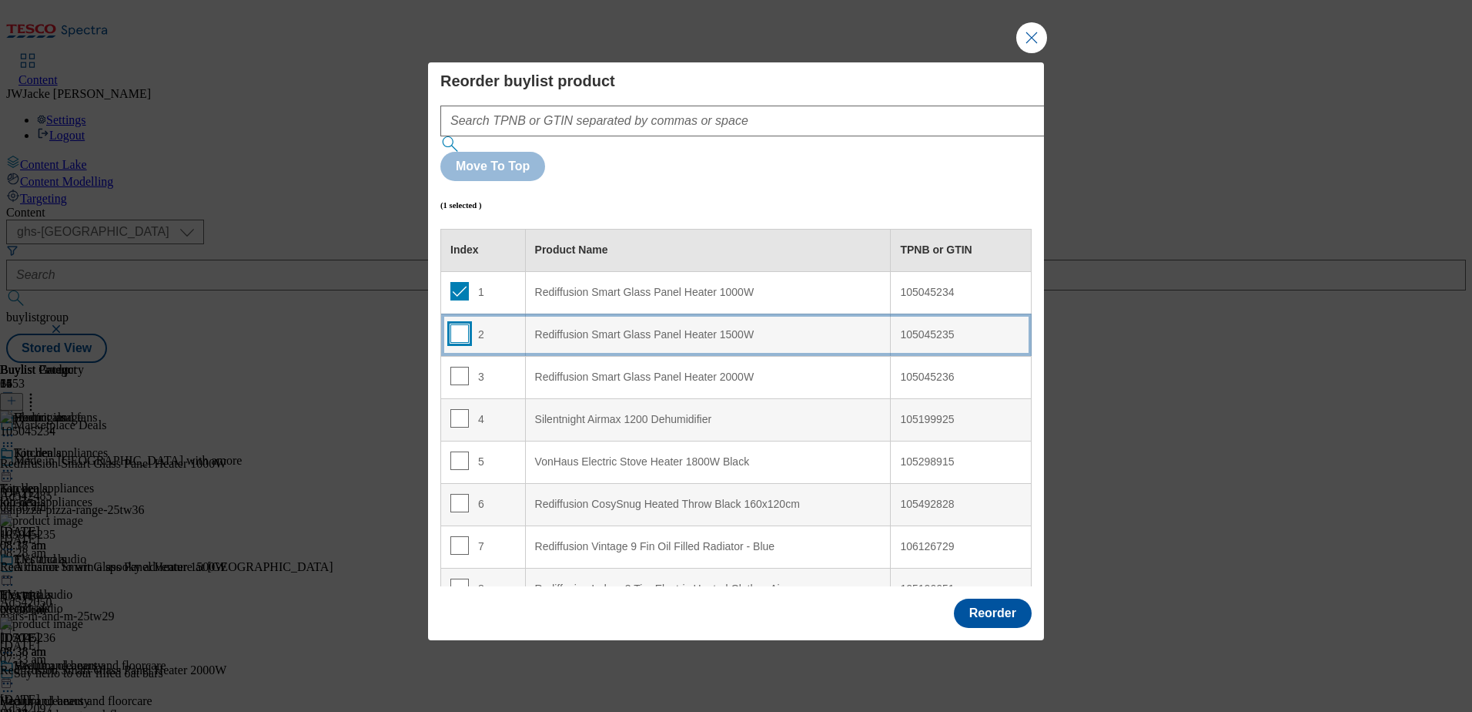
click at [462, 324] on input "Modal" at bounding box center [459, 333] width 18 height 18
checkbox input "true"
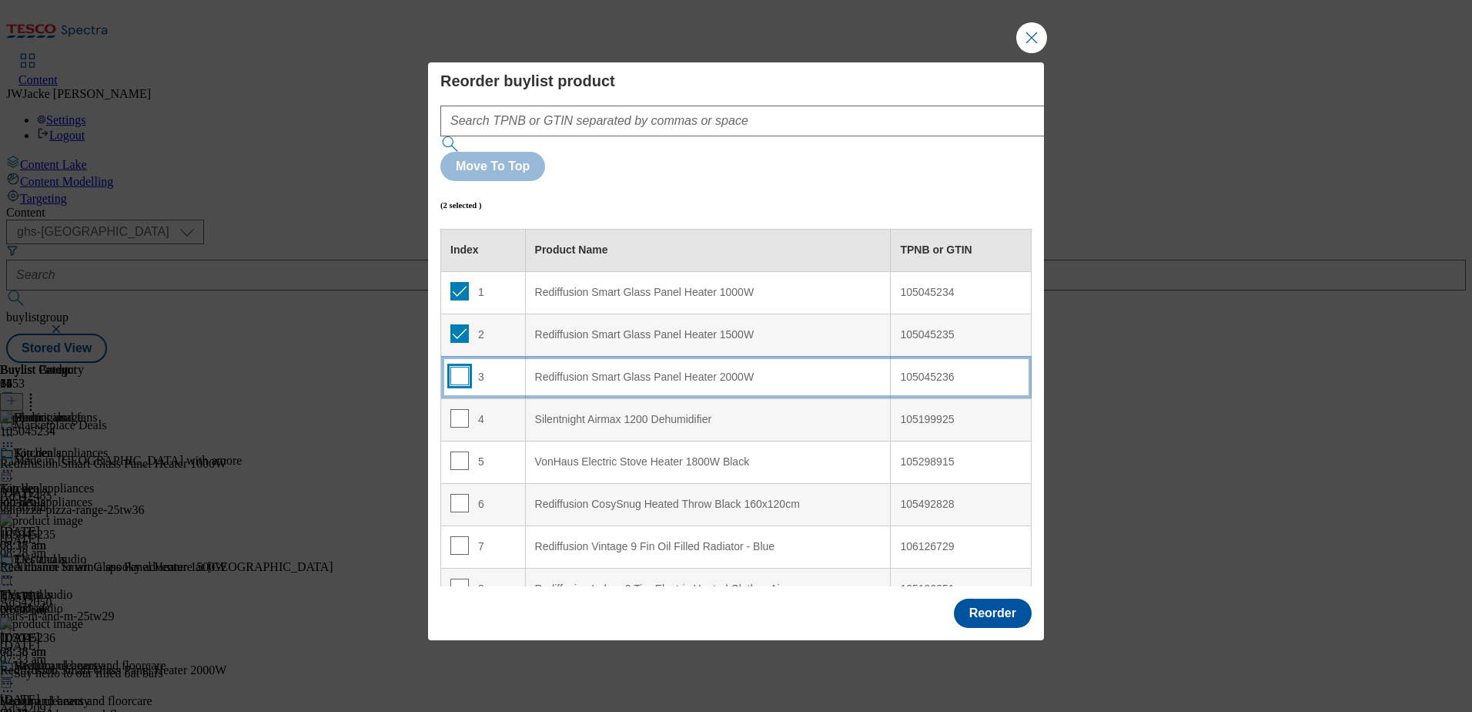
click at [461, 367] on input "Modal" at bounding box center [459, 376] width 18 height 18
checkbox input "true"
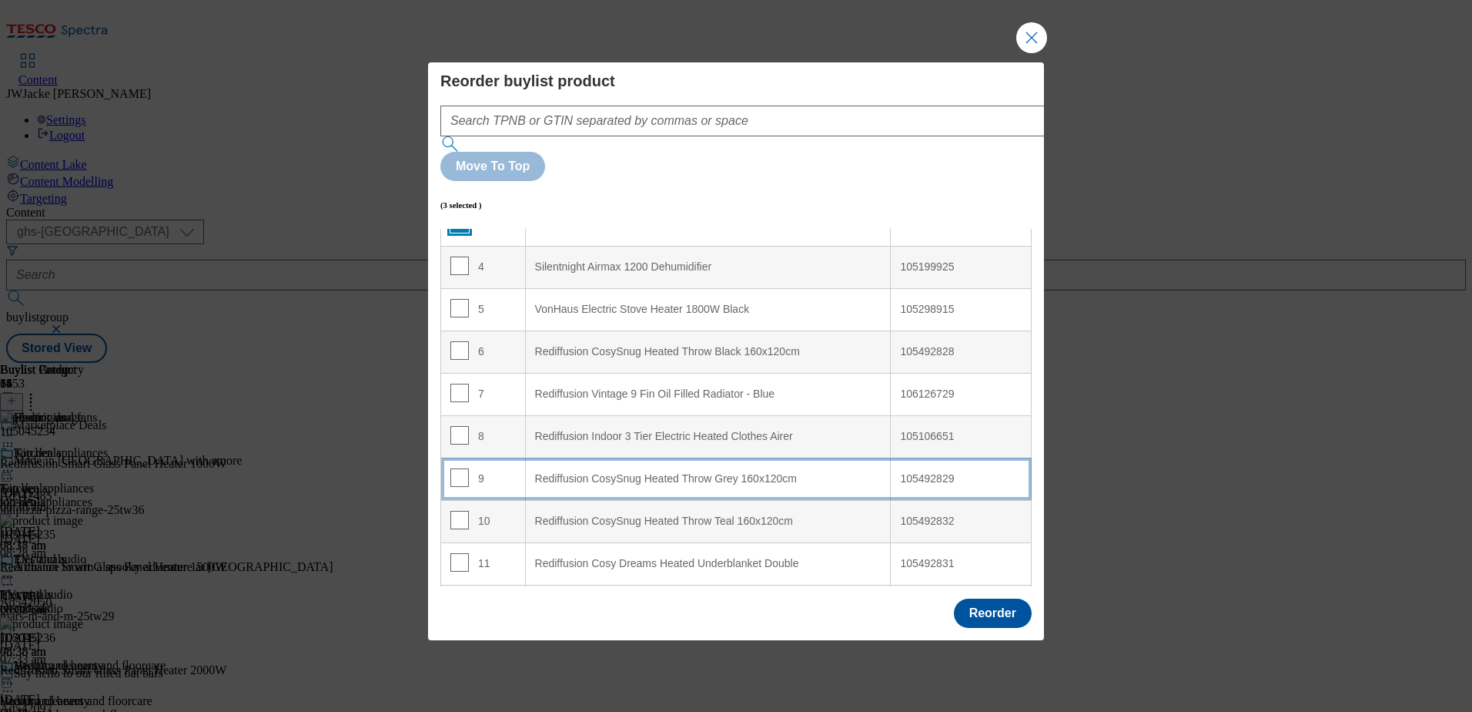
scroll to position [154, 0]
click at [575, 471] on div "Rediffusion CosySnug Heated Throw Grey 160x120cm" at bounding box center [708, 478] width 347 height 14
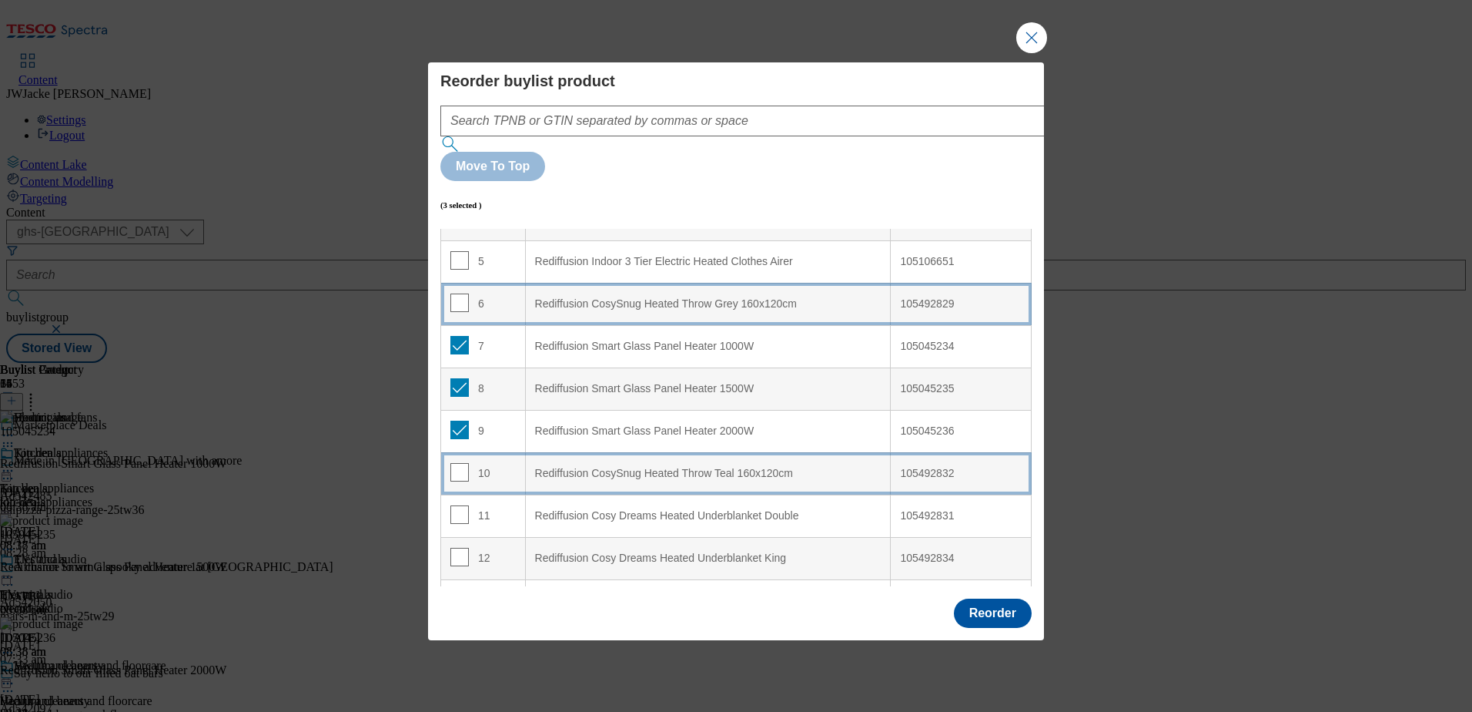
scroll to position [258, 0]
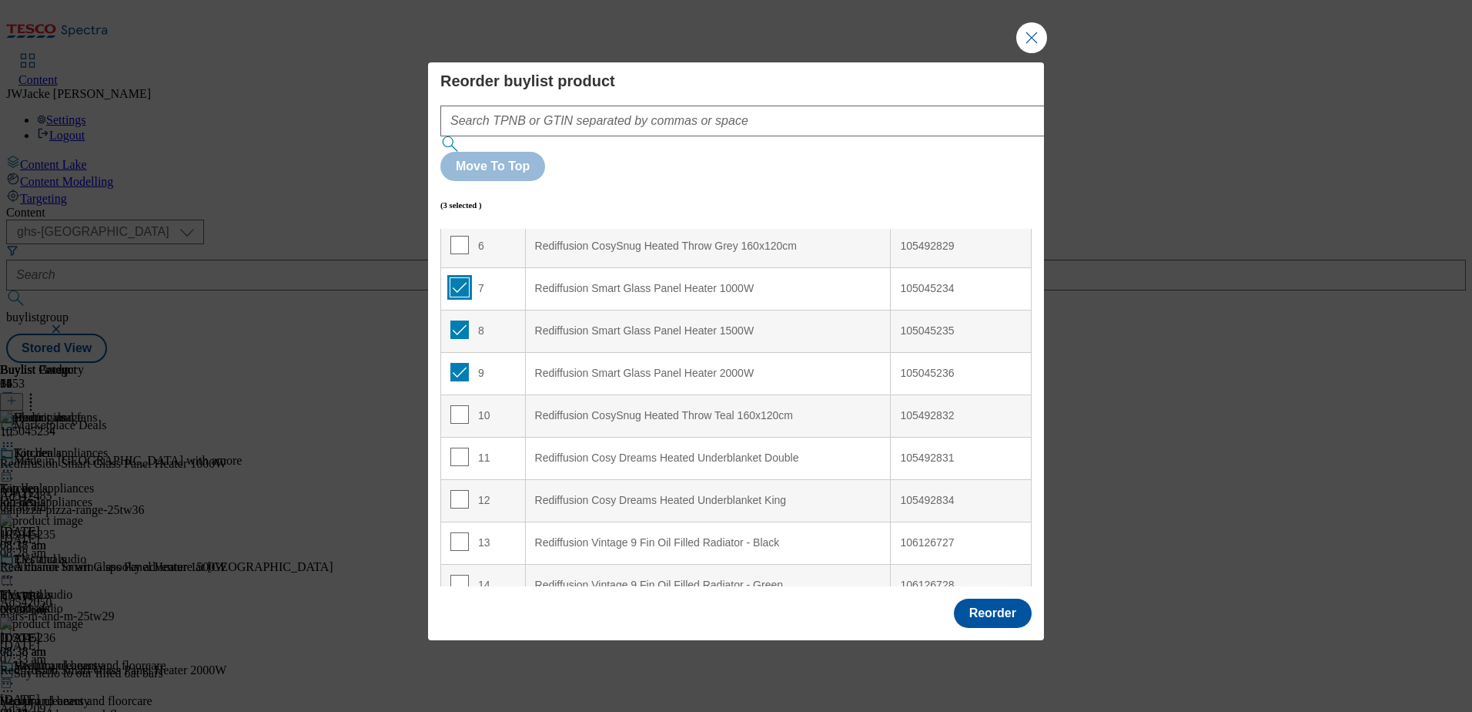
click at [454, 278] on input "Modal" at bounding box center [459, 287] width 18 height 18
checkbox input "false"
click at [456, 320] on input "Modal" at bounding box center [459, 329] width 18 height 18
checkbox input "false"
click at [457, 363] on input "Modal" at bounding box center [459, 372] width 18 height 18
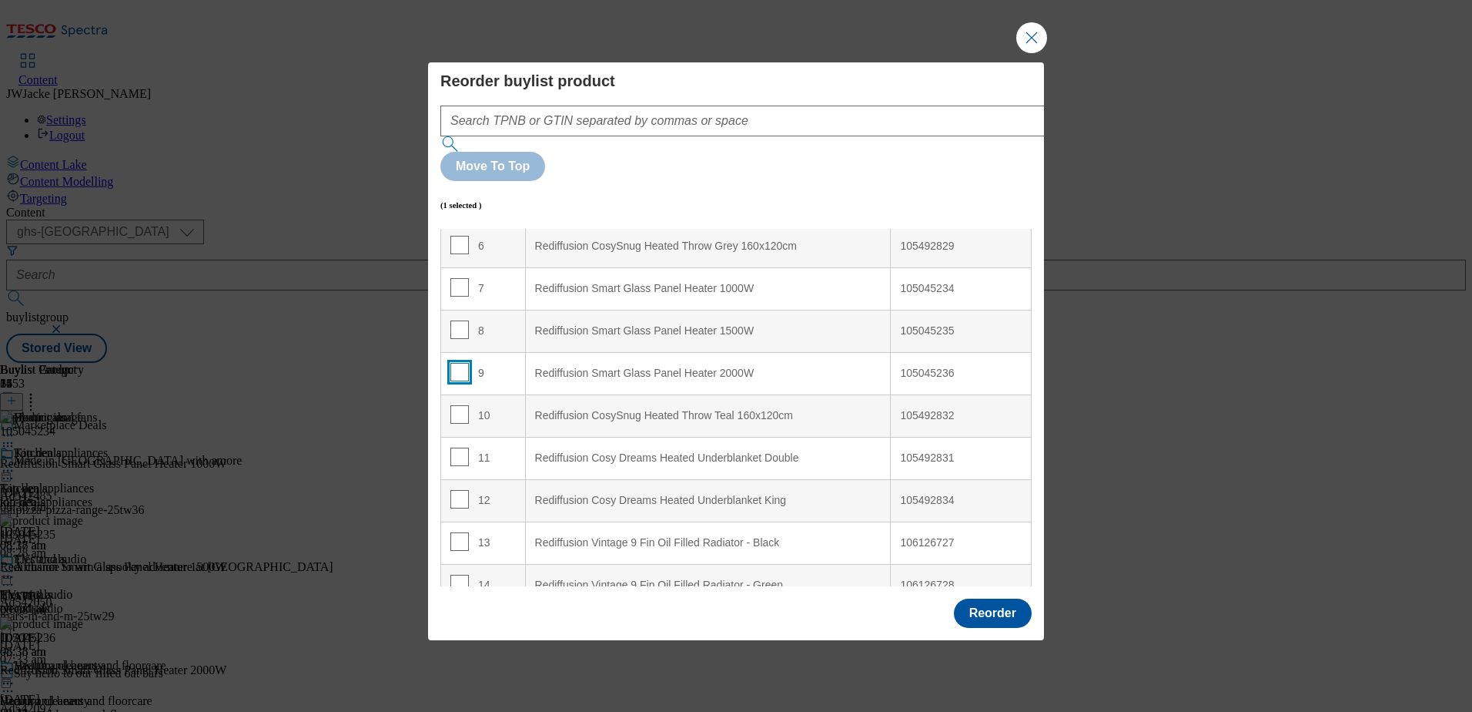
checkbox input "false"
click at [1012, 598] on button "Reorder" at bounding box center [993, 612] width 78 height 29
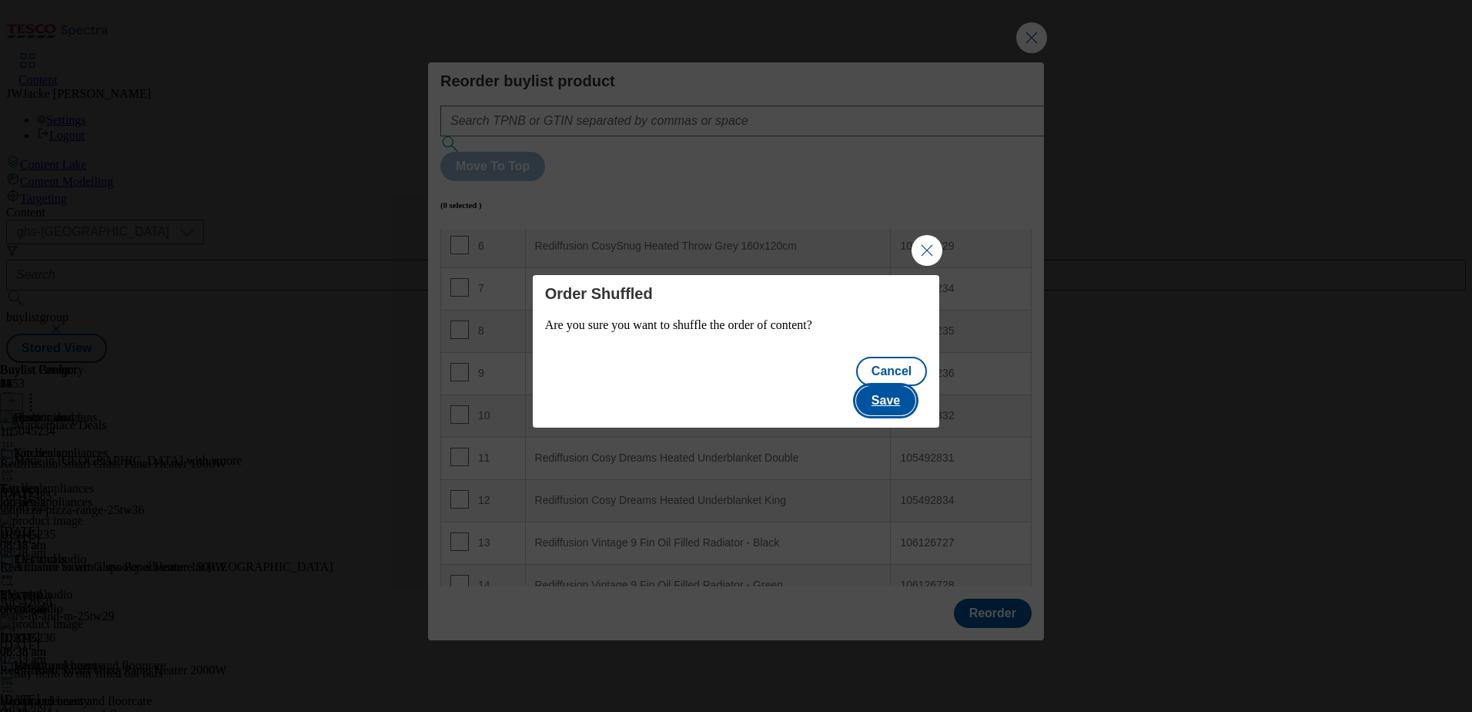
click at [897, 386] on button "Save" at bounding box center [885, 400] width 59 height 29
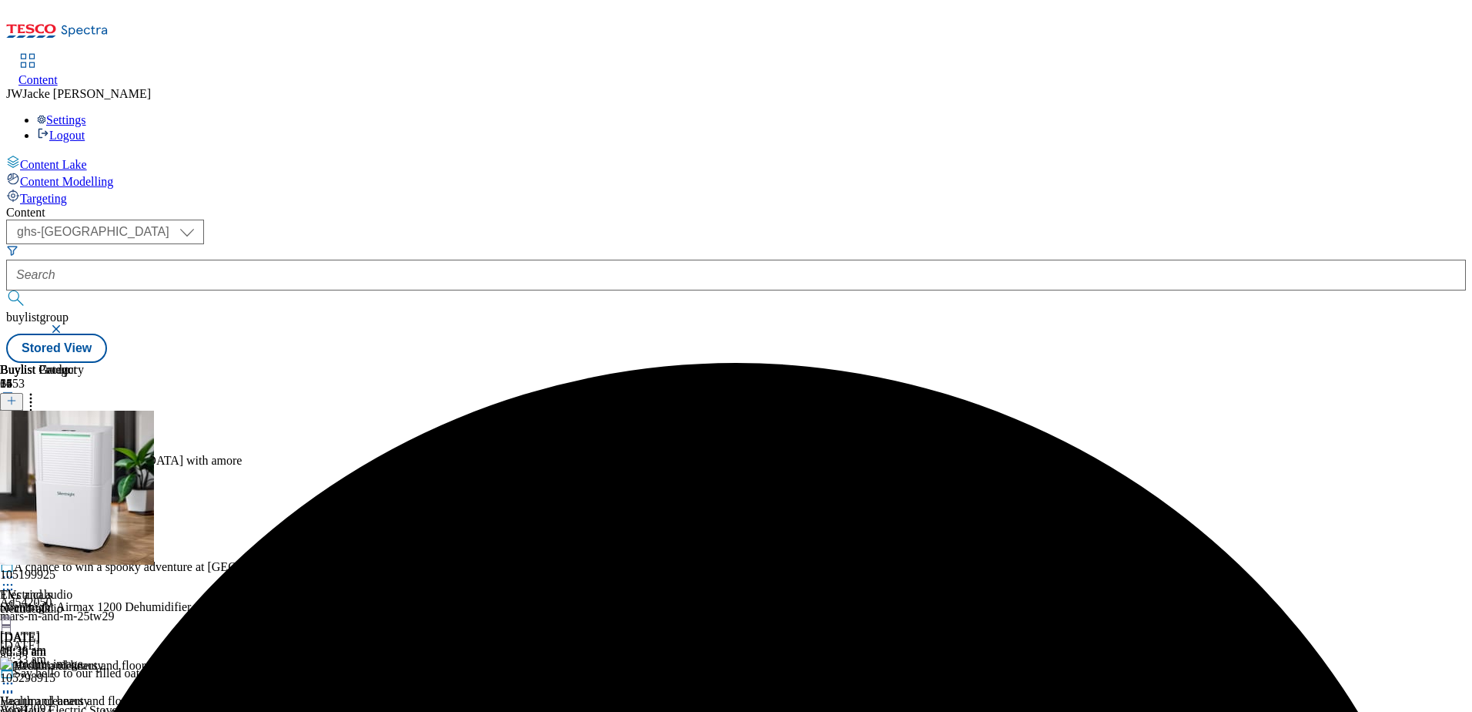
scroll to position [462, 0]
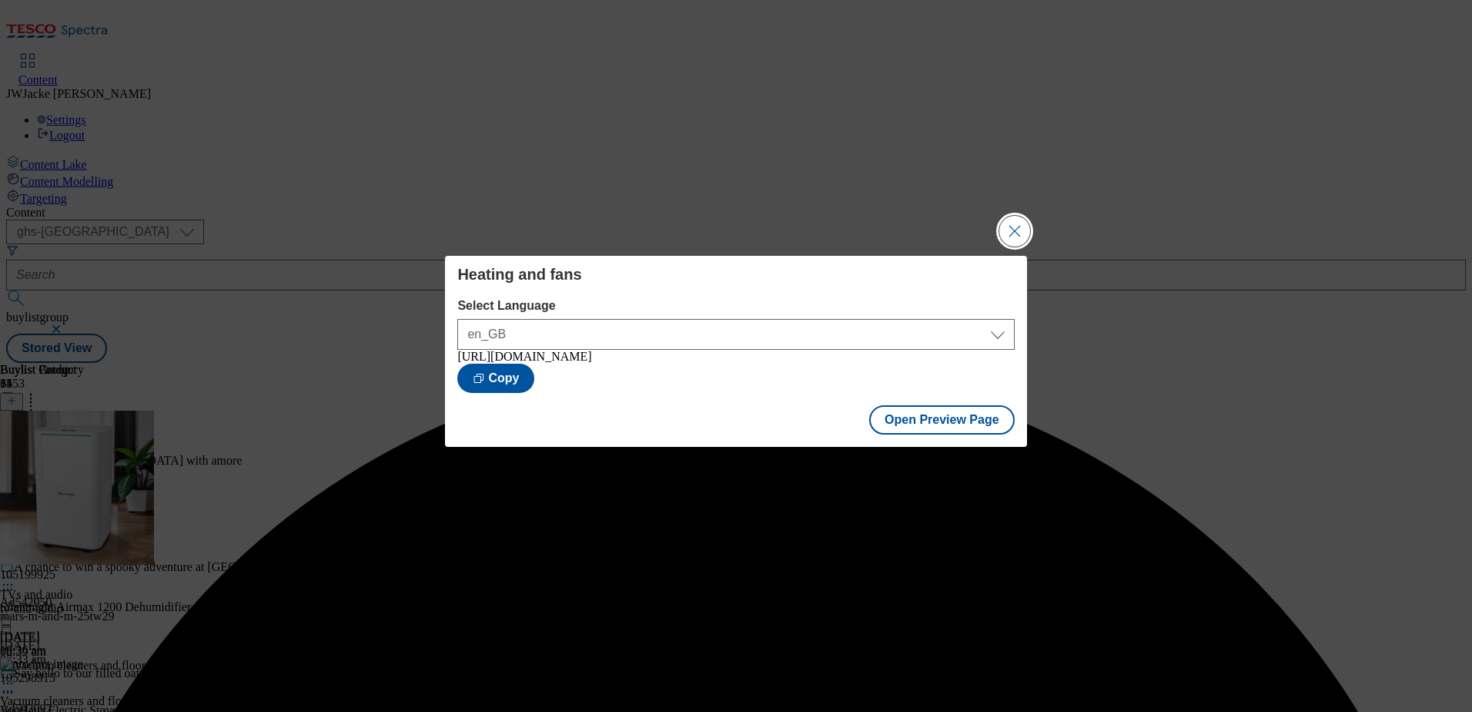
click at [1016, 216] on button "Close Modal" at bounding box center [1015, 231] width 31 height 31
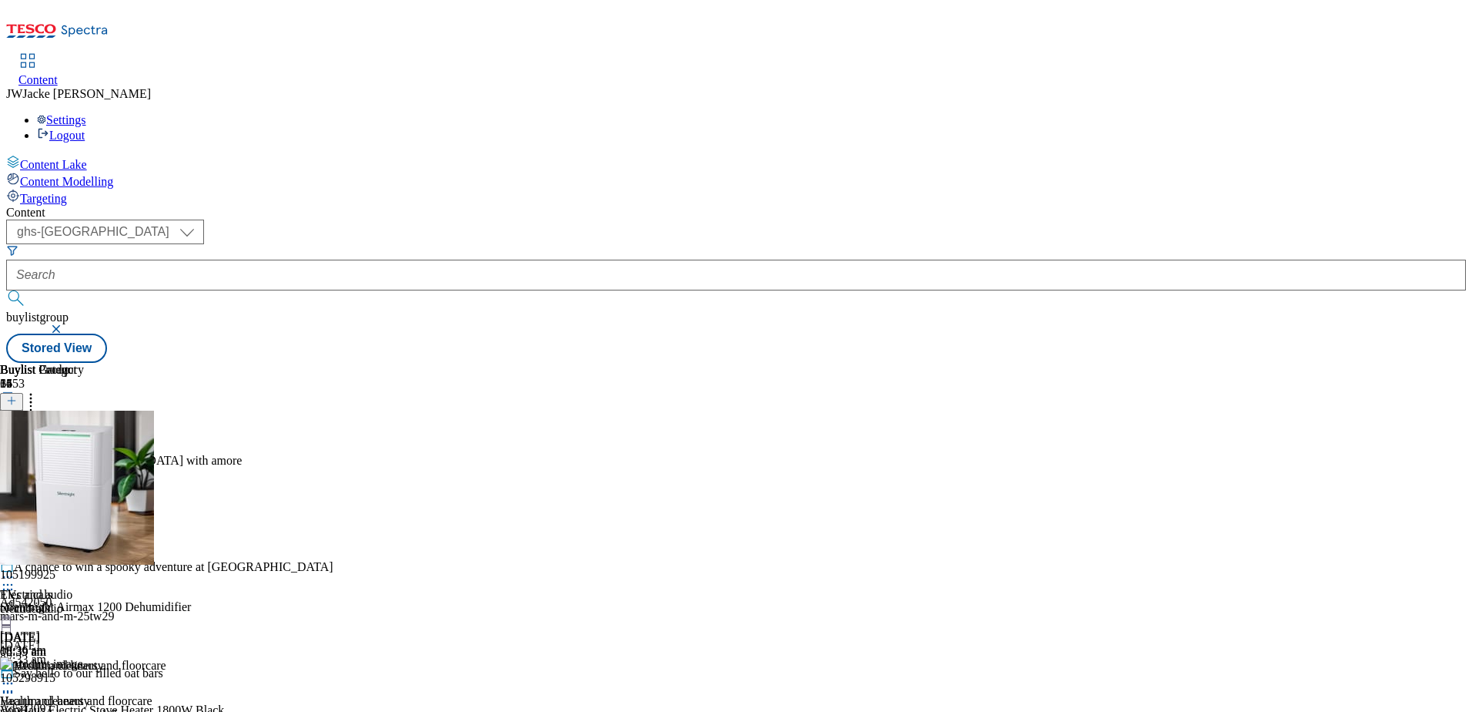
scroll to position [385, 0]
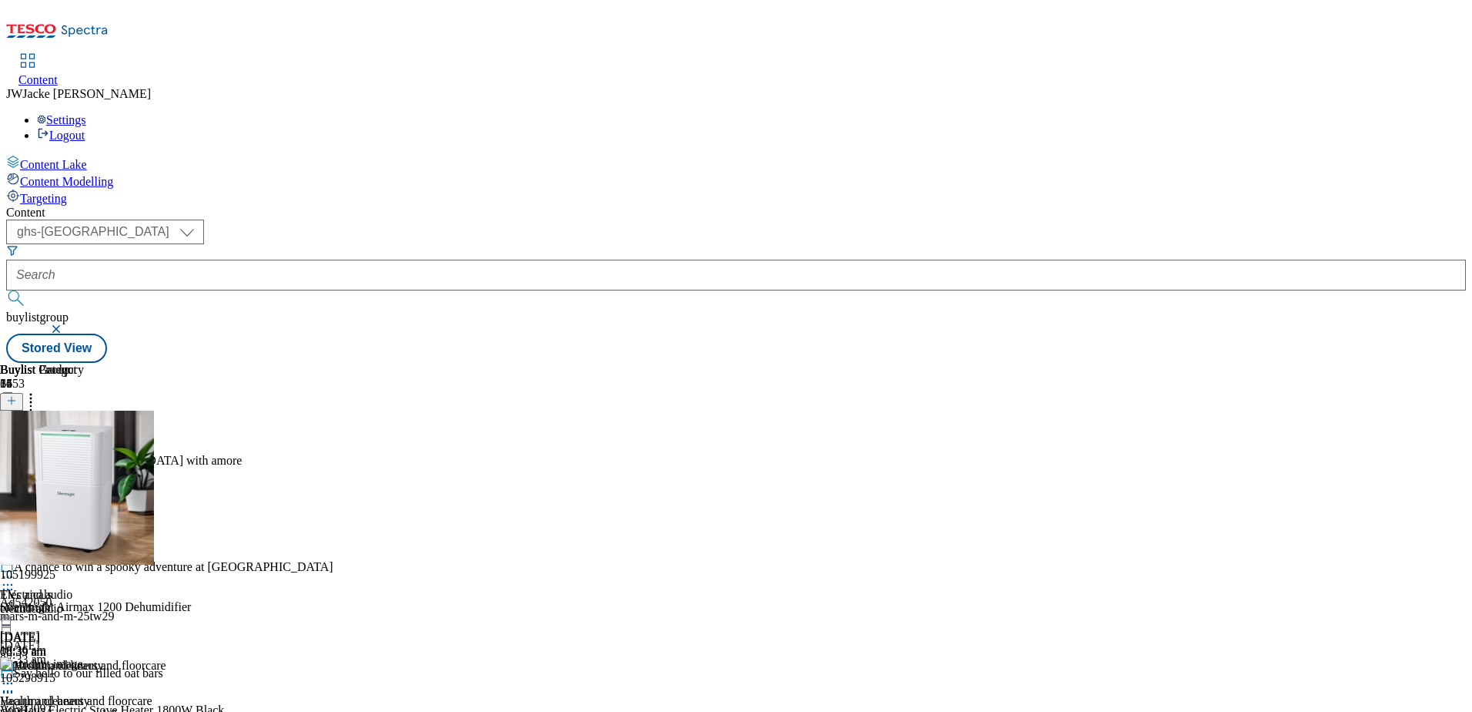
click at [39, 390] on icon at bounding box center [30, 397] width 15 height 15
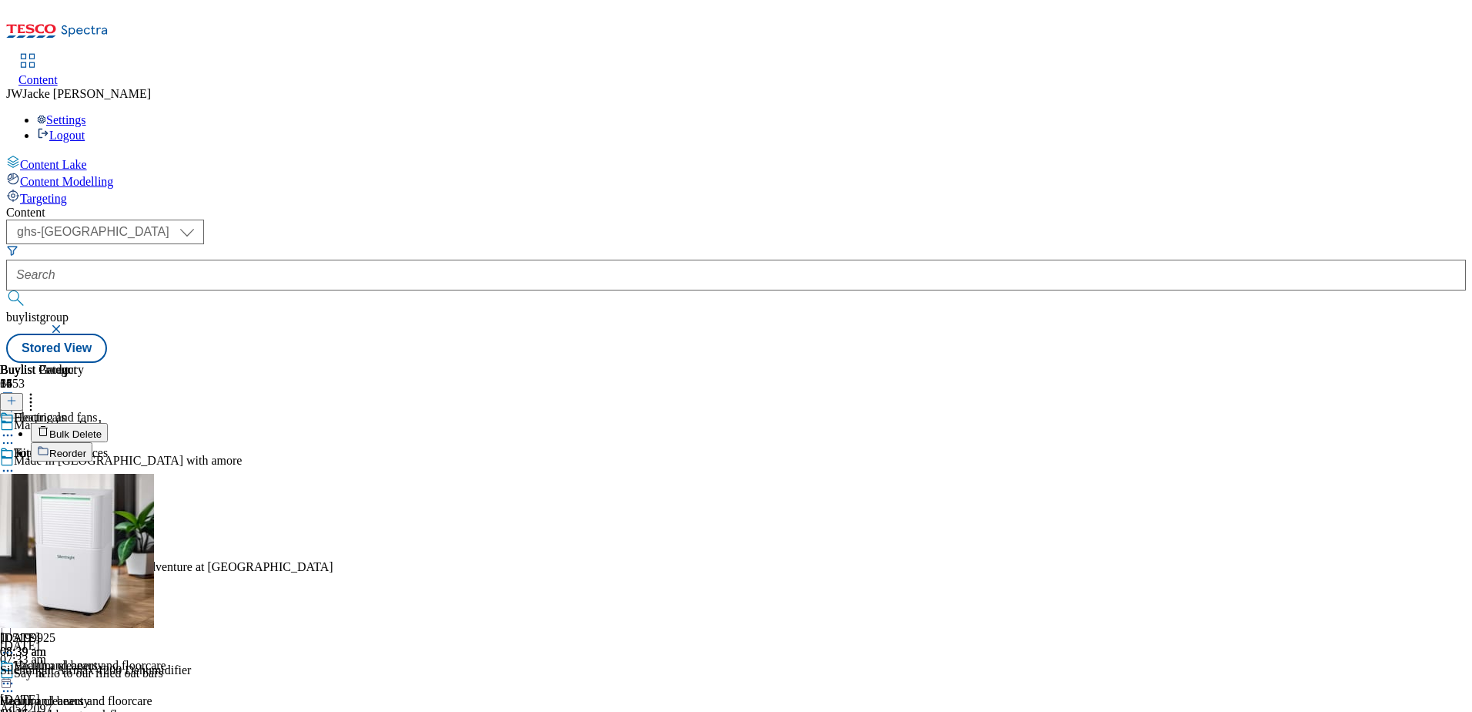
click at [86, 447] on span "Reorder" at bounding box center [67, 453] width 37 height 12
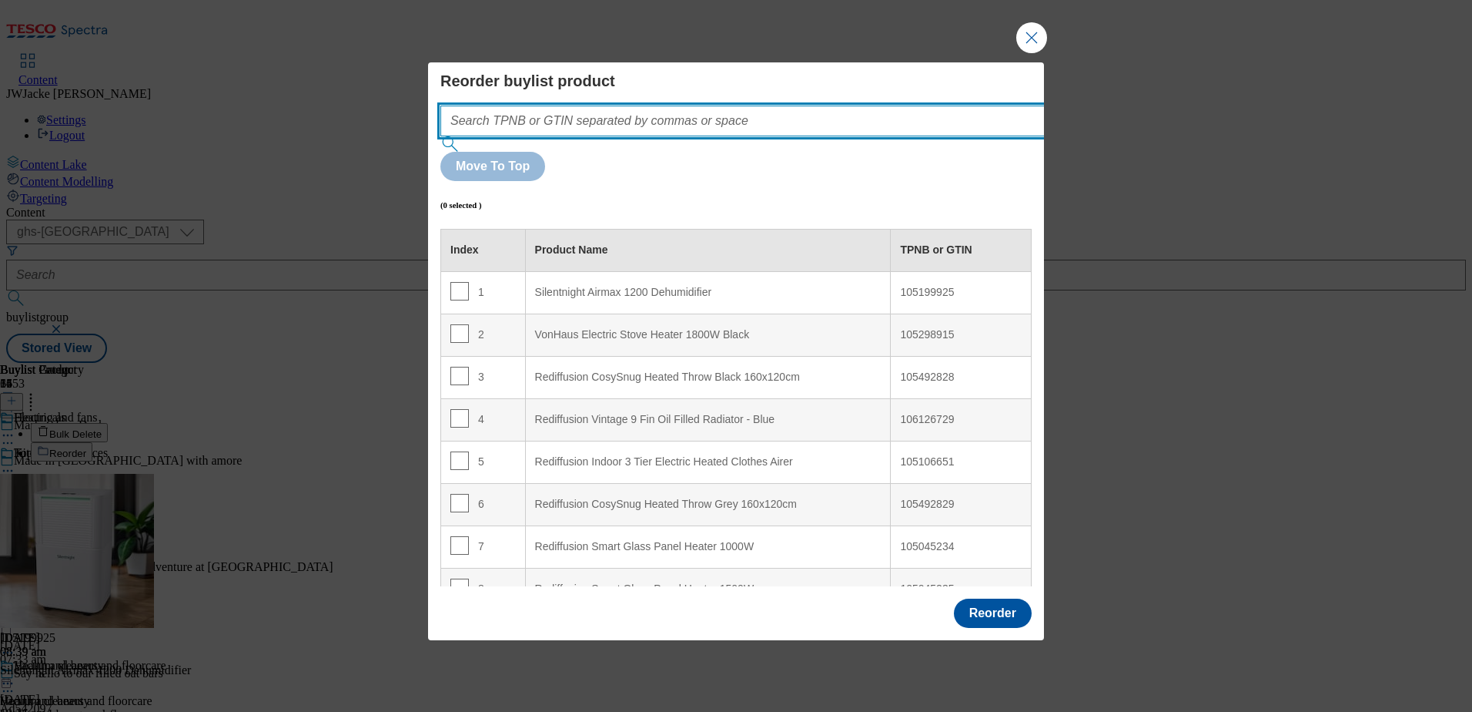
click at [771, 136] on input "Modal" at bounding box center [765, 121] width 651 height 31
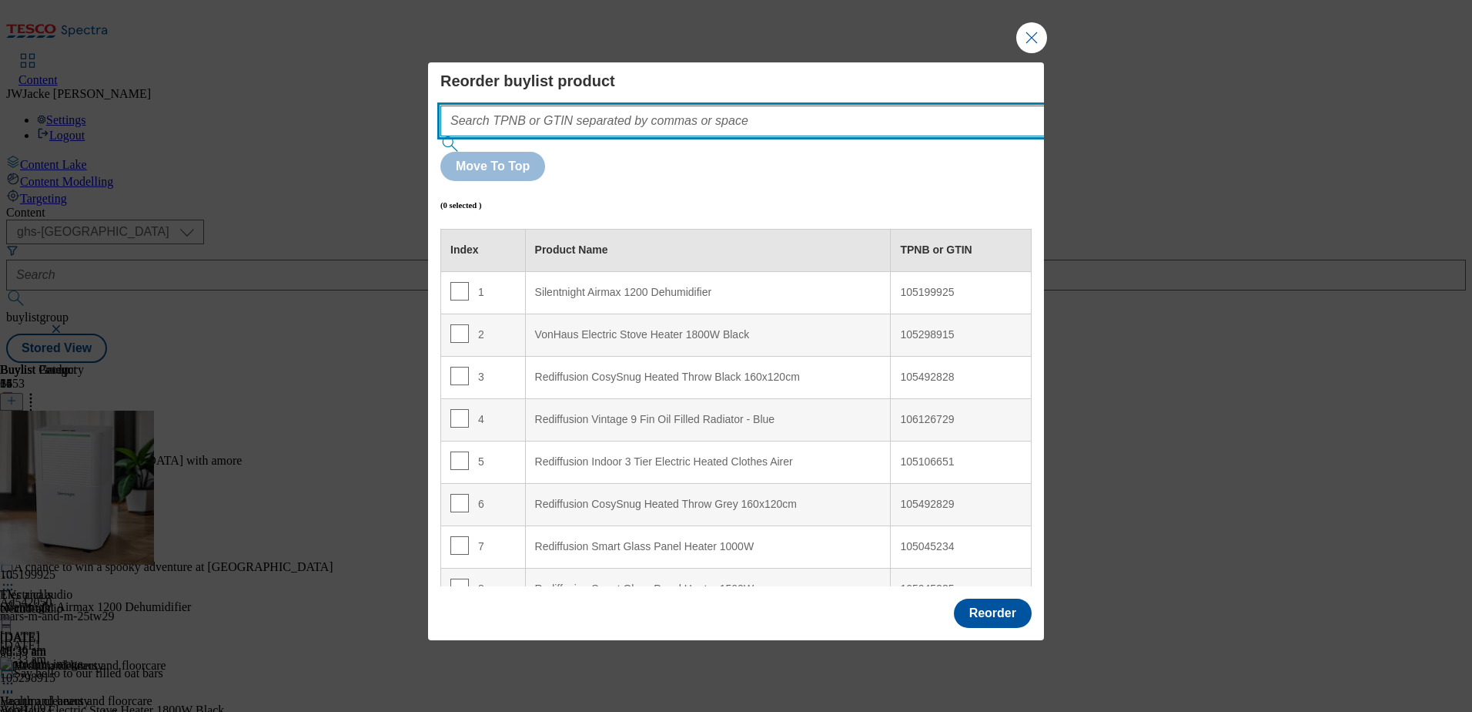
paste input "106136785"
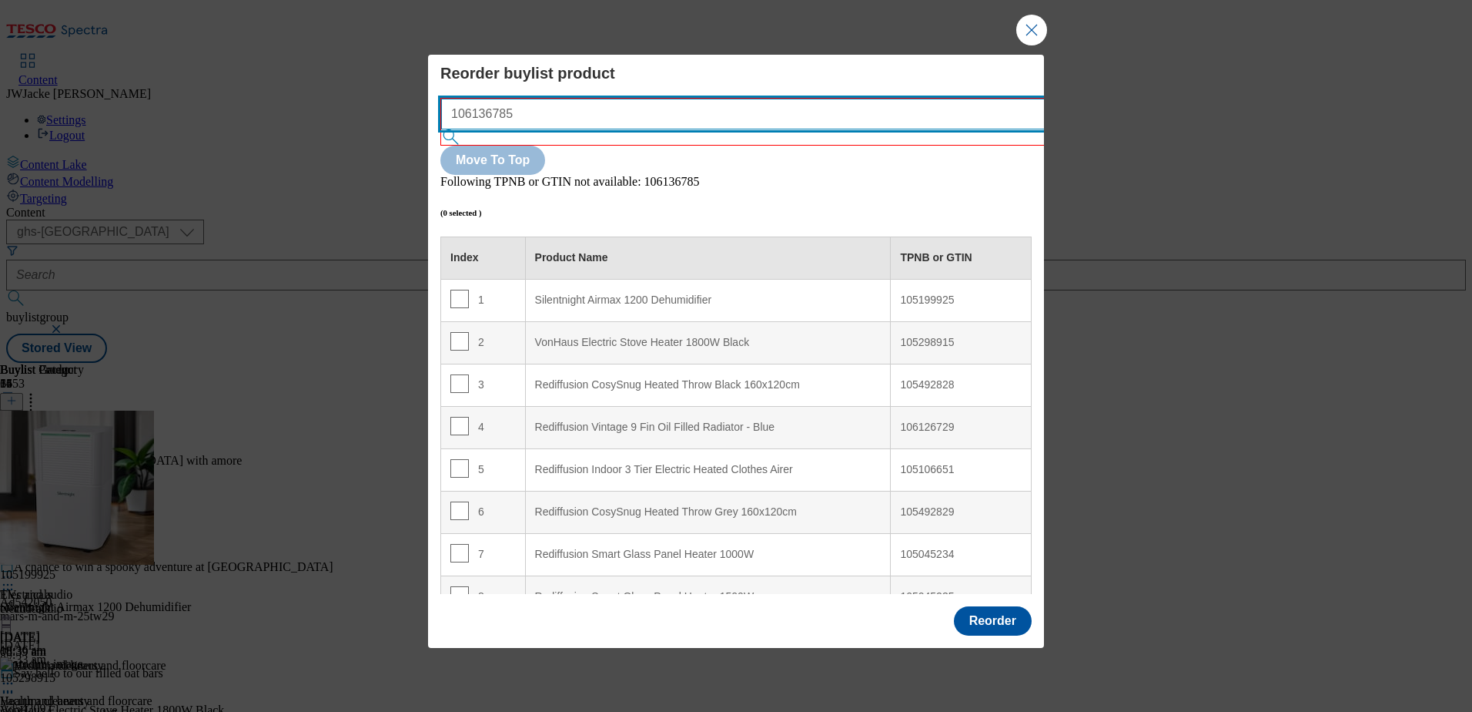
drag, startPoint x: 715, startPoint y: 131, endPoint x: 284, endPoint y: 86, distance: 433.6
click at [284, 86] on div "Reorder buylist product 106136785 Move To Top Following TPNB or GTIN not availa…" at bounding box center [736, 356] width 1472 height 712
paste input "7"
type input "106136787"
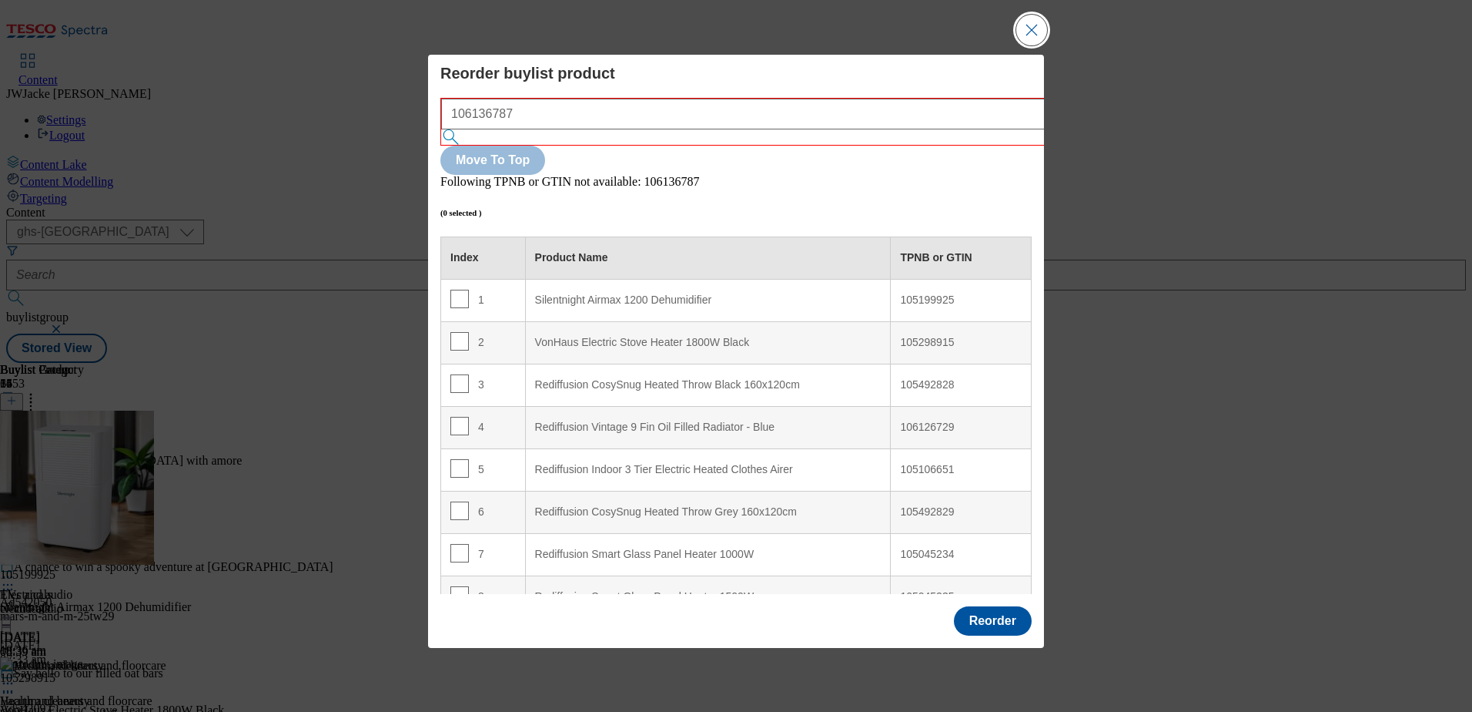
click at [1030, 45] on button "Close Modal" at bounding box center [1032, 30] width 31 height 31
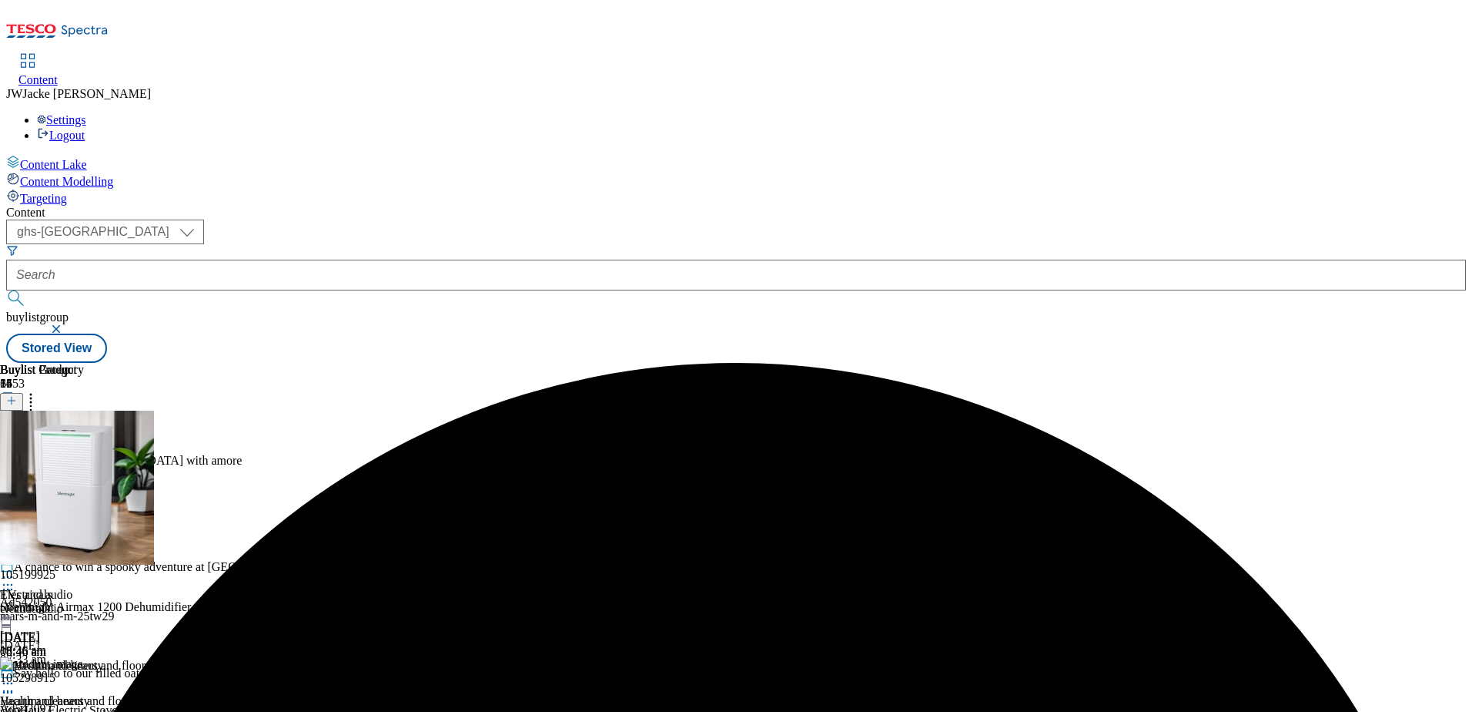
click at [17, 395] on icon at bounding box center [11, 400] width 11 height 11
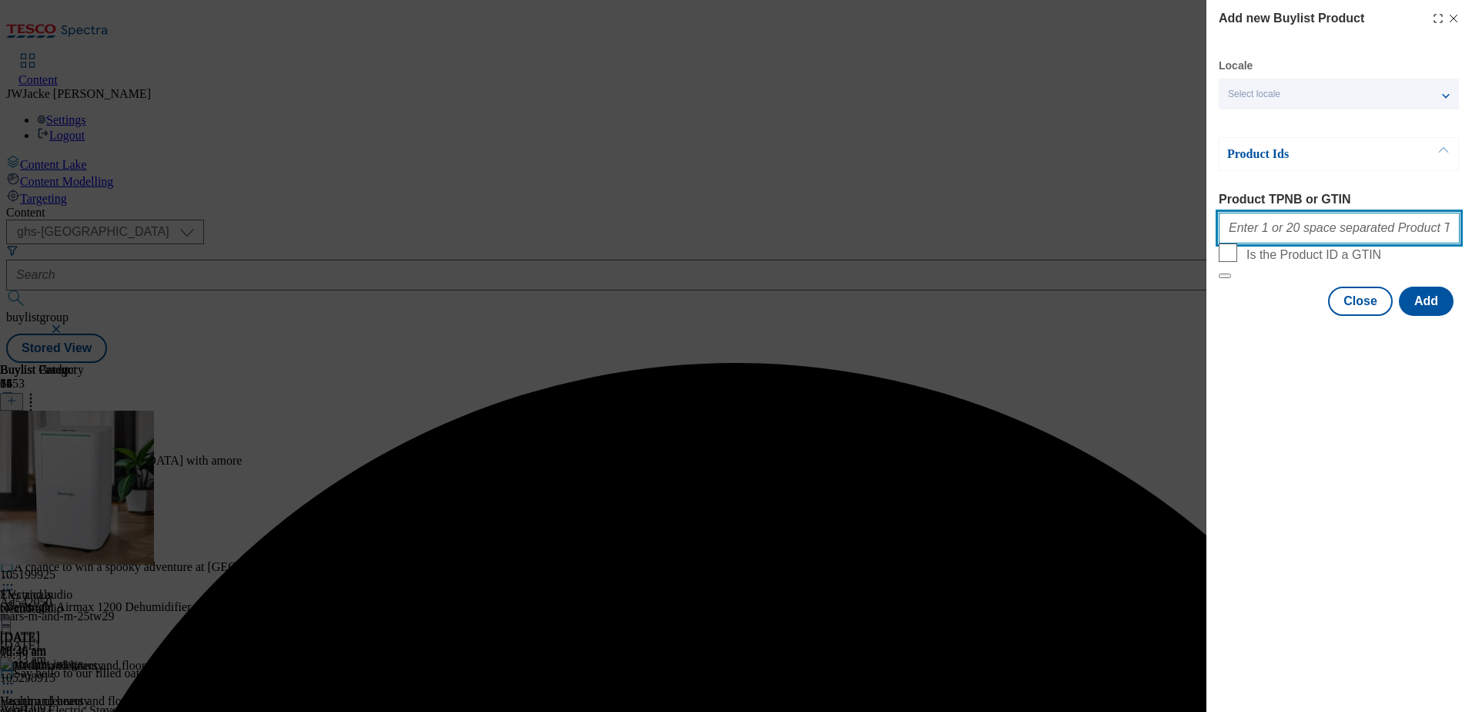
click at [1281, 229] on input "Product TPNB or GTIN" at bounding box center [1339, 228] width 241 height 31
paste input "106136785 106136787"
type input "106136785 106136787"
click at [1428, 316] on button "Add" at bounding box center [1426, 300] width 55 height 29
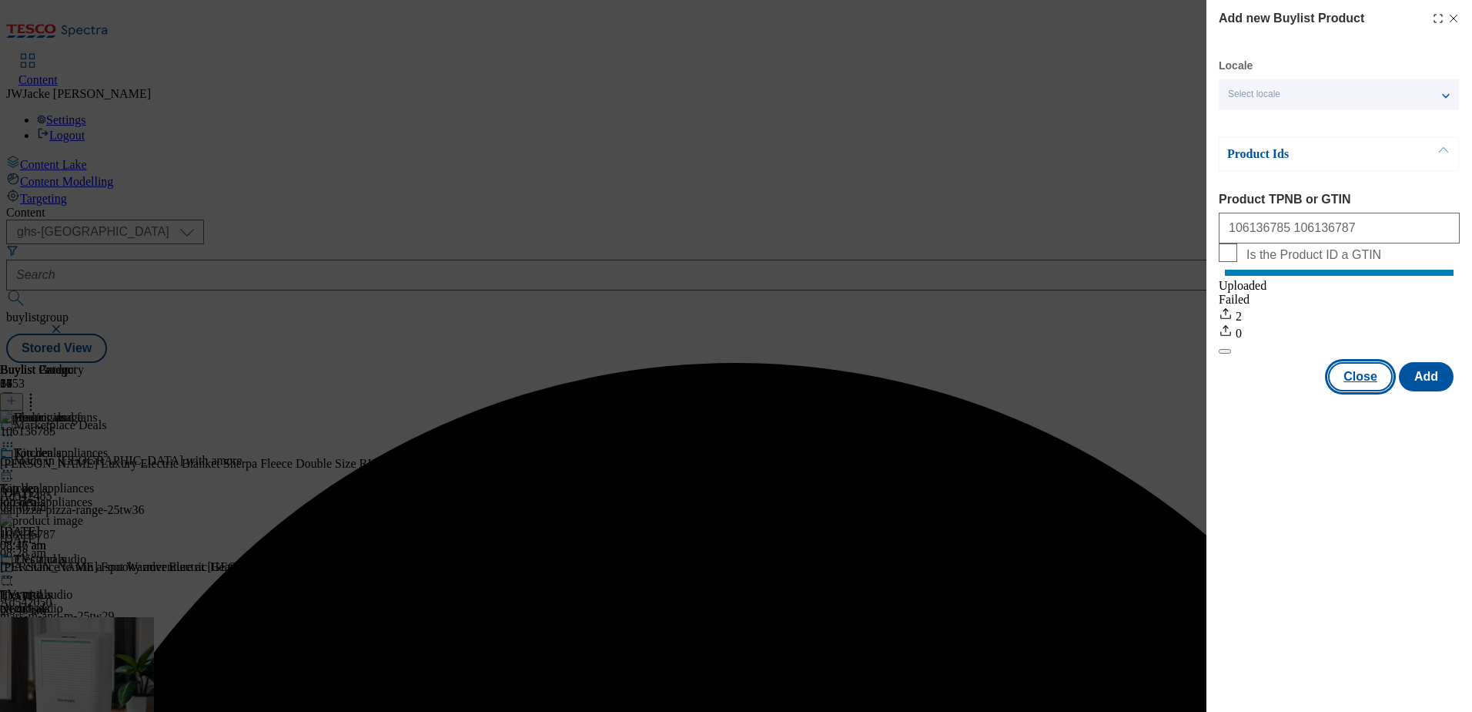
click at [1372, 391] on button "Close" at bounding box center [1360, 376] width 65 height 29
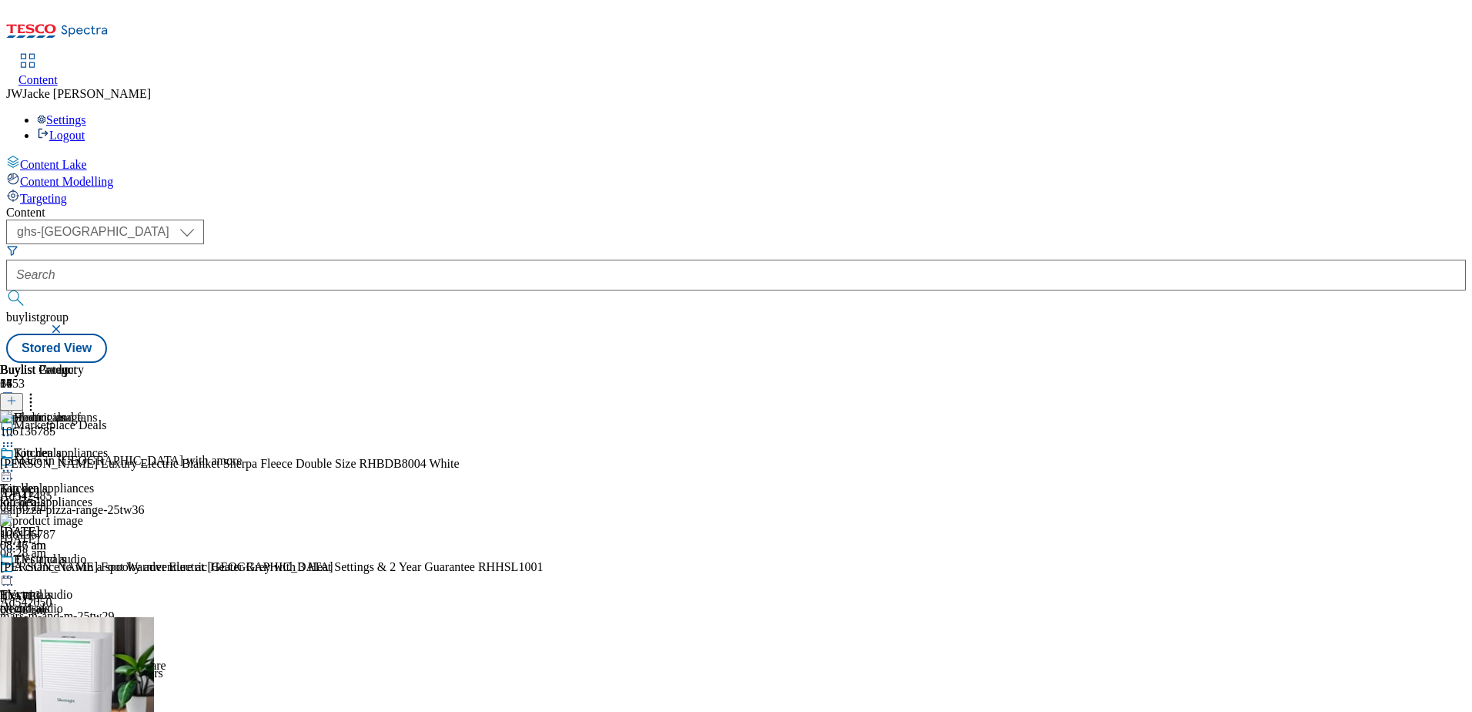
click at [39, 390] on icon at bounding box center [30, 397] width 15 height 15
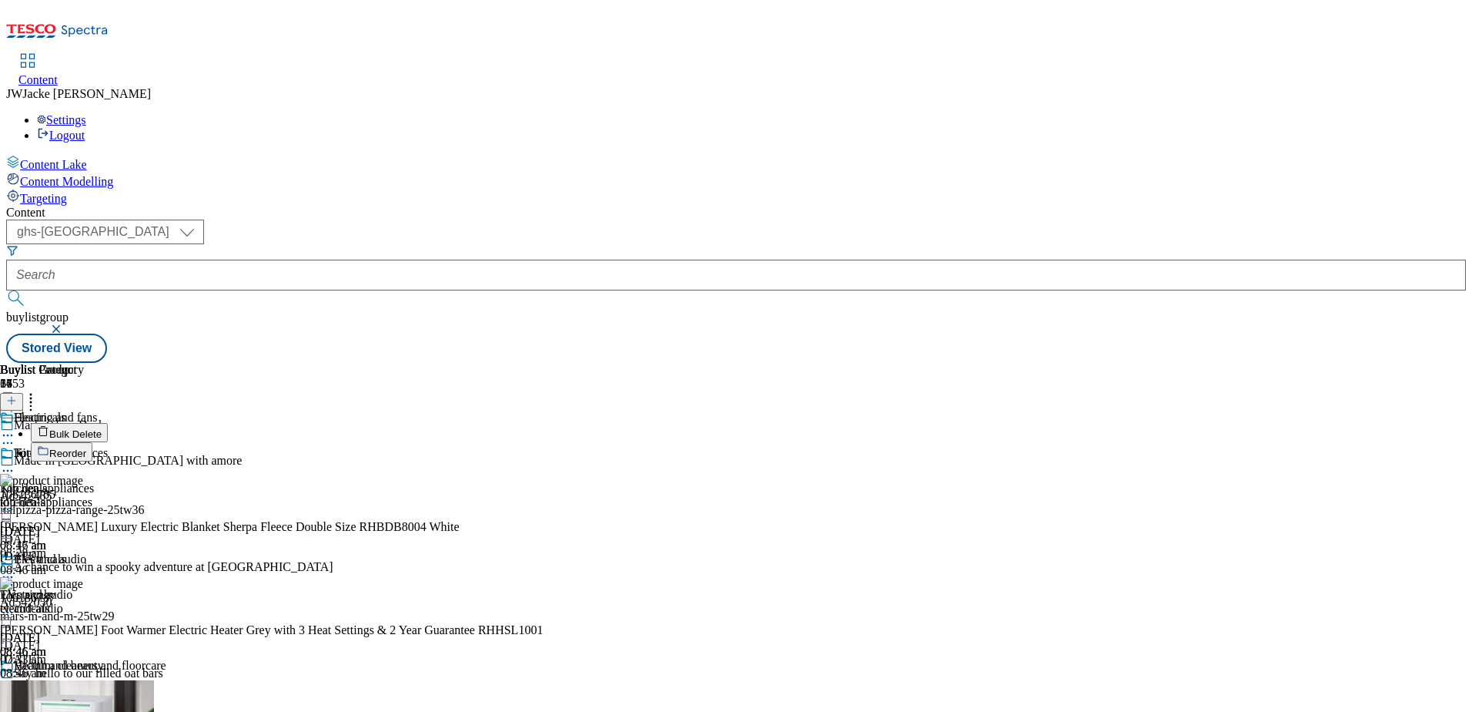
click at [86, 447] on span "Reorder" at bounding box center [67, 453] width 37 height 12
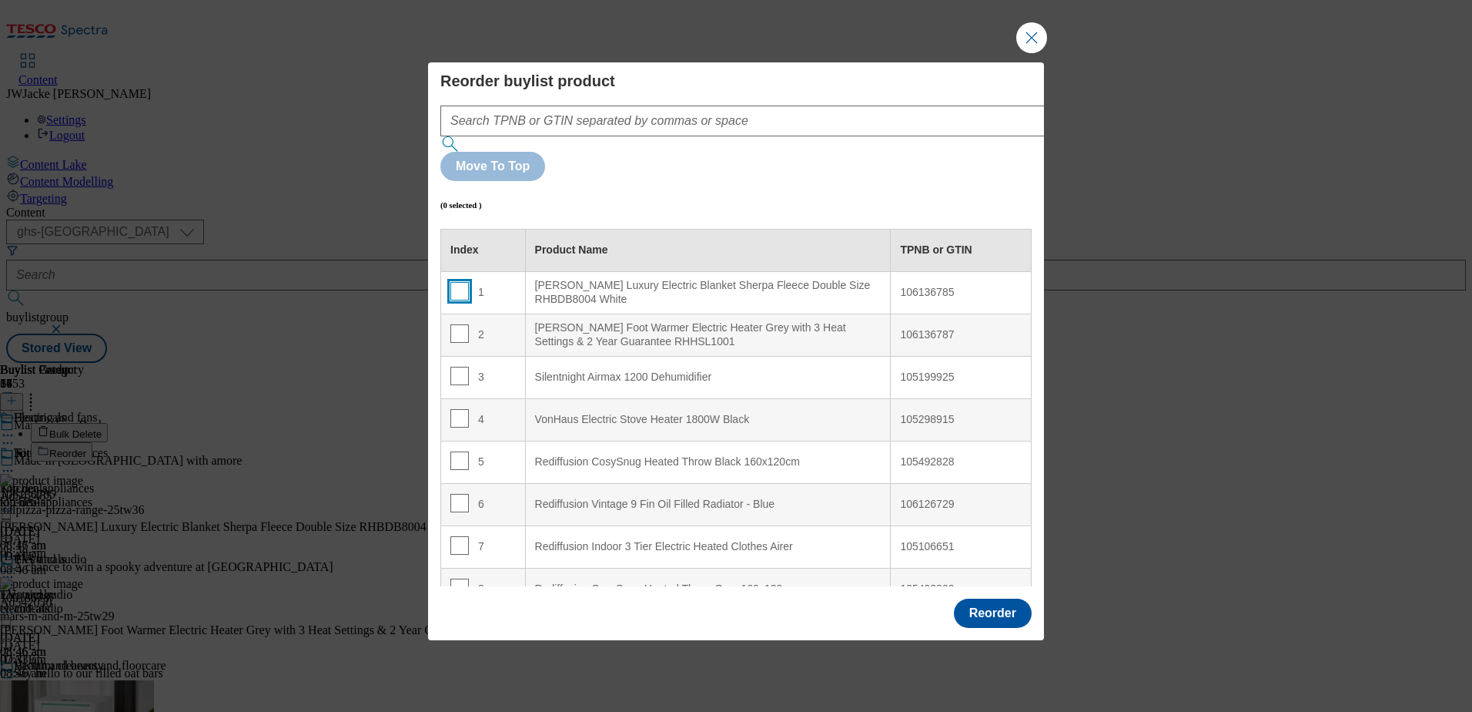
click at [462, 282] on input "Modal" at bounding box center [459, 291] width 18 height 18
checkbox input "true"
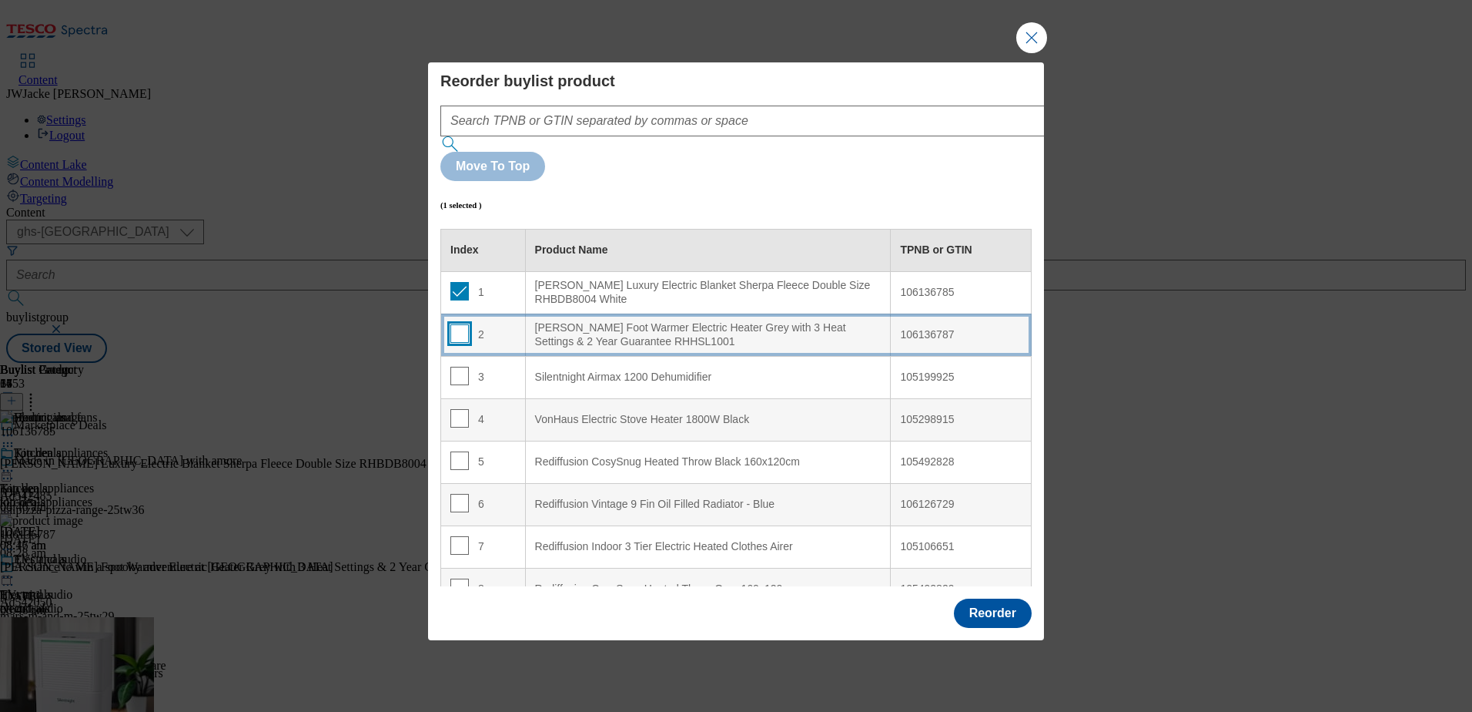
click at [462, 324] on input "Modal" at bounding box center [459, 333] width 18 height 18
checkbox input "true"
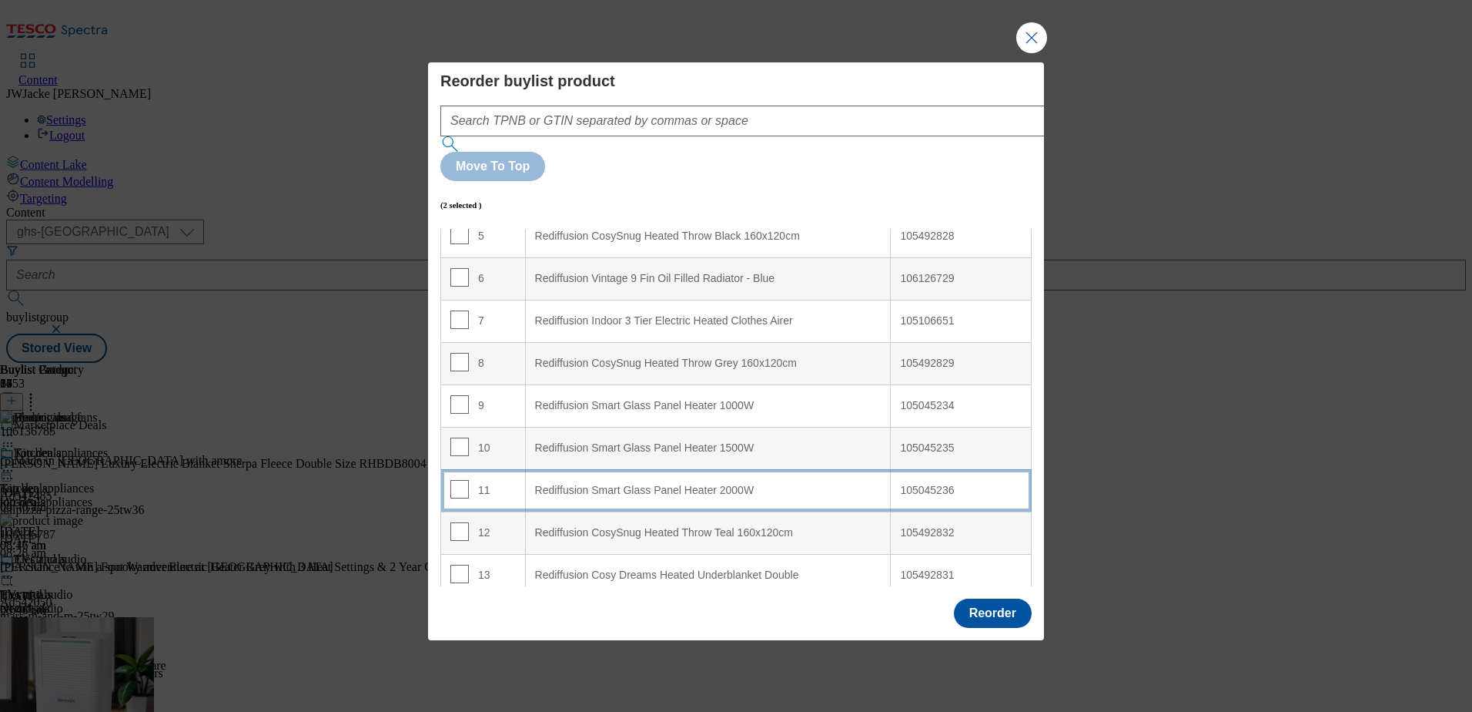
scroll to position [231, 0]
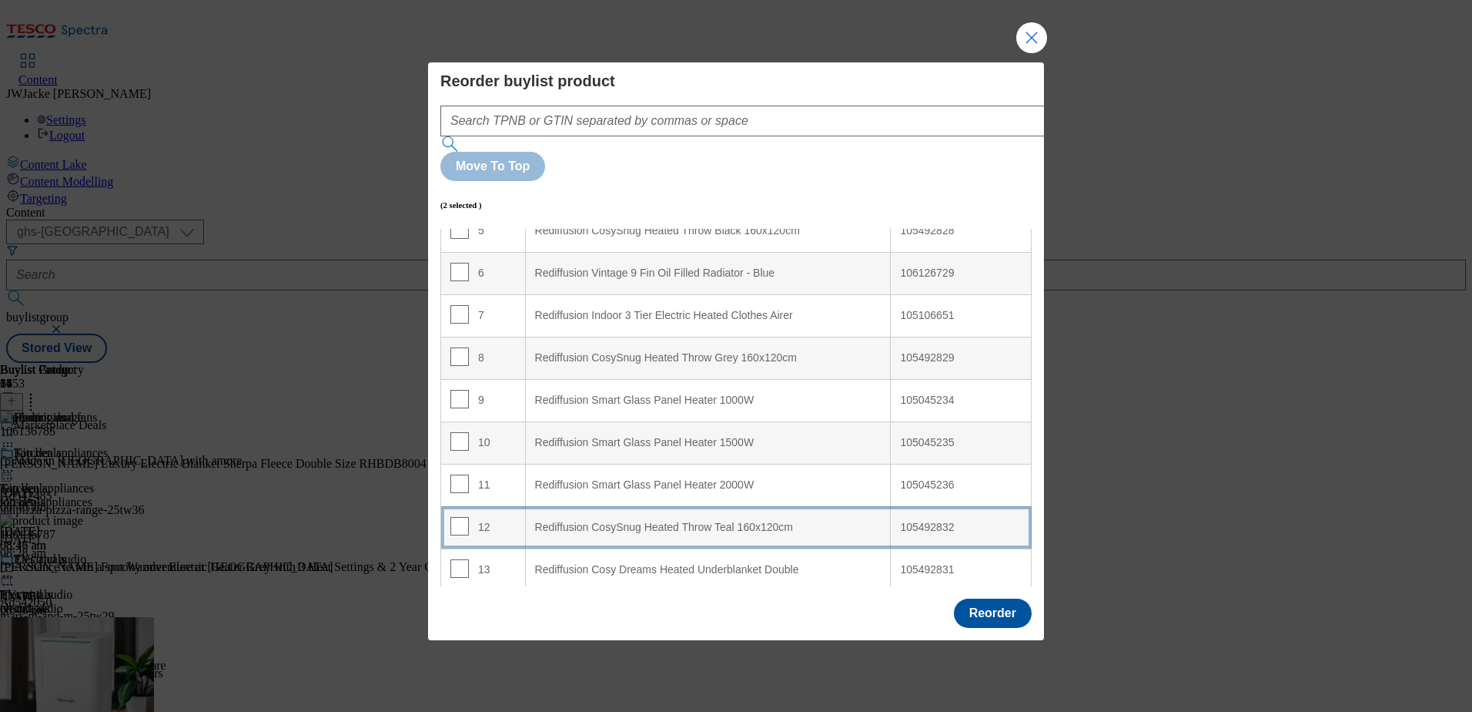
click at [574, 521] on div "Rediffusion CosySnug Heated Throw Teal 160x120cm" at bounding box center [708, 528] width 347 height 14
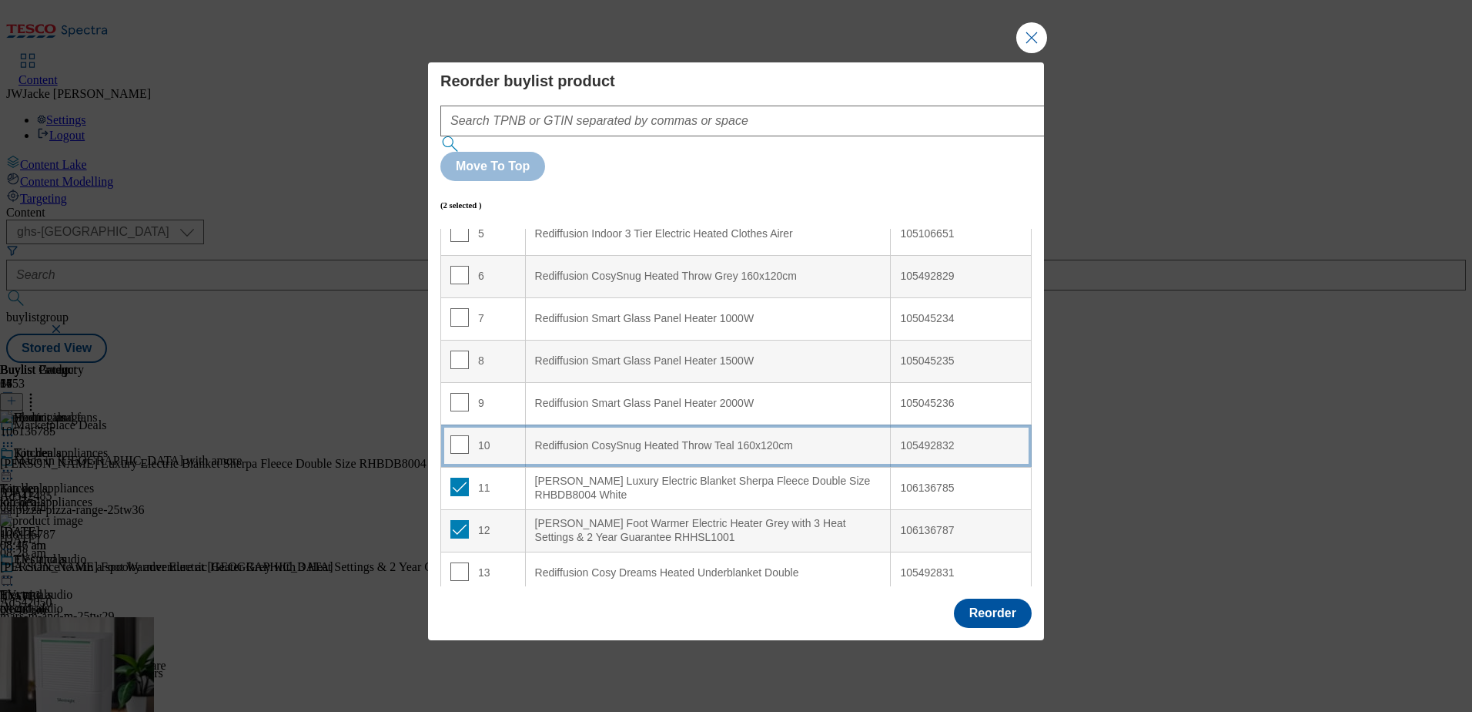
scroll to position [377, 0]
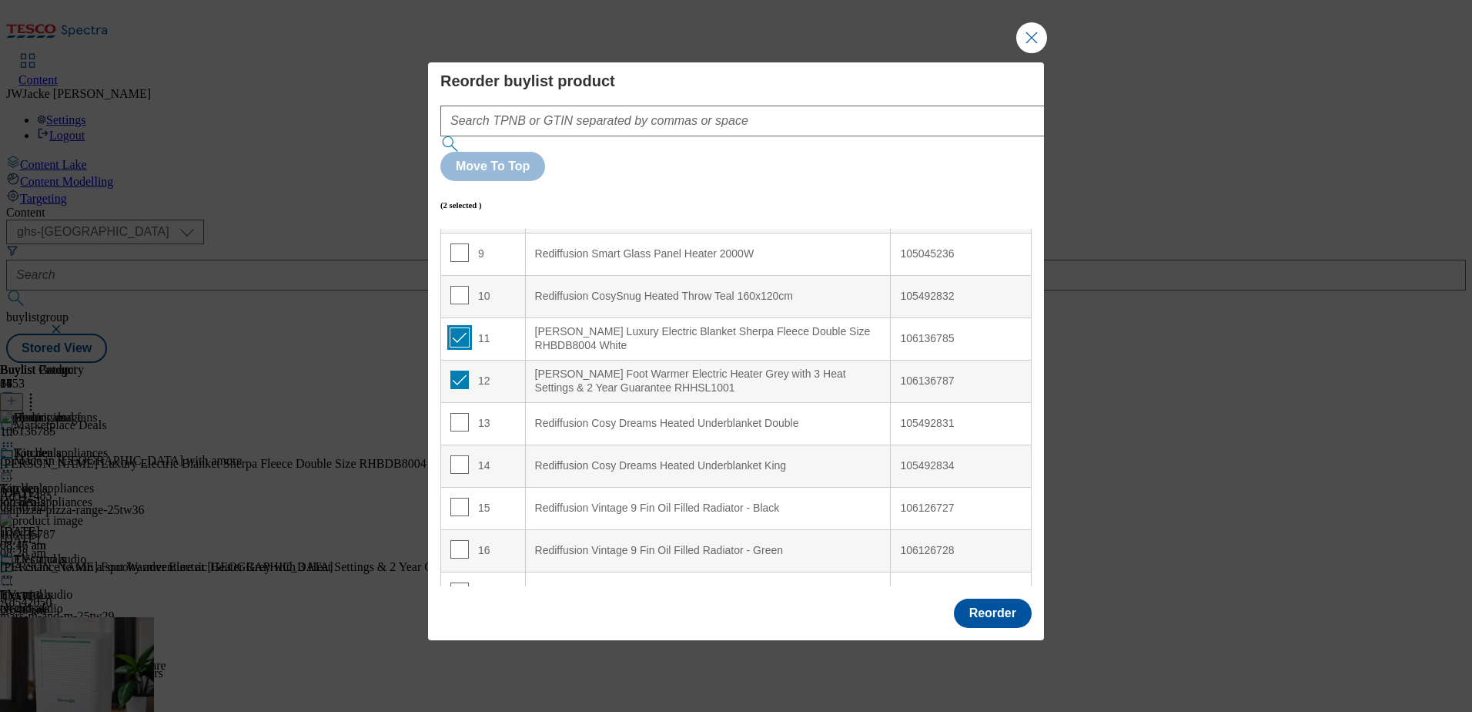
click at [457, 328] on input "Modal" at bounding box center [459, 337] width 18 height 18
checkbox input "false"
click at [459, 370] on input "Modal" at bounding box center [459, 379] width 18 height 18
checkbox input "false"
click at [990, 598] on button "Reorder" at bounding box center [993, 612] width 78 height 29
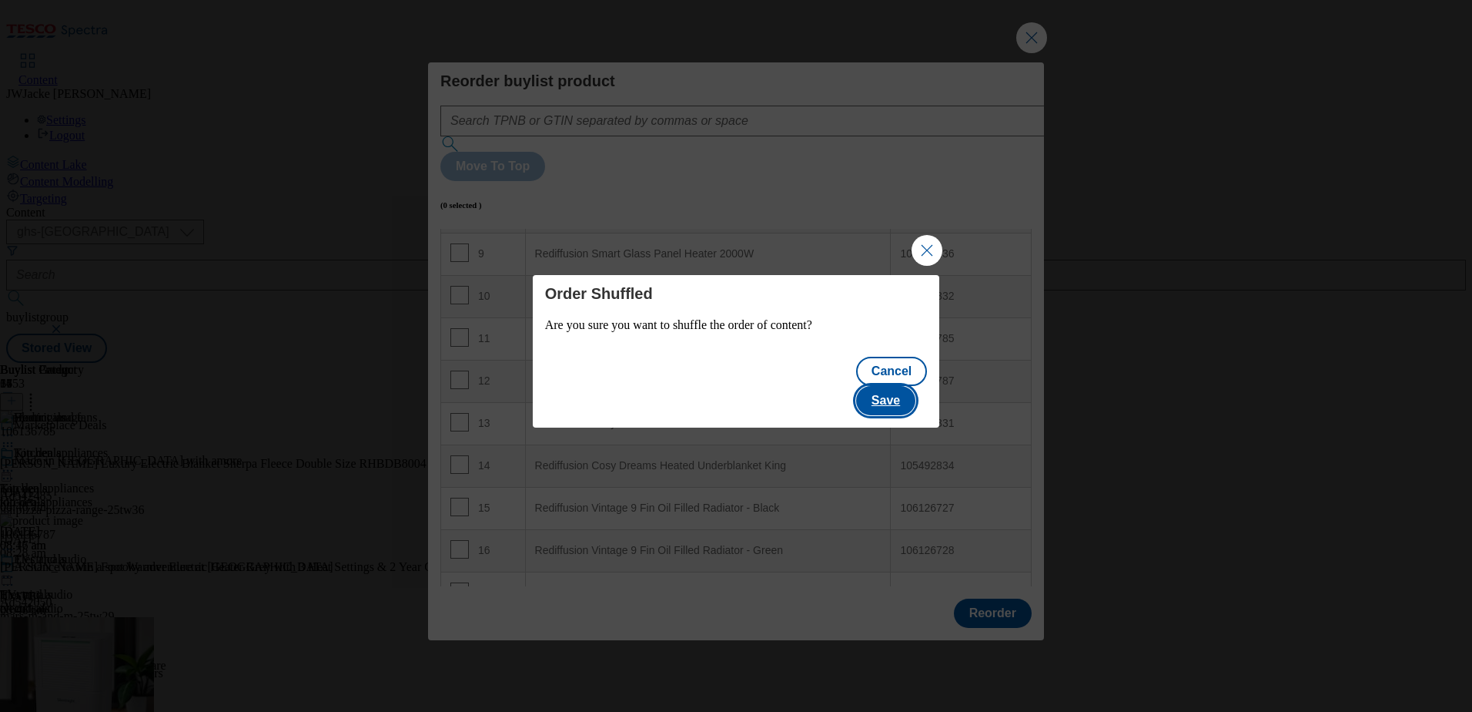
click at [896, 390] on button "Save" at bounding box center [885, 400] width 59 height 29
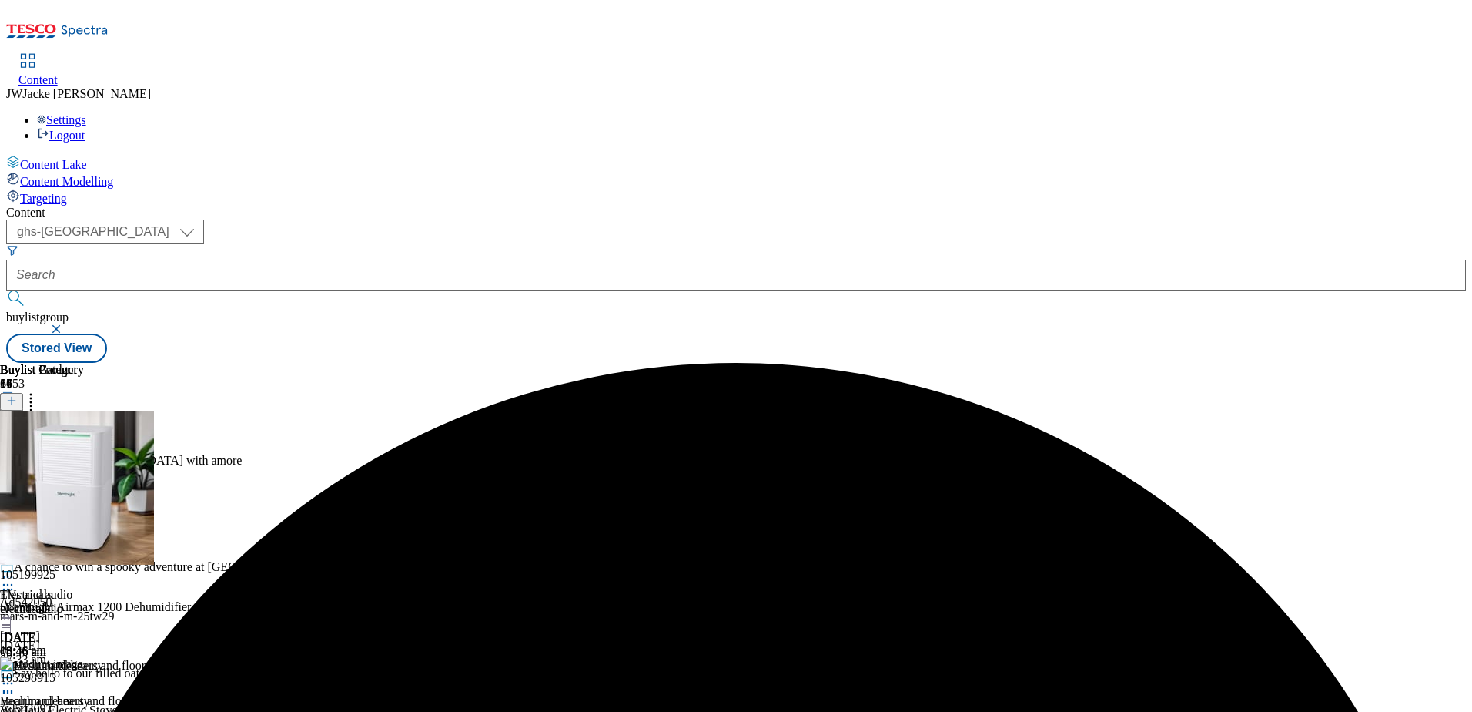
scroll to position [231, 0]
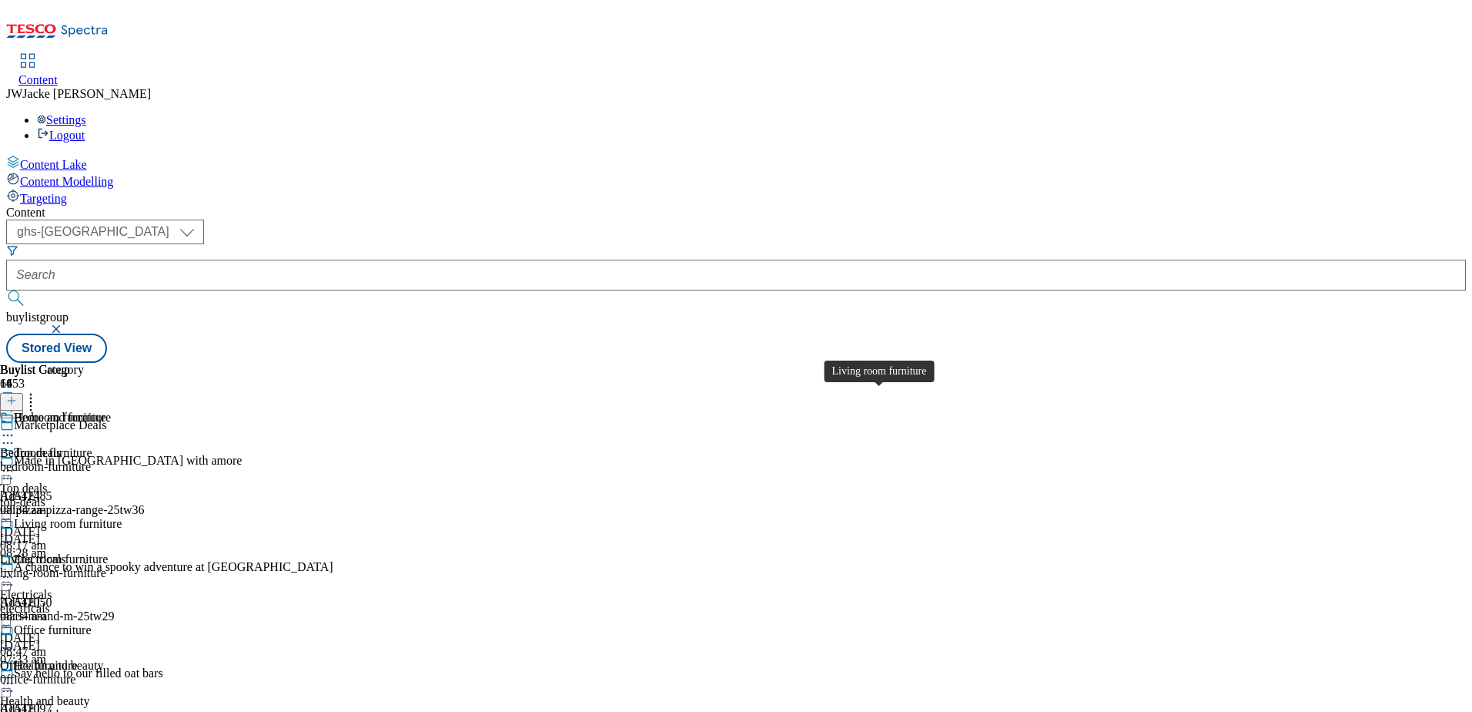
scroll to position [385, 0]
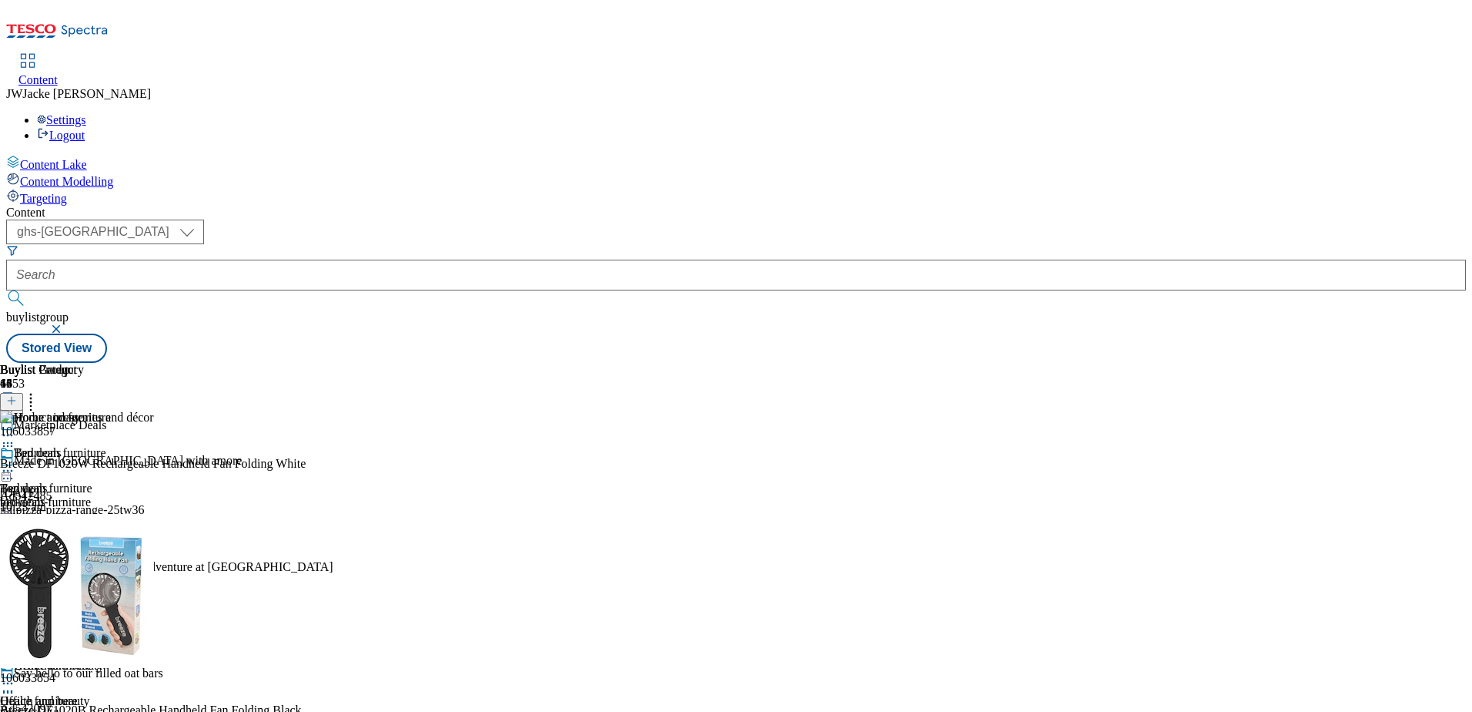
click at [39, 390] on icon at bounding box center [30, 397] width 15 height 15
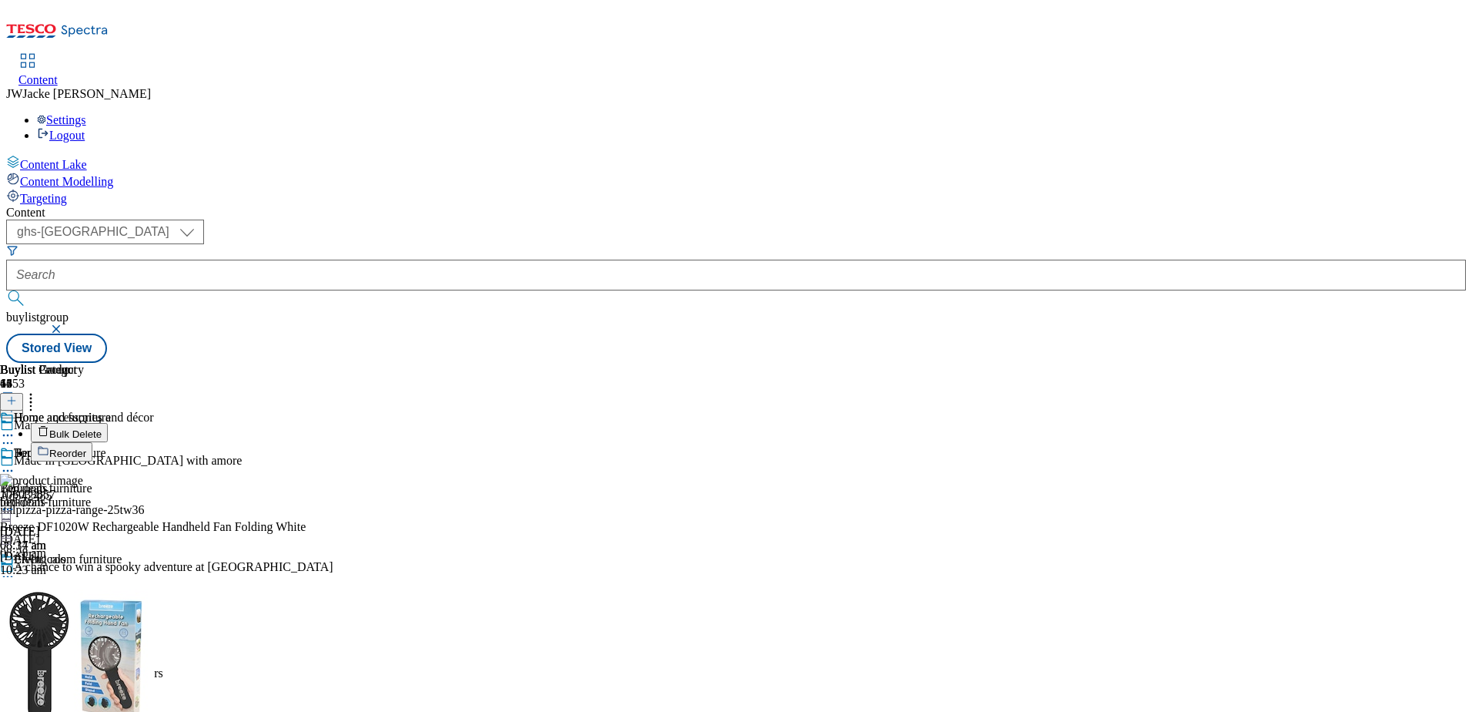
click at [86, 447] on span "Reorder" at bounding box center [67, 453] width 37 height 12
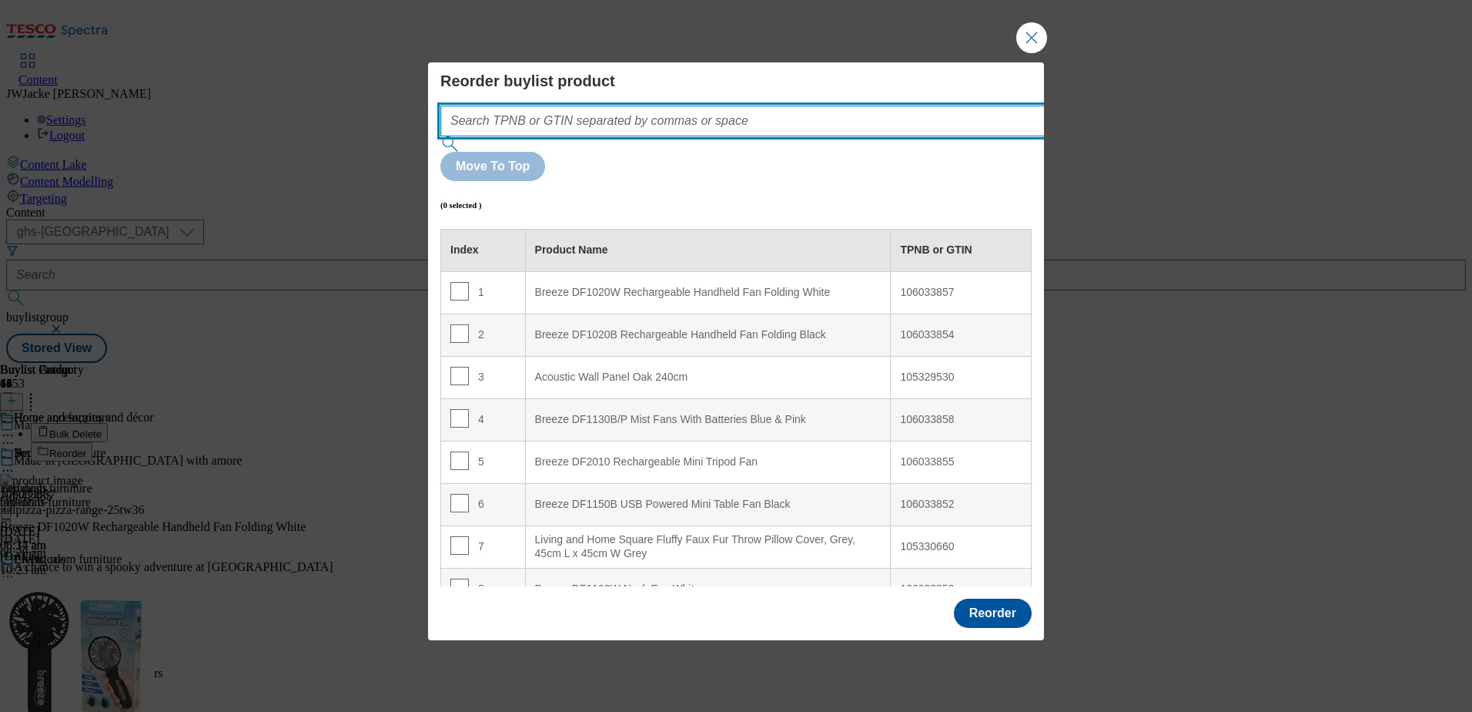
click at [676, 136] on input "Modal" at bounding box center [765, 121] width 651 height 31
paste input "106139197"
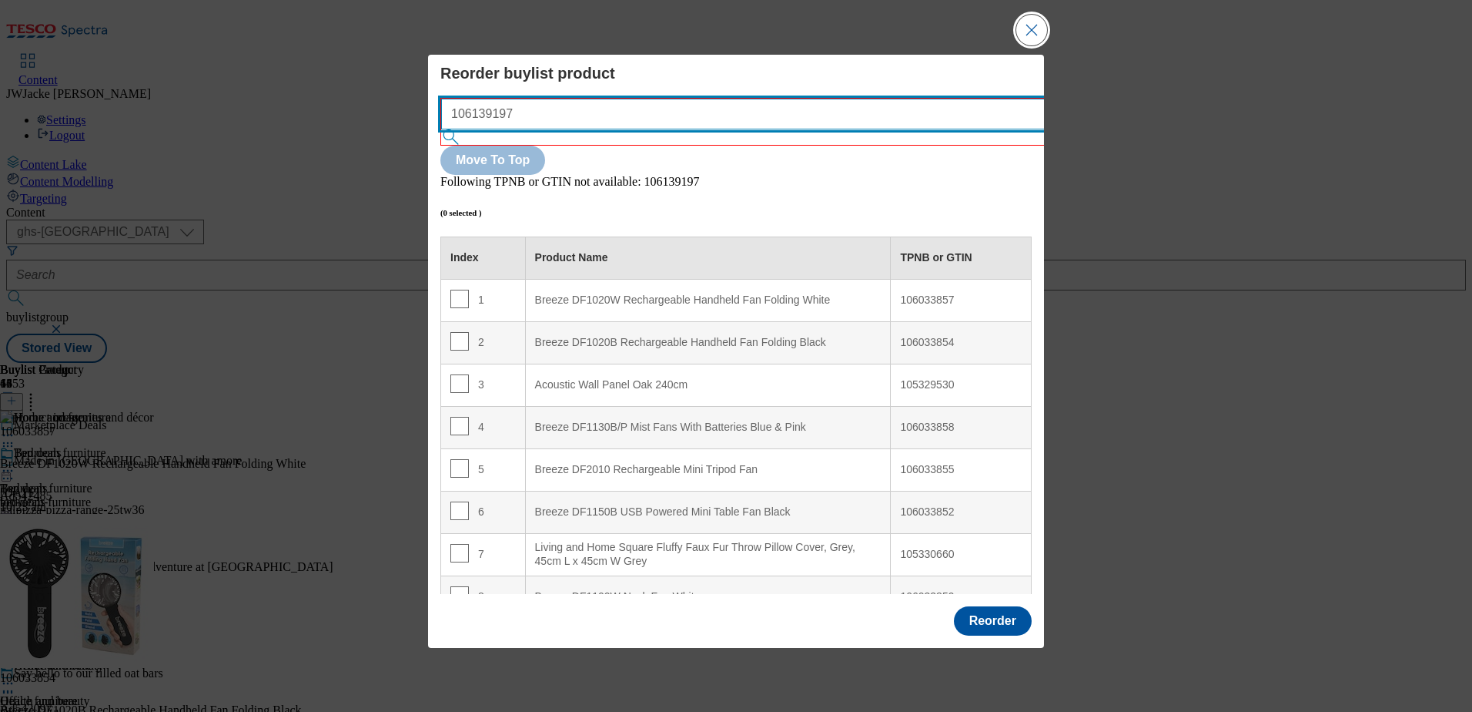
type input "106139197"
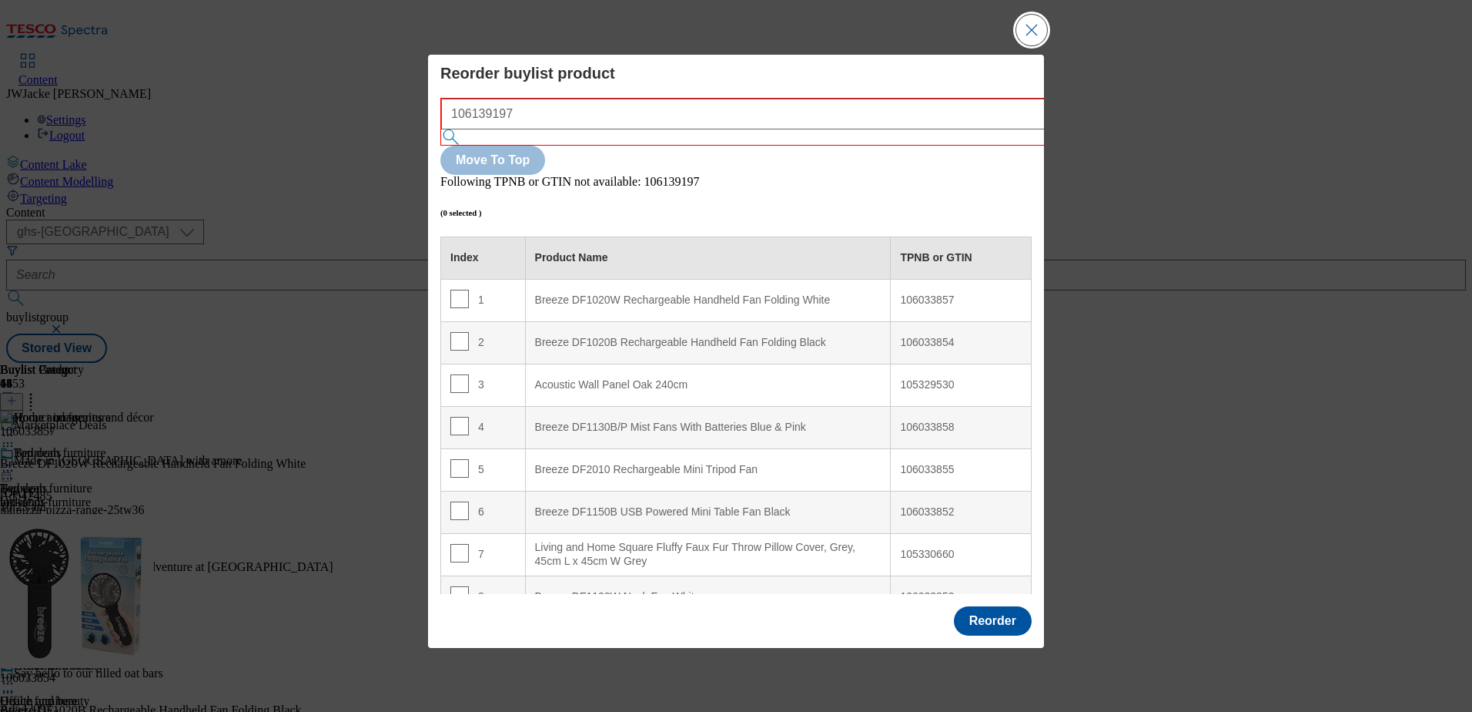
click at [1022, 45] on button "Close Modal" at bounding box center [1032, 30] width 31 height 31
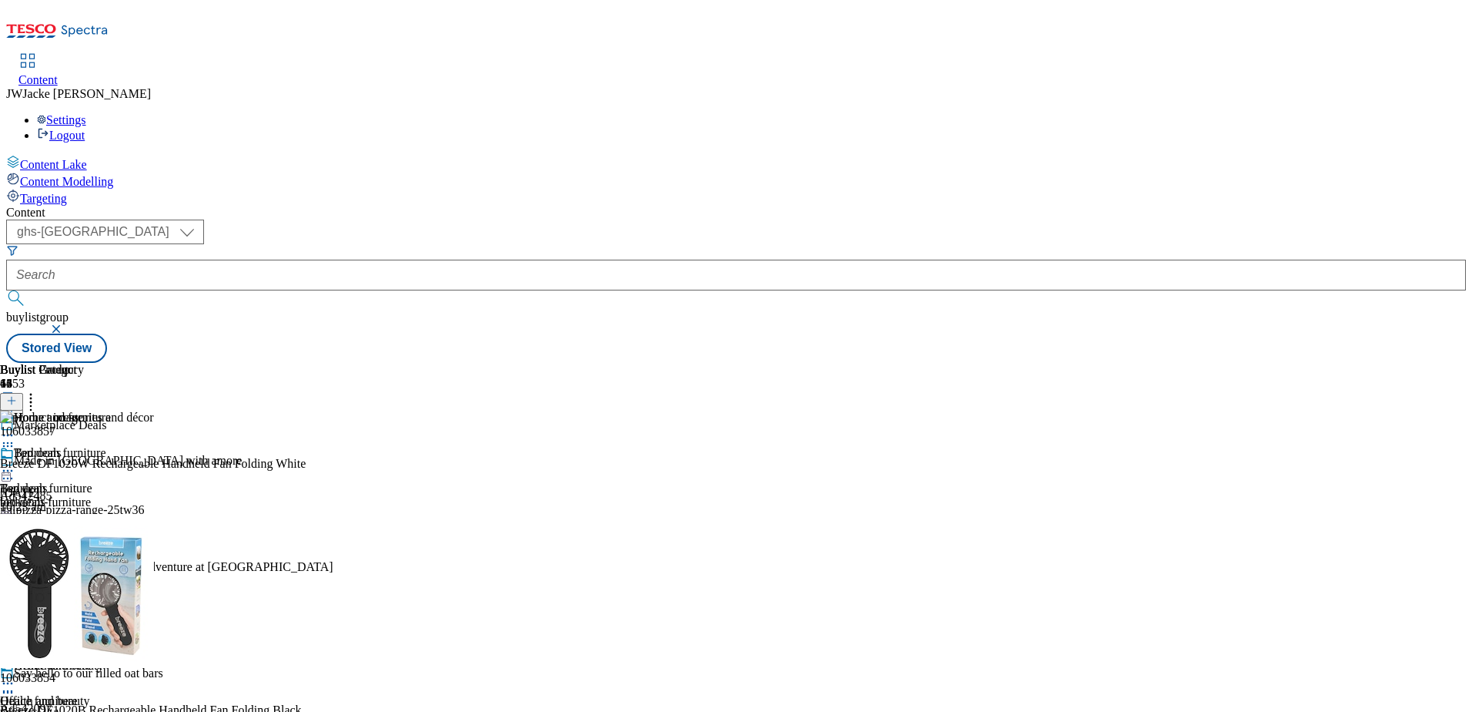
click at [39, 390] on icon at bounding box center [30, 397] width 15 height 15
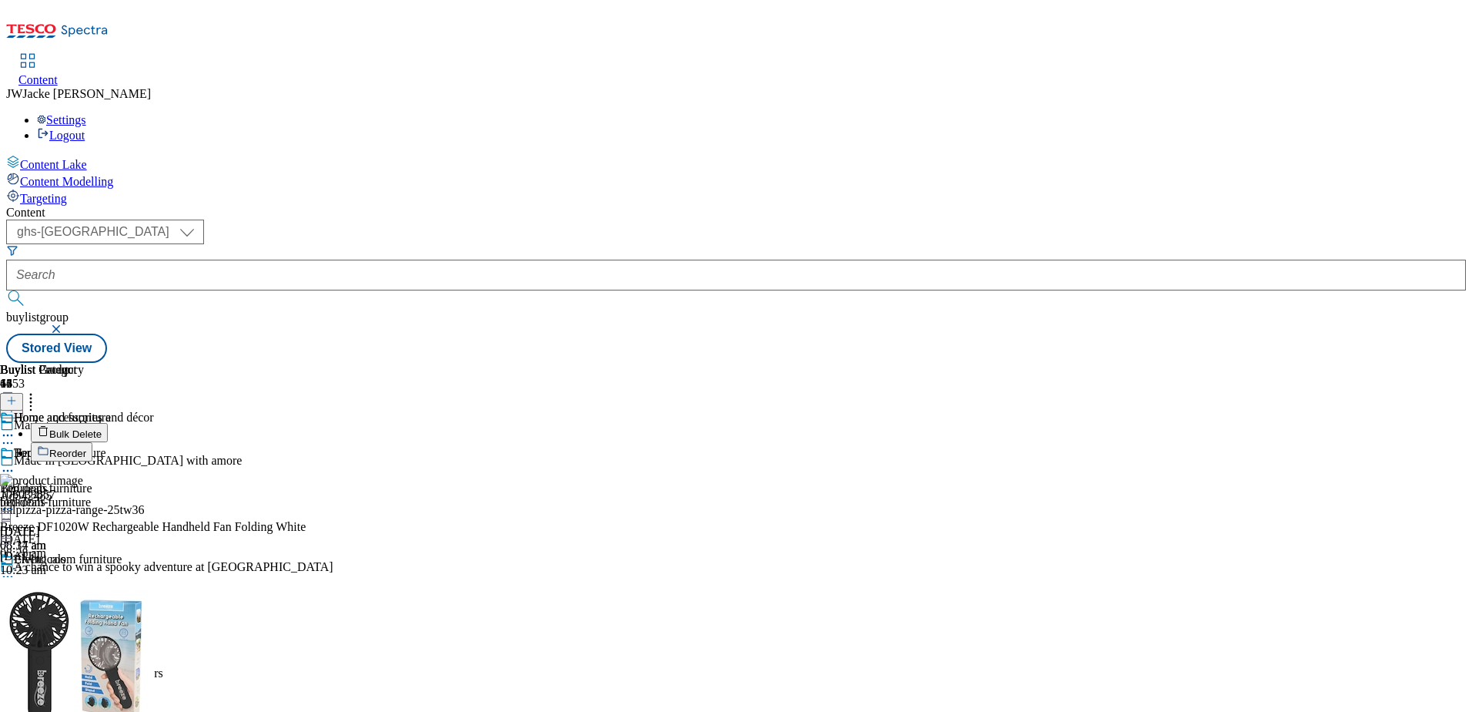
click at [535, 363] on header "Buylist Product 43 Bulk Delete Reorder" at bounding box center [267, 412] width 535 height 99
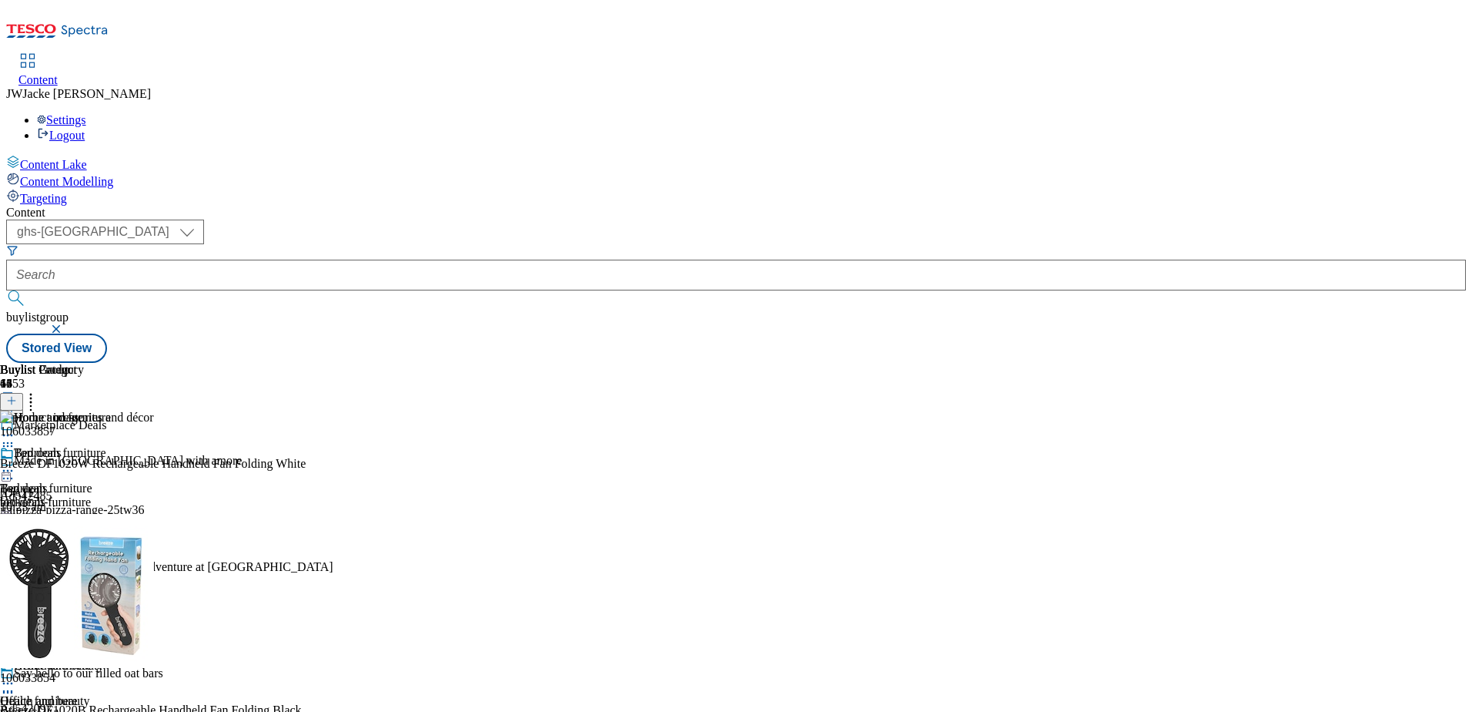
click at [17, 395] on icon at bounding box center [11, 400] width 11 height 11
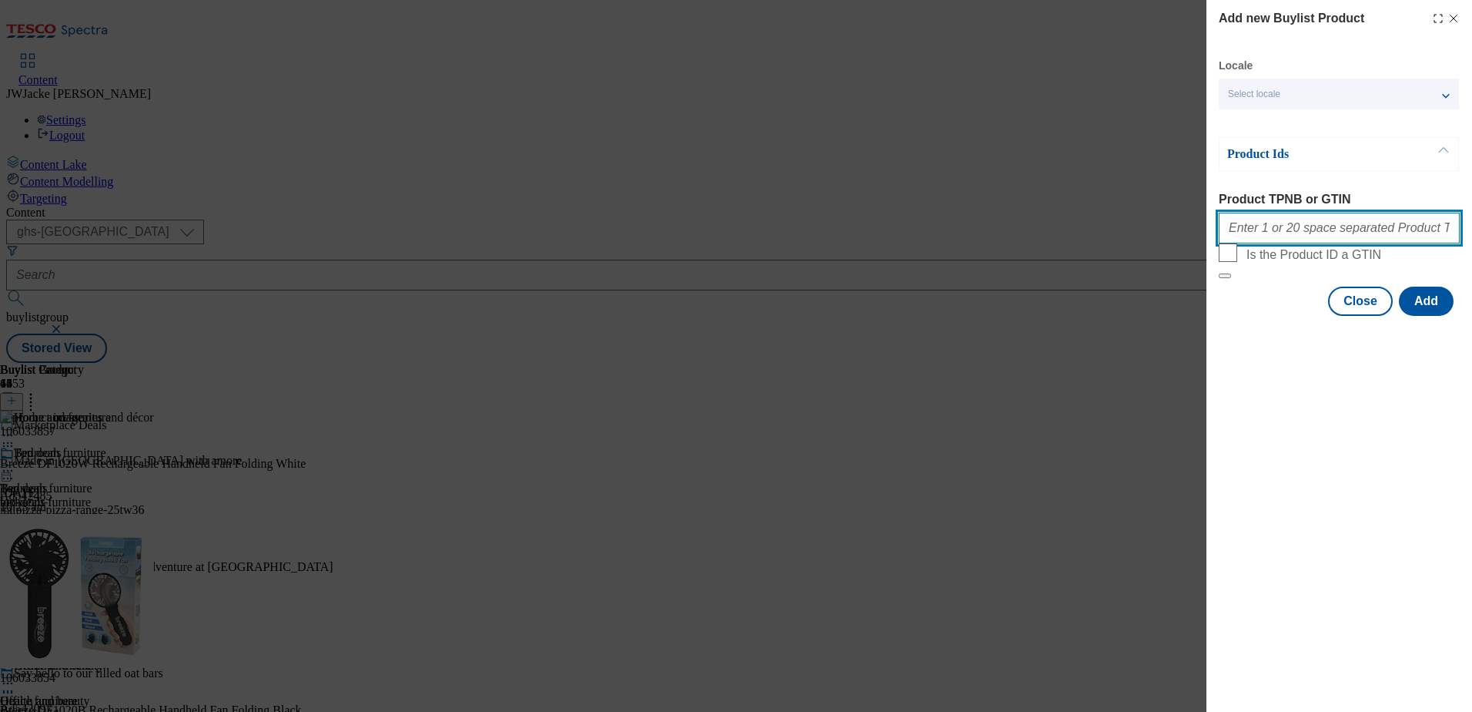
click at [1292, 239] on input "Product TPNB or GTIN" at bounding box center [1339, 228] width 241 height 31
paste input "106139197"
type input "106139197"
click at [1424, 316] on button "Add" at bounding box center [1426, 300] width 55 height 29
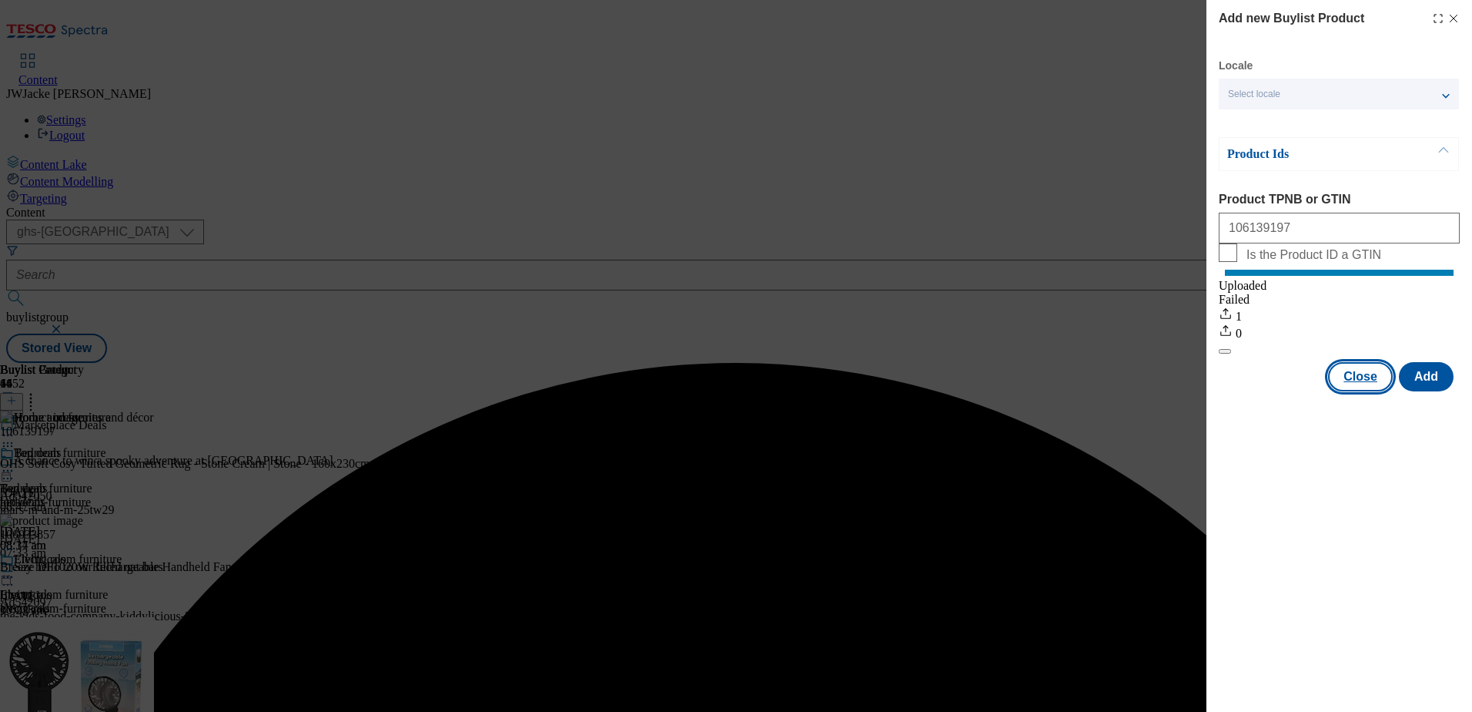
click at [1362, 391] on button "Close" at bounding box center [1360, 376] width 65 height 29
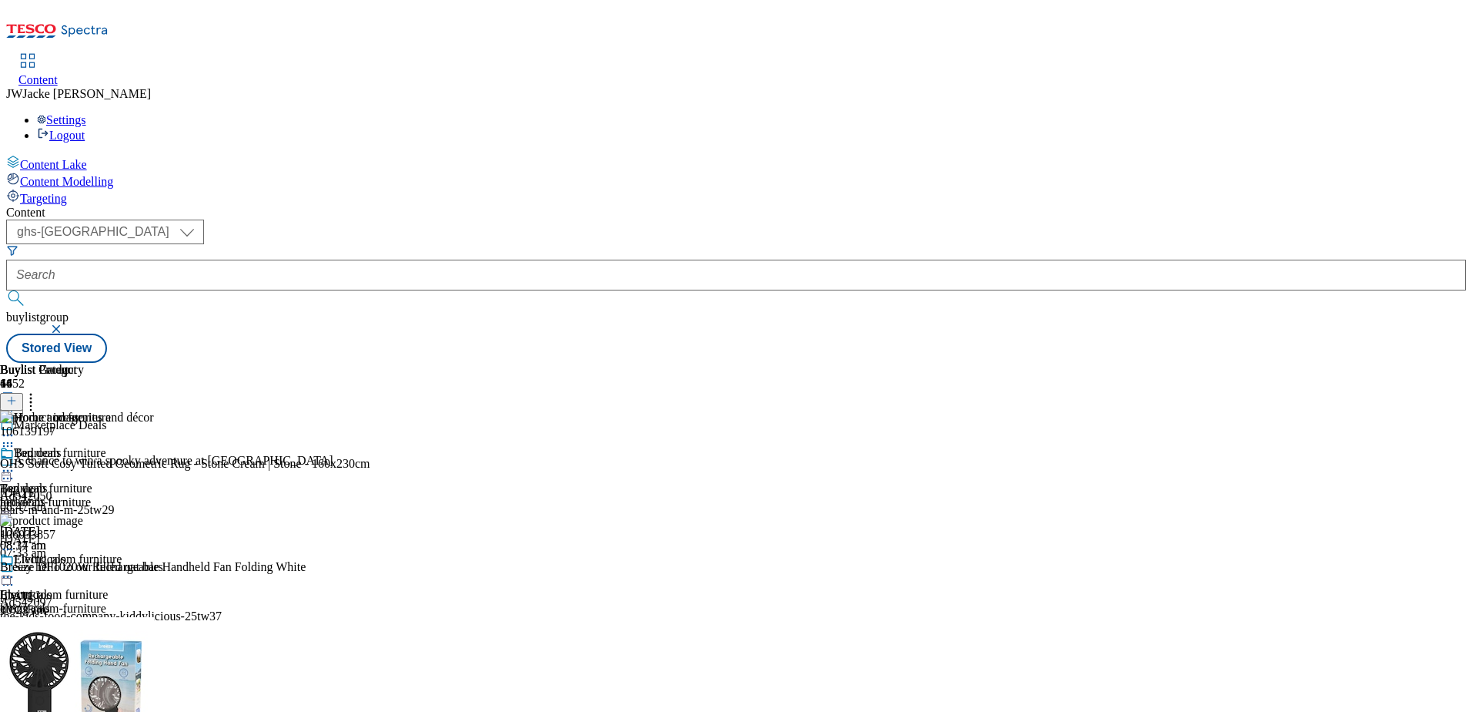
scroll to position [385, 0]
click at [32, 394] on circle at bounding box center [31, 395] width 2 height 2
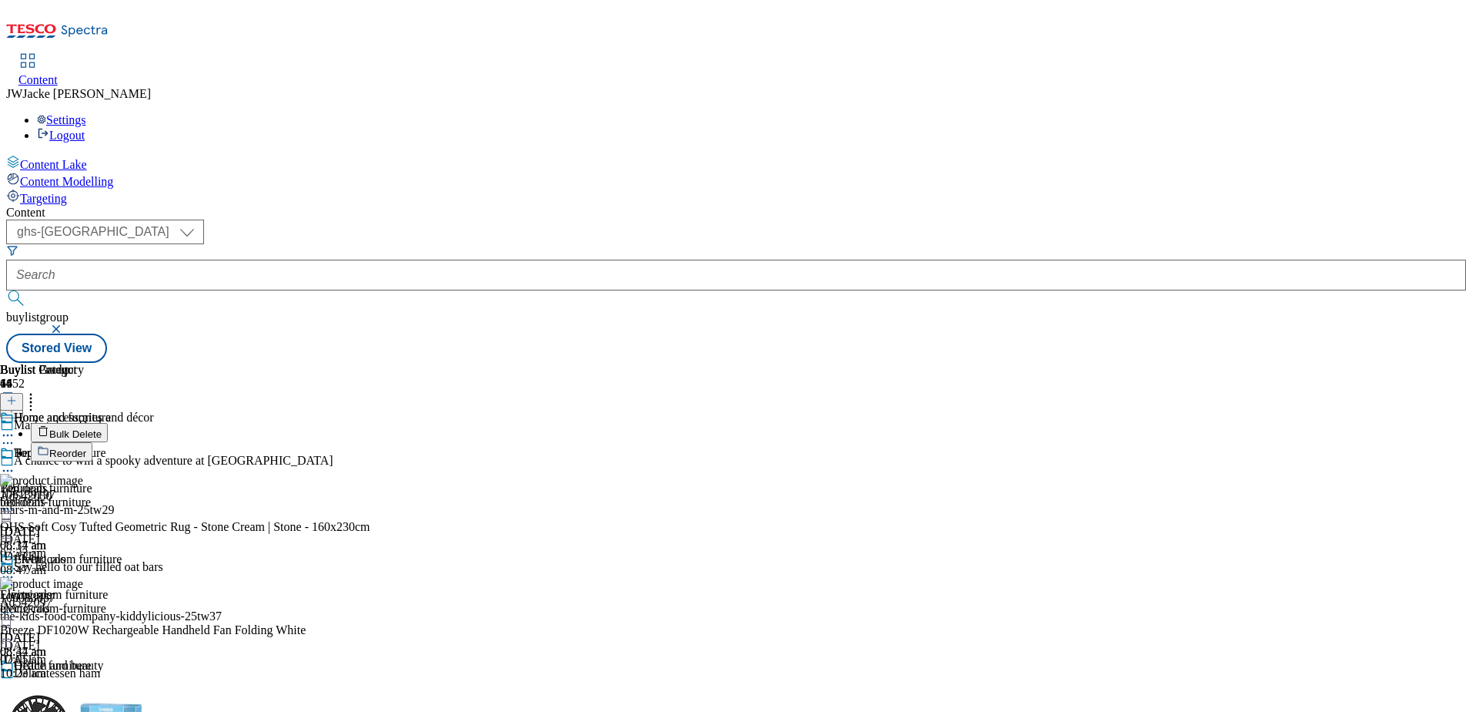
click at [465, 442] on li "Reorder" at bounding box center [248, 451] width 434 height 19
click at [86, 447] on span "Reorder" at bounding box center [67, 453] width 37 height 12
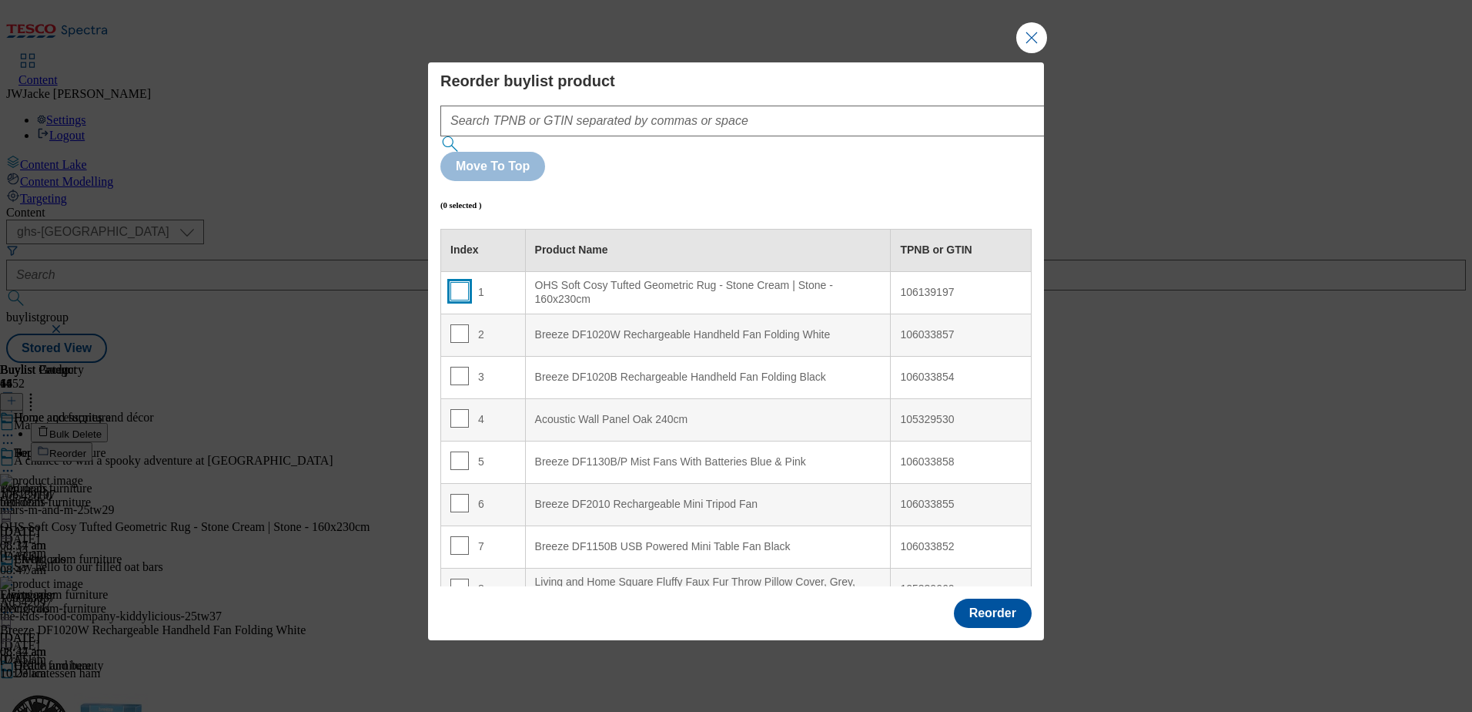
click at [454, 282] on input "Modal" at bounding box center [459, 291] width 18 height 18
checkbox input "true"
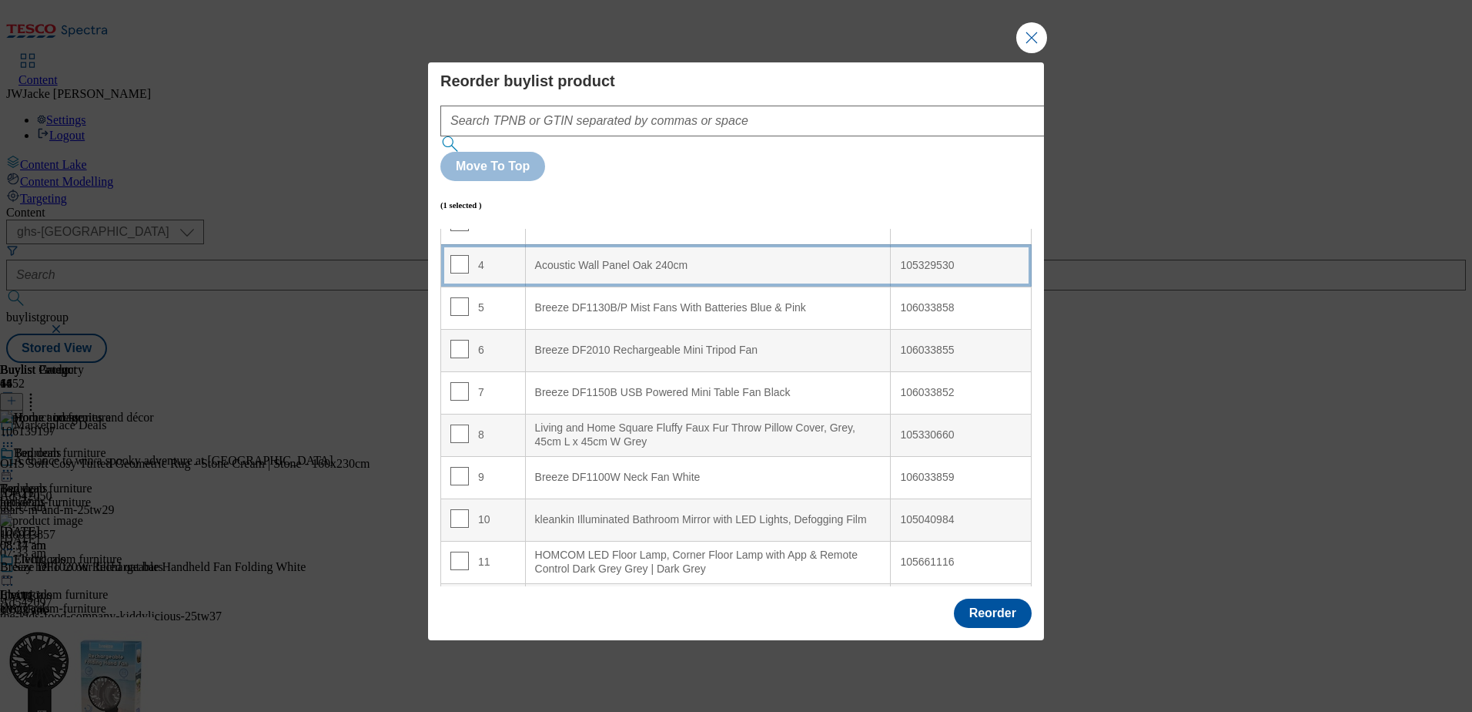
scroll to position [231, 0]
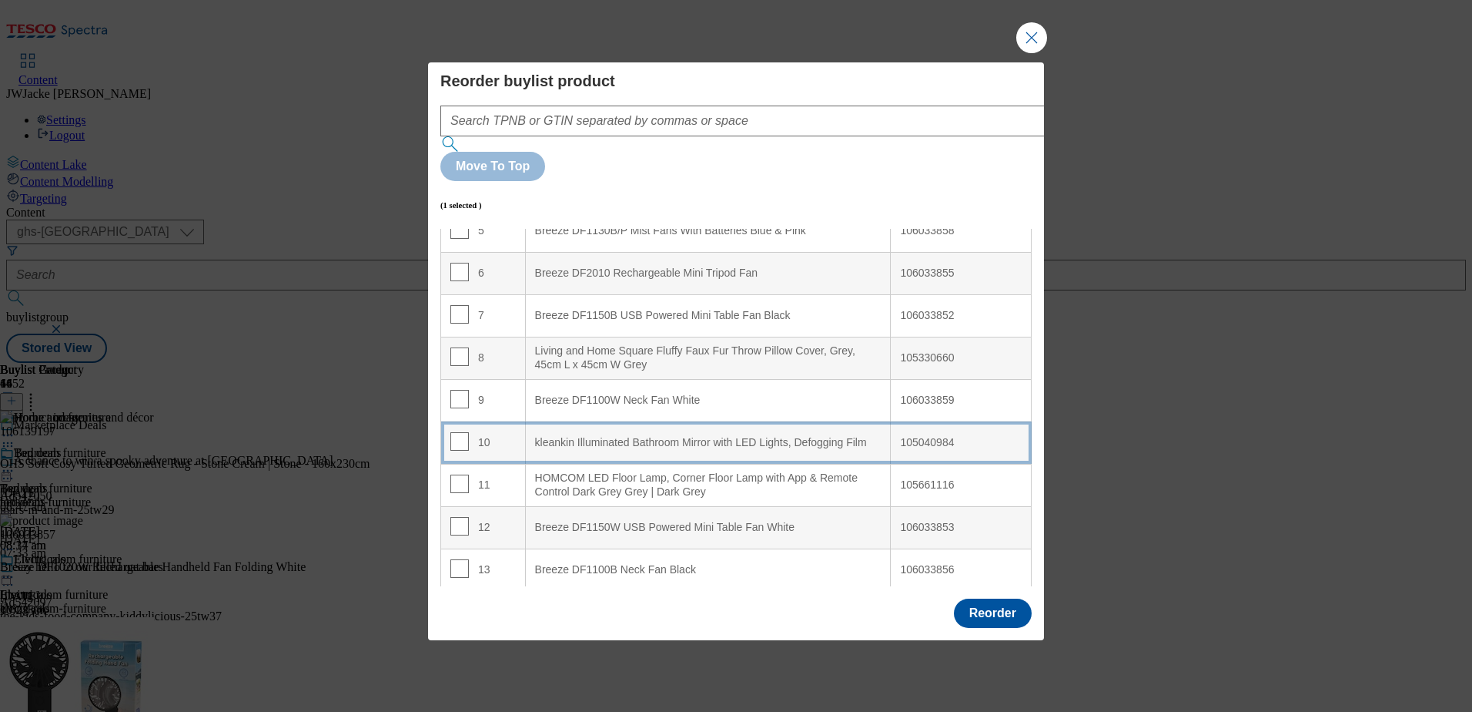
click at [640, 436] on div "kleankin Illuminated Bathroom Mirror with LED Lights, Defogging Film" at bounding box center [708, 443] width 347 height 14
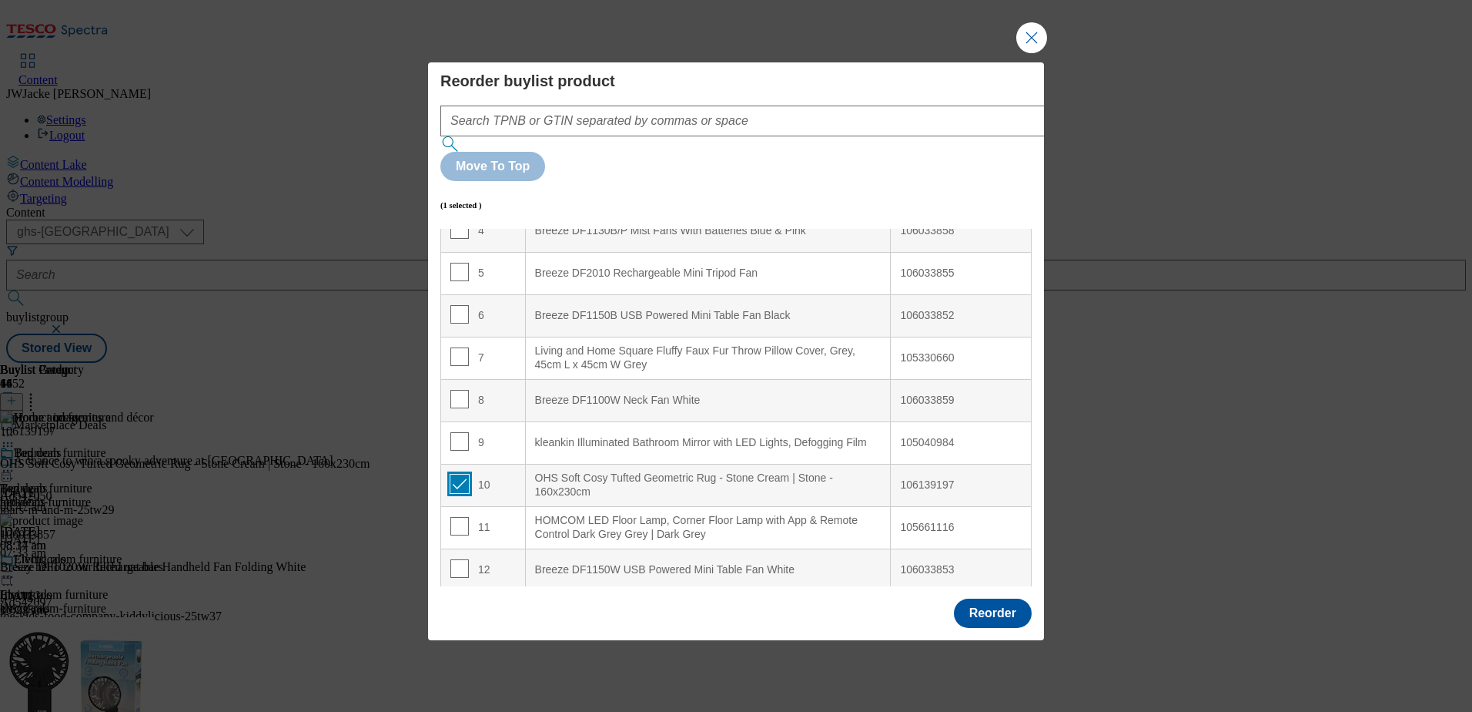
click at [454, 474] on input "Modal" at bounding box center [459, 483] width 18 height 18
checkbox input "false"
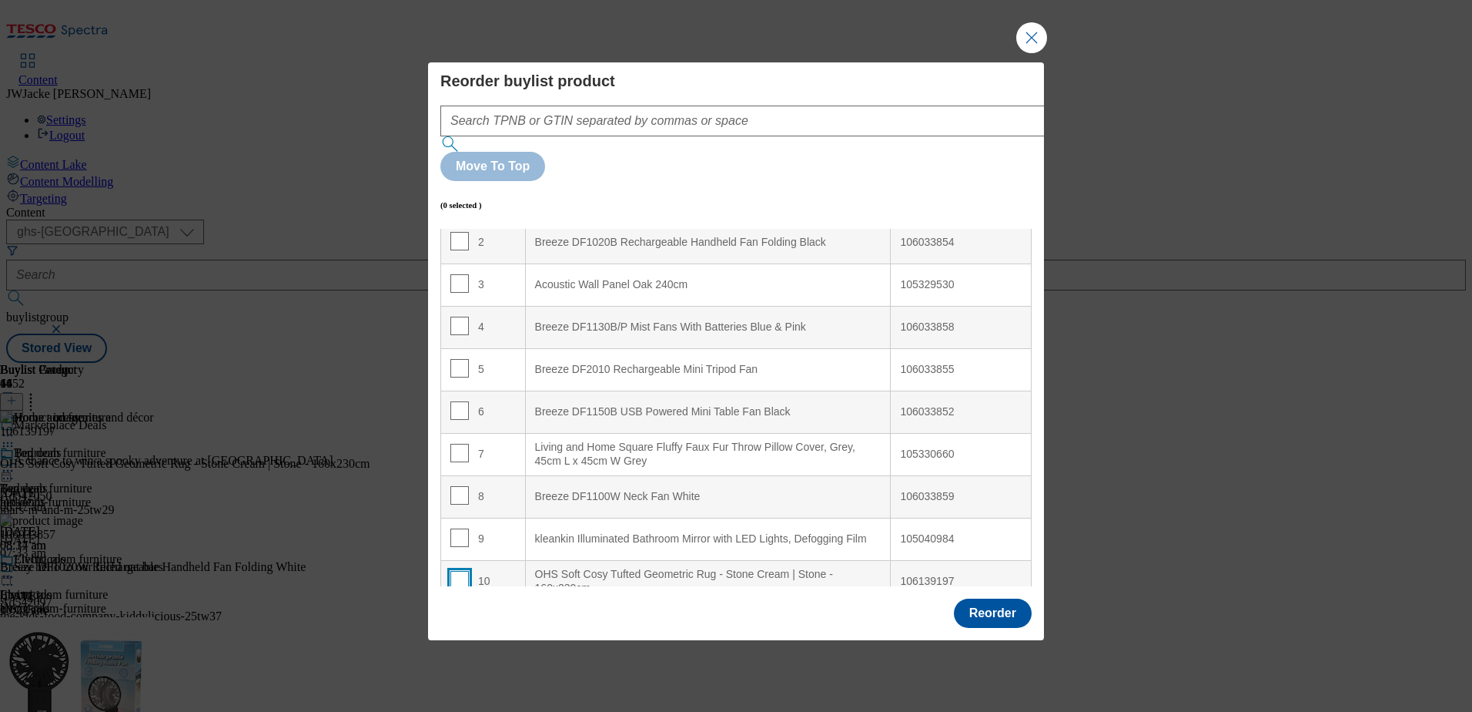
scroll to position [0, 0]
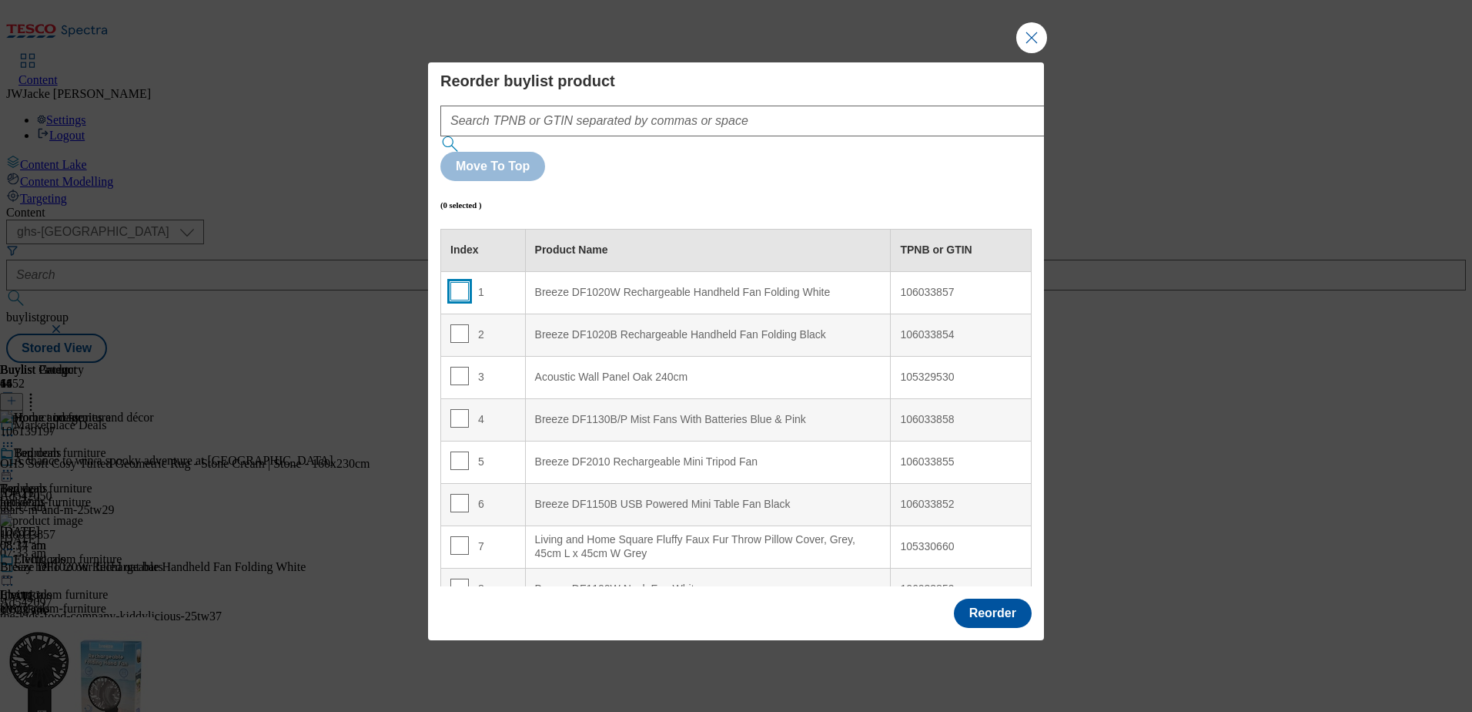
click at [456, 282] on input "Modal" at bounding box center [459, 291] width 18 height 18
checkbox input "true"
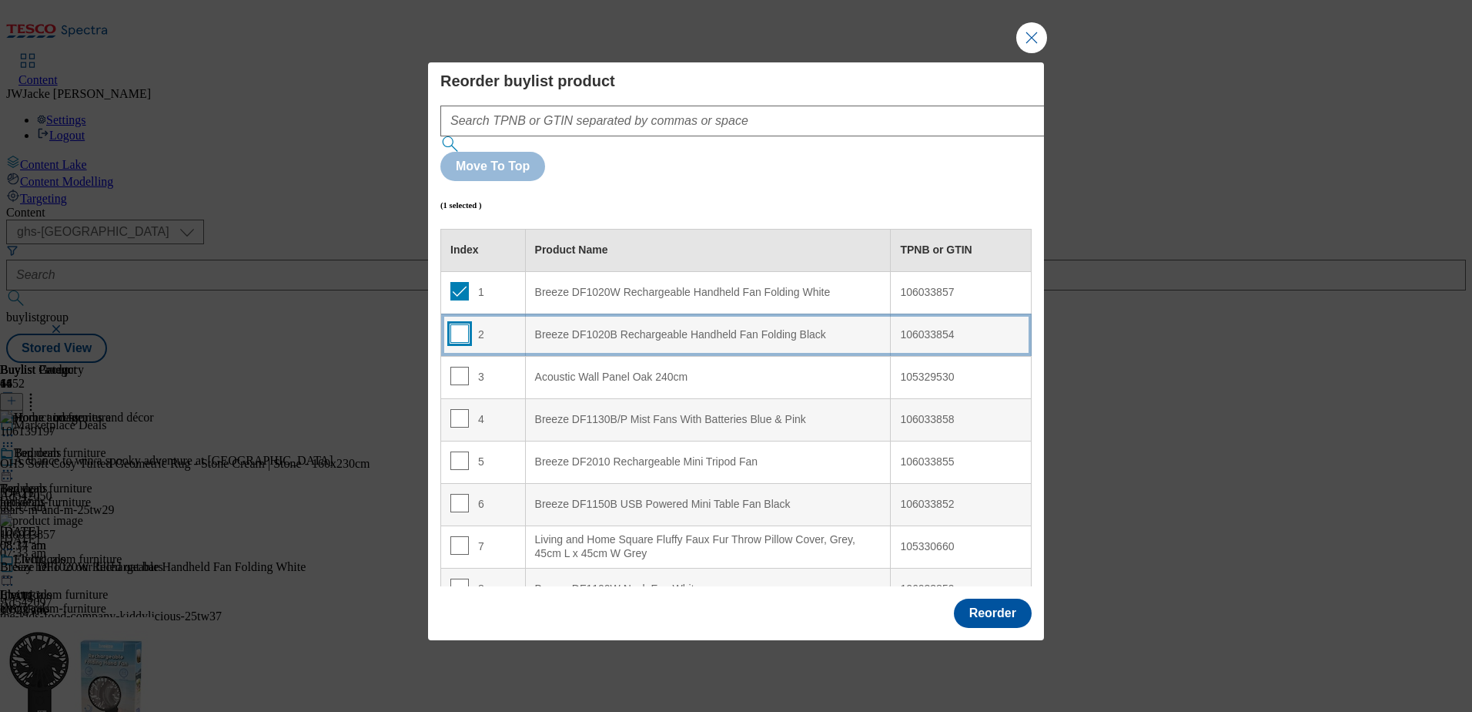
click at [461, 324] on input "Modal" at bounding box center [459, 333] width 18 height 18
checkbox input "true"
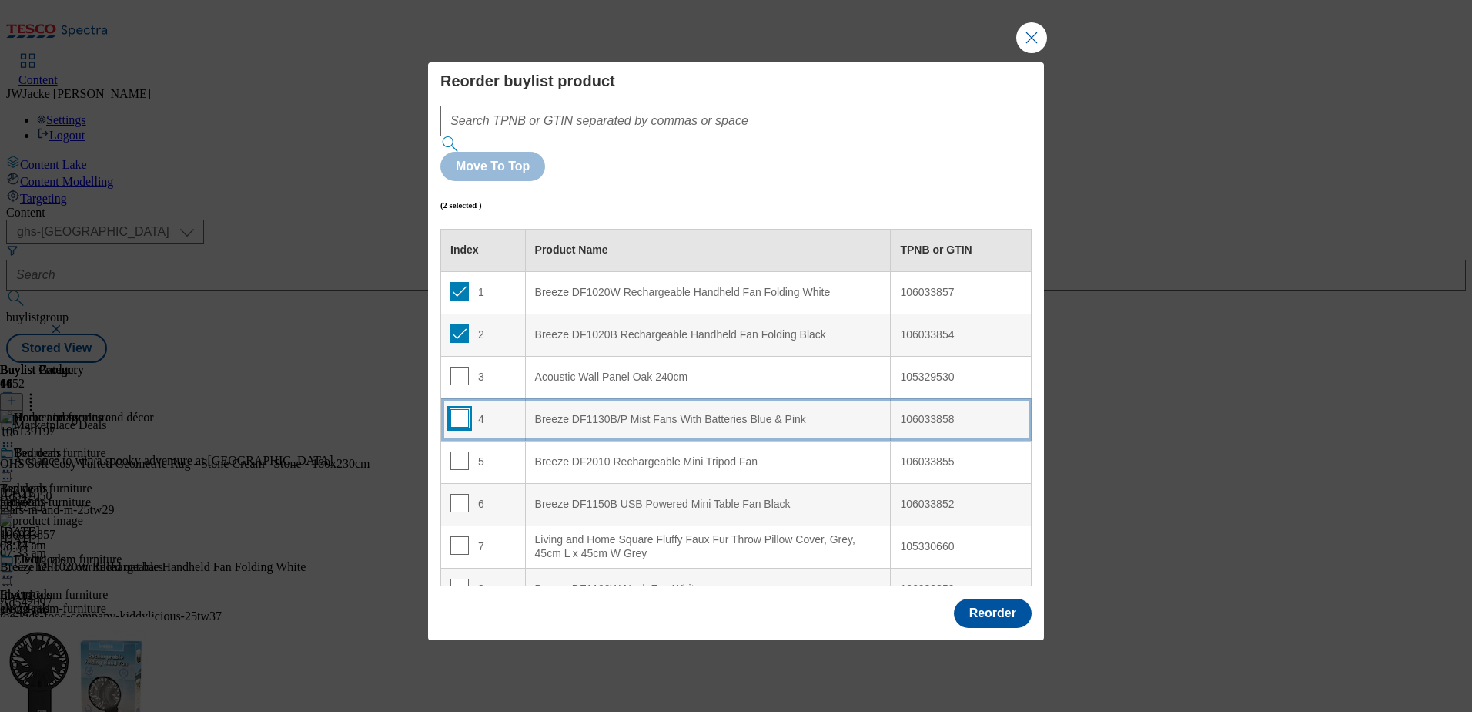
click at [461, 409] on input "Modal" at bounding box center [459, 418] width 18 height 18
checkbox input "true"
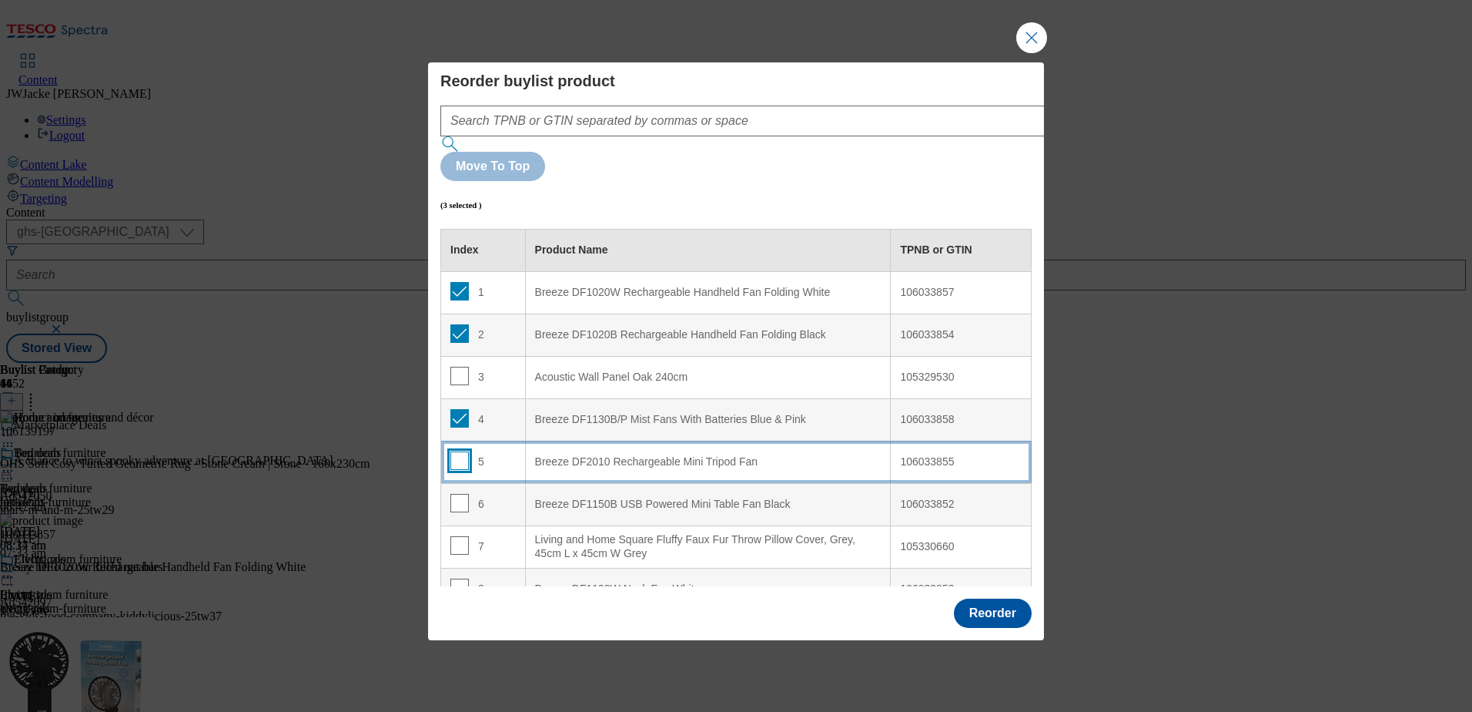
click at [458, 451] on input "Modal" at bounding box center [459, 460] width 18 height 18
checkbox input "true"
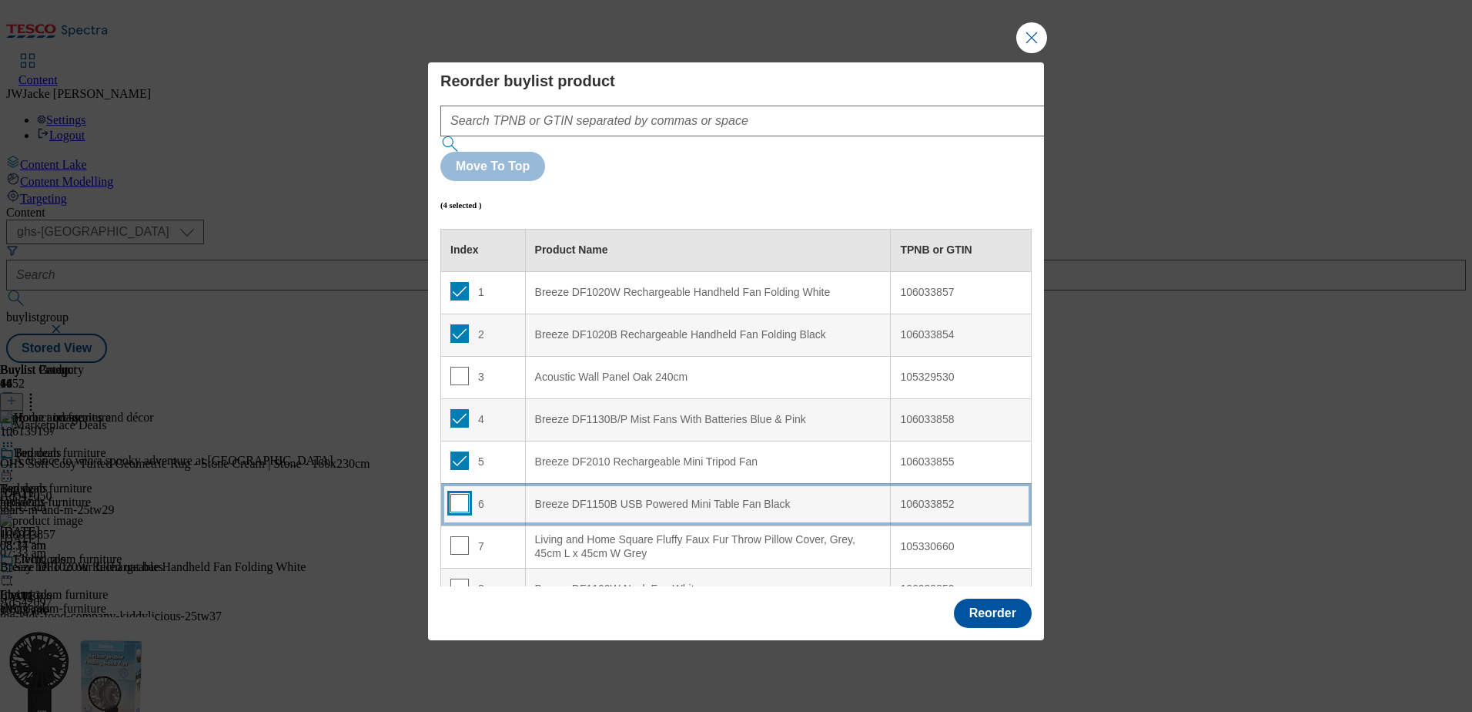
click at [455, 494] on input "Modal" at bounding box center [459, 503] width 18 height 18
checkbox input "true"
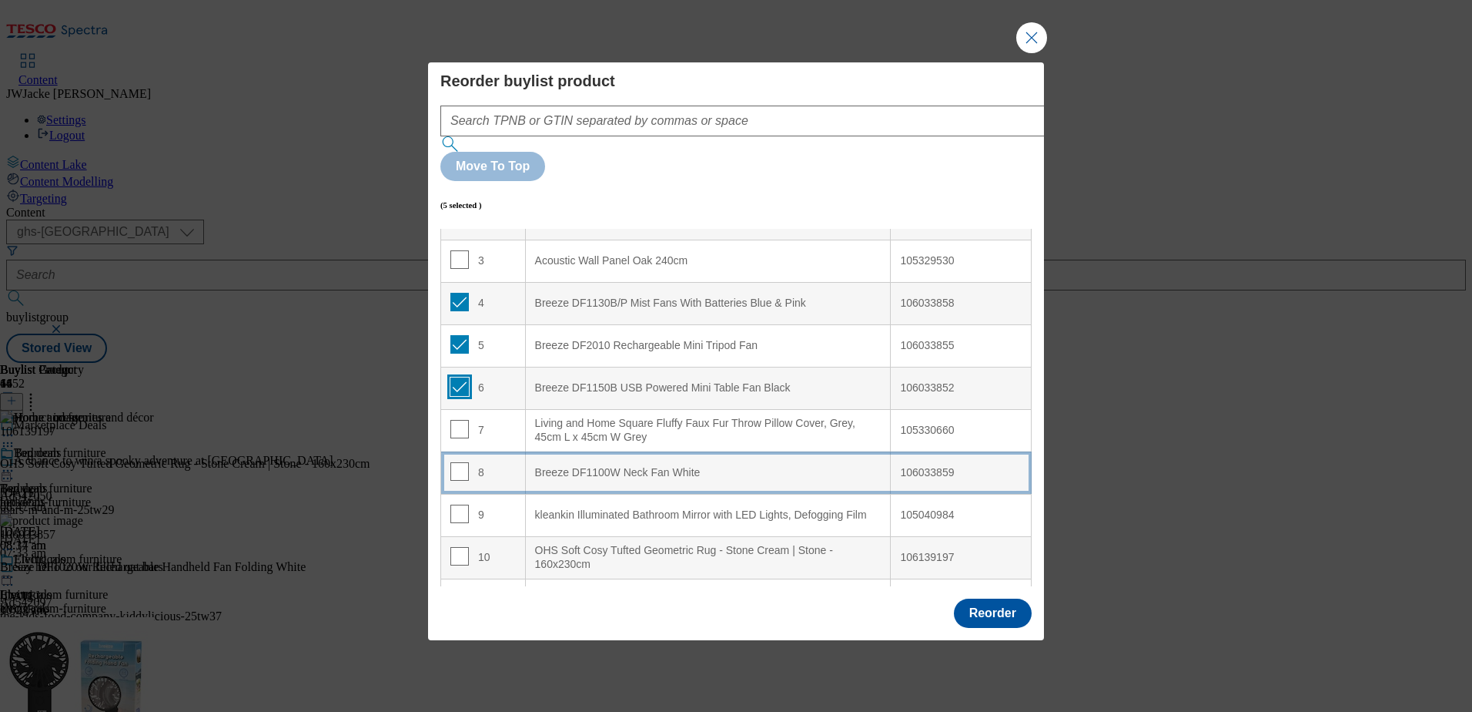
scroll to position [154, 0]
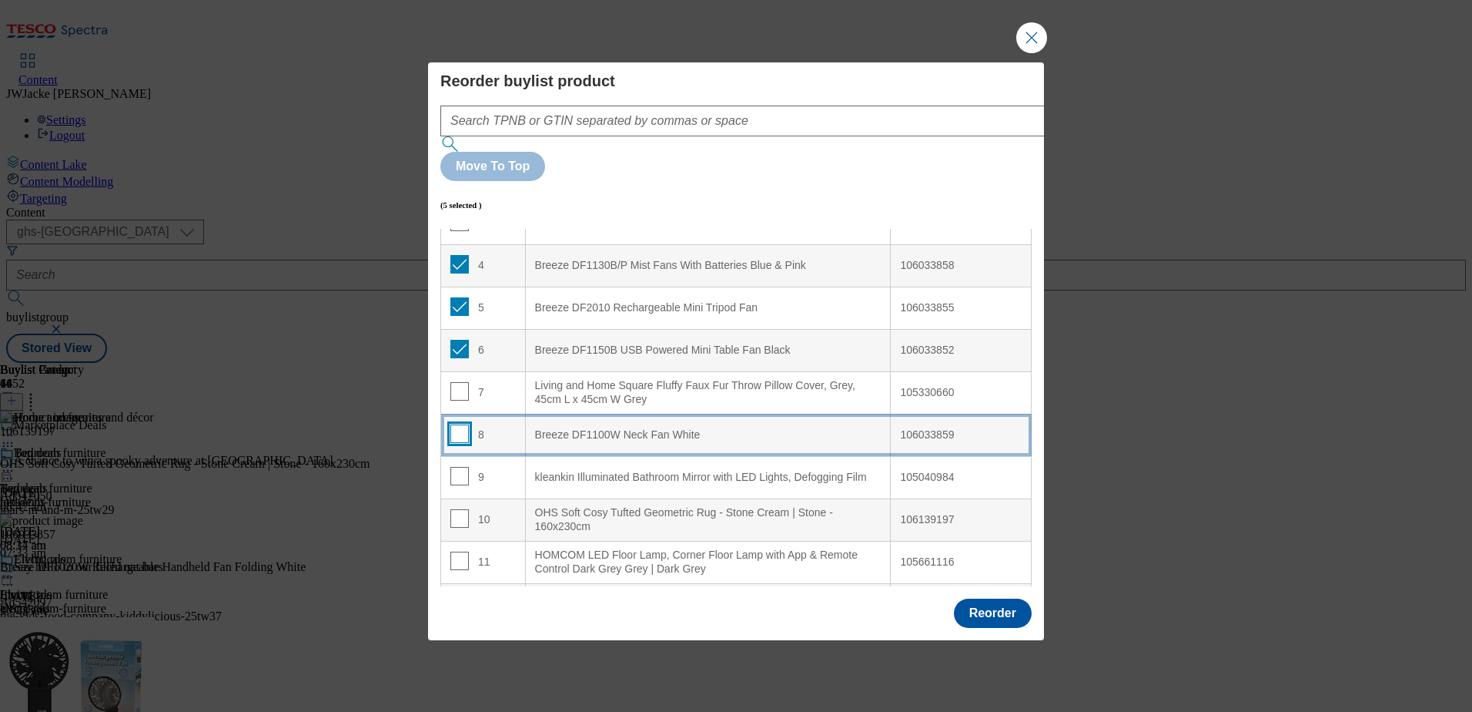
click at [456, 424] on input "Modal" at bounding box center [459, 433] width 18 height 18
checkbox input "true"
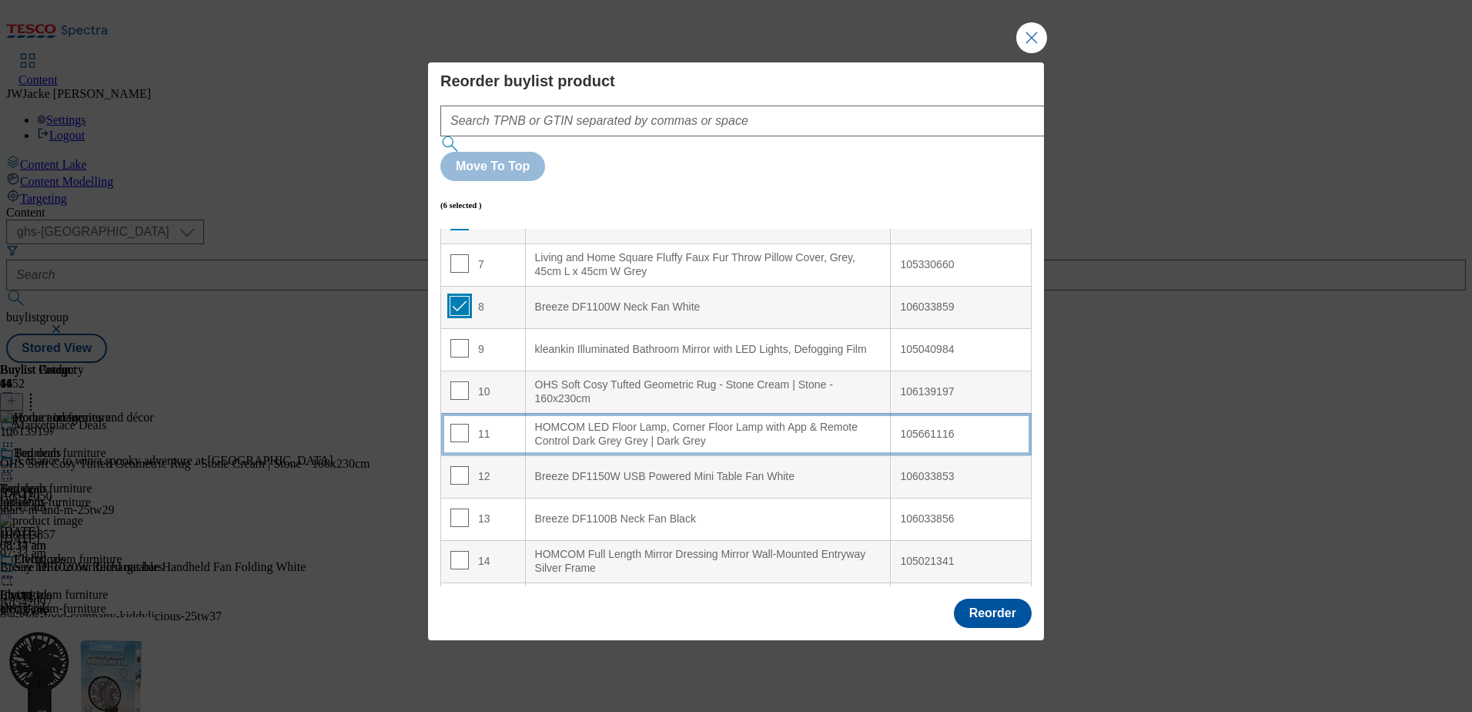
scroll to position [308, 0]
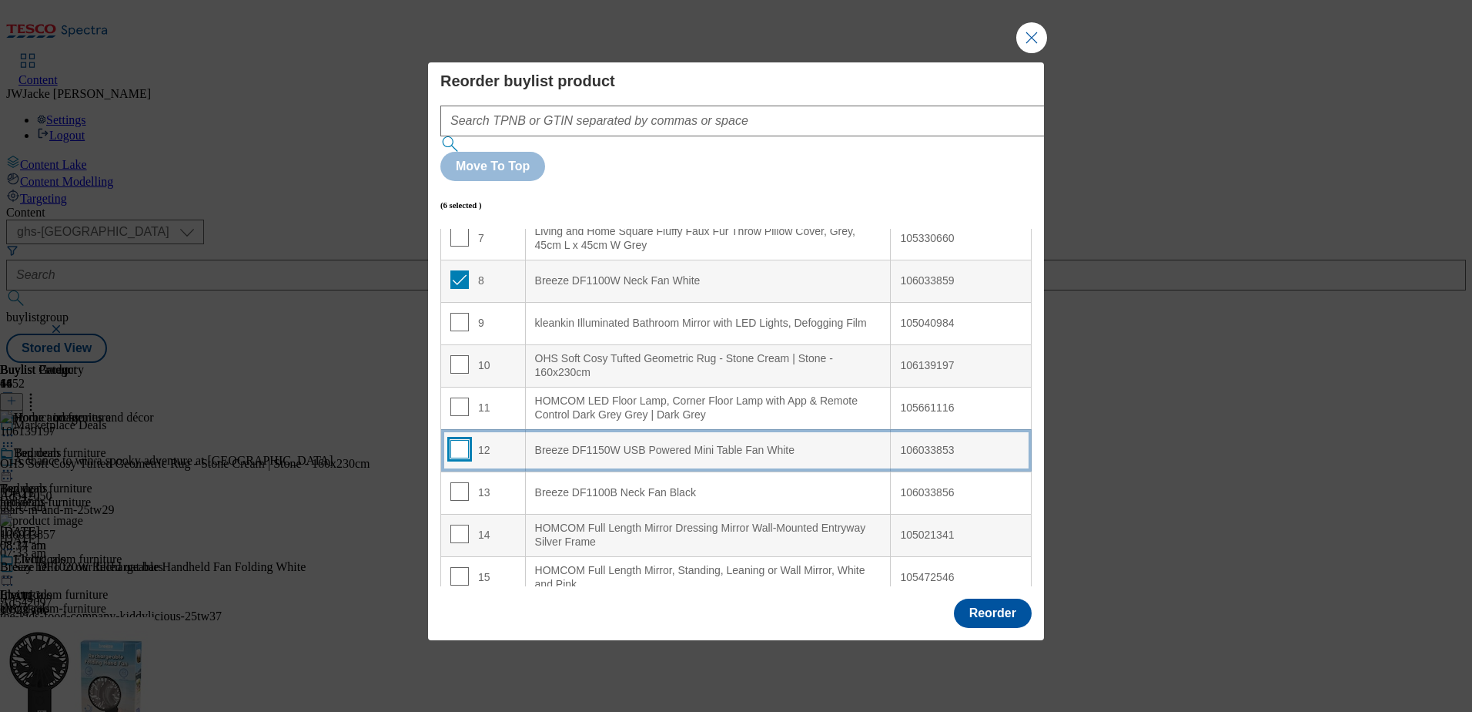
click at [454, 440] on input "Modal" at bounding box center [459, 449] width 18 height 18
checkbox input "true"
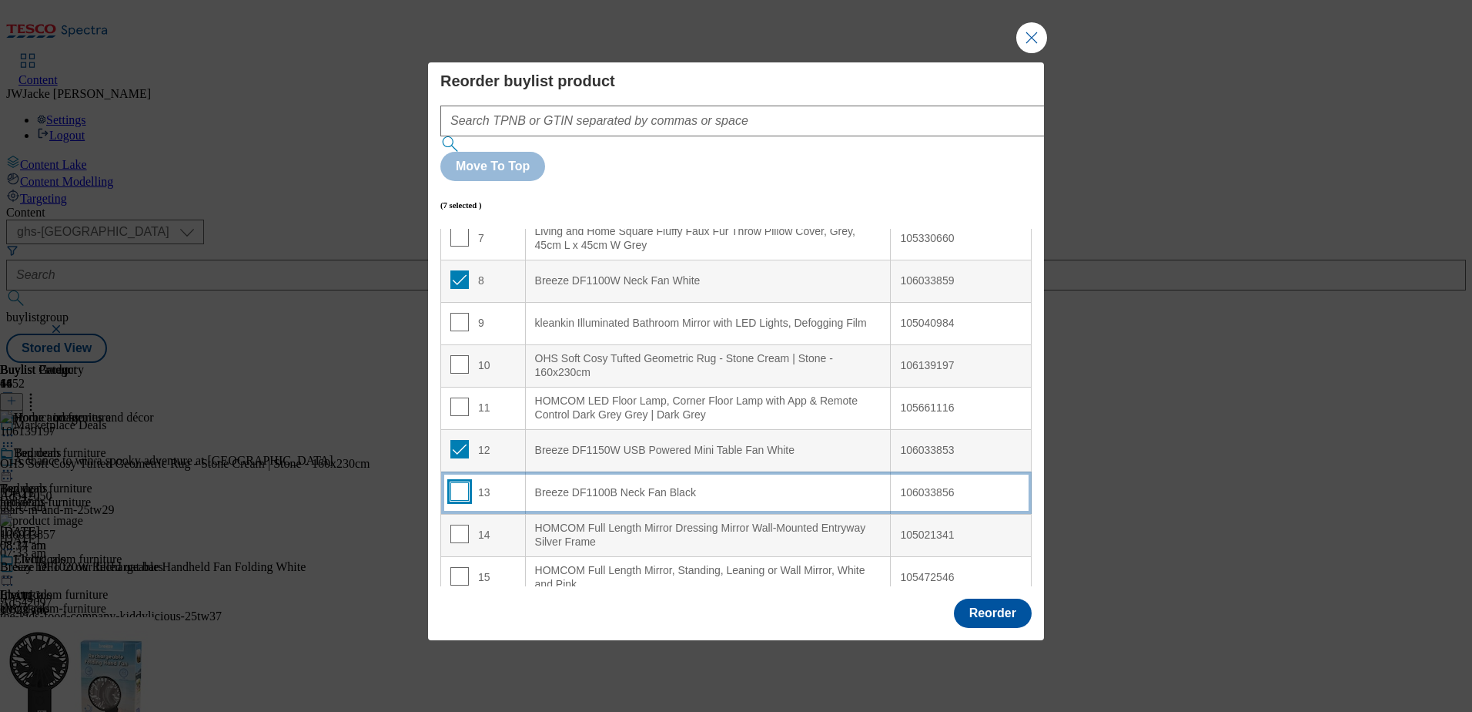
click at [461, 482] on input "Modal" at bounding box center [459, 491] width 18 height 18
checkbox input "true"
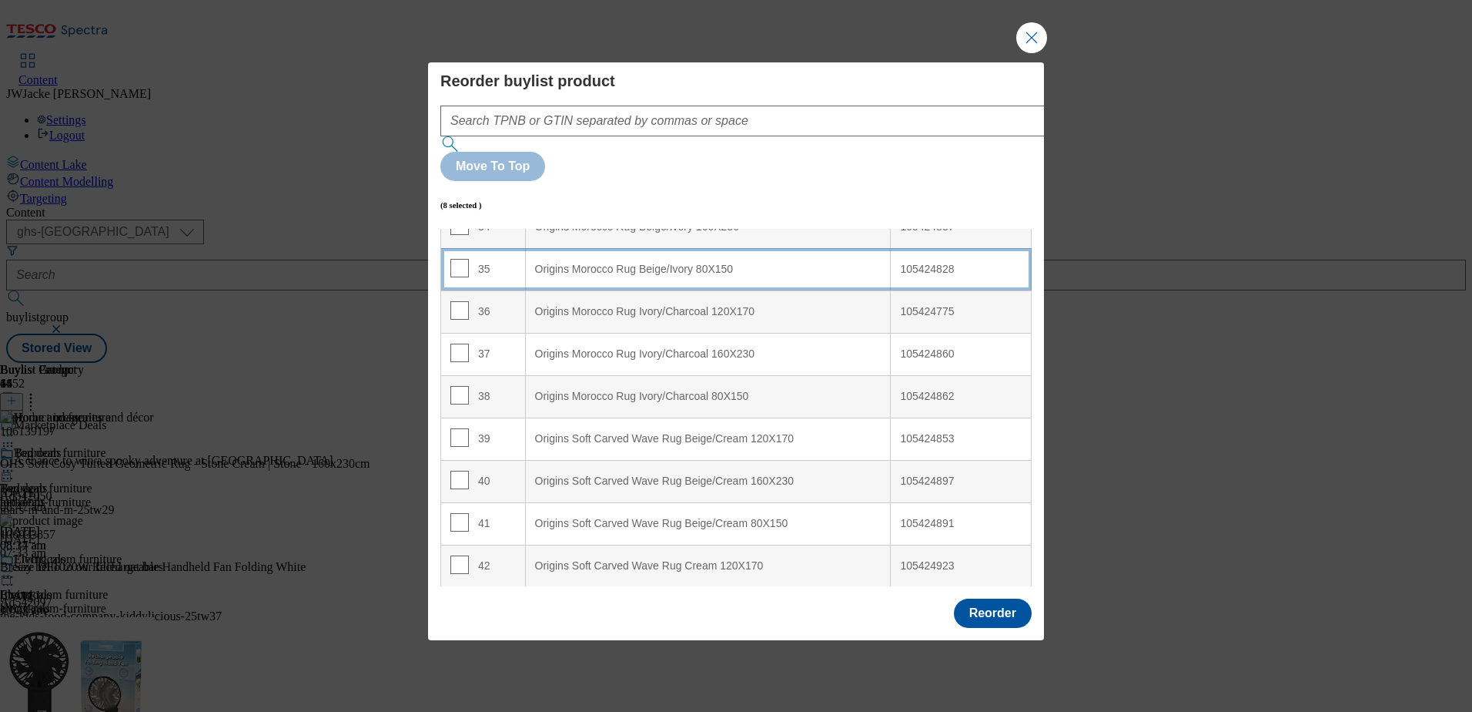
scroll to position [1549, 0]
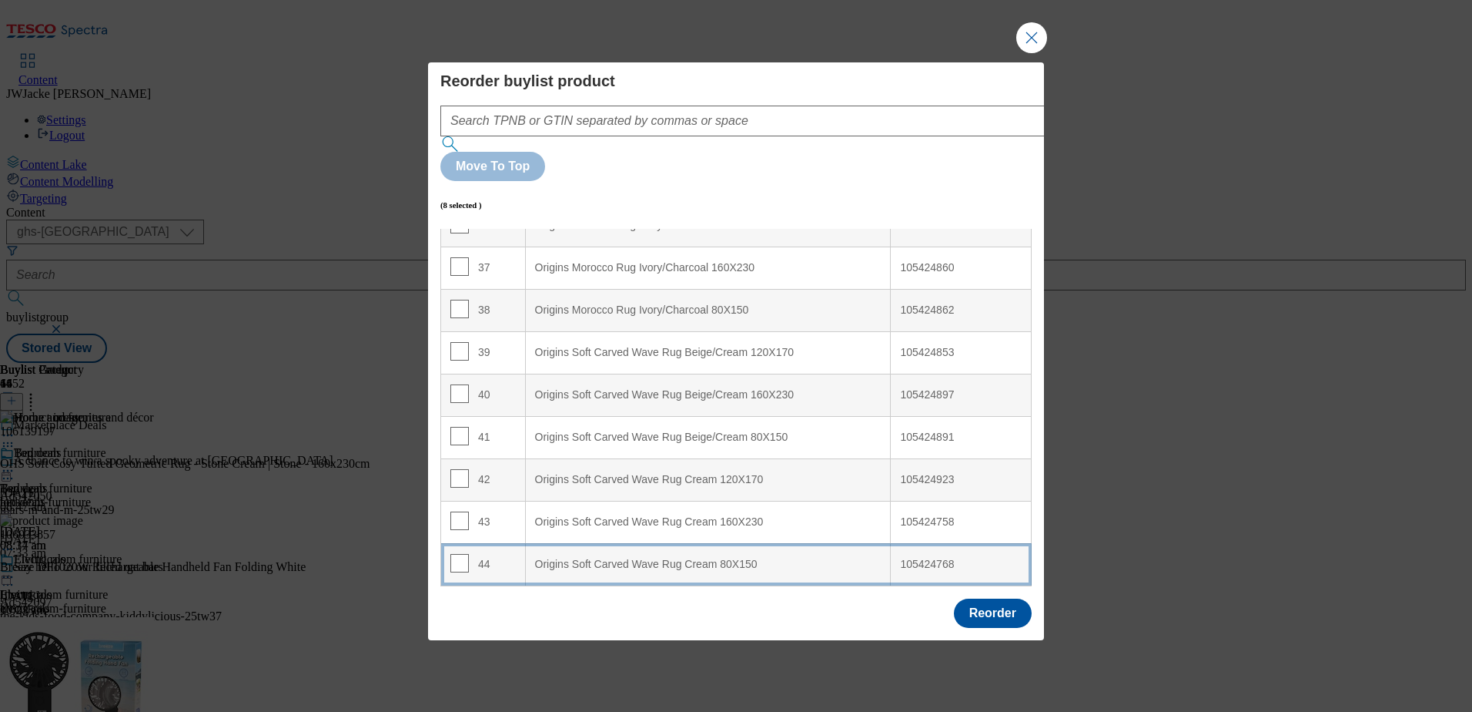
click at [589, 558] on div "Origins Soft Carved Wave Rug Cream 80X150" at bounding box center [708, 565] width 347 height 14
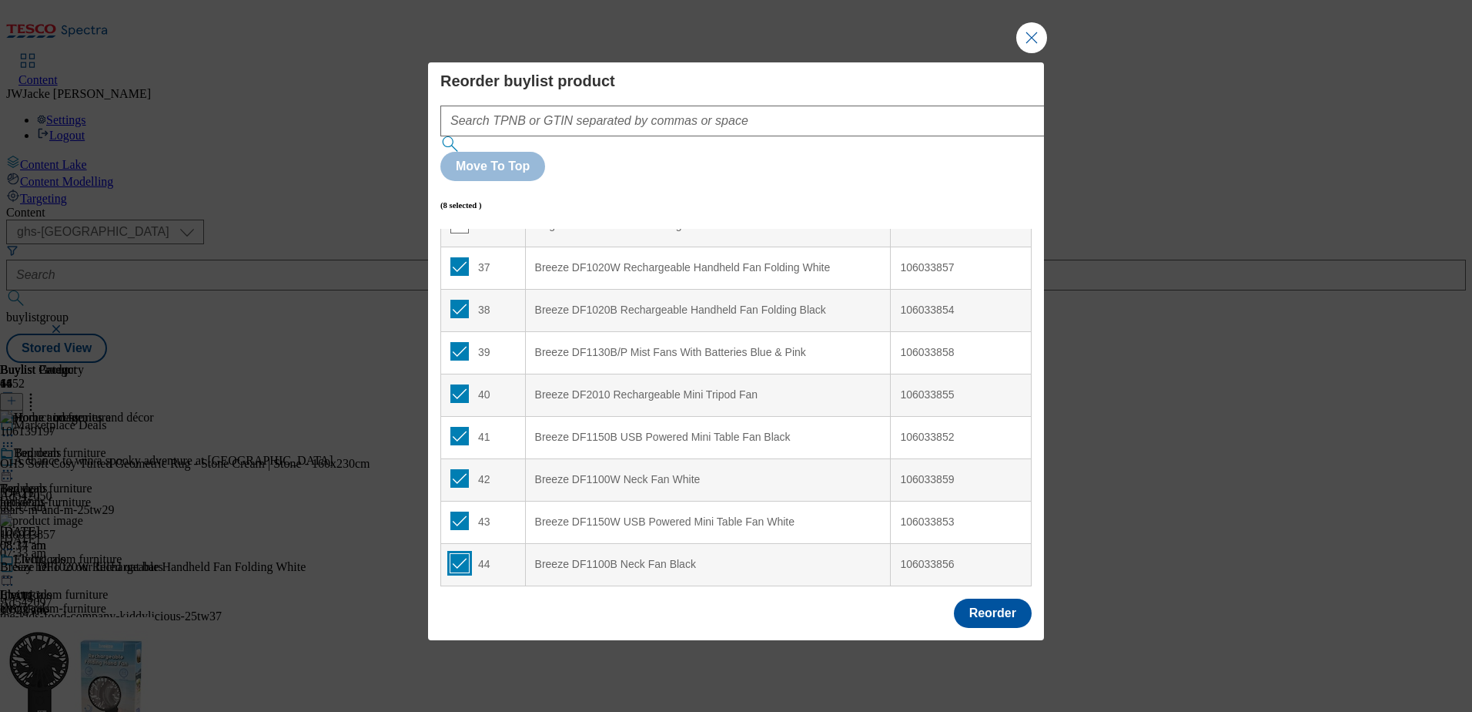
click at [462, 554] on input "Modal" at bounding box center [459, 563] width 18 height 18
checkbox input "false"
click at [461, 511] on input "Modal" at bounding box center [459, 520] width 18 height 18
checkbox input "false"
click at [457, 469] on input "Modal" at bounding box center [459, 478] width 18 height 18
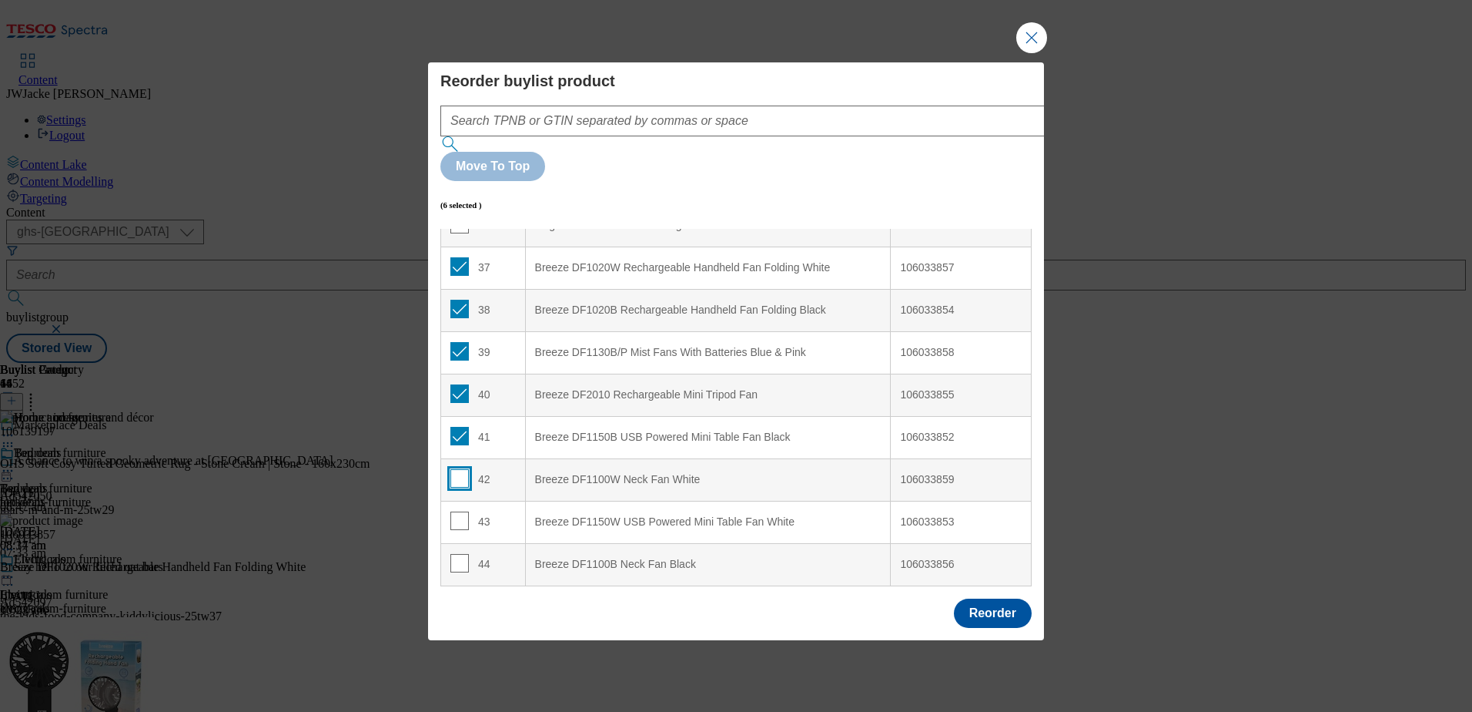
checkbox input "false"
click at [461, 427] on input "Modal" at bounding box center [459, 436] width 18 height 18
checkbox input "false"
click at [457, 384] on input "Modal" at bounding box center [459, 393] width 18 height 18
checkbox input "false"
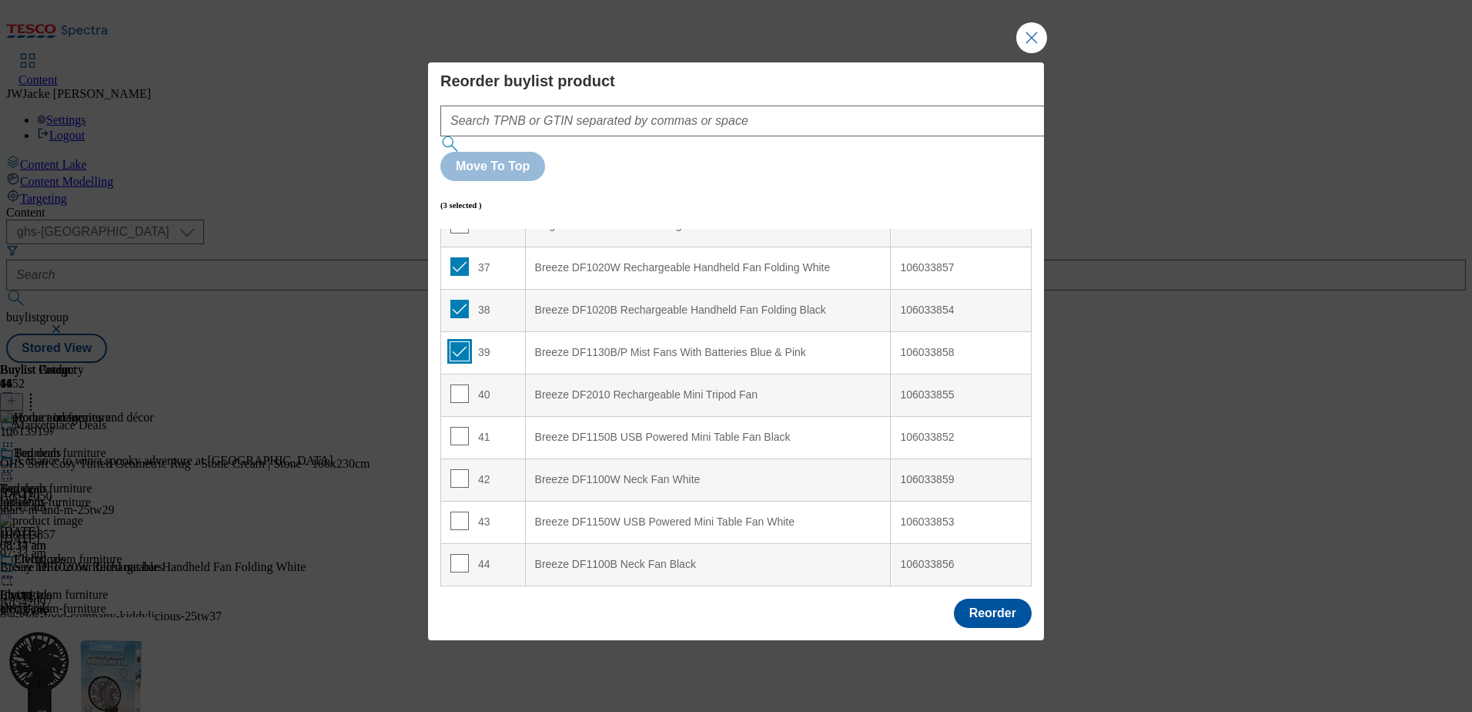
click at [457, 342] on input "Modal" at bounding box center [459, 351] width 18 height 18
checkbox input "false"
click at [459, 300] on input "Modal" at bounding box center [459, 309] width 18 height 18
checkbox input "false"
click at [460, 257] on input "Modal" at bounding box center [459, 266] width 18 height 18
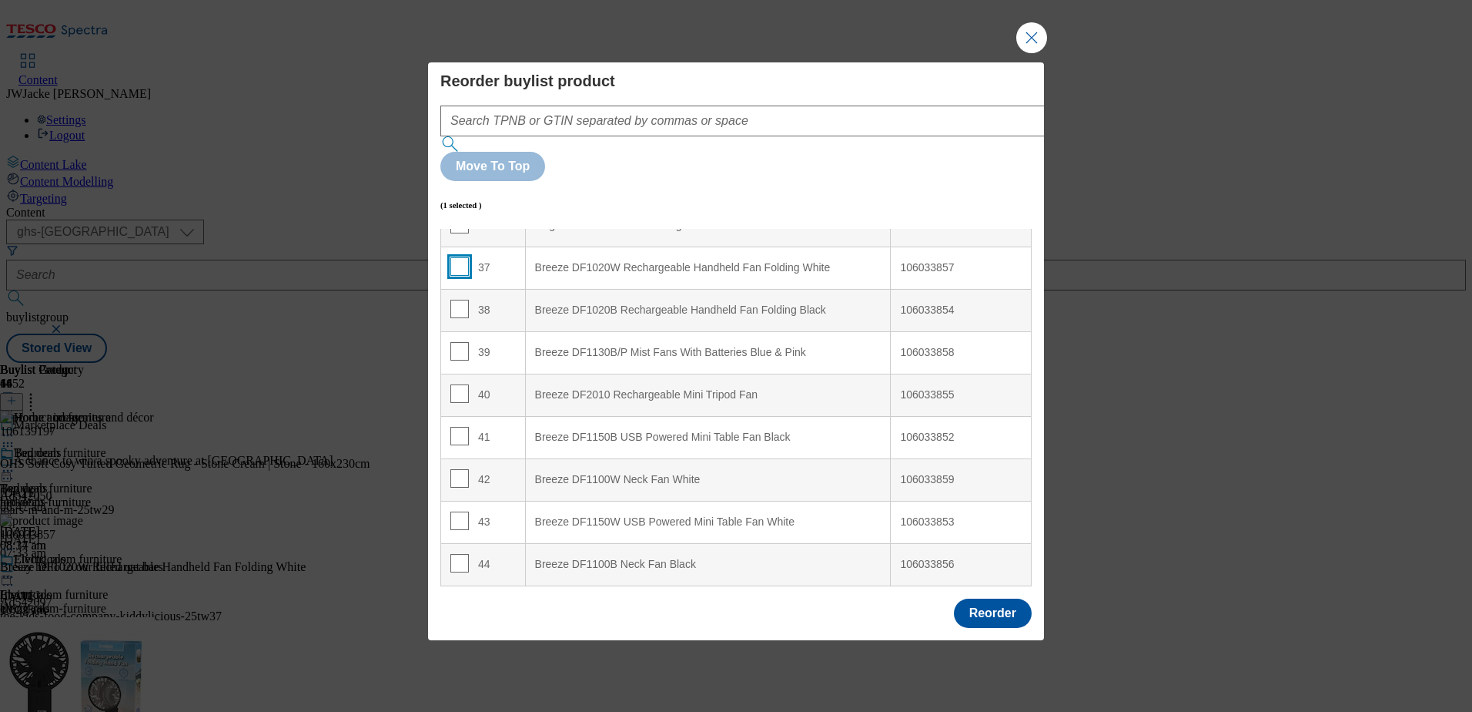
checkbox input "false"
click at [1005, 598] on button "Reorder" at bounding box center [993, 612] width 78 height 29
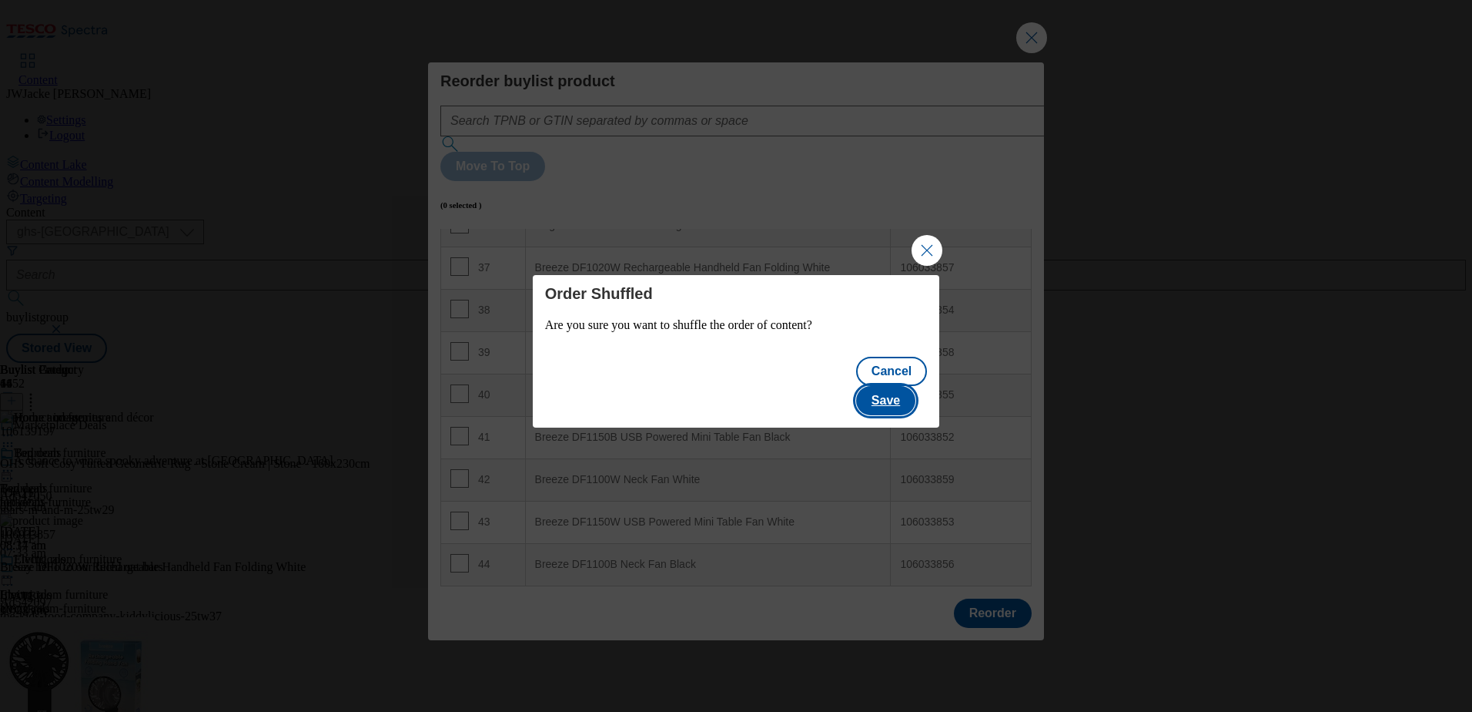
click at [906, 386] on button "Save" at bounding box center [885, 400] width 59 height 29
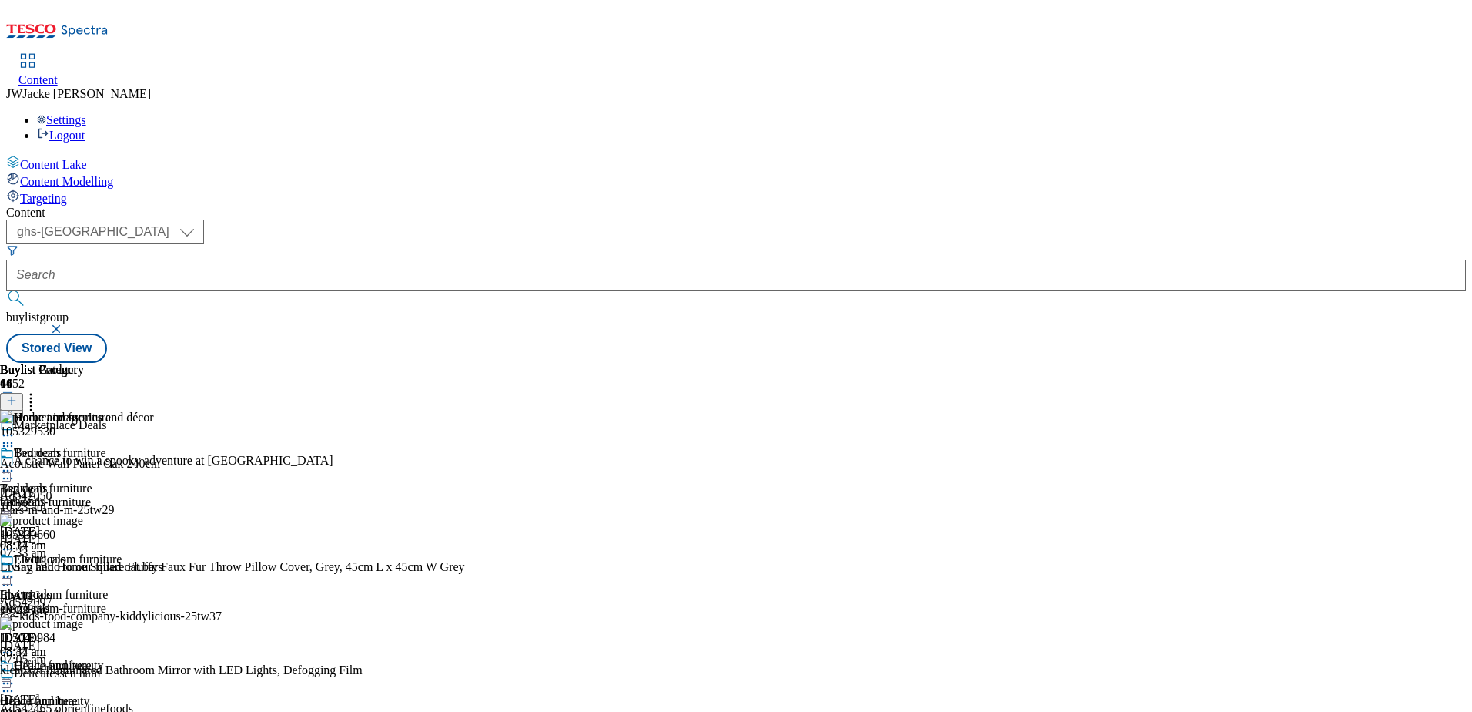
scroll to position [462, 0]
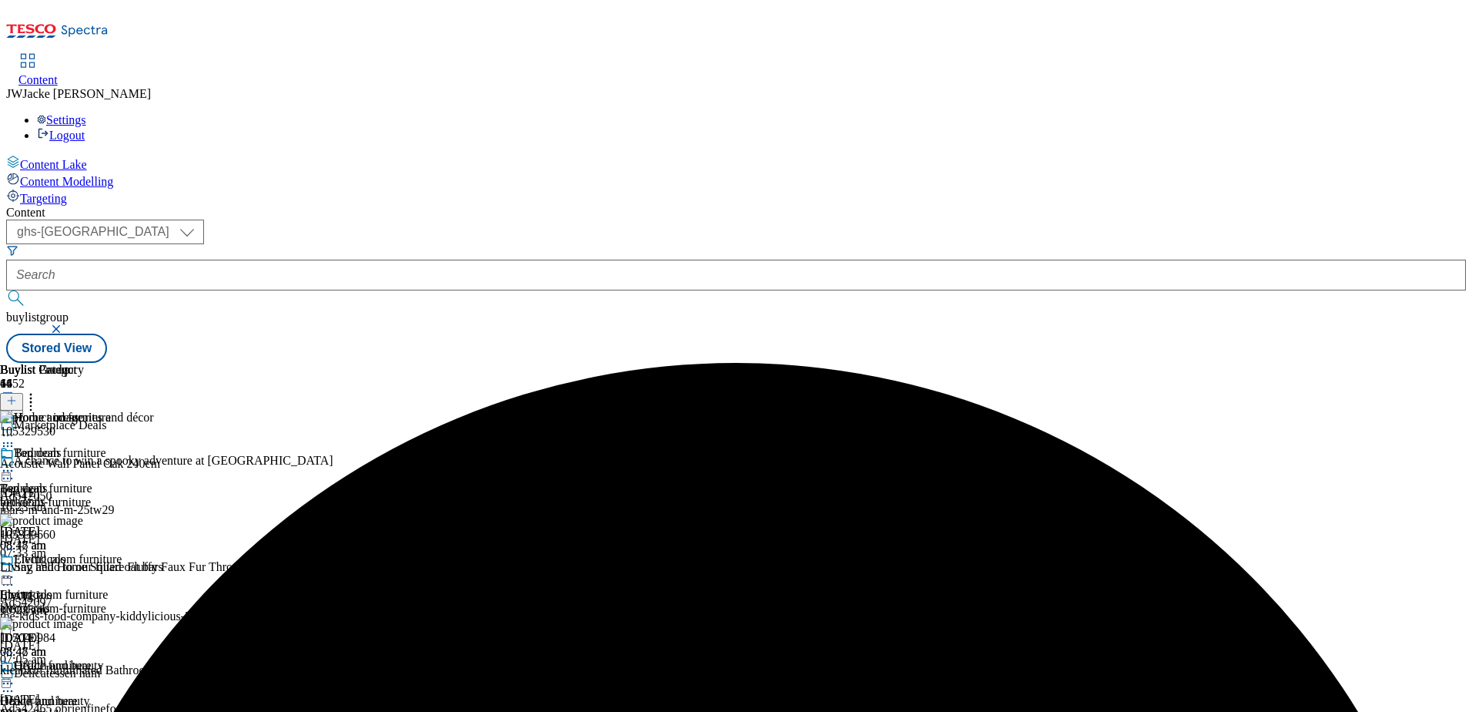
scroll to position [462, 0]
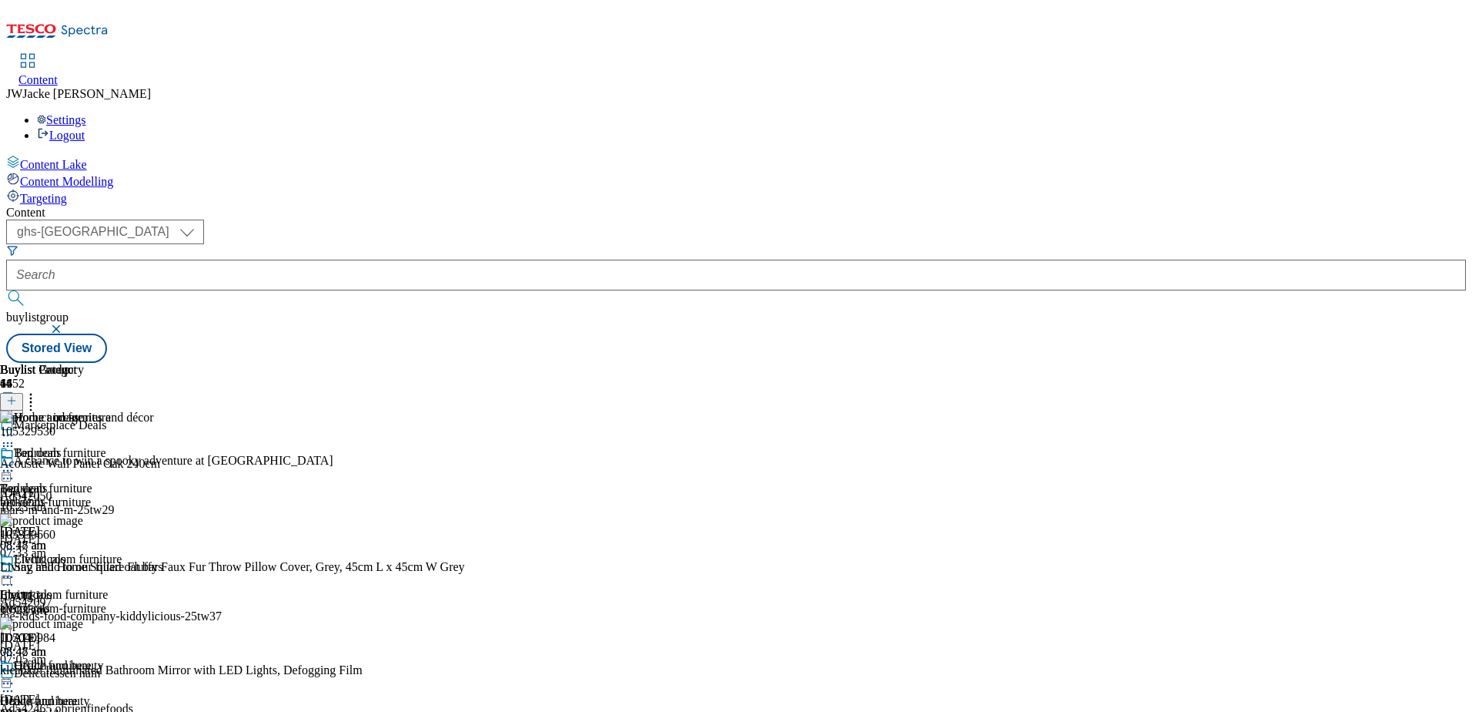
scroll to position [77, 0]
click at [121, 601] on div "electricals" at bounding box center [60, 608] width 121 height 14
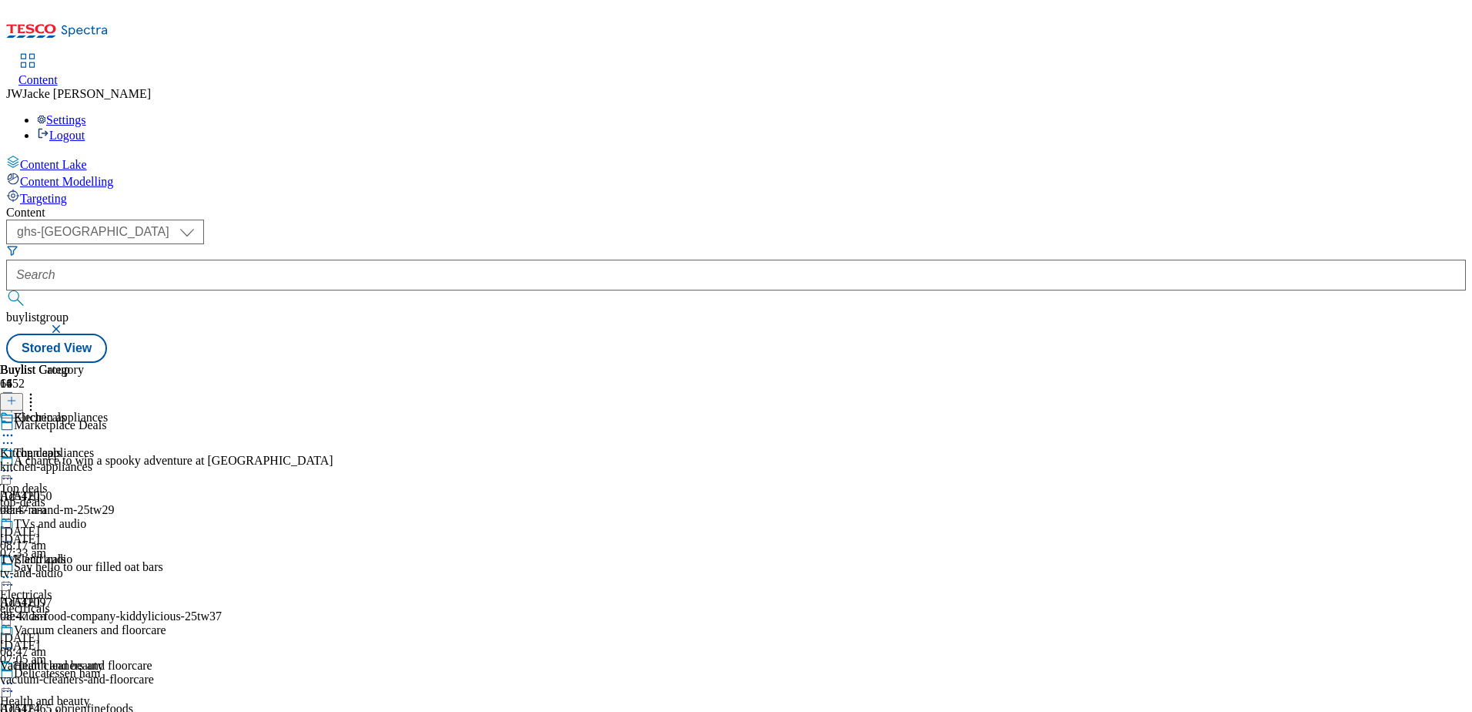
click at [166, 460] on div "kitchen-appliances" at bounding box center [83, 467] width 166 height 14
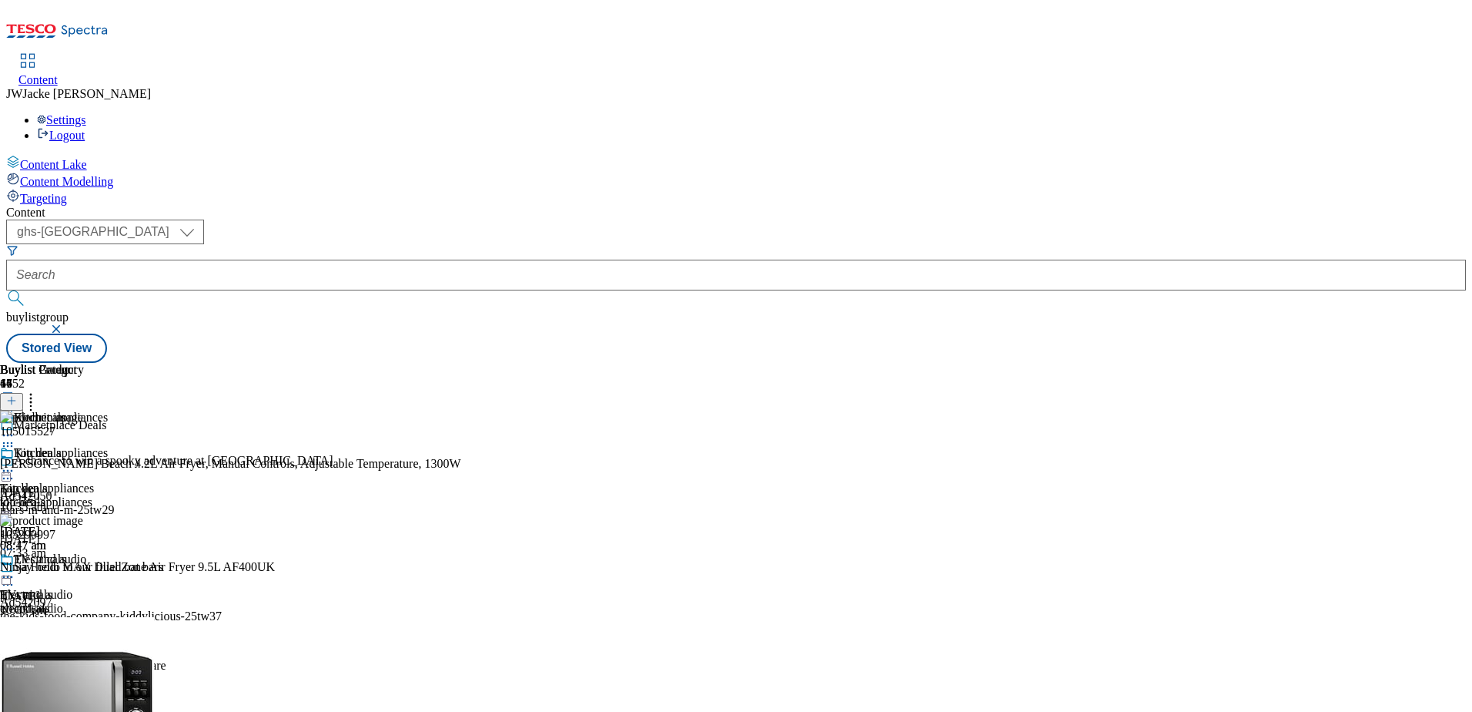
click at [39, 390] on icon at bounding box center [30, 397] width 15 height 15
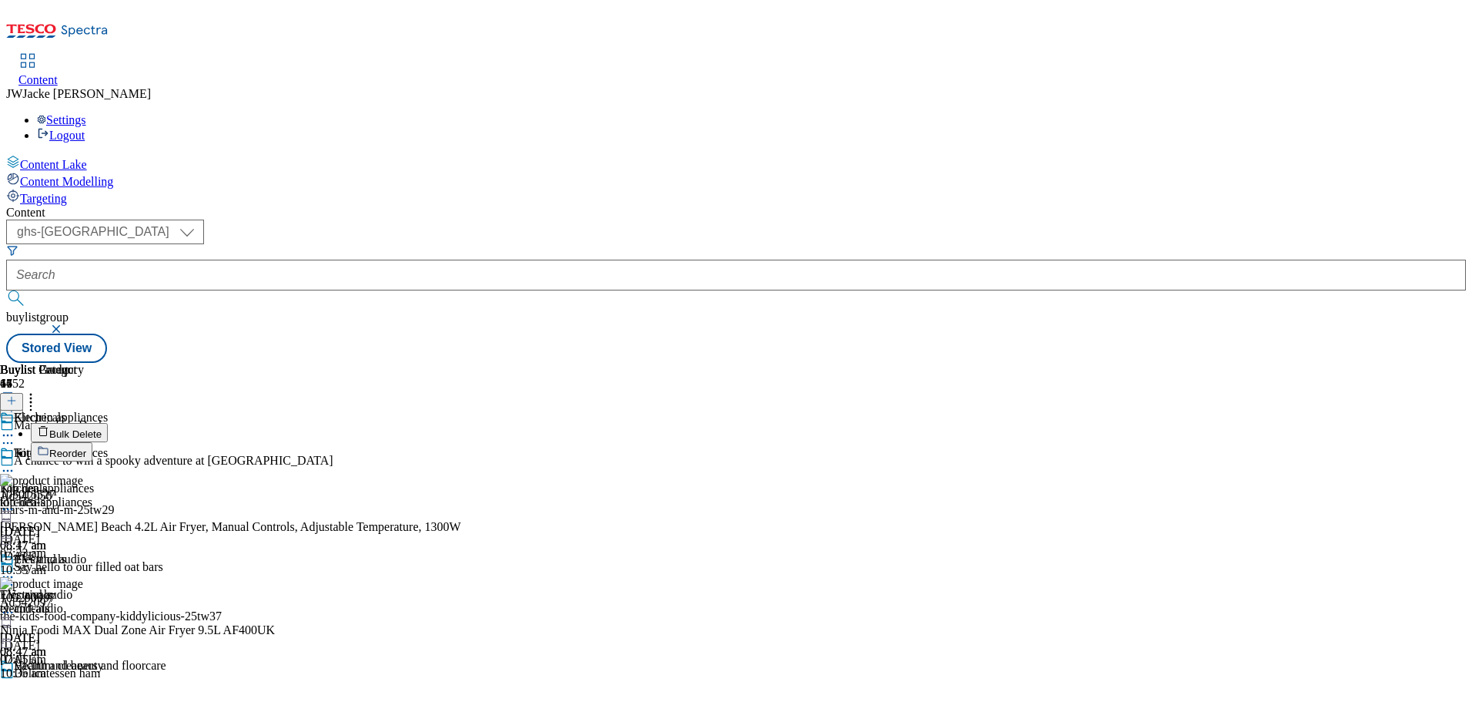
click at [86, 447] on span "Reorder" at bounding box center [67, 453] width 37 height 12
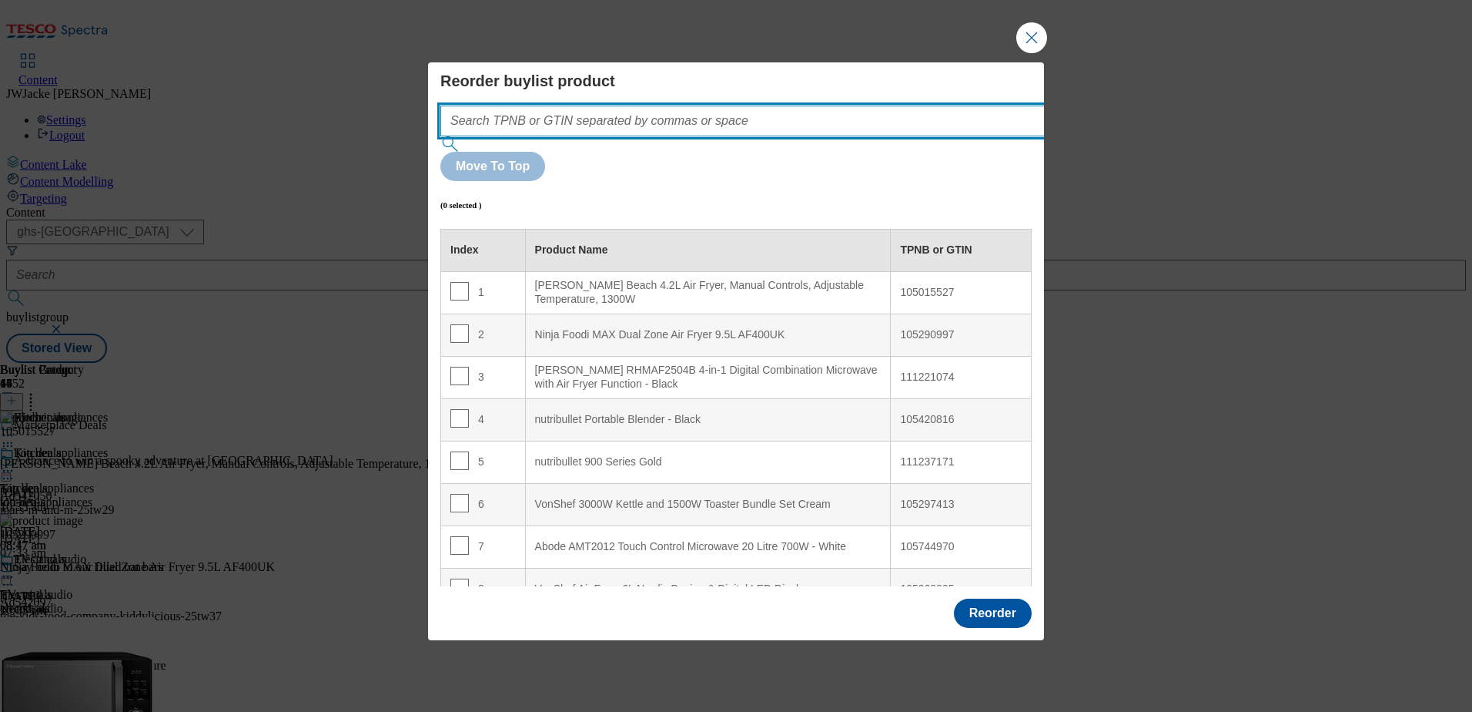
click at [766, 136] on input "Modal" at bounding box center [765, 121] width 651 height 31
paste input "105420827"
type input "105420827"
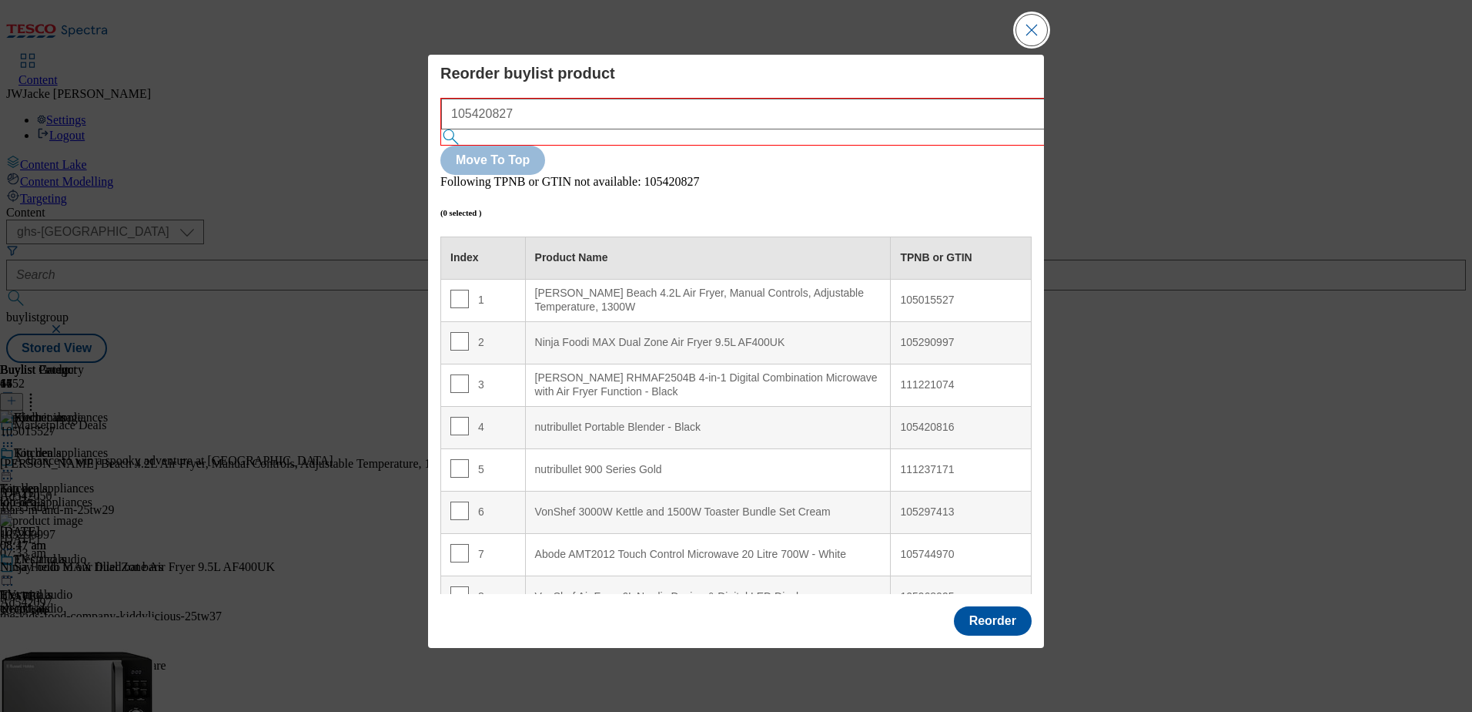
click at [1030, 45] on button "Close Modal" at bounding box center [1032, 30] width 31 height 31
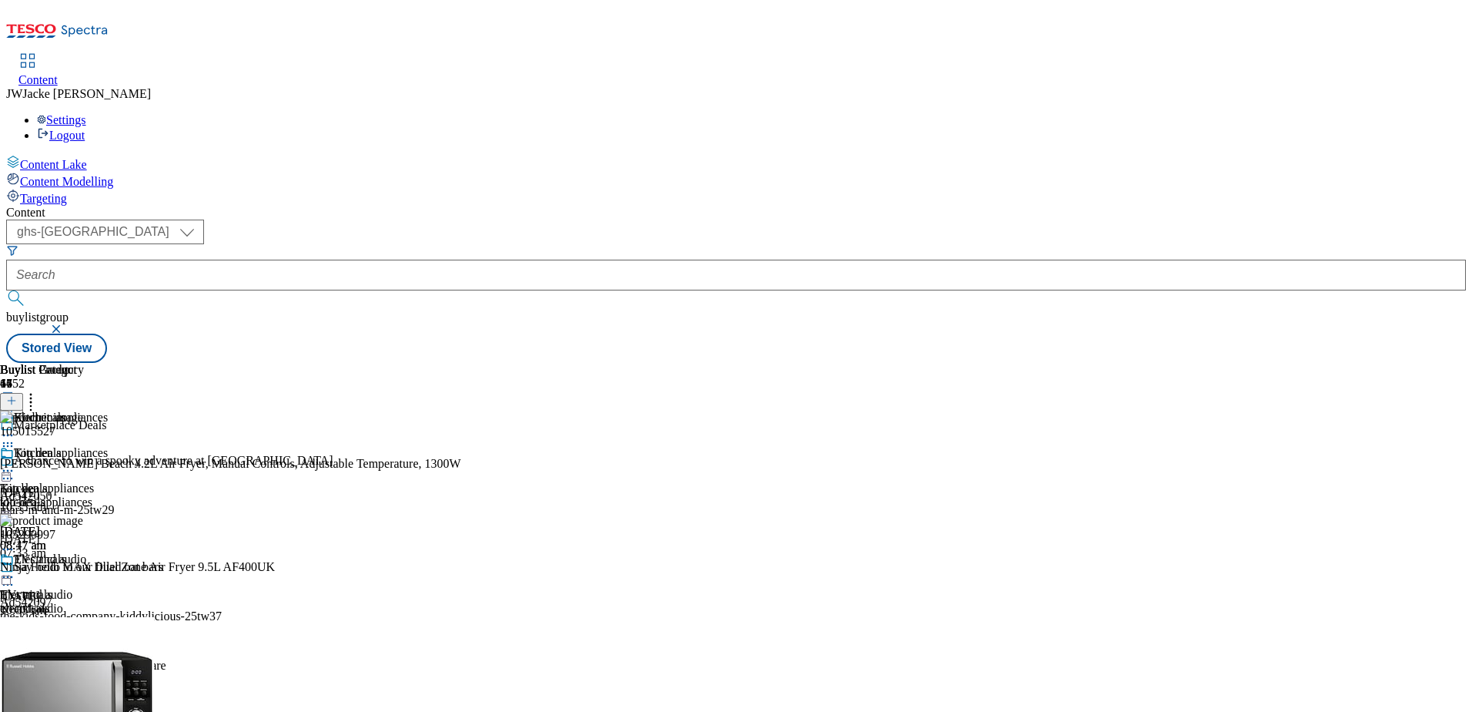
click at [39, 390] on icon at bounding box center [30, 397] width 15 height 15
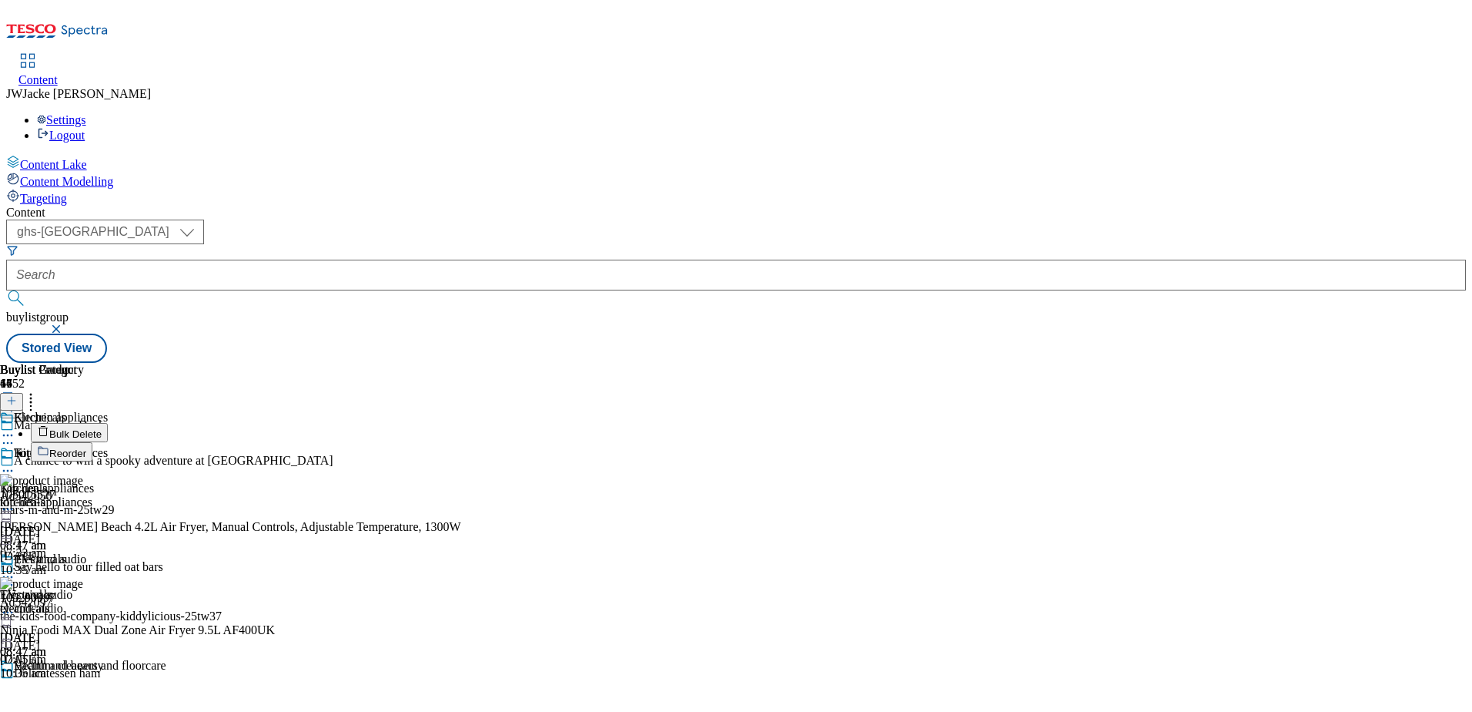
click at [86, 447] on span "Reorder" at bounding box center [67, 453] width 37 height 12
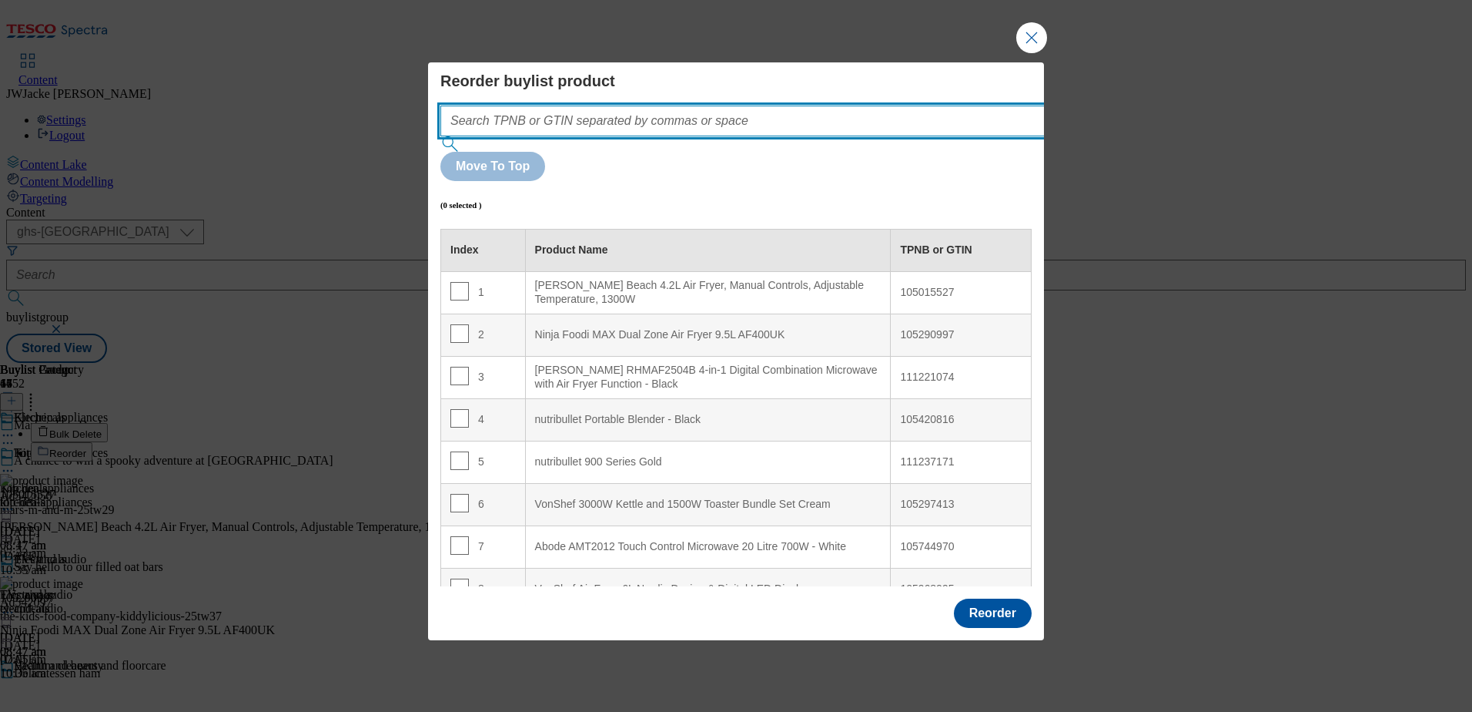
click at [791, 136] on input "Modal" at bounding box center [765, 121] width 651 height 31
paste input "105636517"
type input "105636517"
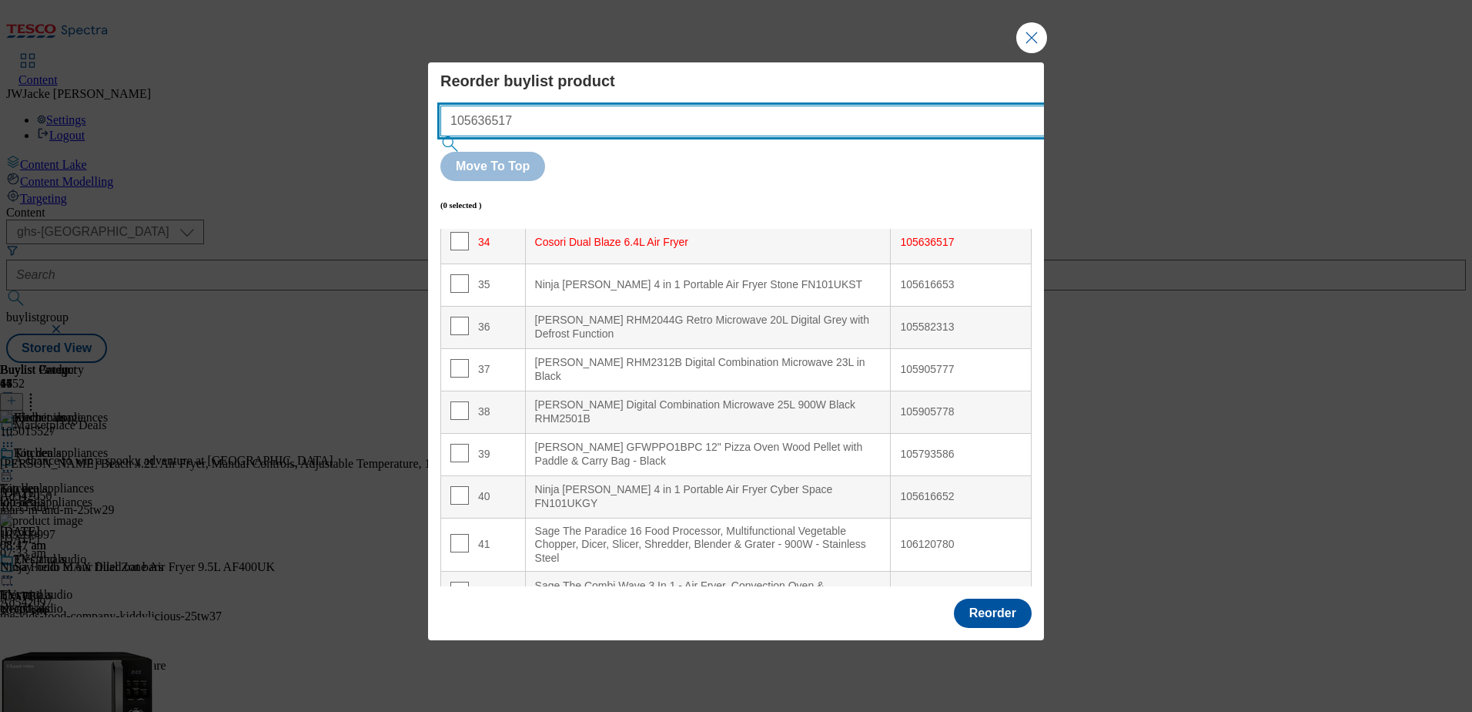
scroll to position [1454, 0]
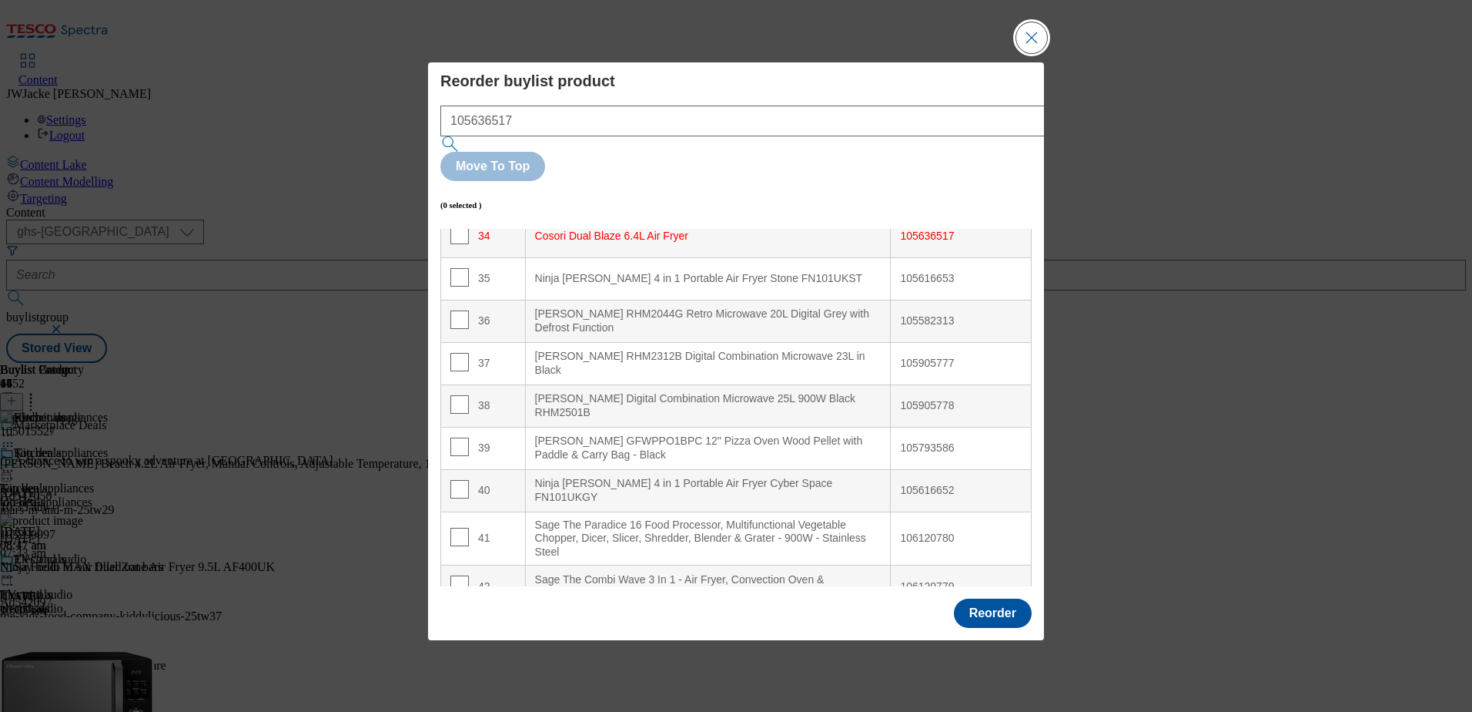
click at [1030, 53] on button "Close Modal" at bounding box center [1032, 37] width 31 height 31
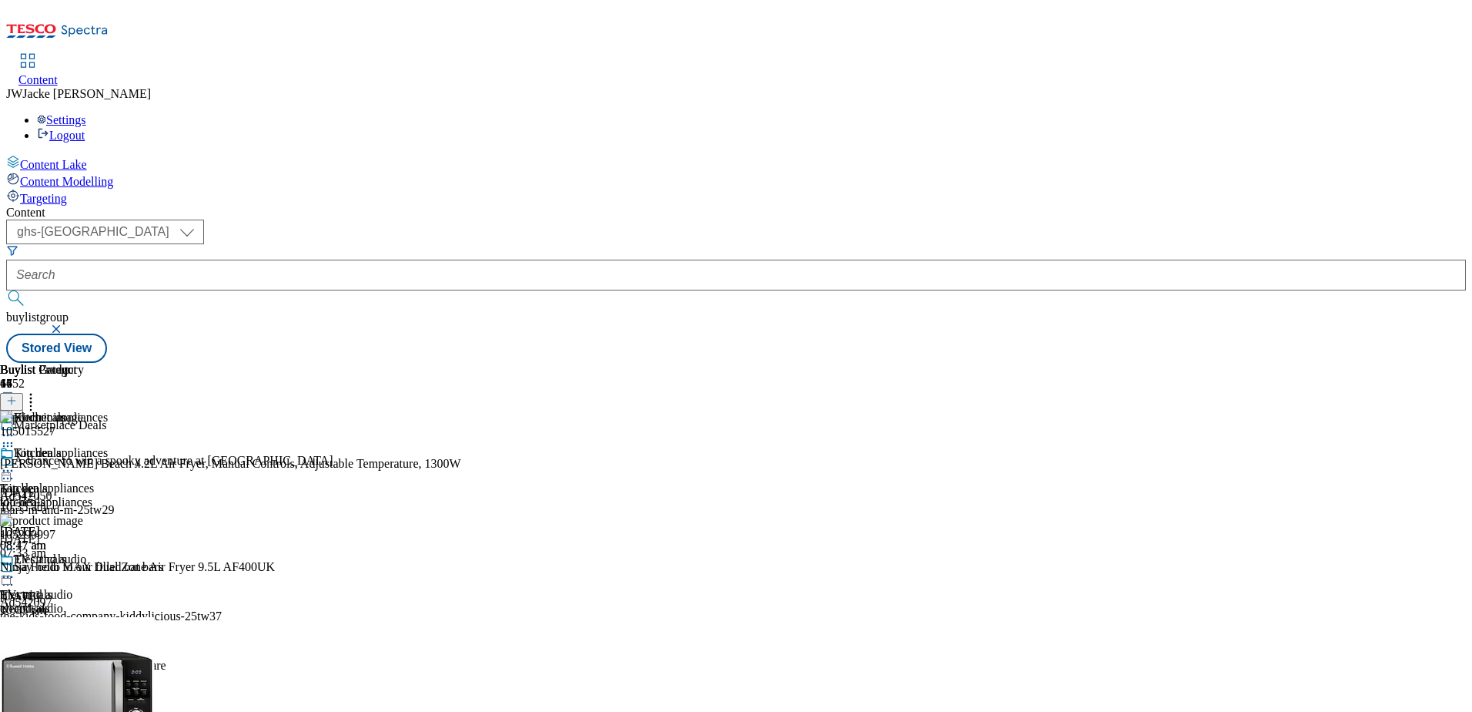
click at [15, 463] on icon at bounding box center [7, 470] width 15 height 15
click at [97, 639] on span "Un-publish" at bounding box center [72, 645] width 49 height 12
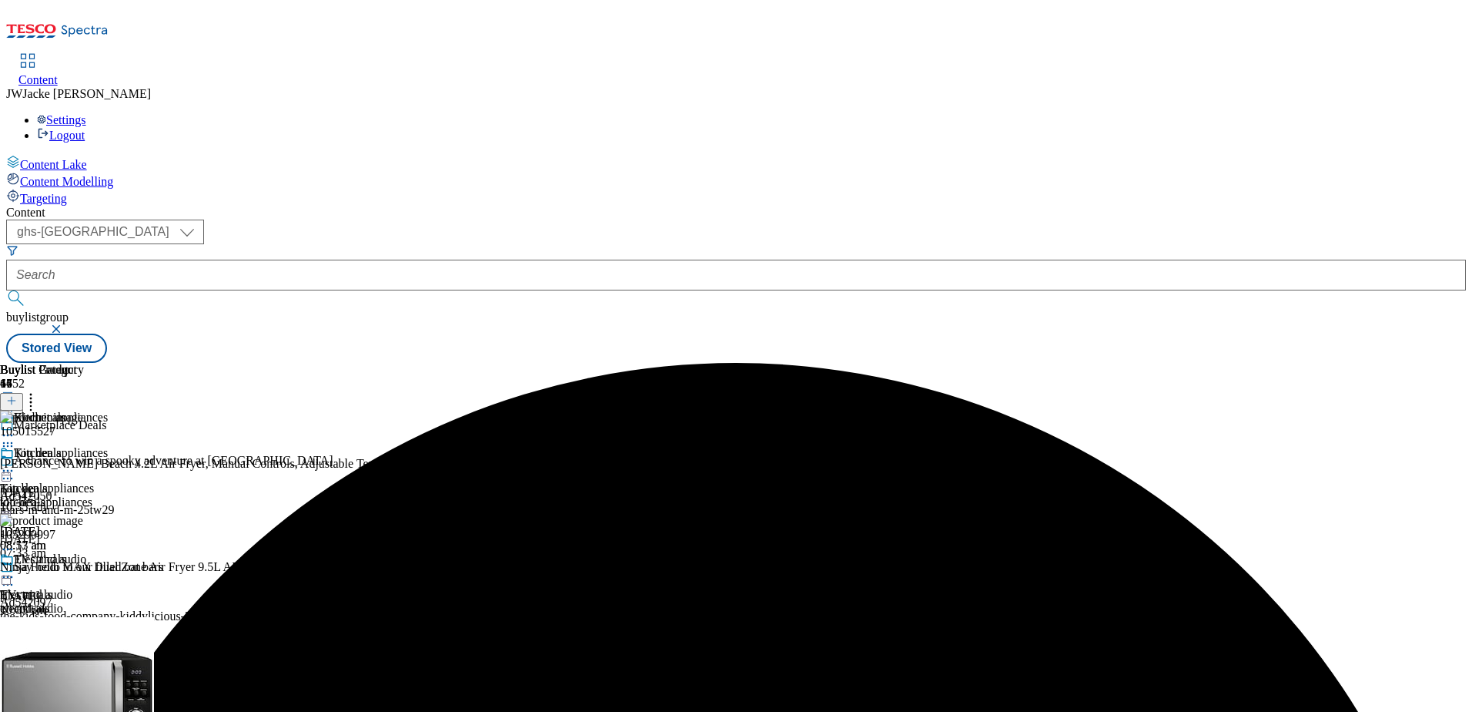
click at [15, 463] on icon at bounding box center [7, 470] width 15 height 15
click at [99, 586] on span "Un-preview" at bounding box center [74, 592] width 52 height 12
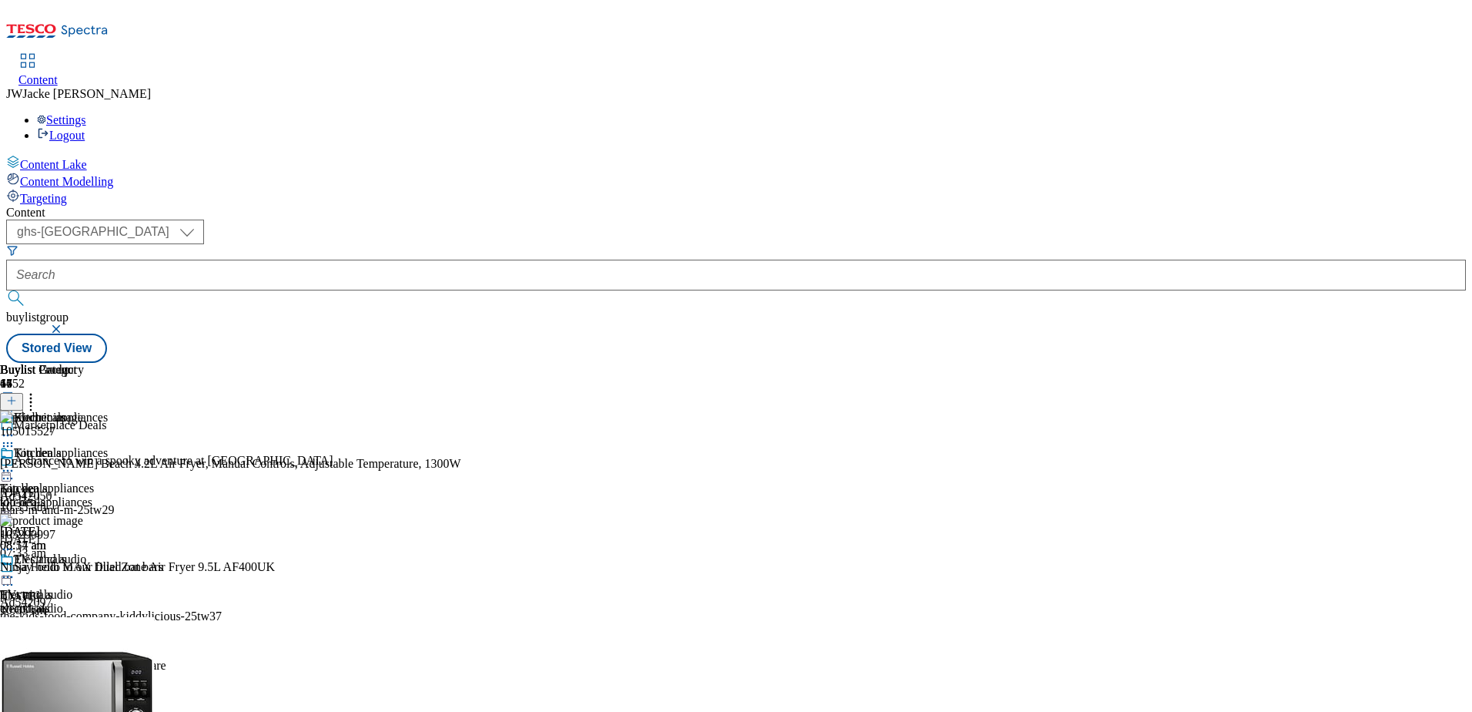
drag, startPoint x: 1309, startPoint y: 178, endPoint x: 1298, endPoint y: 180, distance: 11.0
click at [39, 390] on icon at bounding box center [30, 397] width 15 height 15
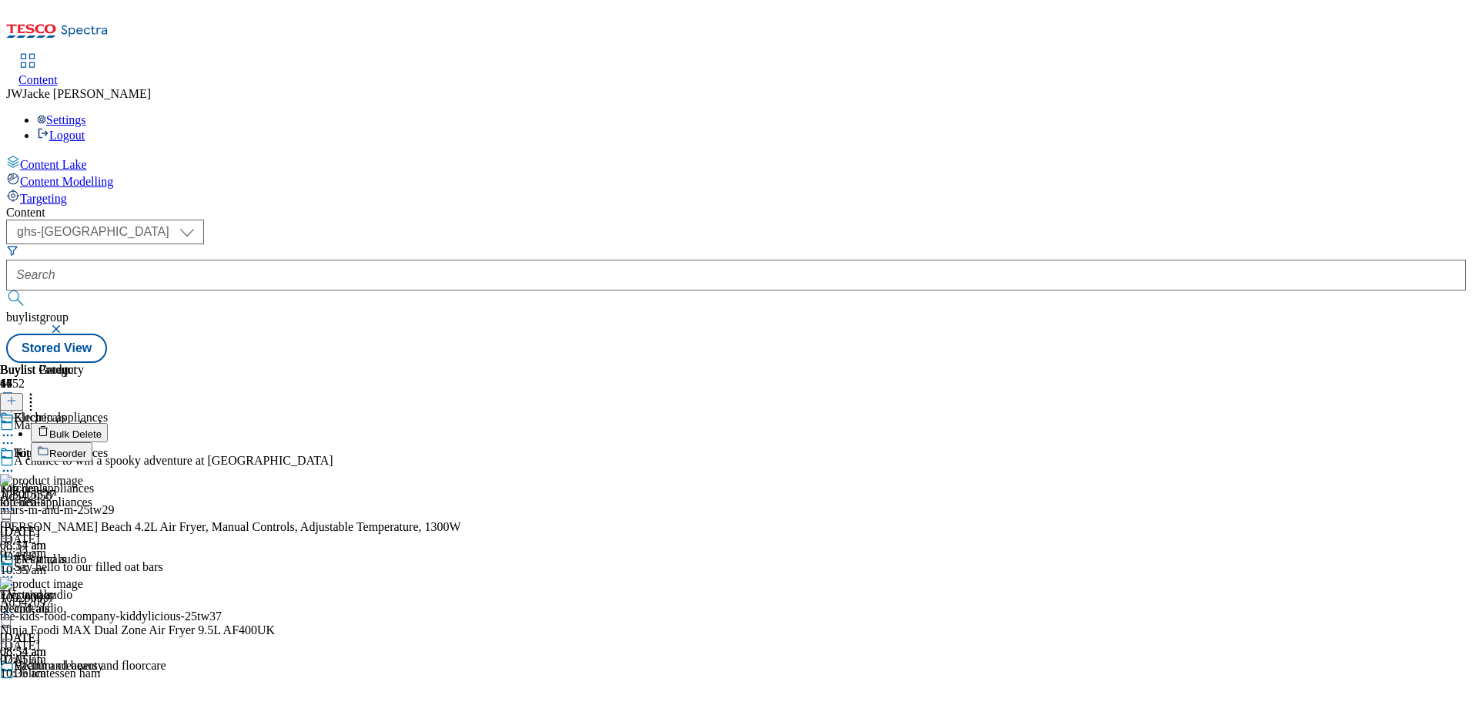
click at [102, 428] on span "Bulk Delete" at bounding box center [75, 434] width 52 height 12
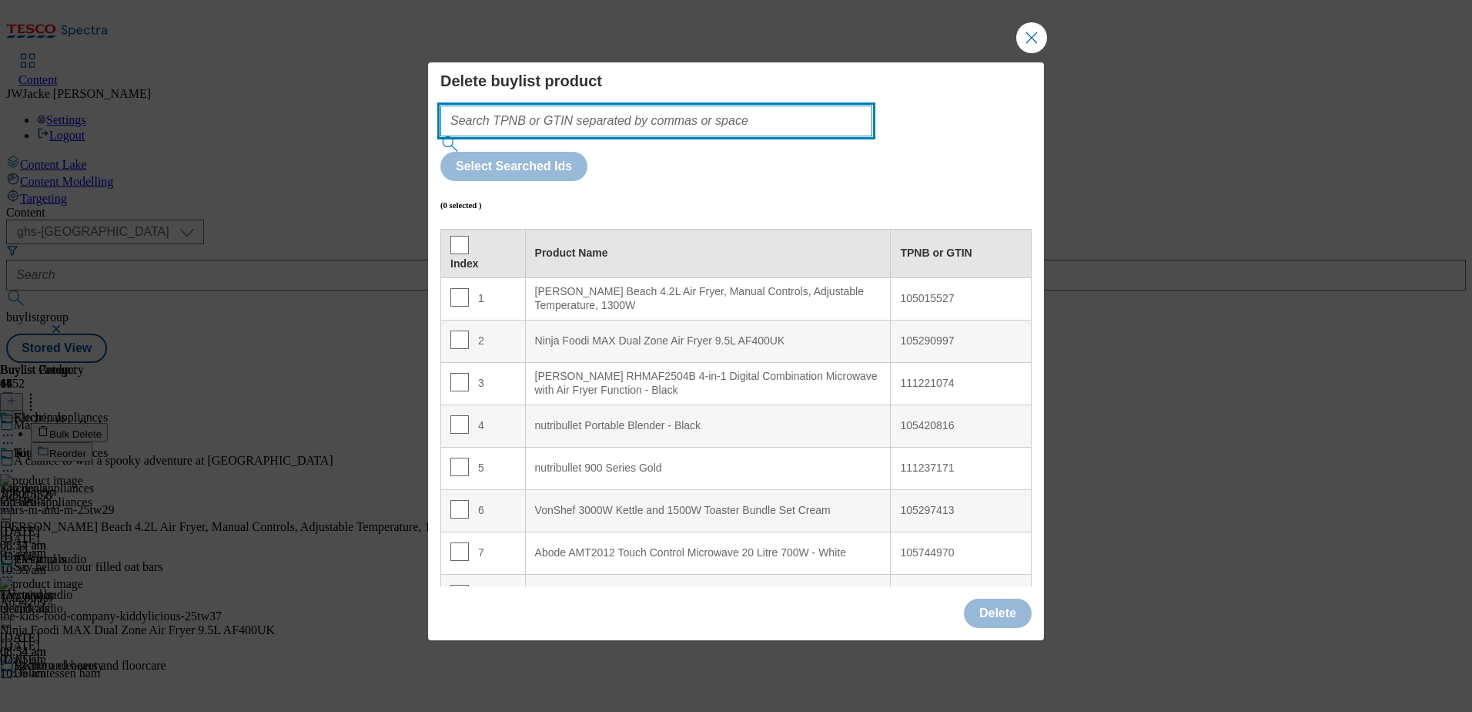
click at [611, 136] on input "Modal" at bounding box center [656, 121] width 432 height 31
paste input "105636517"
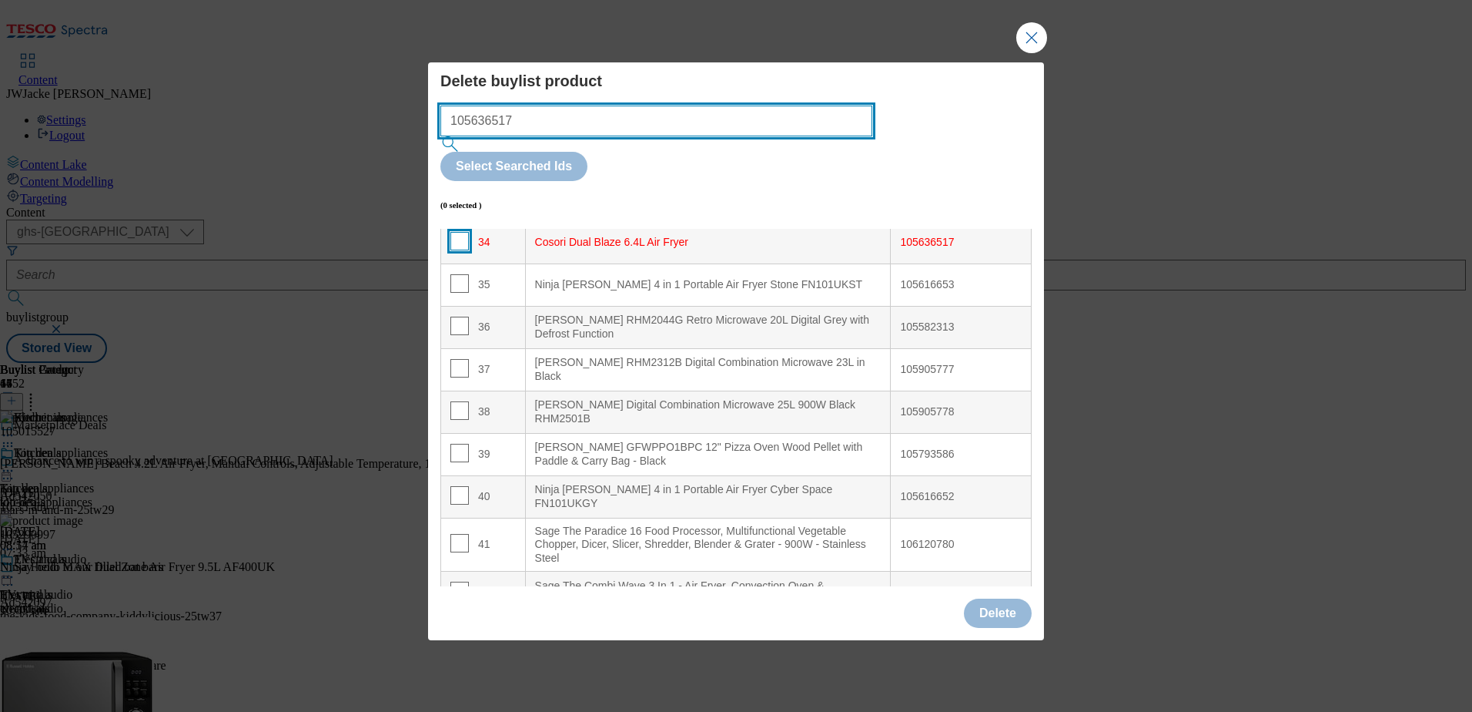
type input "105636517"
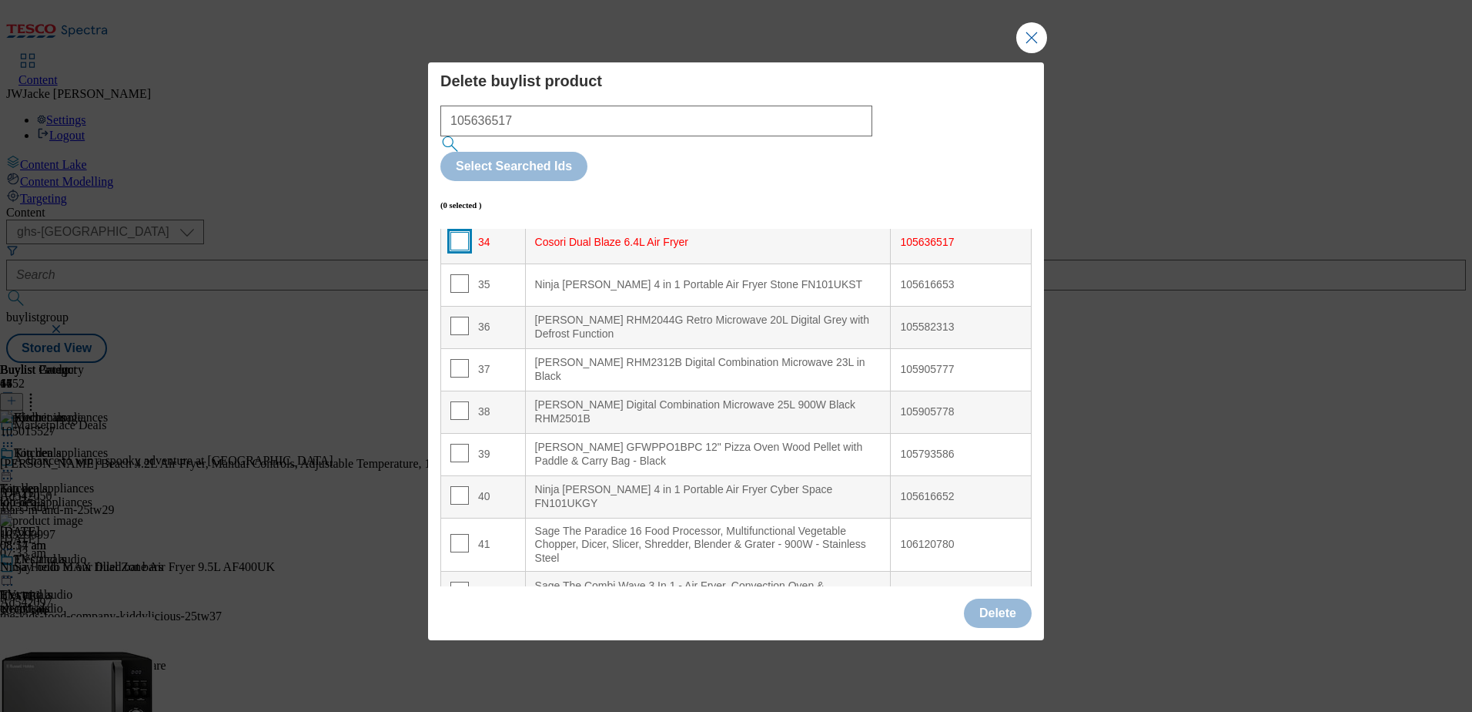
click at [460, 232] on input "Modal" at bounding box center [459, 241] width 18 height 18
checkbox input "true"
click at [993, 598] on button "Delete" at bounding box center [998, 612] width 68 height 29
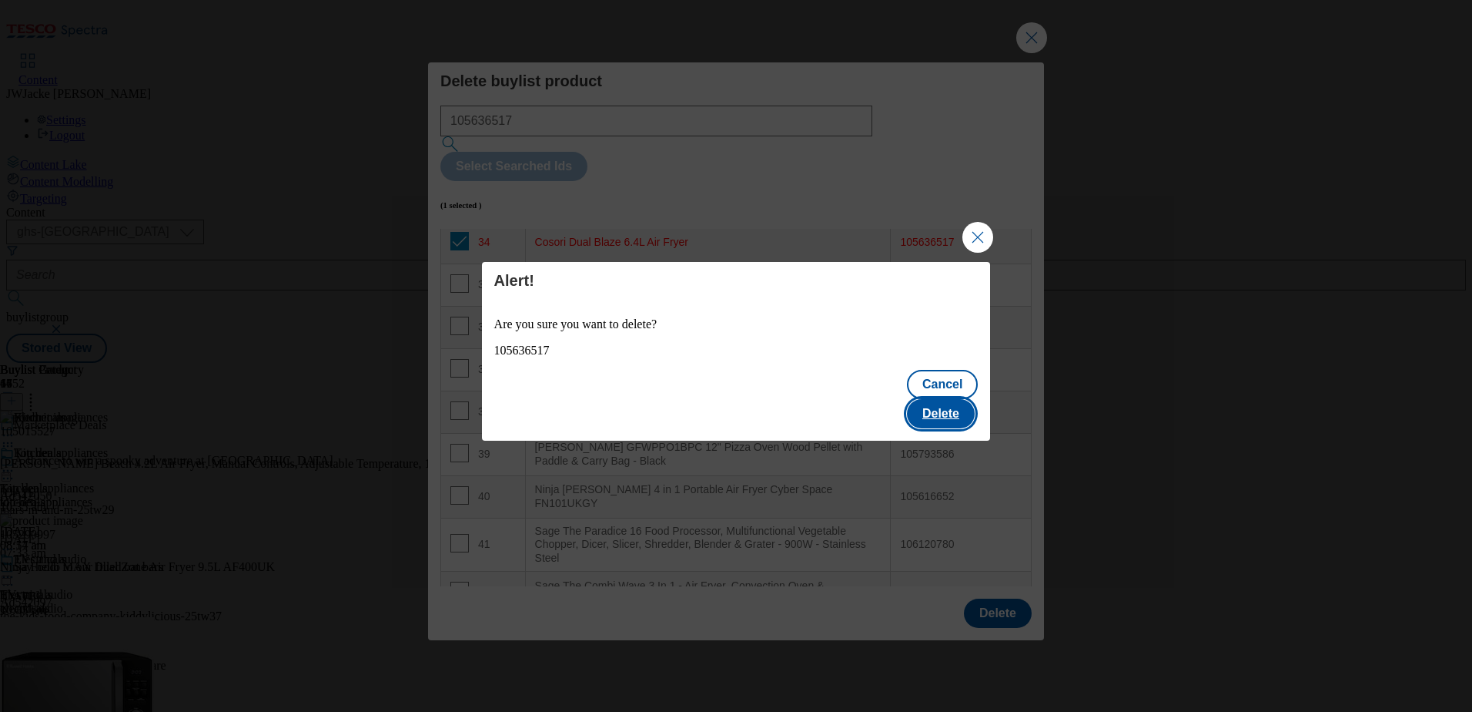
click at [953, 399] on button "Delete" at bounding box center [941, 413] width 68 height 29
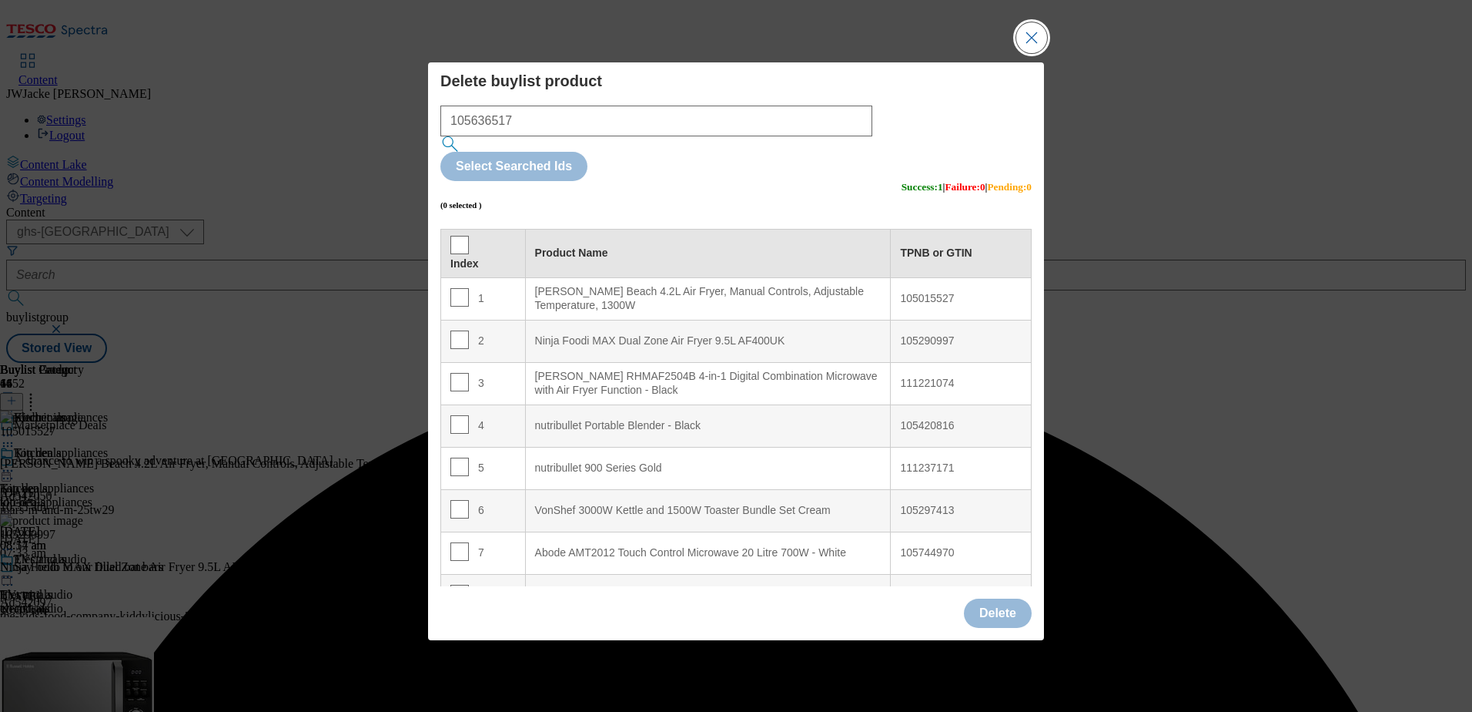
click at [1031, 53] on button "Close Modal" at bounding box center [1032, 37] width 31 height 31
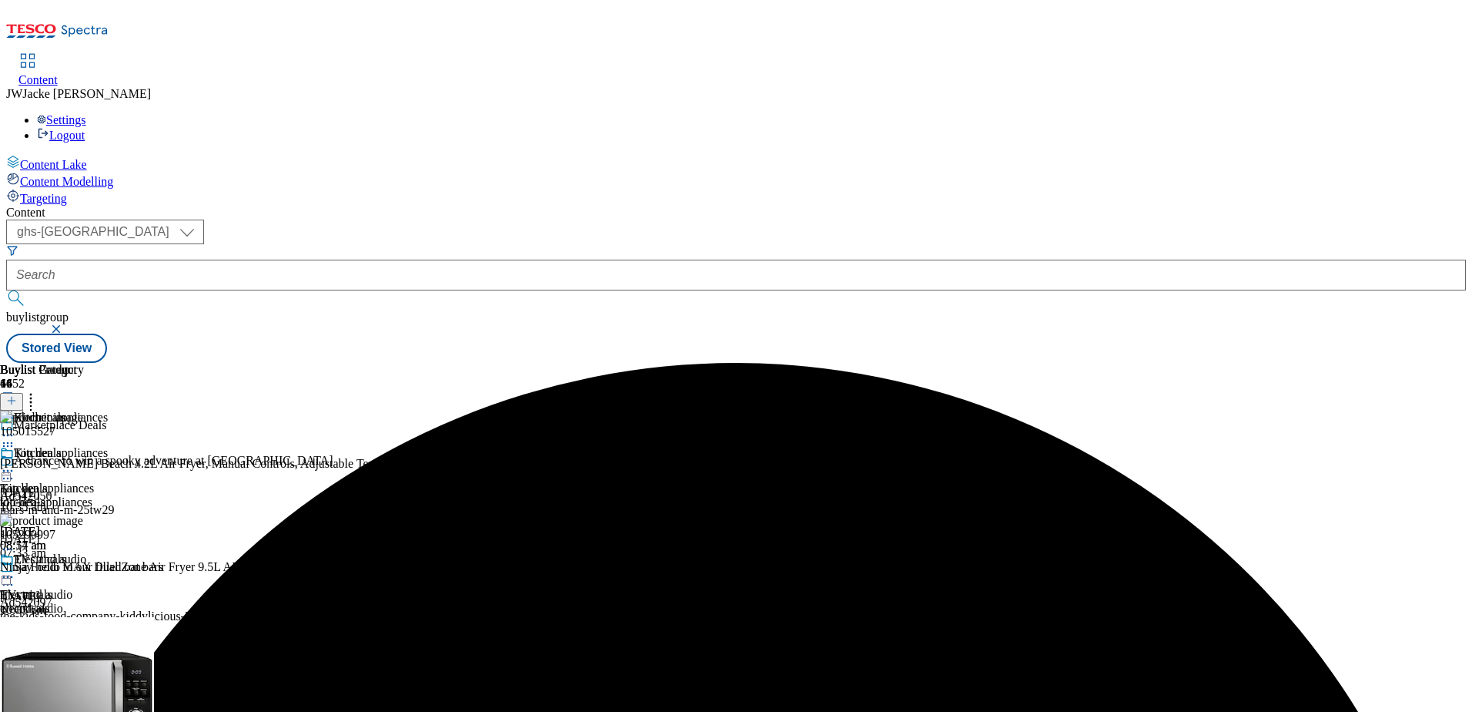
click at [15, 463] on icon at bounding box center [7, 470] width 15 height 15
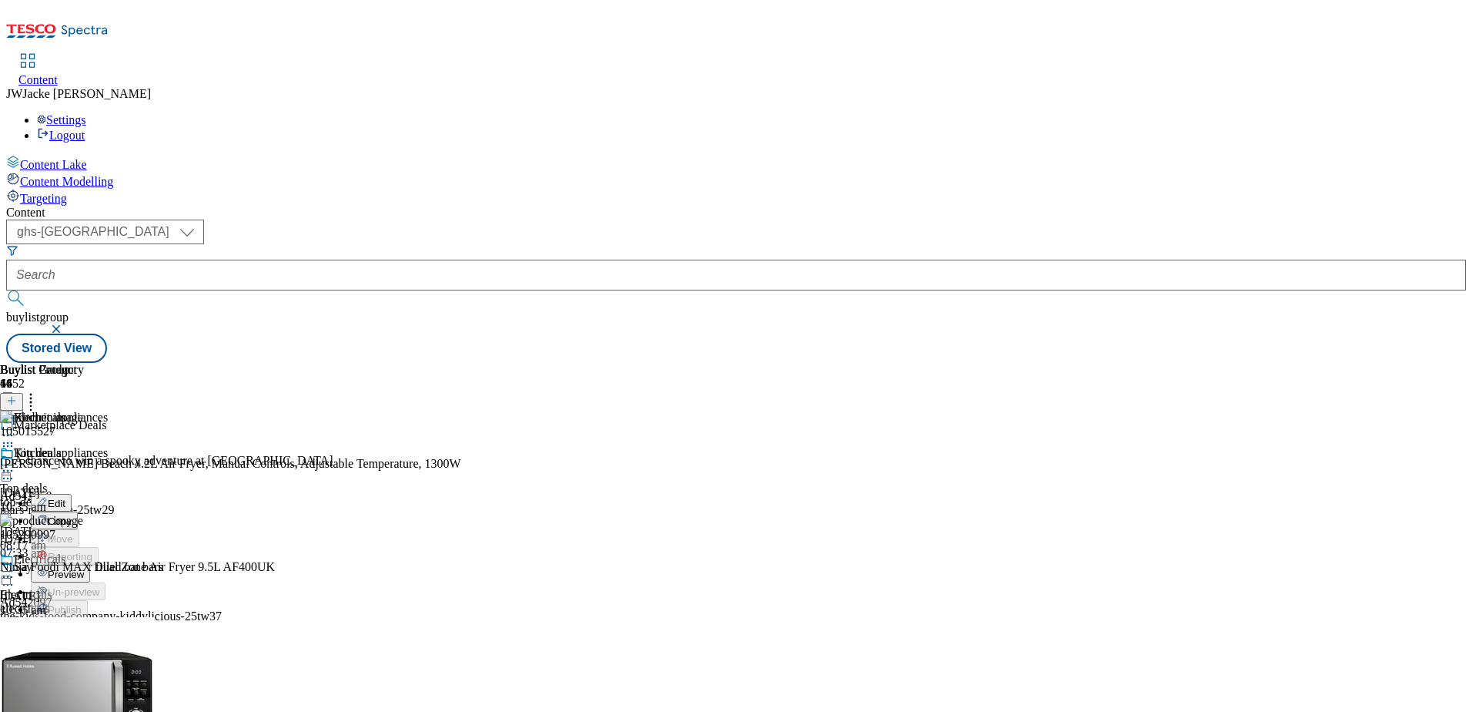
click at [84, 568] on span "Preview" at bounding box center [66, 574] width 36 height 12
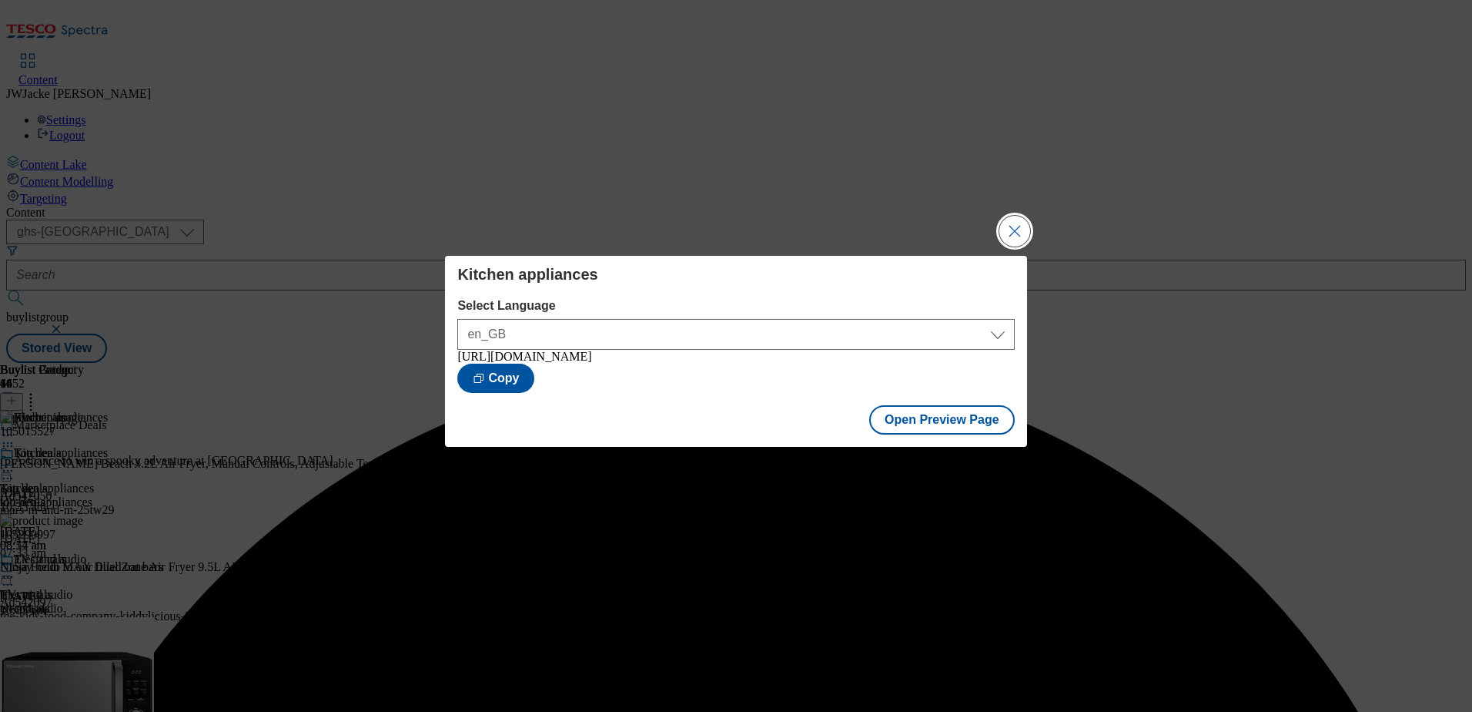
click at [1016, 216] on button "Close Modal" at bounding box center [1015, 231] width 31 height 31
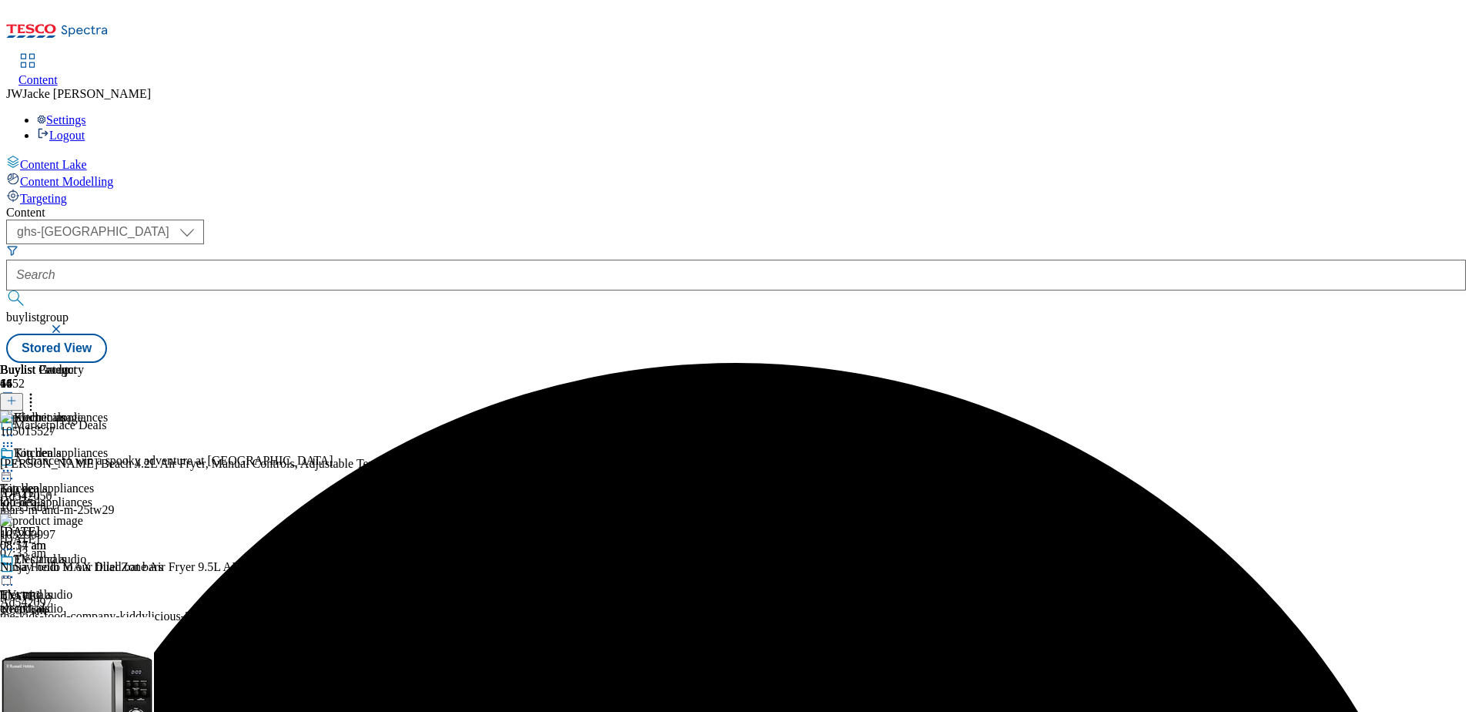
click at [15, 463] on icon at bounding box center [7, 470] width 15 height 15
click at [88, 618] on button "Publish" at bounding box center [59, 627] width 57 height 18
click at [121, 658] on div "Health and beauty Health and beauty health-and-beauty [DATE] 08:15 am" at bounding box center [60, 711] width 121 height 106
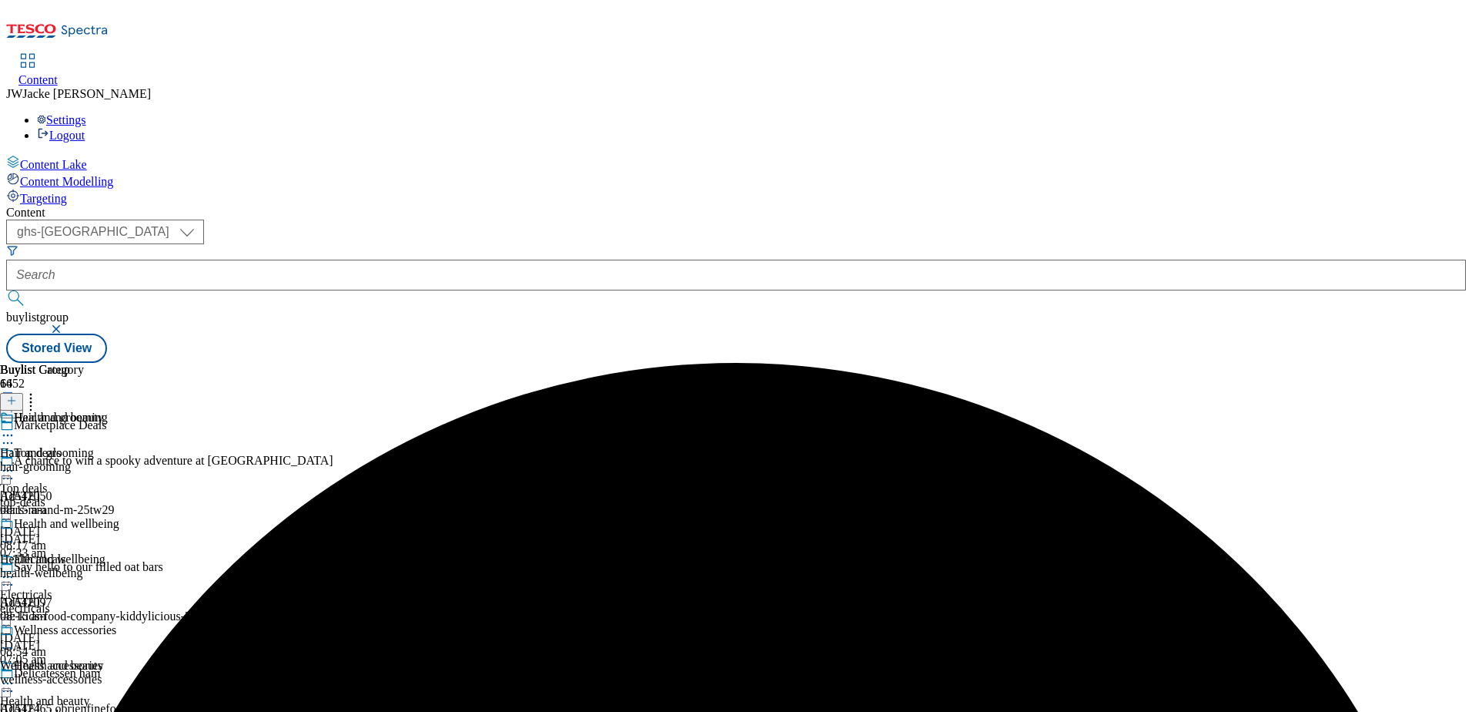
click at [134, 566] on div "health-wellbeing" at bounding box center [67, 573] width 134 height 14
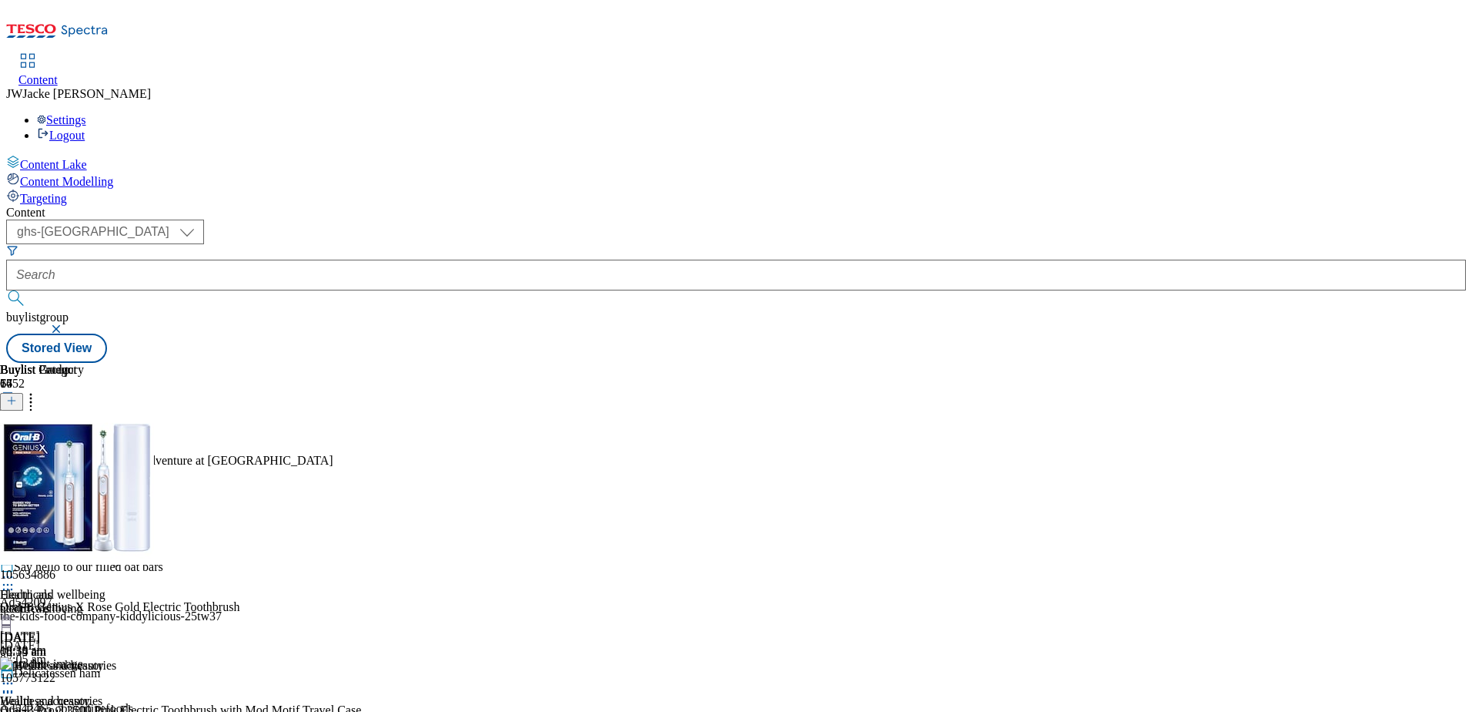
click at [39, 390] on icon at bounding box center [30, 397] width 15 height 15
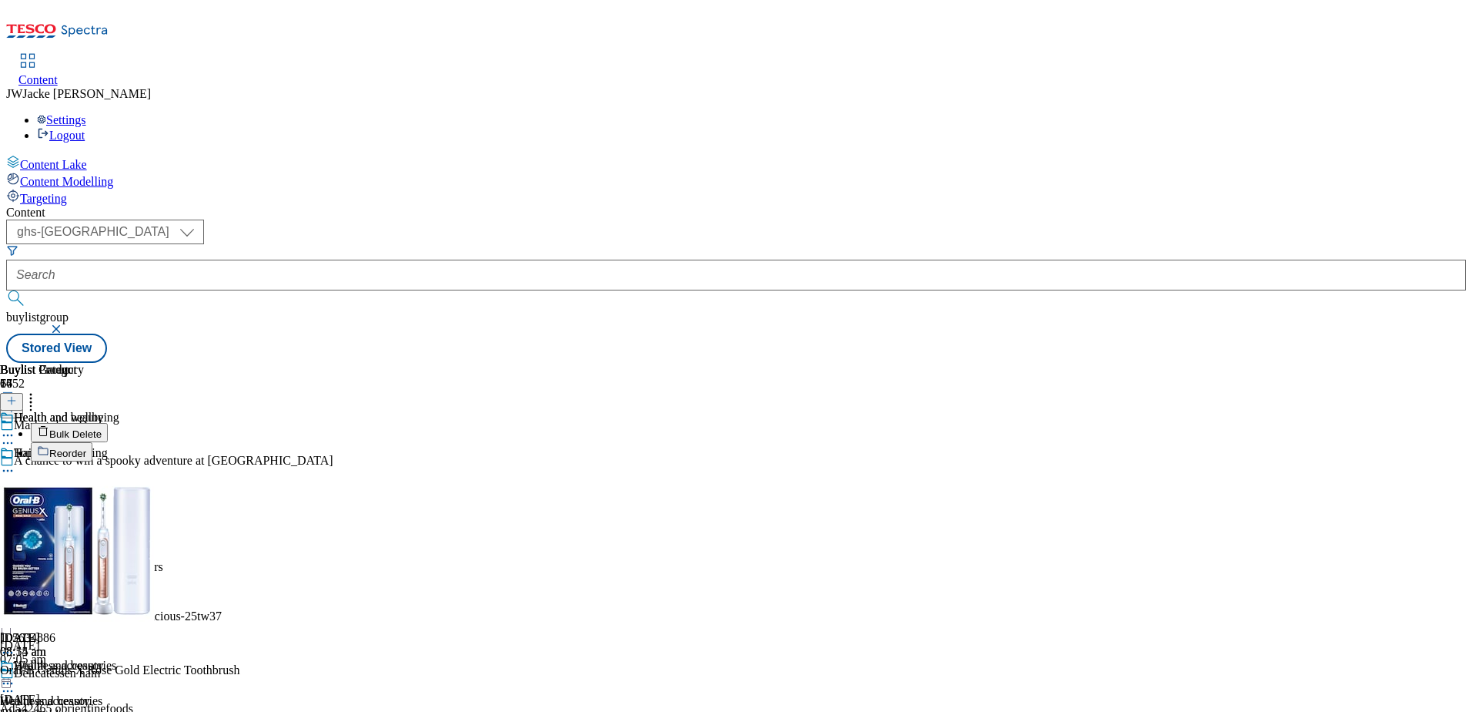
click at [86, 447] on span "Reorder" at bounding box center [67, 453] width 37 height 12
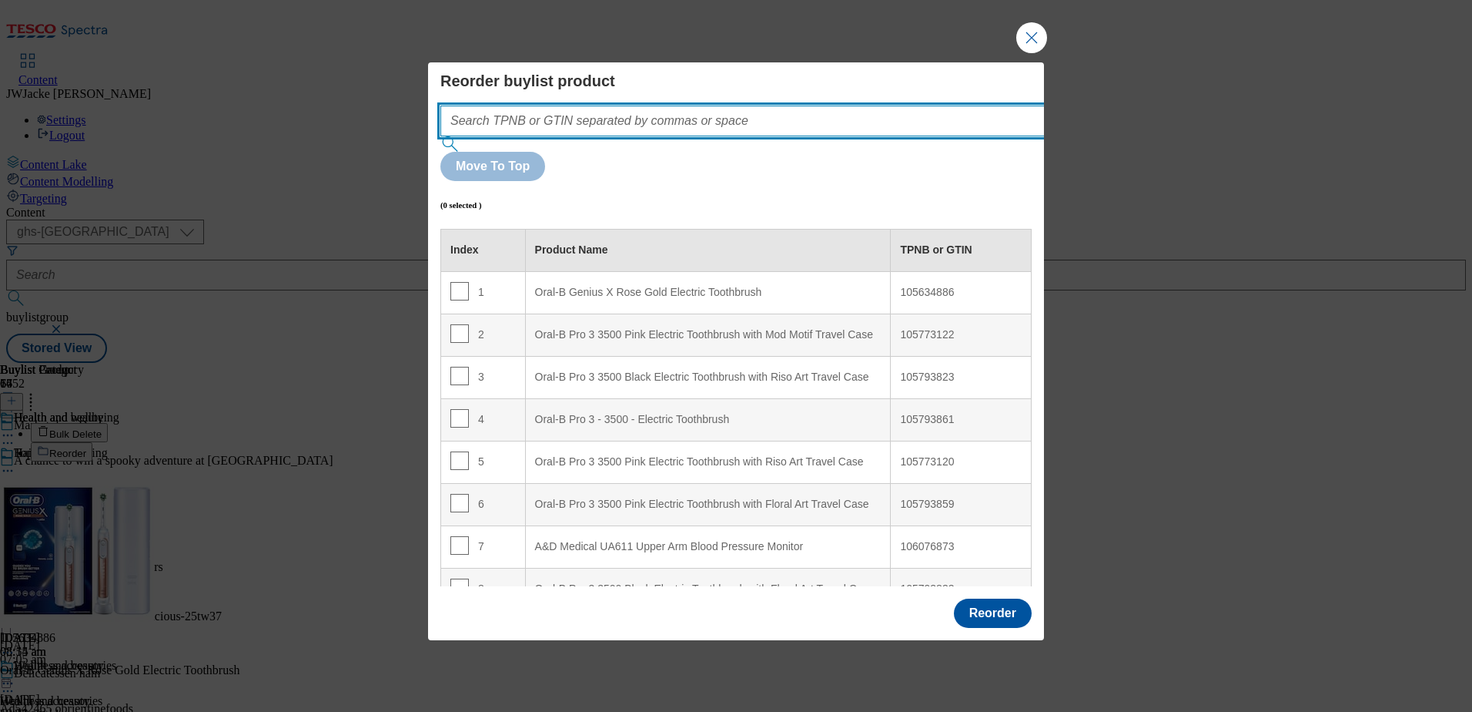
click at [802, 136] on input "Modal" at bounding box center [765, 121] width 651 height 31
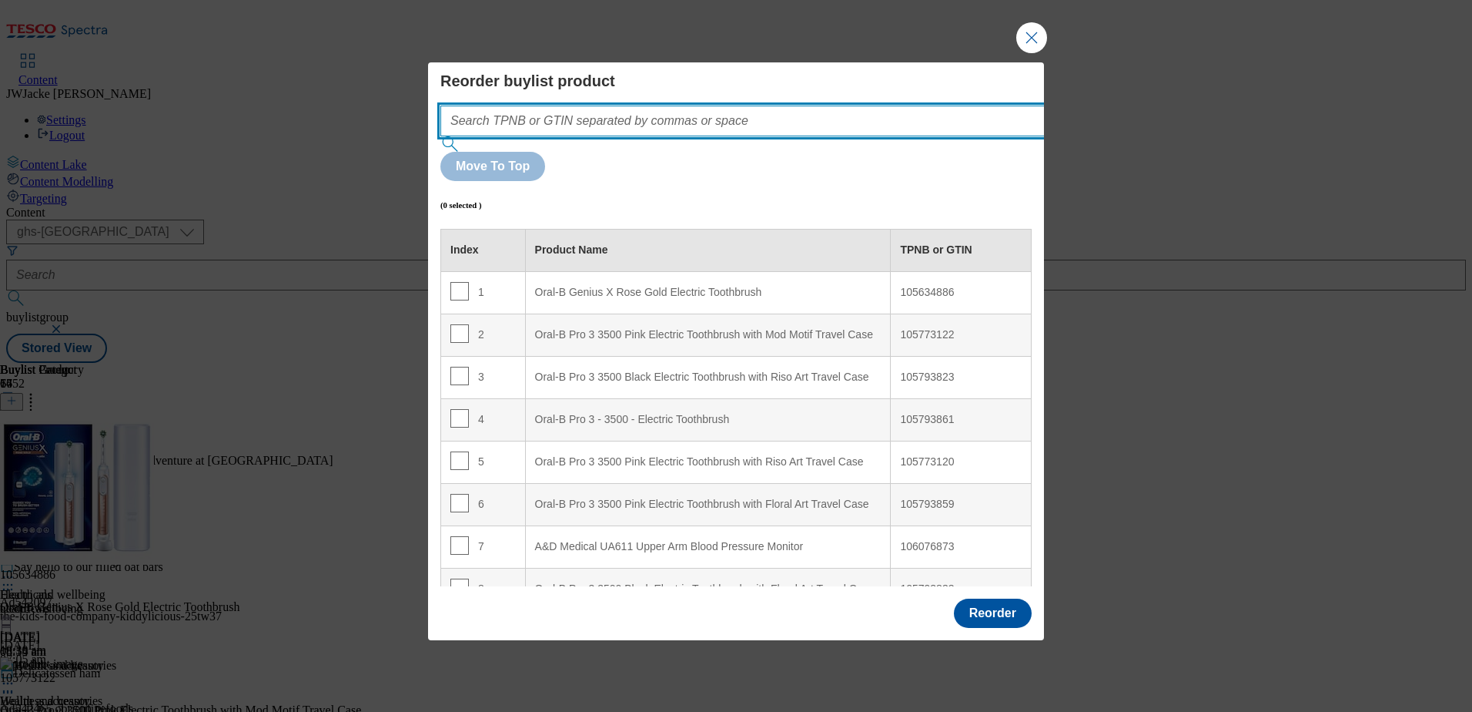
paste input "93276120"
type input "93276120"
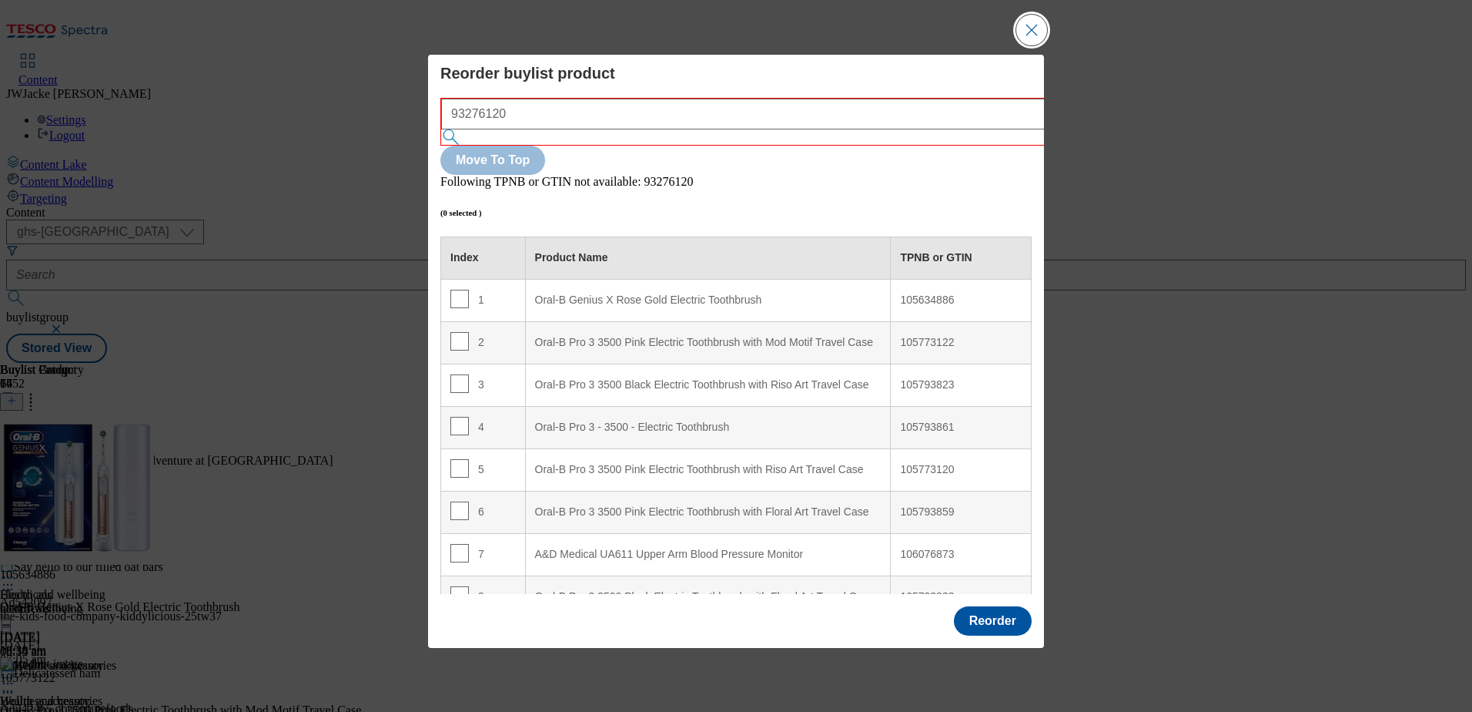
click at [1033, 45] on button "Close Modal" at bounding box center [1032, 30] width 31 height 31
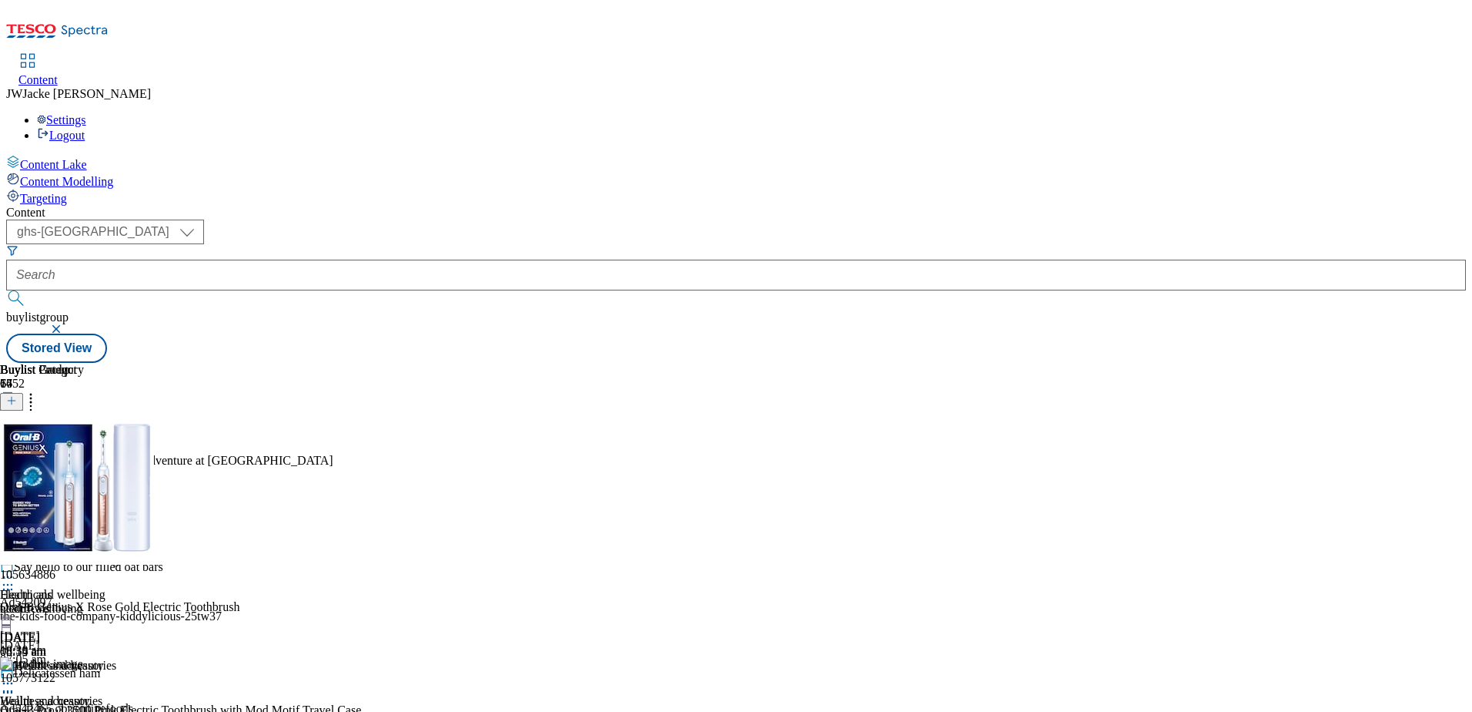
scroll to position [462, 0]
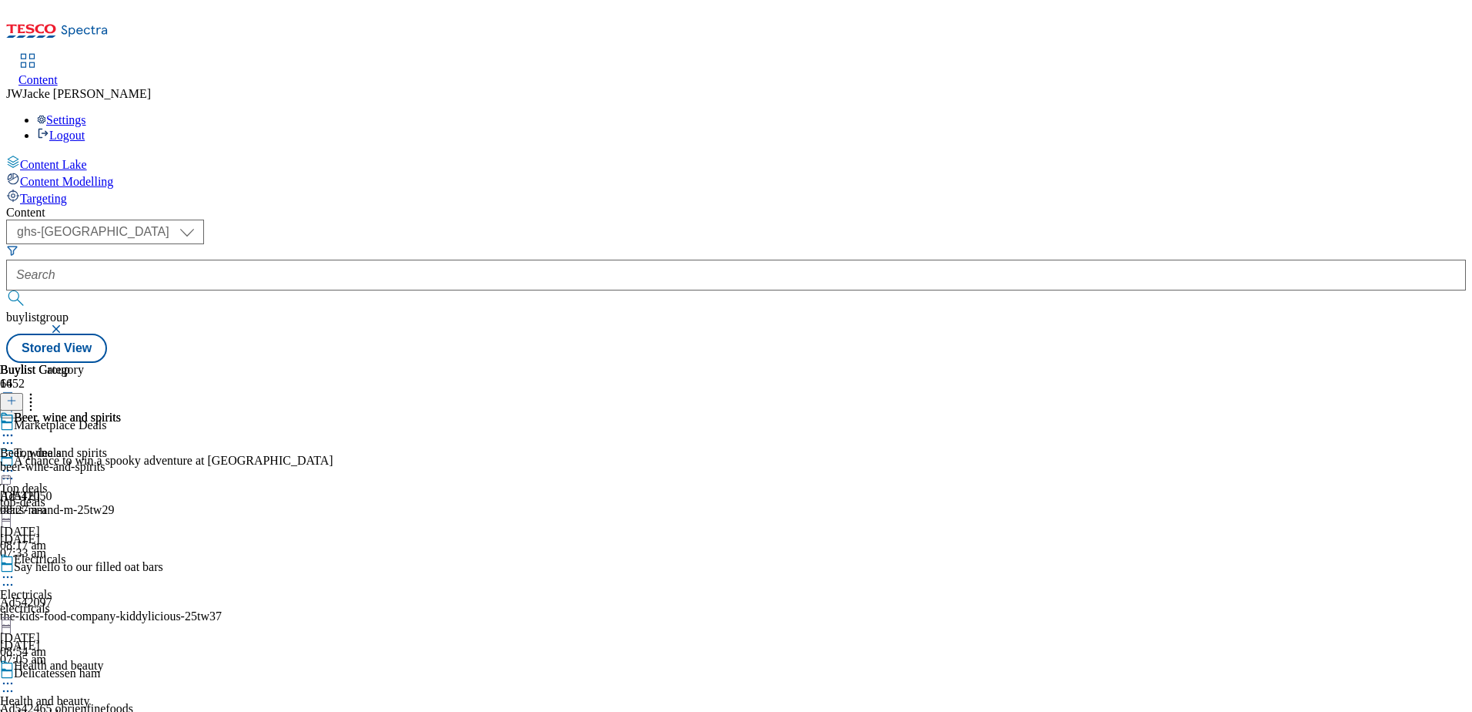
click at [15, 427] on icon at bounding box center [7, 434] width 15 height 15
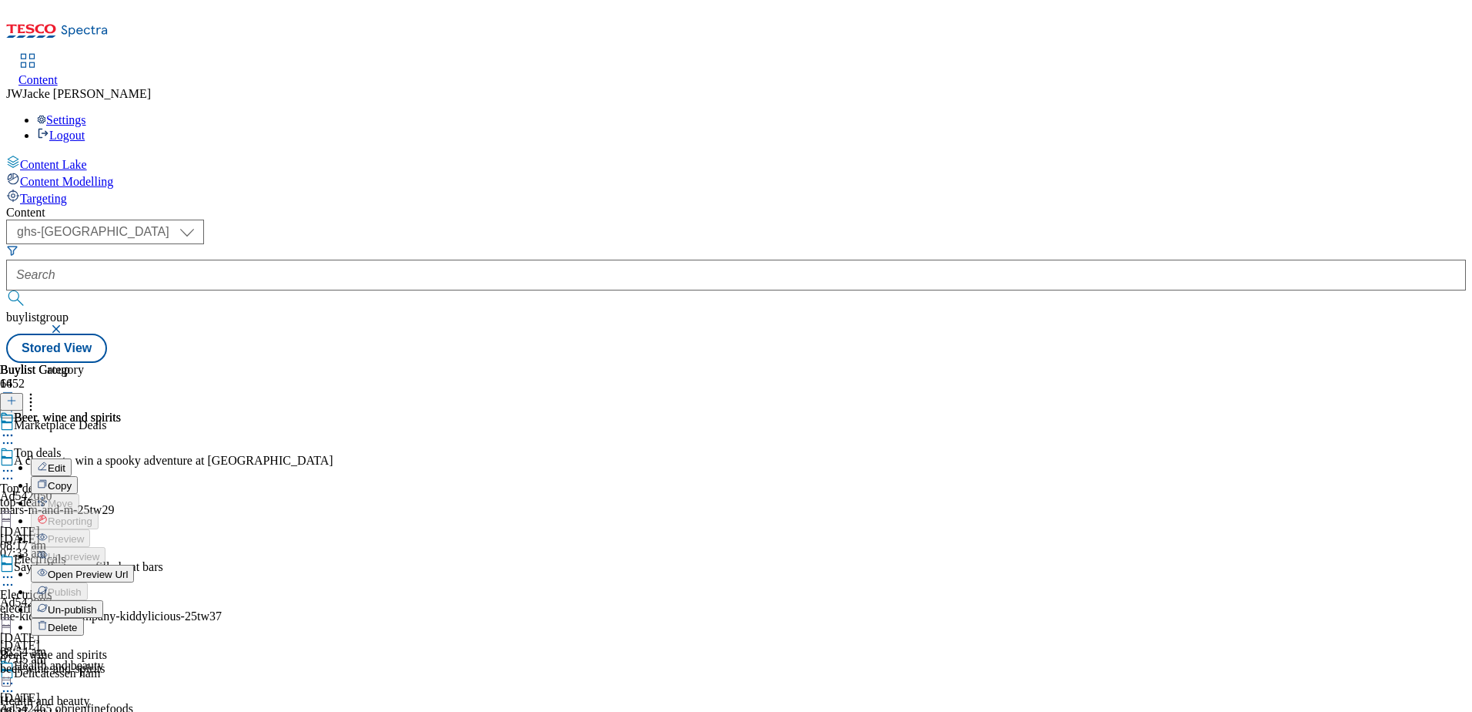
click at [97, 604] on span "Un-publish" at bounding box center [72, 610] width 49 height 12
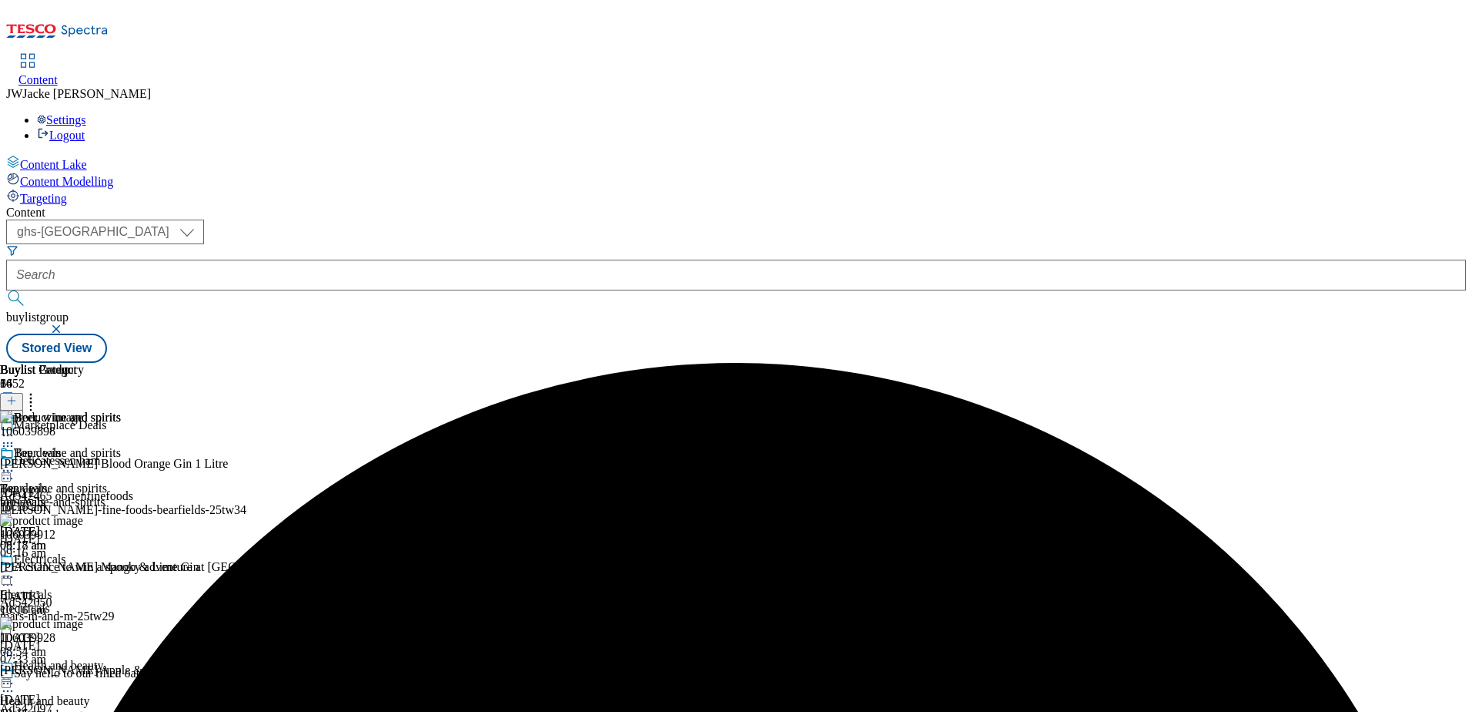
click at [15, 463] on icon at bounding box center [7, 470] width 15 height 15
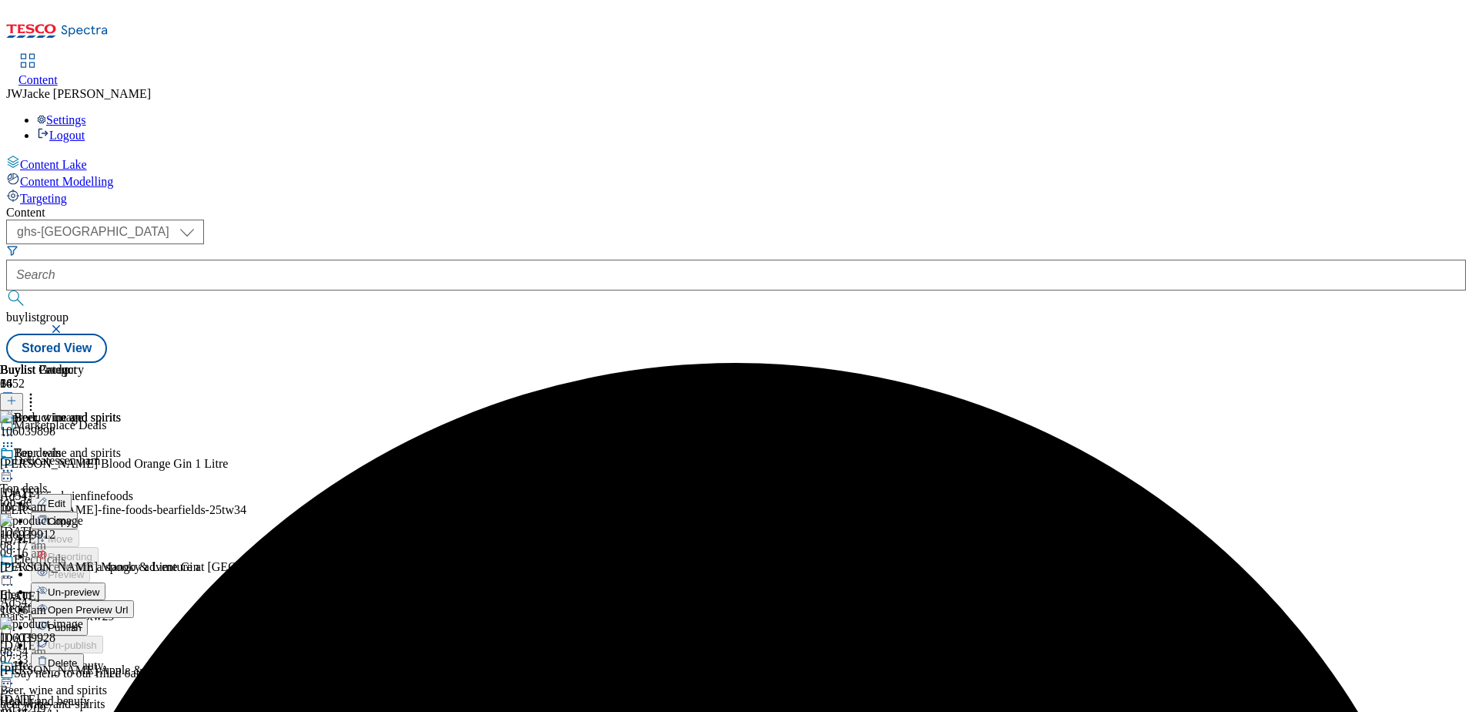
click at [99, 586] on span "Un-preview" at bounding box center [74, 592] width 52 height 12
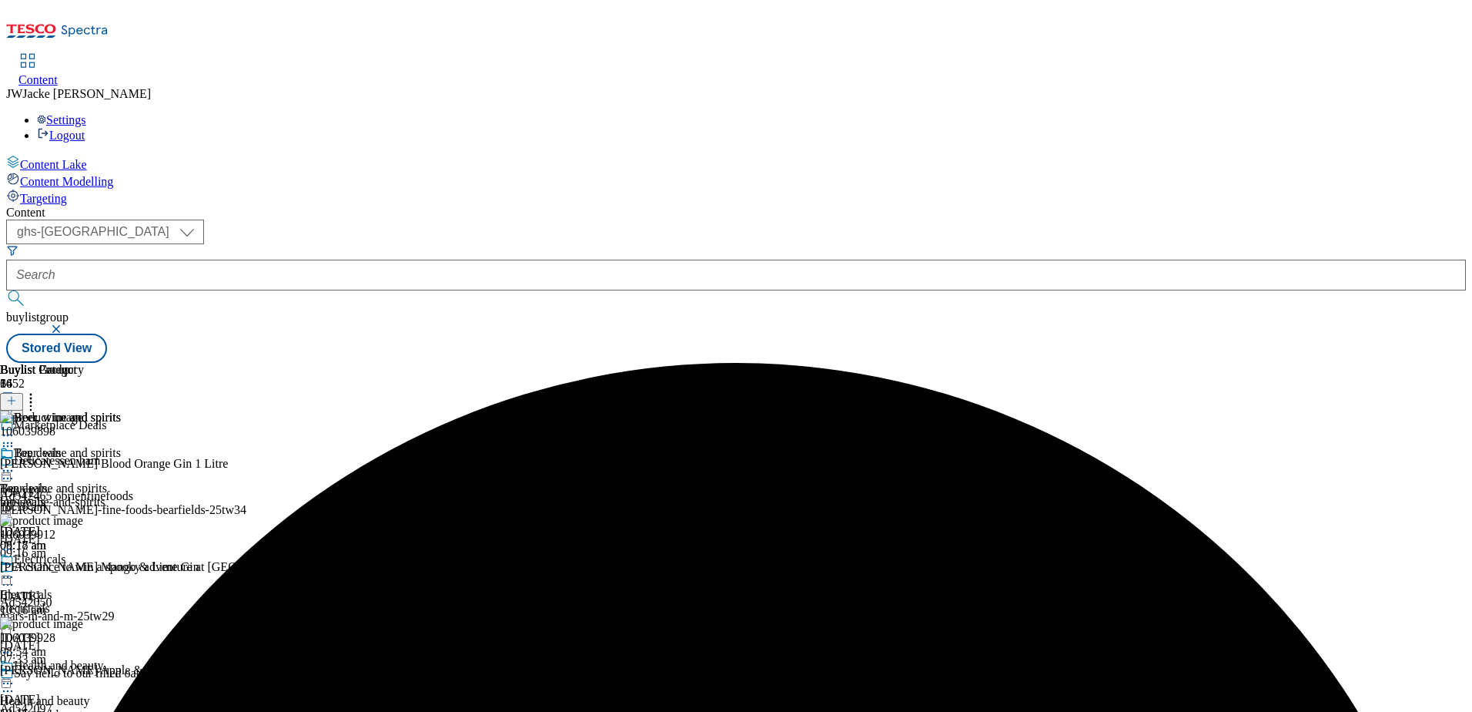
click at [39, 390] on icon at bounding box center [30, 397] width 15 height 15
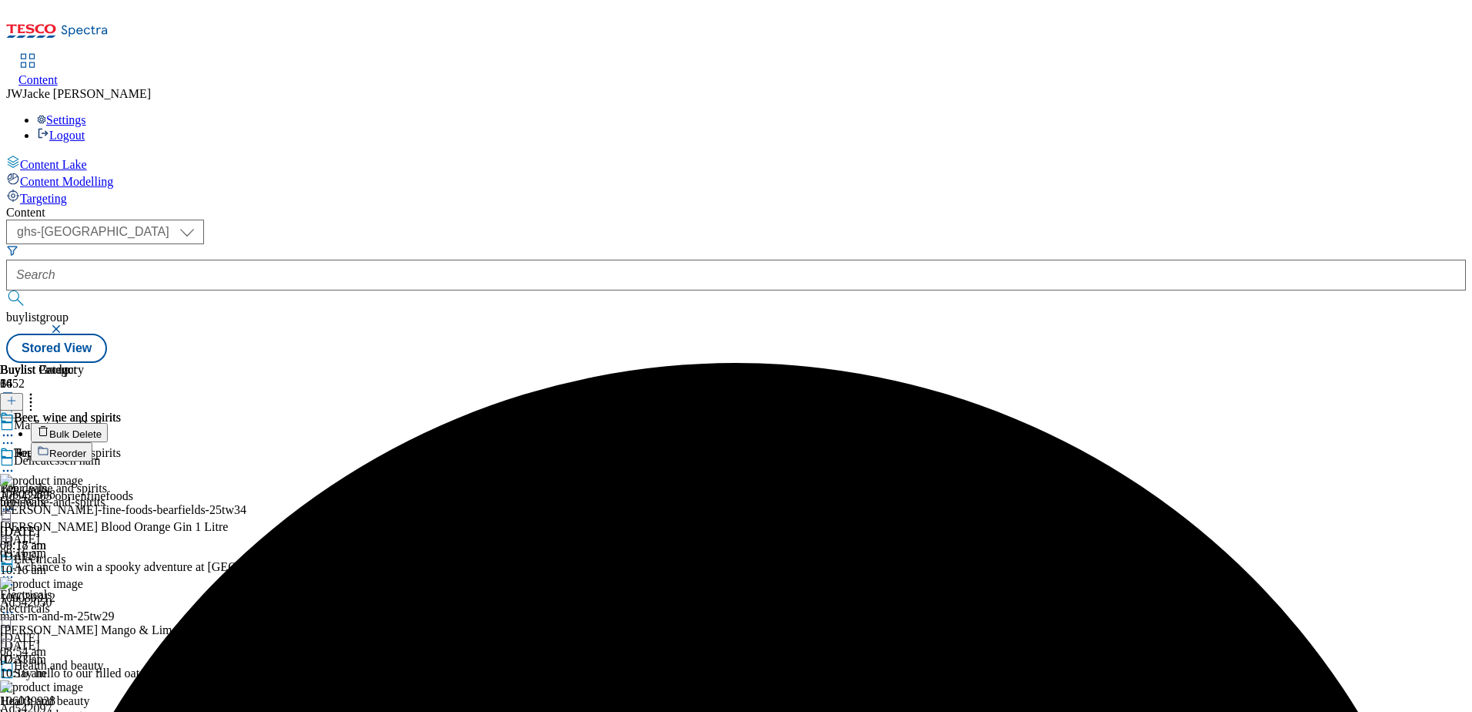
click at [108, 423] on button "Bulk Delete" at bounding box center [69, 432] width 77 height 19
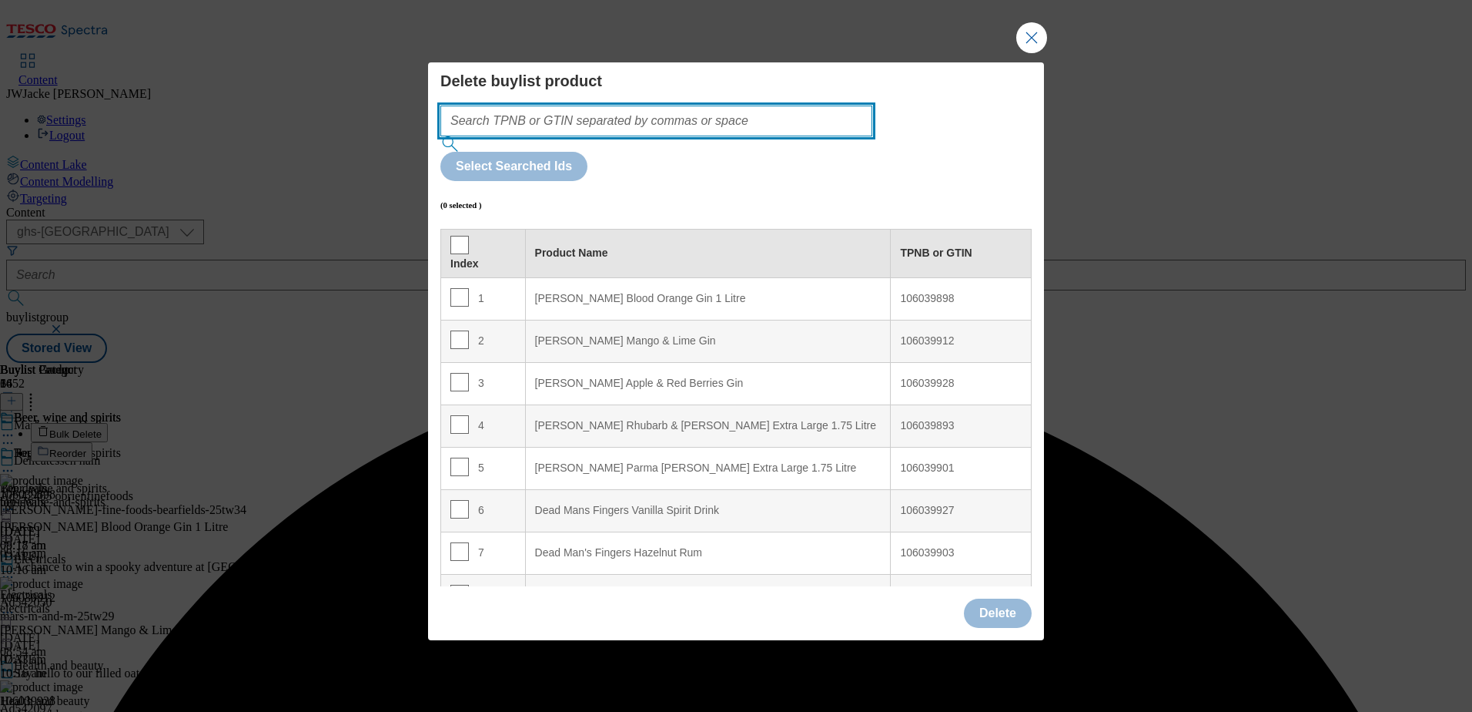
click at [566, 136] on input "Modal" at bounding box center [656, 121] width 432 height 31
paste input "106039931"
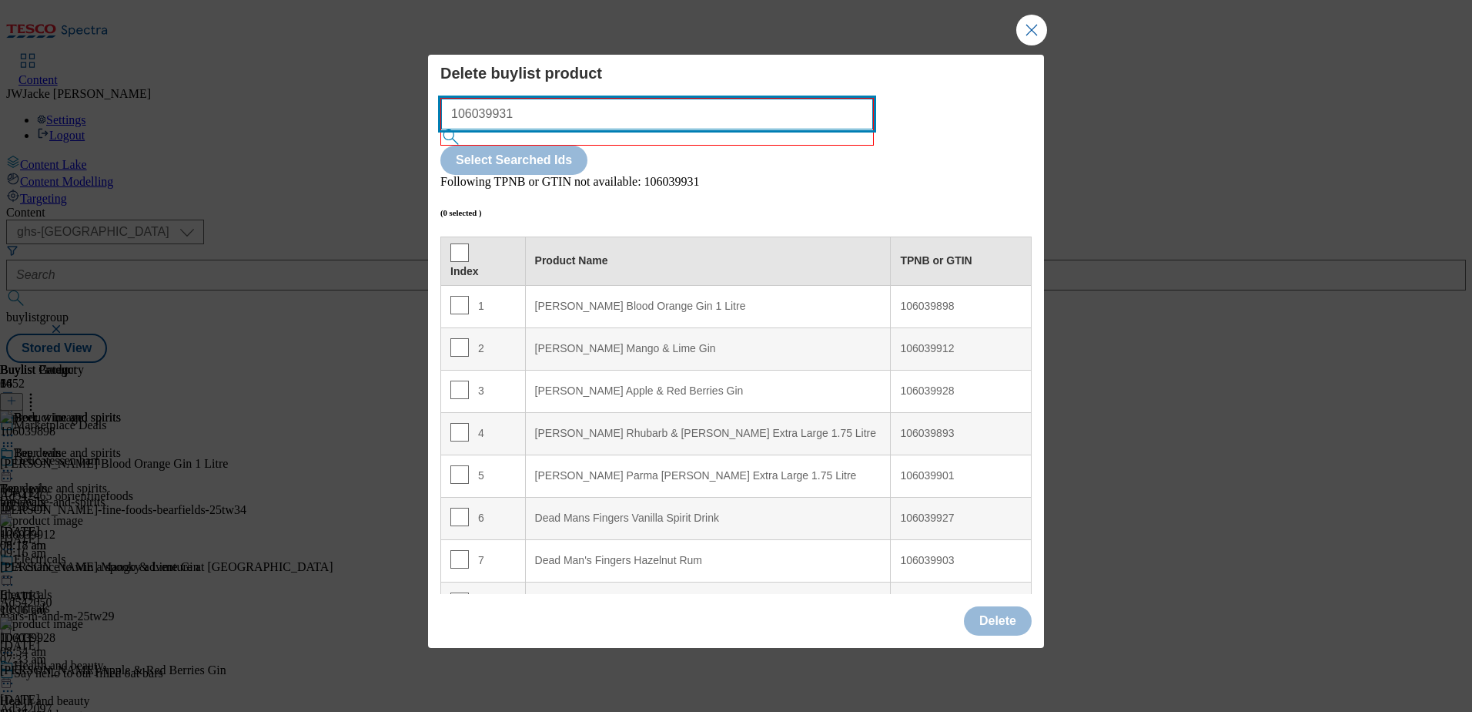
type input "106039931"
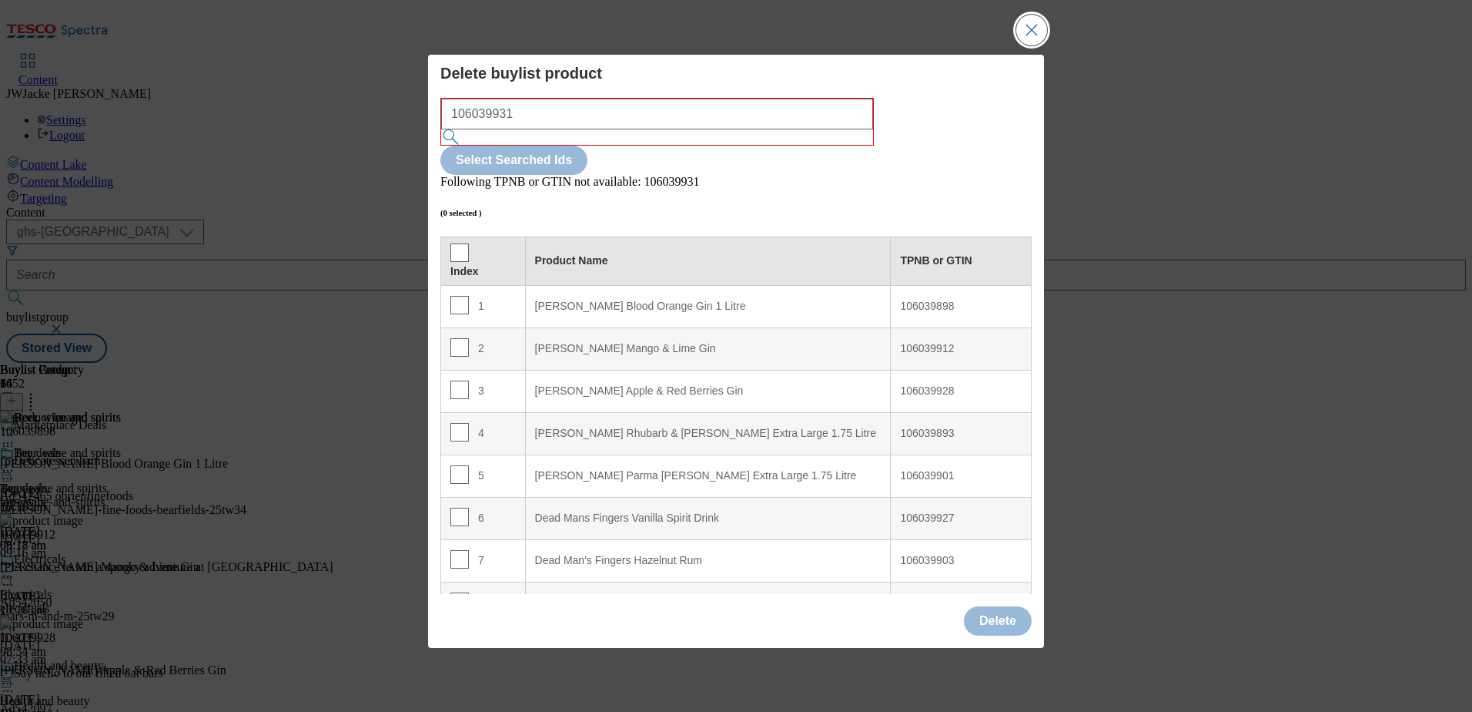
click at [1034, 45] on button "Close Modal" at bounding box center [1032, 30] width 31 height 31
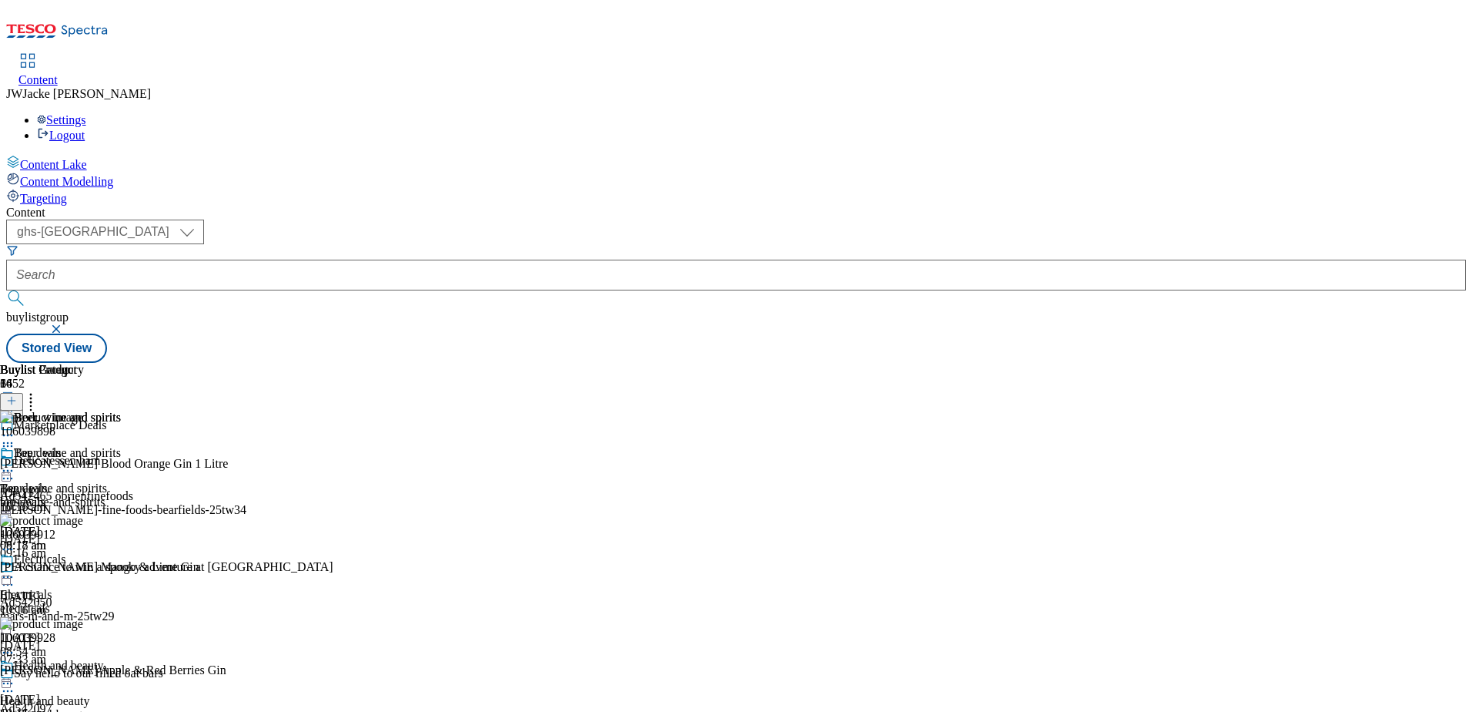
click at [15, 463] on icon at bounding box center [7, 470] width 15 height 15
click at [84, 568] on span "Preview" at bounding box center [66, 574] width 36 height 12
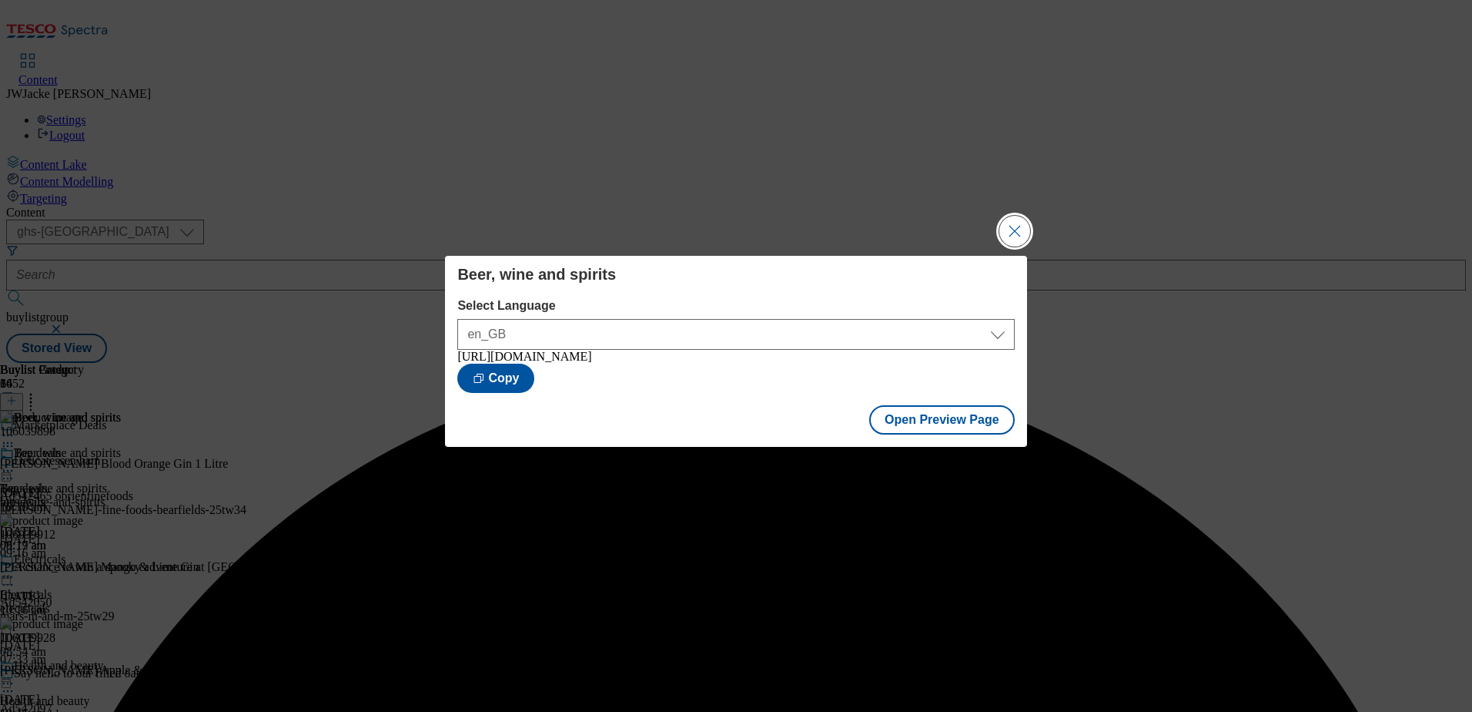
click at [1015, 235] on button "Close Modal" at bounding box center [1015, 231] width 31 height 31
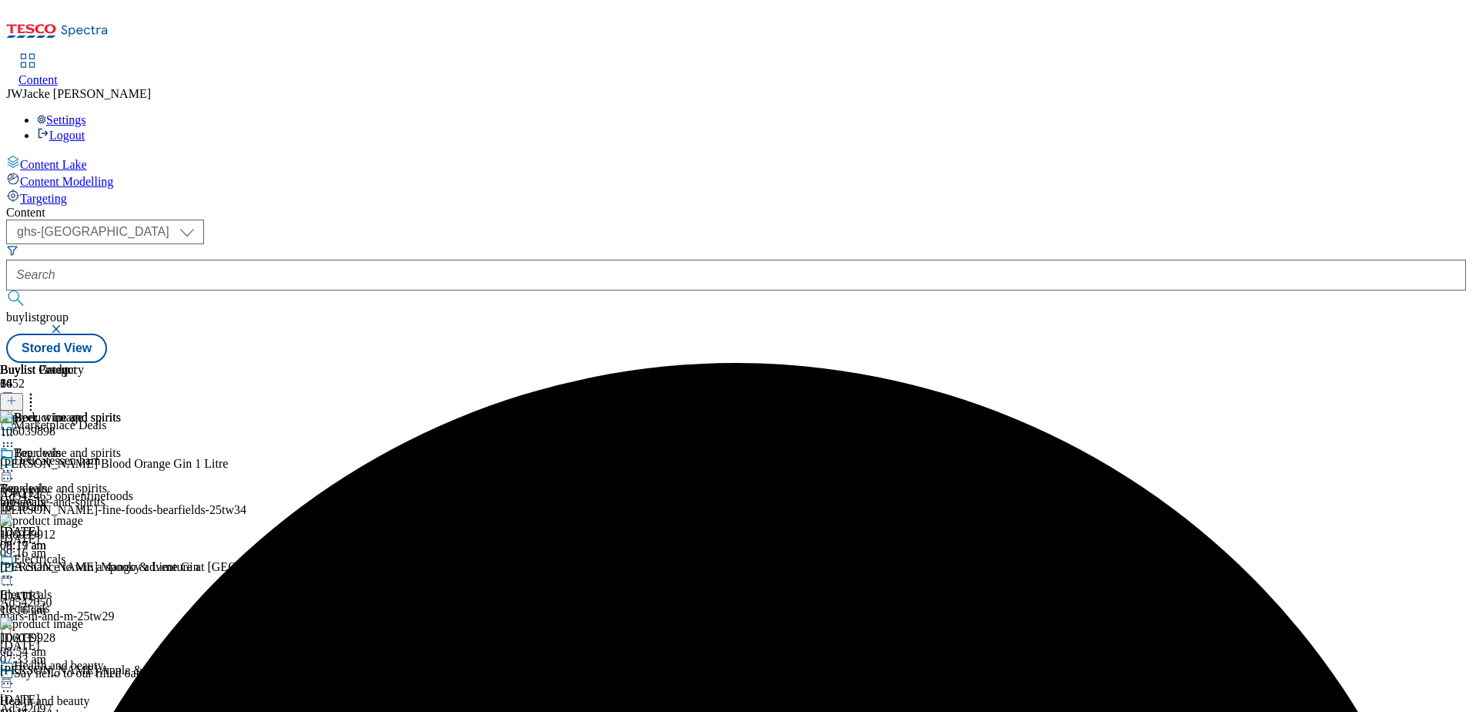
click at [15, 463] on icon at bounding box center [7, 470] width 15 height 15
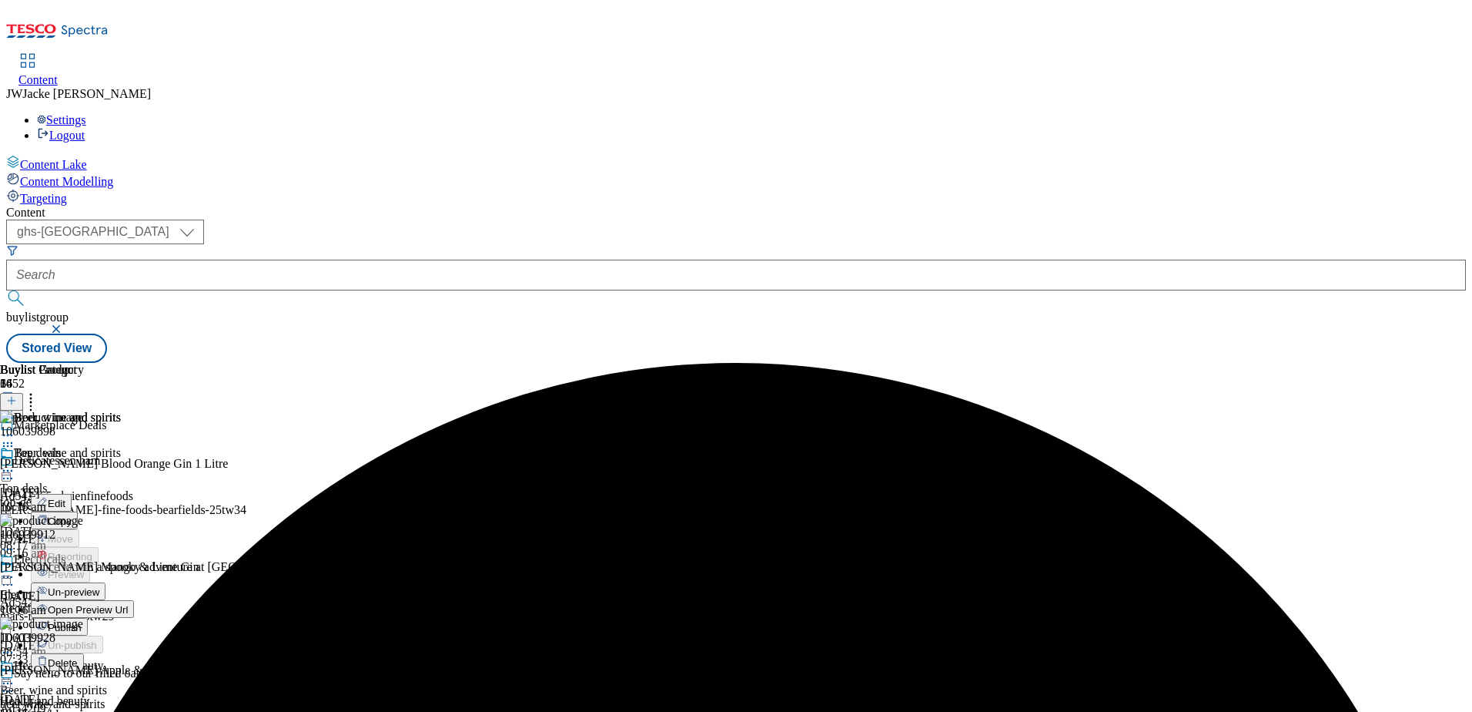
click at [82, 621] on span "Publish" at bounding box center [65, 627] width 34 height 12
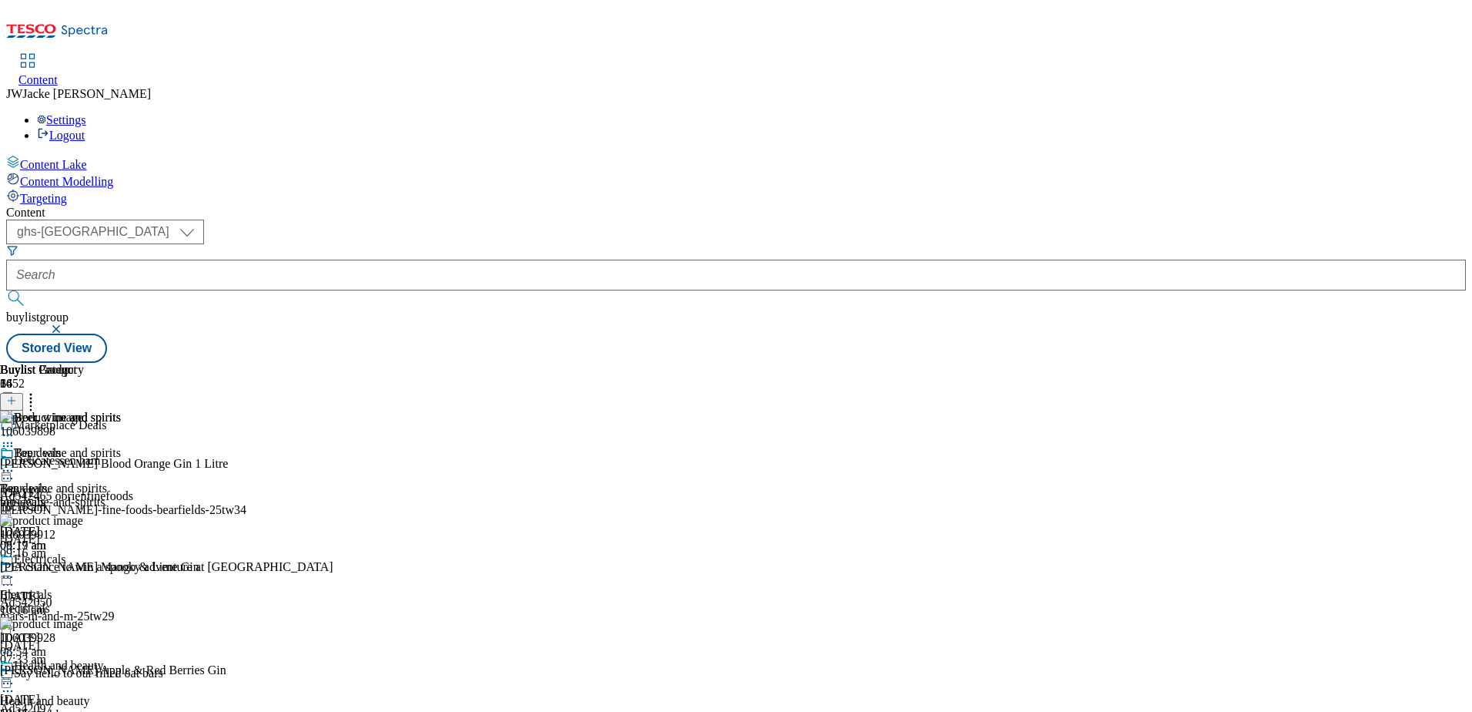
scroll to position [154, 0]
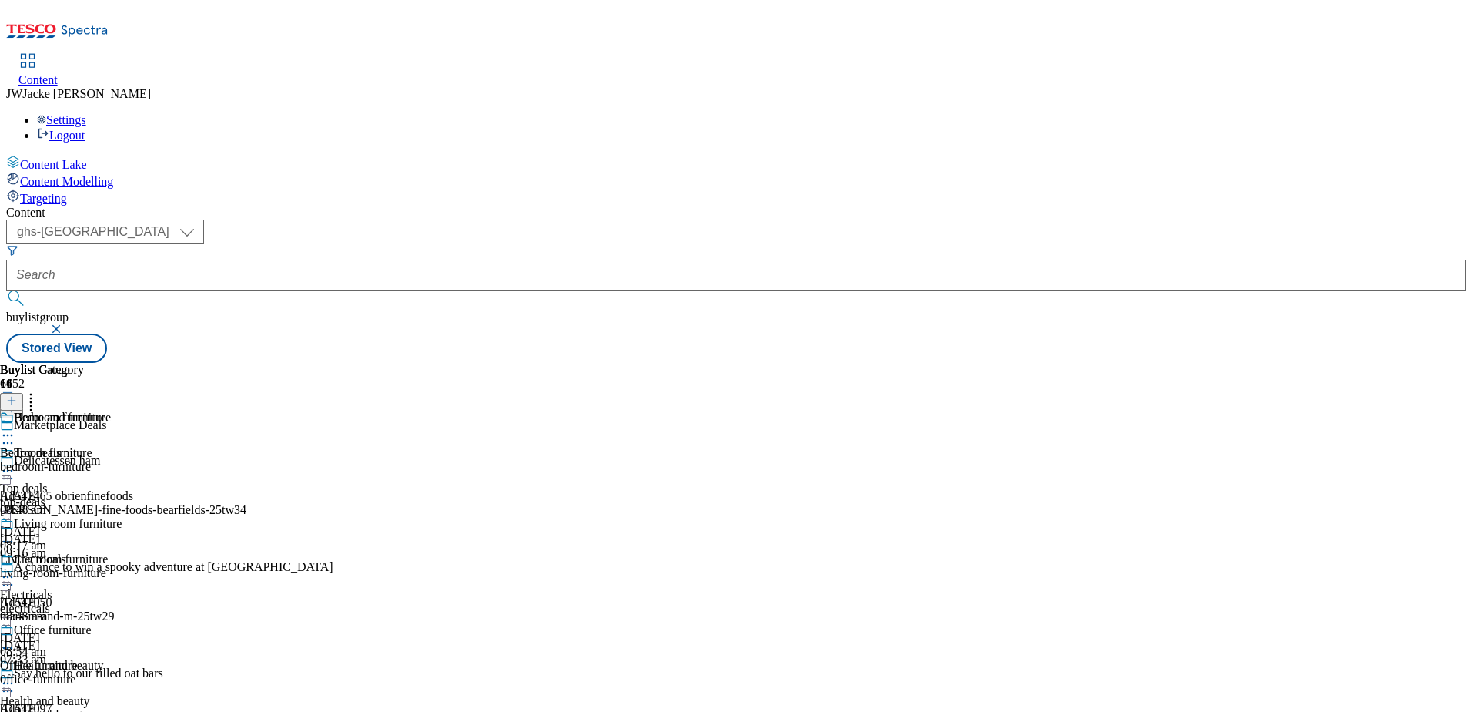
scroll to position [924, 0]
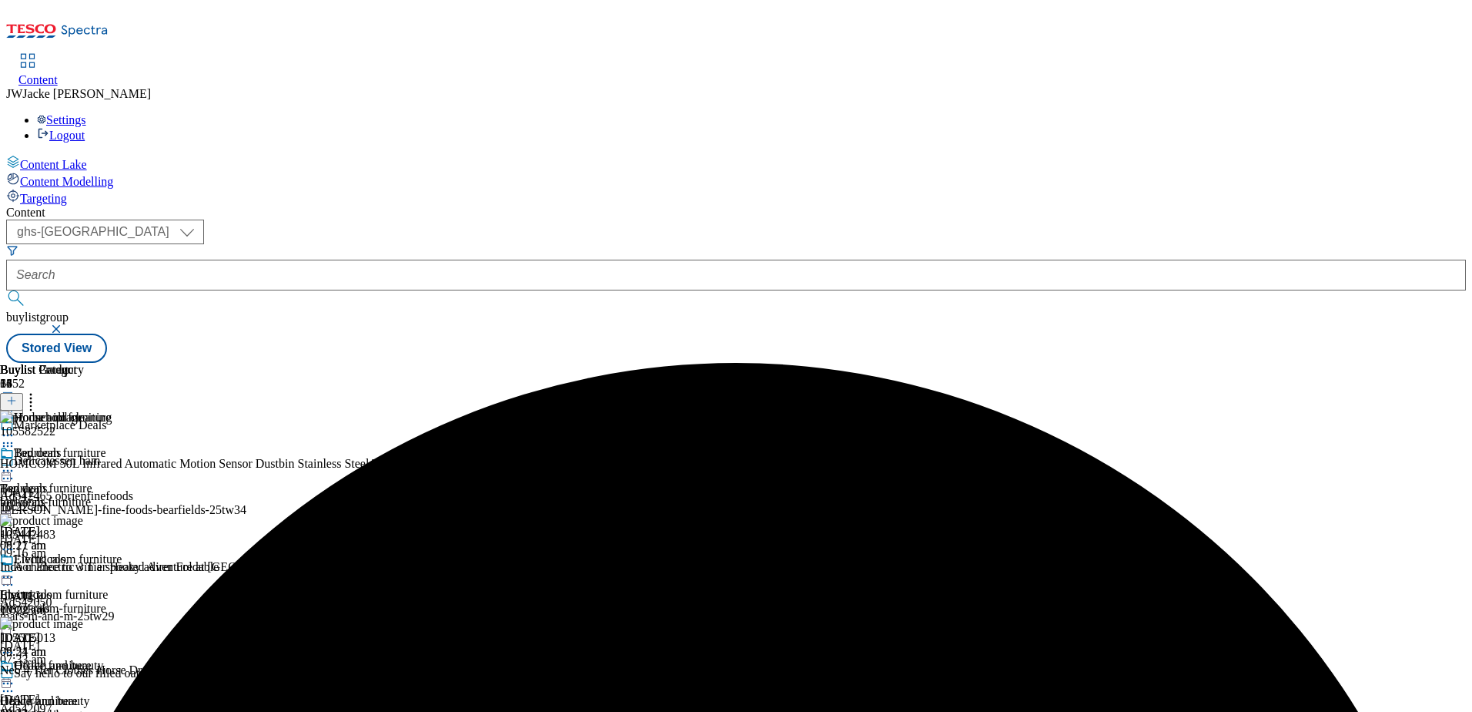
scroll to position [1001, 0]
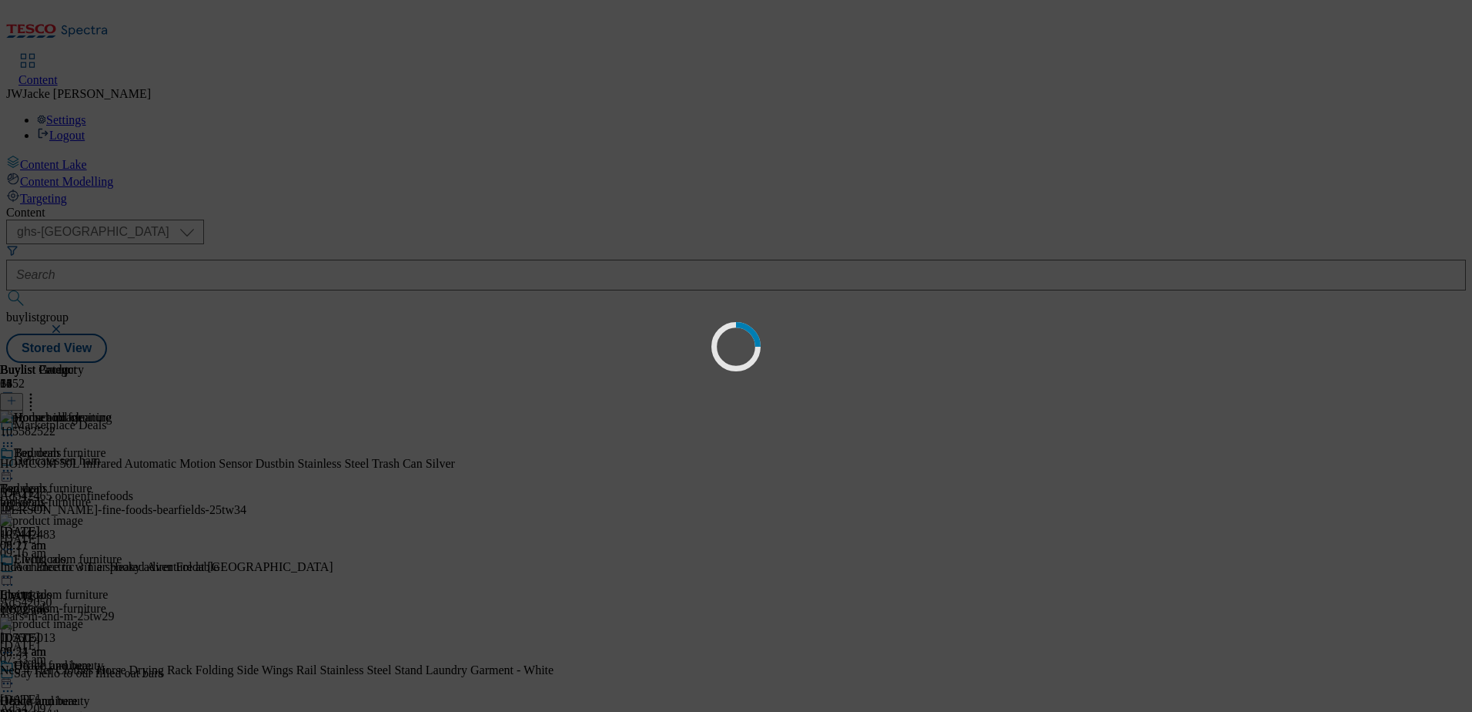
scroll to position [0, 0]
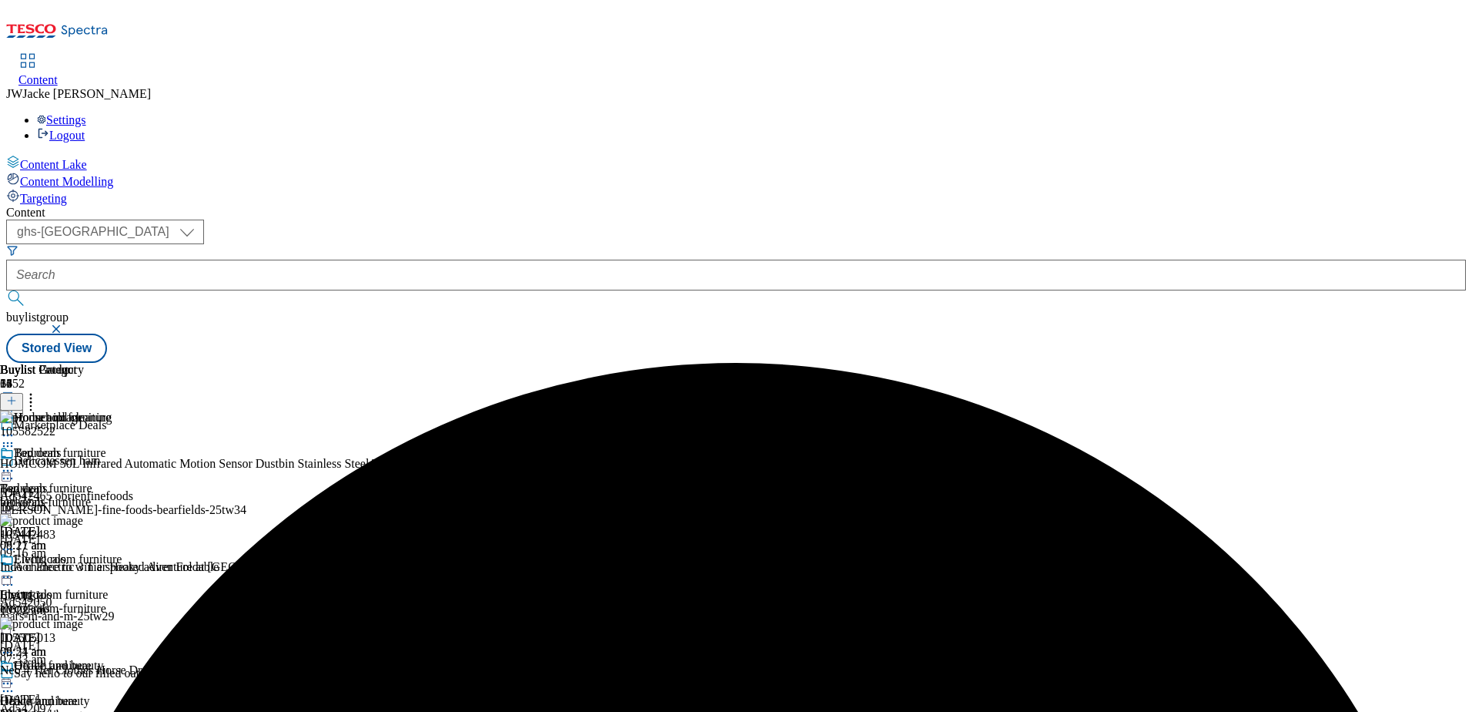
click at [39, 390] on icon at bounding box center [30, 397] width 15 height 15
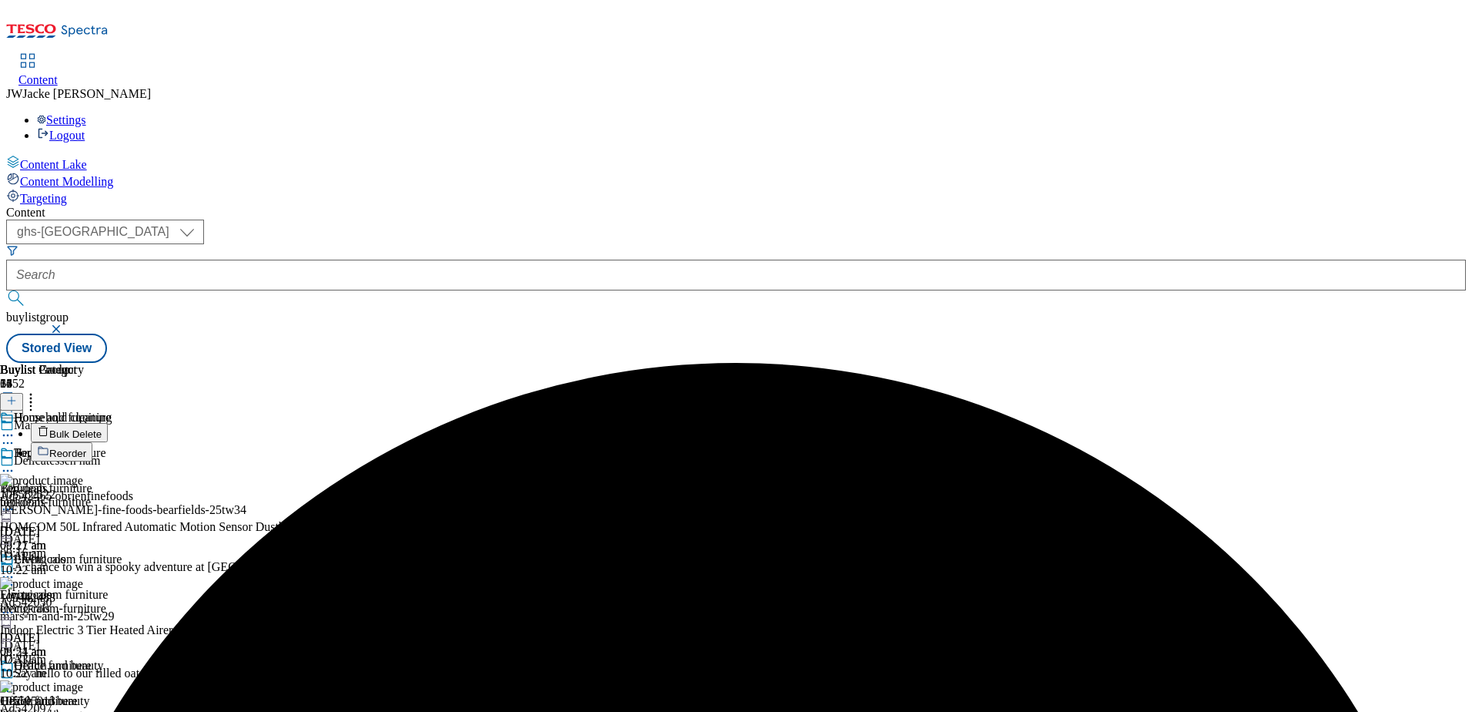
click at [86, 447] on span "Reorder" at bounding box center [67, 453] width 37 height 12
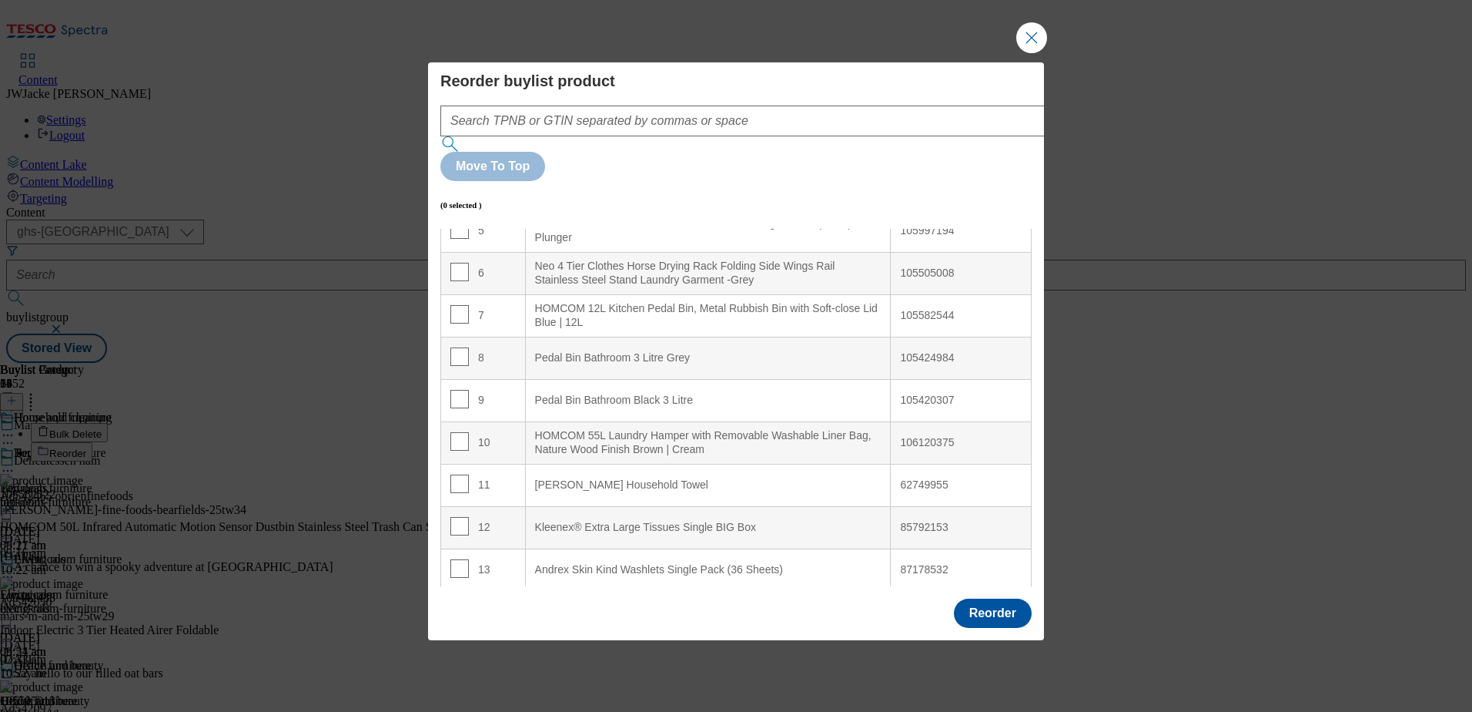
scroll to position [308, 0]
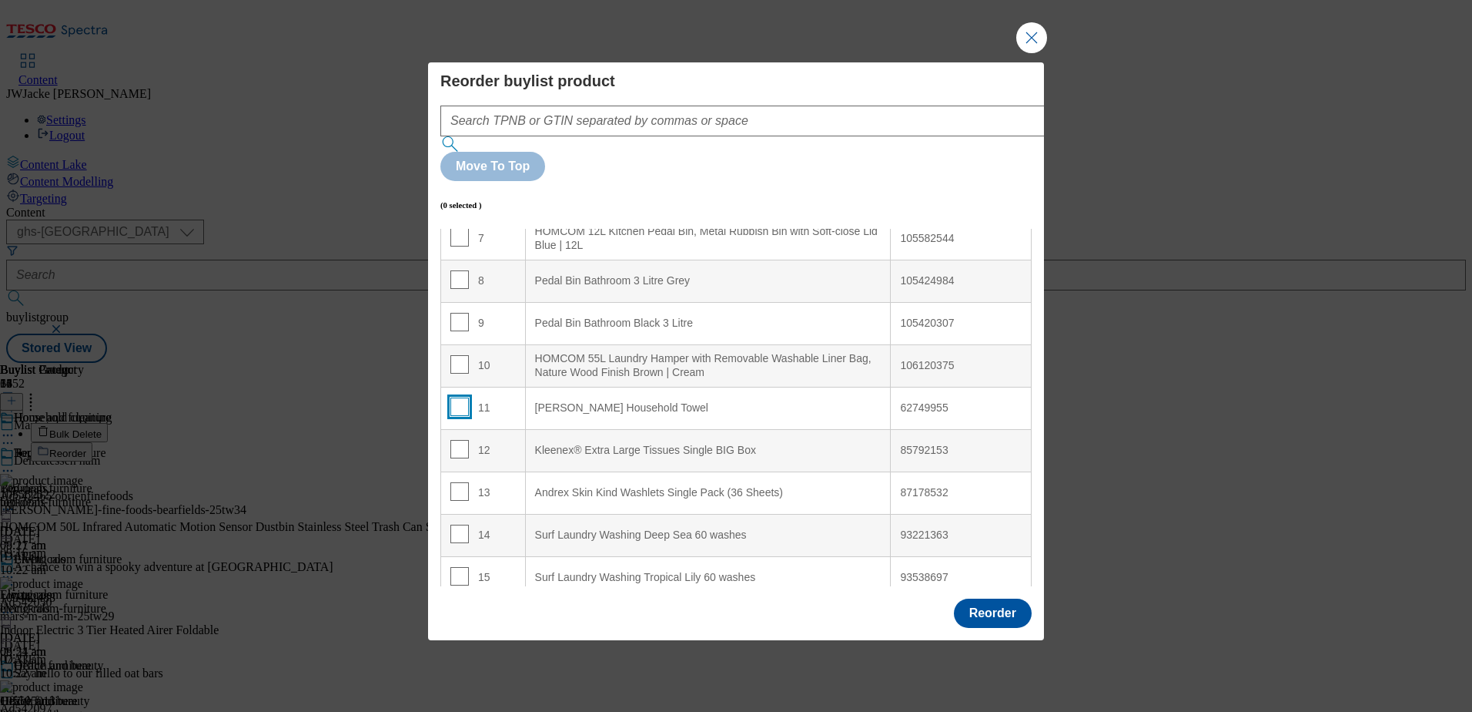
click at [460, 397] on input "Modal" at bounding box center [459, 406] width 18 height 18
checkbox input "true"
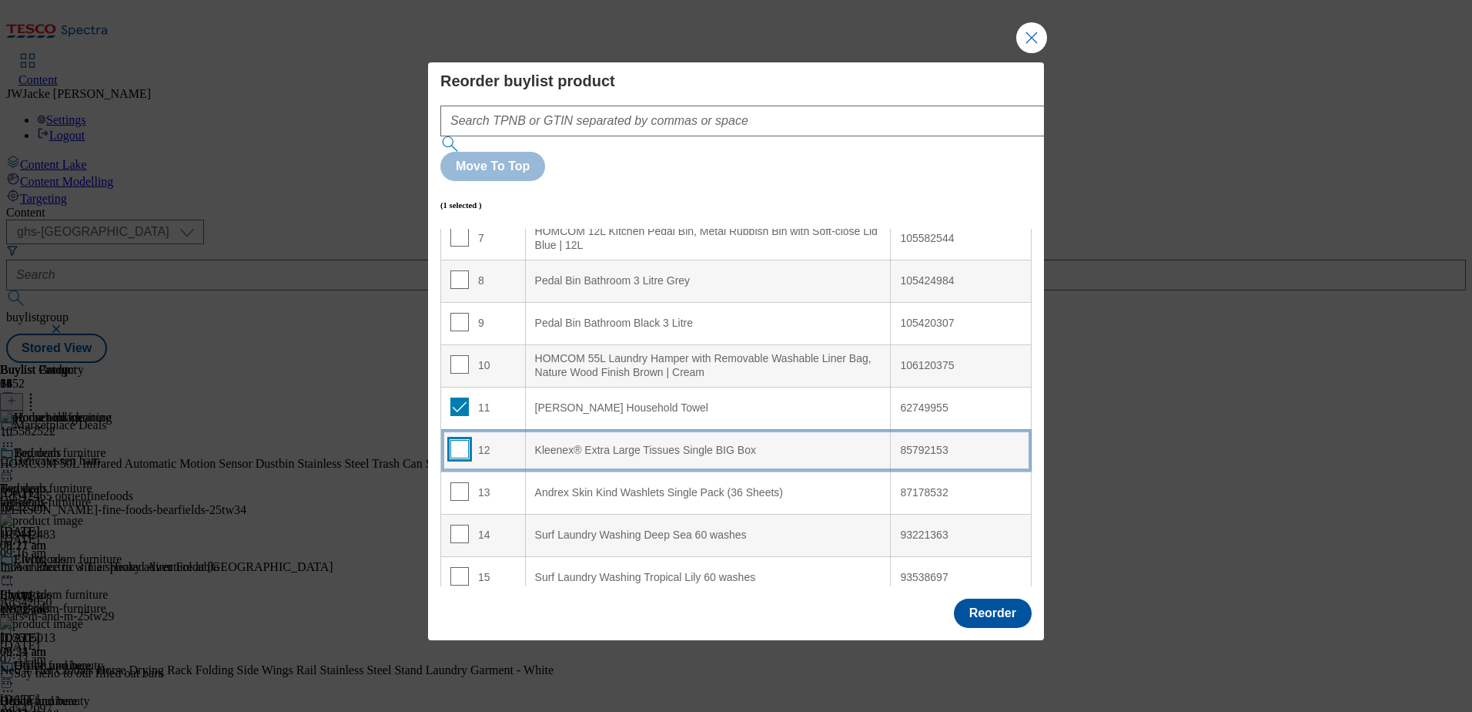
click at [456, 440] on input "Modal" at bounding box center [459, 449] width 18 height 18
checkbox input "true"
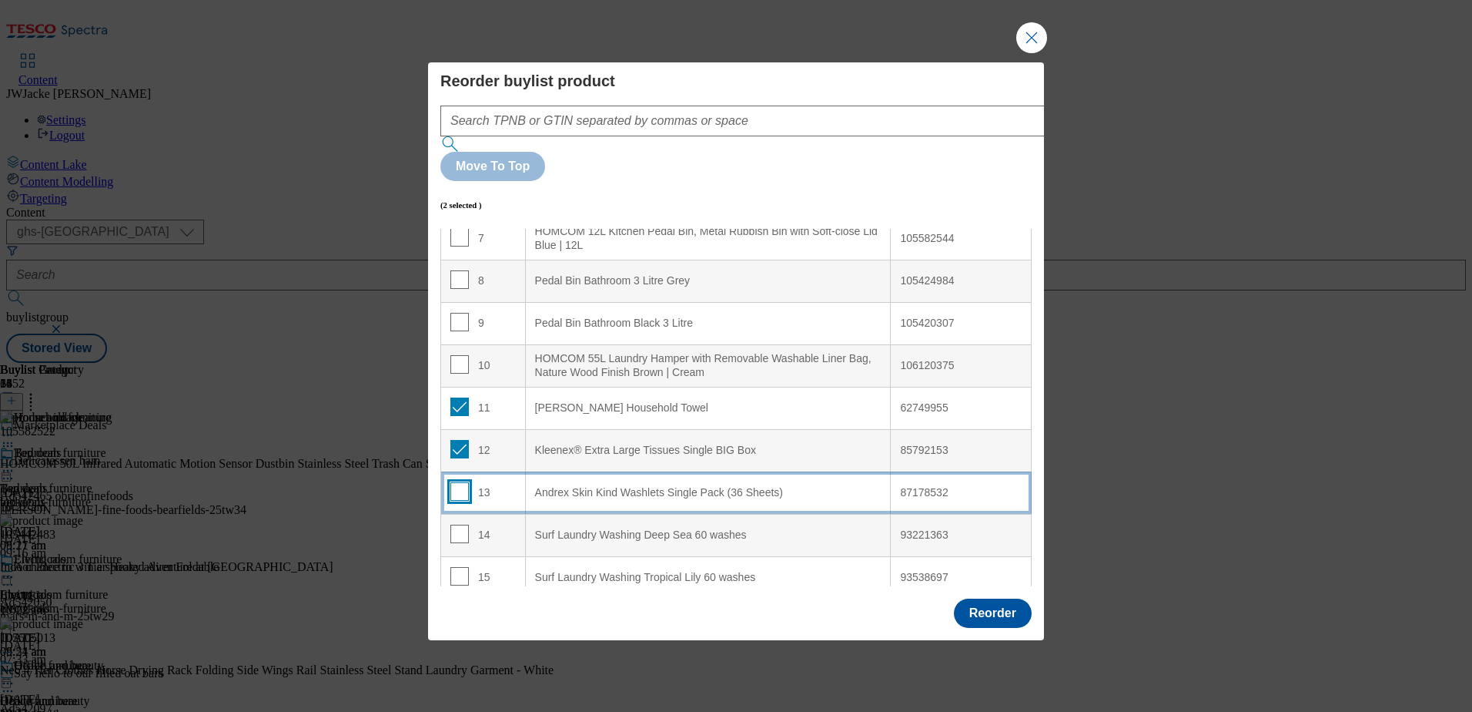
click at [454, 482] on input "Modal" at bounding box center [459, 491] width 18 height 18
checkbox input "true"
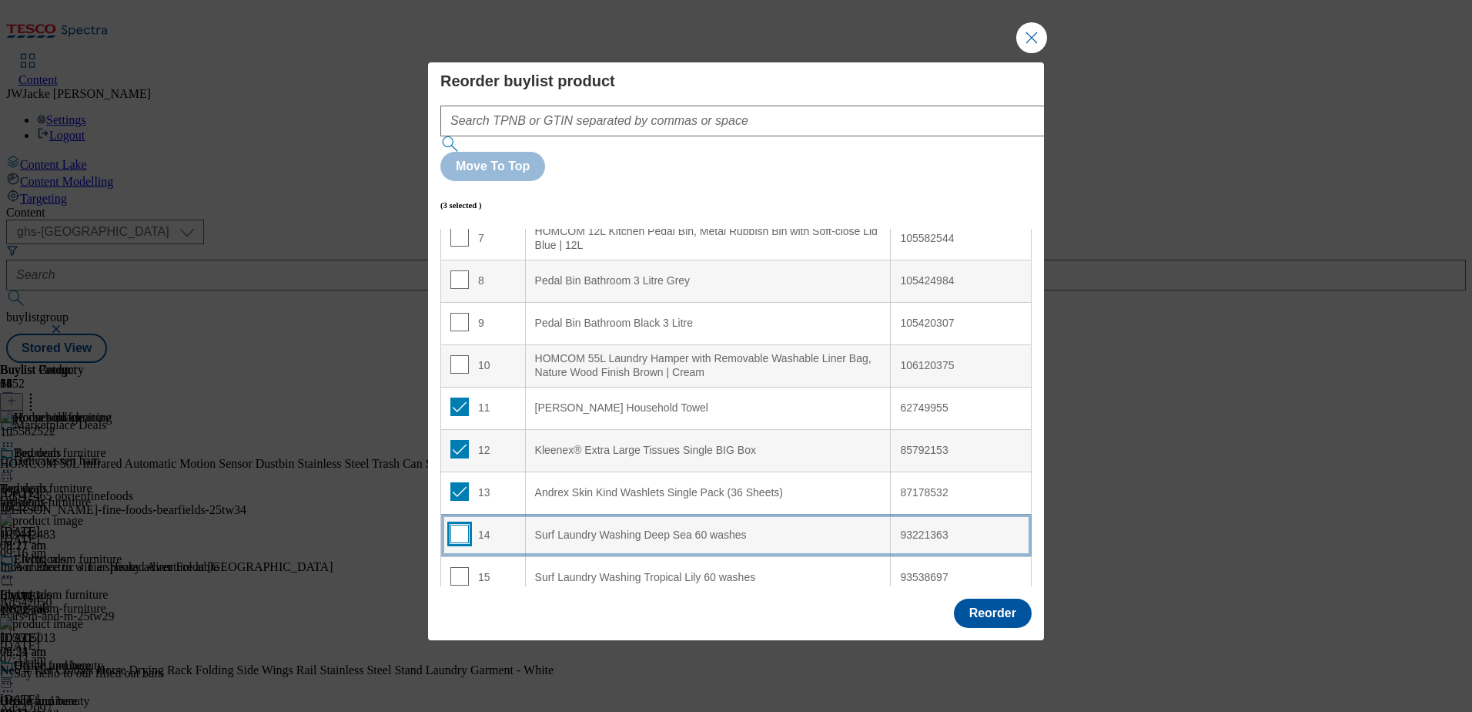
click at [461, 524] on input "Modal" at bounding box center [459, 533] width 18 height 18
checkbox input "true"
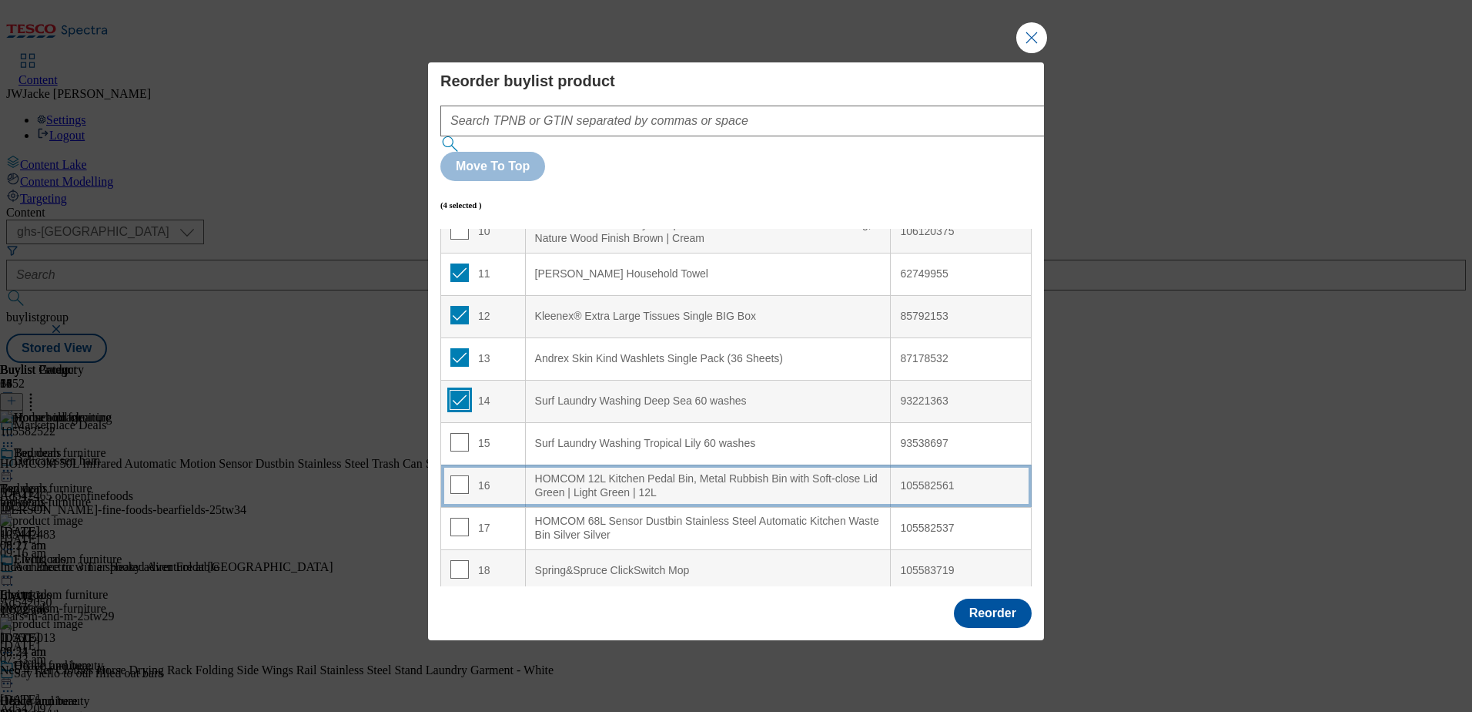
scroll to position [462, 0]
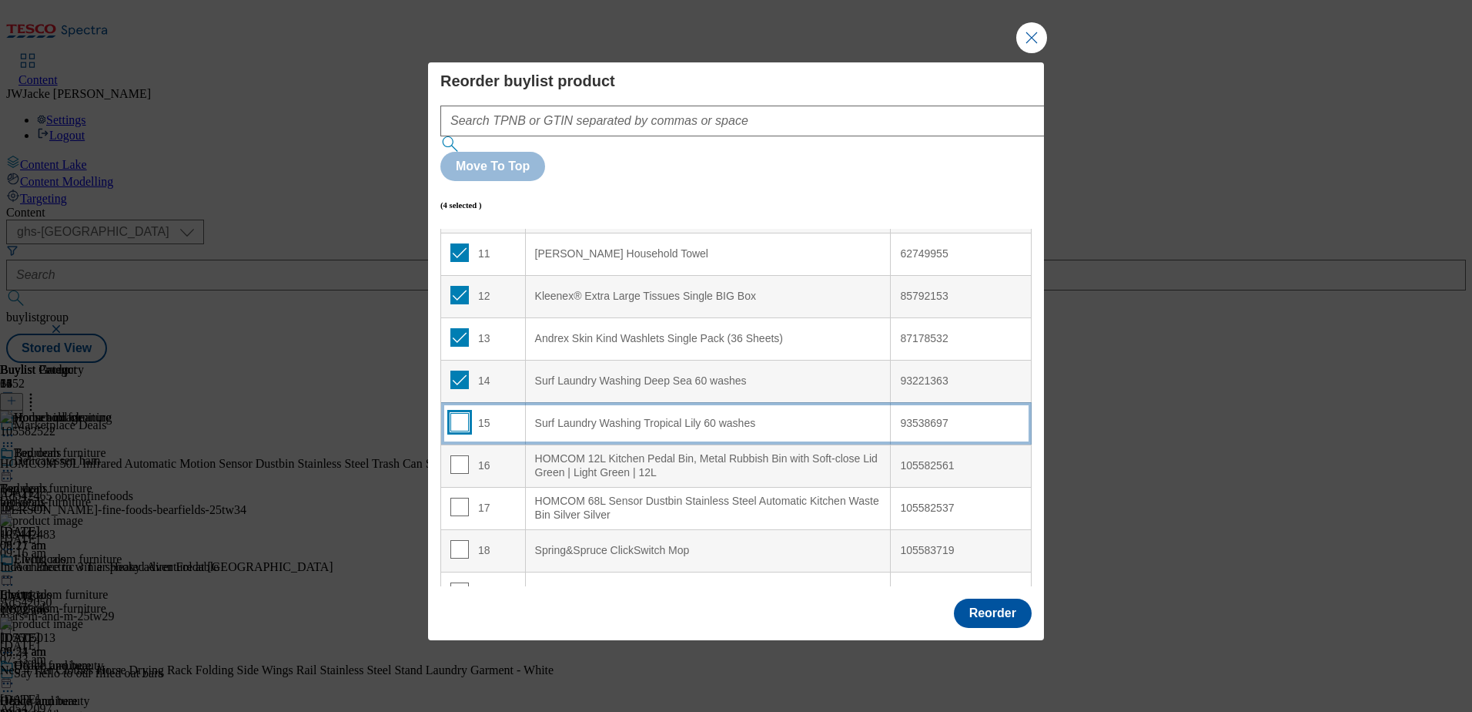
click at [461, 413] on input "Modal" at bounding box center [459, 422] width 18 height 18
checkbox input "true"
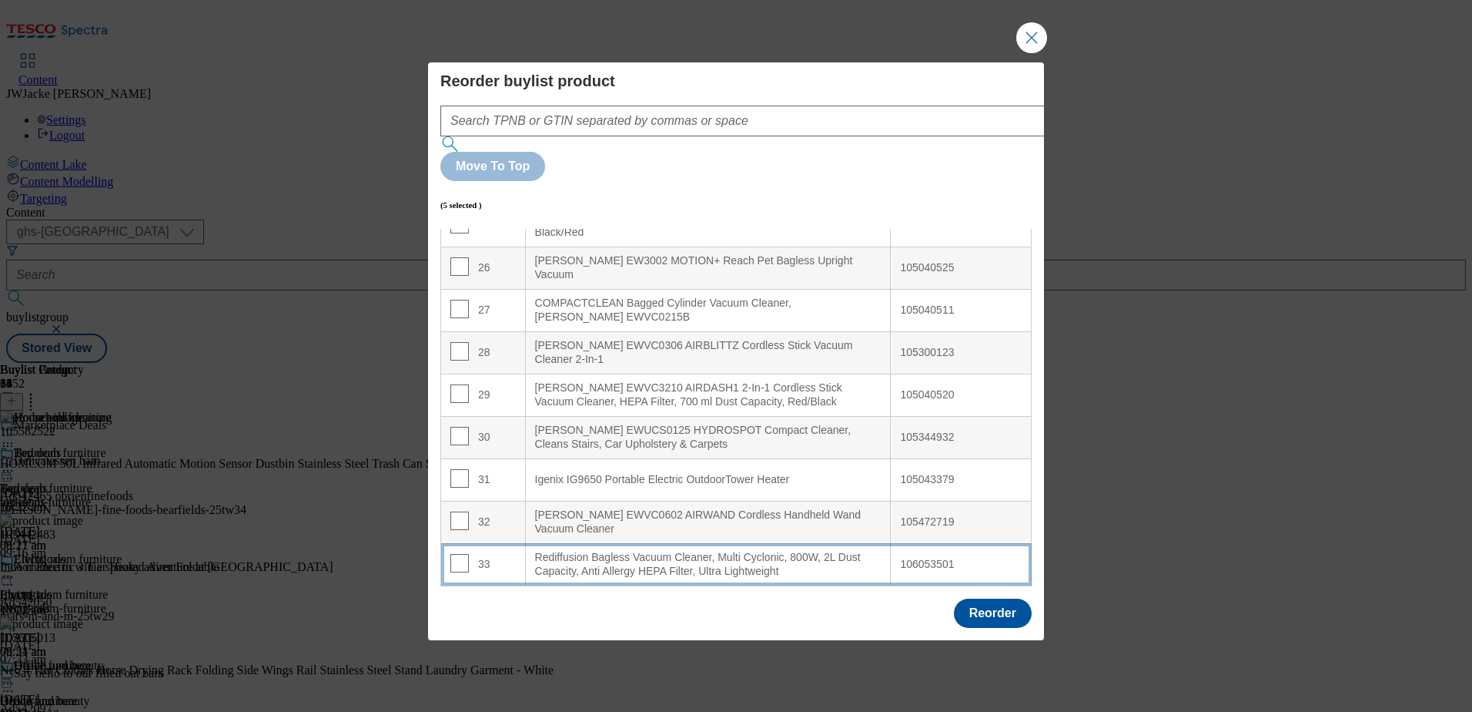
click at [655, 551] on div "Rediffusion Bagless Vacuum Cleaner, Multi Cyclonic, 800W, 2L Dust Capacity, Ant…" at bounding box center [708, 564] width 347 height 27
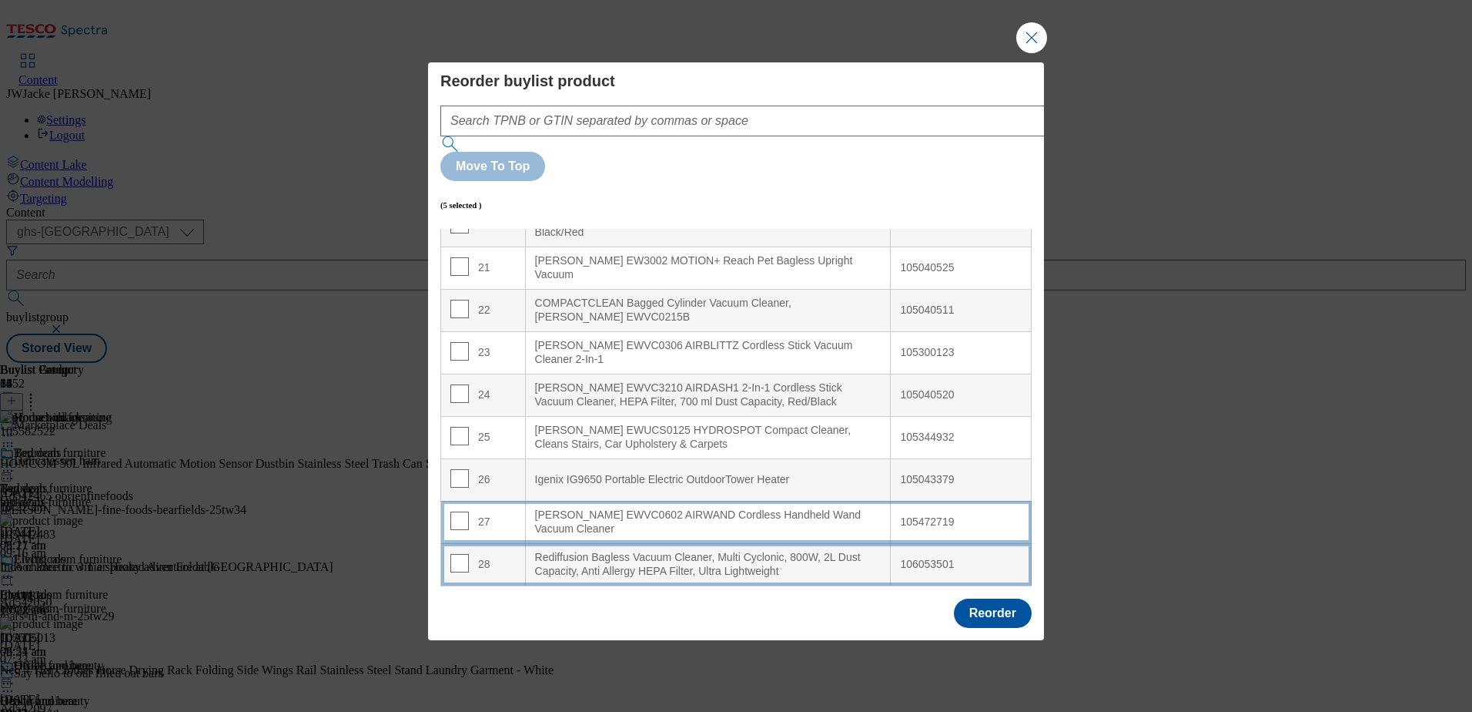
scroll to position [1084, 0]
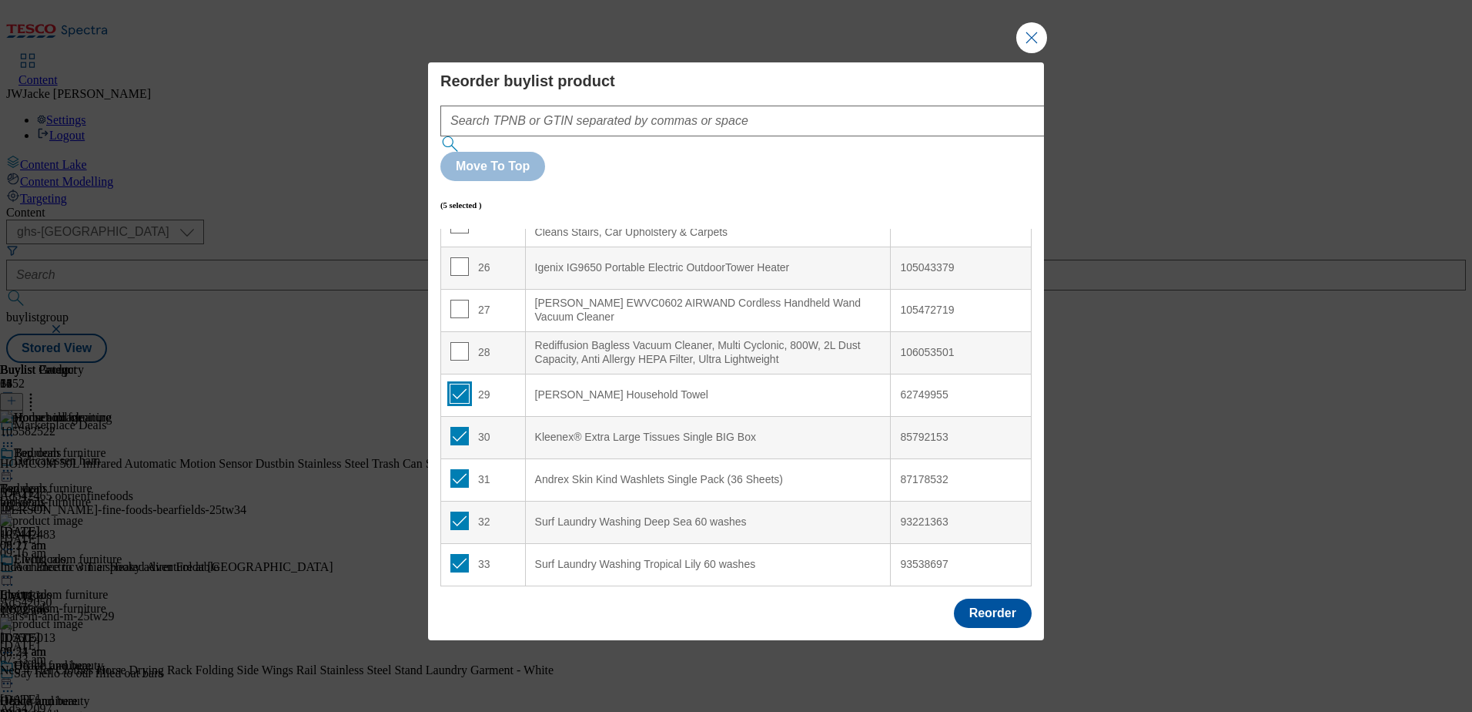
click at [457, 384] on input "Modal" at bounding box center [459, 393] width 18 height 18
checkbox input "false"
click at [458, 427] on input "Modal" at bounding box center [459, 436] width 18 height 18
checkbox input "false"
click at [458, 469] on input "Modal" at bounding box center [459, 478] width 18 height 18
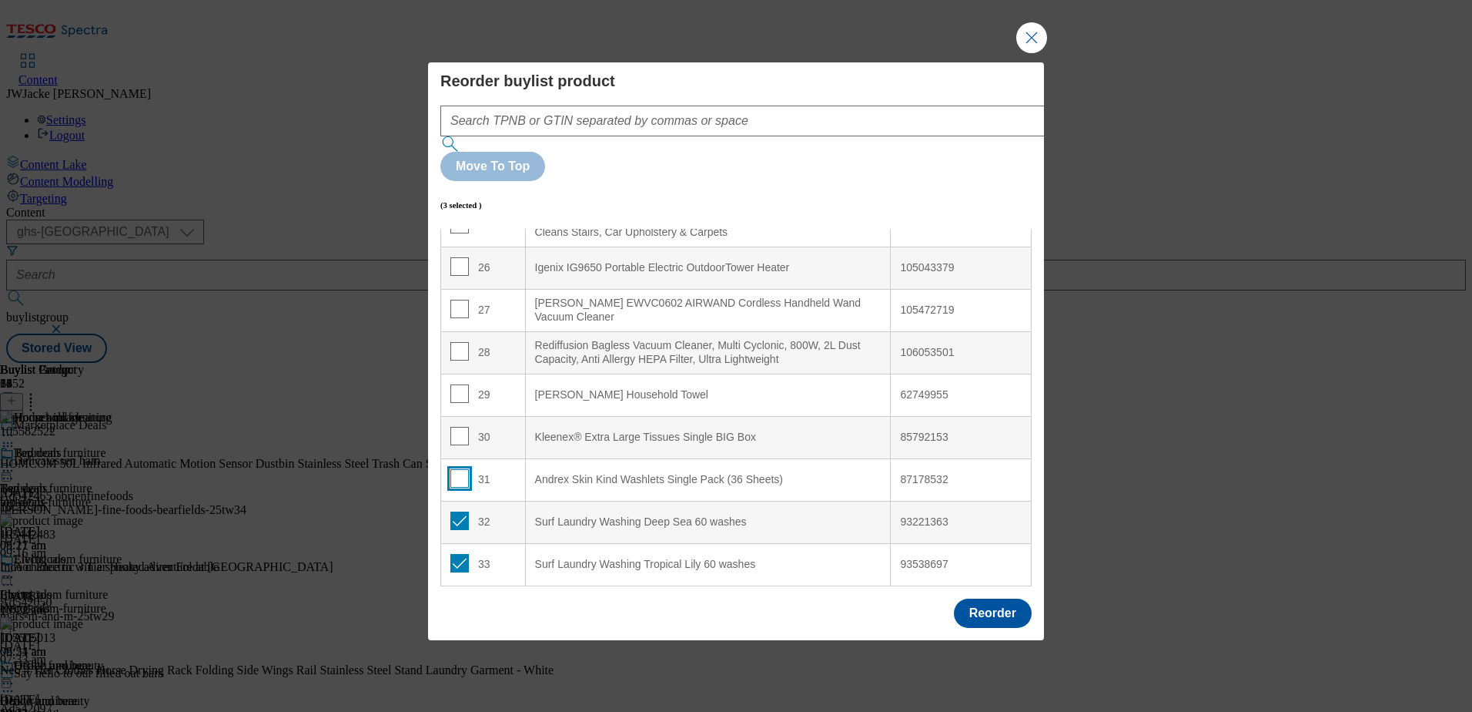
checkbox input "false"
click at [458, 511] on input "Modal" at bounding box center [459, 520] width 18 height 18
checkbox input "false"
click at [460, 554] on input "Modal" at bounding box center [459, 563] width 18 height 18
checkbox input "false"
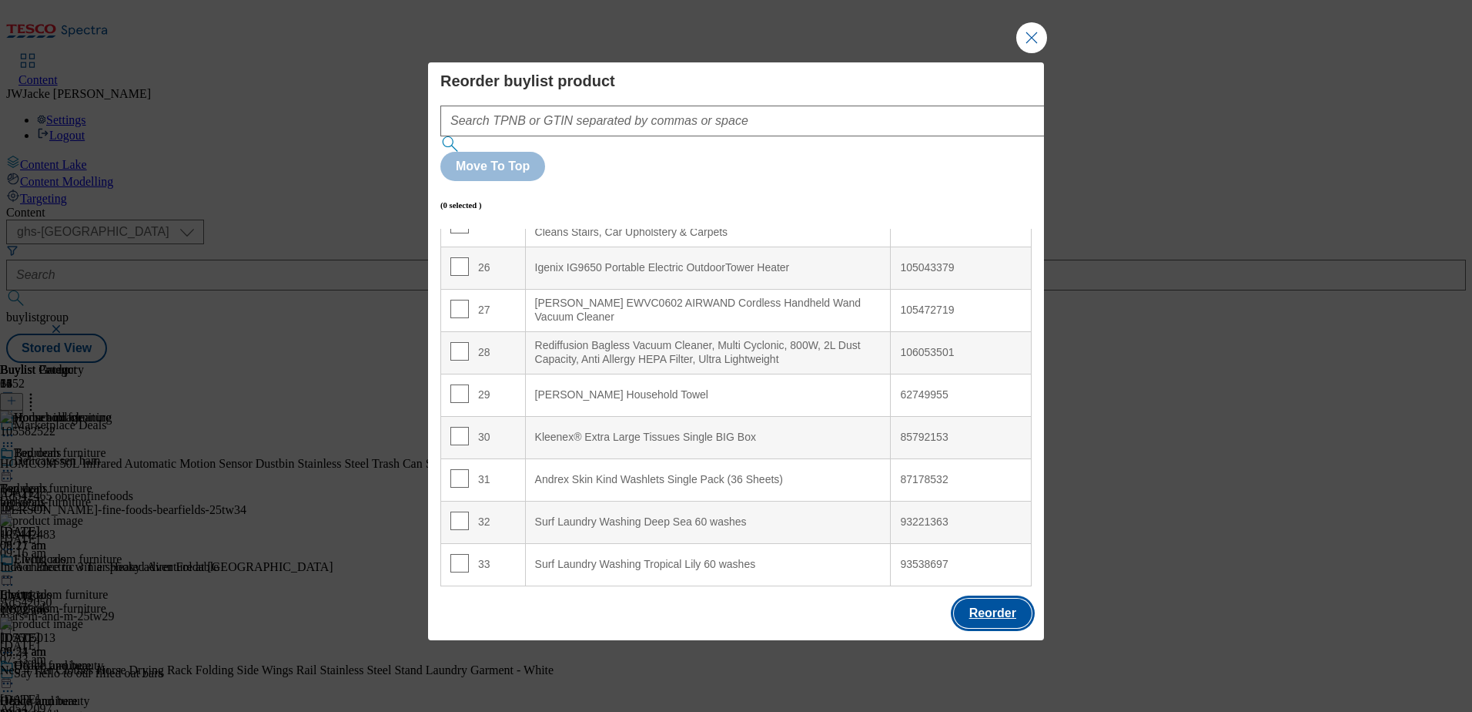
click at [987, 598] on button "Reorder" at bounding box center [993, 612] width 78 height 29
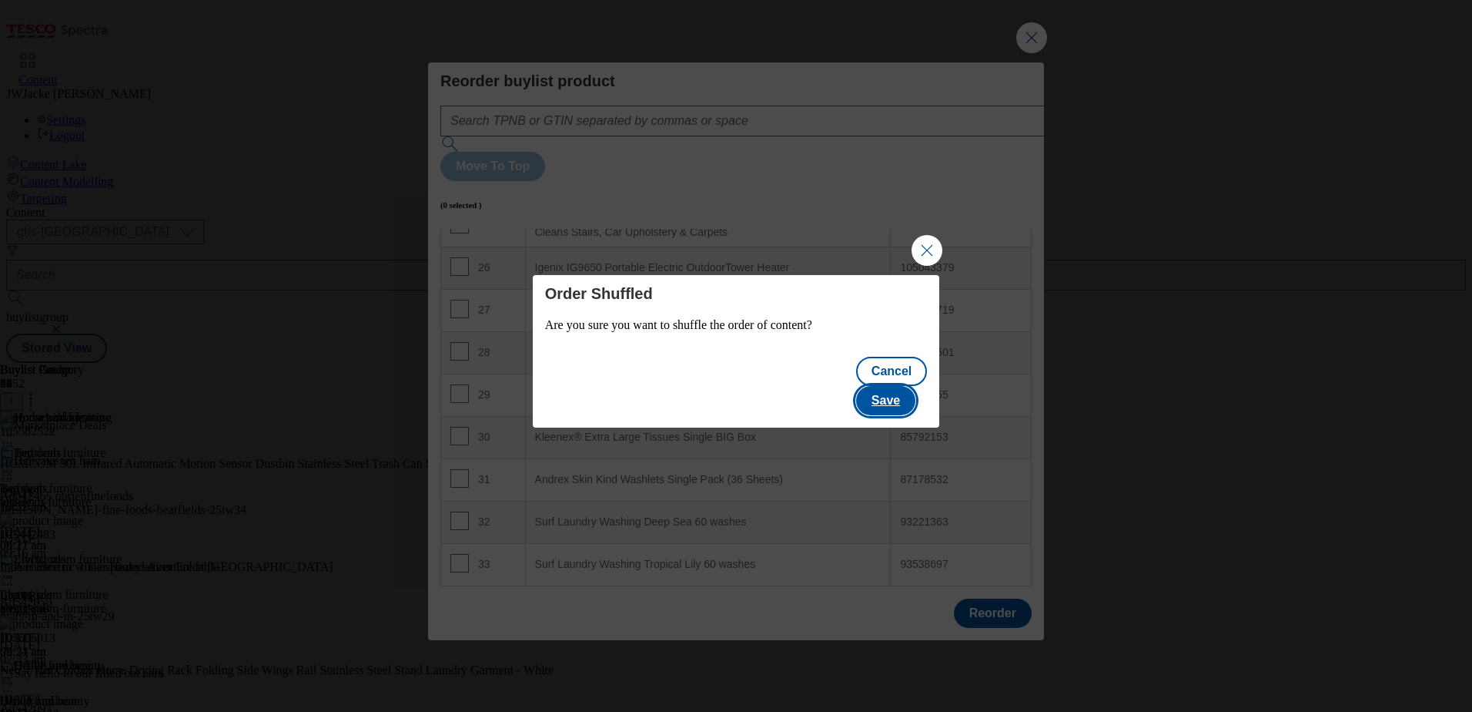
click at [905, 387] on button "Save" at bounding box center [885, 400] width 59 height 29
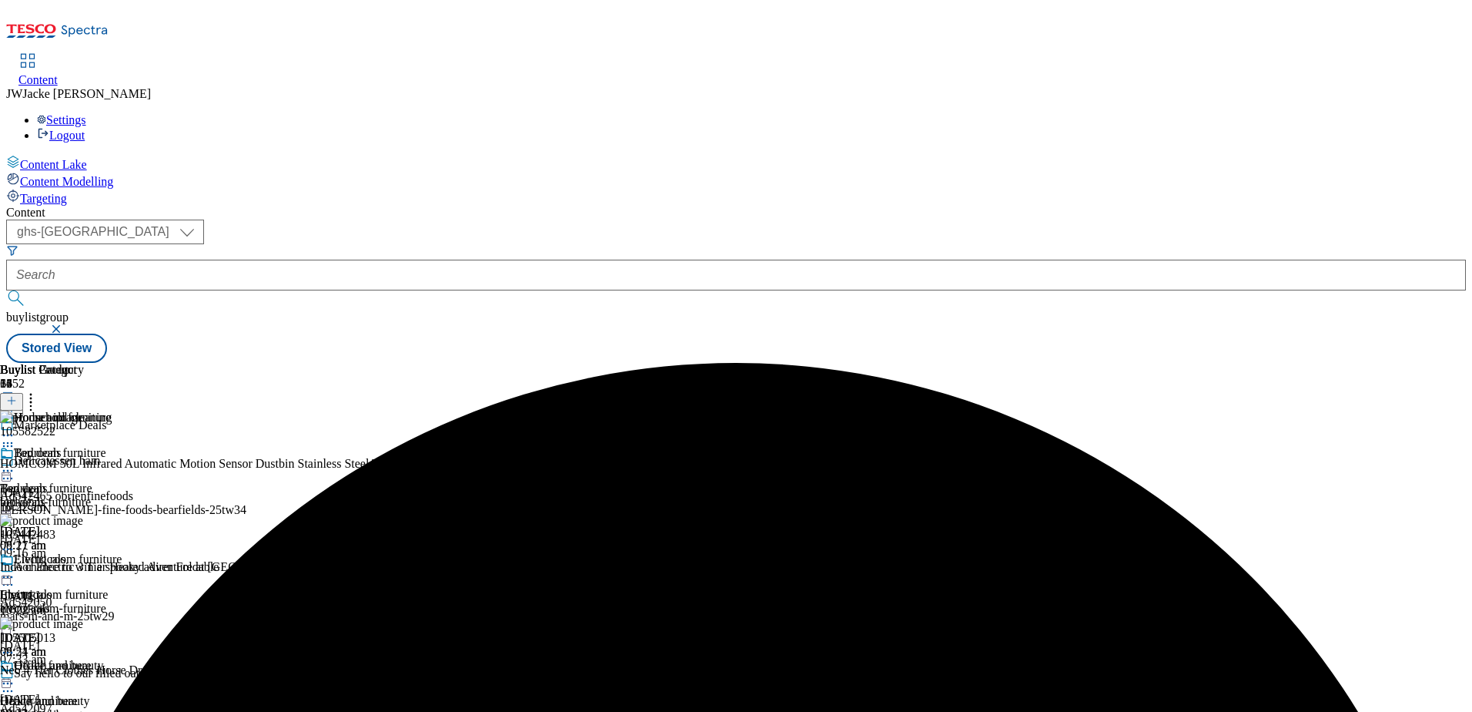
click at [39, 390] on icon at bounding box center [30, 397] width 15 height 15
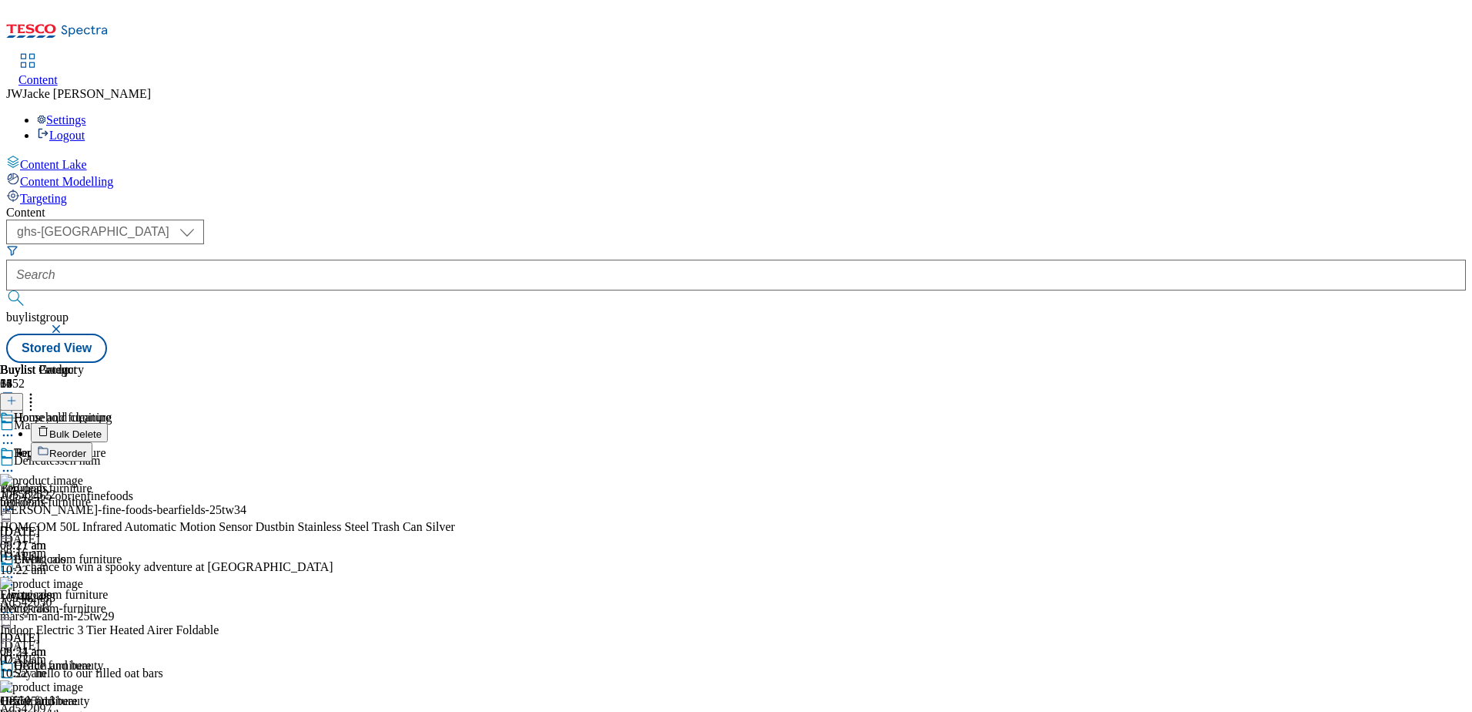
click at [102, 428] on span "Bulk Delete" at bounding box center [75, 434] width 52 height 12
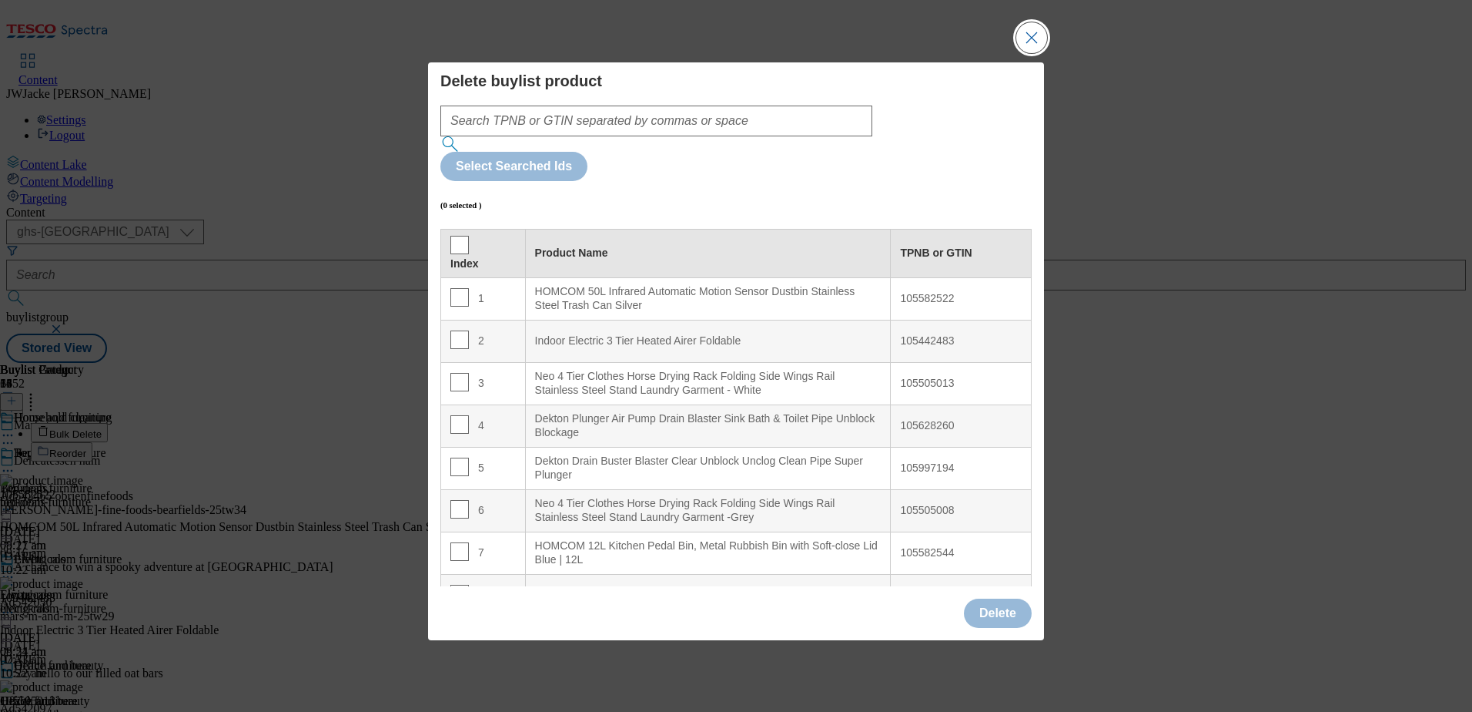
click at [1028, 53] on button "Close Modal" at bounding box center [1032, 37] width 31 height 31
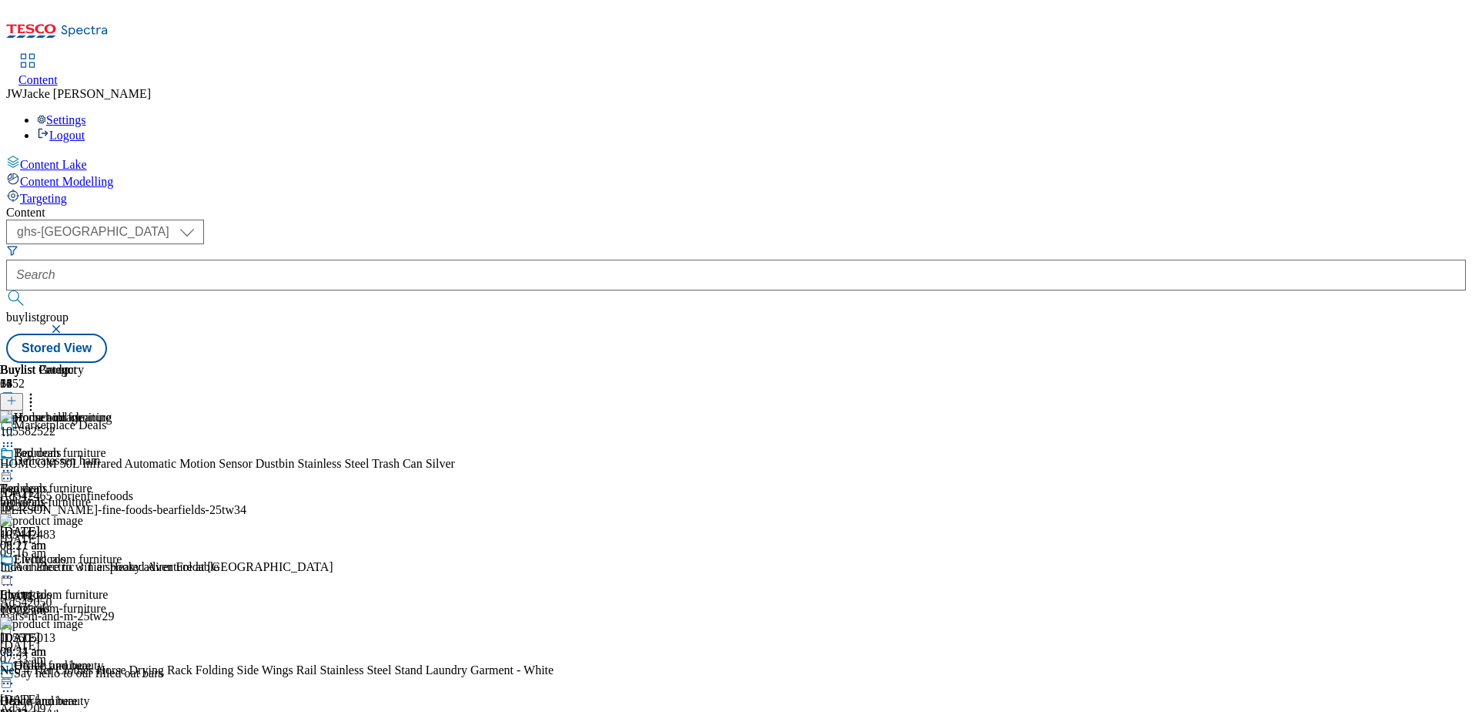
scroll to position [0, 0]
click at [39, 390] on icon at bounding box center [30, 397] width 15 height 15
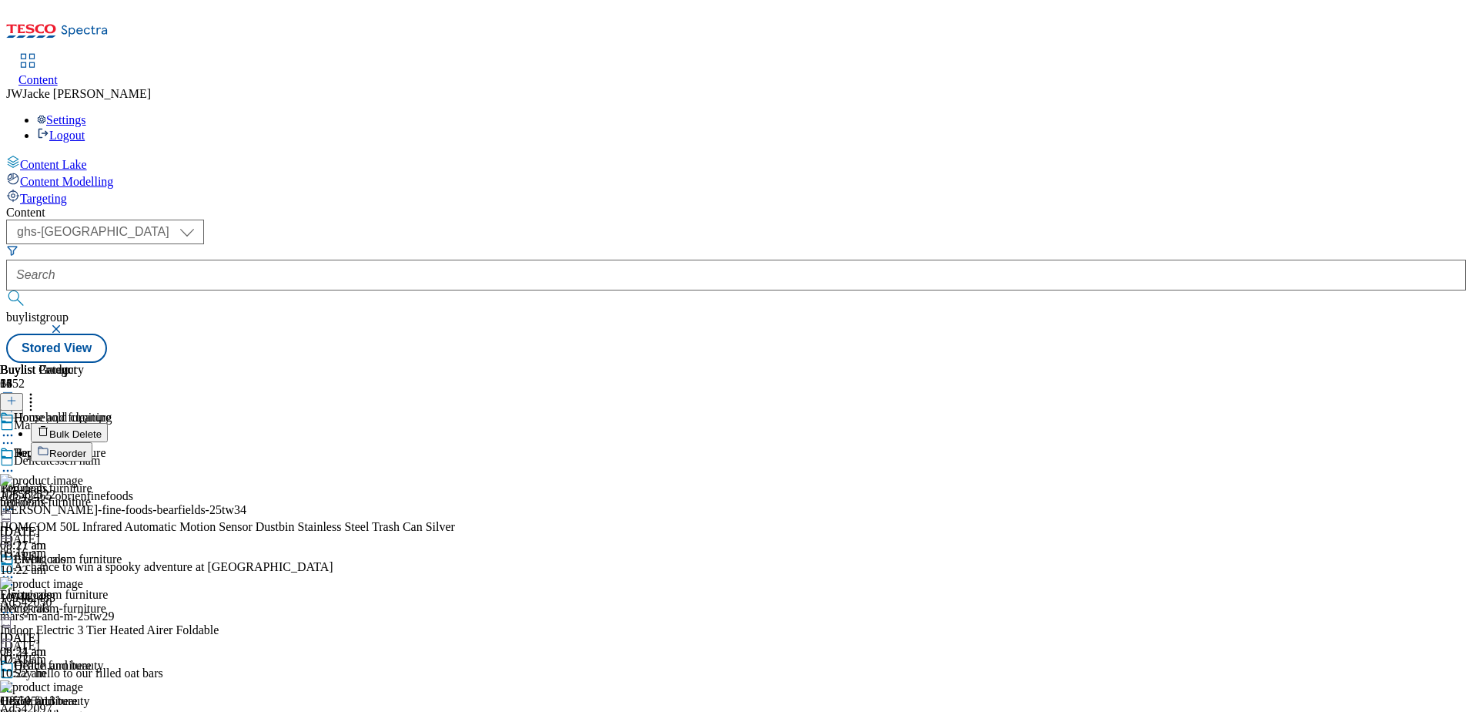
click at [102, 428] on span "Bulk Delete" at bounding box center [75, 434] width 52 height 12
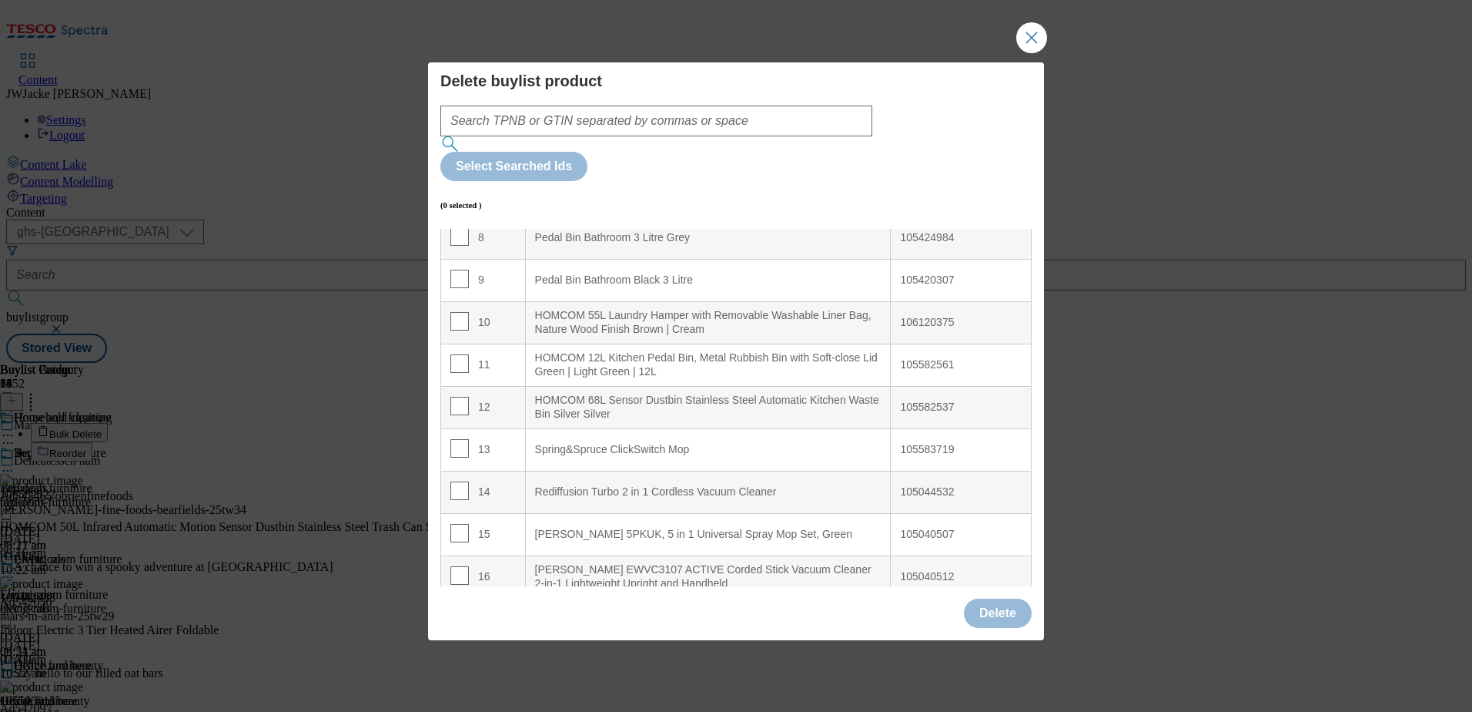
scroll to position [385, 0]
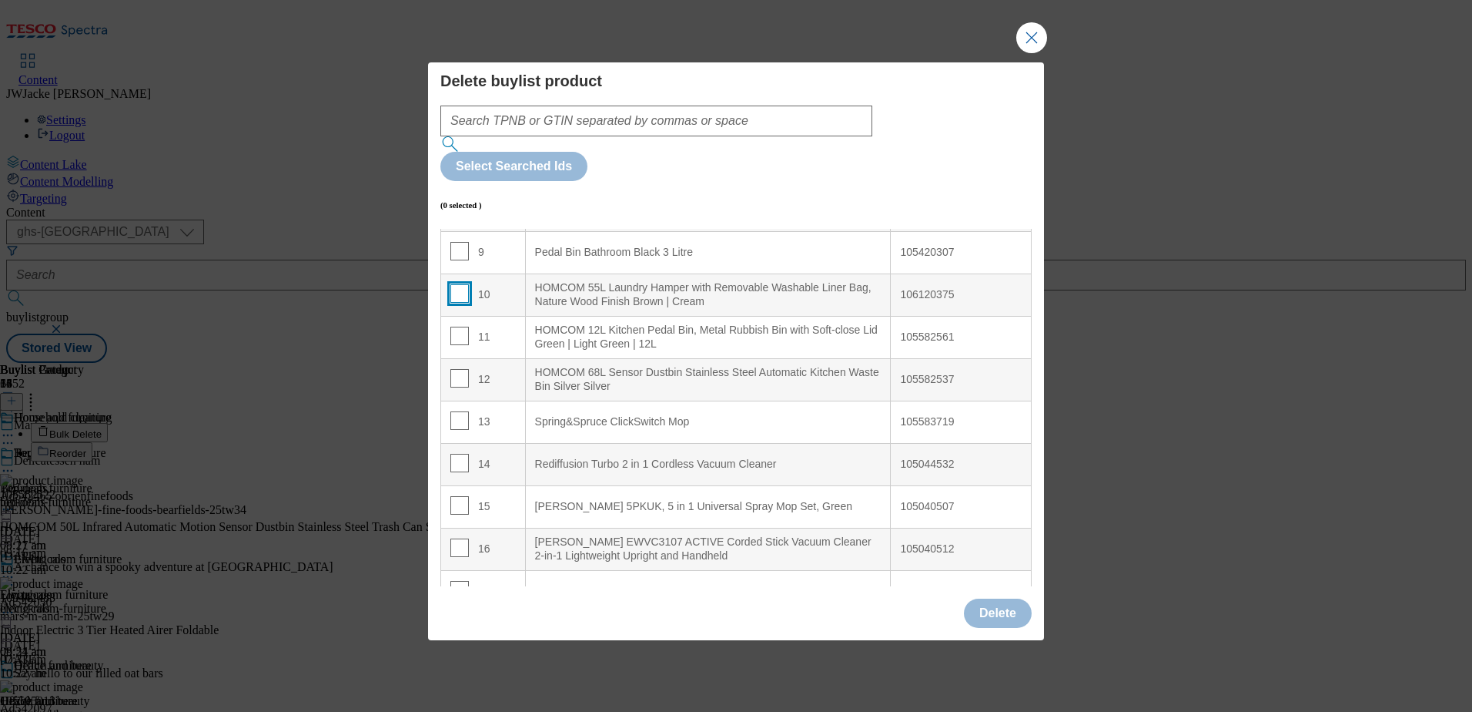
click at [461, 284] on input "Modal" at bounding box center [459, 293] width 18 height 18
checkbox input "true"
click at [455, 327] on input "Modal" at bounding box center [459, 336] width 18 height 18
checkbox input "true"
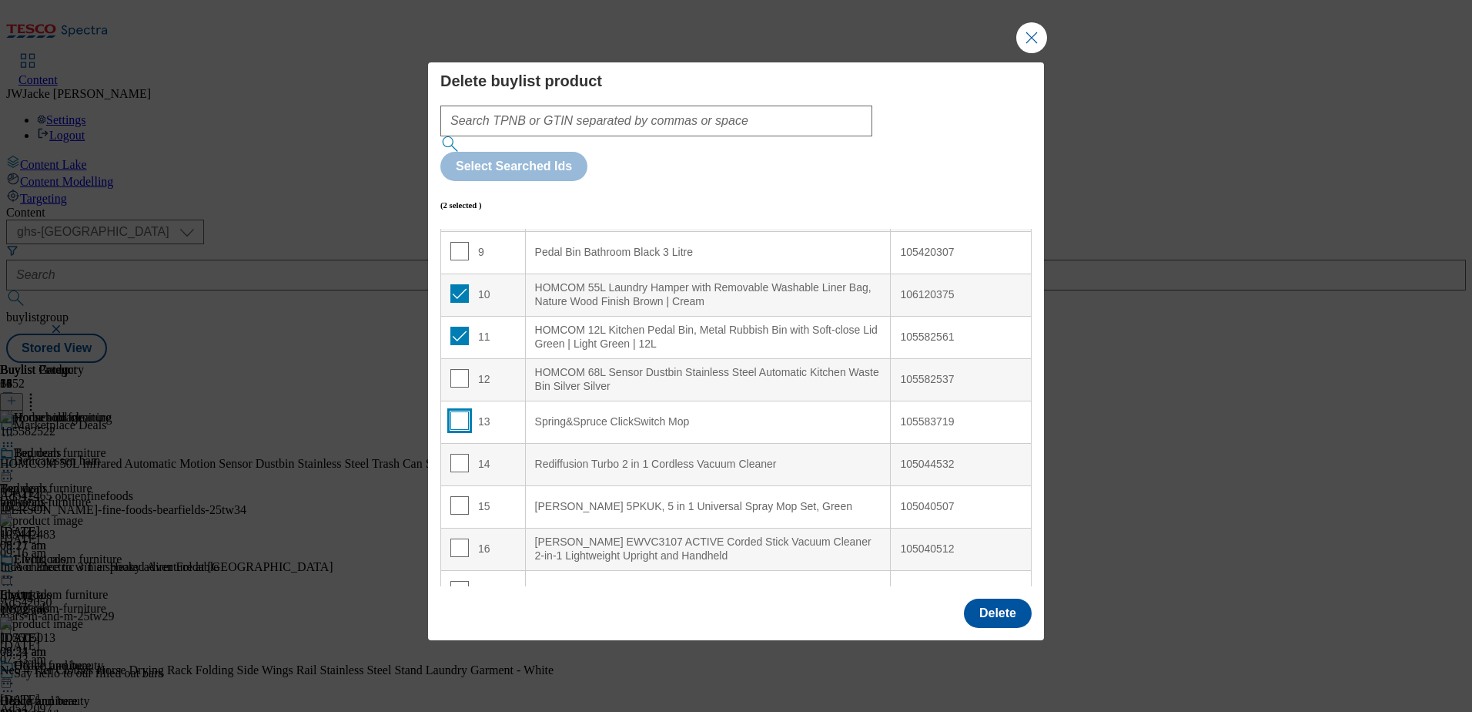
click at [457, 411] on input "Modal" at bounding box center [459, 420] width 18 height 18
checkbox input "true"
click at [457, 454] on input "Modal" at bounding box center [459, 463] width 18 height 18
checkbox input "true"
click at [457, 496] on input "Modal" at bounding box center [459, 505] width 18 height 18
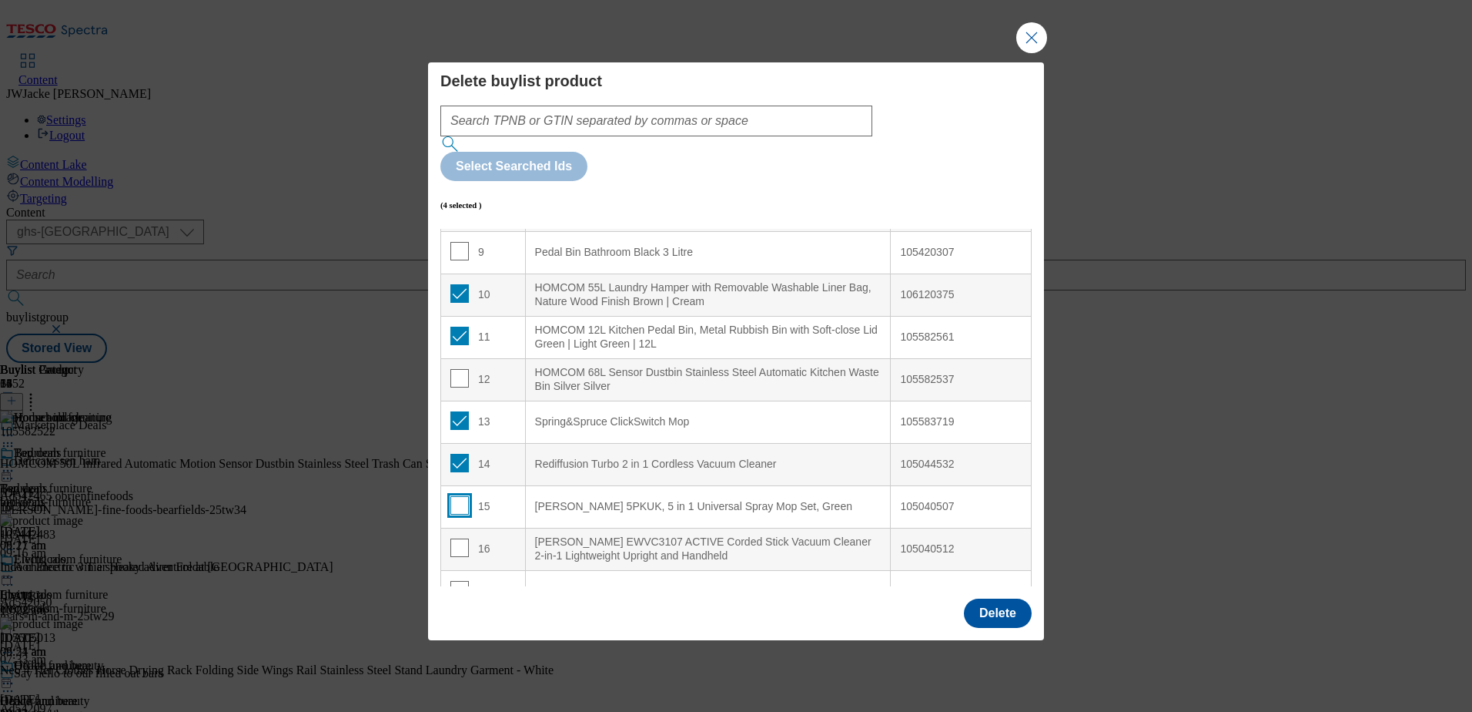
checkbox input "true"
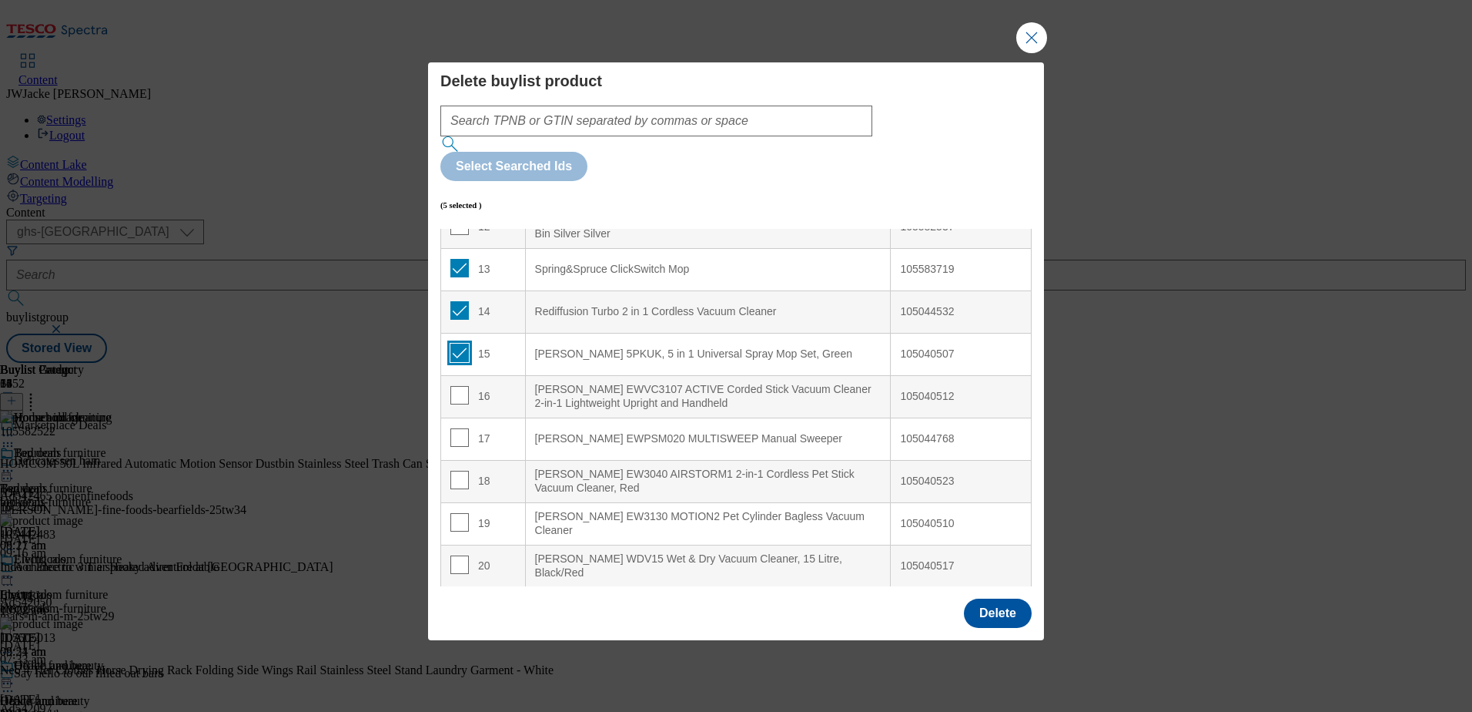
scroll to position [539, 0]
click at [454, 384] on input "Modal" at bounding box center [459, 393] width 18 height 18
checkbox input "true"
click at [461, 427] on input "Modal" at bounding box center [459, 436] width 18 height 18
checkbox input "true"
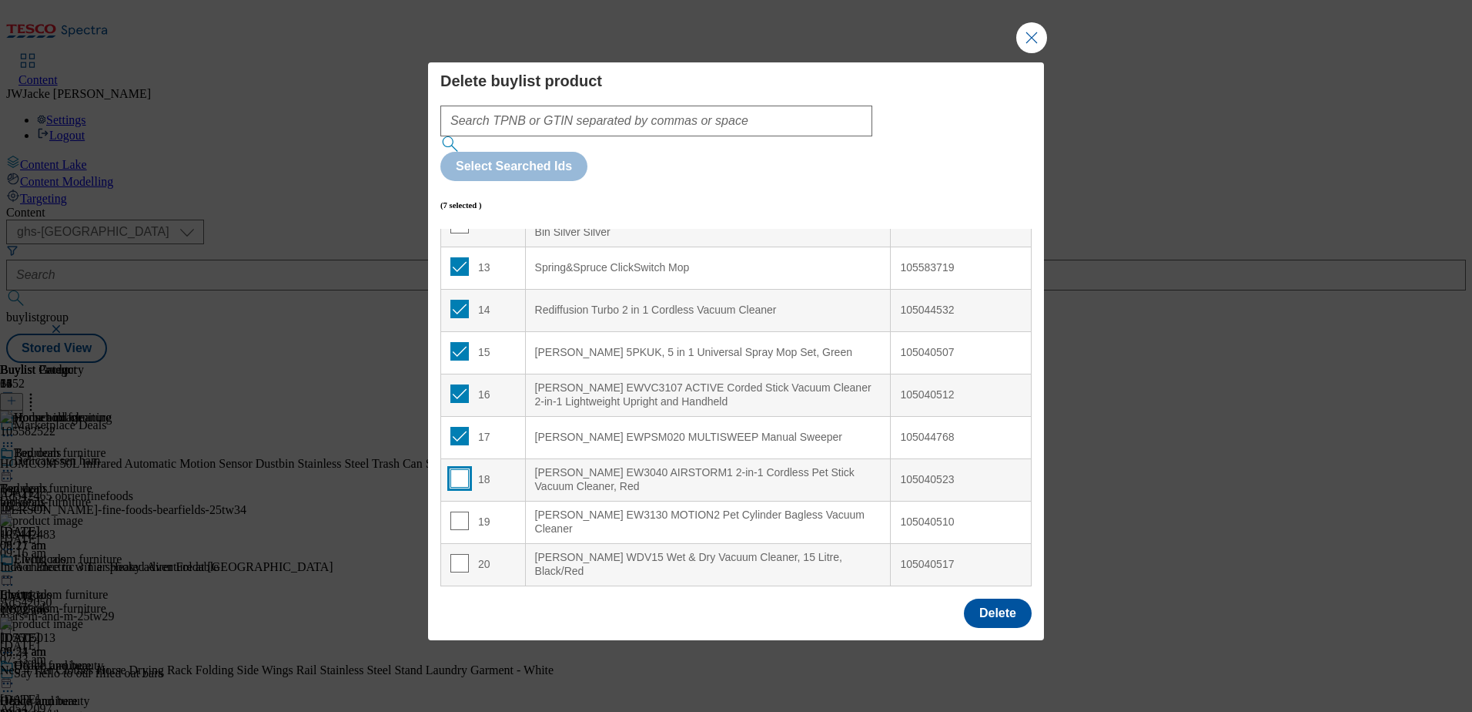
click at [461, 469] on input "Modal" at bounding box center [459, 478] width 18 height 18
checkbox input "true"
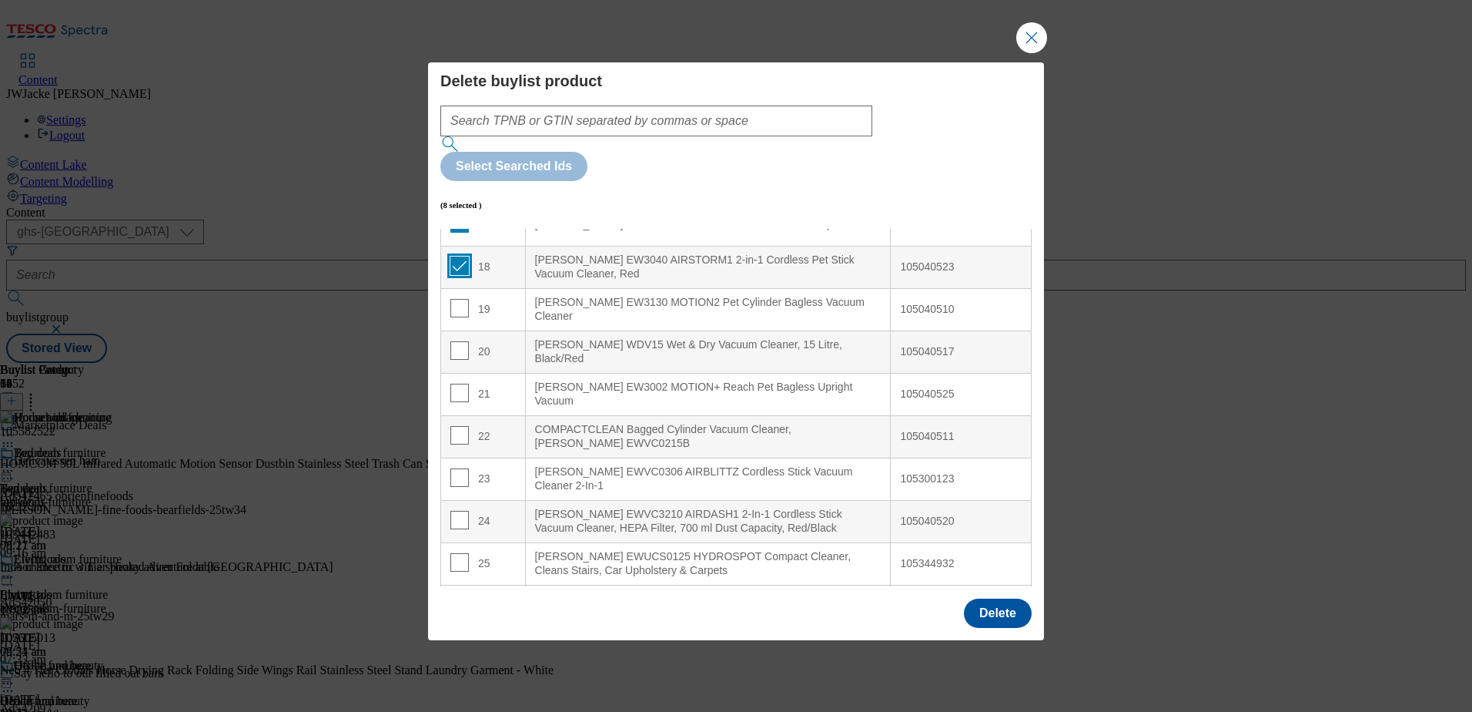
scroll to position [770, 0]
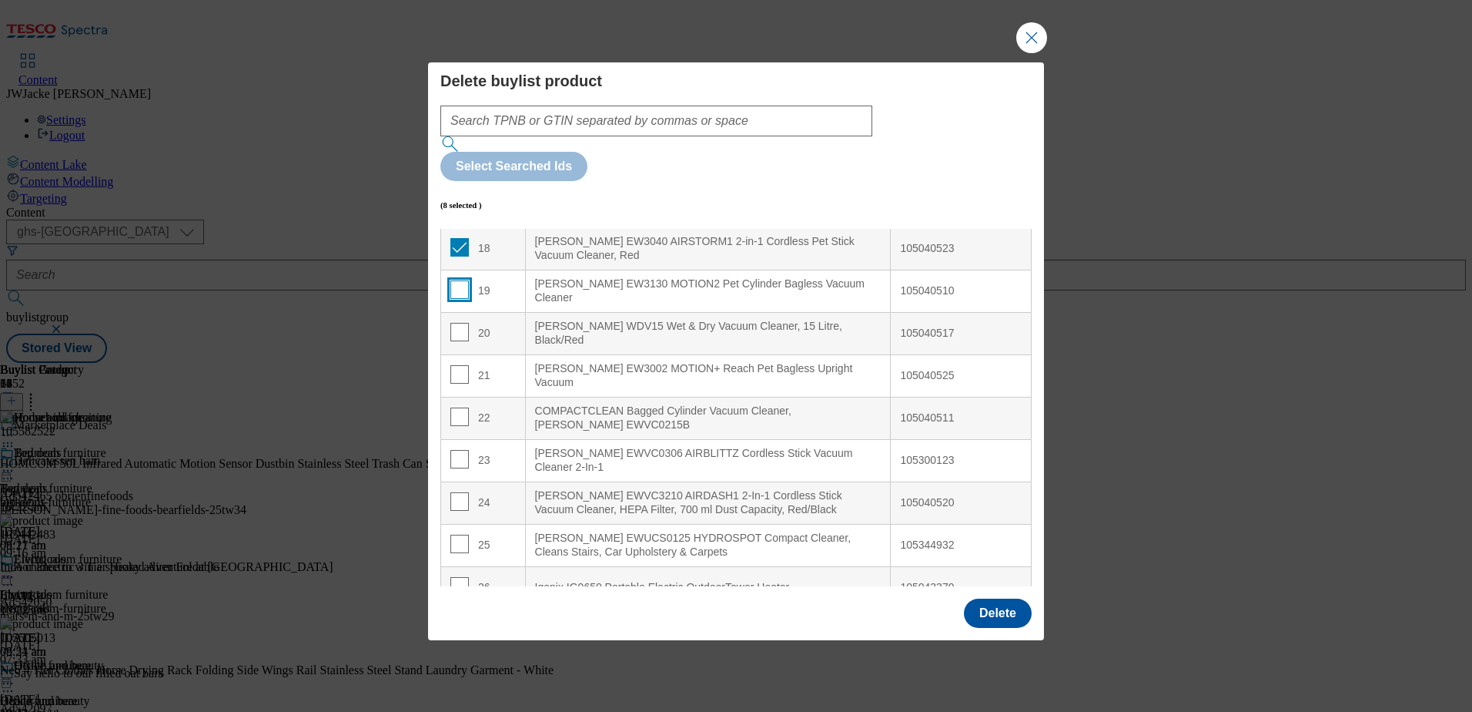
click at [458, 280] on input "Modal" at bounding box center [459, 289] width 18 height 18
checkbox input "true"
click at [459, 323] on input "Modal" at bounding box center [459, 332] width 18 height 18
checkbox input "true"
click at [454, 365] on input "Modal" at bounding box center [459, 374] width 18 height 18
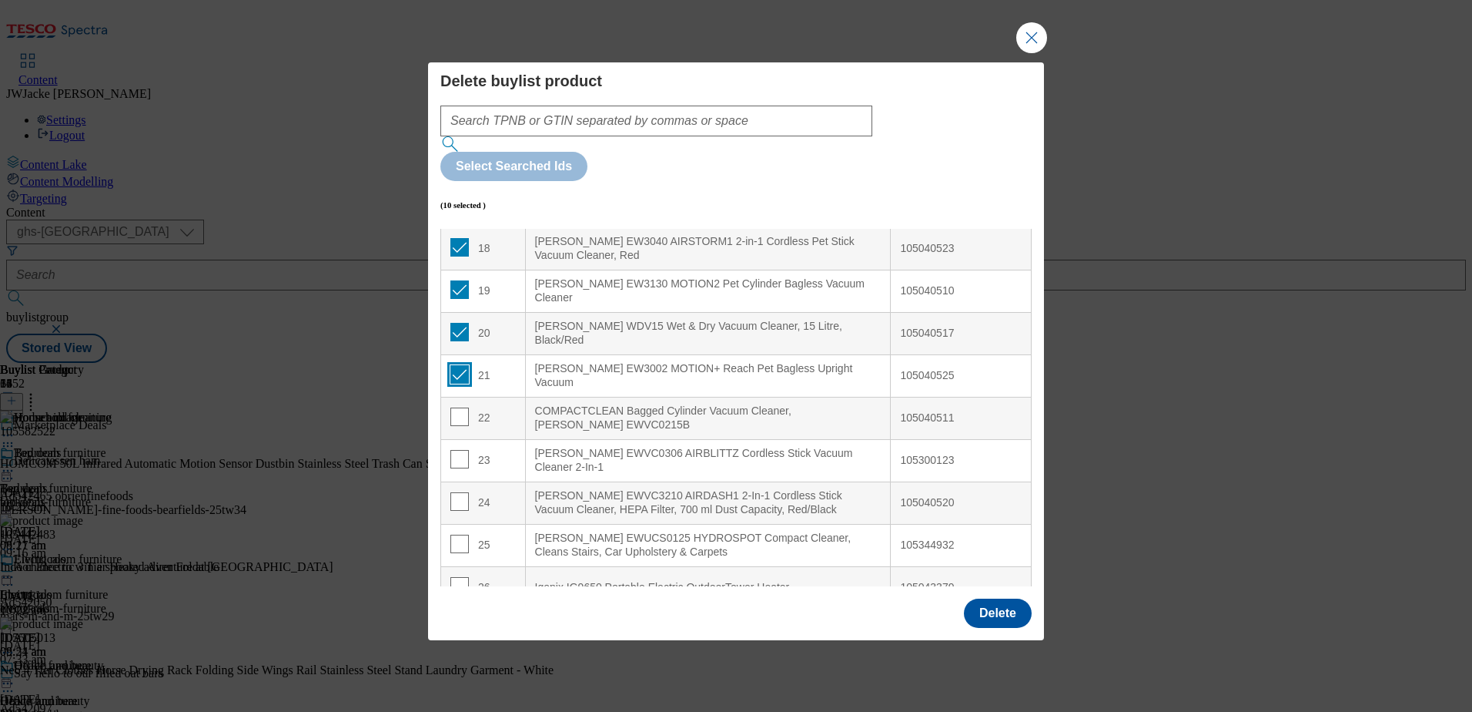
checkbox input "true"
click at [457, 407] on input "Modal" at bounding box center [459, 416] width 18 height 18
checkbox input "true"
click at [460, 450] on input "Modal" at bounding box center [459, 459] width 18 height 18
checkbox input "true"
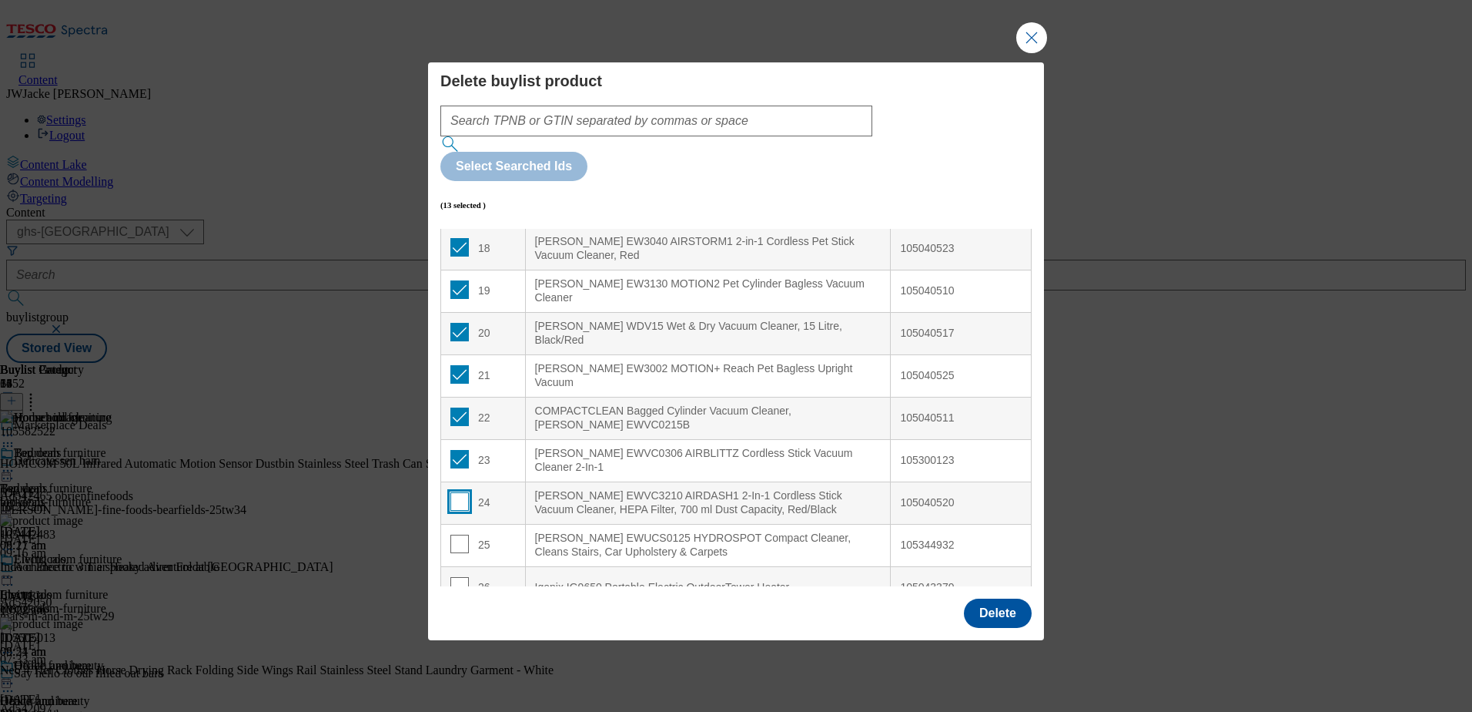
click at [452, 492] on input "Modal" at bounding box center [459, 501] width 18 height 18
checkbox input "true"
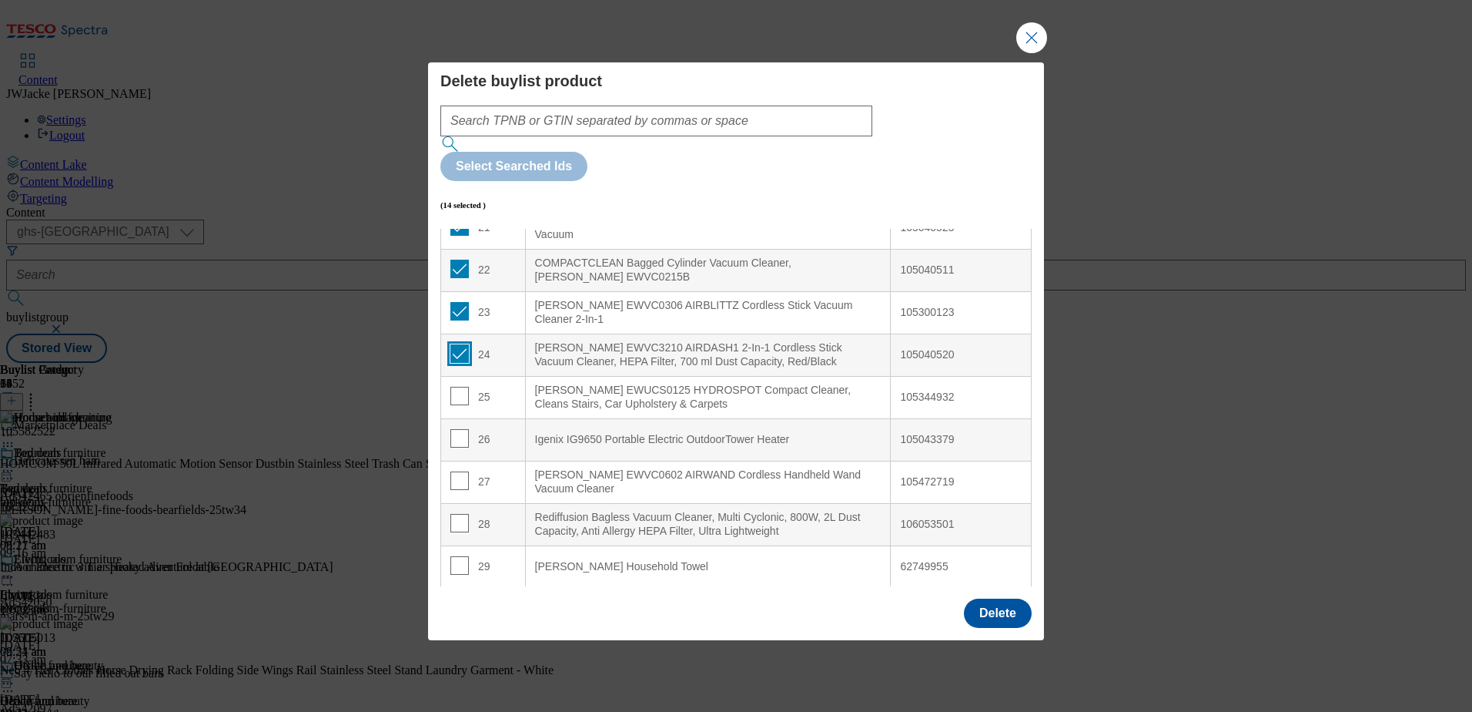
scroll to position [924, 0]
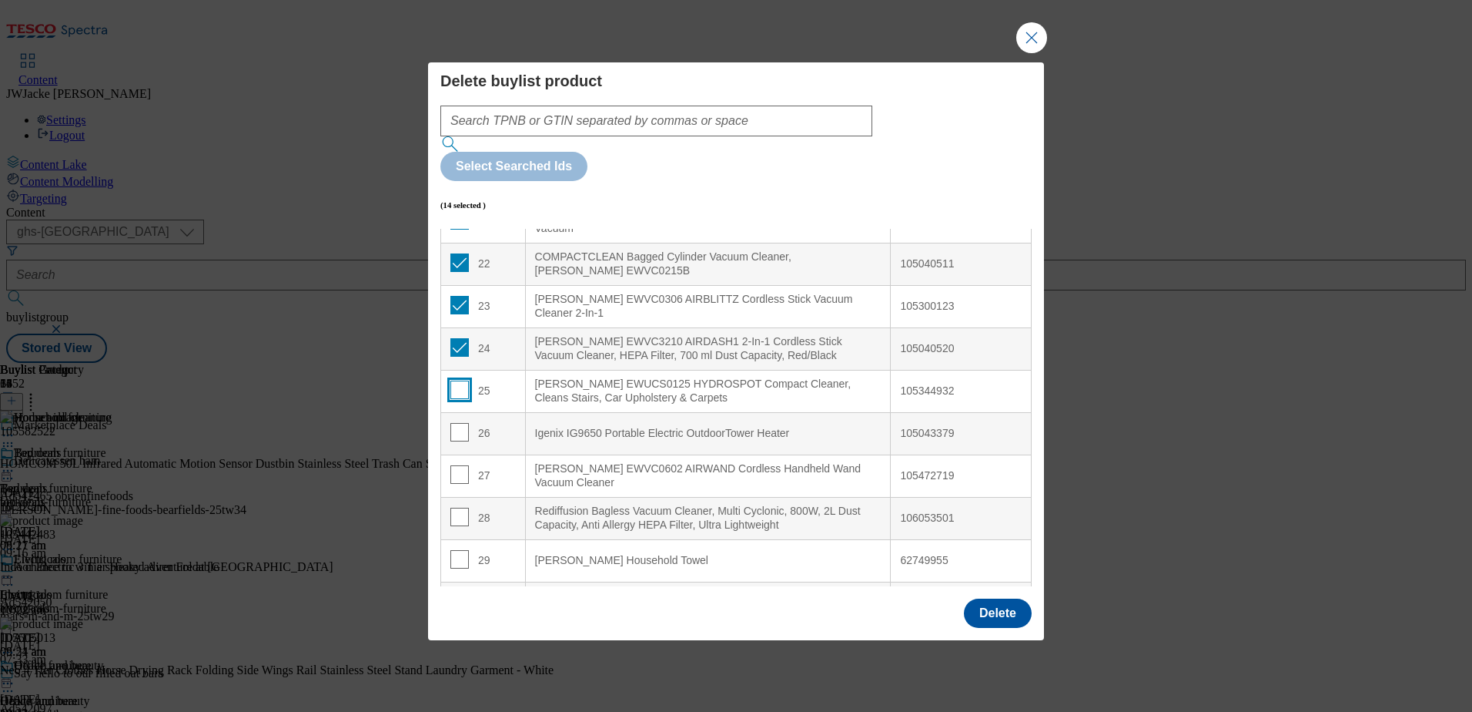
click at [457, 380] on input "Modal" at bounding box center [459, 389] width 18 height 18
checkbox input "true"
click at [458, 423] on input "Modal" at bounding box center [459, 432] width 18 height 18
checkbox input "true"
click at [460, 465] on input "Modal" at bounding box center [459, 474] width 18 height 18
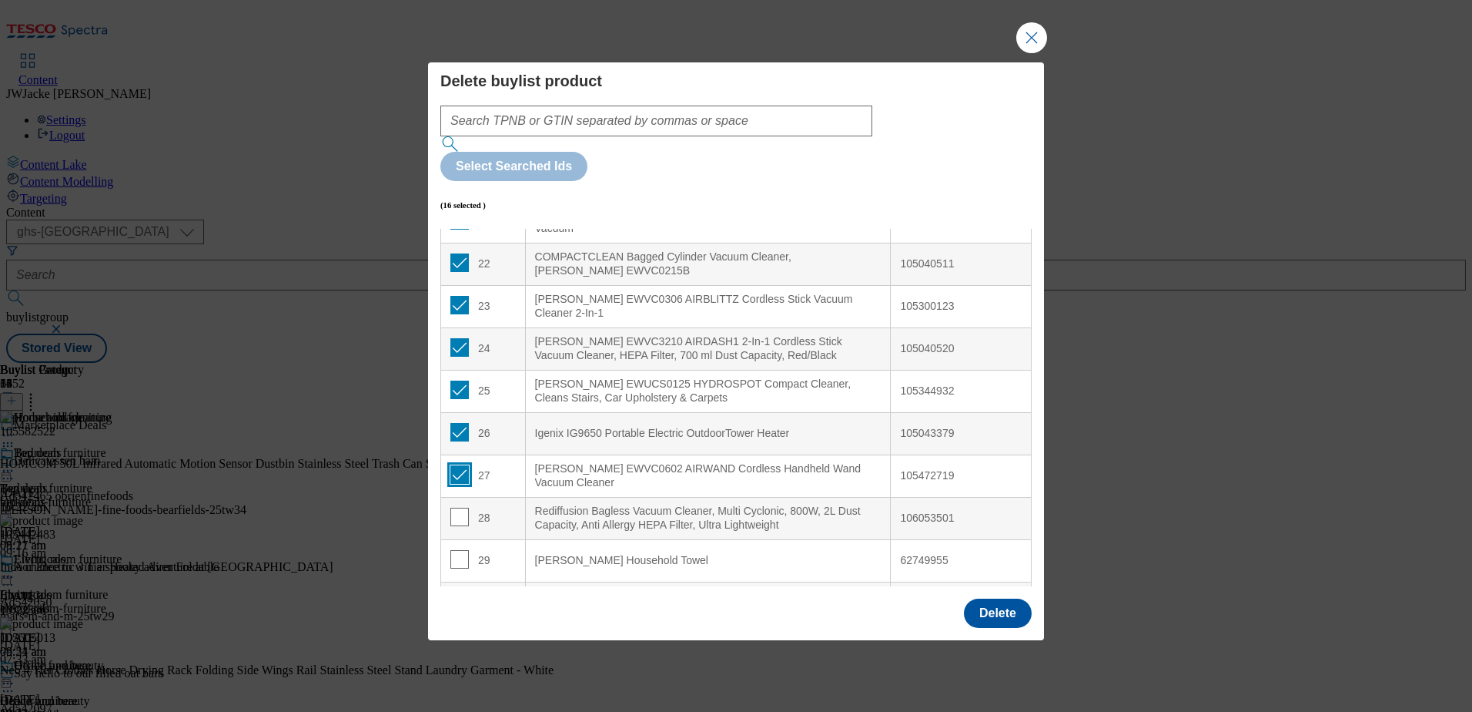
checkbox input "true"
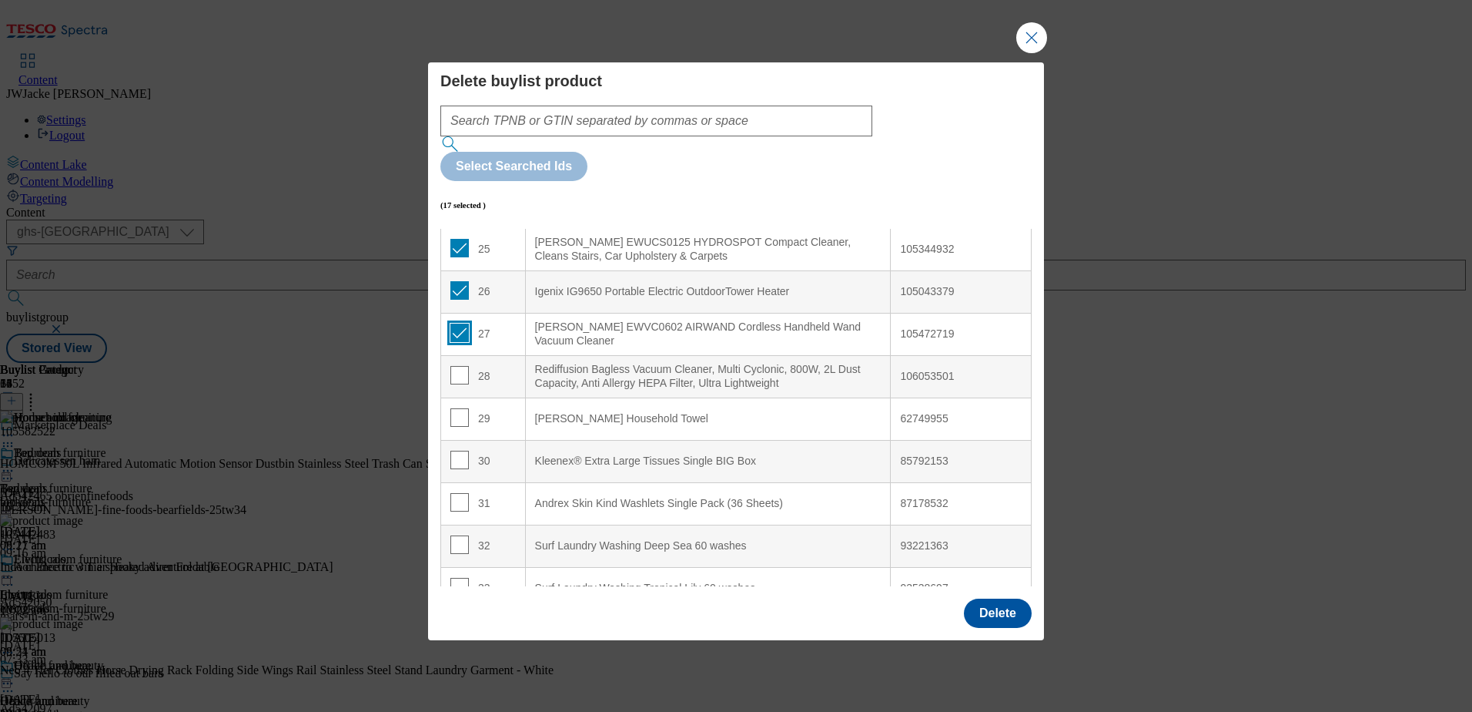
scroll to position [1078, 0]
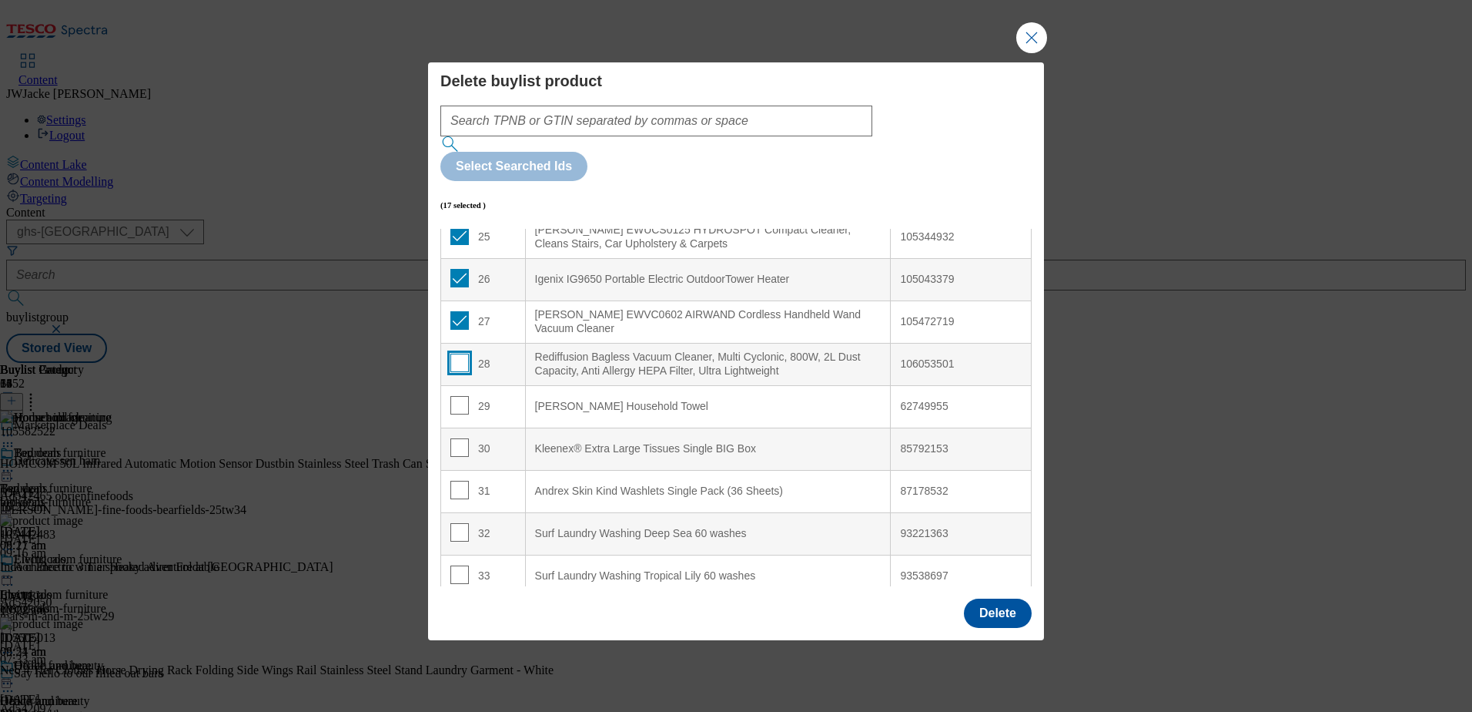
click at [459, 353] on input "Modal" at bounding box center [459, 362] width 18 height 18
checkbox input "true"
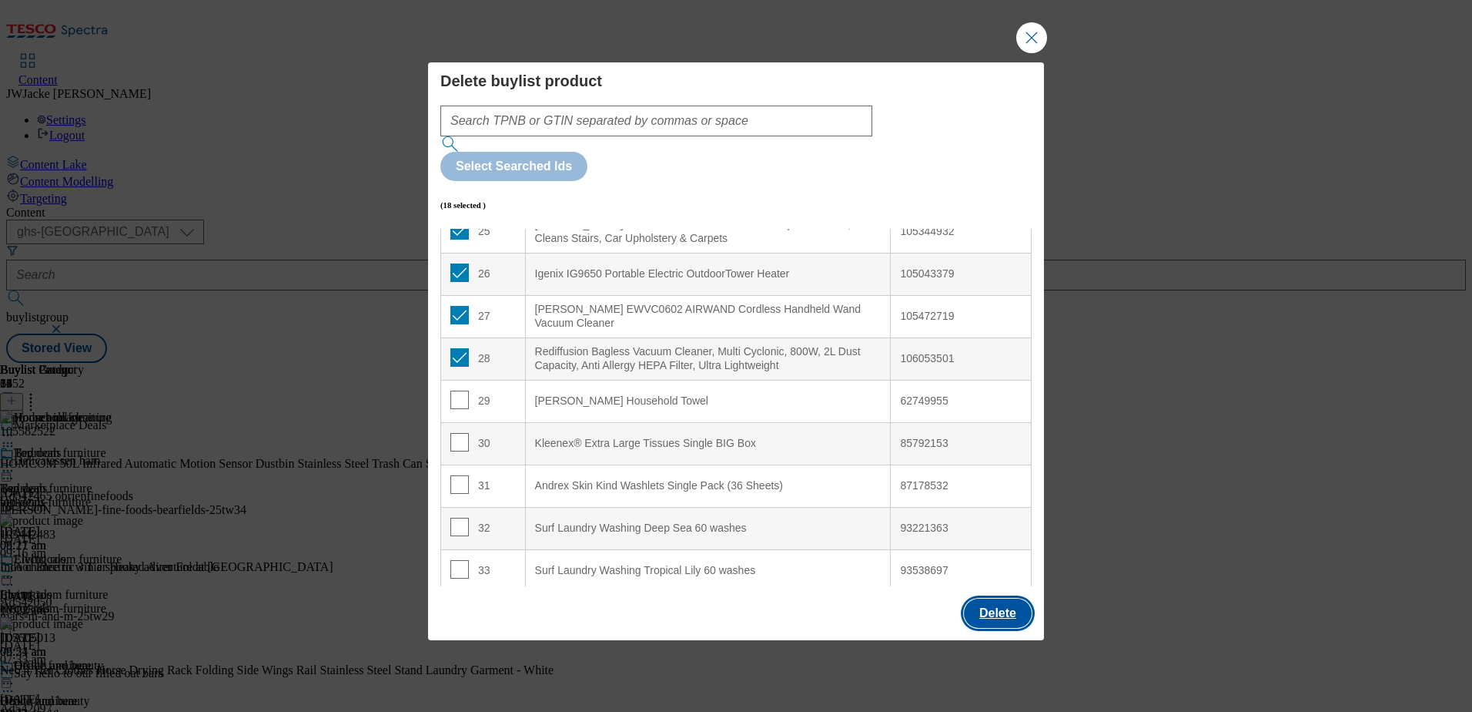
click at [994, 598] on button "Delete" at bounding box center [998, 612] width 68 height 29
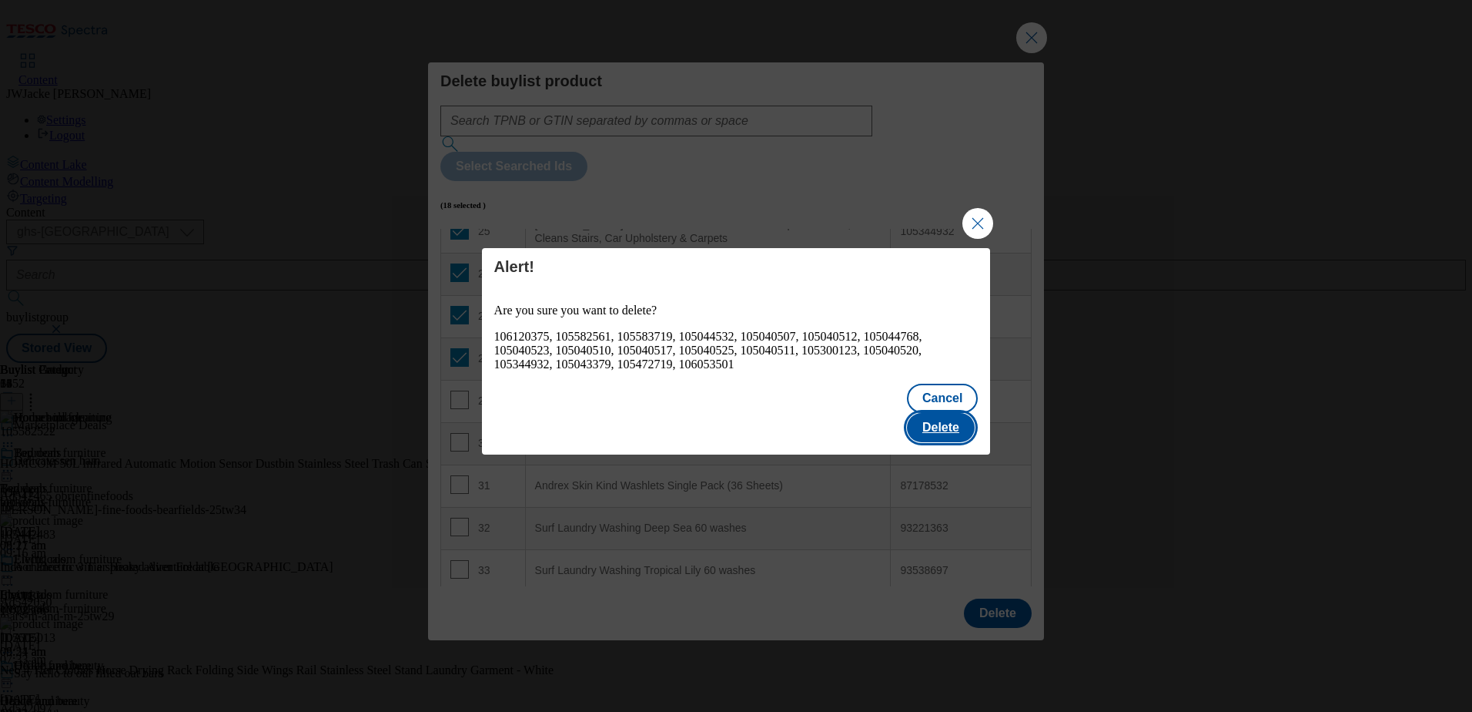
click at [942, 418] on button "Delete" at bounding box center [941, 427] width 68 height 29
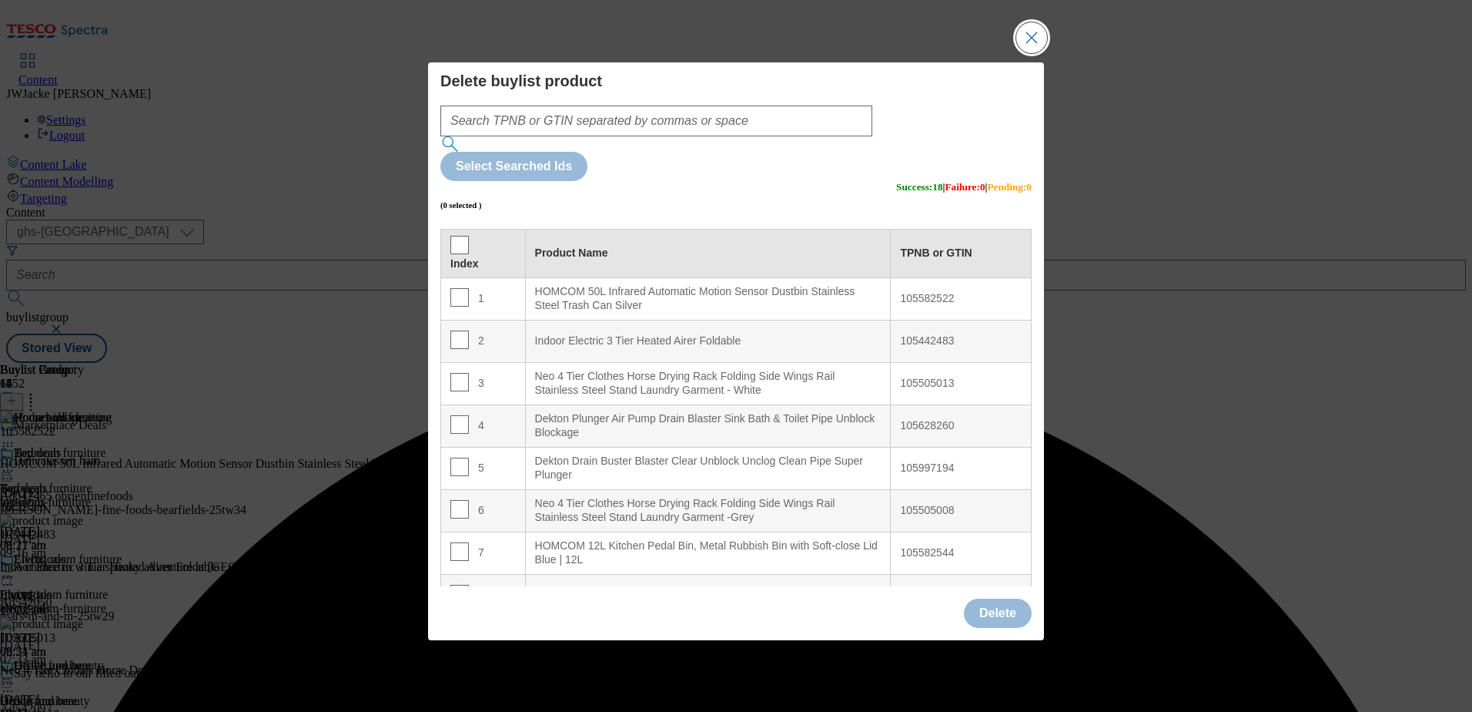
click at [1030, 53] on button "Close Modal" at bounding box center [1032, 37] width 31 height 31
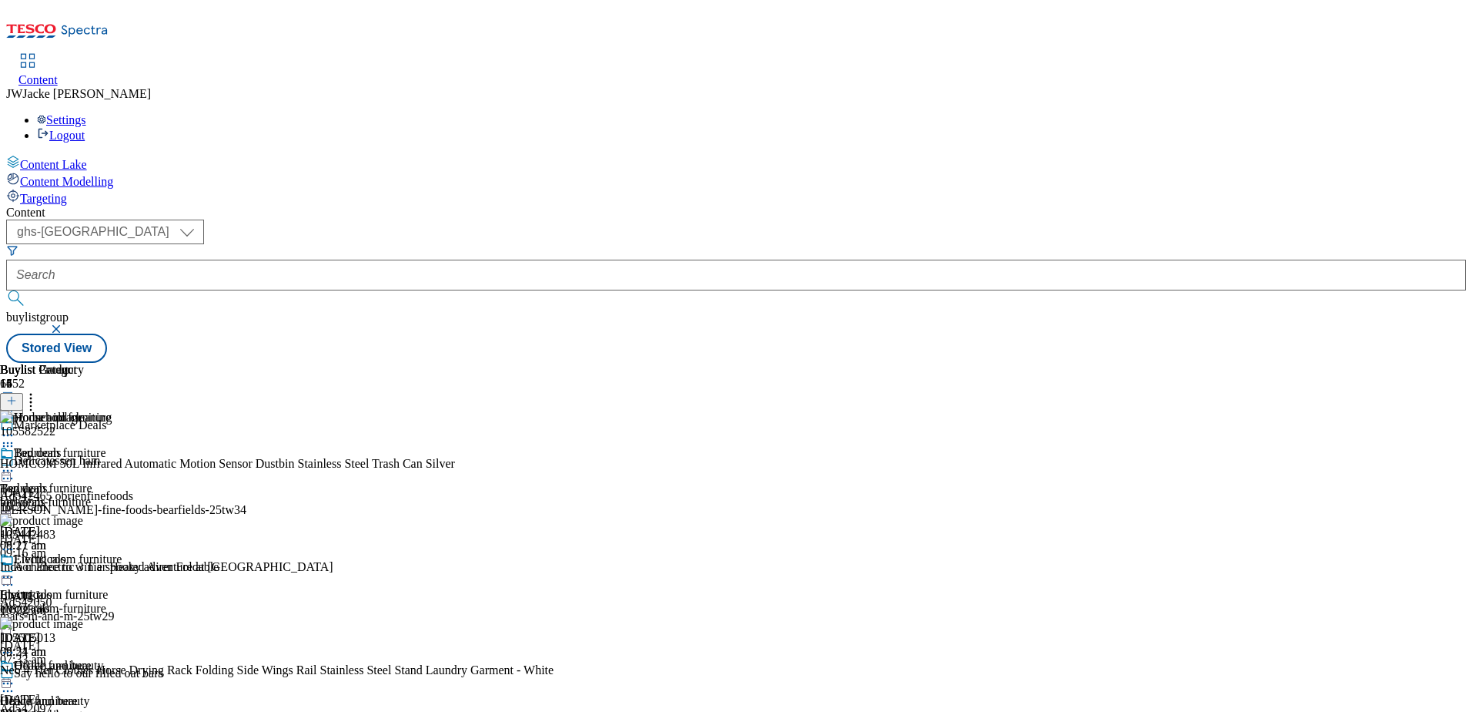
scroll to position [0, 0]
click at [39, 390] on icon at bounding box center [30, 397] width 15 height 15
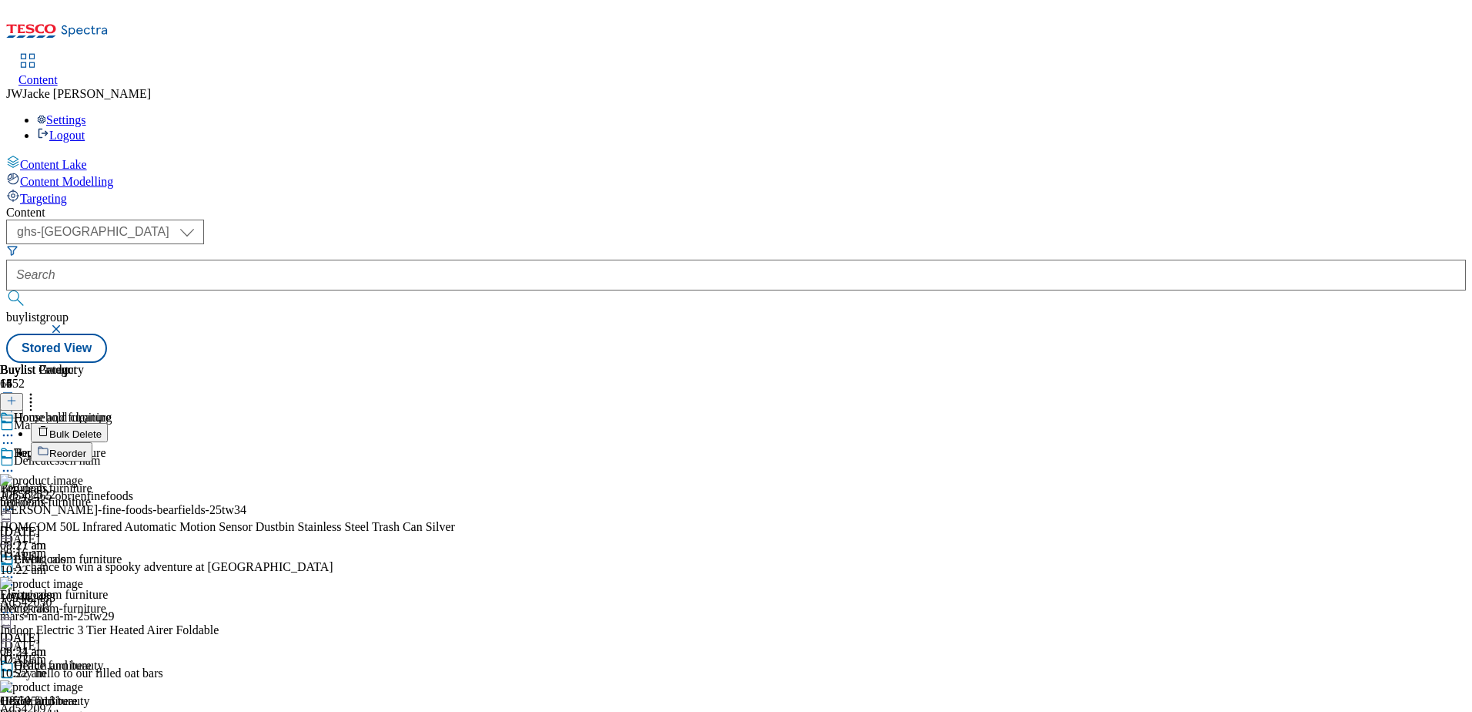
click at [102, 428] on span "Bulk Delete" at bounding box center [75, 434] width 52 height 12
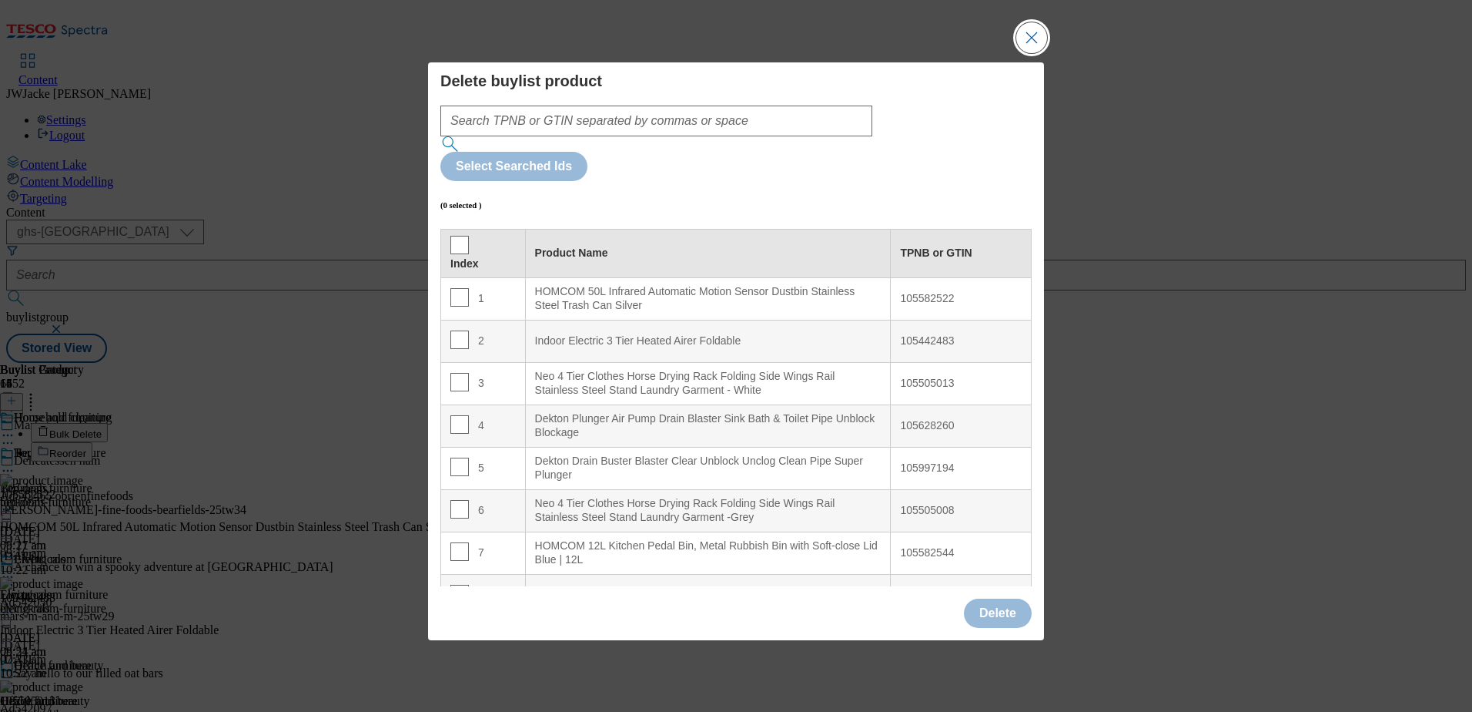
drag, startPoint x: 1030, startPoint y: 70, endPoint x: 1030, endPoint y: 79, distance: 9.3
click at [1030, 53] on button "Close Modal" at bounding box center [1032, 37] width 31 height 31
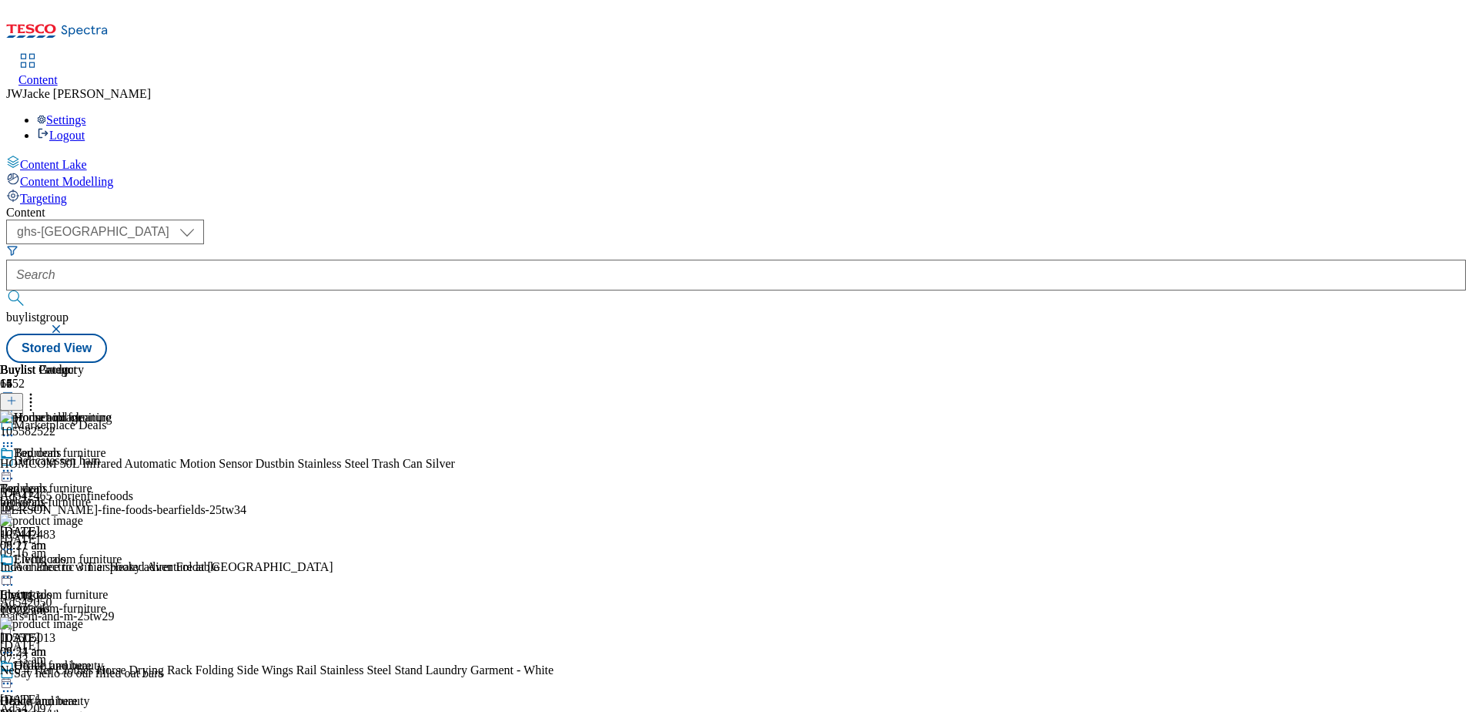
click at [39, 390] on icon at bounding box center [30, 397] width 15 height 15
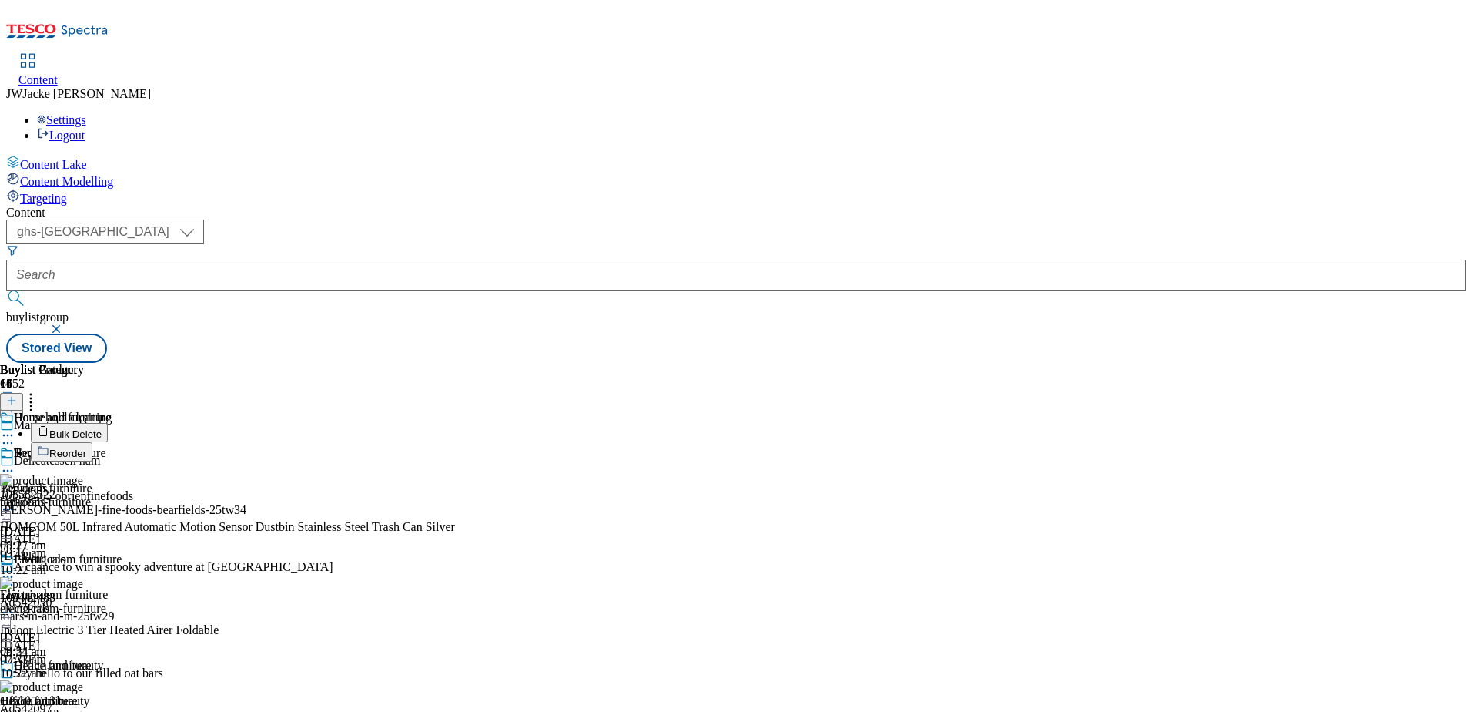
click at [86, 447] on span "Reorder" at bounding box center [67, 453] width 37 height 12
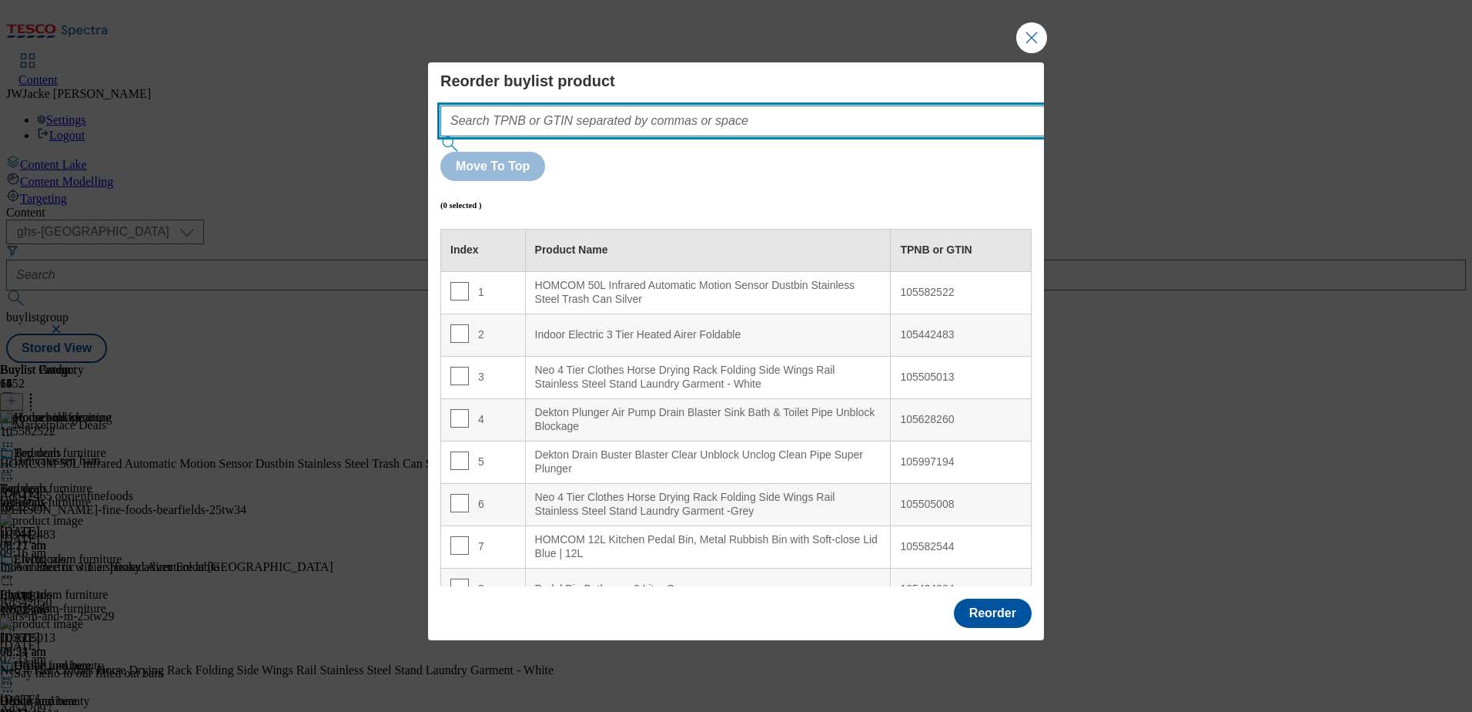
click at [631, 136] on input "Modal" at bounding box center [765, 121] width 651 height 31
paste input "106120375"
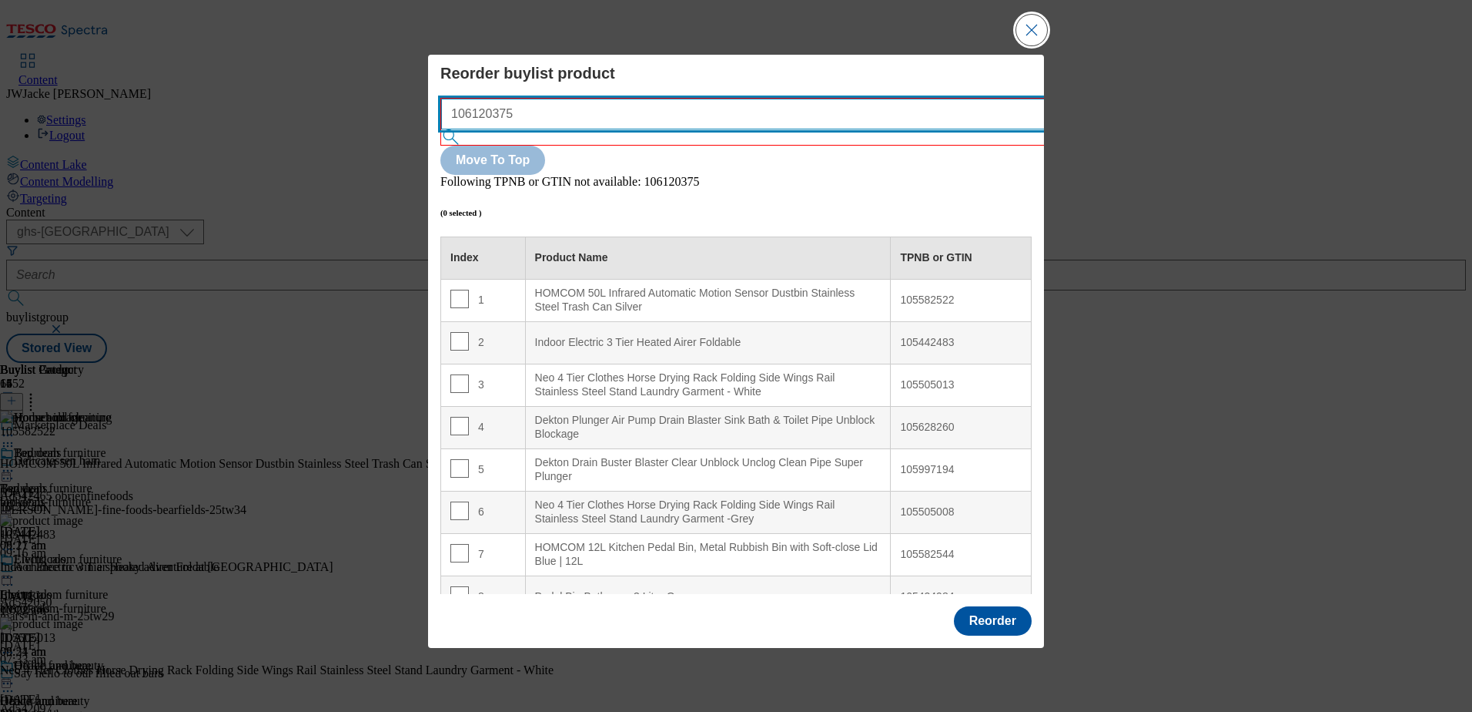
type input "106120375"
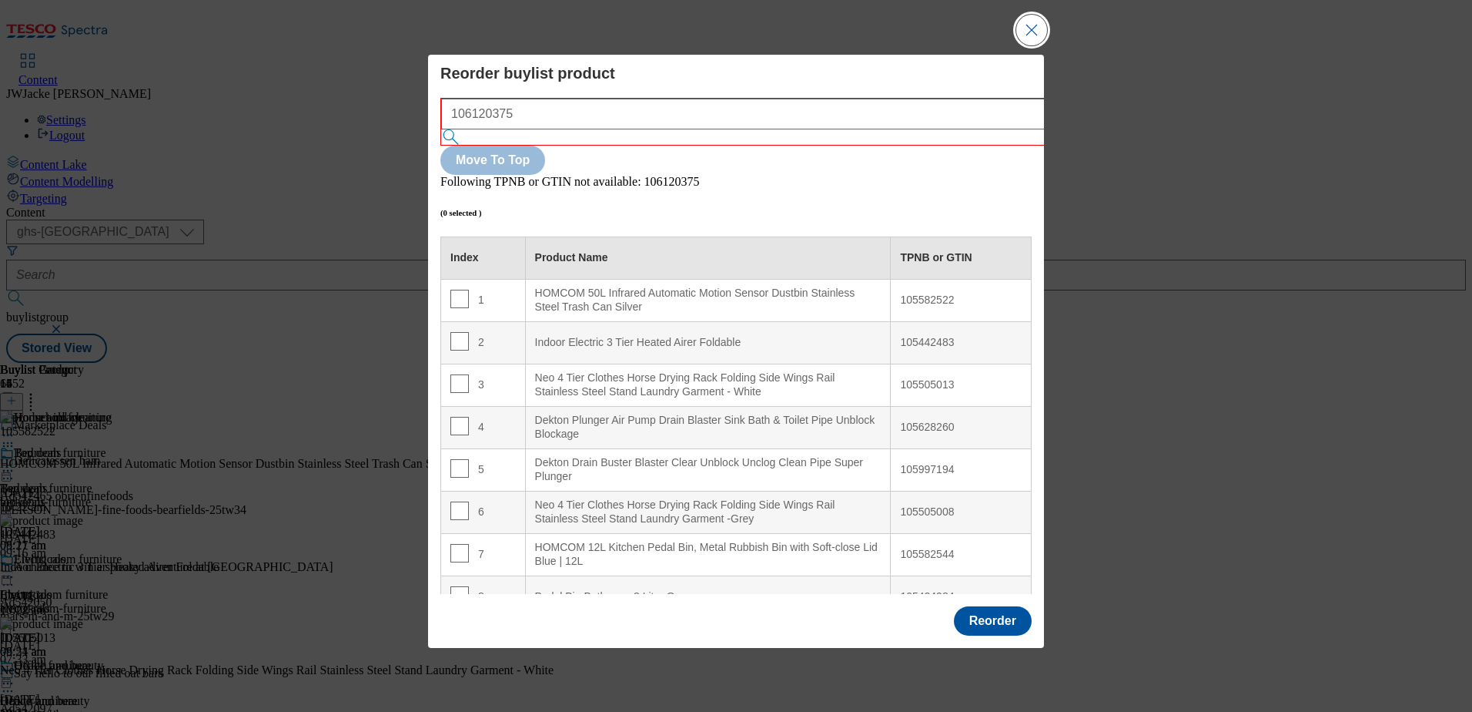
click at [1030, 45] on button "Close Modal" at bounding box center [1032, 30] width 31 height 31
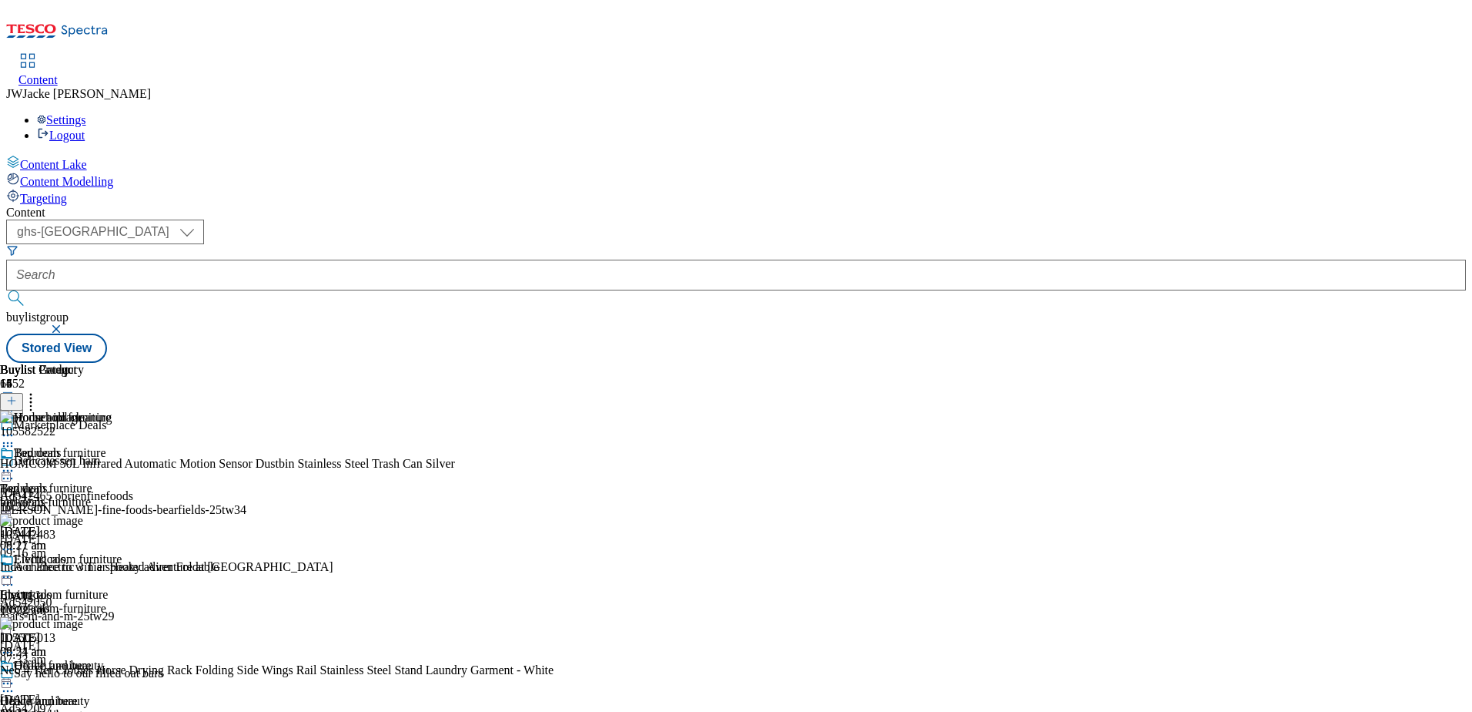
click at [12, 397] on line at bounding box center [12, 401] width 0 height 8
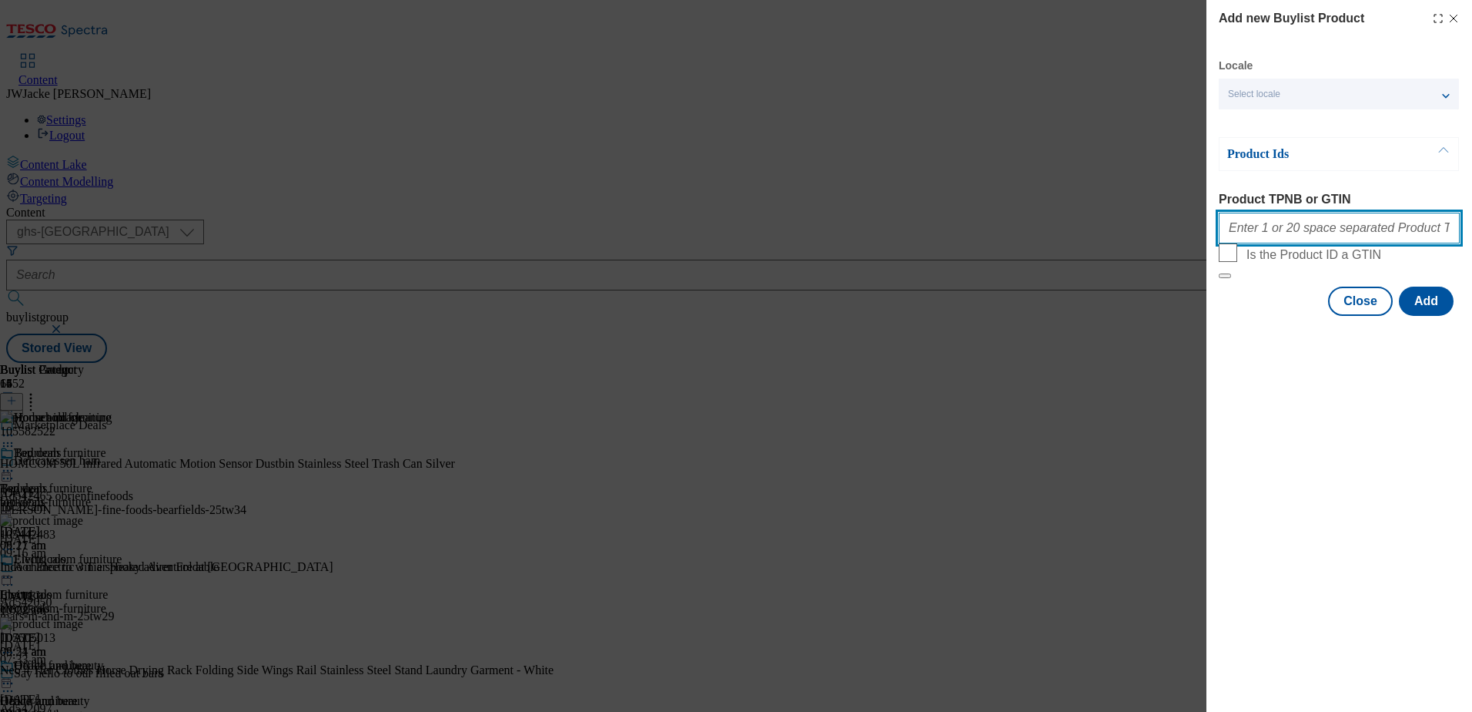
click at [1331, 231] on input "Product TPNB or GTIN" at bounding box center [1339, 228] width 241 height 31
paste input "106120375"
type input "106120375"
click at [1422, 316] on button "Add" at bounding box center [1426, 300] width 55 height 29
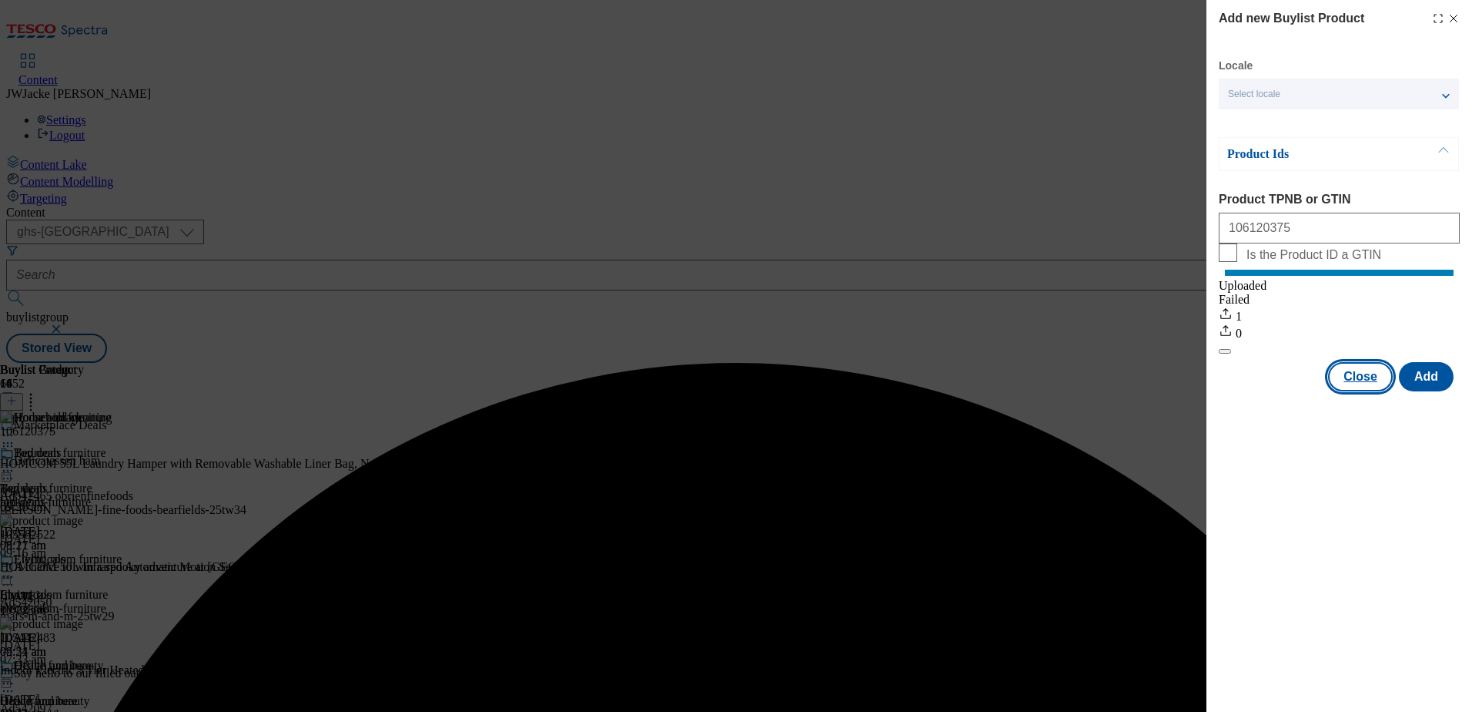
click at [1365, 391] on button "Close" at bounding box center [1360, 376] width 65 height 29
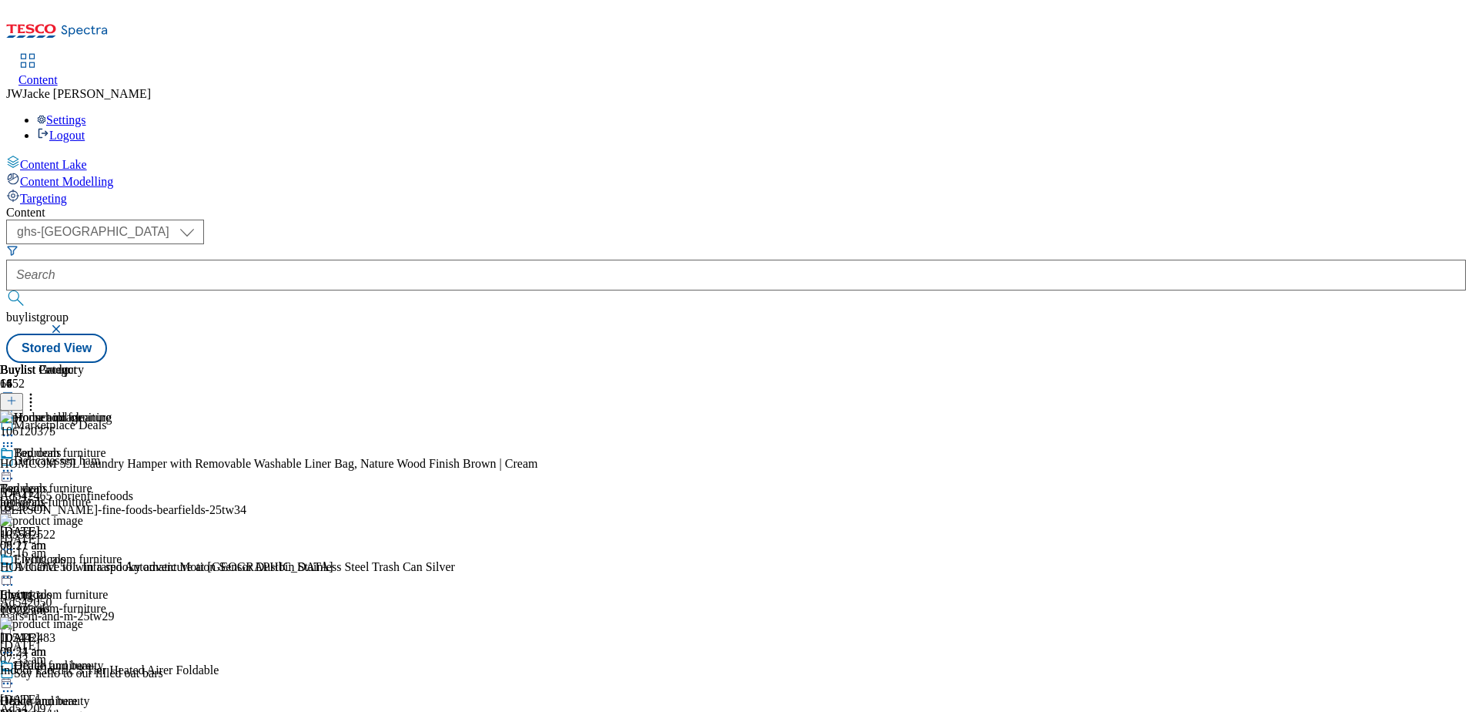
scroll to position [1001, 0]
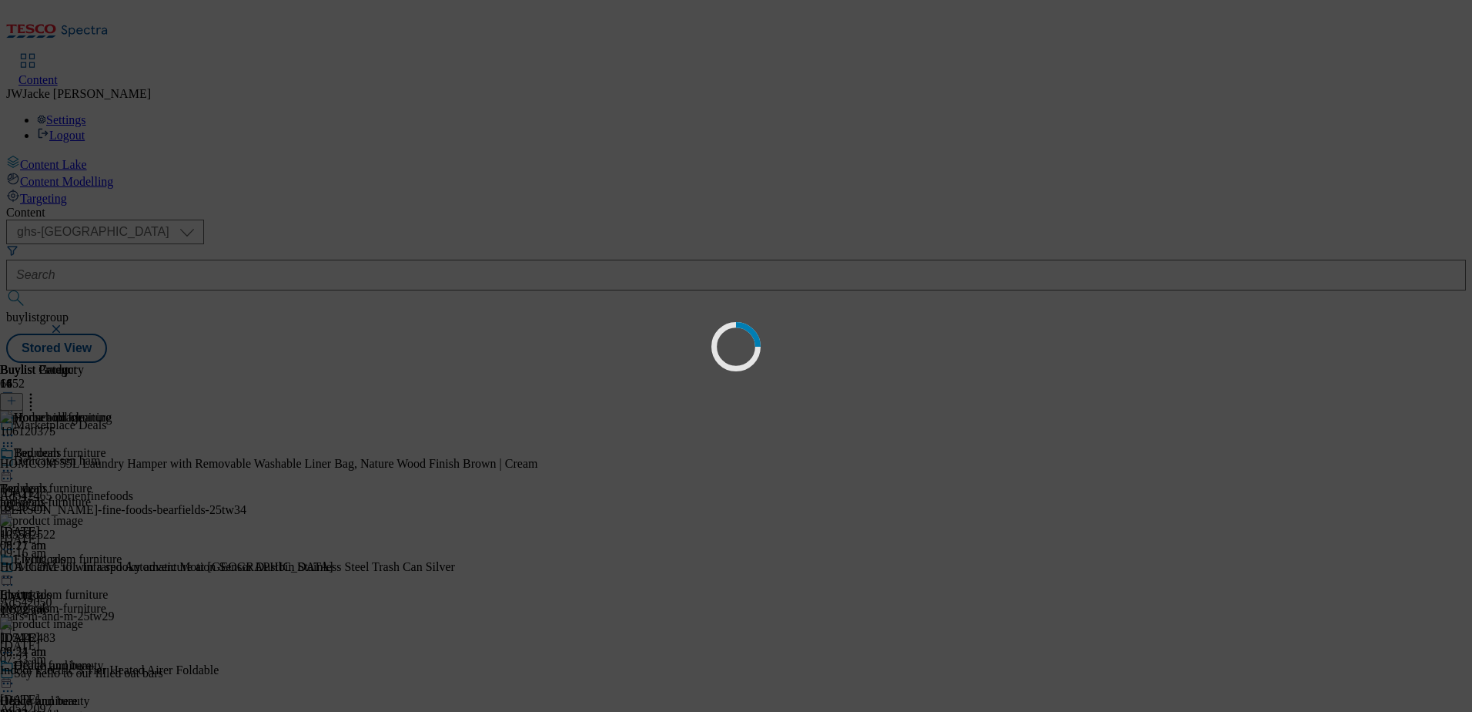
scroll to position [0, 0]
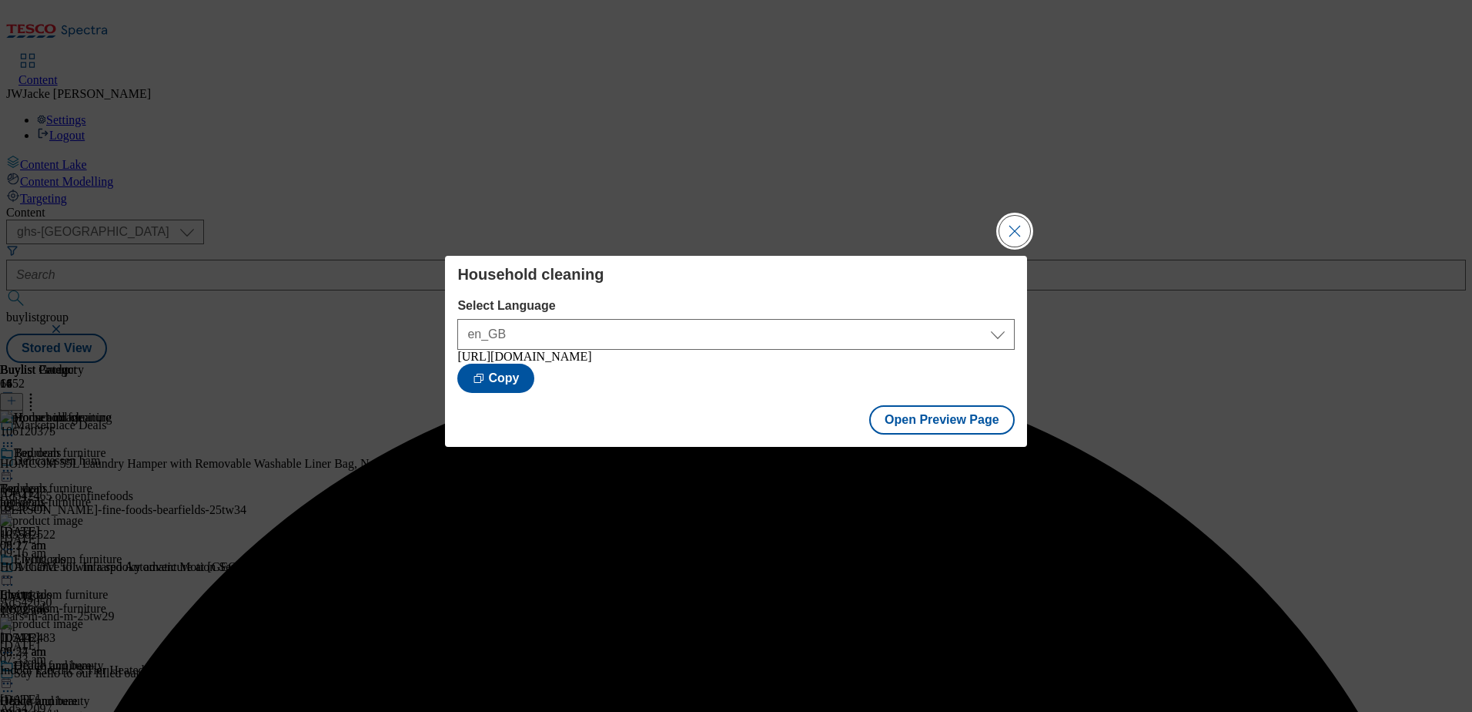
click at [1020, 216] on button "Close Modal" at bounding box center [1015, 231] width 31 height 31
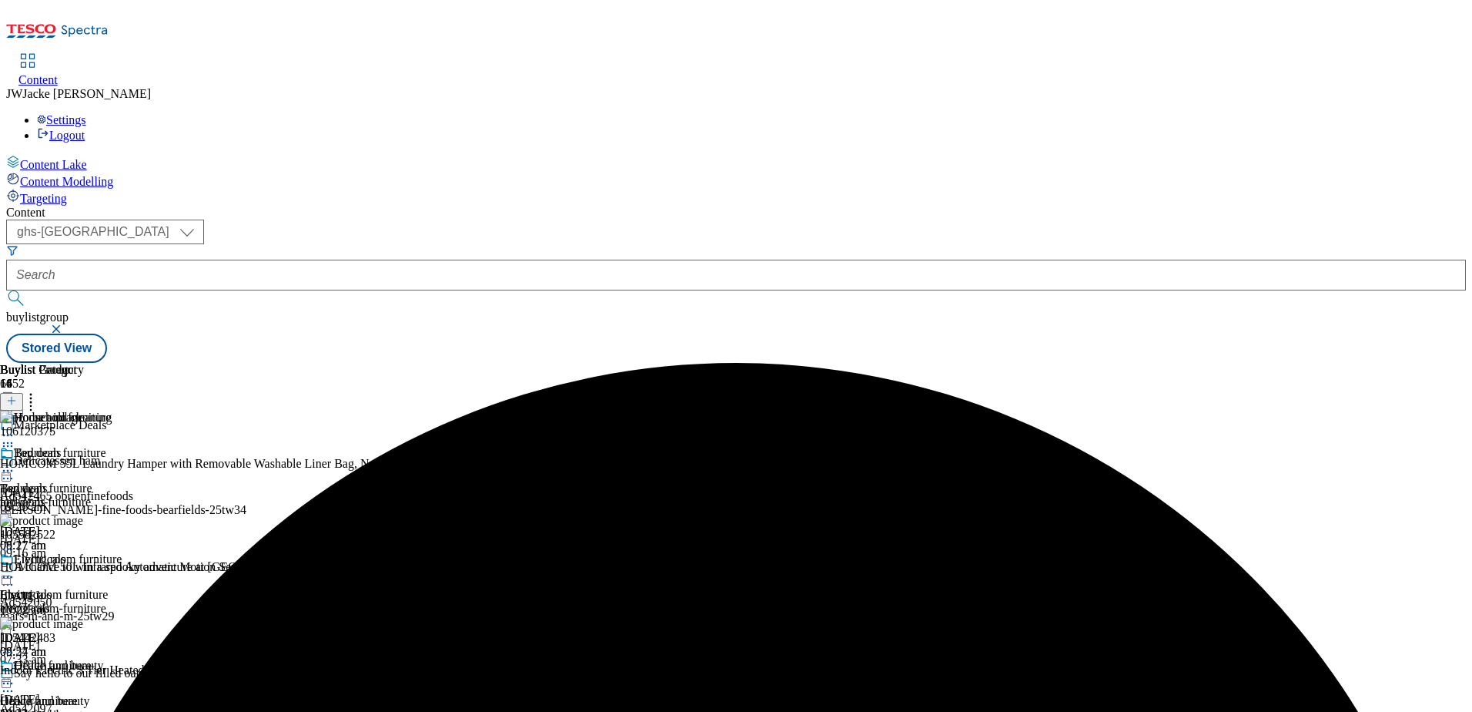
scroll to position [847, 0]
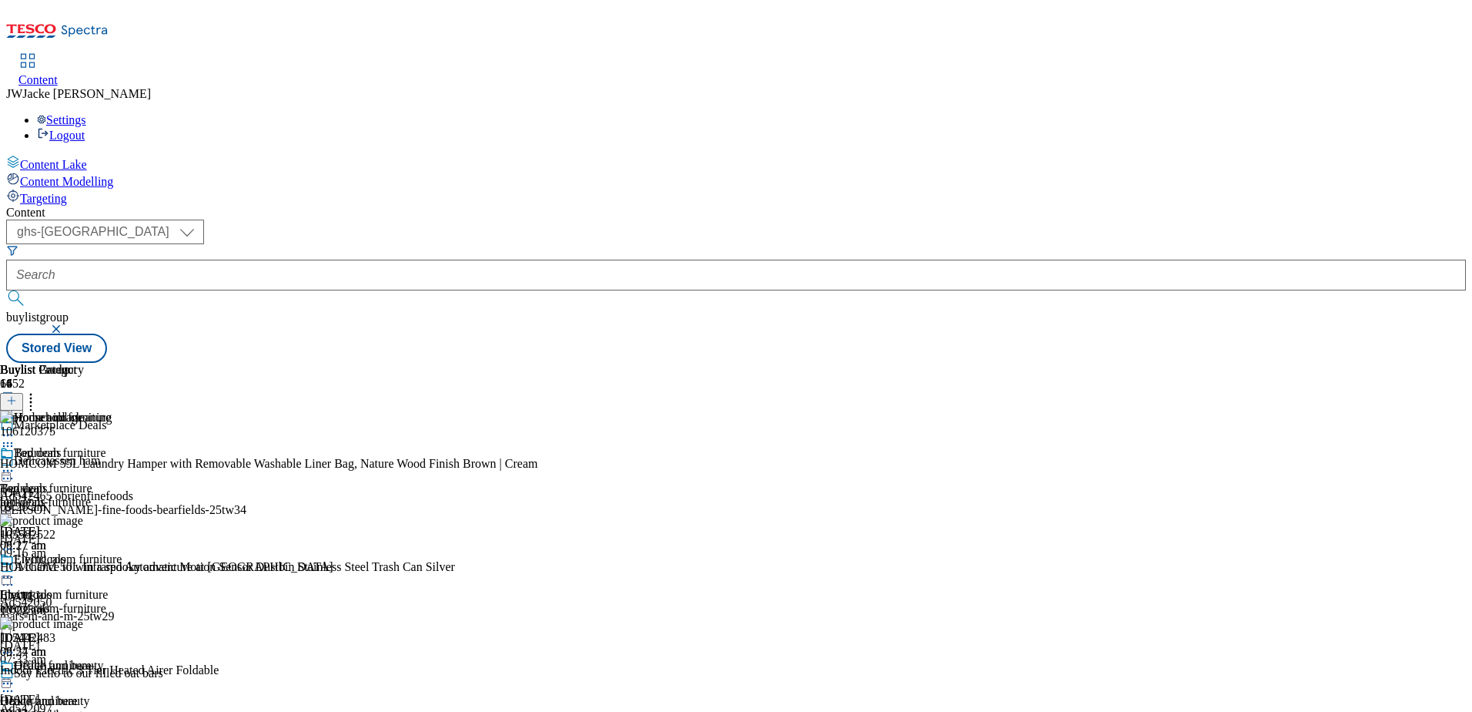
scroll to position [1001, 0]
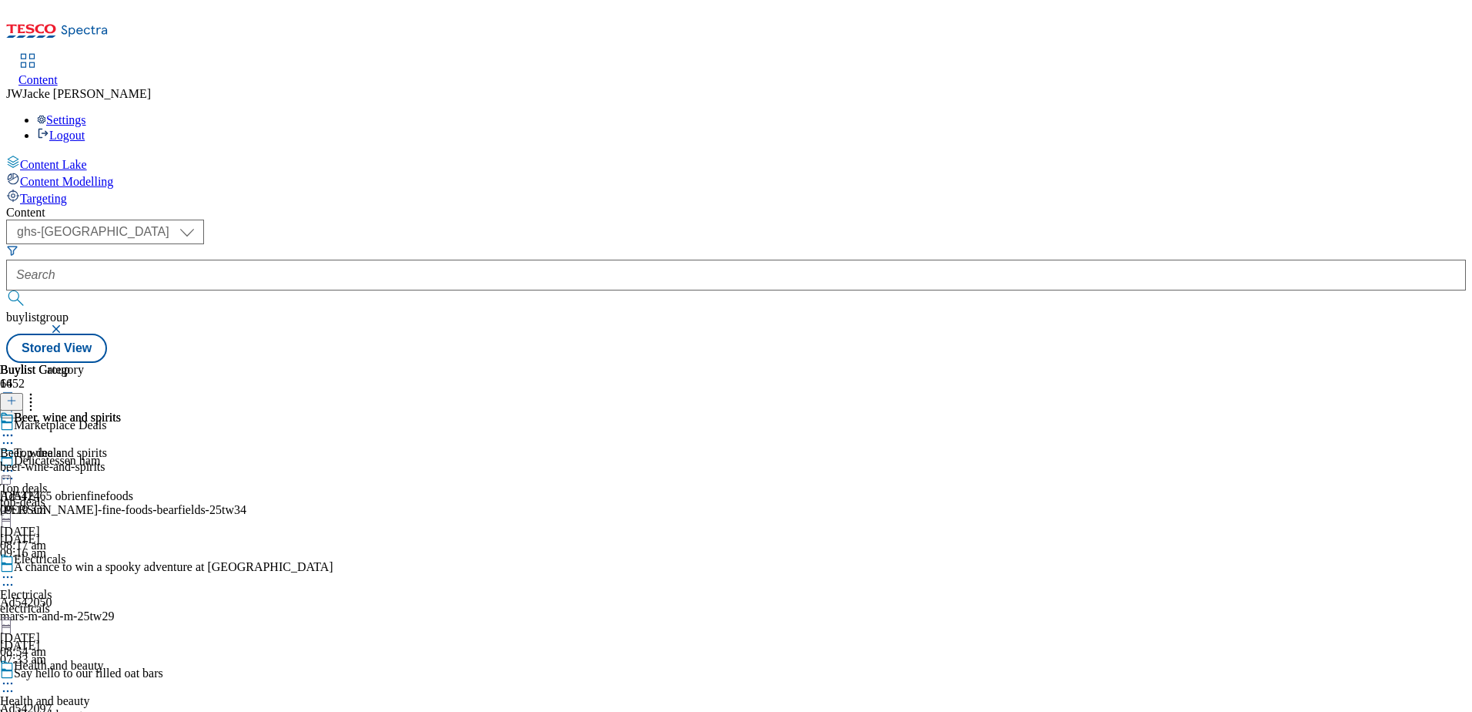
click at [121, 460] on div "beer-wine-and-spirits" at bounding box center [60, 467] width 121 height 14
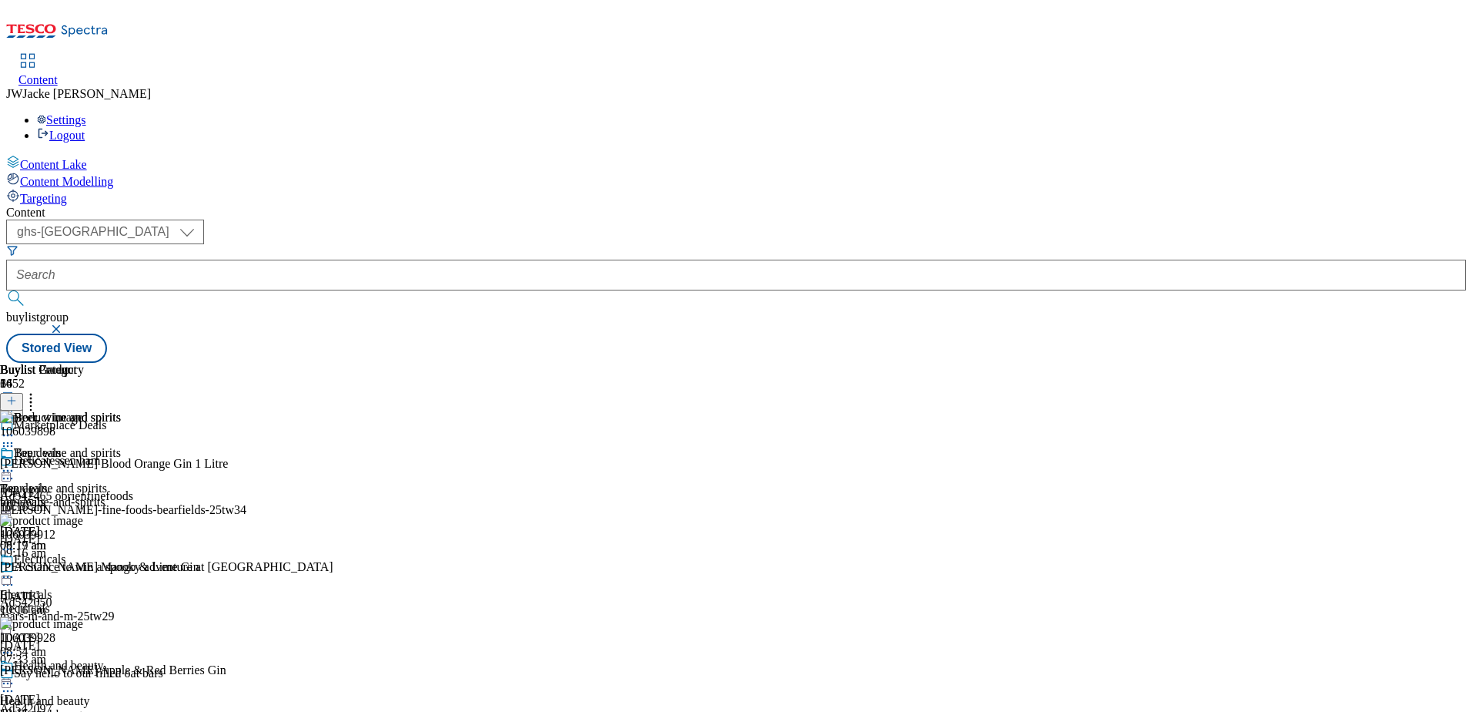
click at [15, 463] on icon at bounding box center [7, 470] width 15 height 15
click at [121, 552] on div "Beer, wine and spirits Beer, wine and spirits beer-wine-and-spirits [DATE] 09:1…" at bounding box center [60, 499] width 121 height 106
click at [15, 463] on icon at bounding box center [7, 470] width 15 height 15
click at [121, 552] on div "Beer, wine and spirits Beer, wine and spirits beer-wine-and-spirits [DATE] 09:1…" at bounding box center [60, 499] width 121 height 106
click at [121, 446] on div "Beer, wine and spirits Beer, wine and spirits beer-wine-and-spirits [DATE] 09:1…" at bounding box center [60, 499] width 121 height 106
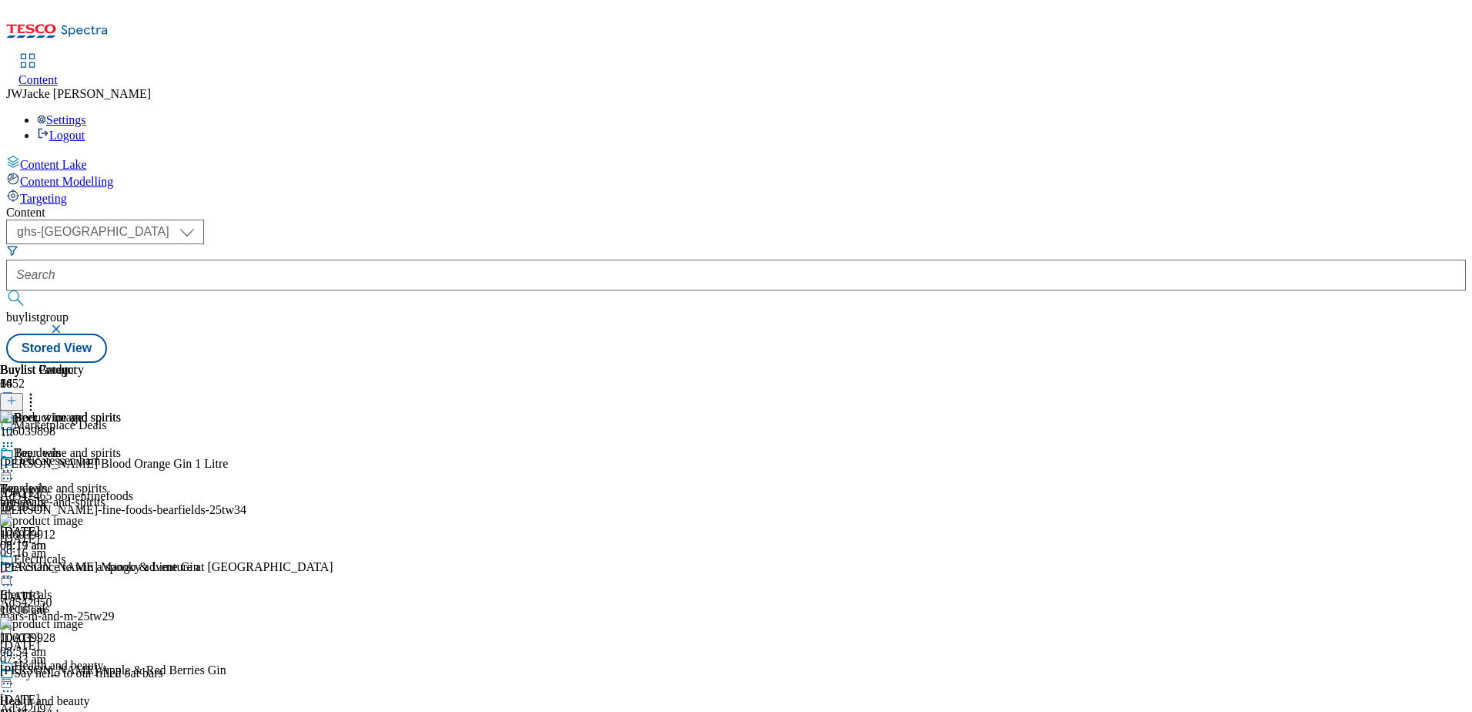
click at [9, 470] on circle at bounding box center [8, 471] width 2 height 2
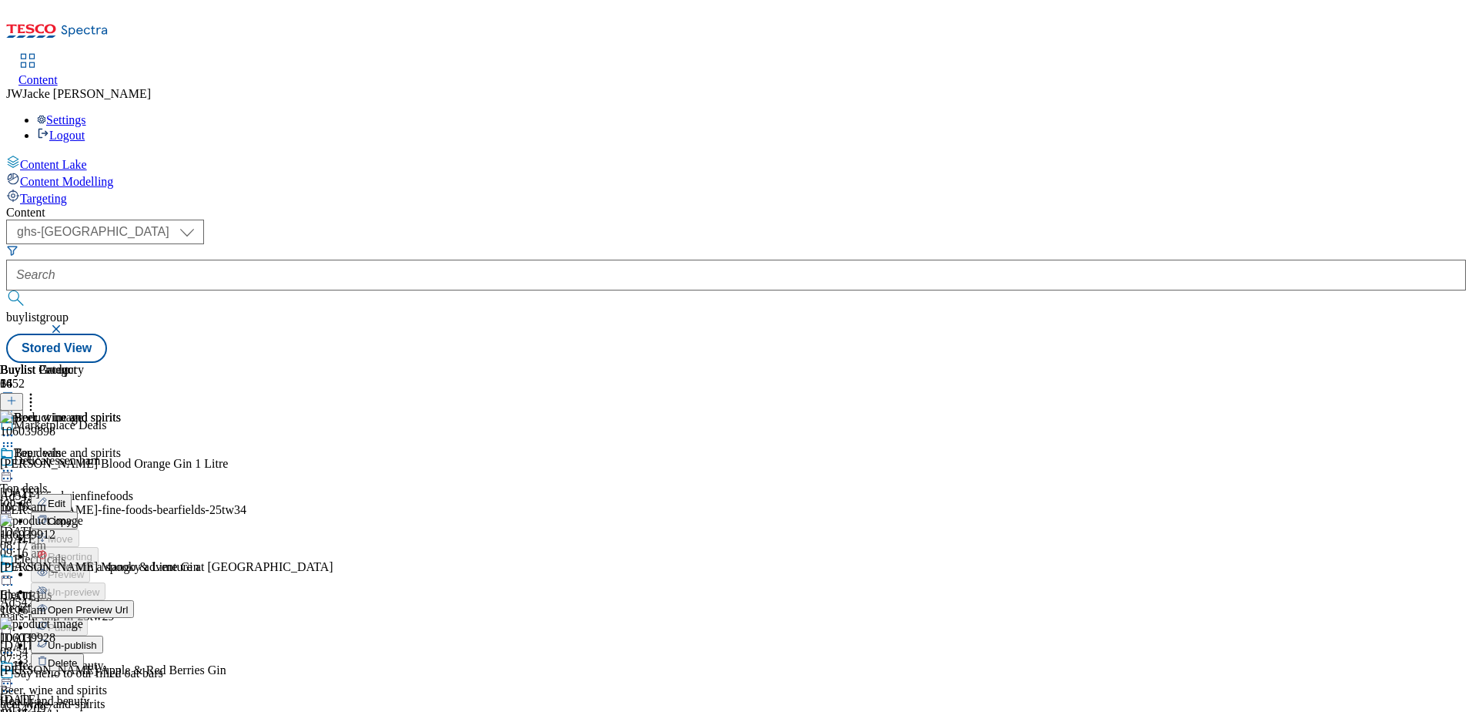
click at [134, 648] on div "Beer, wine and spirits Edit Copy Move Reporting Preview Un-preview Open Preview…" at bounding box center [67, 600] width 134 height 308
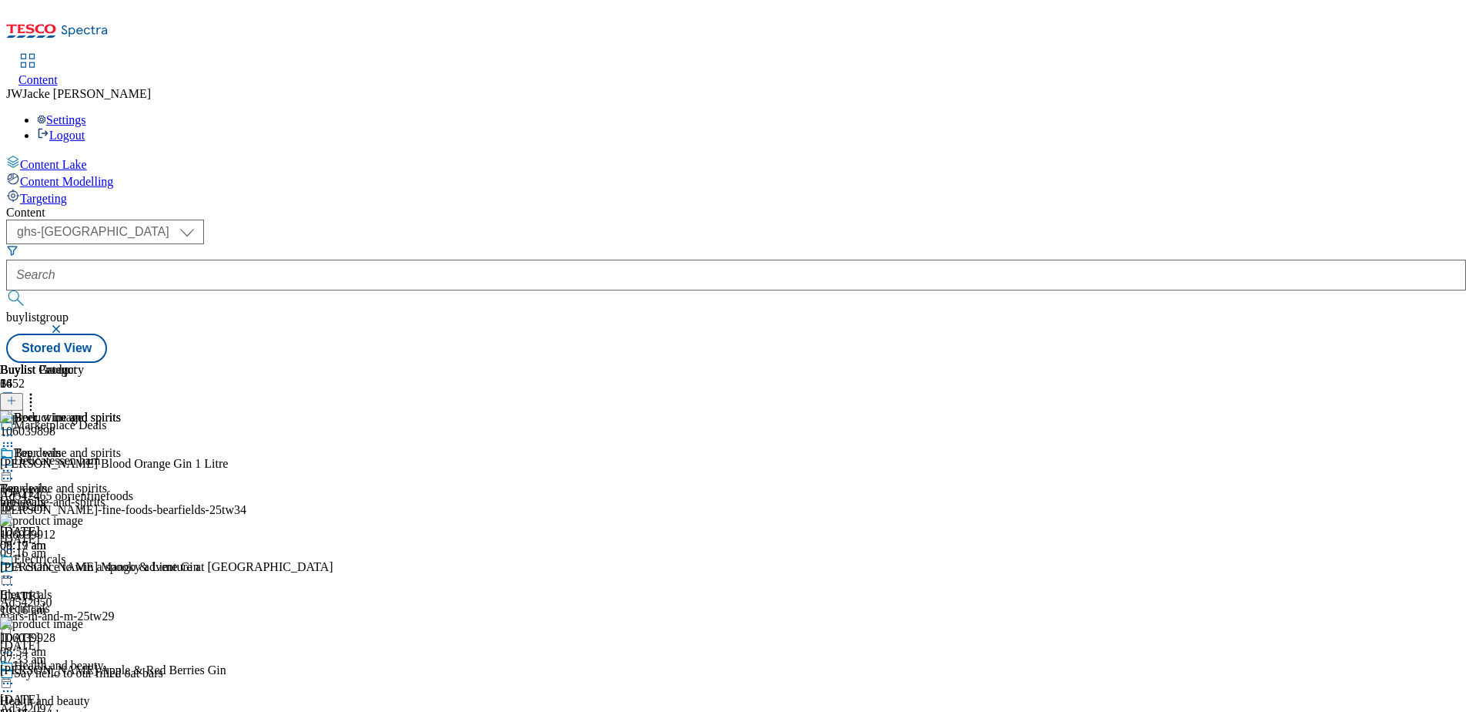
click at [15, 463] on icon at bounding box center [7, 470] width 15 height 15
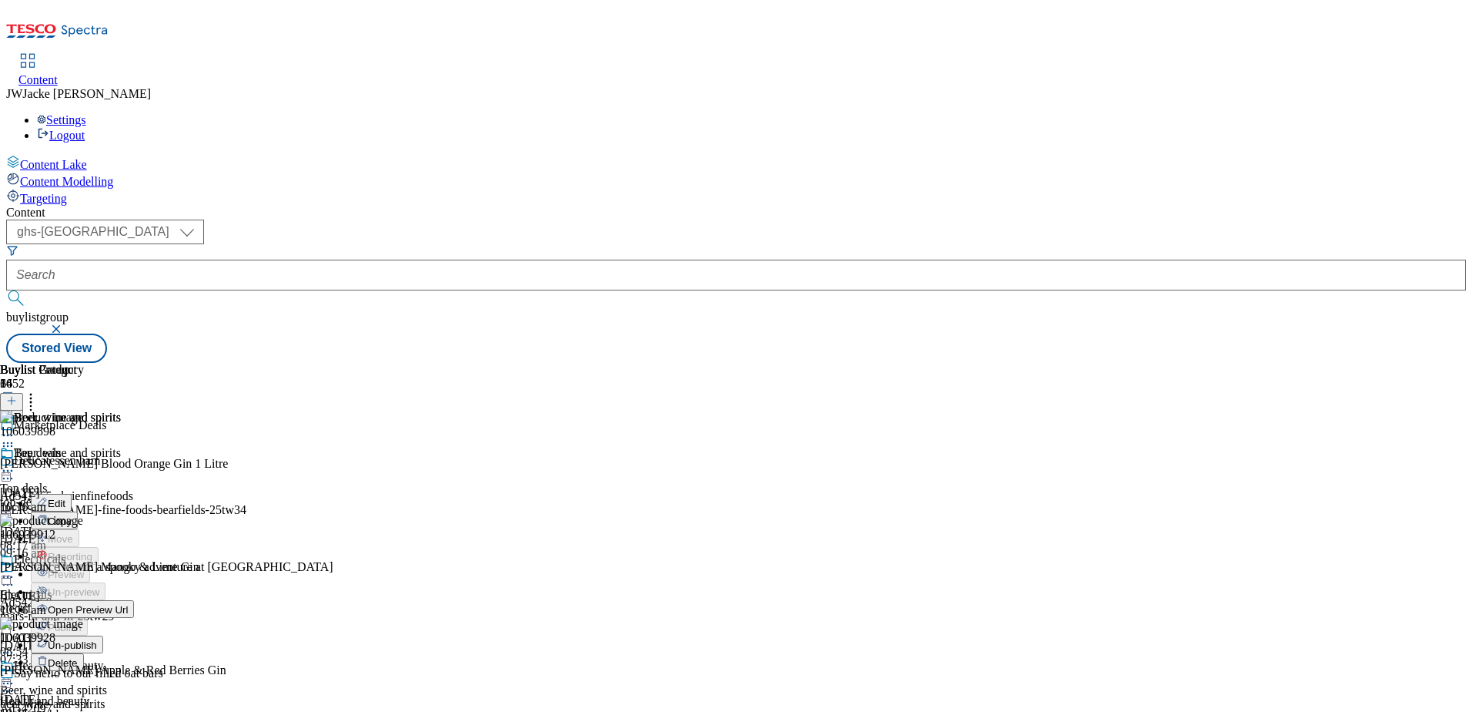
click at [128, 604] on span "Open Preview Url" at bounding box center [88, 610] width 80 height 12
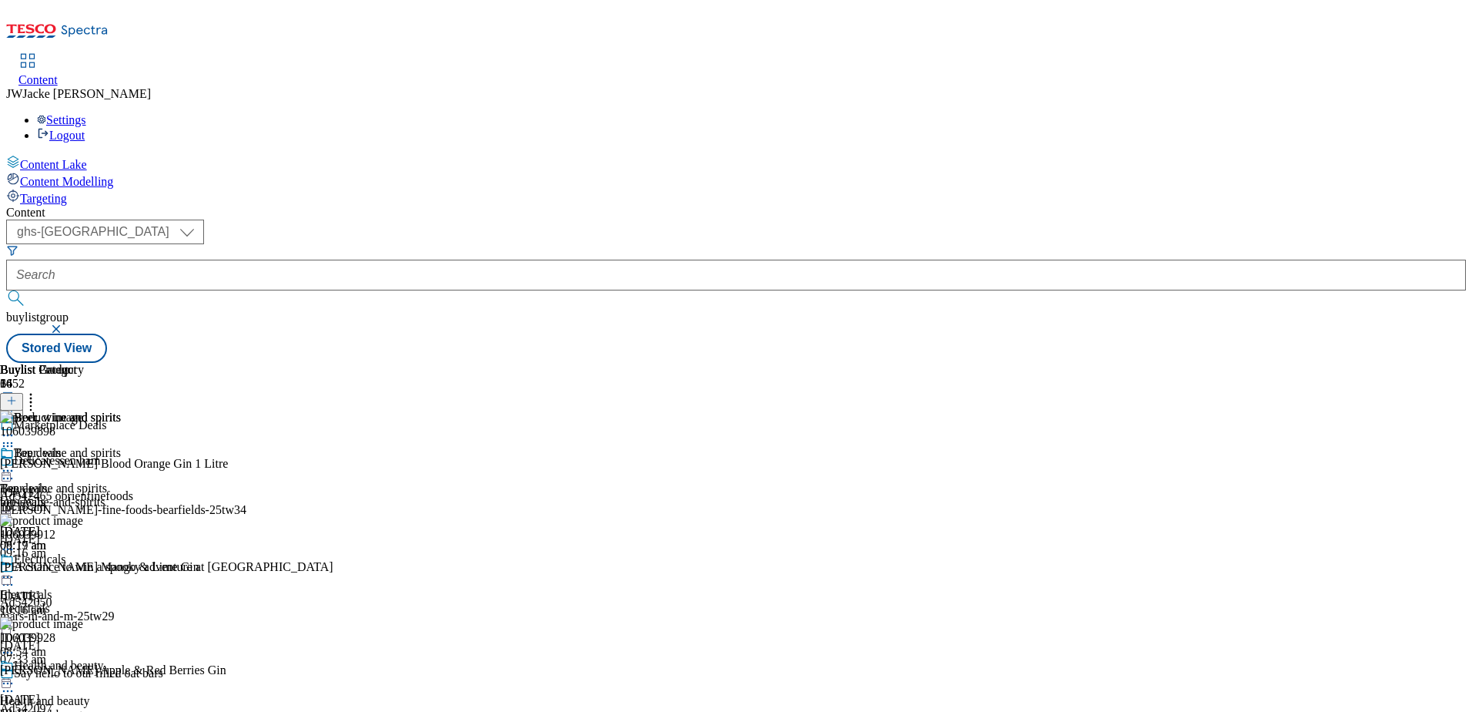
click at [15, 463] on icon at bounding box center [7, 470] width 15 height 15
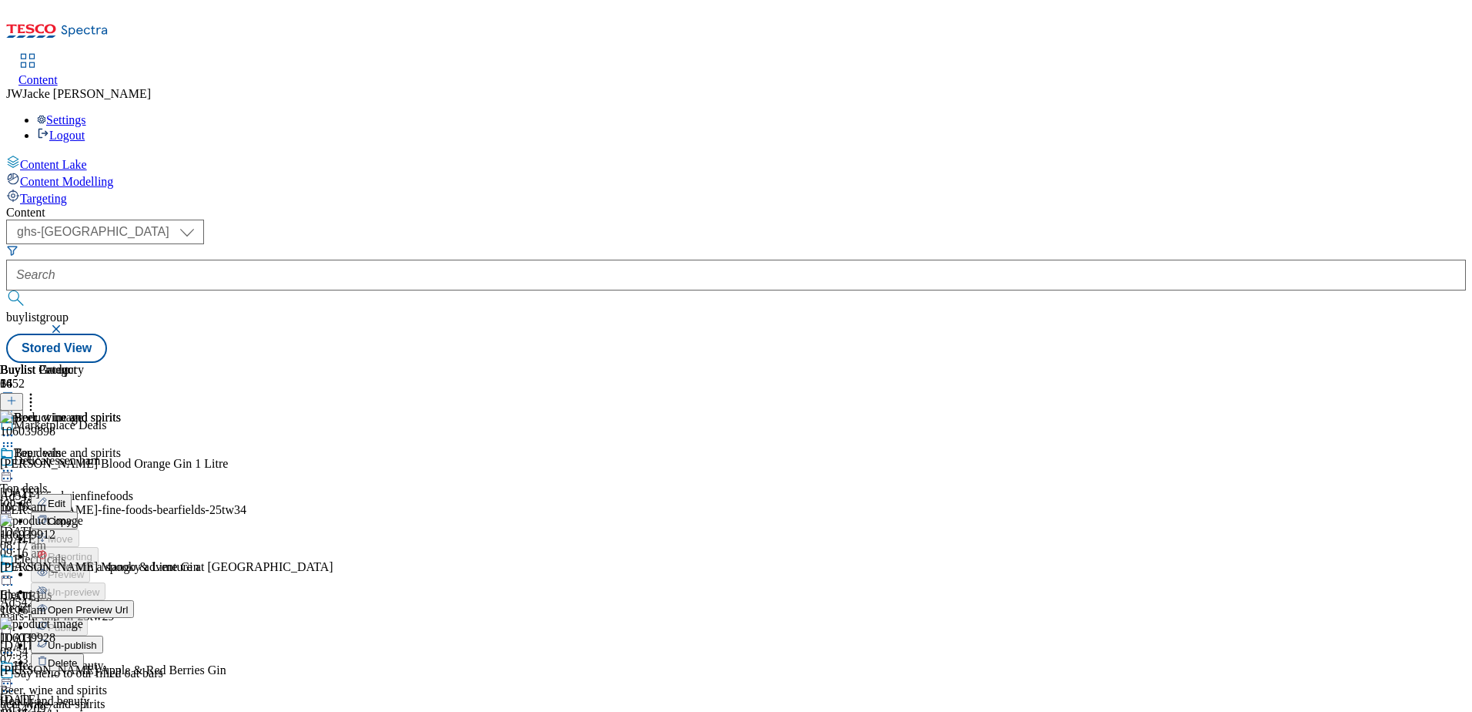
click at [134, 605] on div "Beer, wine and spirits Edit Copy Move Reporting Preview Un-preview Open Preview…" at bounding box center [67, 600] width 134 height 308
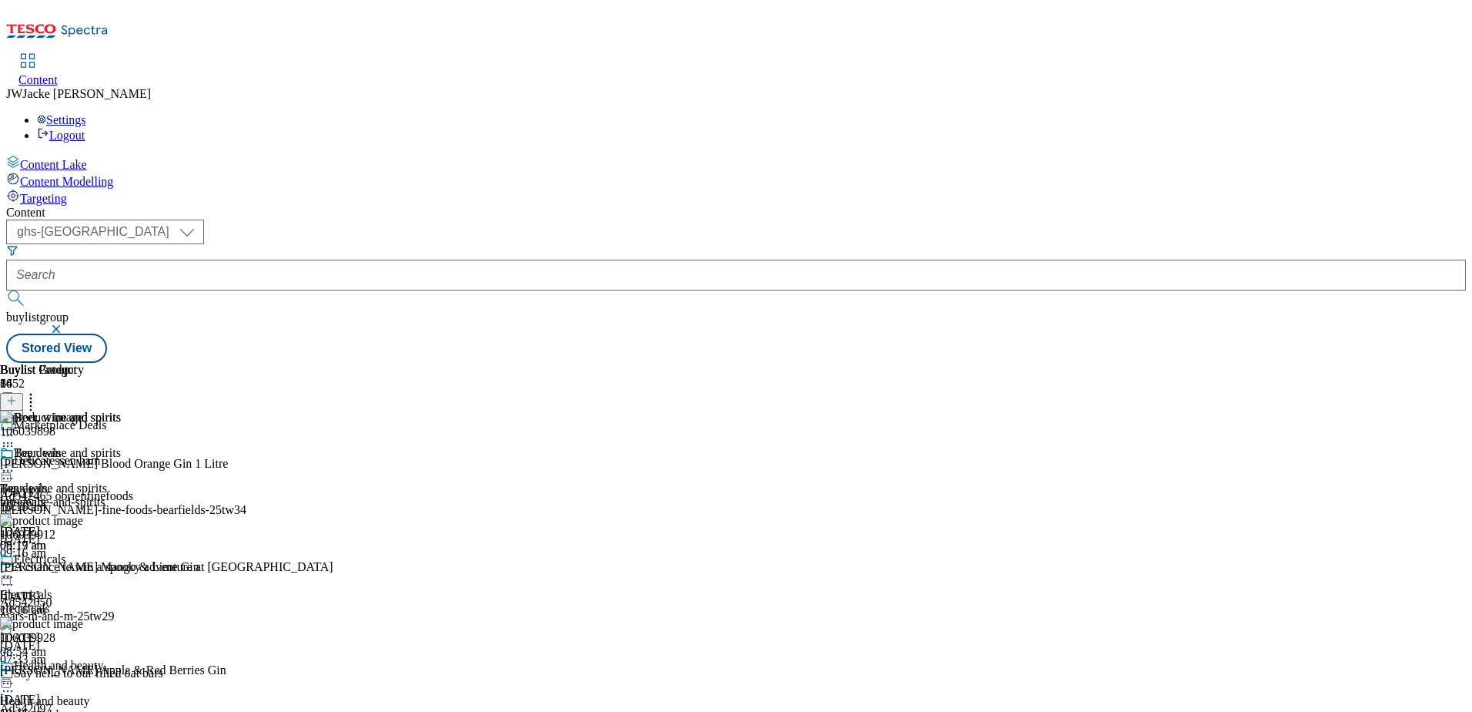
click at [121, 526] on div "Beer, wine and spirits Beer, wine and spirits beer-wine-and-spirits [DATE] 09:1…" at bounding box center [60, 499] width 121 height 106
click at [121, 708] on div "health-and-beauty" at bounding box center [60, 715] width 121 height 14
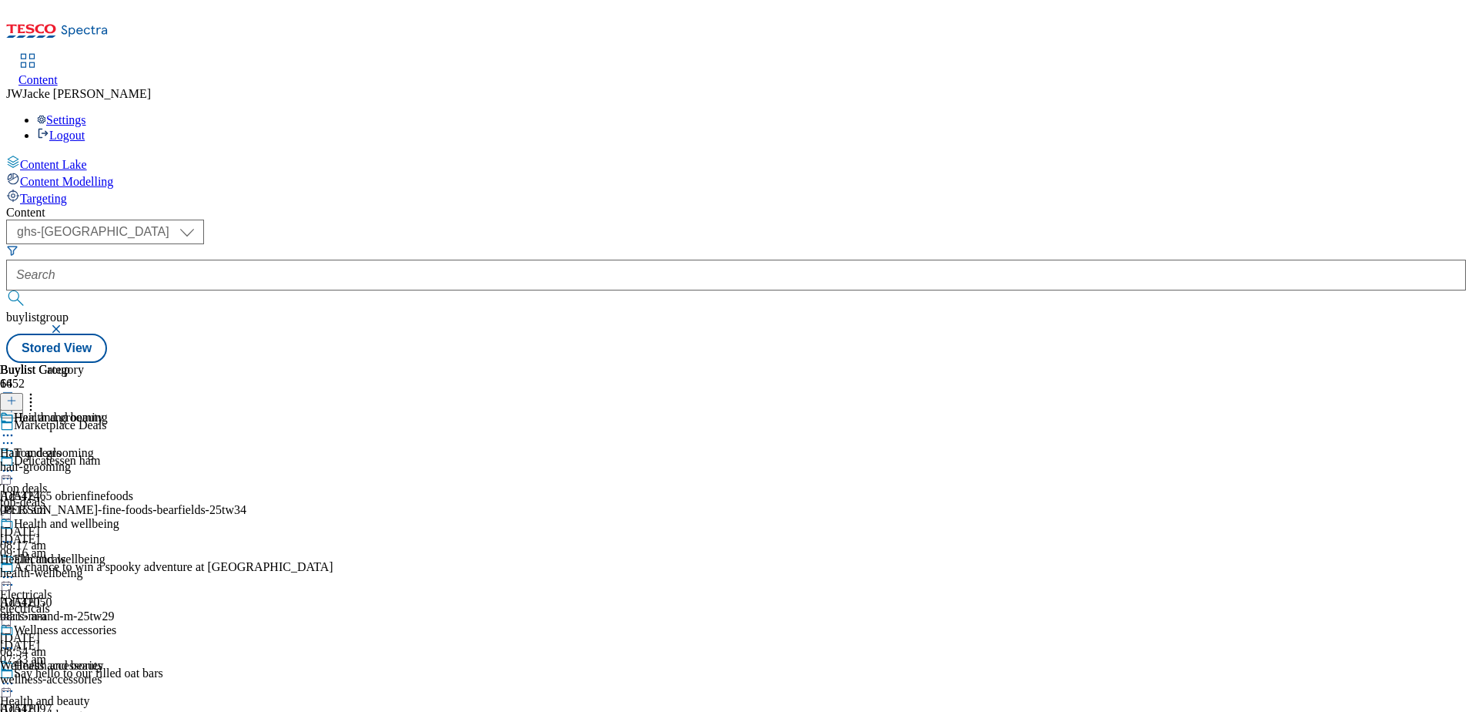
scroll to position [154, 0]
click at [134, 672] on div "wellness-accessories" at bounding box center [67, 679] width 134 height 14
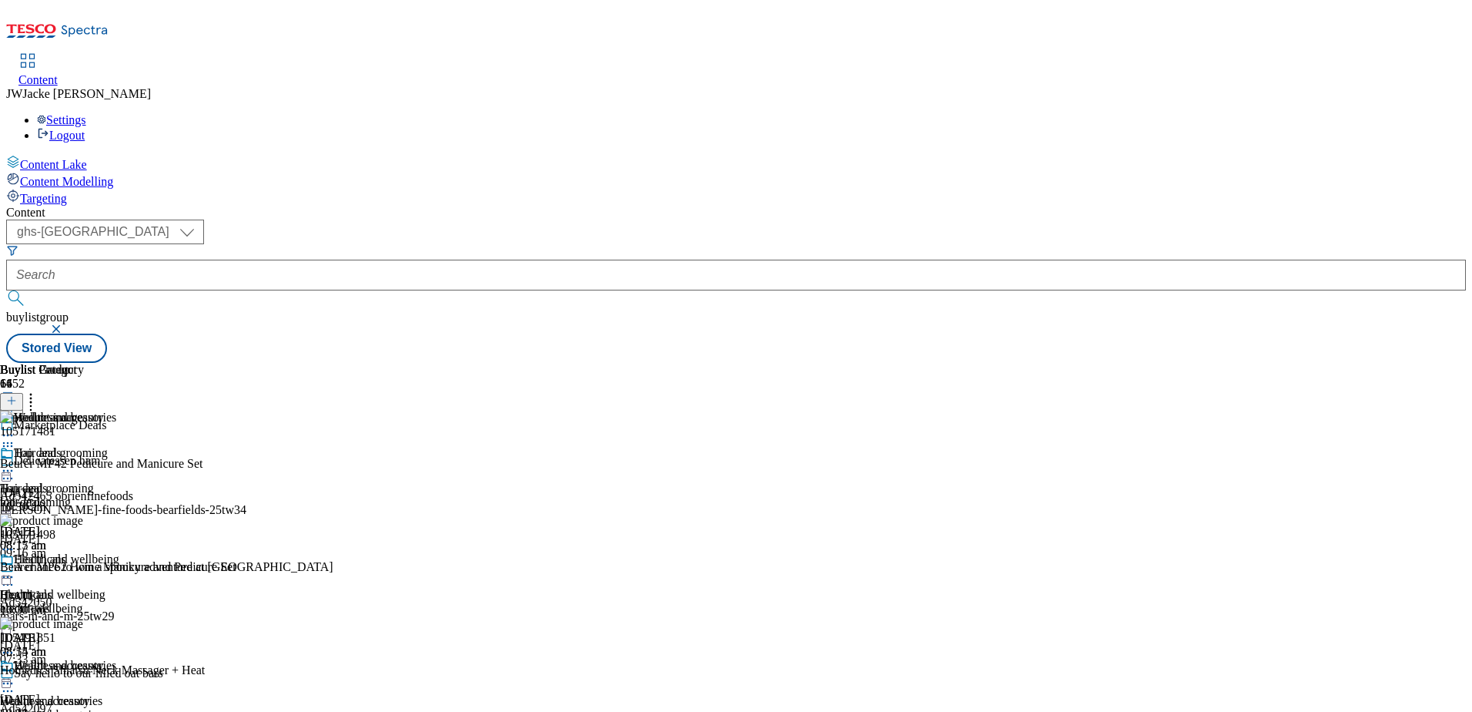
scroll to position [160, 0]
click at [15, 675] on icon at bounding box center [7, 682] width 15 height 15
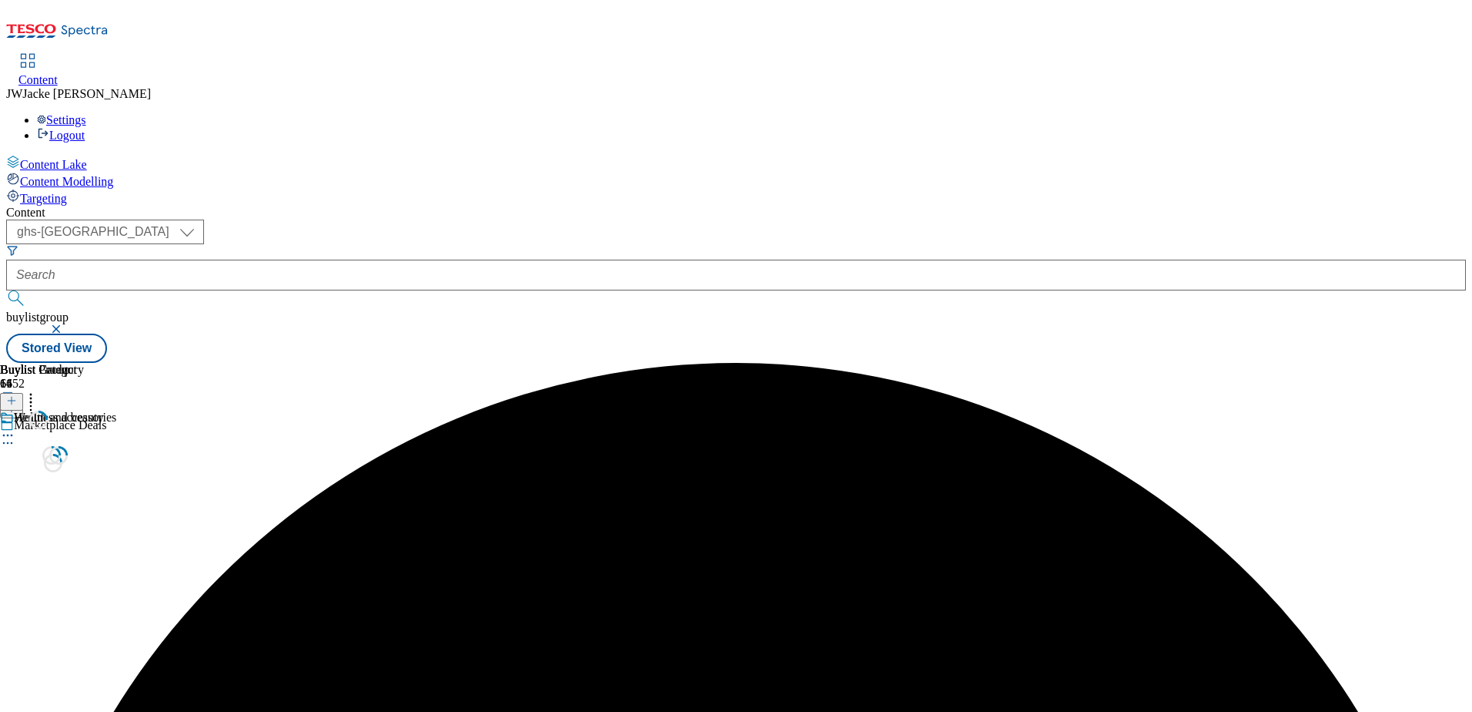
scroll to position [0, 0]
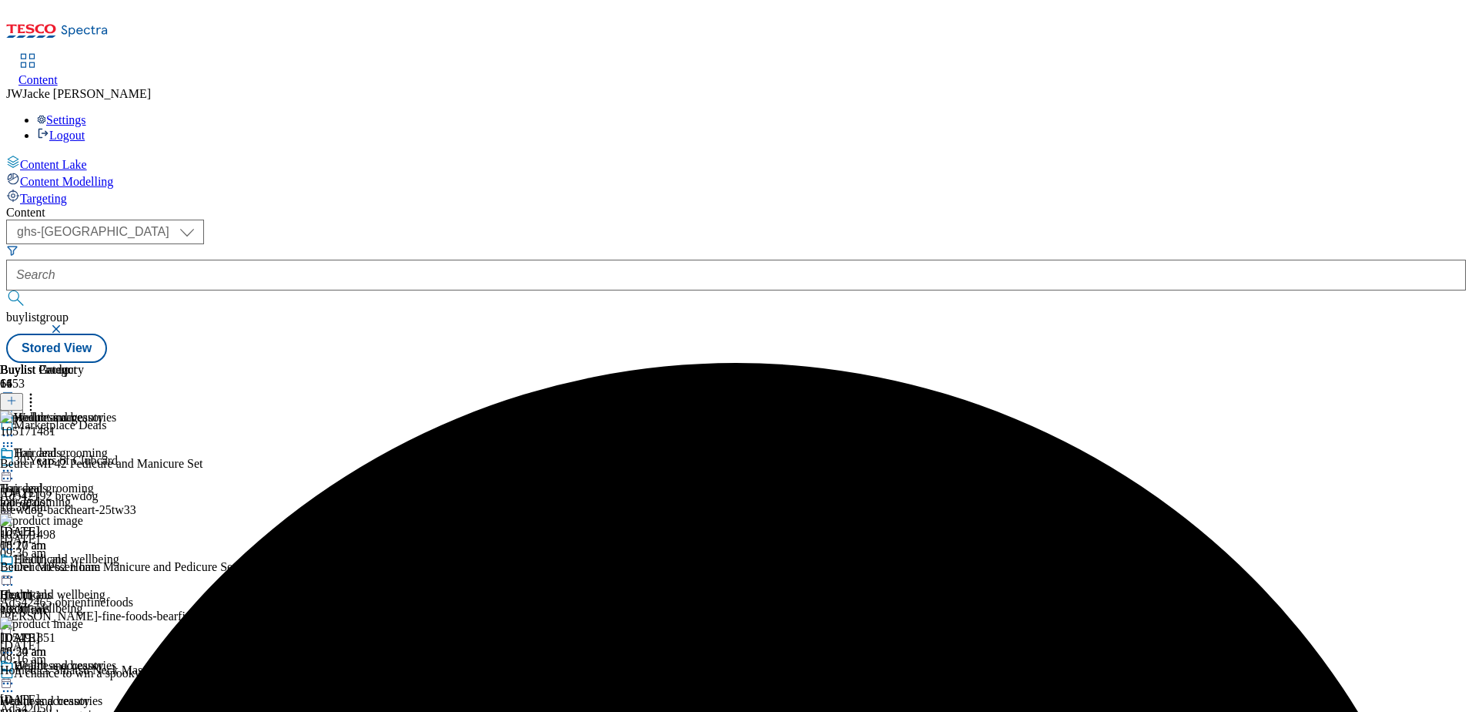
click at [15, 569] on icon at bounding box center [7, 576] width 15 height 15
click at [99, 692] on span "Un-preview" at bounding box center [74, 698] width 52 height 12
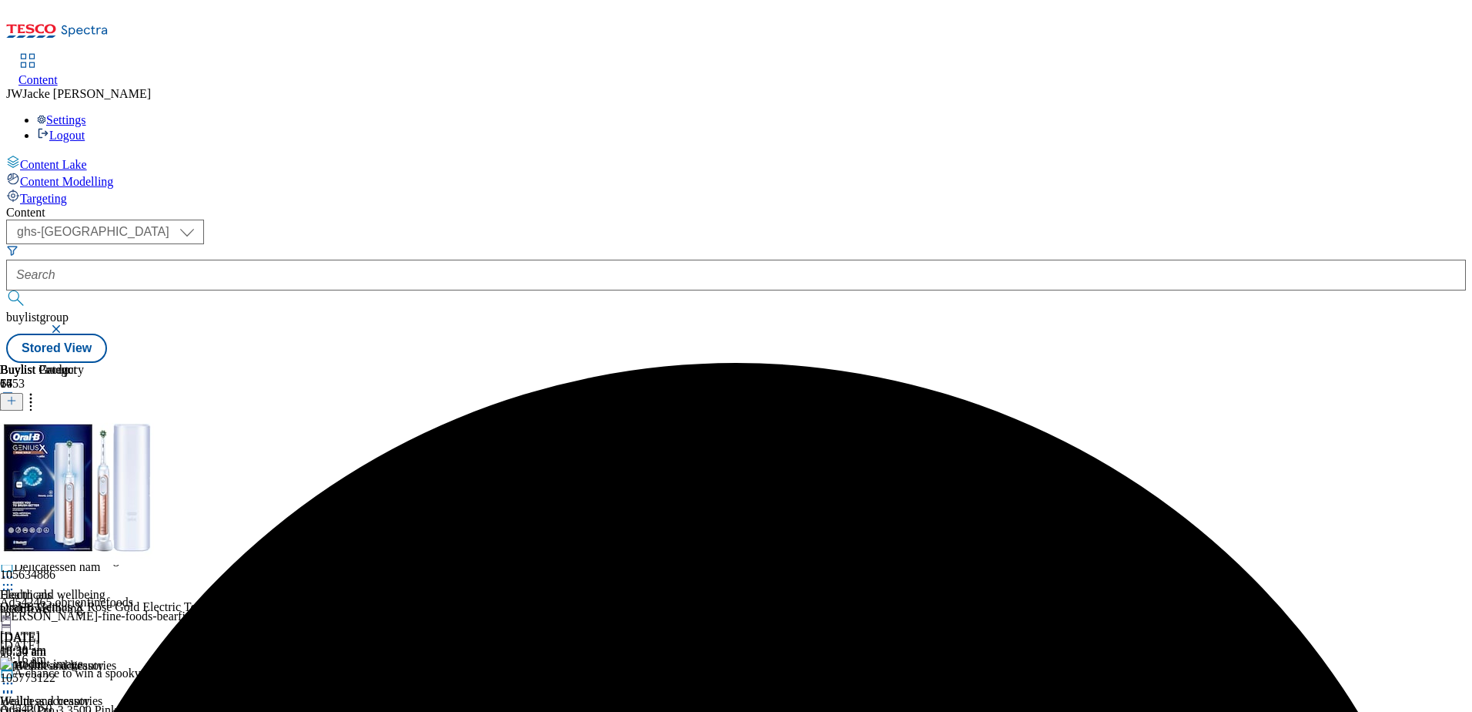
click at [134, 601] on div "health-wellbeing" at bounding box center [67, 608] width 134 height 14
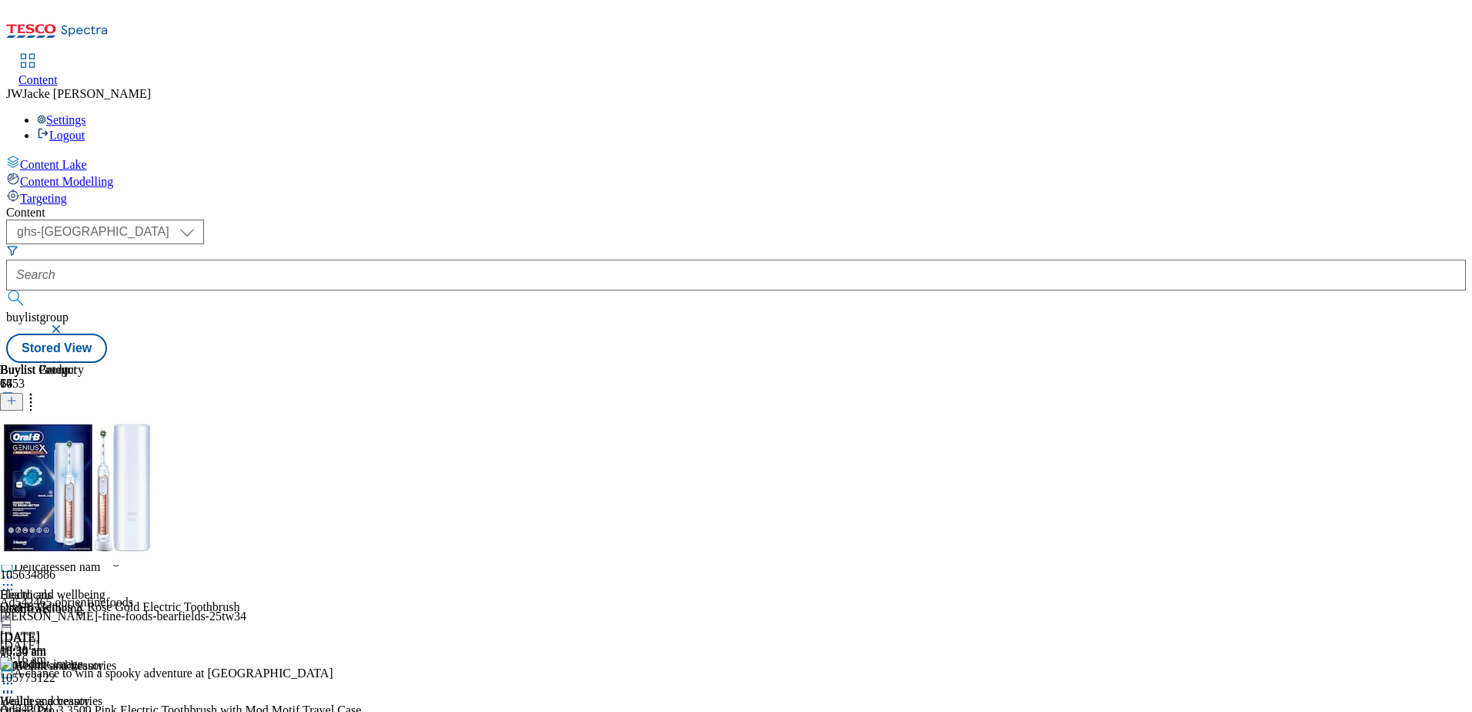
scroll to position [231, 0]
click at [134, 658] on div "Wellness accessories Wellness accessories wellness-accessories [DATE] 10:20 am" at bounding box center [67, 711] width 134 height 106
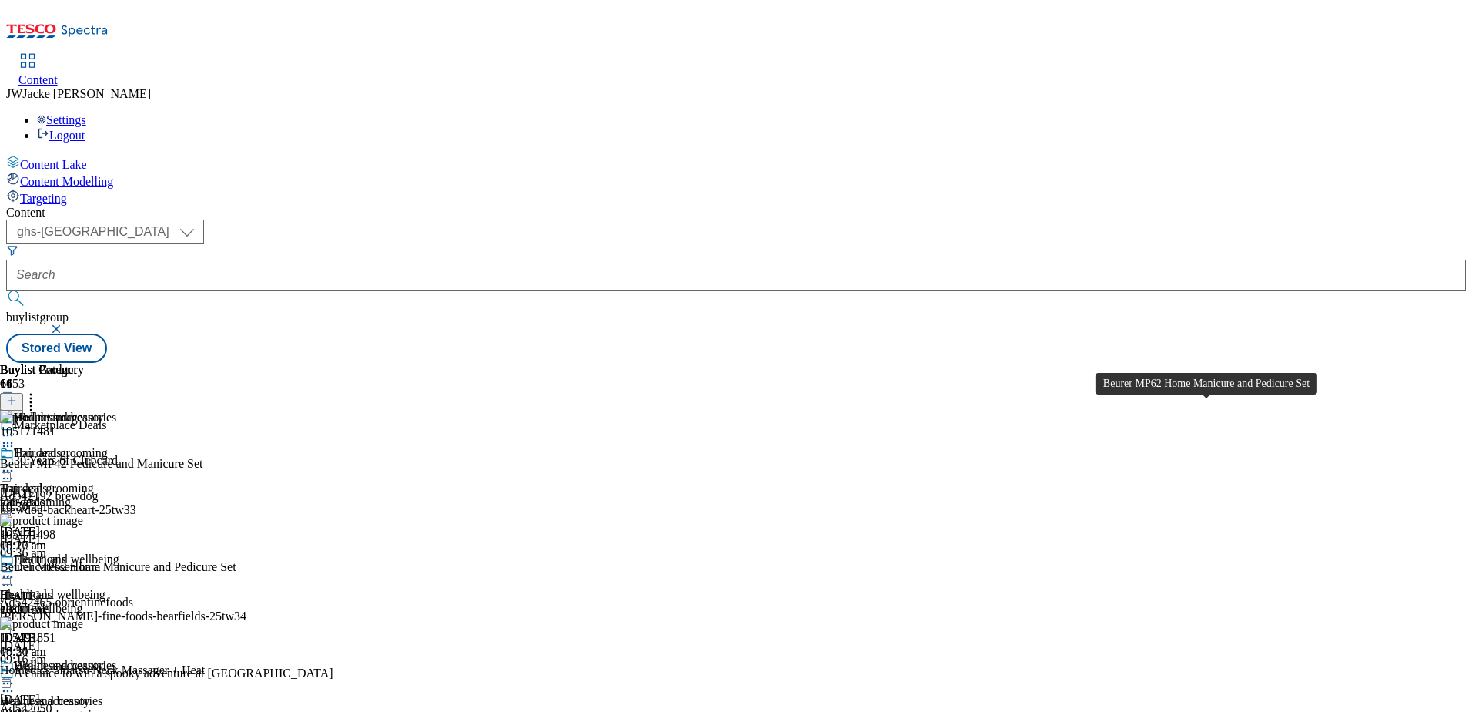
scroll to position [154, 0]
click at [15, 645] on icon at bounding box center [7, 652] width 15 height 15
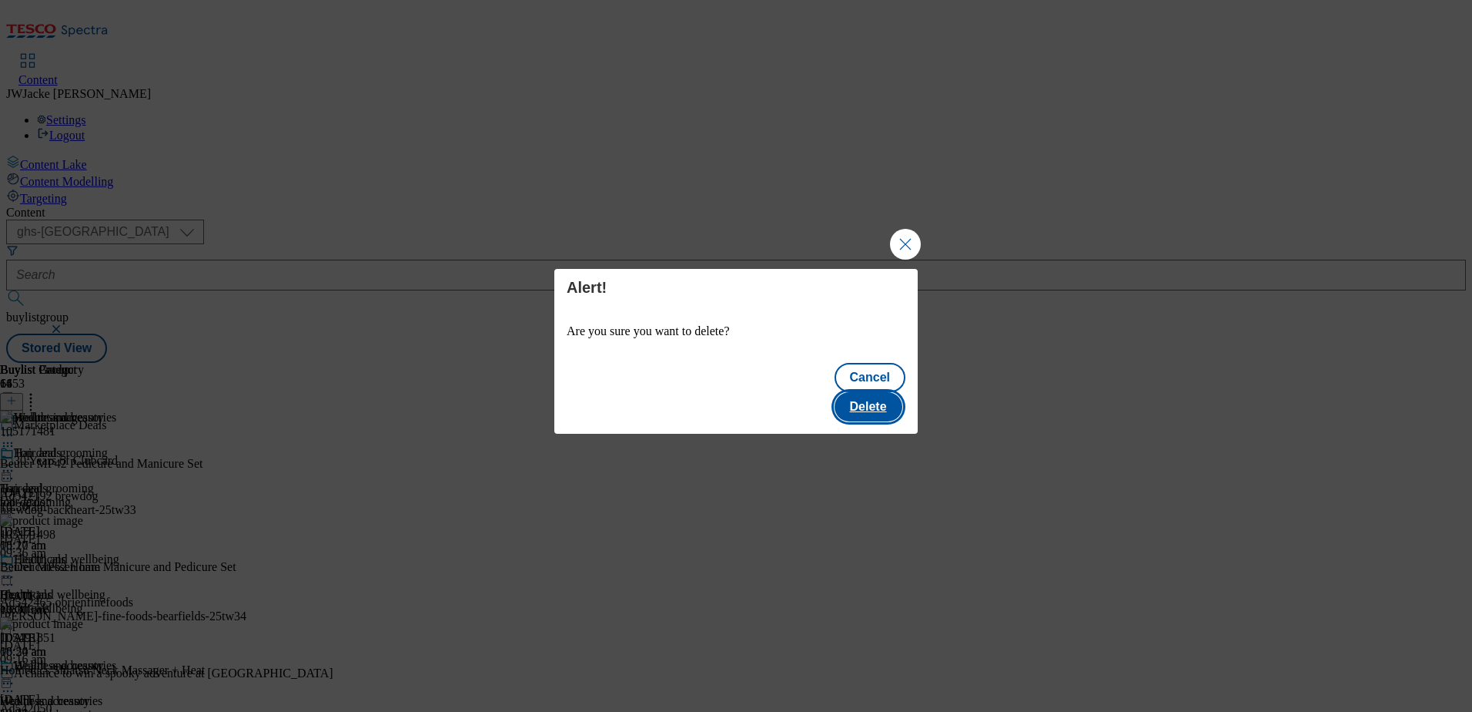
click at [869, 392] on button "Delete" at bounding box center [869, 406] width 68 height 29
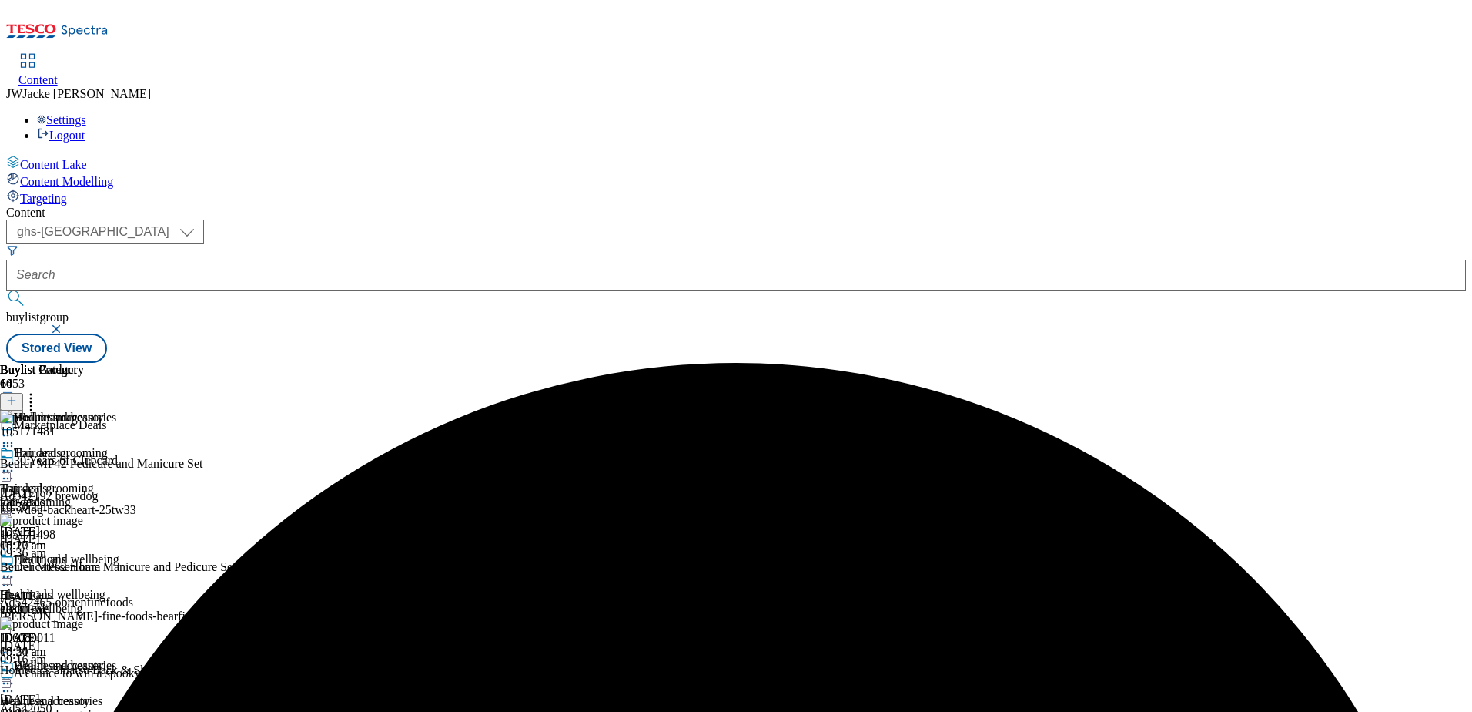
click at [15, 675] on icon at bounding box center [7, 682] width 15 height 15
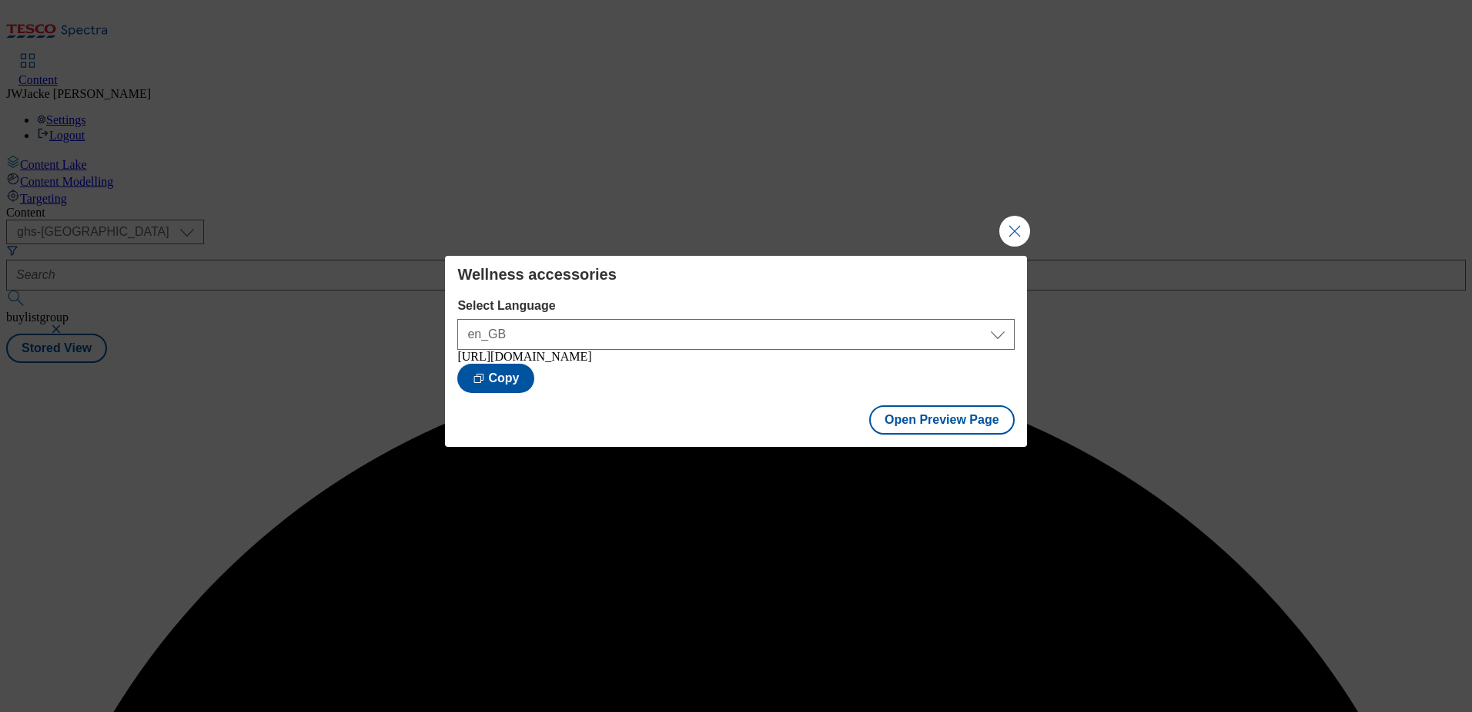
scroll to position [0, 0]
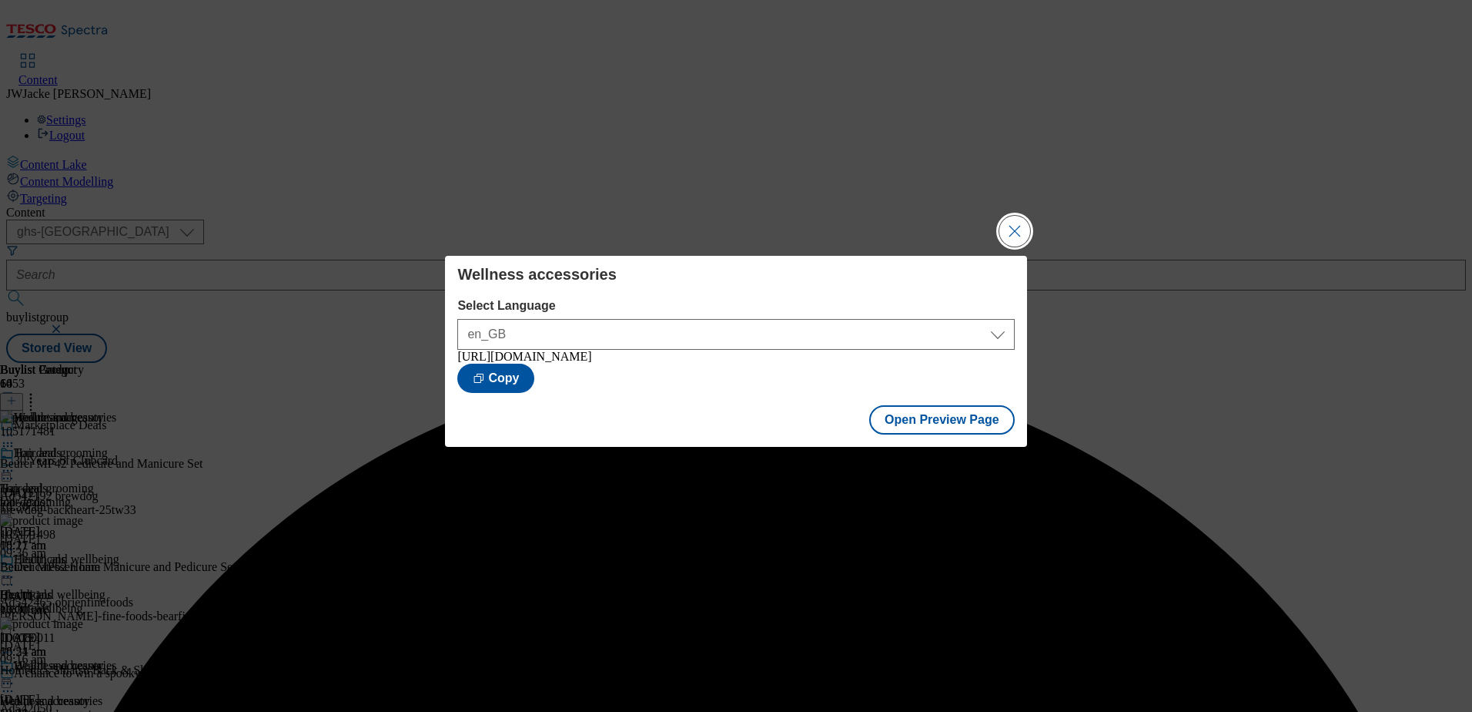
click at [1011, 231] on button "Close Modal" at bounding box center [1015, 231] width 31 height 31
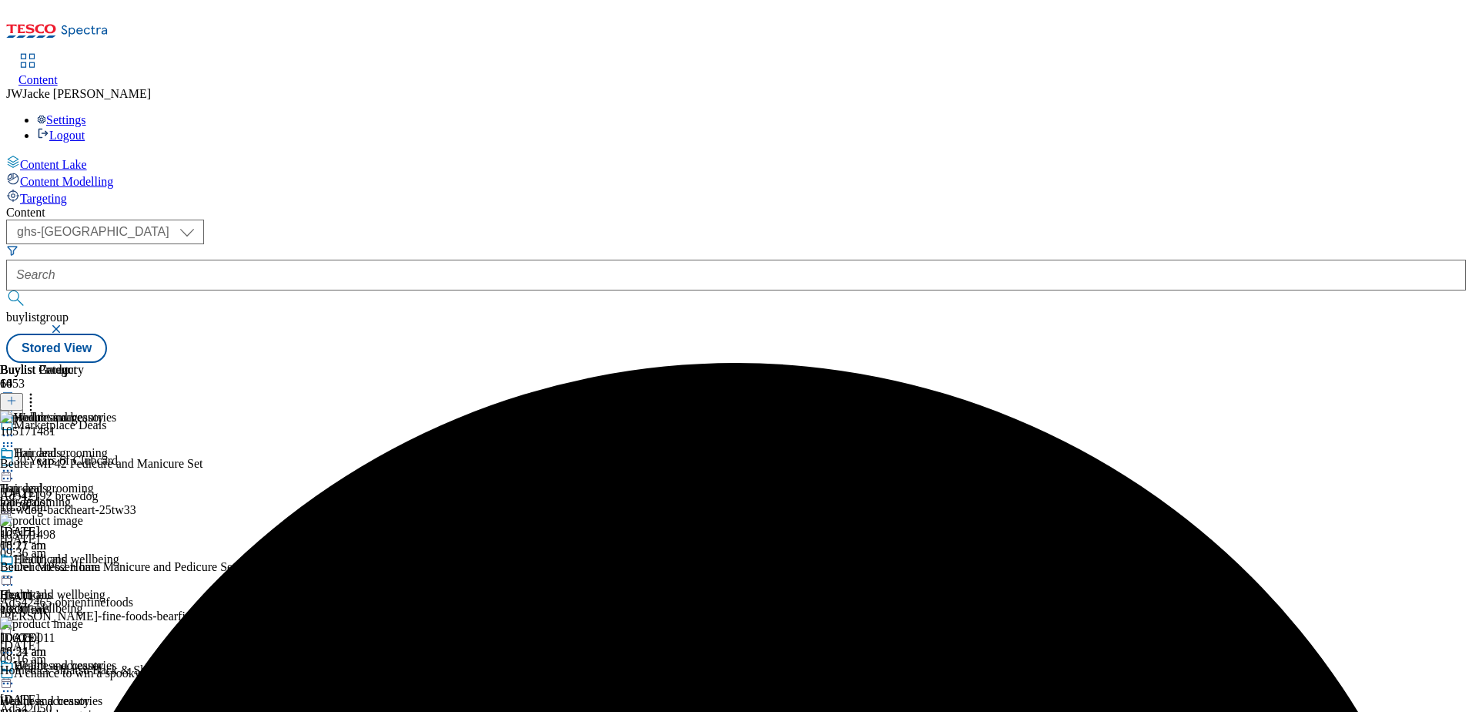
click at [15, 569] on icon at bounding box center [7, 576] width 15 height 15
